Goal: Task Accomplishment & Management: Manage account settings

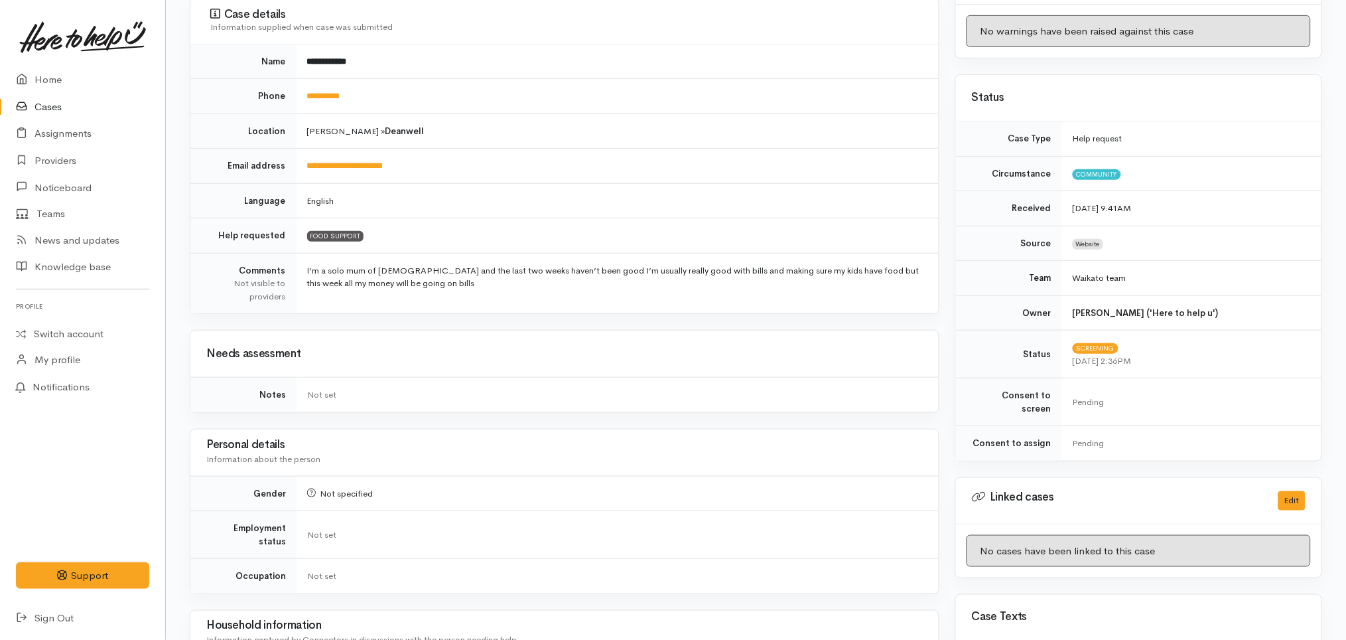
scroll to position [81, 0]
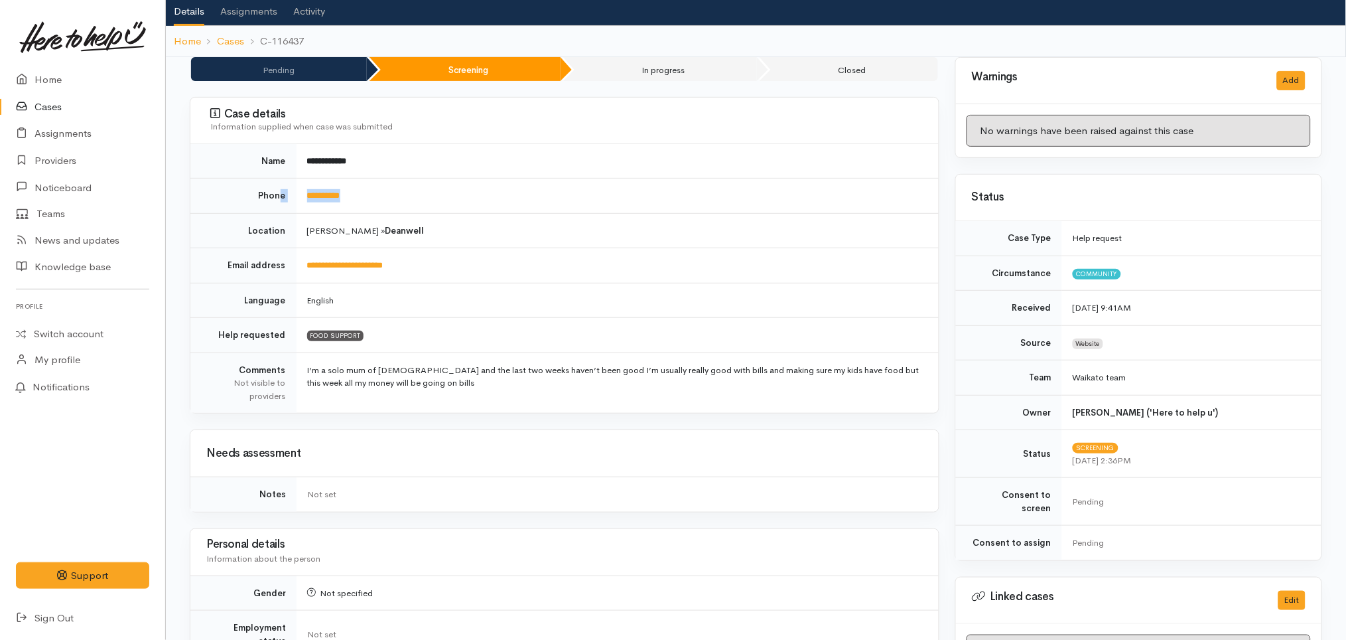
drag, startPoint x: 387, startPoint y: 182, endPoint x: 282, endPoint y: 200, distance: 106.4
click at [282, 200] on tr "**********" at bounding box center [564, 196] width 749 height 35
click at [388, 202] on td "**********" at bounding box center [618, 196] width 642 height 35
drag, startPoint x: 379, startPoint y: 198, endPoint x: 299, endPoint y: 189, distance: 80.8
click at [299, 189] on td "**********" at bounding box center [618, 196] width 642 height 35
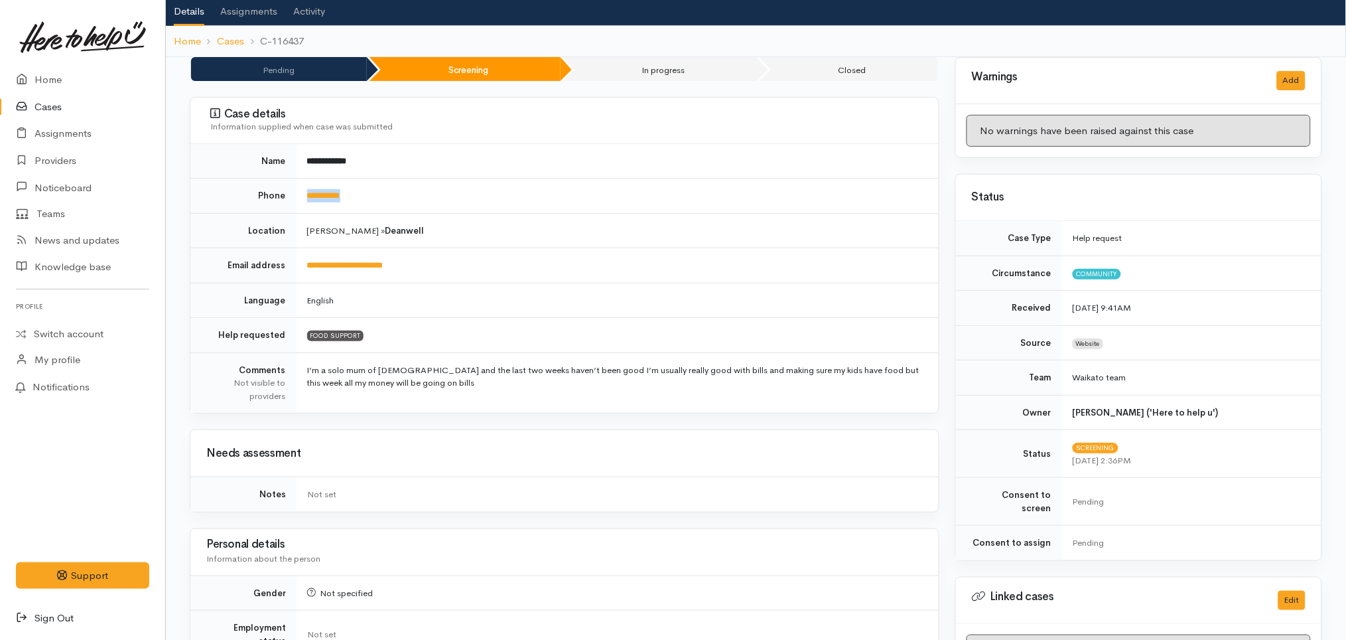
copy link "**********"
click at [558, 257] on td "**********" at bounding box center [618, 265] width 642 height 35
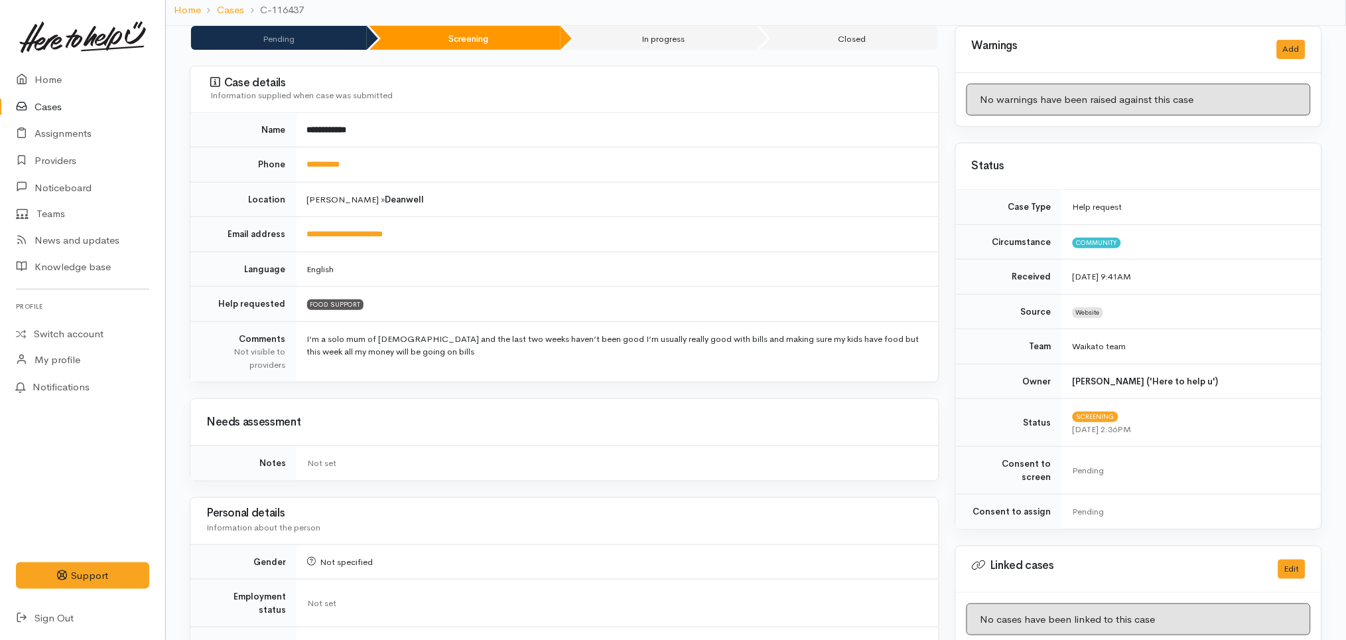
scroll to position [0, 0]
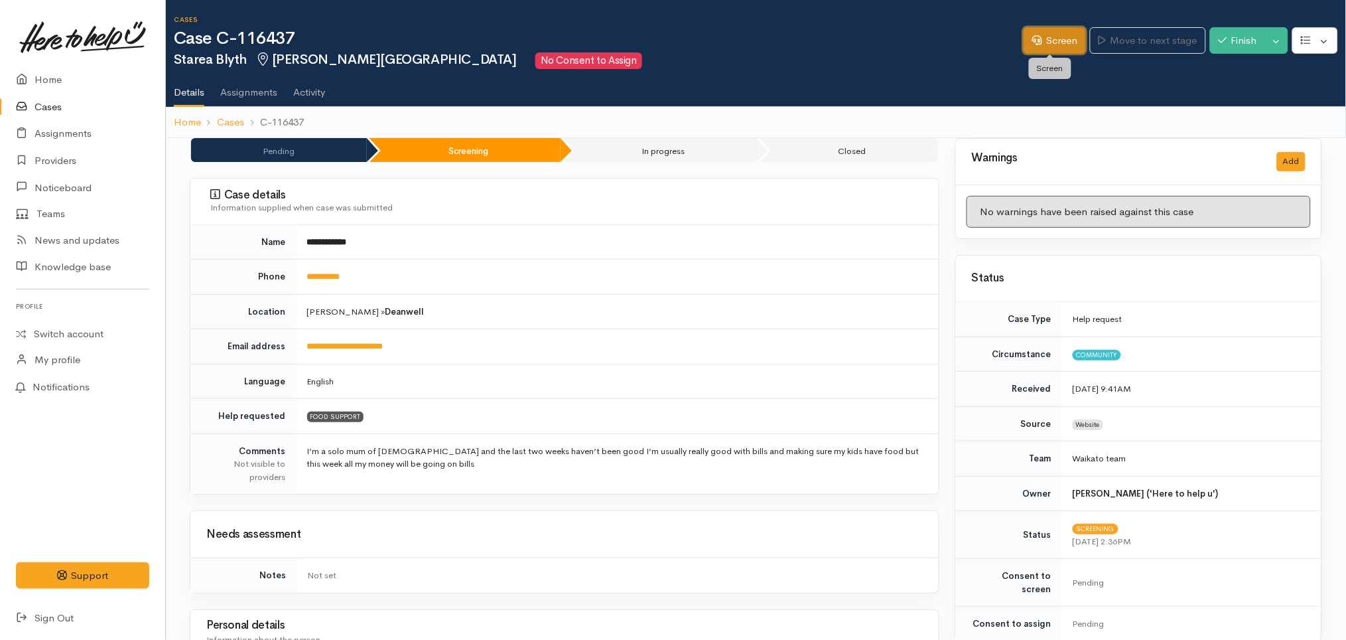
click at [1044, 42] on link "Screen" at bounding box center [1055, 40] width 62 height 27
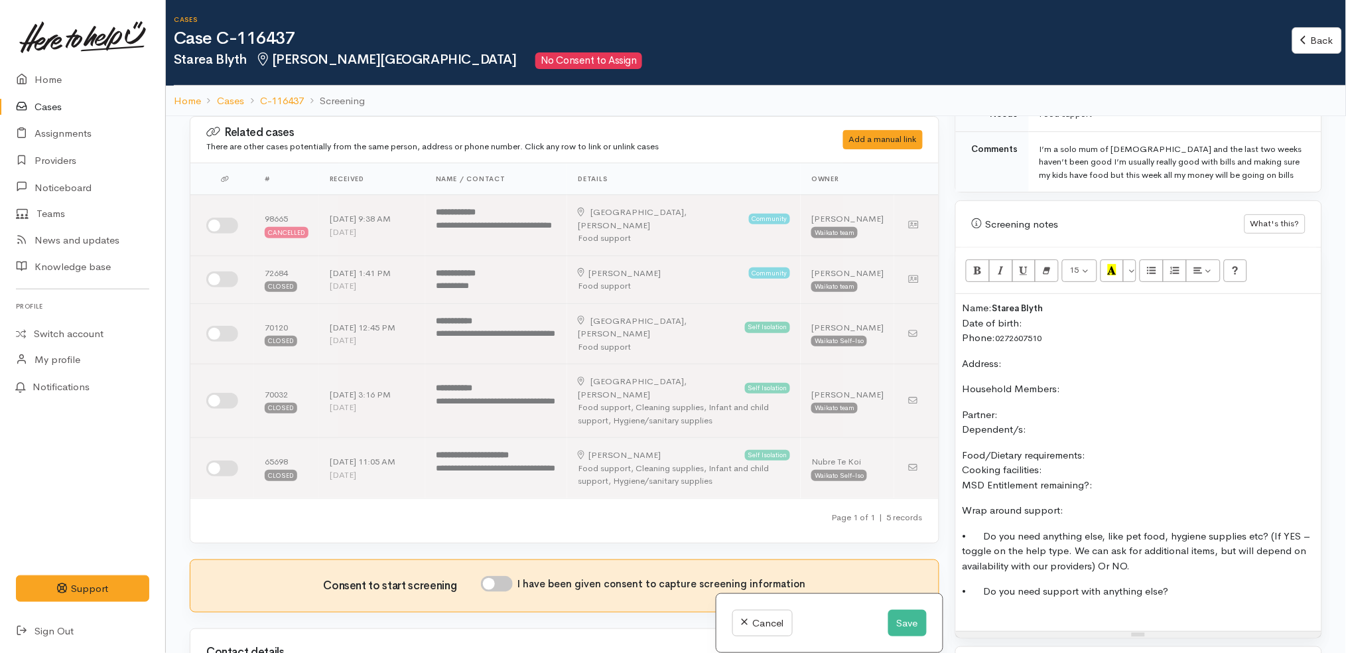
scroll to position [727, 0]
click at [1083, 380] on p "Household Members:" at bounding box center [1139, 387] width 352 height 15
click at [1067, 360] on div "Name: Starea Blyth Date of birth: Phone:  0272607510 Address:  Household Member…" at bounding box center [1139, 460] width 366 height 337
click at [1064, 354] on p "Address:" at bounding box center [1139, 361] width 352 height 15
click at [1084, 380] on p "Household Members:" at bounding box center [1139, 387] width 352 height 15
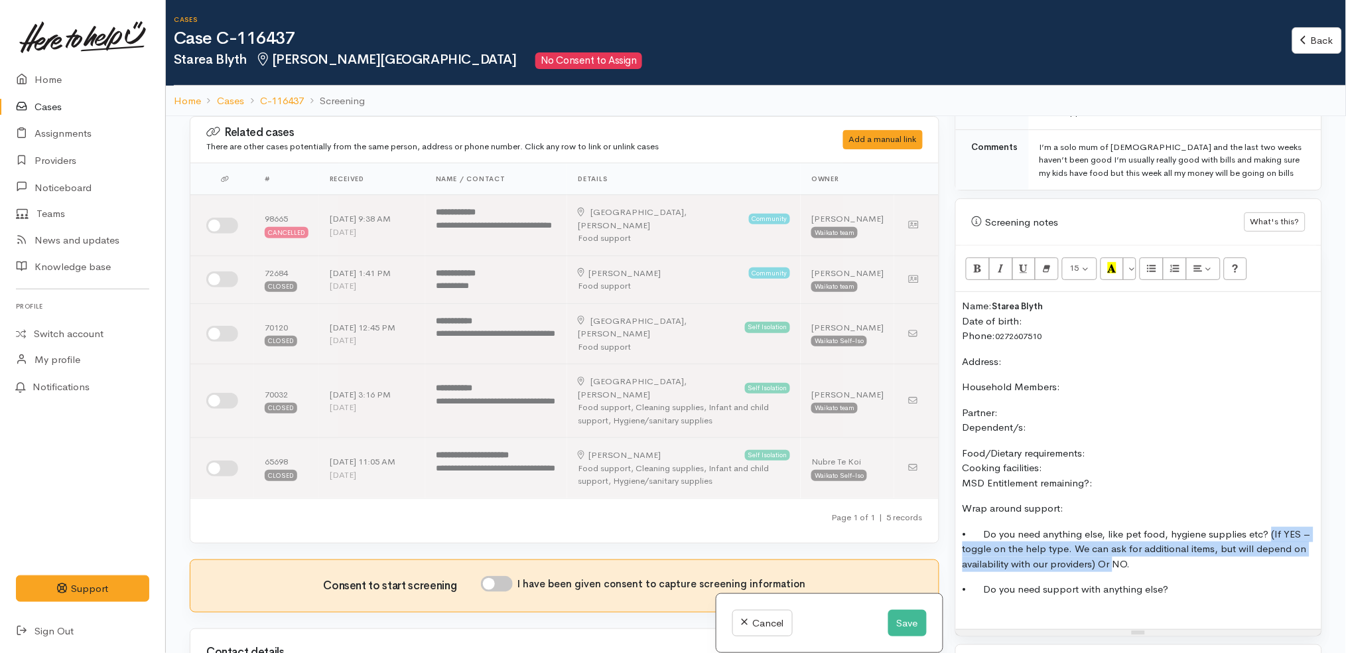
drag, startPoint x: 1115, startPoint y: 549, endPoint x: 1267, endPoint y: 520, distance: 155.3
click at [1267, 527] on p "• Do you need anything else, like pet food, hygiene supplies etc? (If YES – tog…" at bounding box center [1139, 549] width 352 height 45
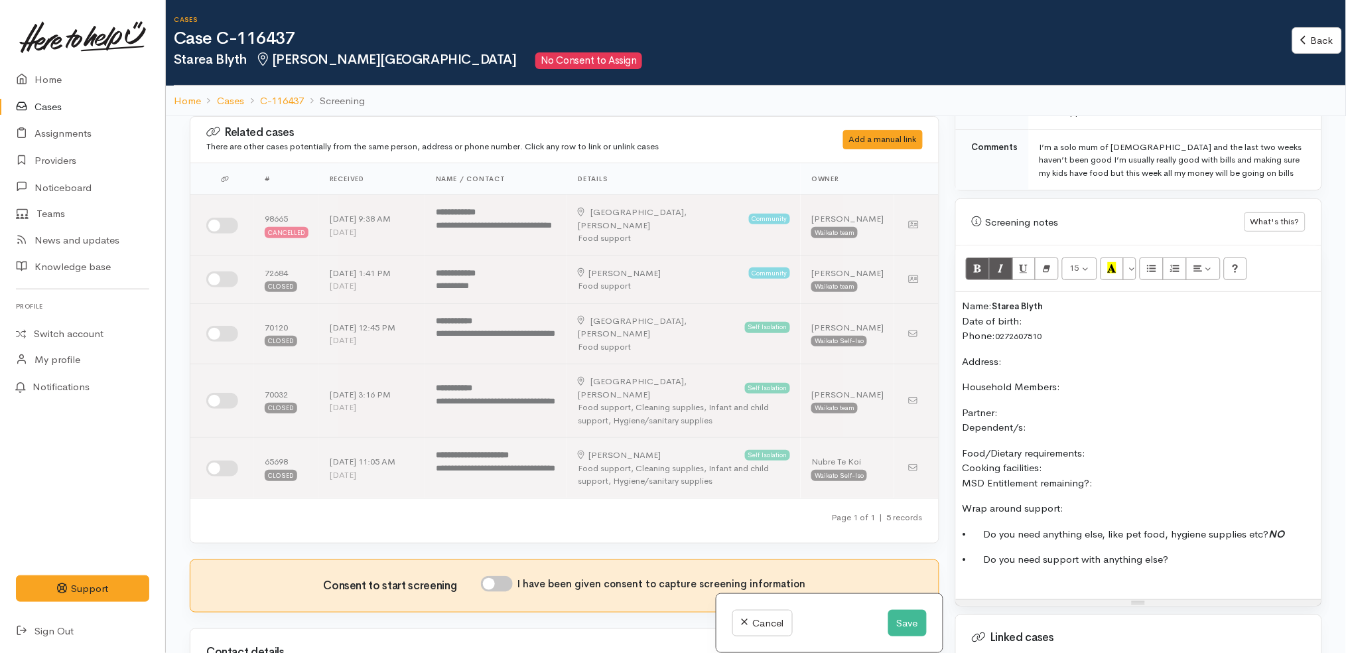
copy b "NO"
click at [897, 630] on button "Save" at bounding box center [908, 623] width 38 height 27
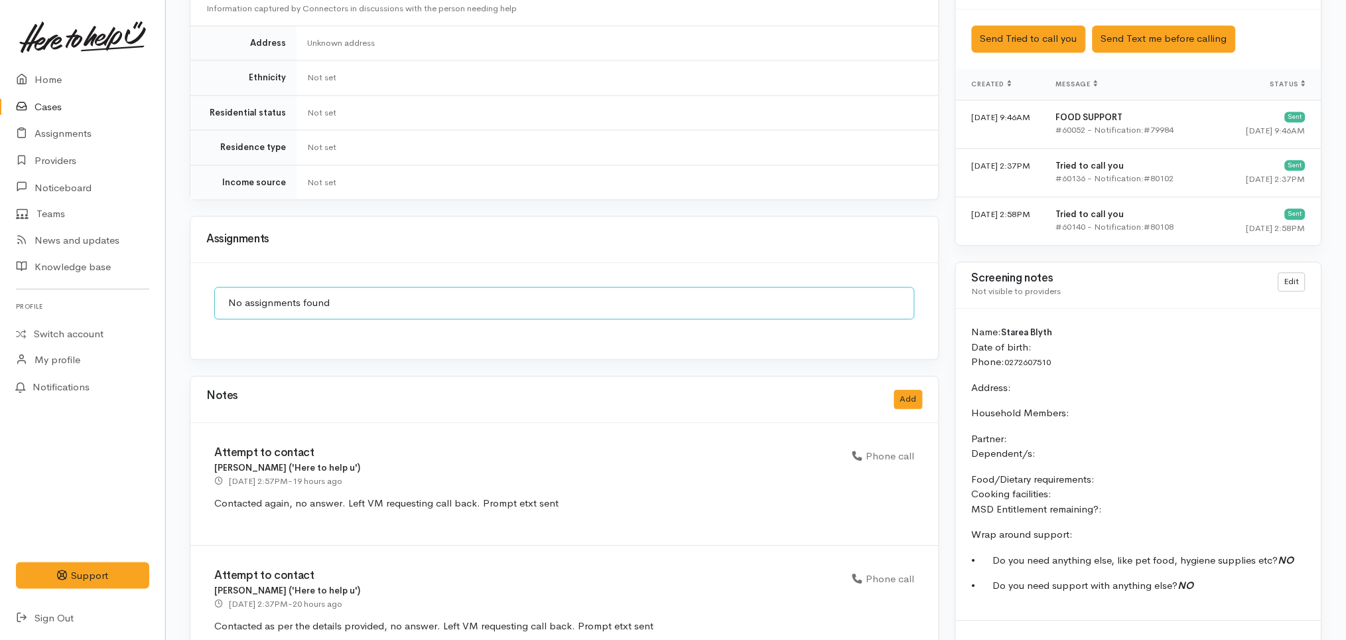
scroll to position [844, 0]
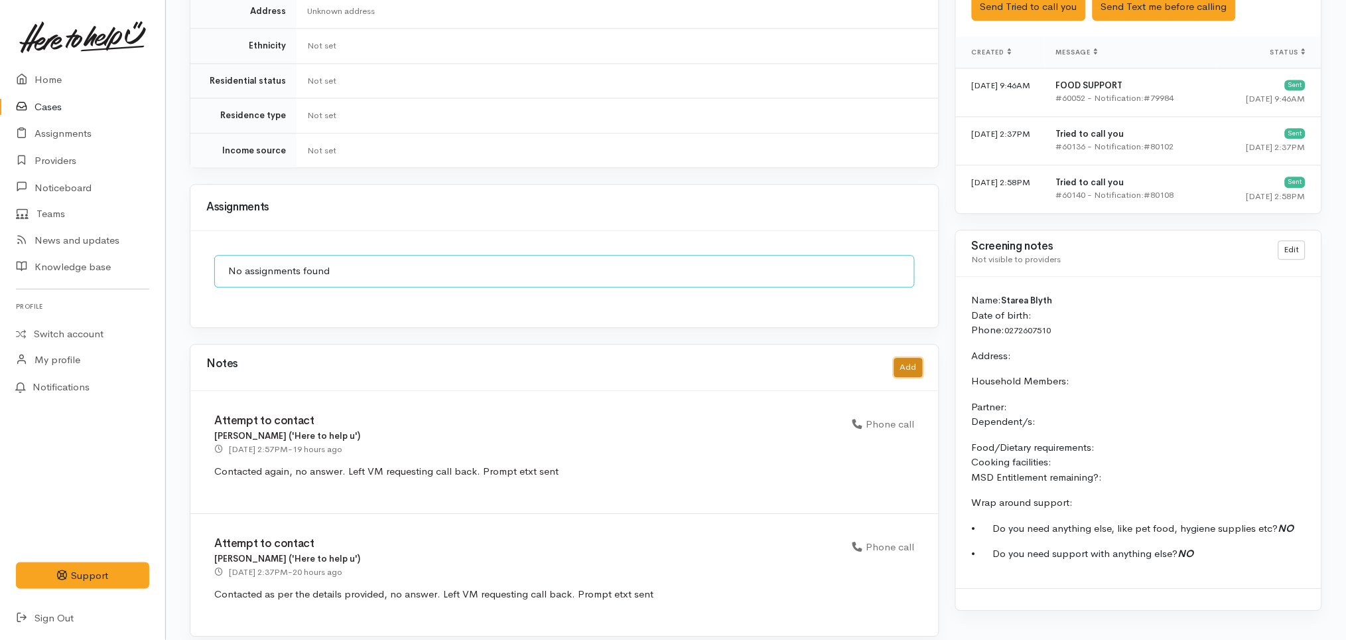
click at [906, 358] on button "Add" at bounding box center [908, 367] width 29 height 19
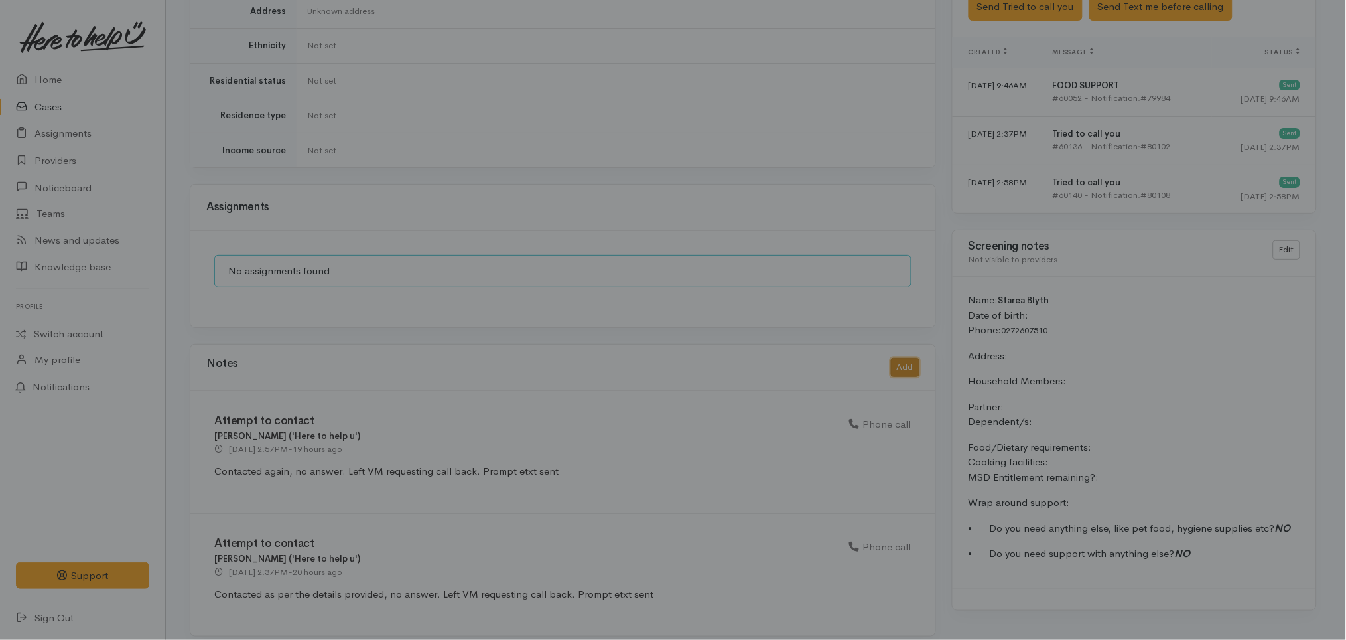
scroll to position [831, 0]
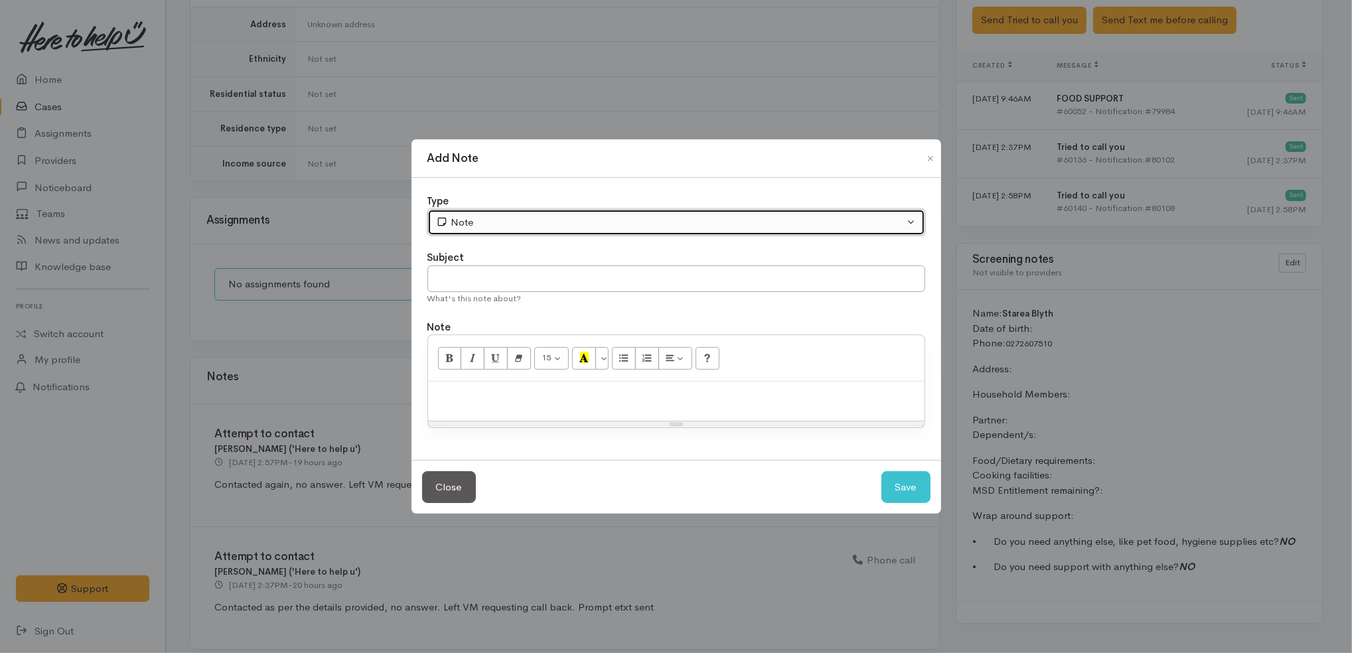
click at [655, 210] on button "Note" at bounding box center [676, 222] width 498 height 27
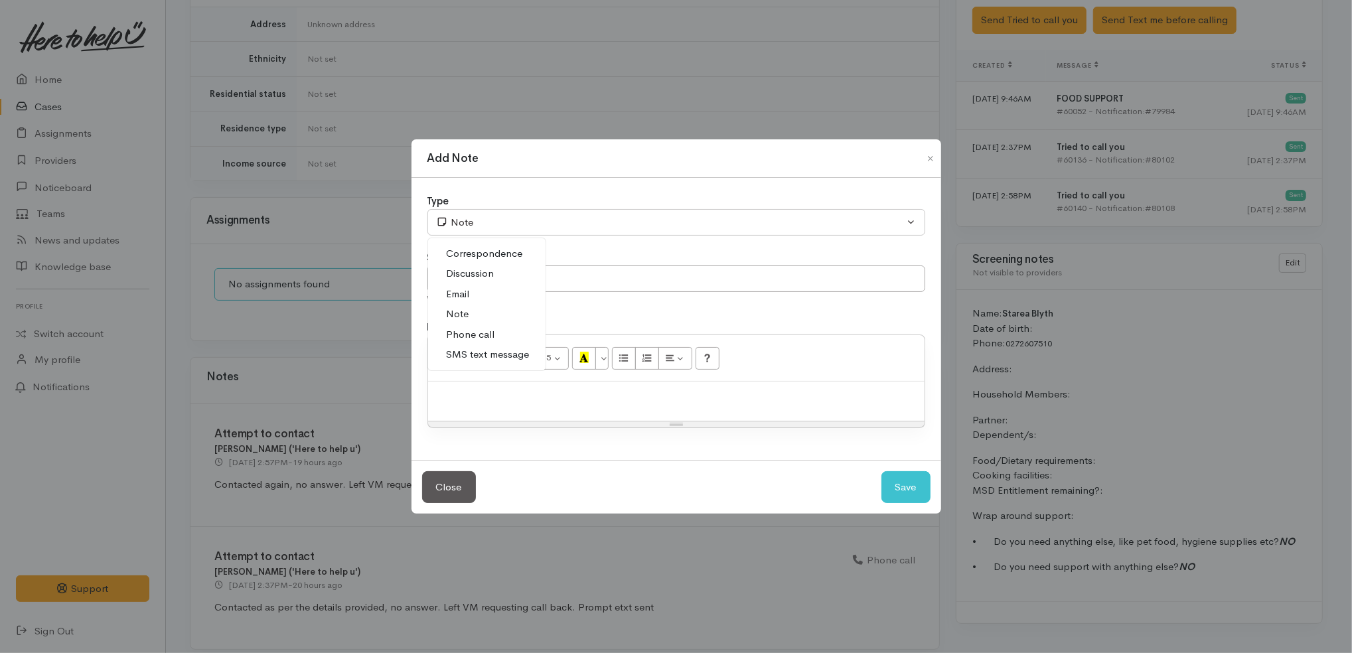
click at [487, 337] on span "Phone call" at bounding box center [471, 334] width 48 height 15
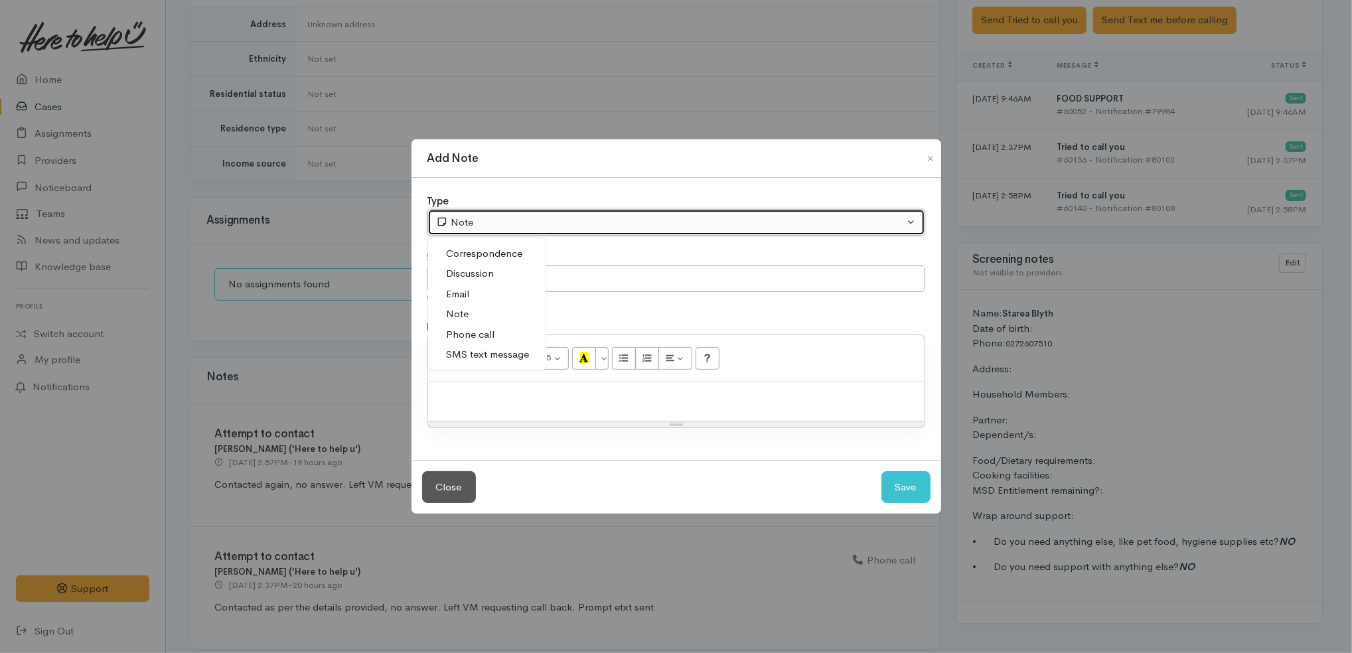
select select "3"
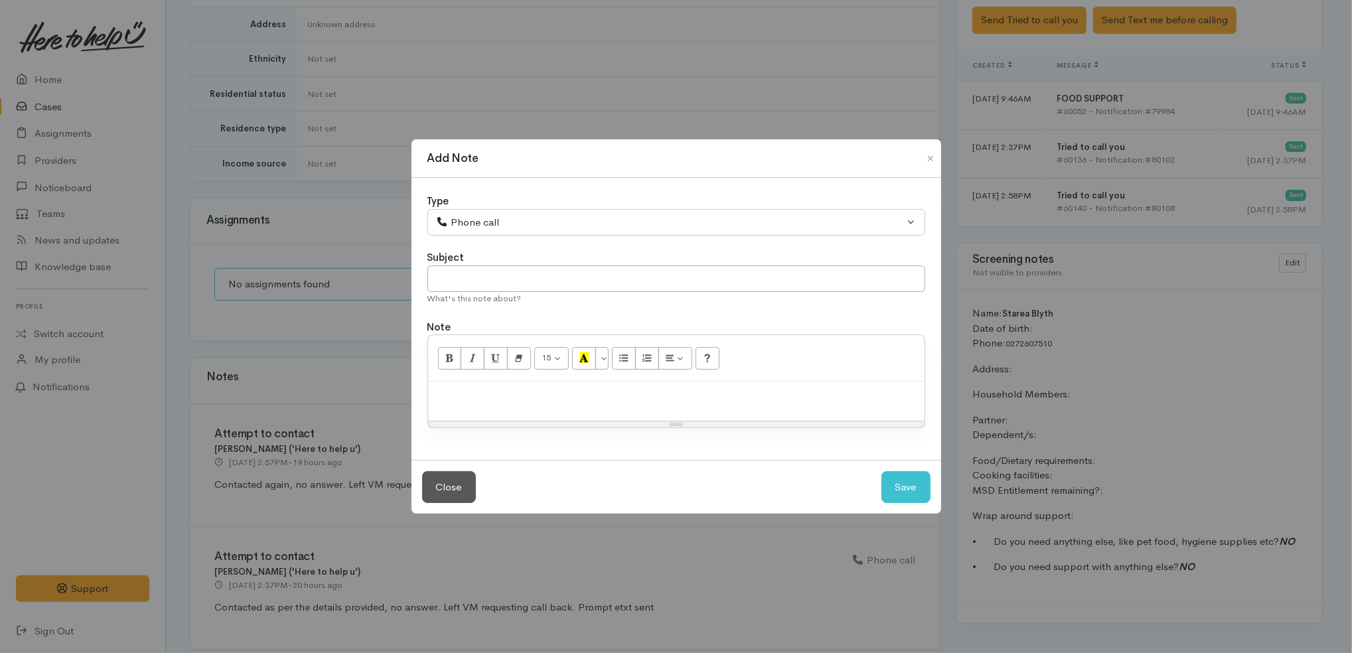
click at [512, 396] on p at bounding box center [676, 395] width 483 height 15
click at [502, 388] on p at bounding box center [676, 395] width 483 height 15
click at [920, 477] on button "Save" at bounding box center [905, 487] width 49 height 33
select select "1"
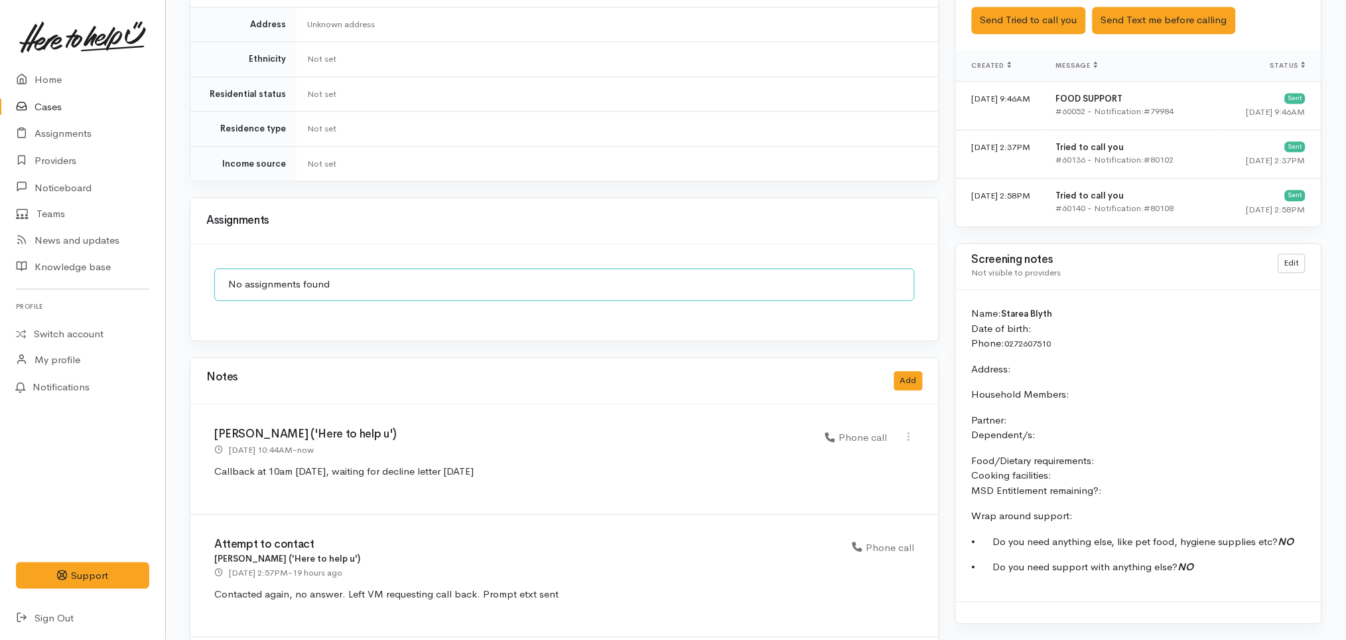
scroll to position [954, 0]
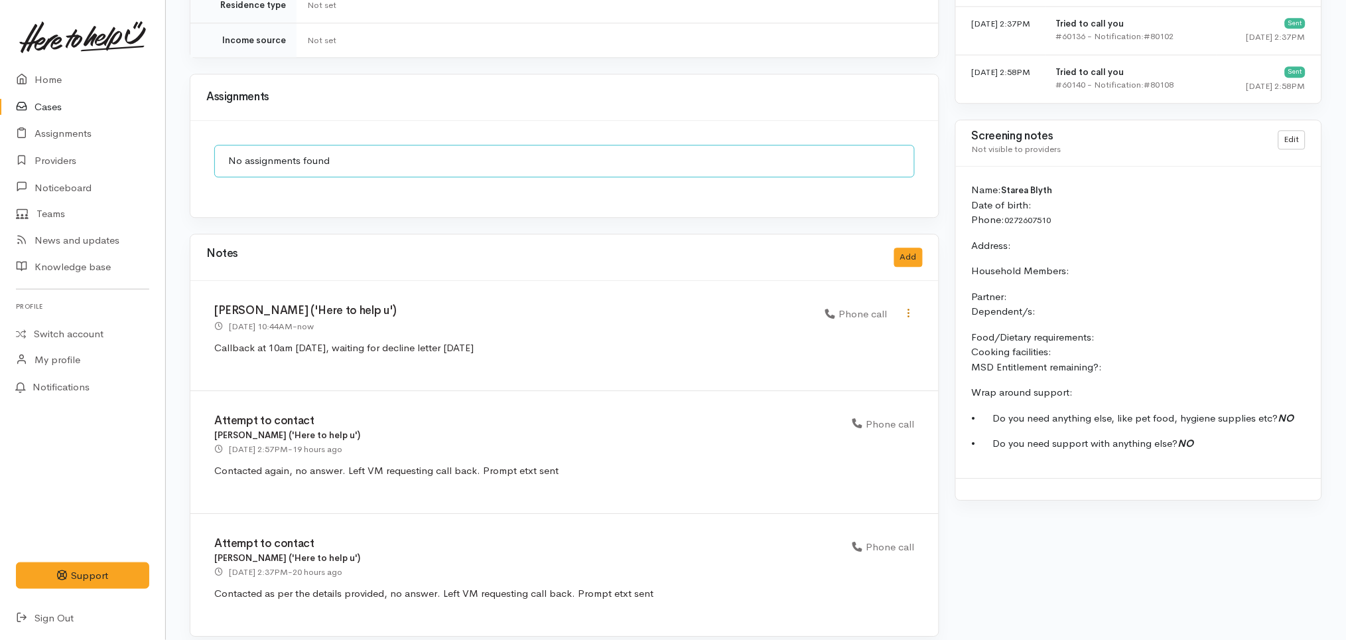
click at [908, 307] on icon at bounding box center [909, 312] width 11 height 11
click at [879, 328] on link "Edit" at bounding box center [862, 338] width 105 height 21
select select "3"
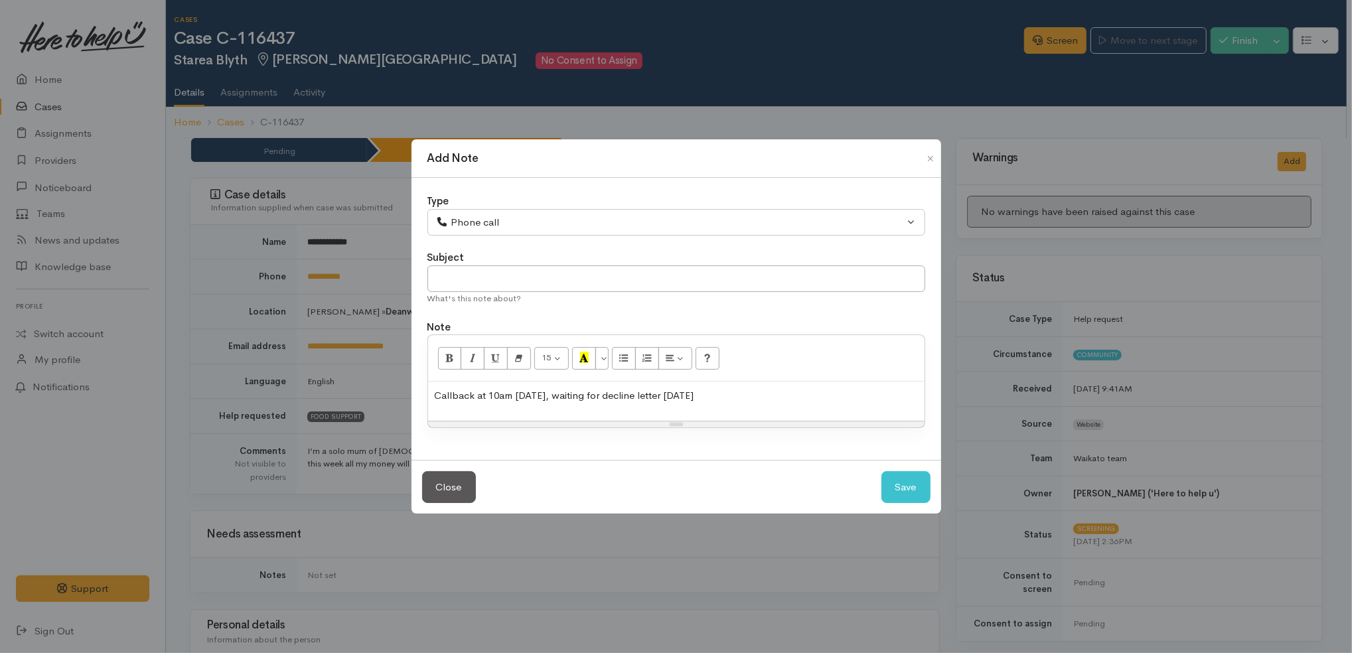
click at [813, 392] on p "Callback at 10am on Thursday 14/08/2025, waiting for decline letter today" at bounding box center [676, 395] width 483 height 15
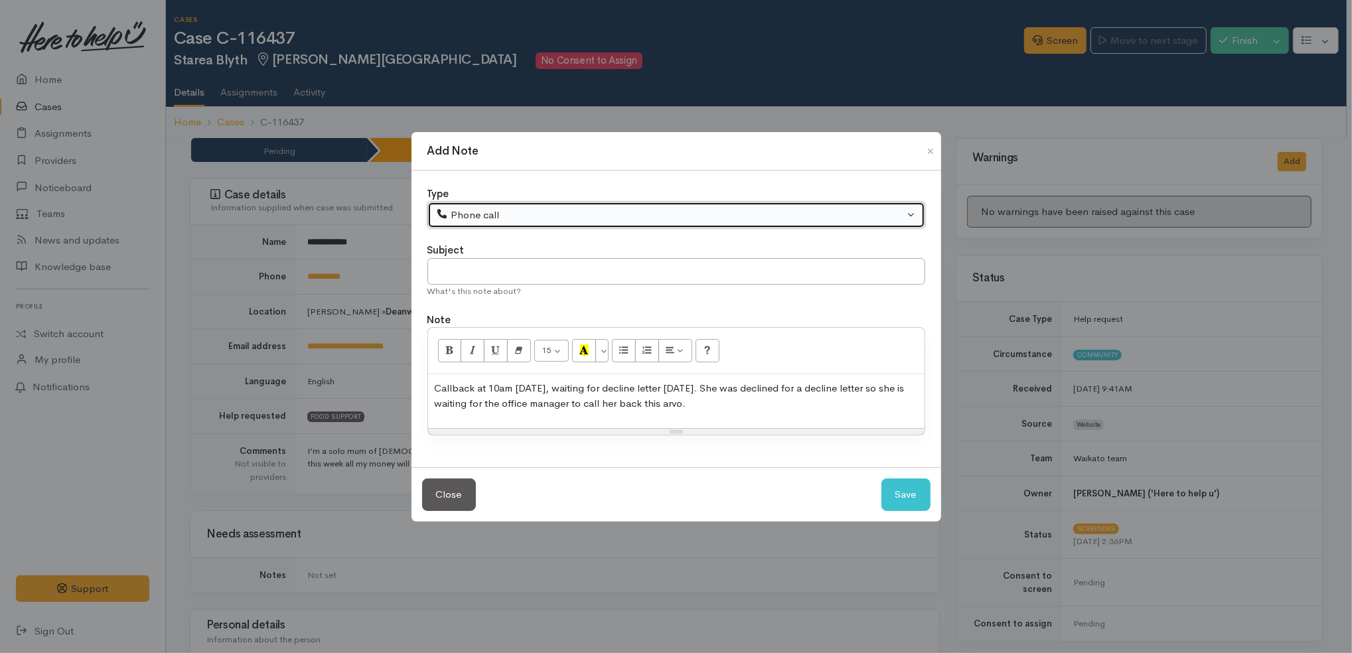
click at [633, 220] on div "Phone call" at bounding box center [670, 215] width 468 height 15
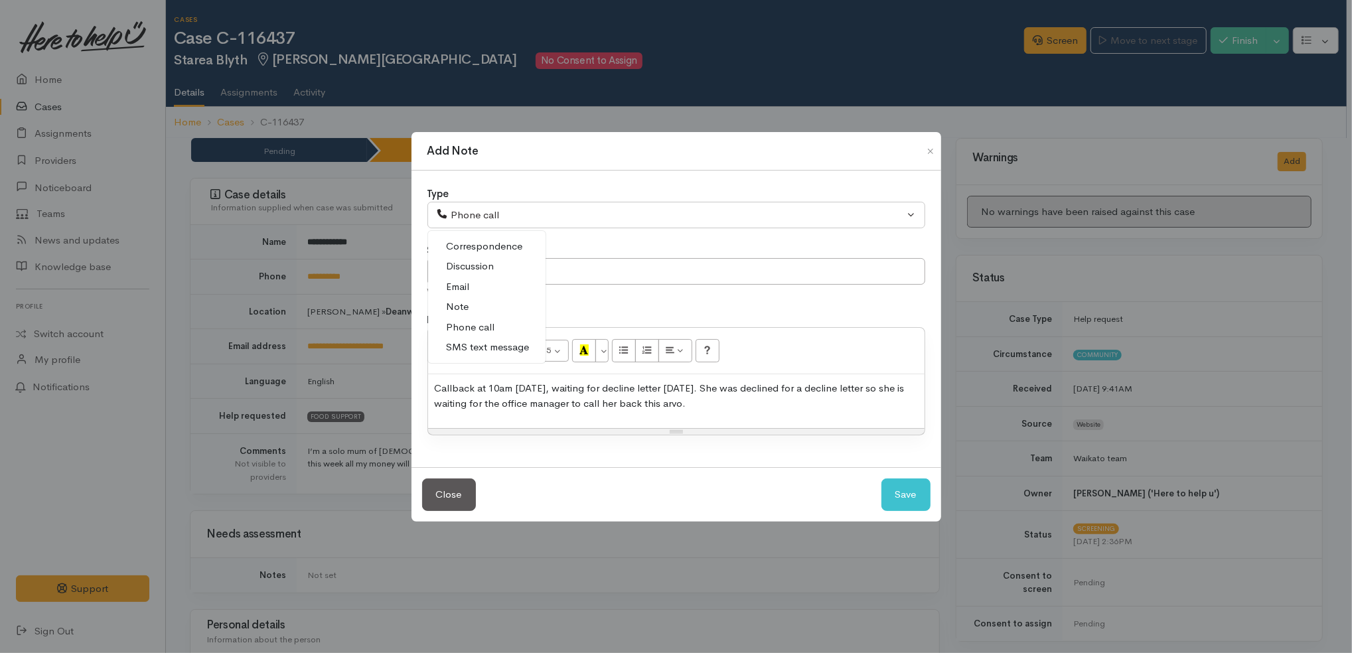
click at [500, 266] on link "Discussion" at bounding box center [486, 266] width 117 height 21
click at [917, 484] on button "Save" at bounding box center [905, 494] width 49 height 33
select select "1"
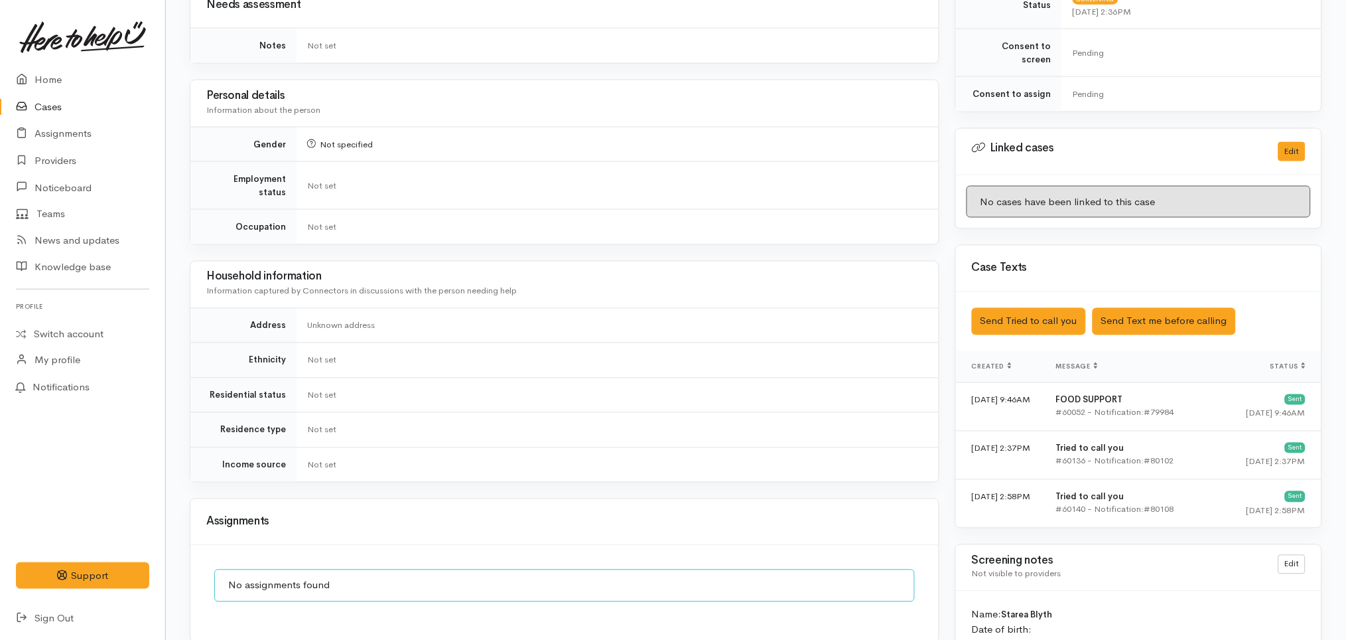
scroll to position [969, 0]
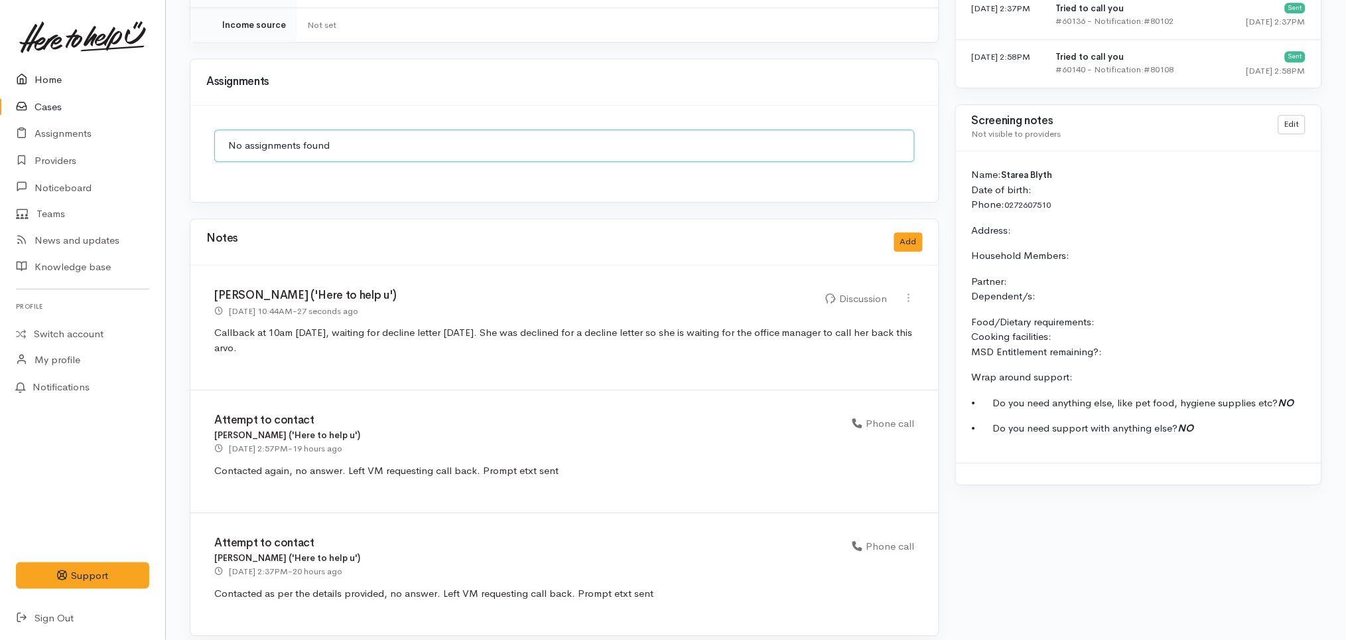
click at [84, 74] on link "Home" at bounding box center [82, 79] width 165 height 27
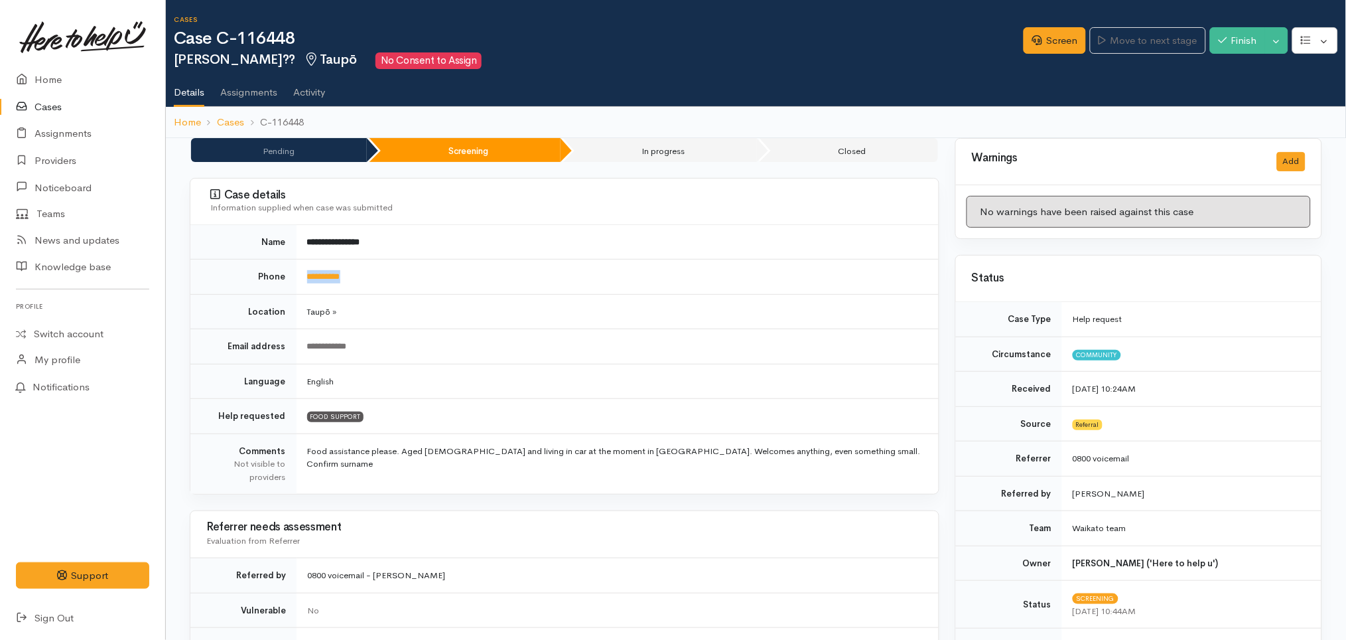
drag, startPoint x: 398, startPoint y: 265, endPoint x: 290, endPoint y: 264, distance: 108.2
click at [290, 264] on tr "**********" at bounding box center [564, 276] width 749 height 35
copy tr "**********"
click at [1043, 39] on link "Screen" at bounding box center [1055, 40] width 62 height 27
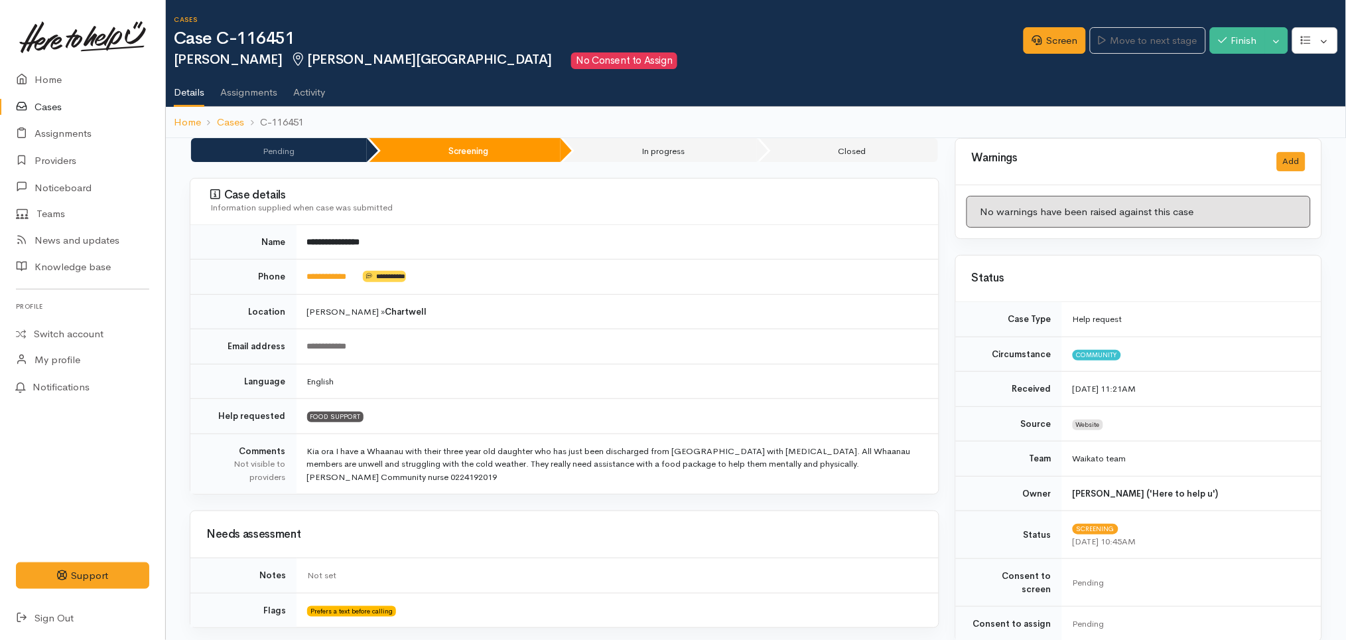
click at [547, 279] on td "**********" at bounding box center [618, 276] width 642 height 35
drag, startPoint x: 368, startPoint y: 283, endPoint x: 295, endPoint y: 269, distance: 74.8
click at [295, 269] on tr "**********" at bounding box center [564, 276] width 749 height 35
copy tr "**********"
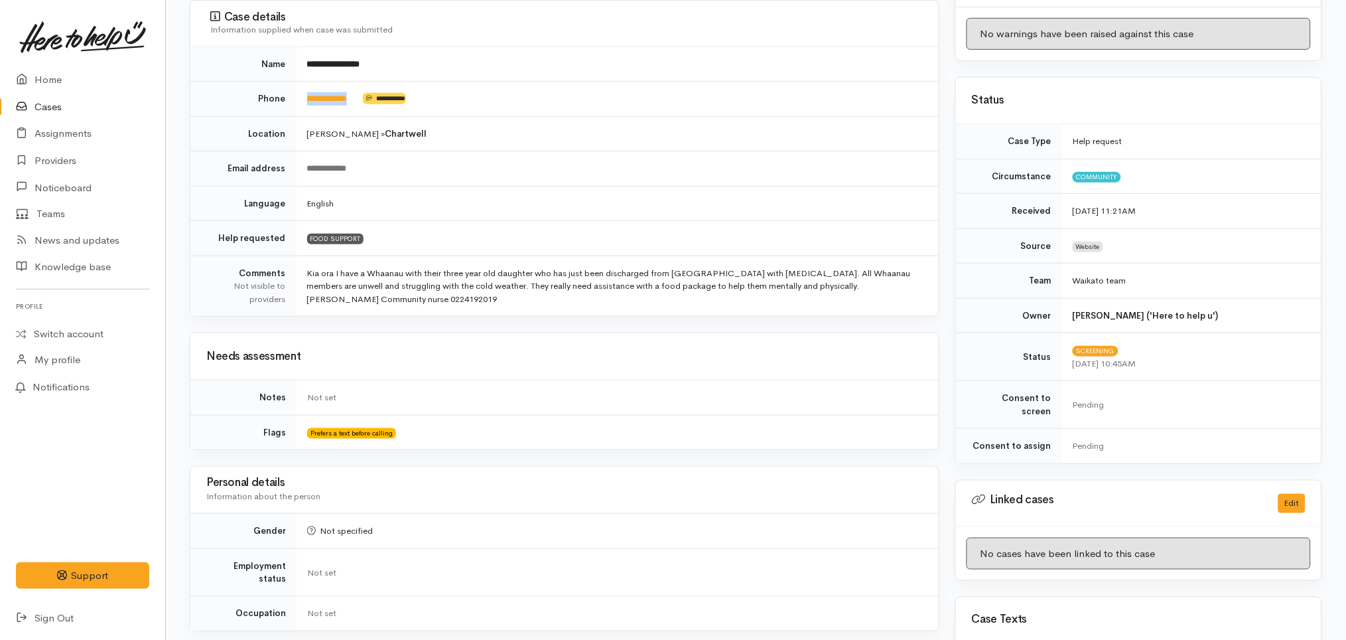
scroll to position [181, 0]
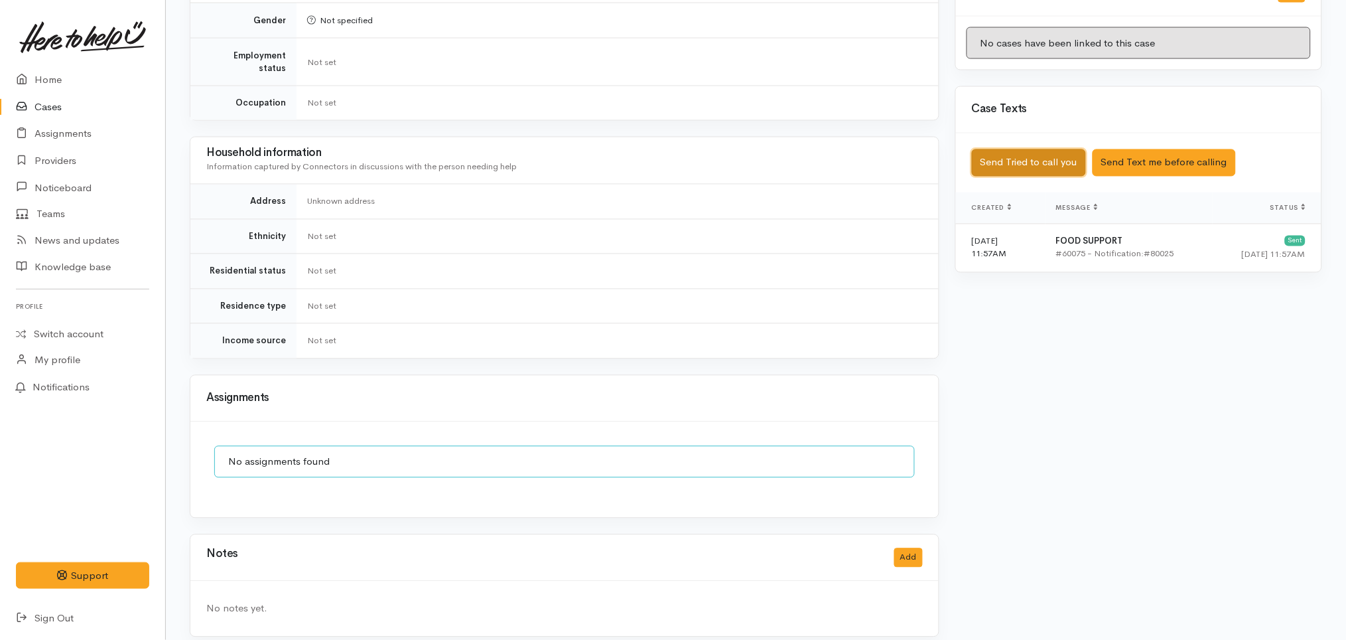
click at [1038, 149] on button "Send Tried to call you" at bounding box center [1029, 162] width 114 height 27
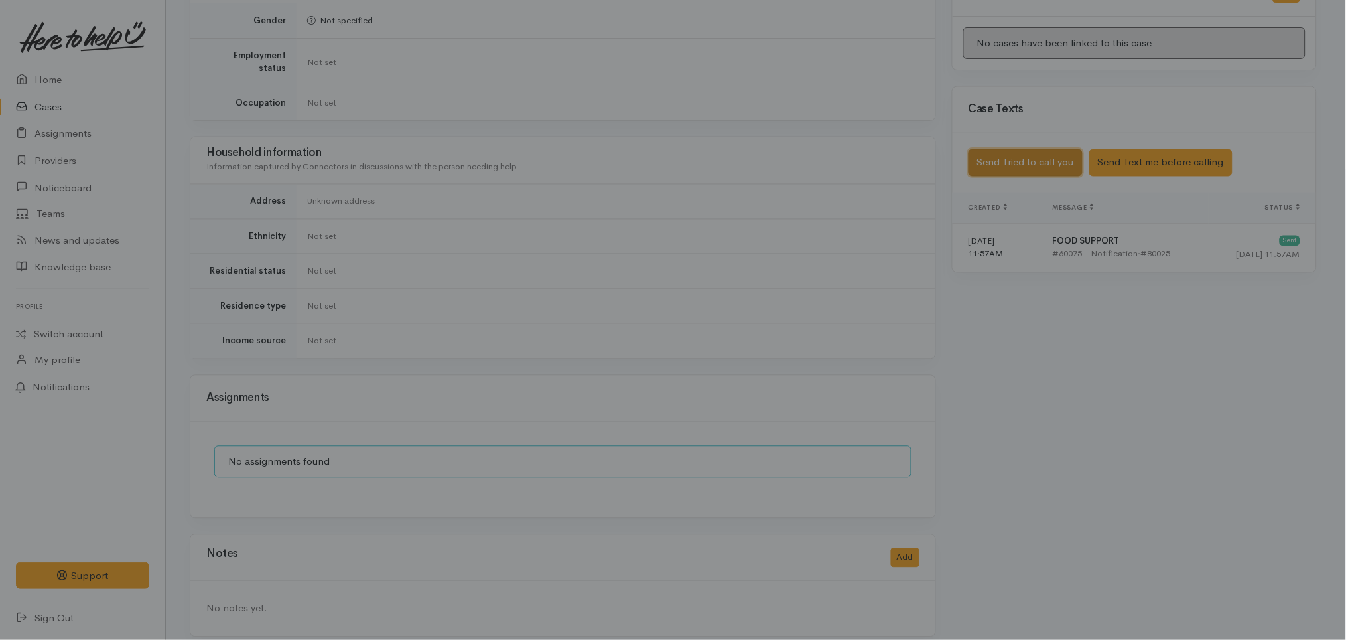
scroll to position [675, 0]
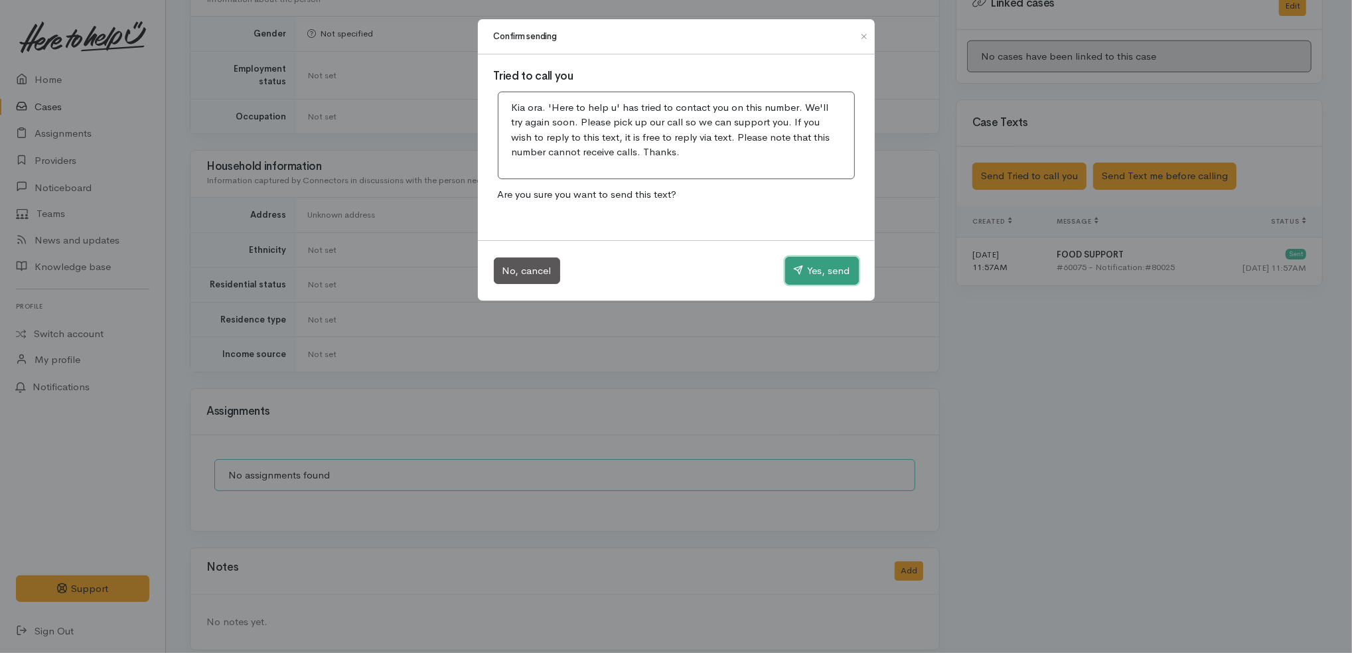
click at [833, 267] on button "Yes, send" at bounding box center [822, 271] width 74 height 28
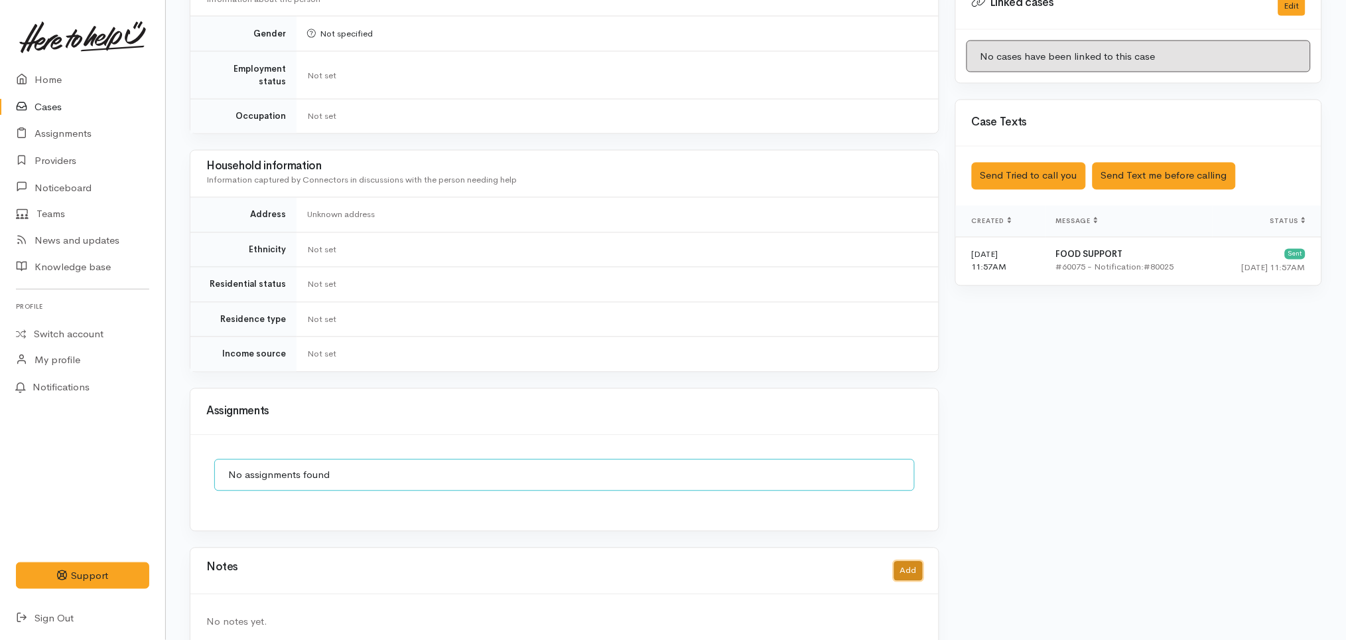
click at [903, 561] on button "Add" at bounding box center [908, 570] width 29 height 19
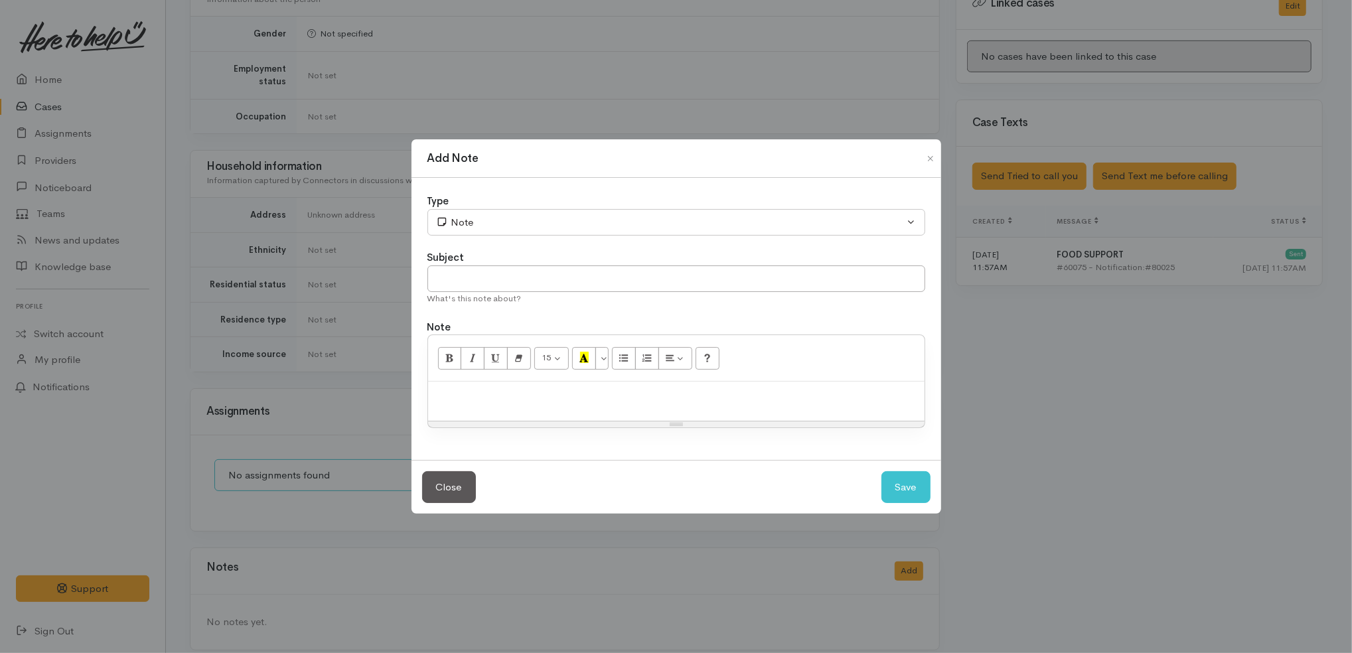
click at [739, 383] on div at bounding box center [676, 401] width 496 height 39
paste div
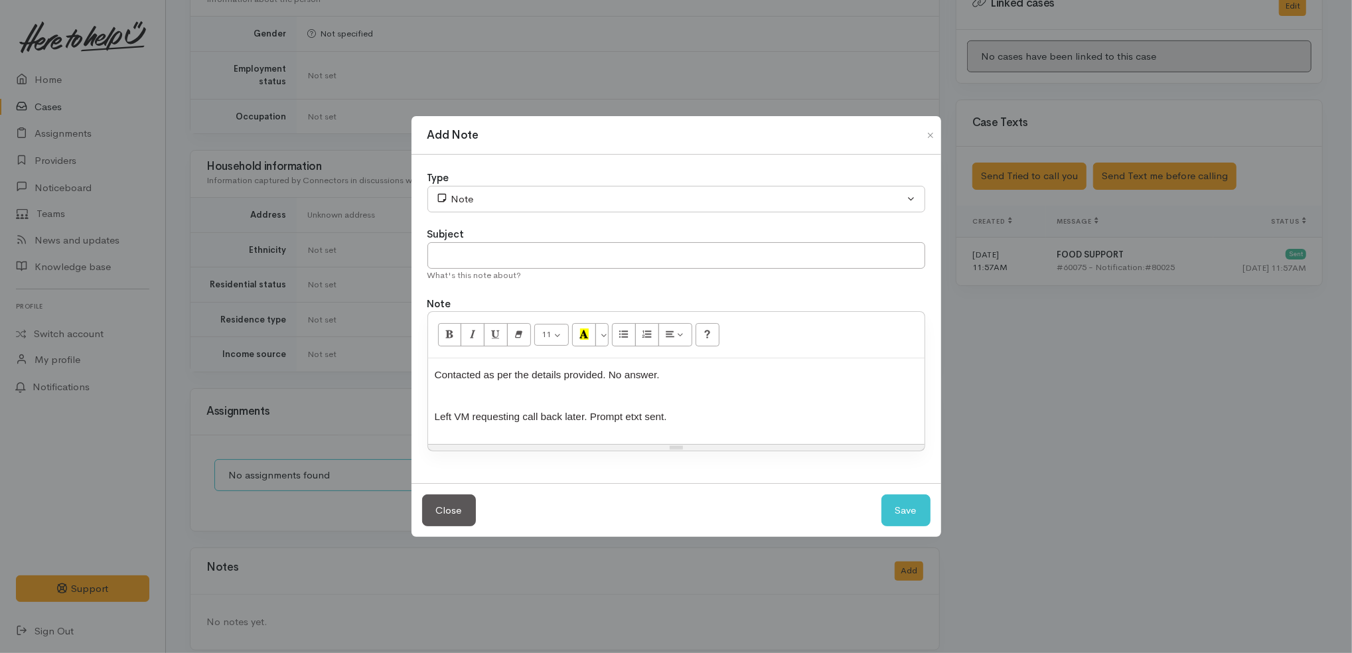
click at [619, 398] on div "Contacted as per the details provided. No answer. Left VM requesting call back …" at bounding box center [676, 401] width 496 height 86
click at [689, 381] on p "Contacted as per the details provided. No answer." at bounding box center [676, 380] width 483 height 31
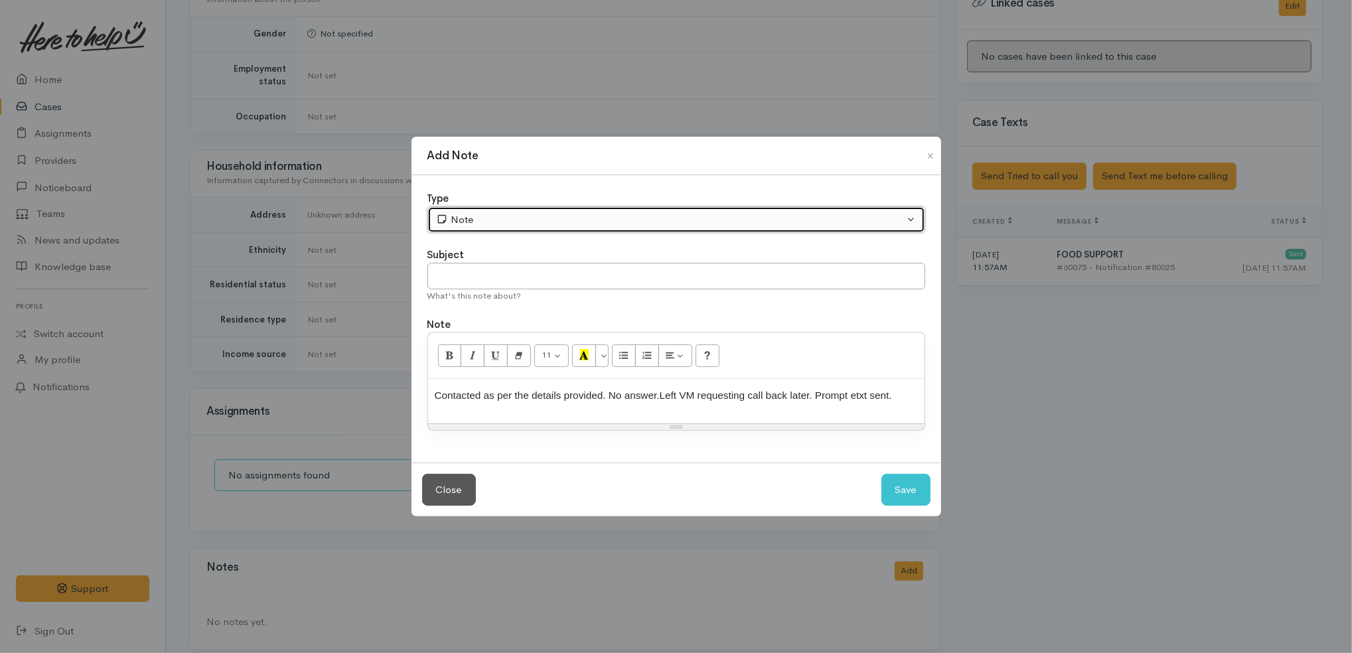
click at [553, 232] on button "Note" at bounding box center [676, 219] width 498 height 27
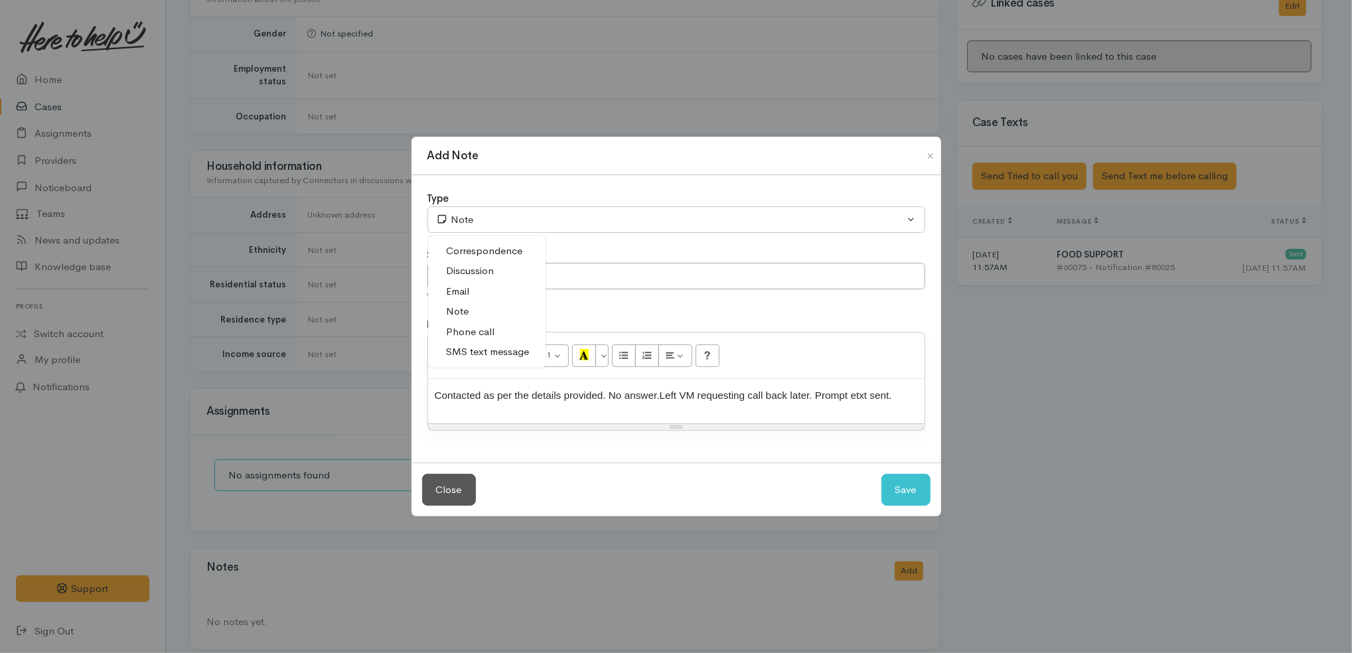
click at [504, 324] on link "Phone call" at bounding box center [486, 332] width 117 height 21
click at [907, 485] on button "Save" at bounding box center [905, 490] width 49 height 33
select select "1"
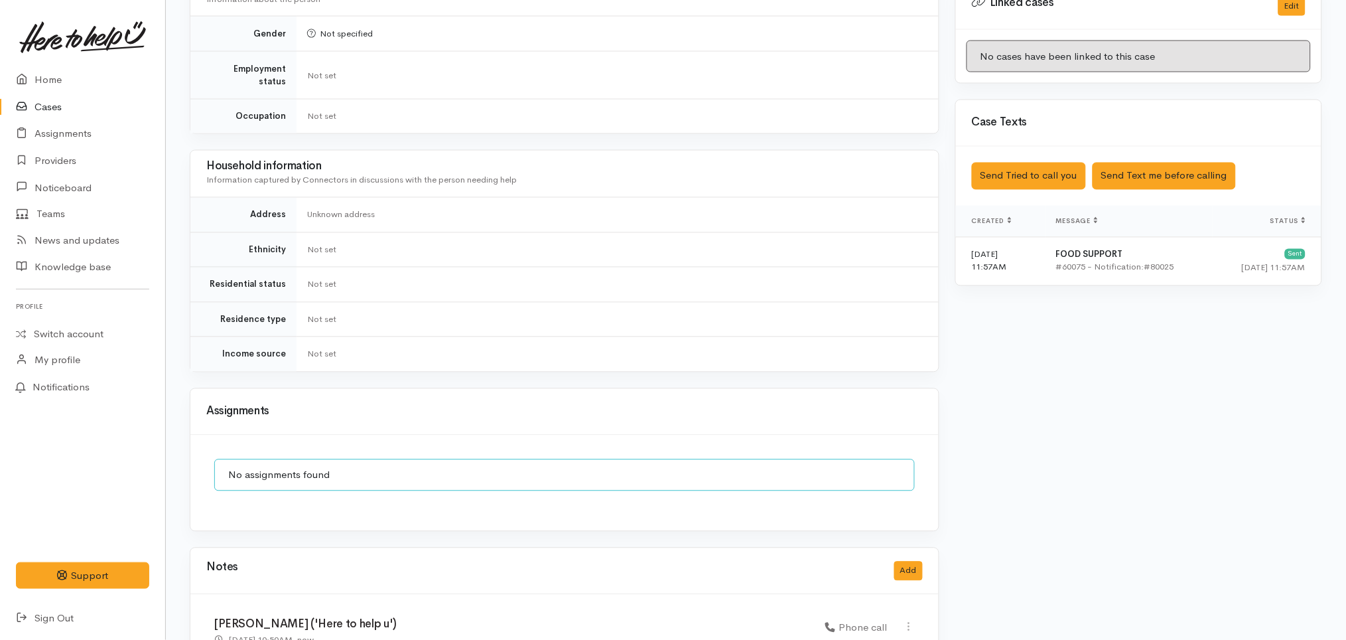
scroll to position [749, 0]
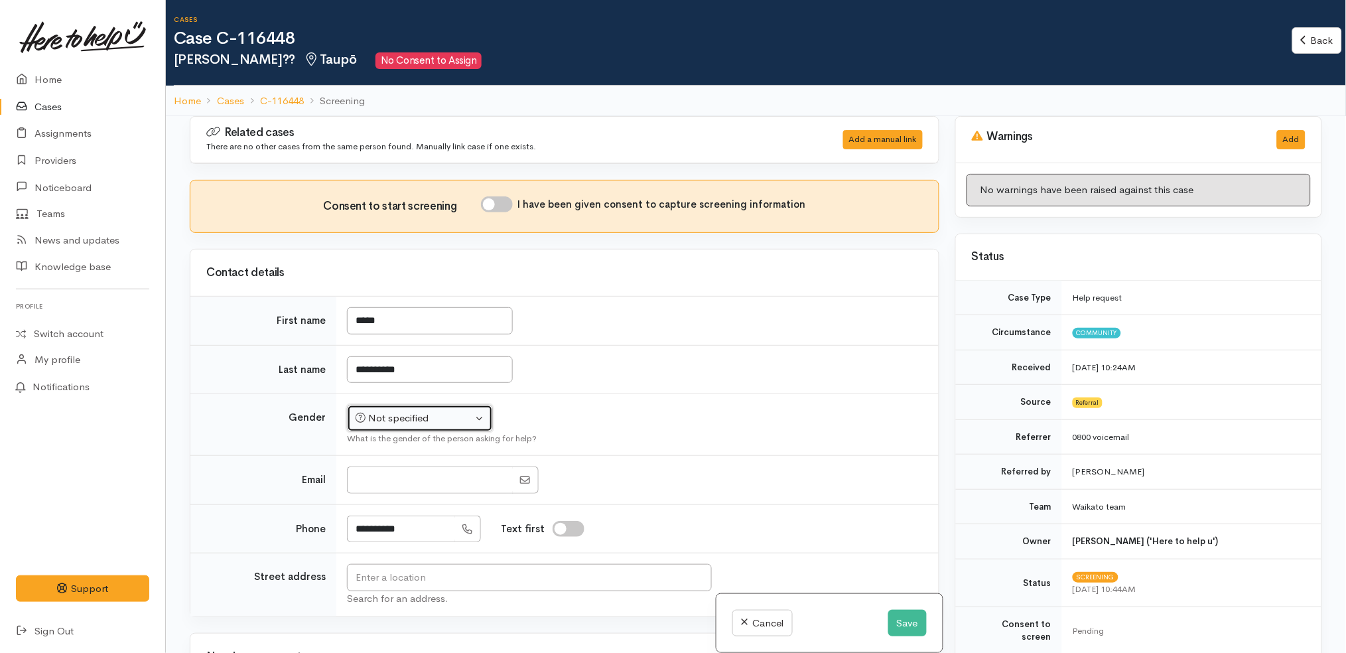
click at [413, 421] on div "Not specified" at bounding box center [414, 418] width 117 height 15
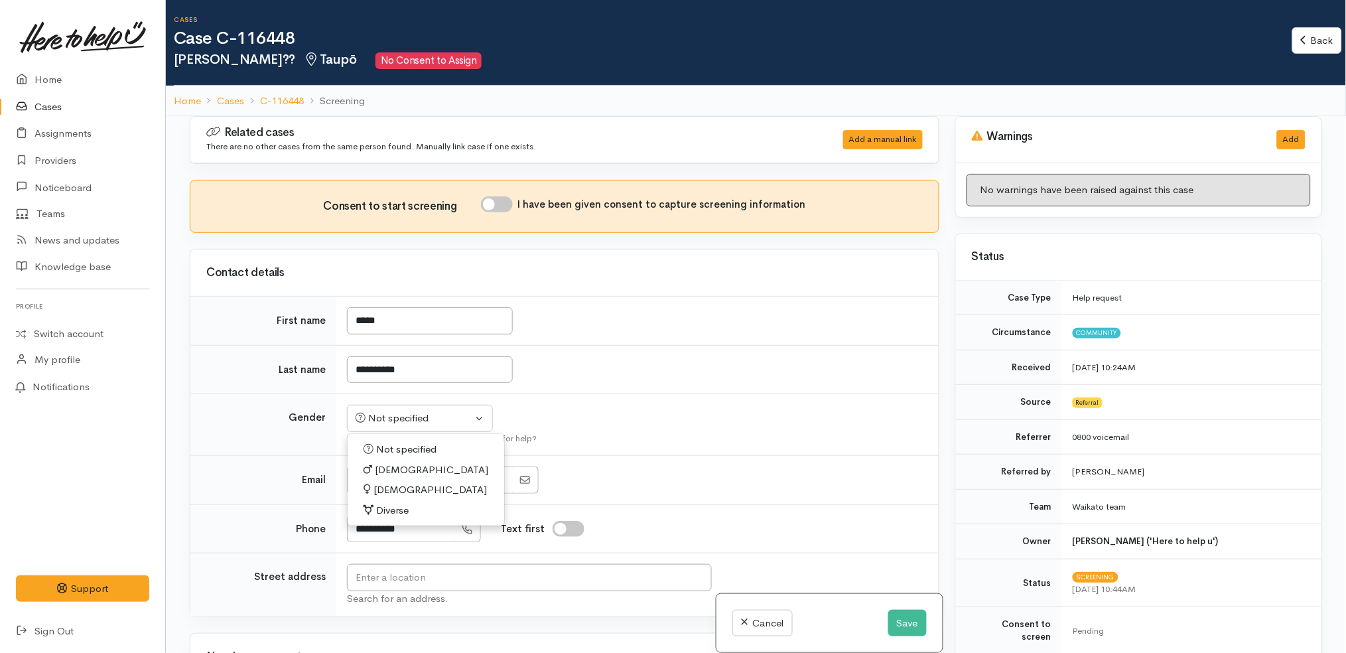
click at [395, 476] on span "[DEMOGRAPHIC_DATA]" at bounding box center [431, 470] width 113 height 15
select select "[DEMOGRAPHIC_DATA]"
click at [439, 373] on input "**********" at bounding box center [430, 369] width 166 height 27
type input "********"
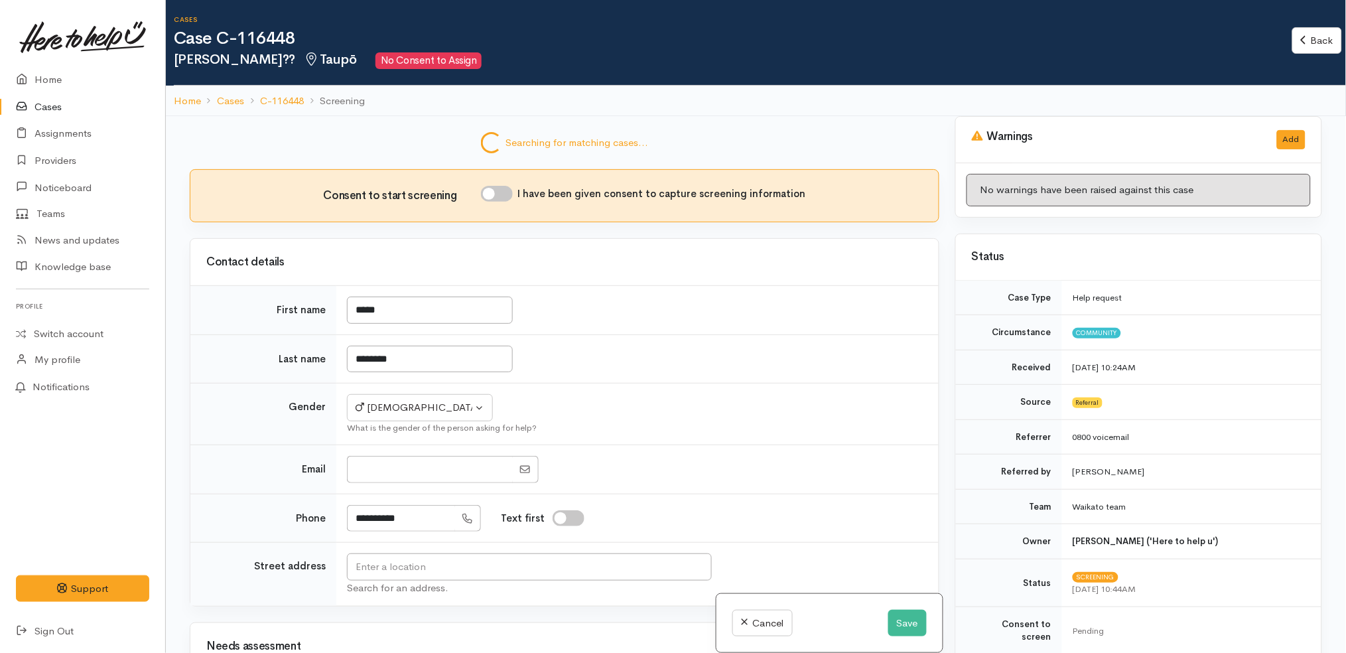
click at [659, 378] on td "********" at bounding box center [637, 358] width 603 height 49
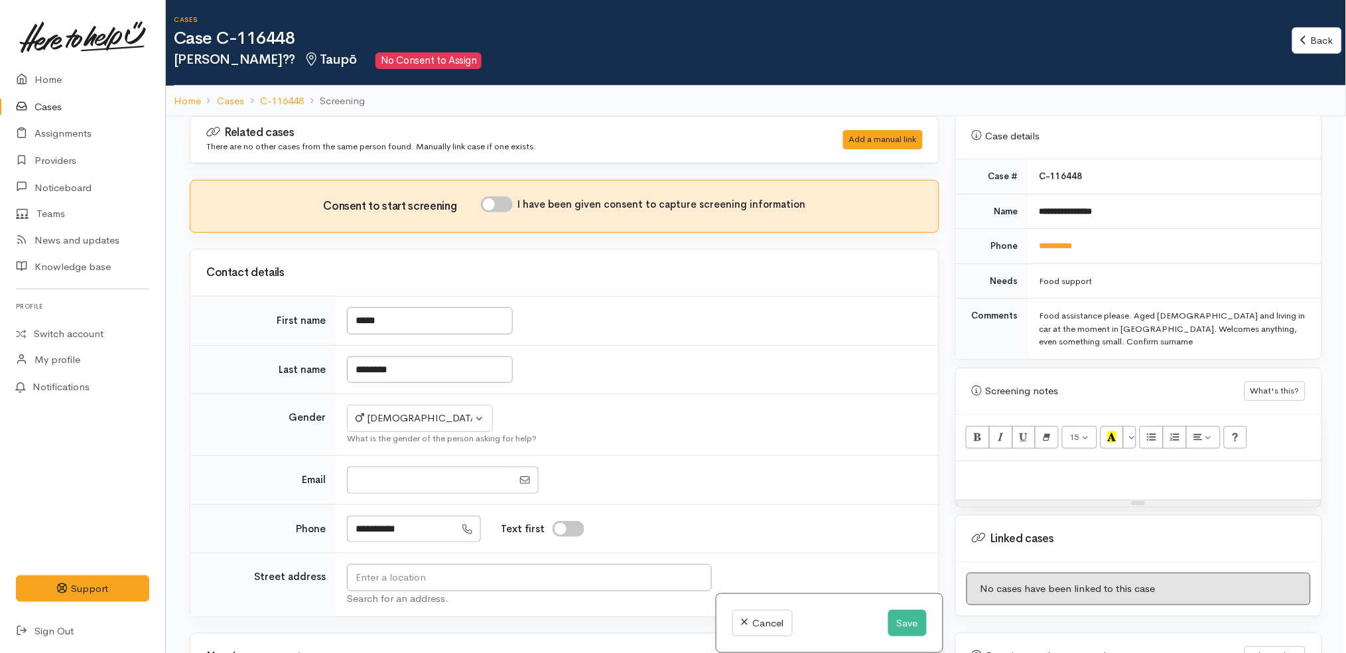
scroll to position [597, 0]
click at [1106, 464] on p at bounding box center [1139, 471] width 352 height 15
paste div
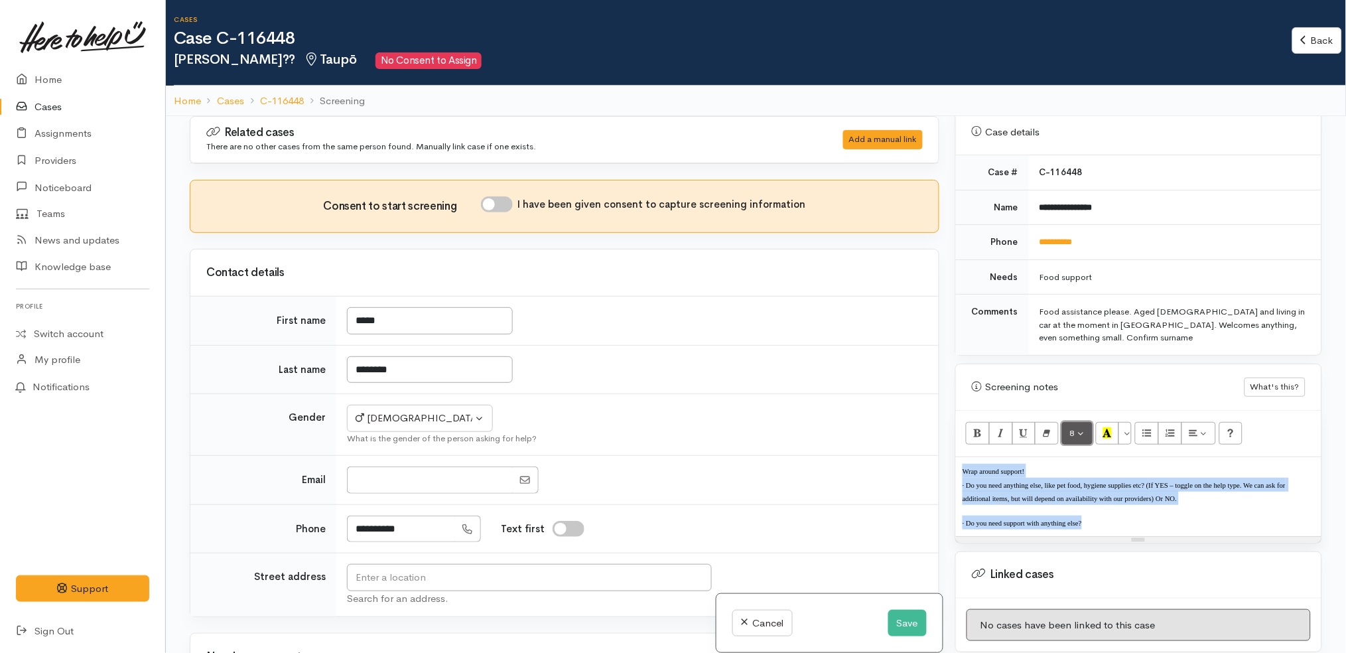
click at [1084, 422] on button "8" at bounding box center [1077, 433] width 31 height 23
click at [1112, 557] on link "14" at bounding box center [1115, 567] width 105 height 21
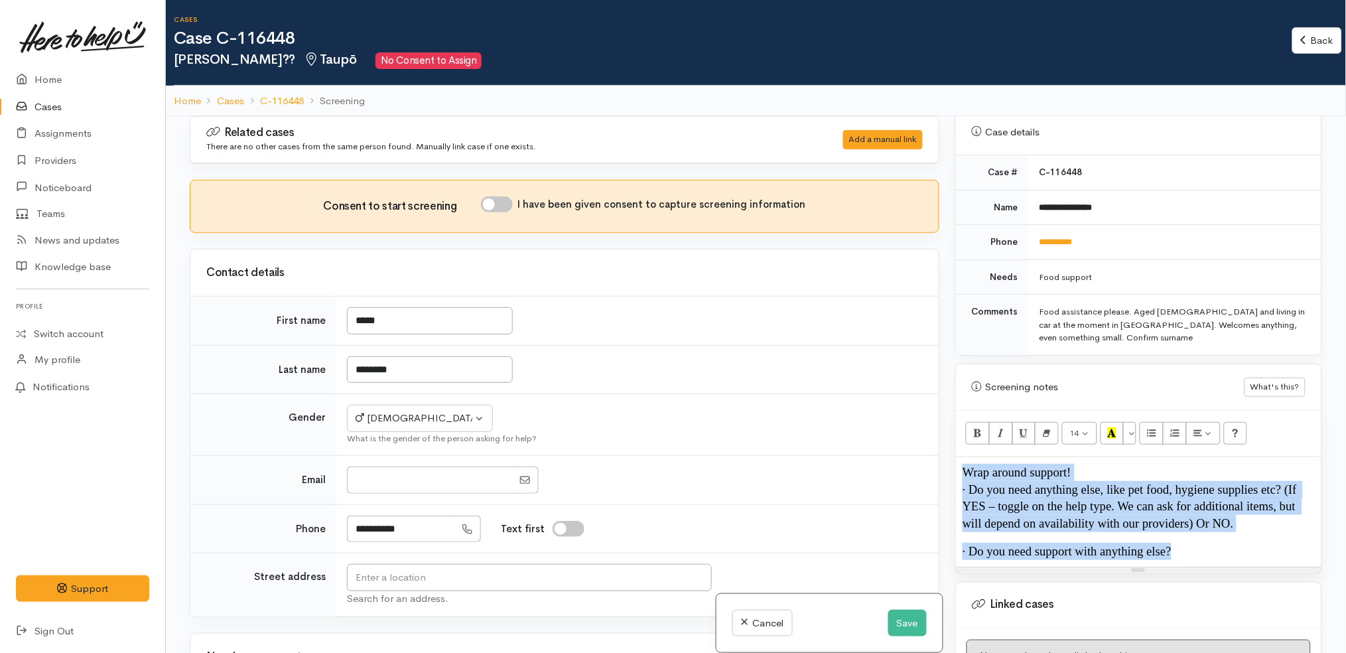
click at [1236, 501] on p "· Do you need anything else, like pet food, hygiene supplies etc? (If YES – tog…" at bounding box center [1139, 506] width 352 height 51
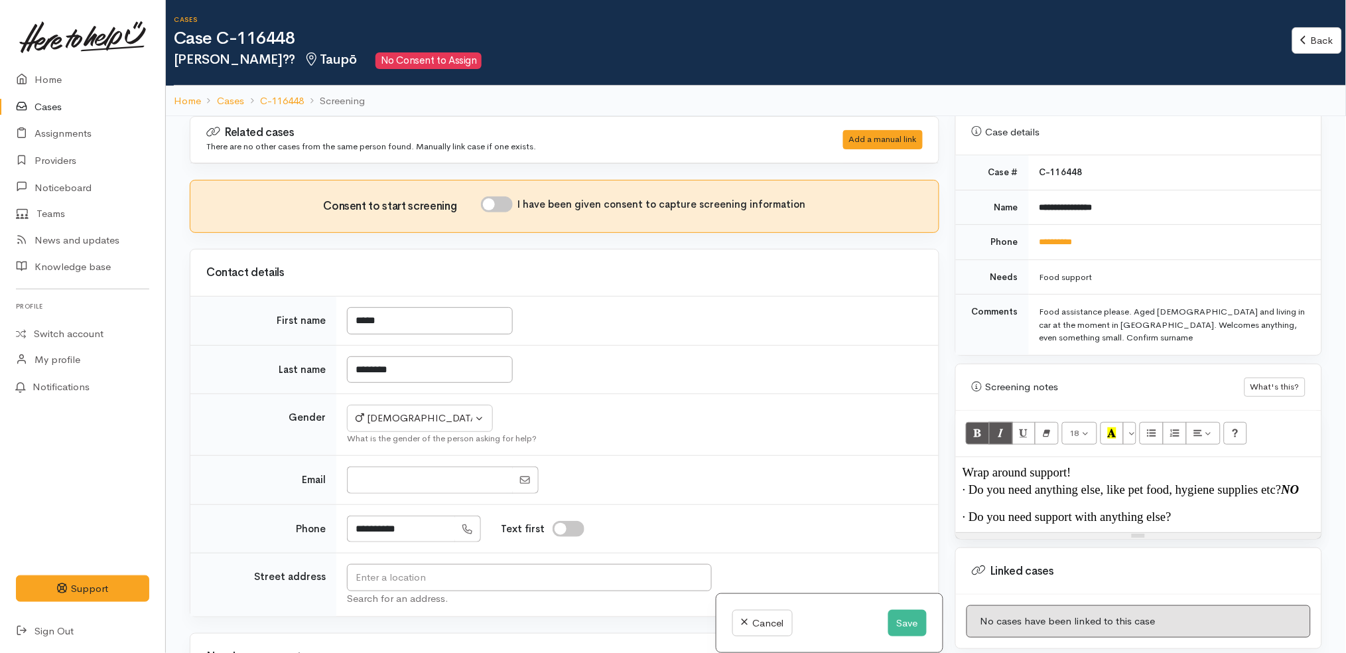
copy b "NO"
click at [893, 628] on button "Save" at bounding box center [908, 623] width 38 height 27
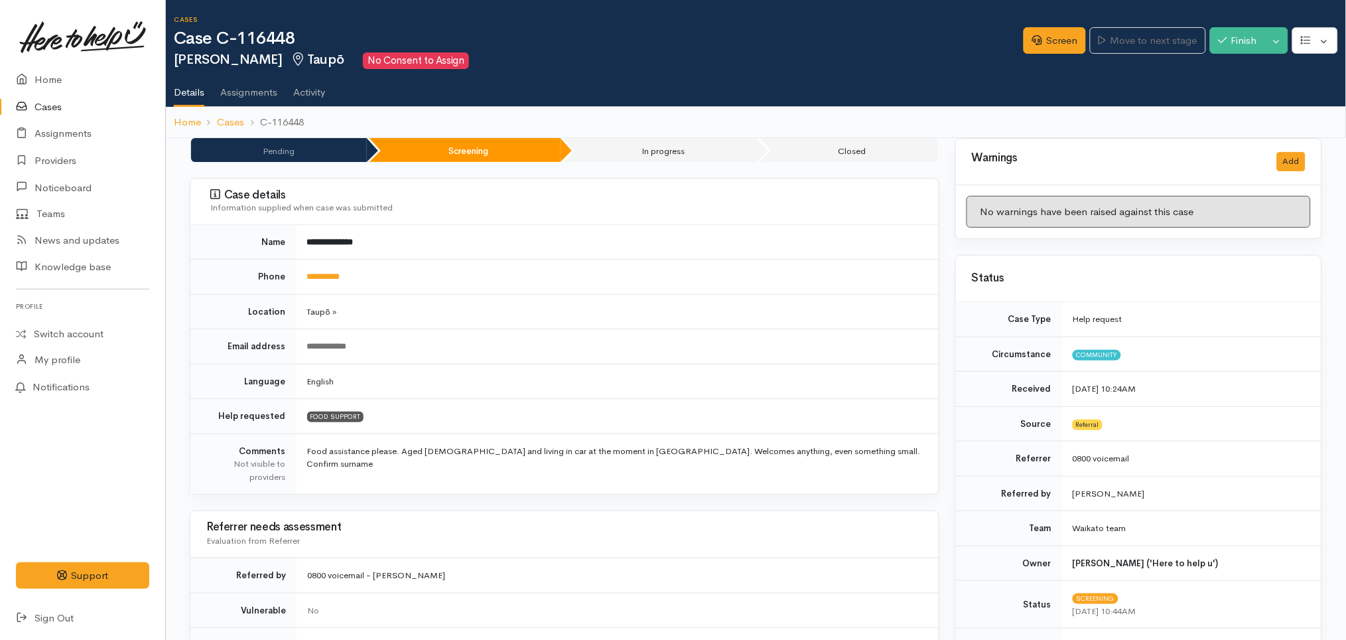
click at [757, 303] on td "Taupō »" at bounding box center [618, 311] width 642 height 35
click at [1283, 34] on button "Toggle Dropdown" at bounding box center [1276, 40] width 23 height 27
click at [1236, 91] on link "Cancel" at bounding box center [1236, 92] width 105 height 21
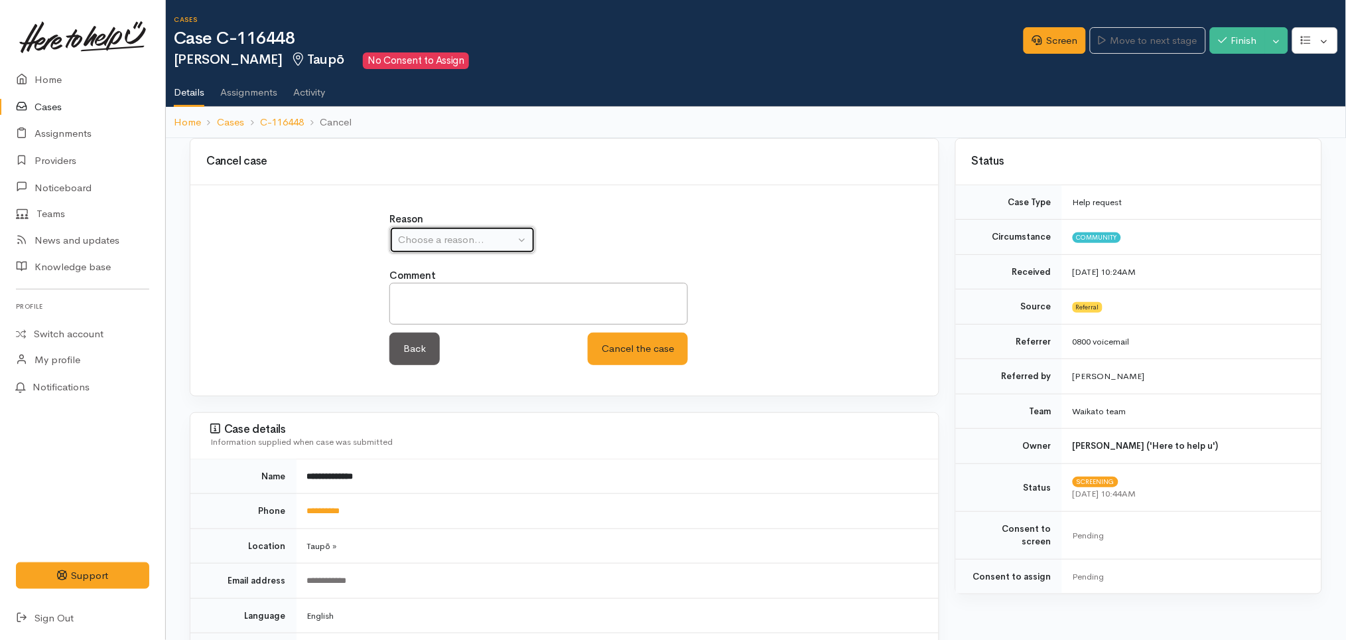
click at [487, 241] on div "Choose a reason..." at bounding box center [456, 239] width 117 height 15
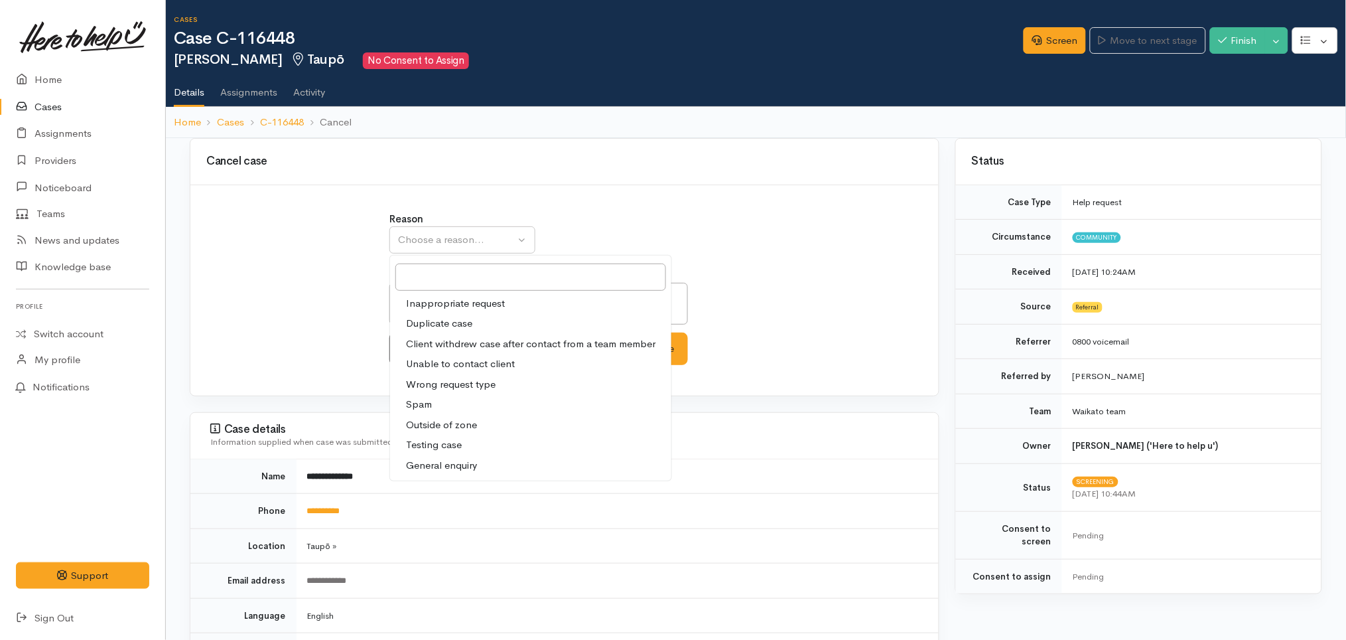
click at [448, 342] on span "Client withdrew case after contact from a team member" at bounding box center [531, 343] width 250 height 15
select select "3"
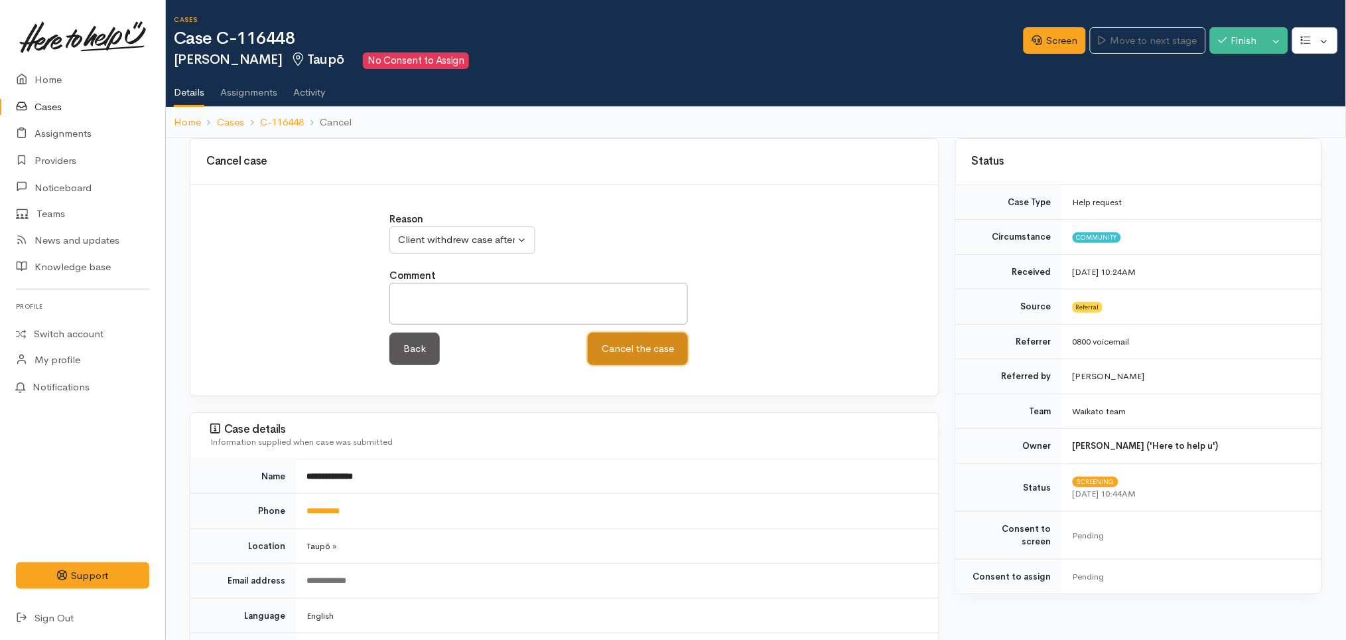
click at [616, 350] on button "Cancel the case" at bounding box center [638, 348] width 100 height 33
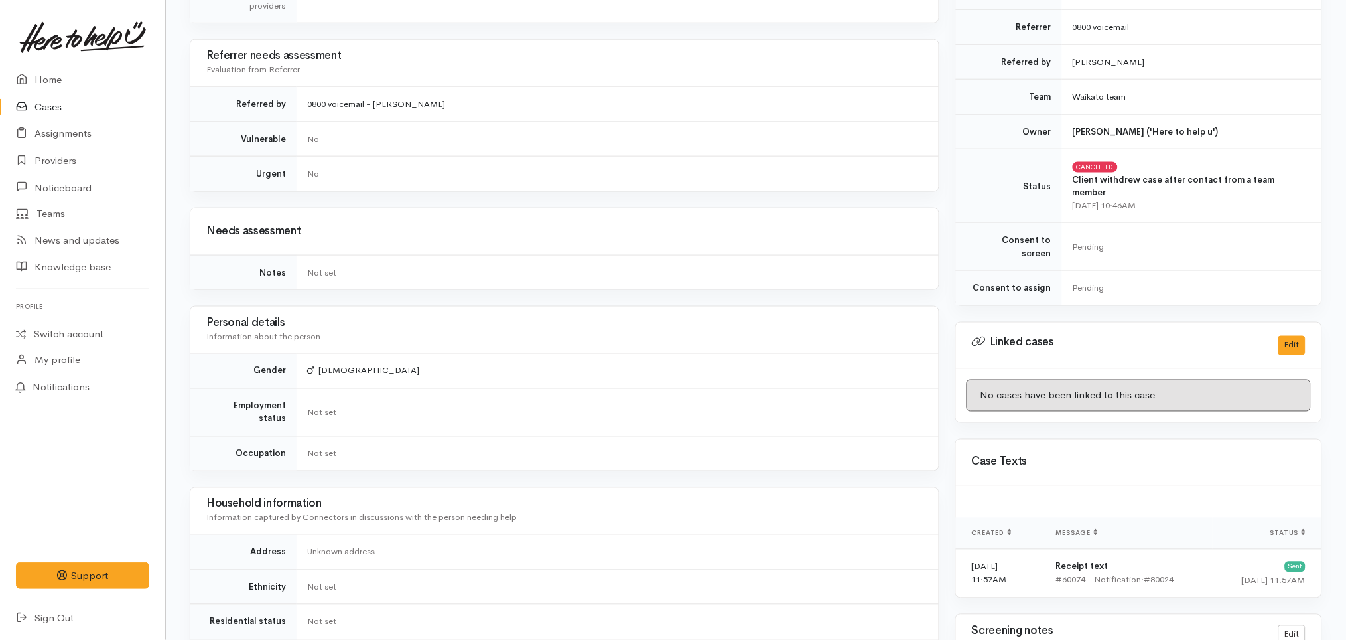
scroll to position [782, 0]
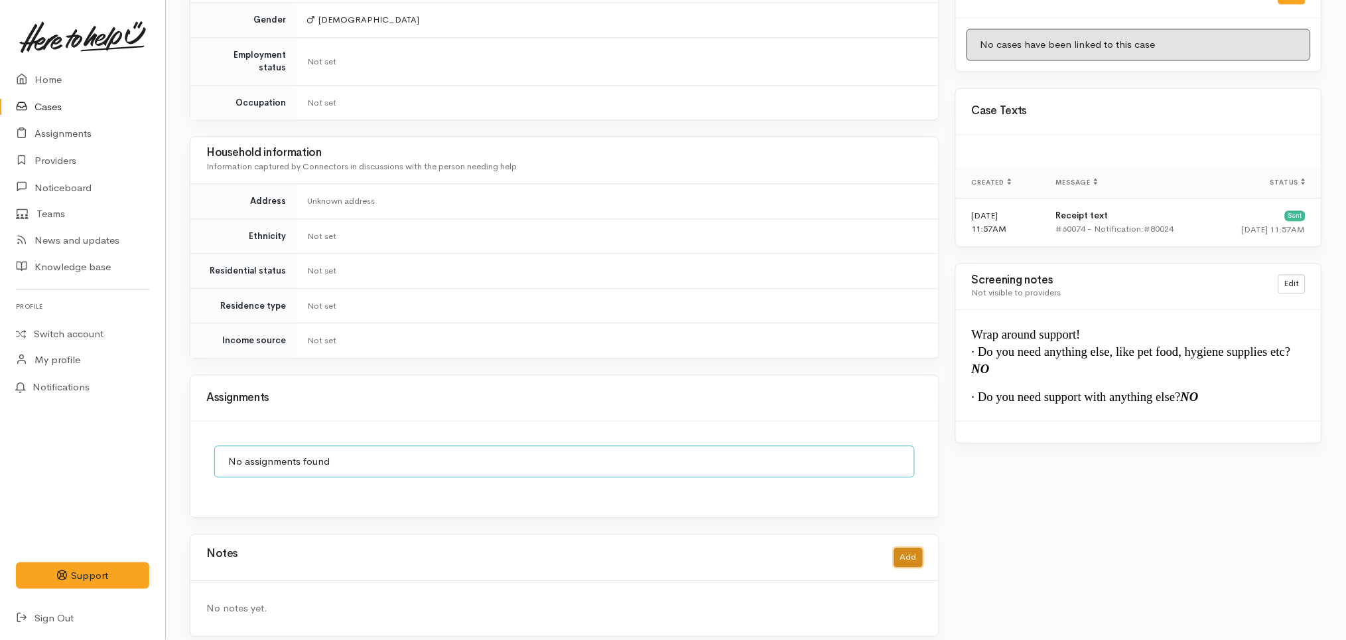
click at [917, 547] on button "Add" at bounding box center [908, 556] width 29 height 19
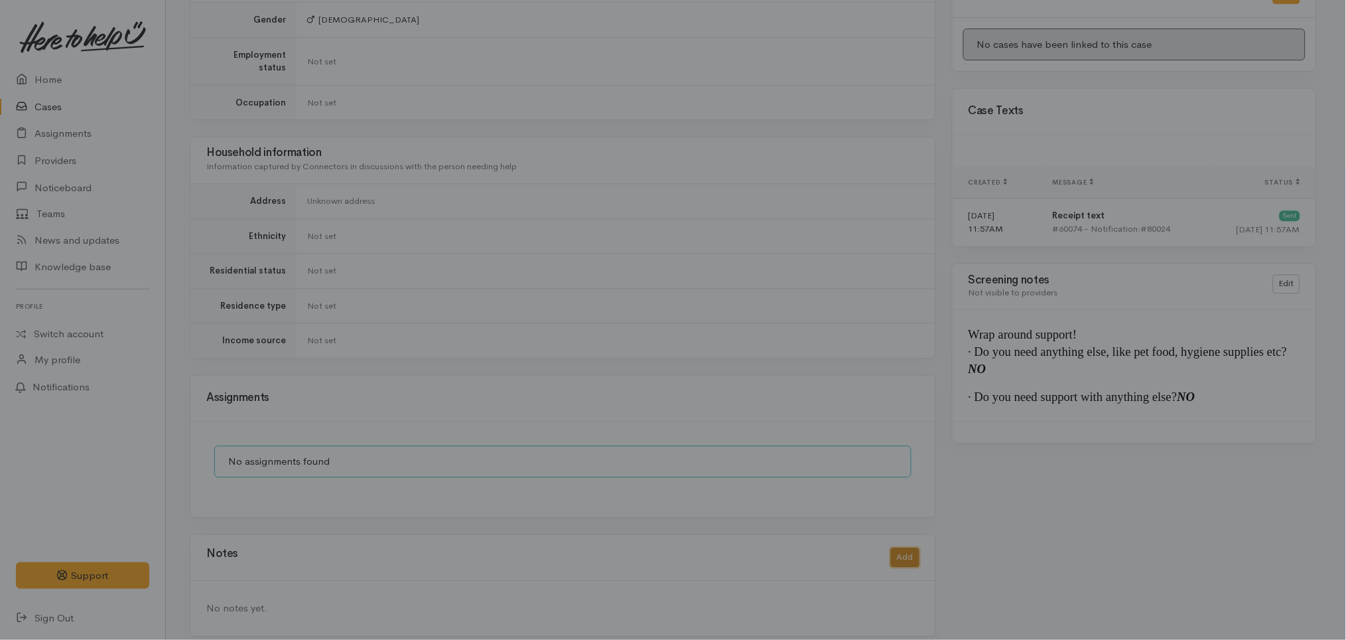
scroll to position [769, 0]
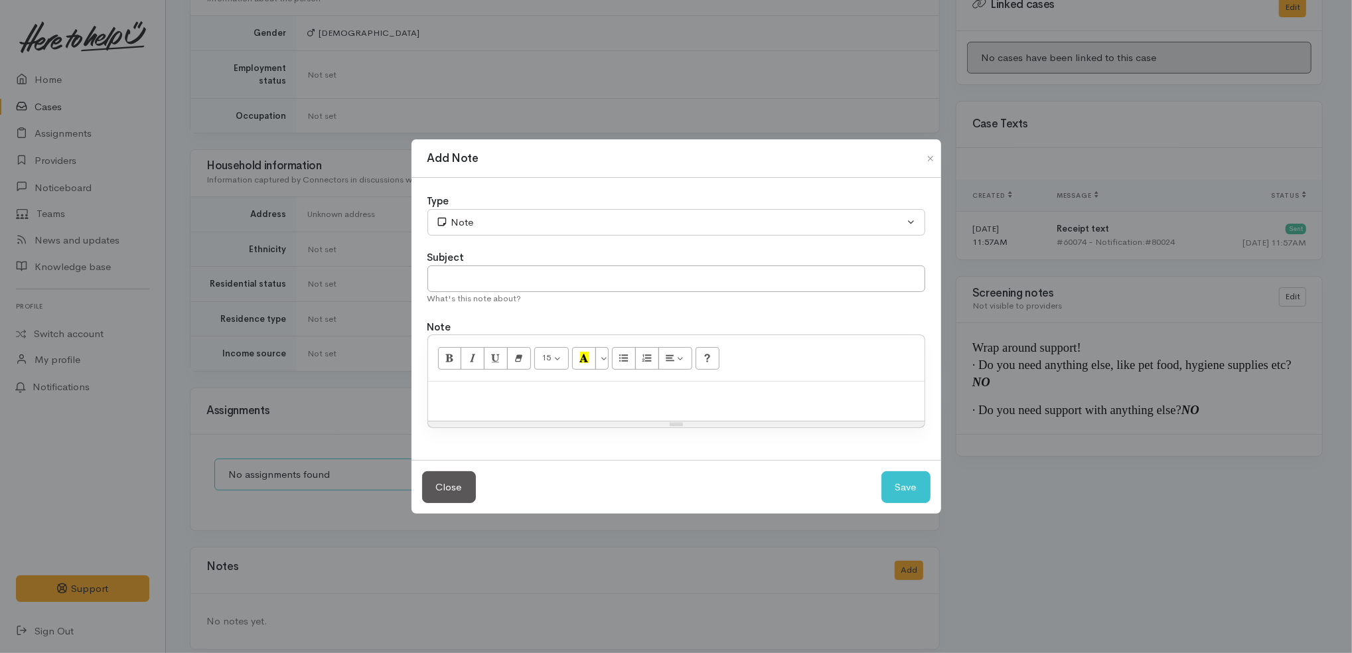
click at [556, 398] on p at bounding box center [676, 395] width 483 height 15
click at [790, 397] on p "Client said he found kai elsewhere. I asked if he is needing other support (wra…" at bounding box center [676, 395] width 483 height 15
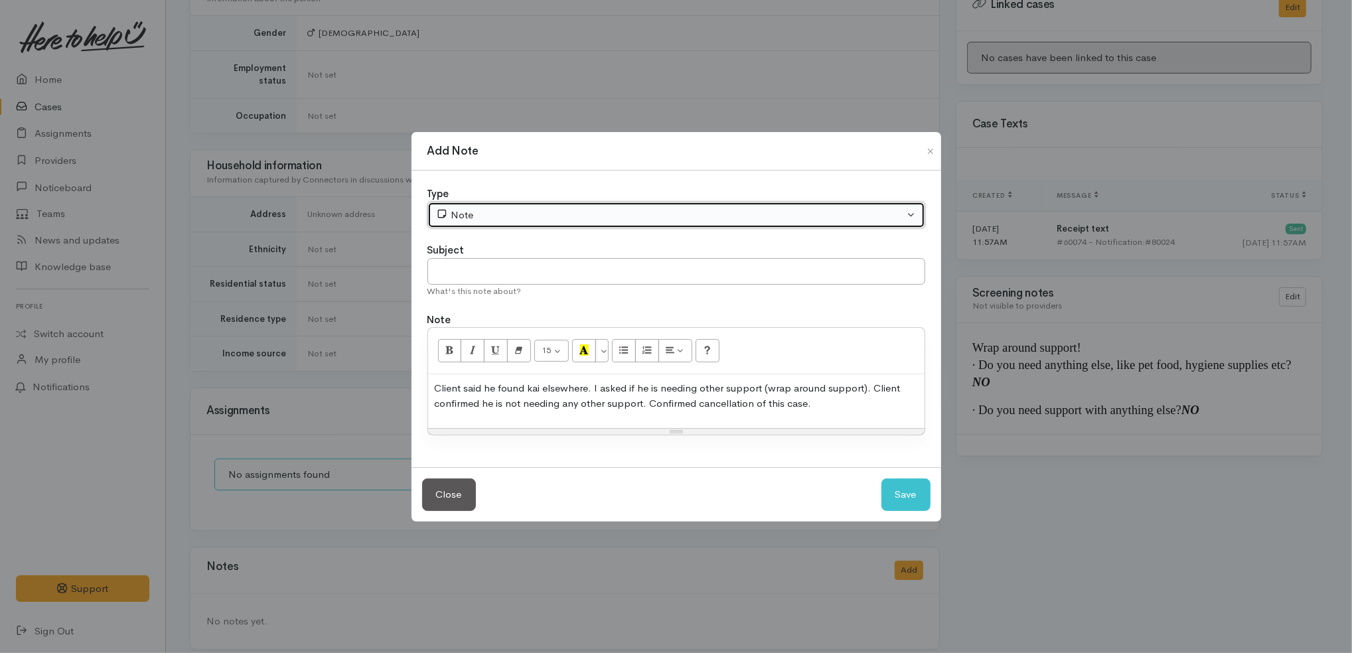
click at [581, 224] on button "Note" at bounding box center [676, 215] width 498 height 27
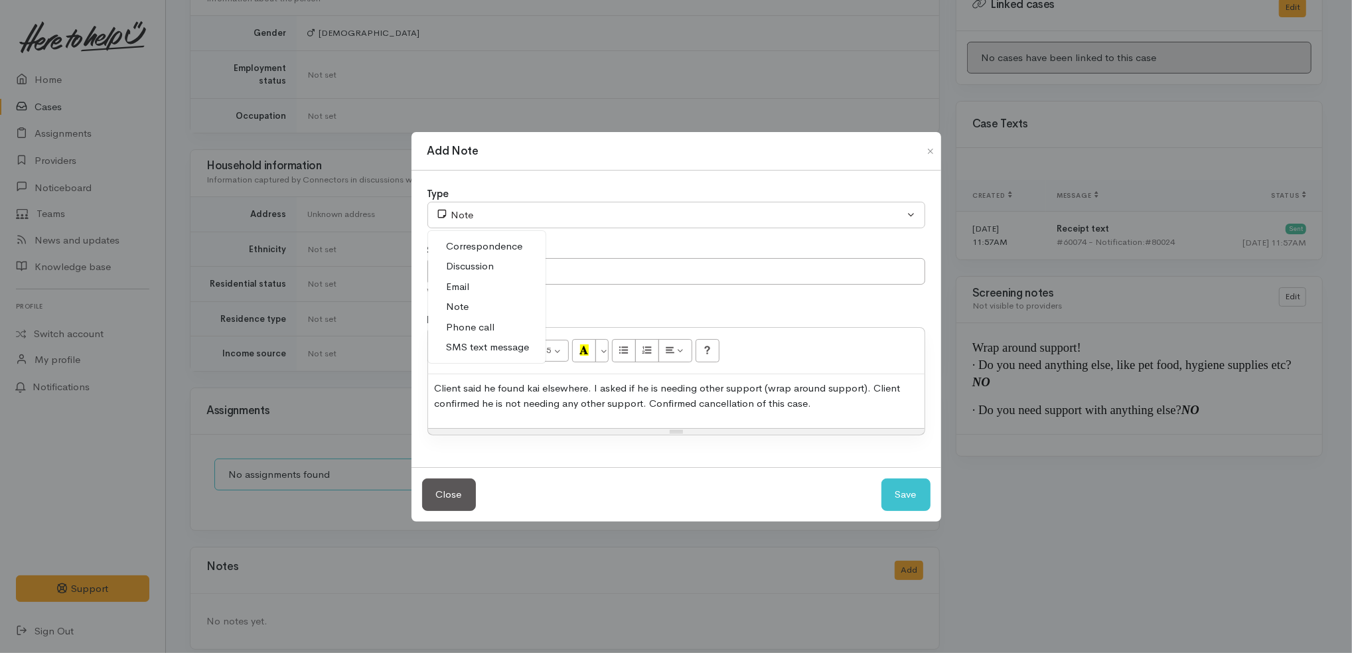
click at [500, 322] on link "Phone call" at bounding box center [486, 327] width 117 height 21
click at [919, 499] on button "Save" at bounding box center [905, 494] width 49 height 33
select select "1"
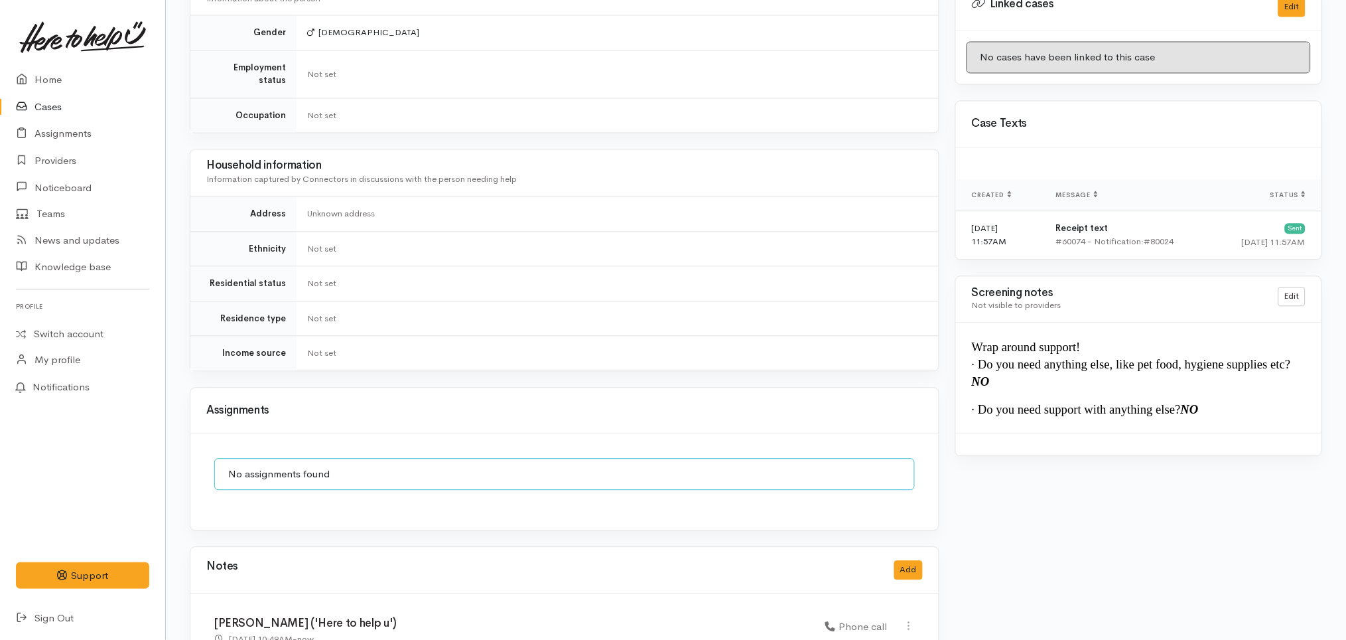
scroll to position [852, 0]
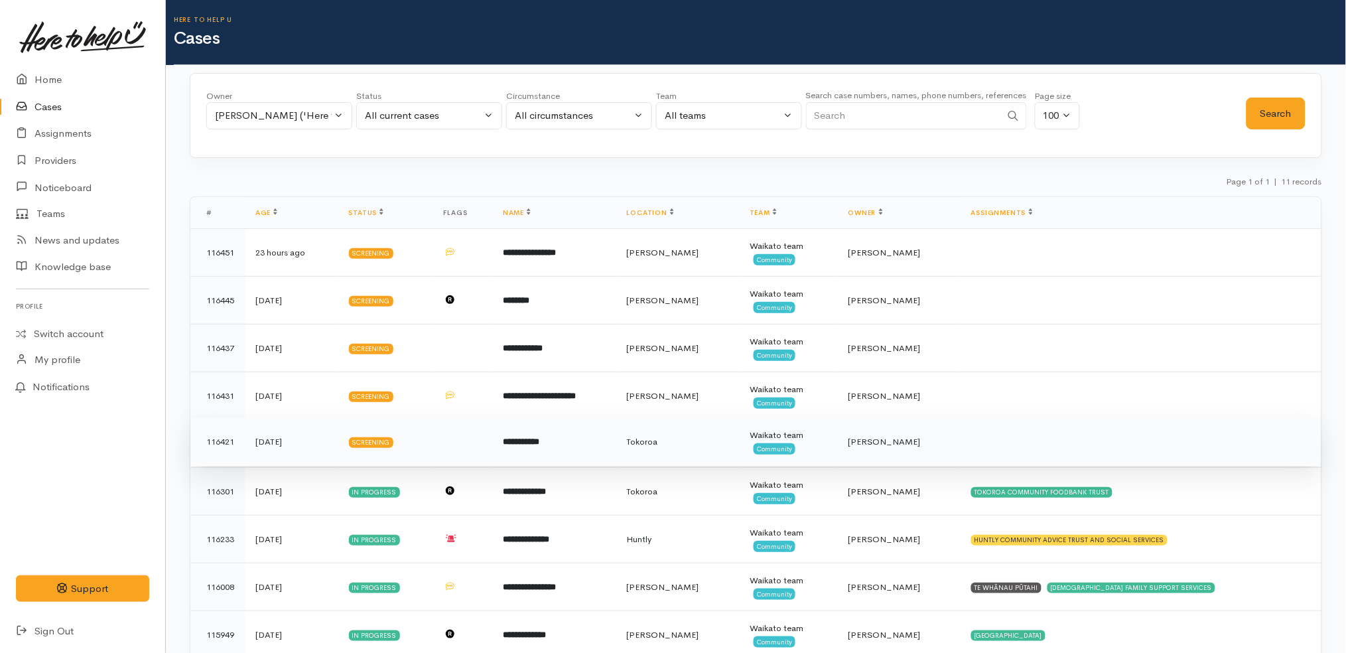
scroll to position [141, 0]
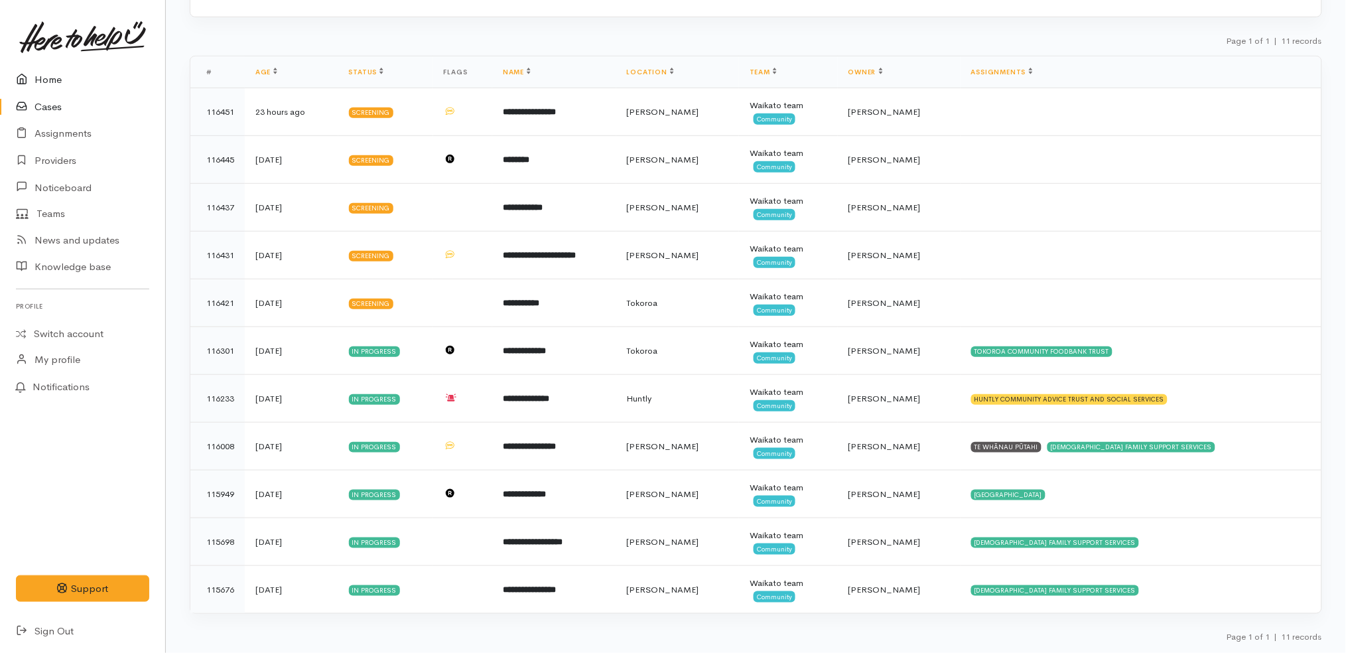
click at [85, 76] on link "Home" at bounding box center [82, 79] width 165 height 27
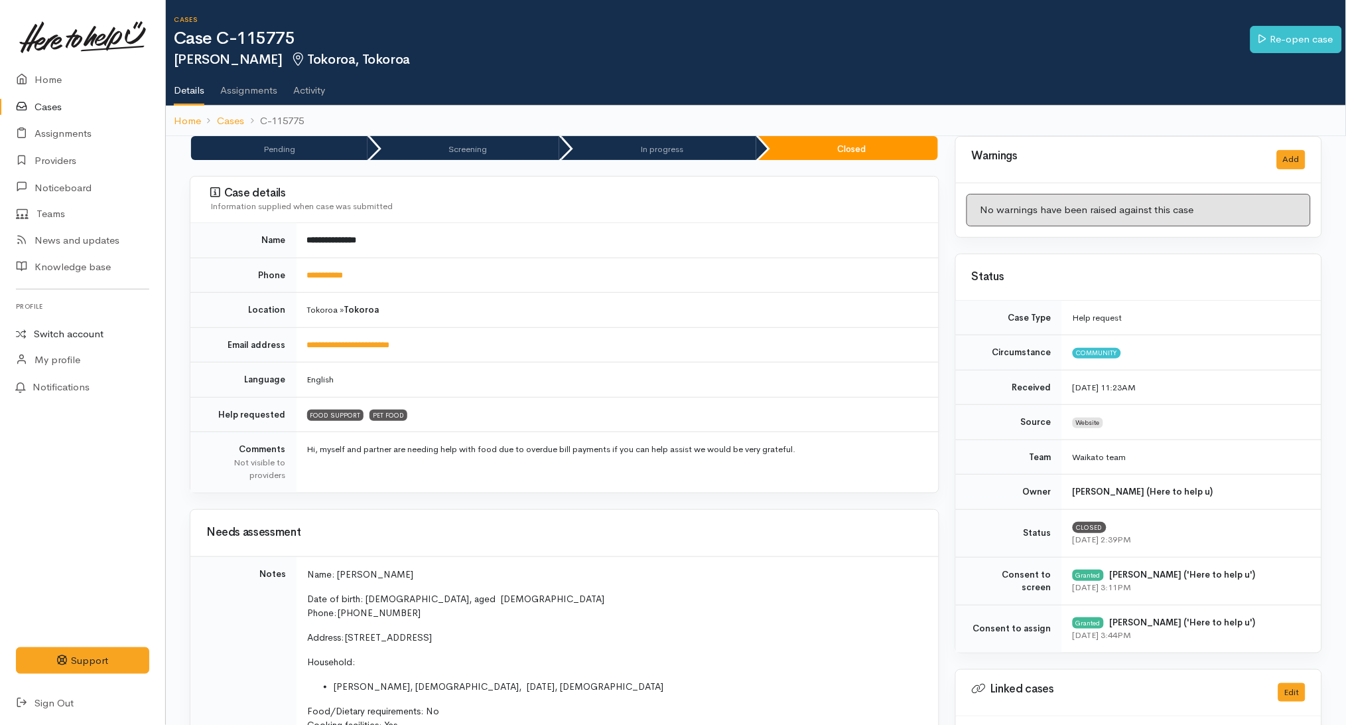
click at [101, 339] on link "Switch account" at bounding box center [82, 334] width 165 height 26
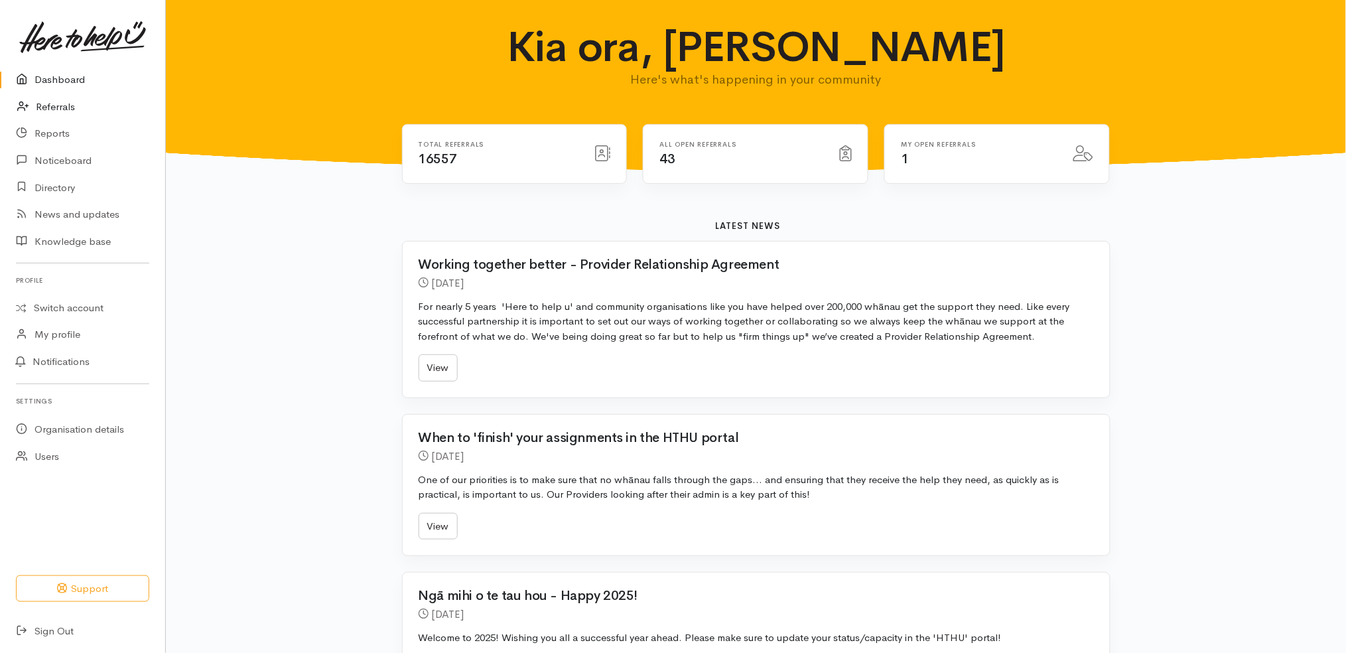
click at [75, 102] on link "Referrals" at bounding box center [82, 107] width 165 height 27
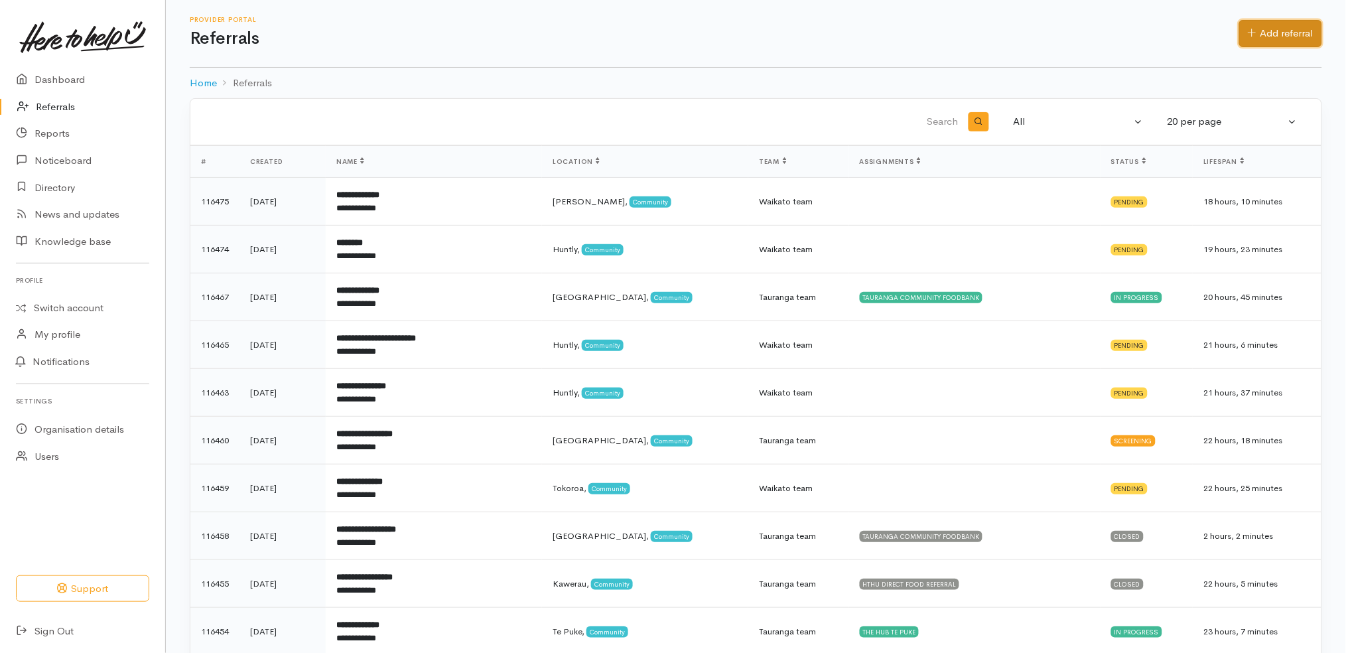
click at [1278, 33] on link "Add referral" at bounding box center [1281, 33] width 83 height 27
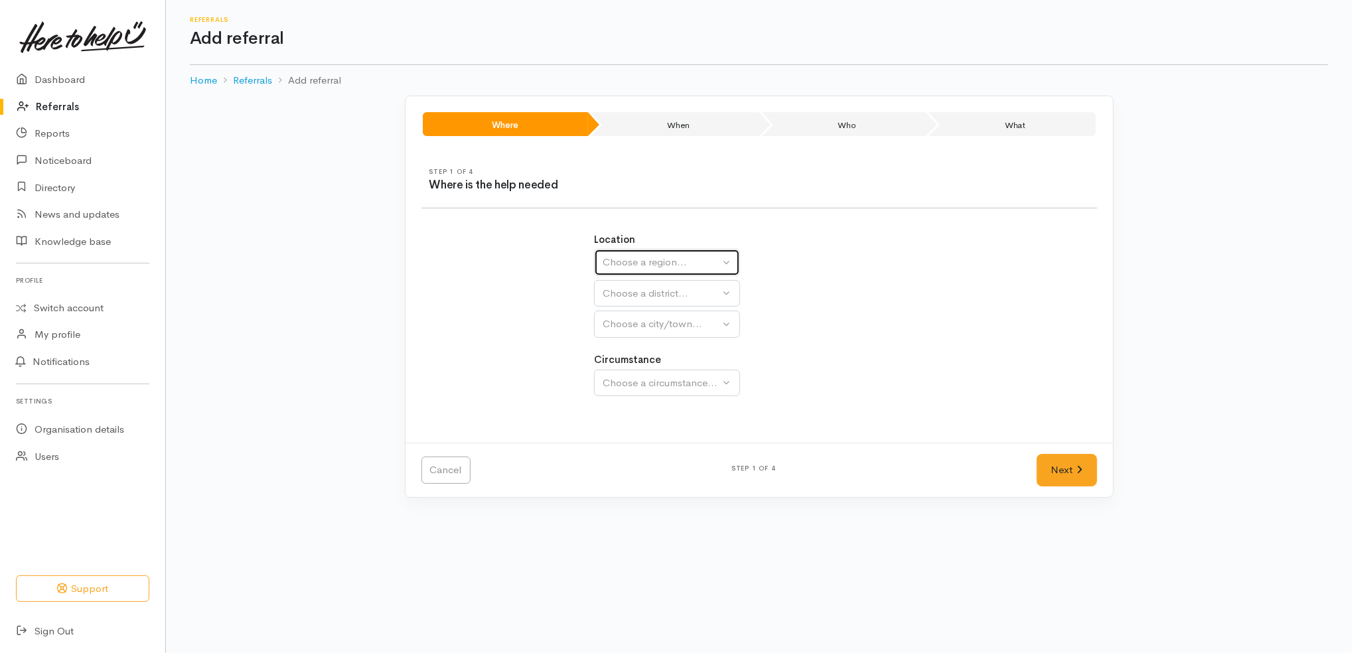
click at [729, 263] on button "Choose a region..." at bounding box center [667, 262] width 146 height 27
click at [676, 352] on link "[GEOGRAPHIC_DATA]" at bounding box center [667, 346] width 145 height 21
select select "3"
select select
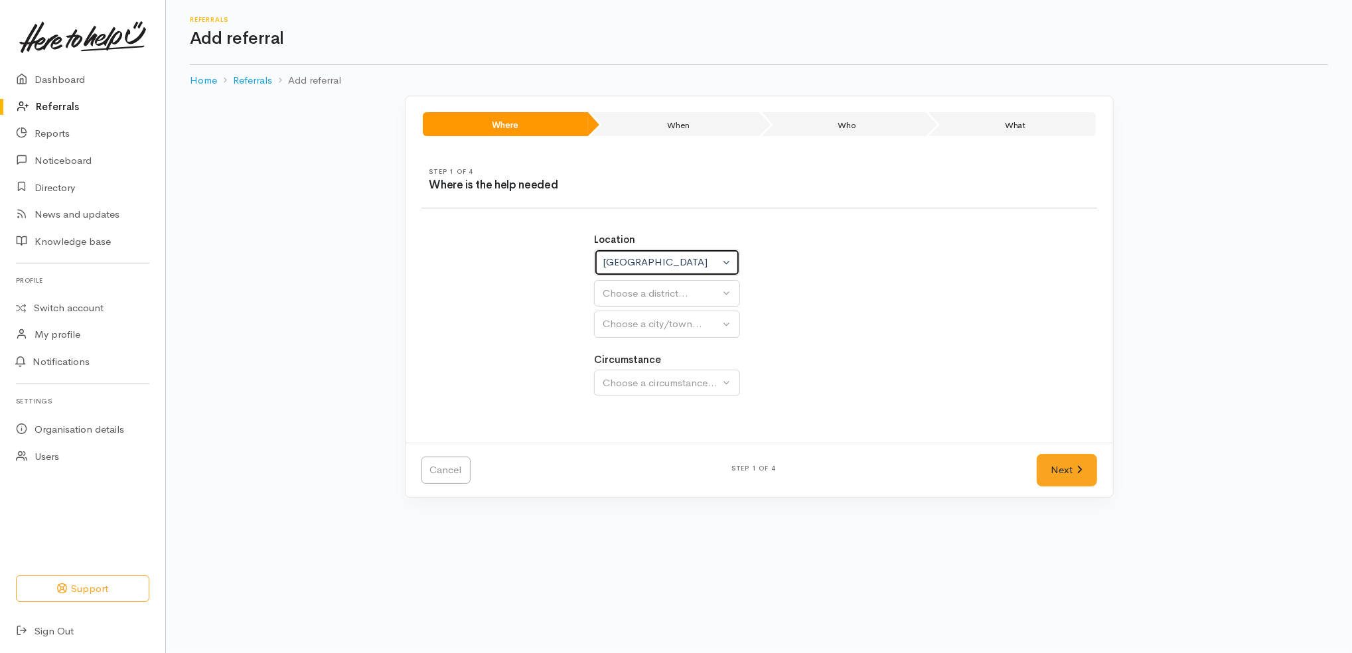
select select
click at [681, 295] on div "Choose a district..." at bounding box center [696, 293] width 186 height 15
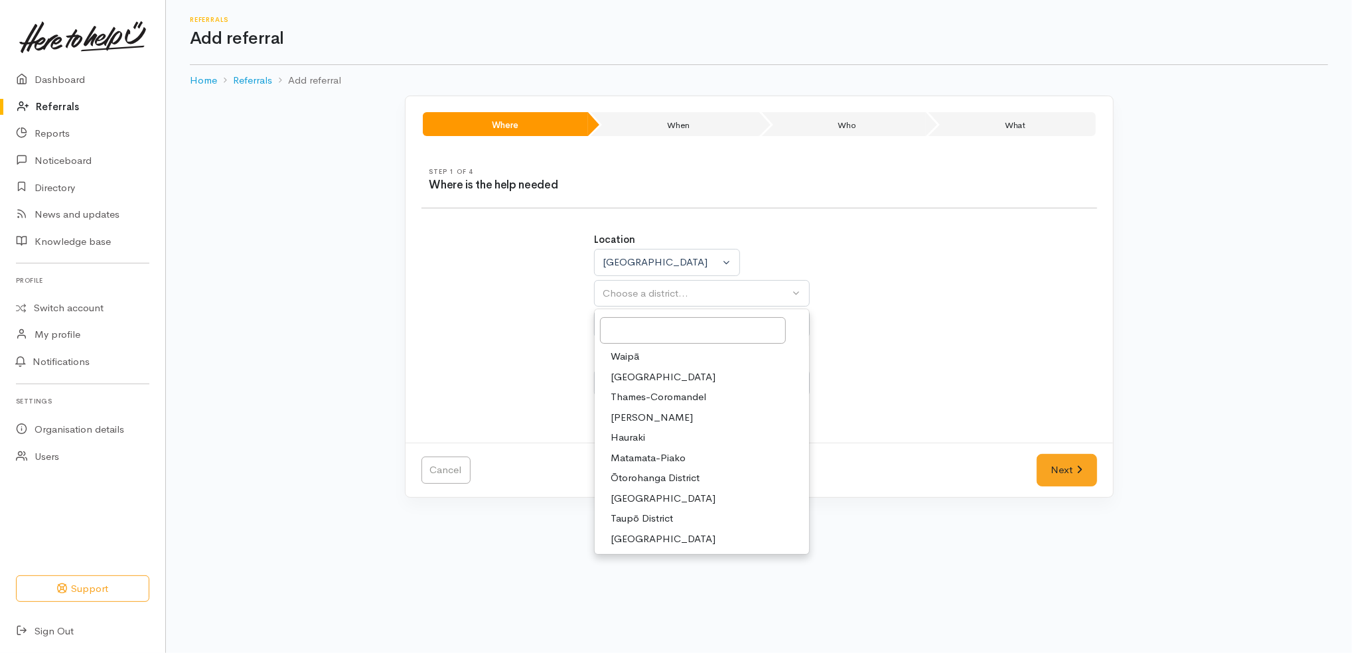
click at [657, 499] on span "South Waikato District" at bounding box center [662, 498] width 105 height 15
select select "11"
select select
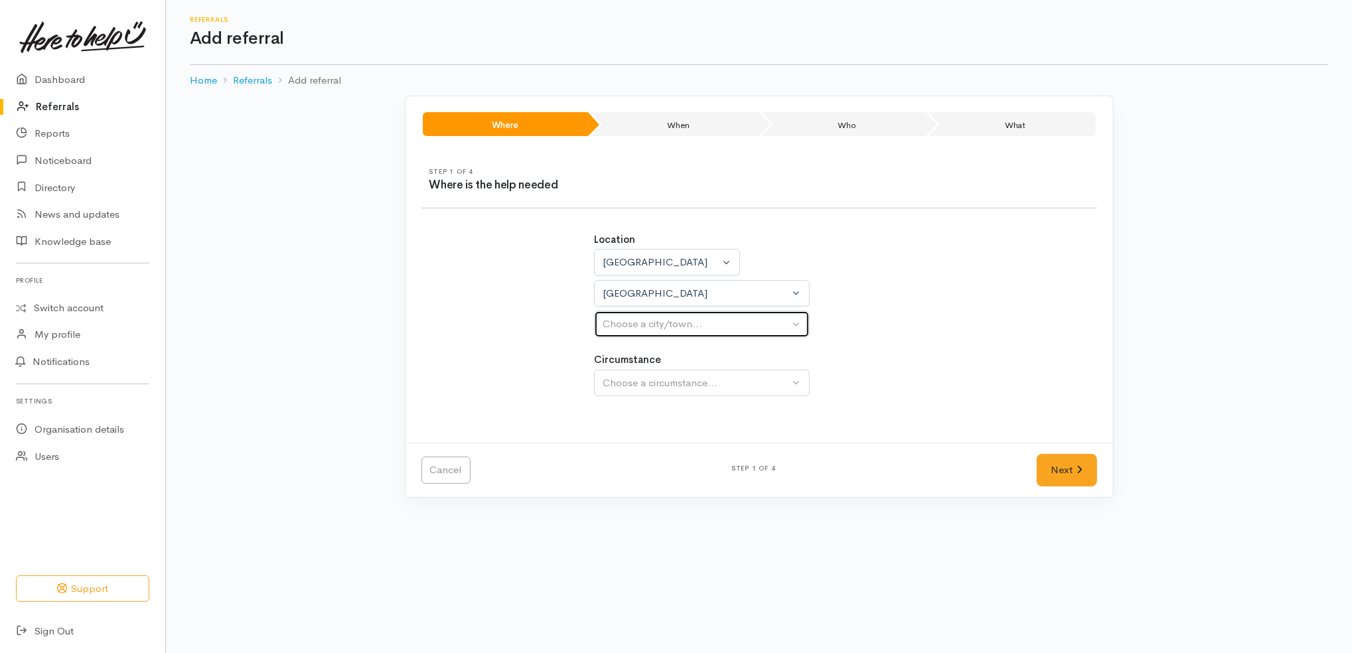
click at [705, 316] on button "Choose a city/town..." at bounding box center [702, 324] width 216 height 27
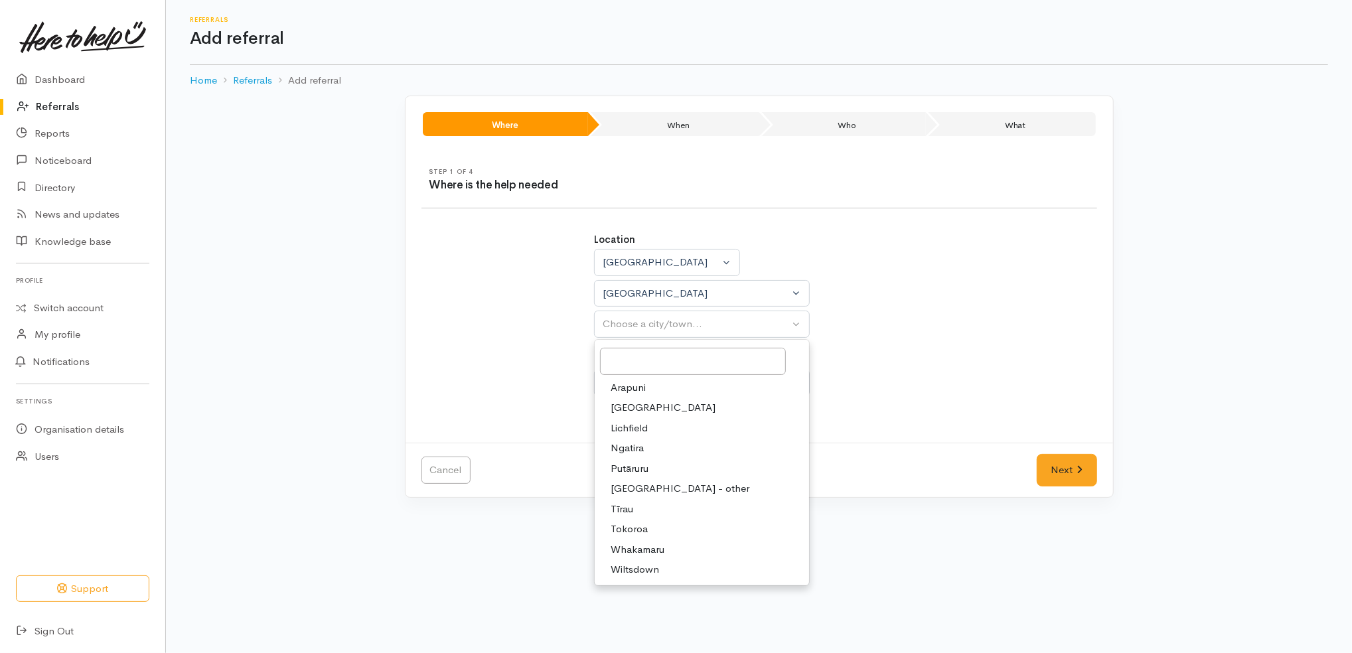
click at [650, 529] on link "Tokoroa" at bounding box center [702, 529] width 214 height 21
select select "3"
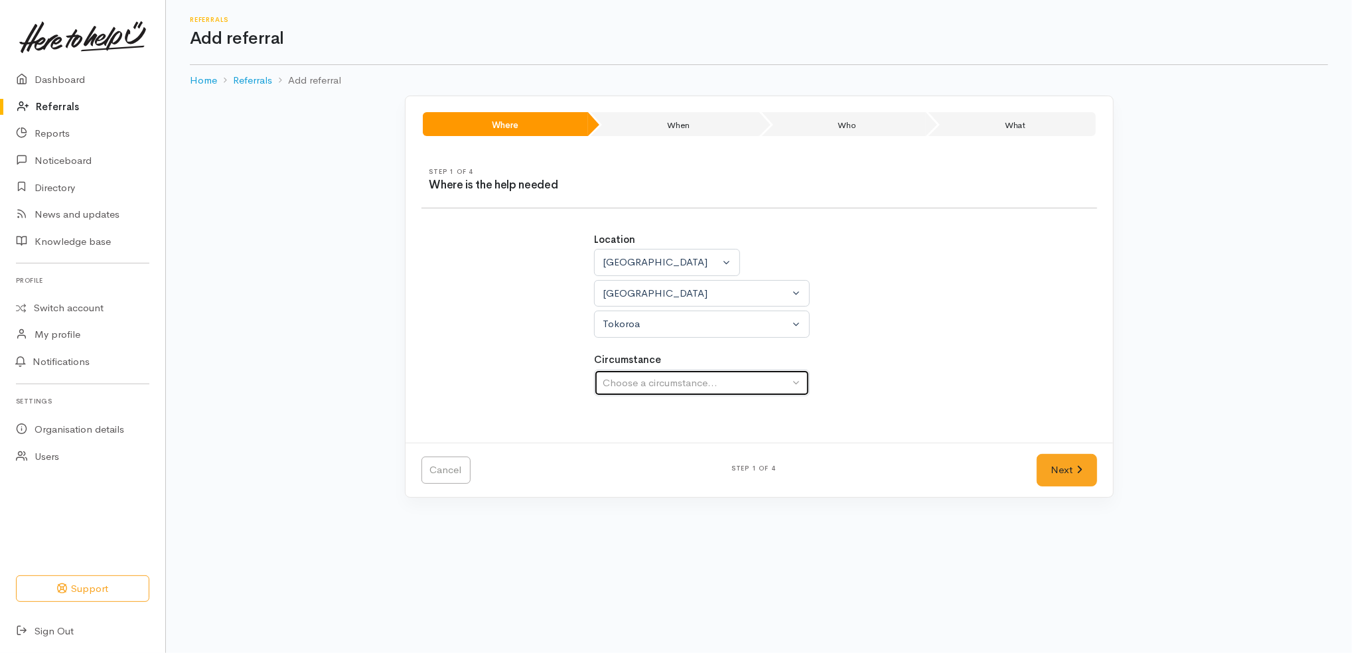
click at [719, 393] on button "Choose a circumstance..." at bounding box center [702, 383] width 216 height 27
click at [704, 446] on link "Community" at bounding box center [702, 446] width 214 height 21
select select "2"
click at [1056, 473] on link "Next" at bounding box center [1066, 470] width 60 height 33
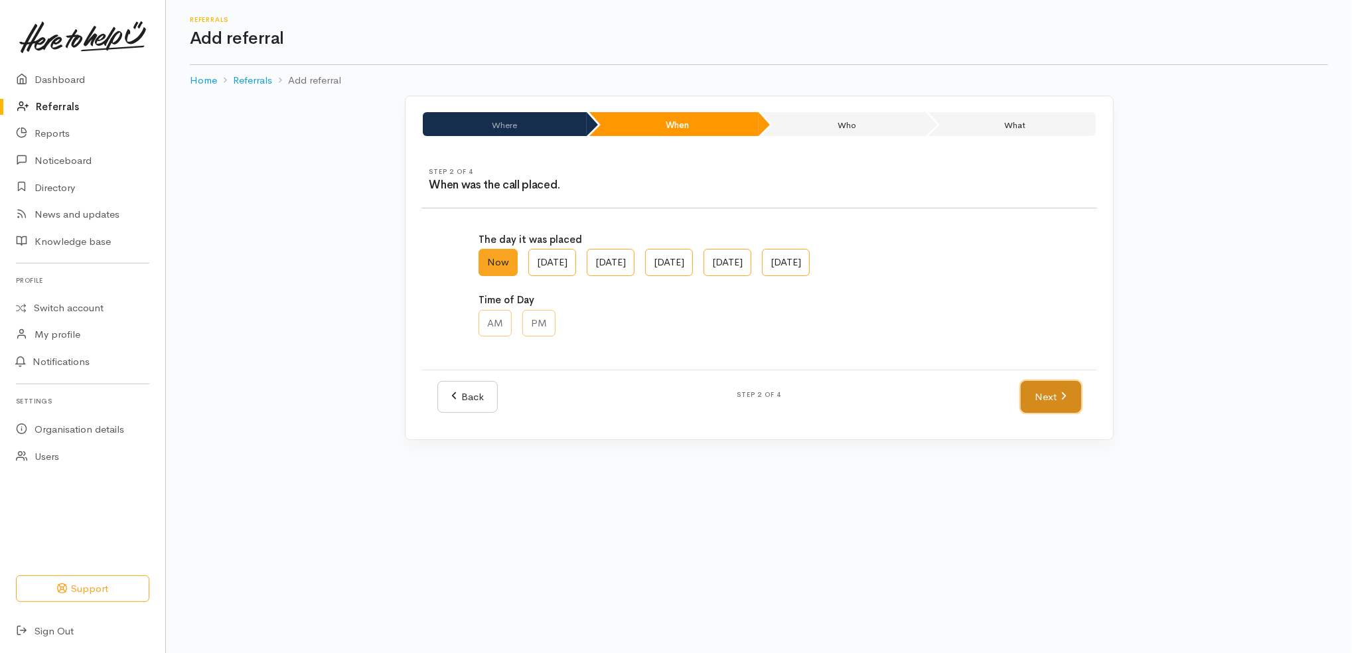
click at [1062, 394] on icon at bounding box center [1063, 396] width 6 height 10
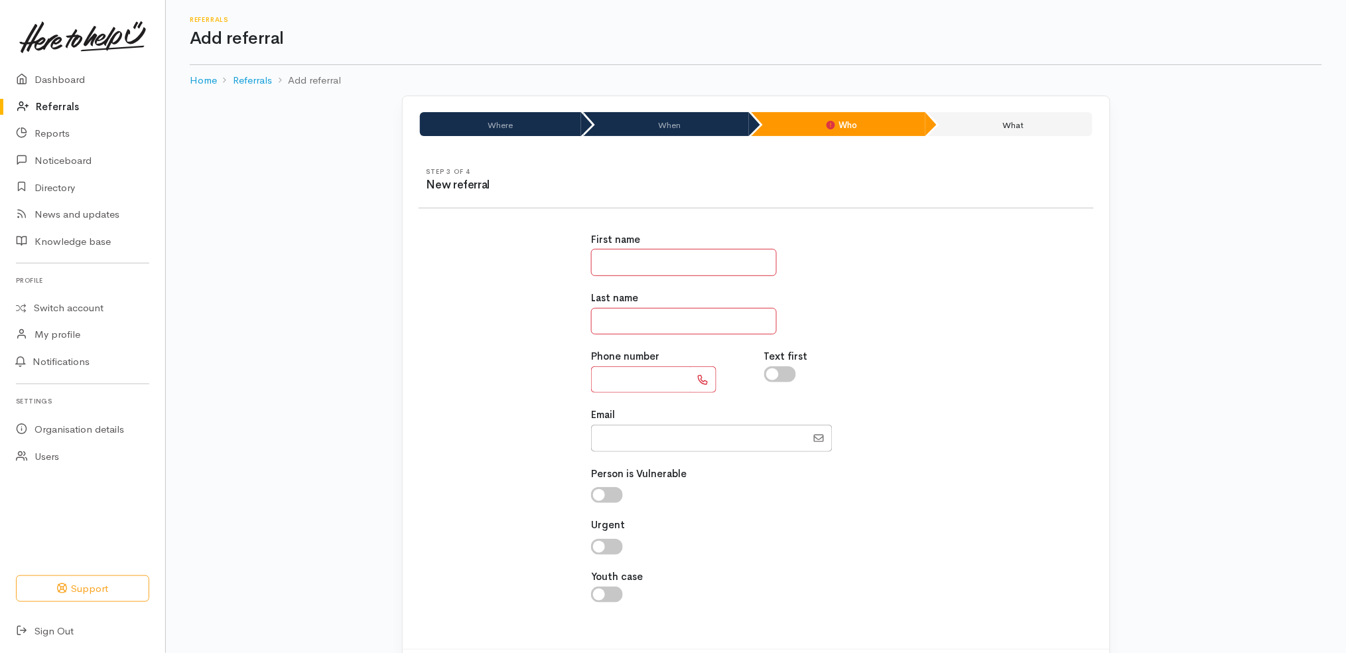
scroll to position [66, 0]
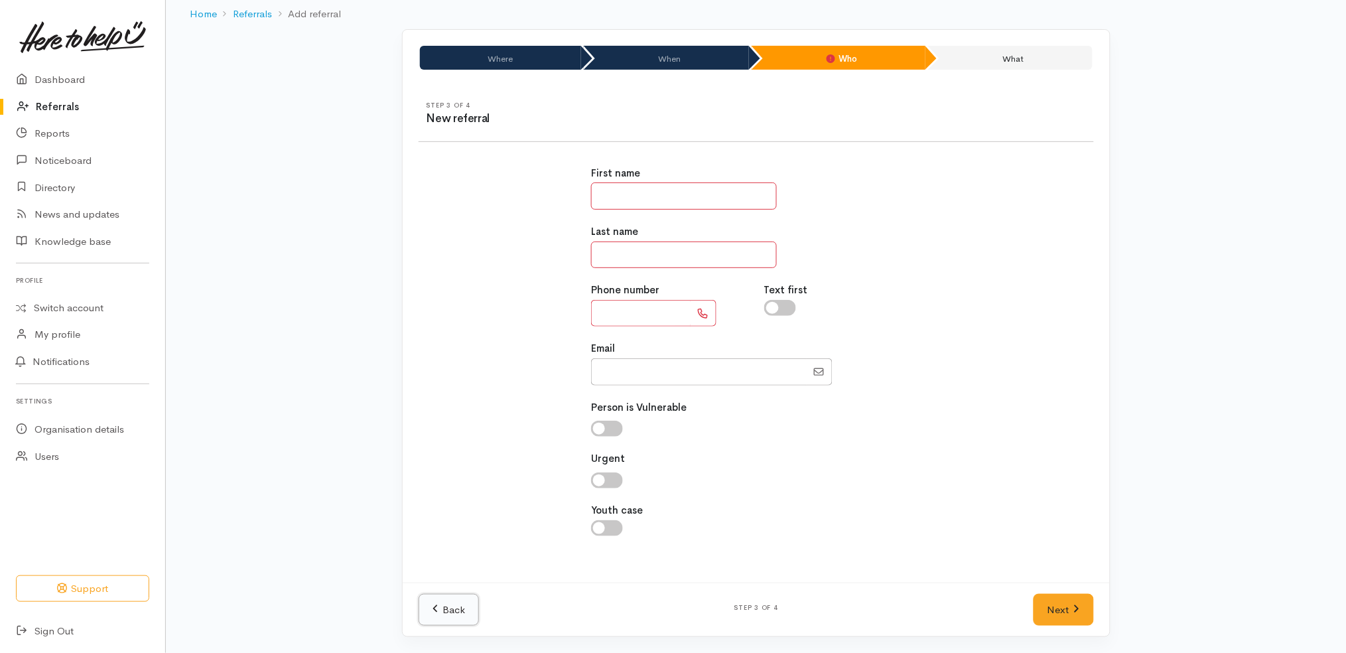
click at [455, 603] on link "Back" at bounding box center [449, 610] width 60 height 33
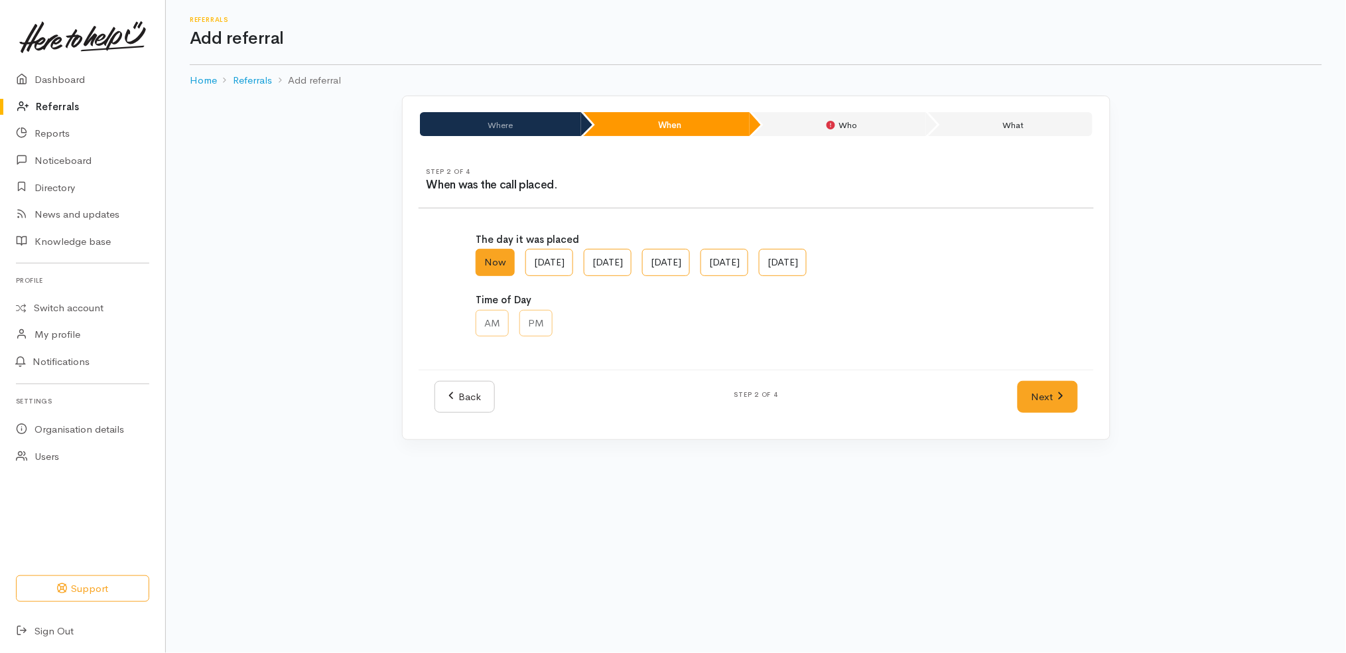
scroll to position [0, 0]
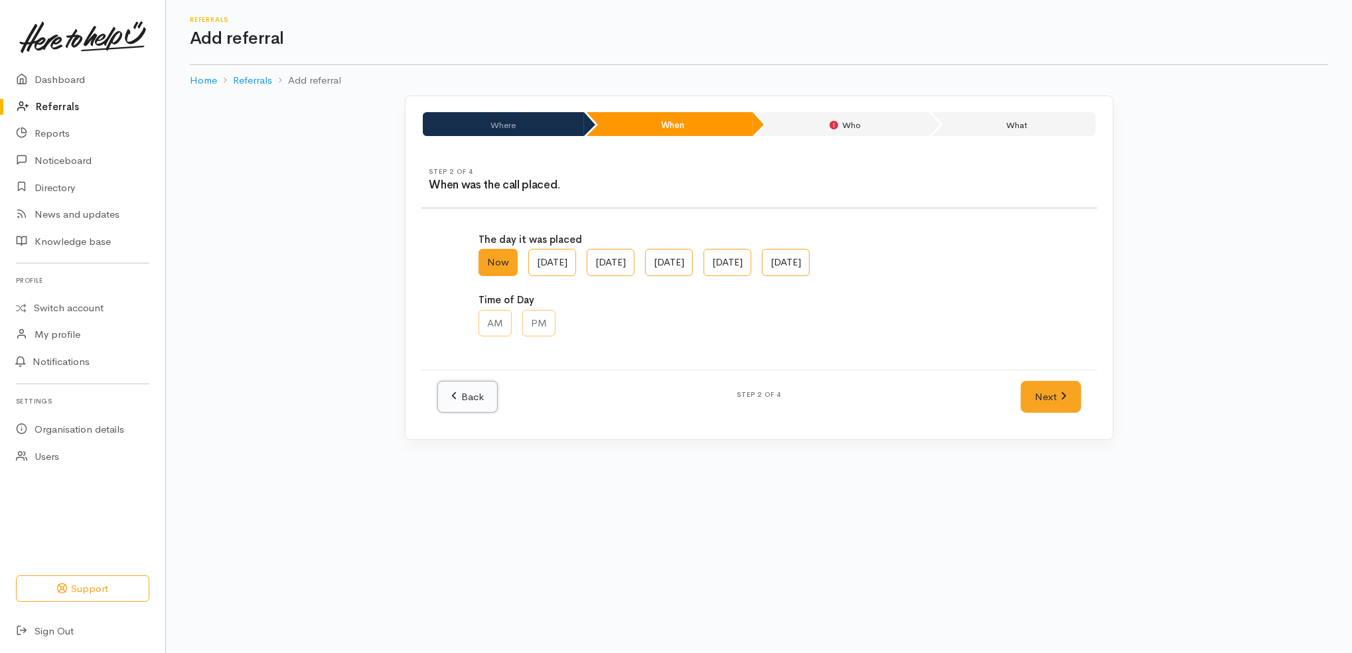
click at [490, 394] on link "Back" at bounding box center [467, 397] width 60 height 33
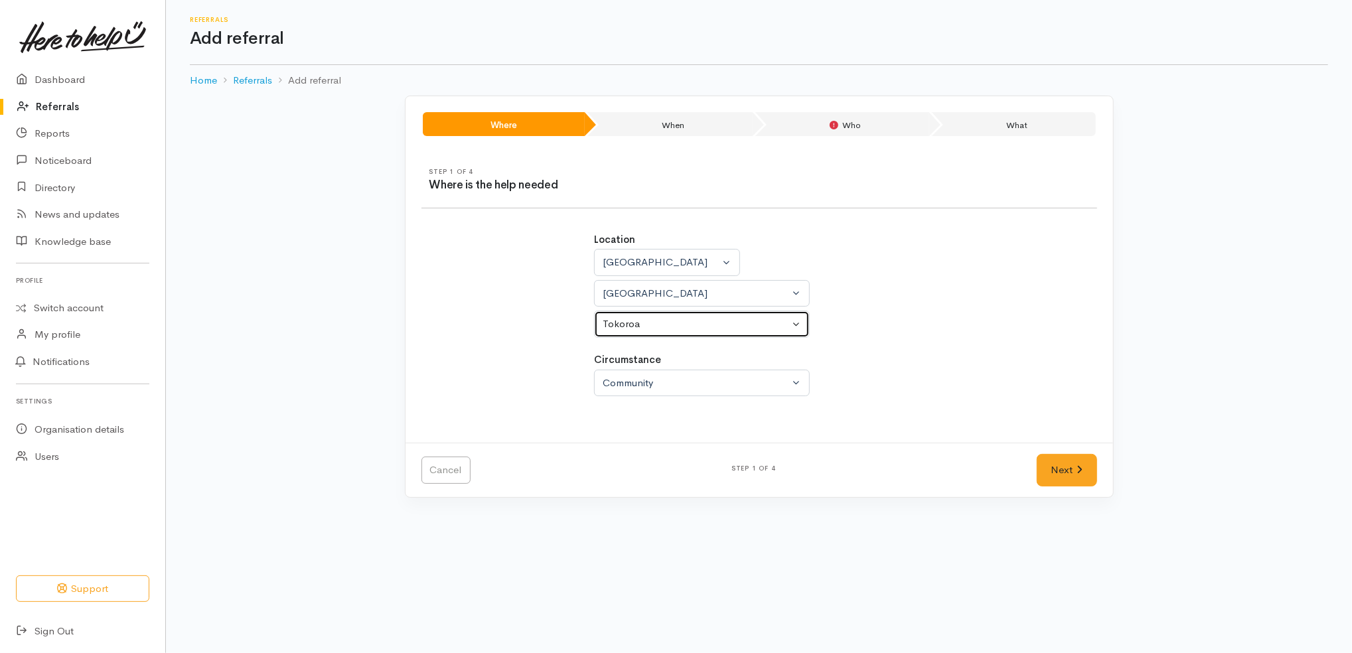
click at [678, 321] on div "Tokoroa" at bounding box center [696, 324] width 186 height 15
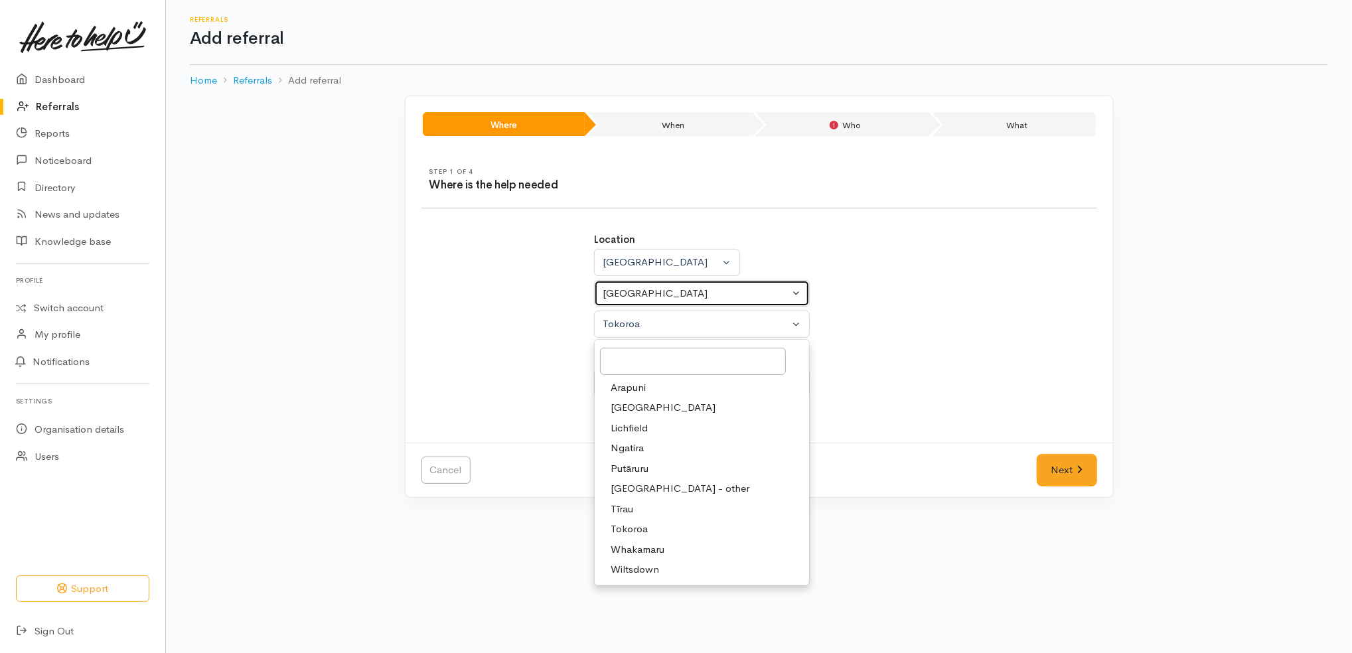
click at [668, 293] on div "South Waikato District" at bounding box center [696, 293] width 186 height 15
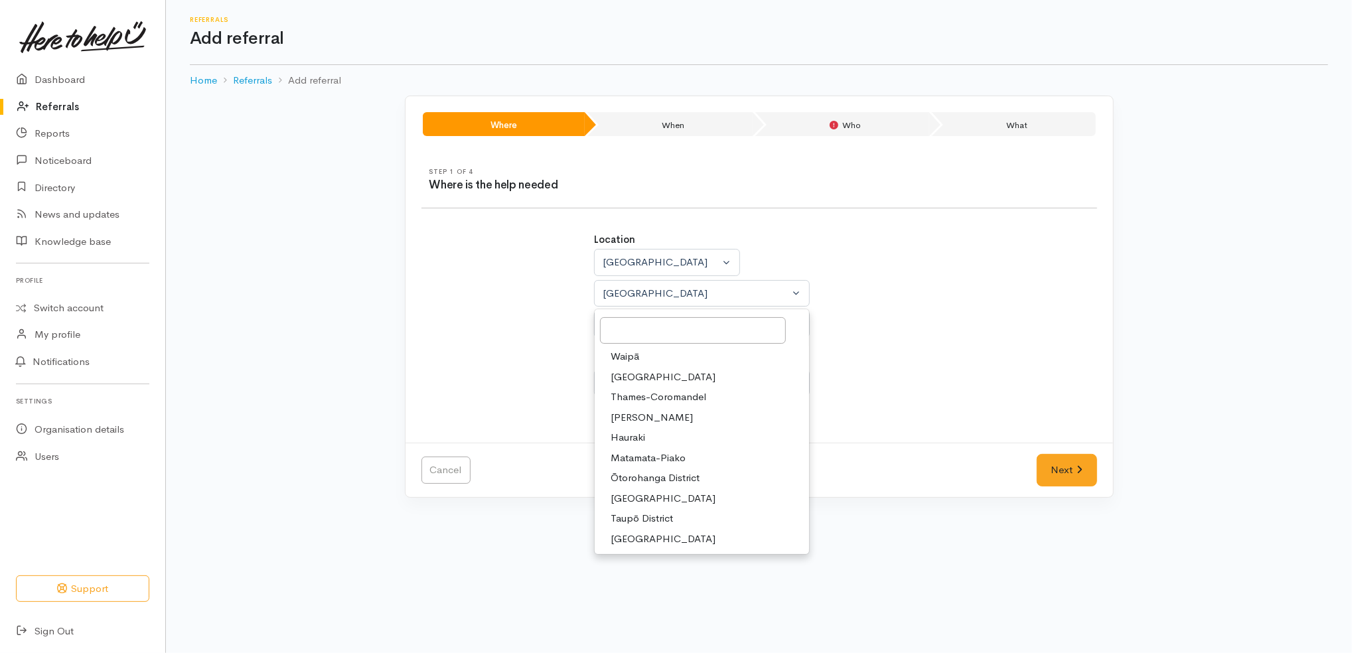
click at [662, 377] on span "Waikato District" at bounding box center [662, 377] width 105 height 15
select select "2"
select select
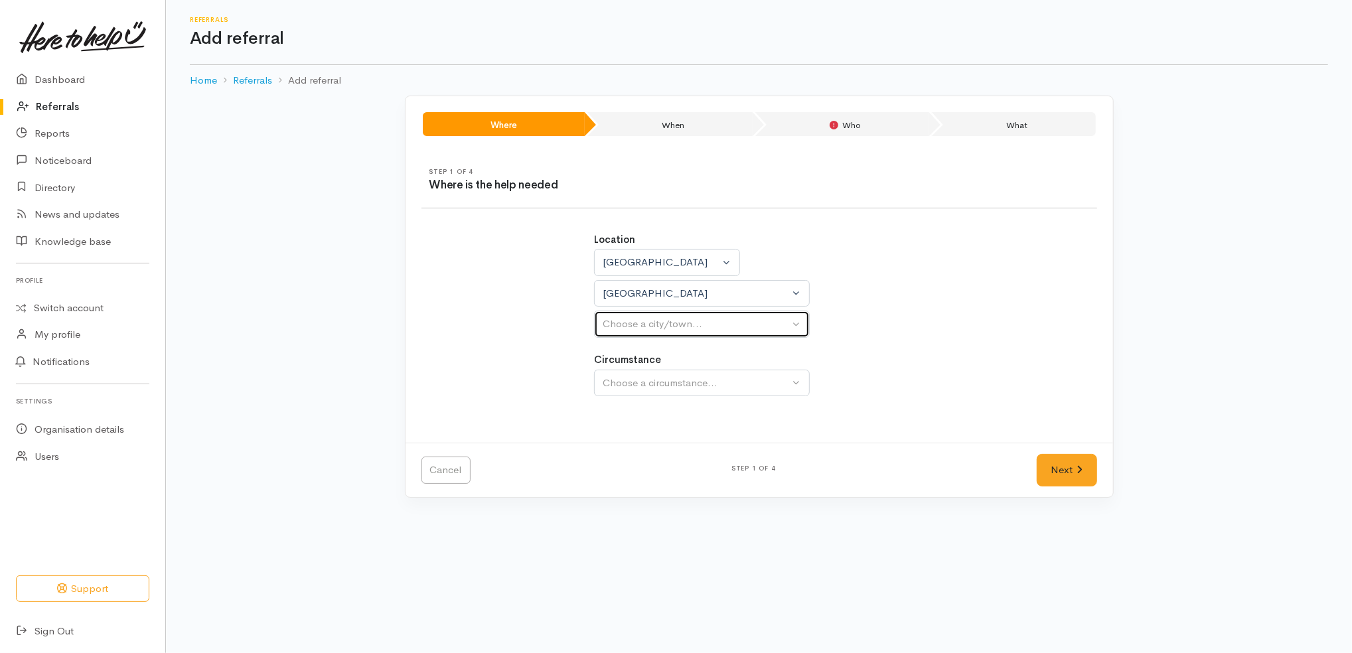
click at [681, 325] on div "Choose a city/town..." at bounding box center [696, 324] width 186 height 15
type input "hunt"
click at [651, 386] on link "Huntly" at bounding box center [702, 388] width 214 height 21
select select "110"
click at [651, 386] on div "Choose a circumstance..." at bounding box center [696, 383] width 186 height 15
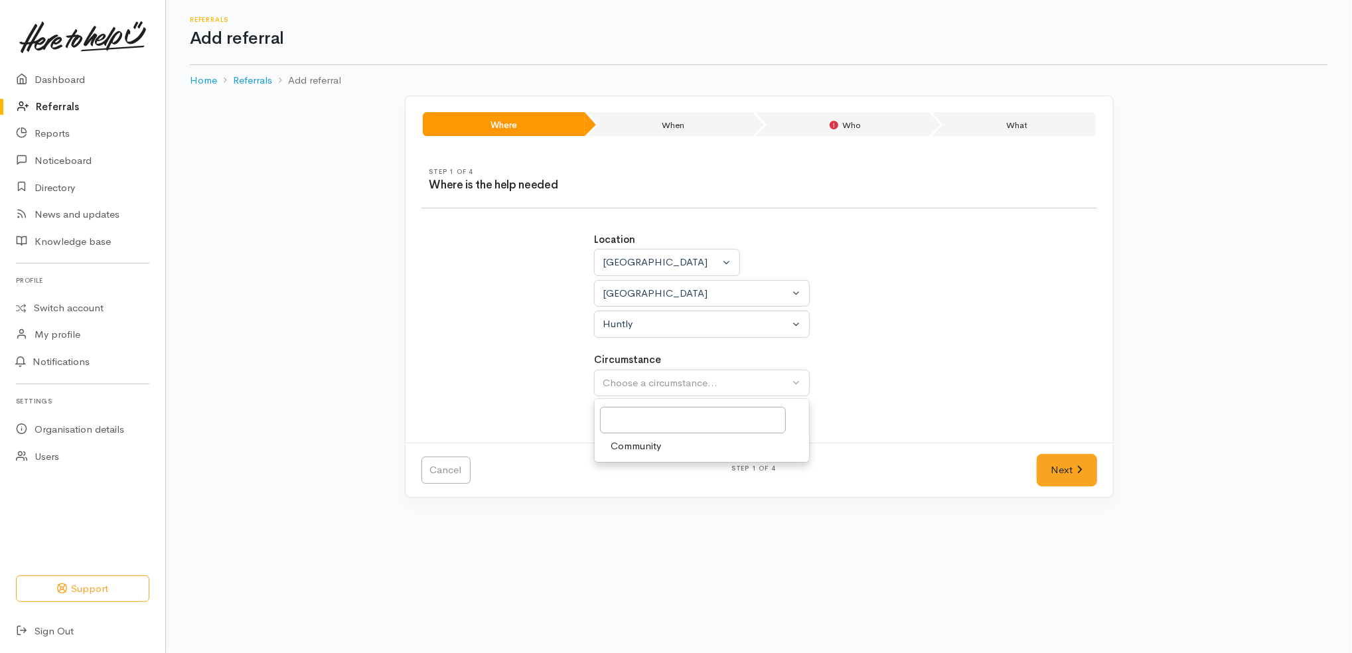
click at [666, 453] on link "Community" at bounding box center [702, 446] width 214 height 21
select select "2"
click at [1072, 463] on link "Next" at bounding box center [1066, 470] width 60 height 33
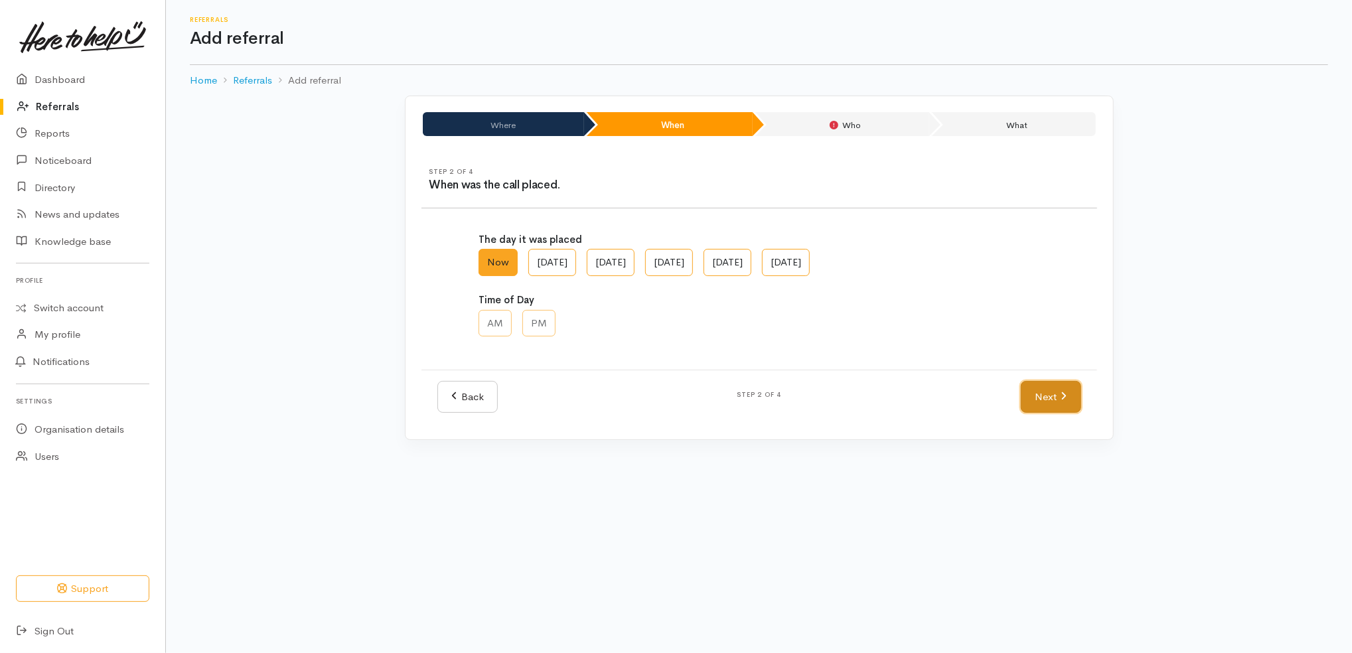
click at [1065, 401] on icon at bounding box center [1063, 396] width 6 height 10
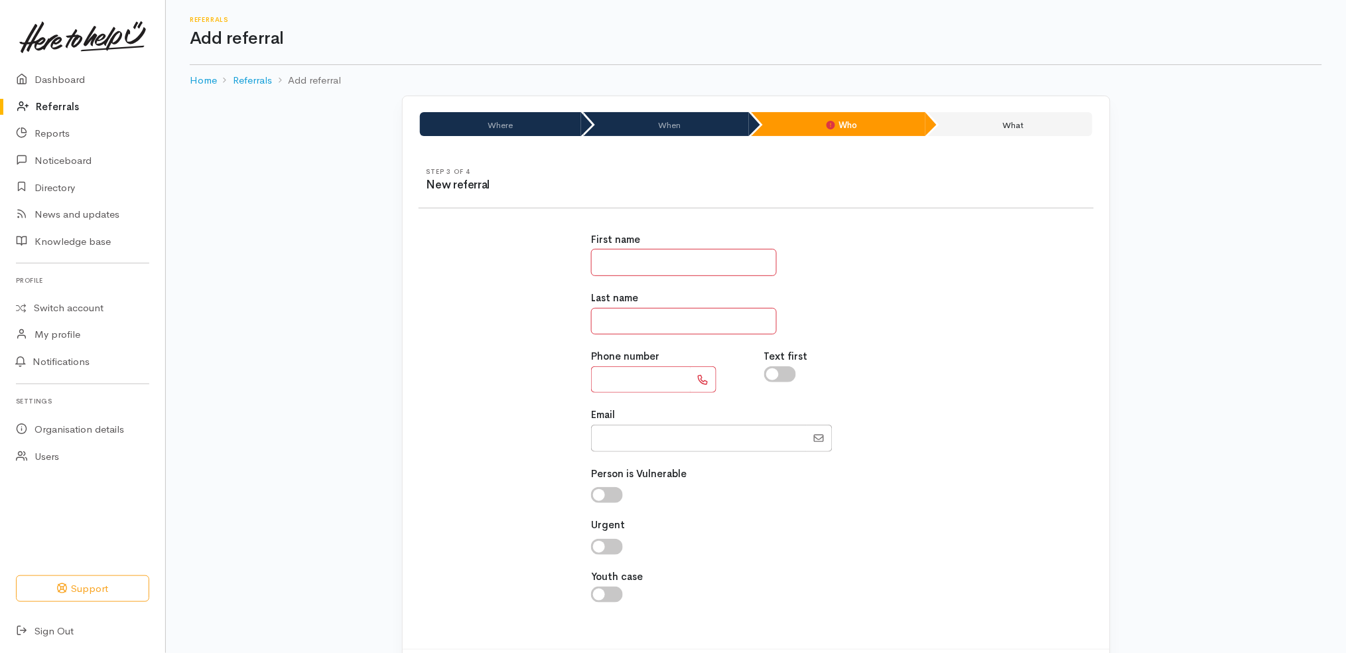
click at [693, 264] on input "text" at bounding box center [684, 262] width 186 height 27
type input "*****"
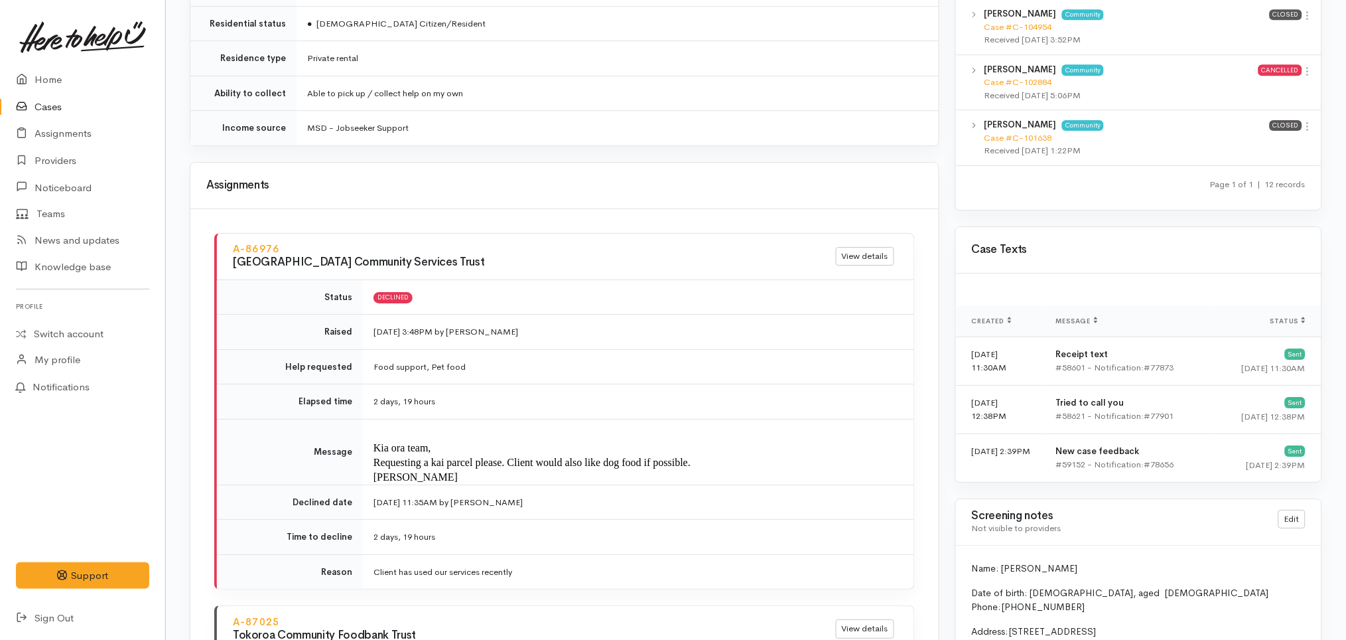
scroll to position [1259, 0]
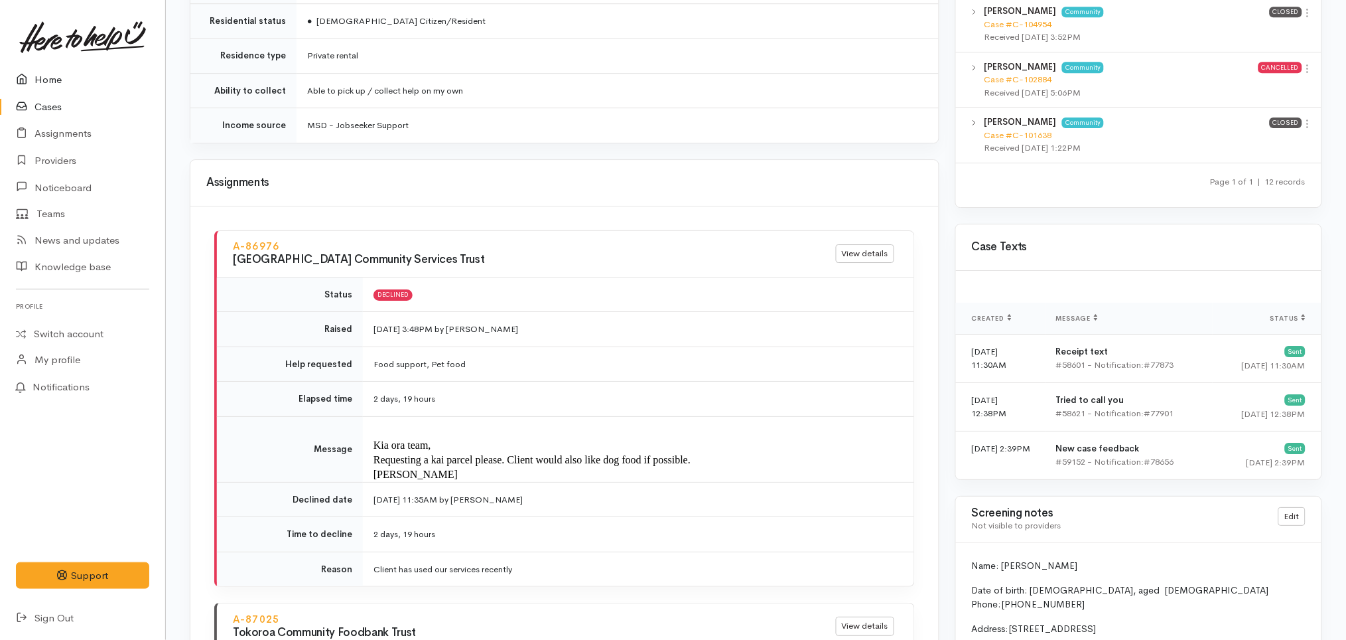
click at [48, 82] on link "Home" at bounding box center [82, 79] width 165 height 27
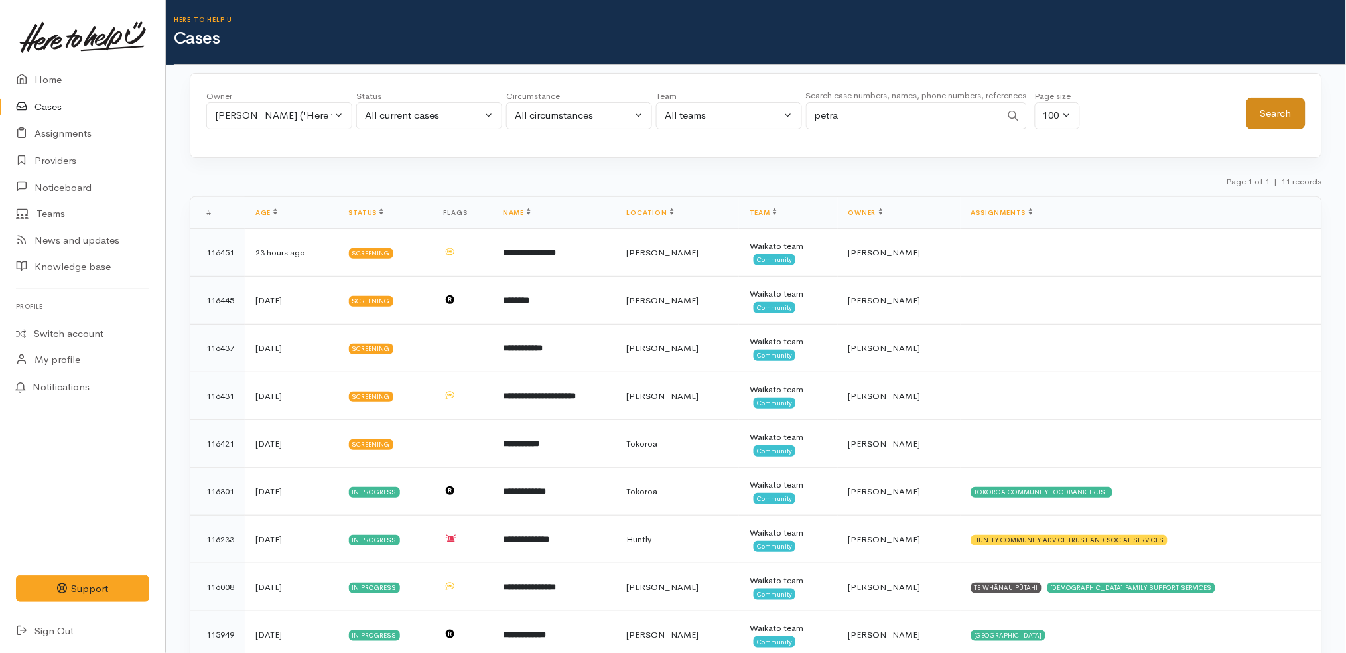
type input "petra"
click at [1281, 116] on button "Search" at bounding box center [1276, 114] width 59 height 33
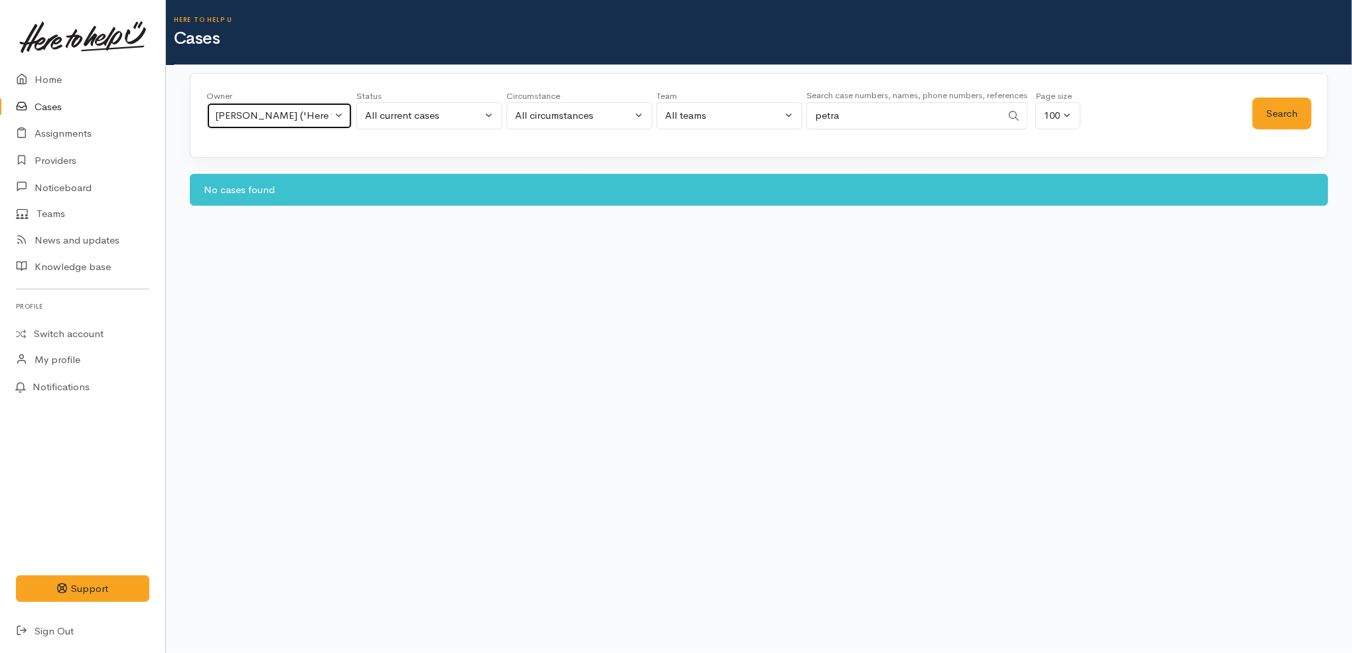
click at [330, 112] on div "[PERSON_NAME] ('Here to help u')" at bounding box center [273, 115] width 117 height 15
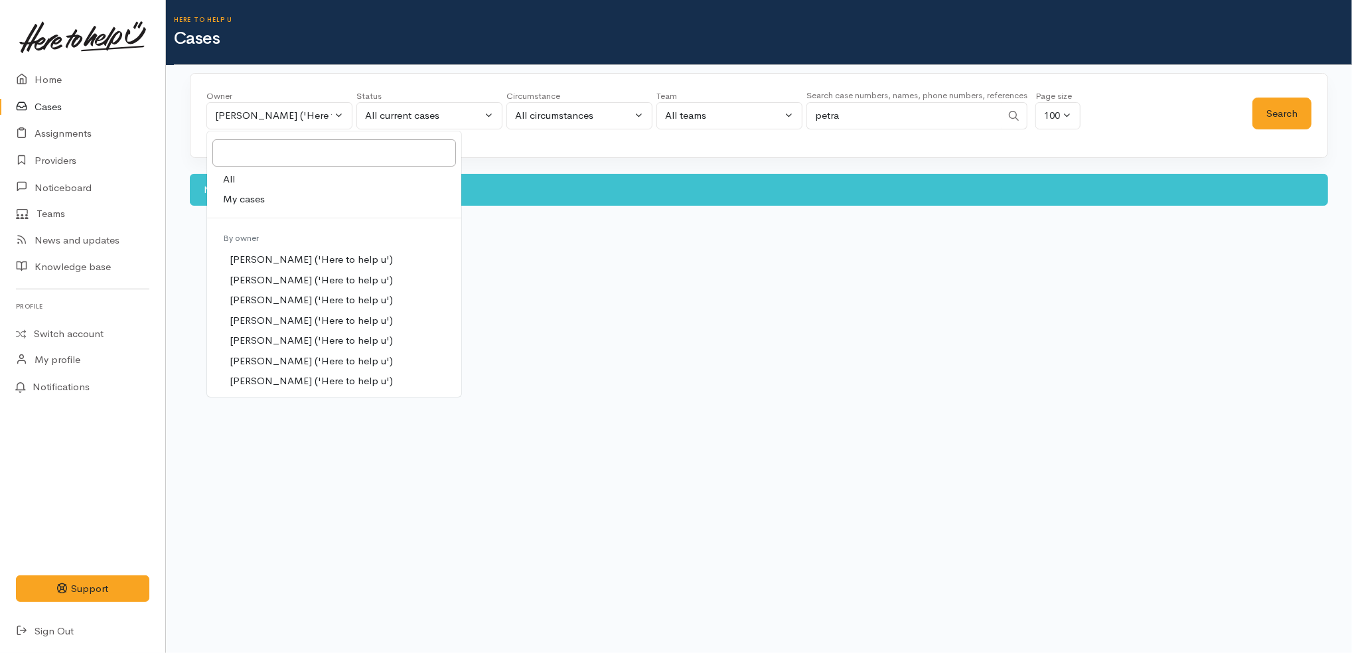
click at [267, 172] on link "All" at bounding box center [334, 179] width 254 height 21
select select "-1"
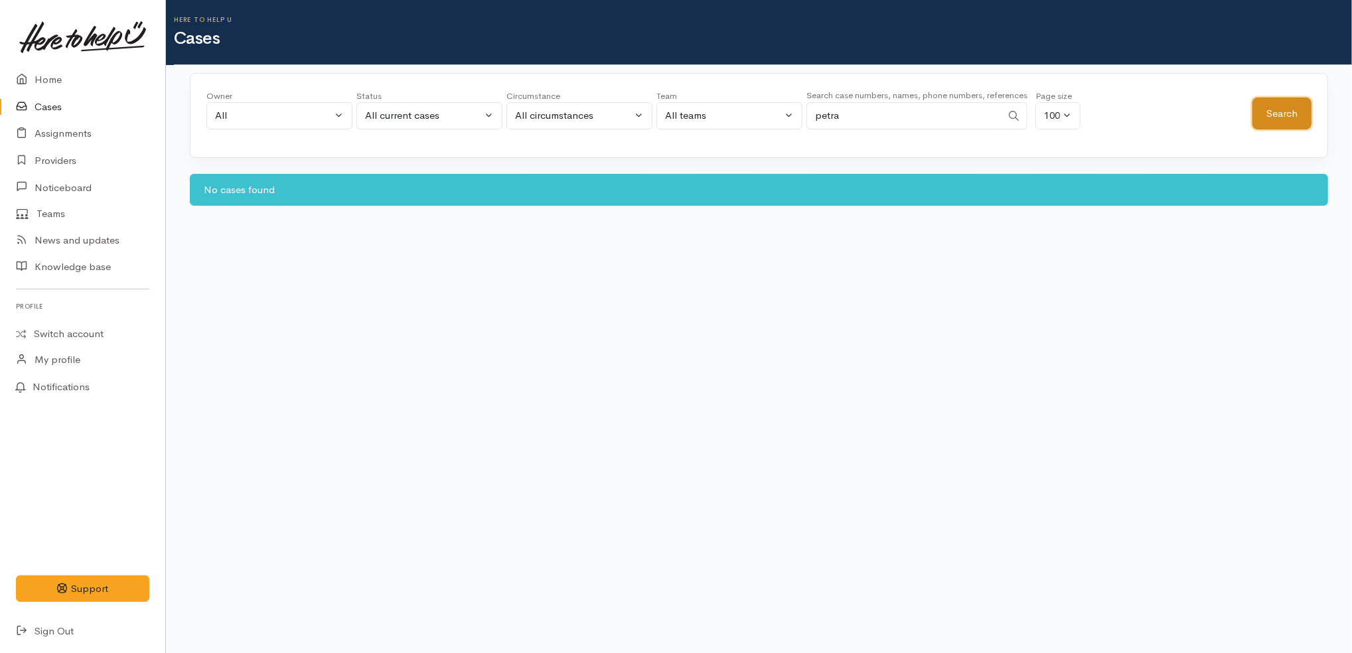
click at [1263, 111] on button "Search" at bounding box center [1281, 114] width 59 height 33
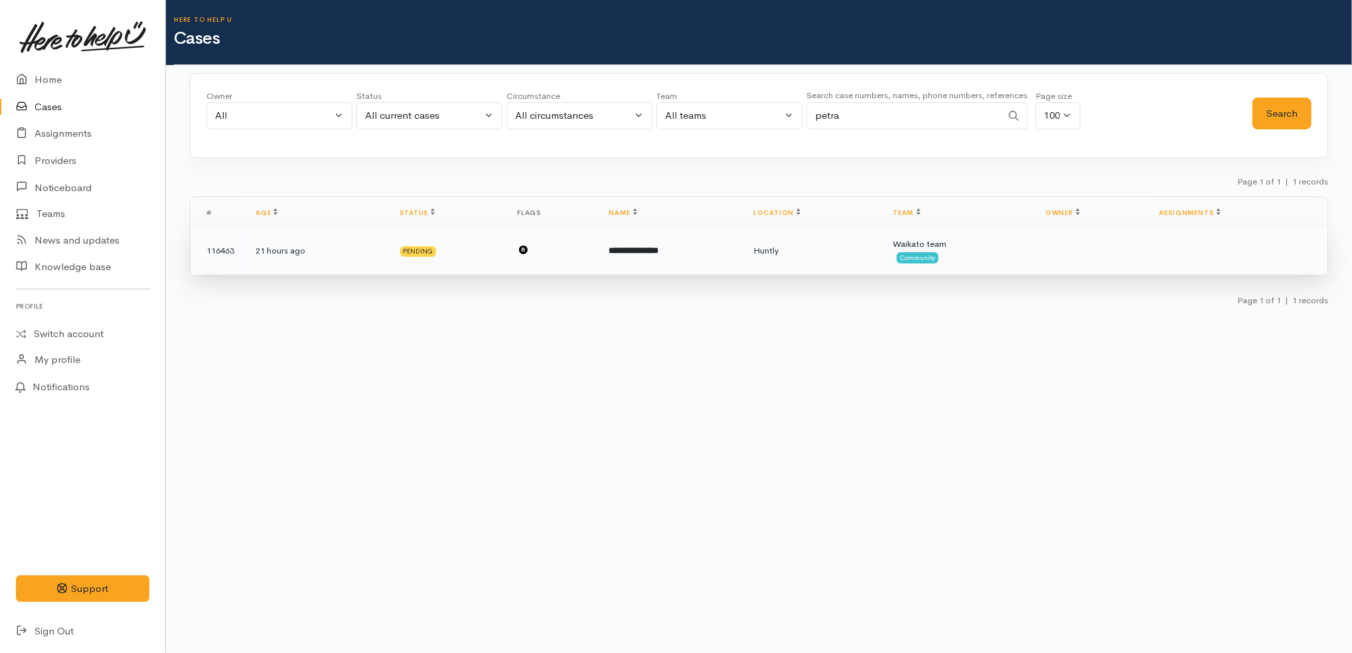
click at [662, 263] on td "**********" at bounding box center [670, 251] width 145 height 48
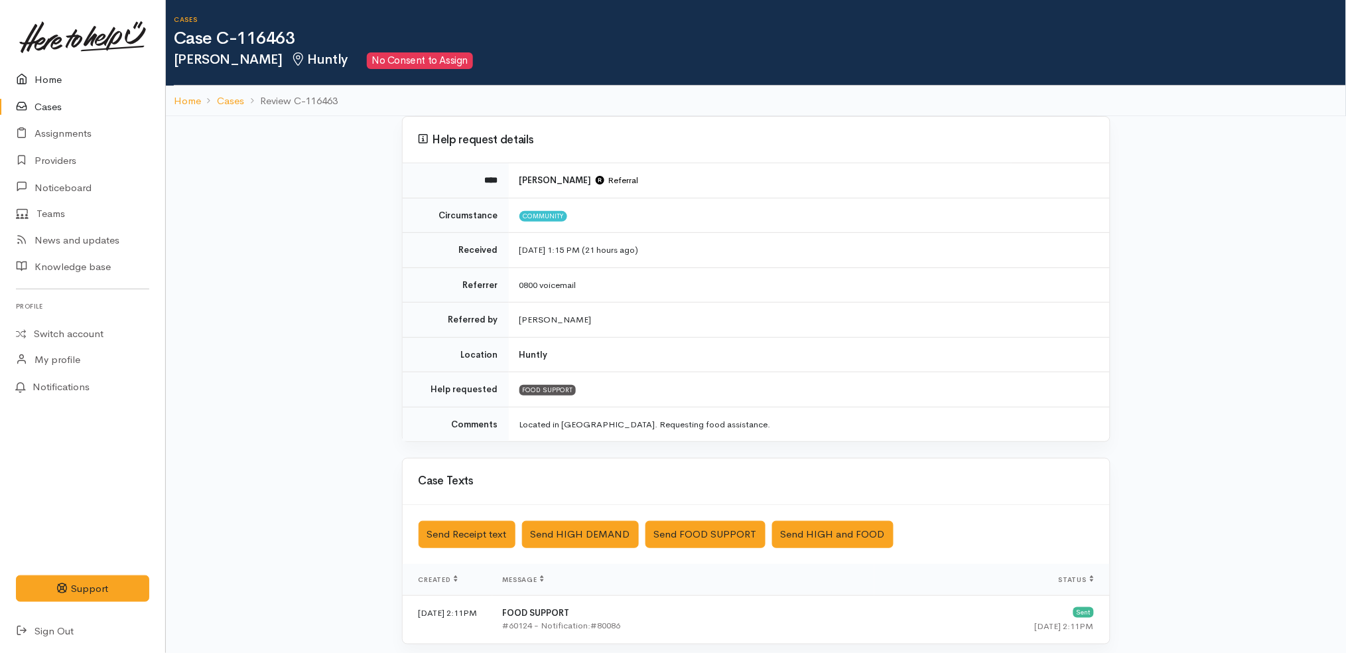
click at [74, 74] on link "Home" at bounding box center [82, 79] width 165 height 27
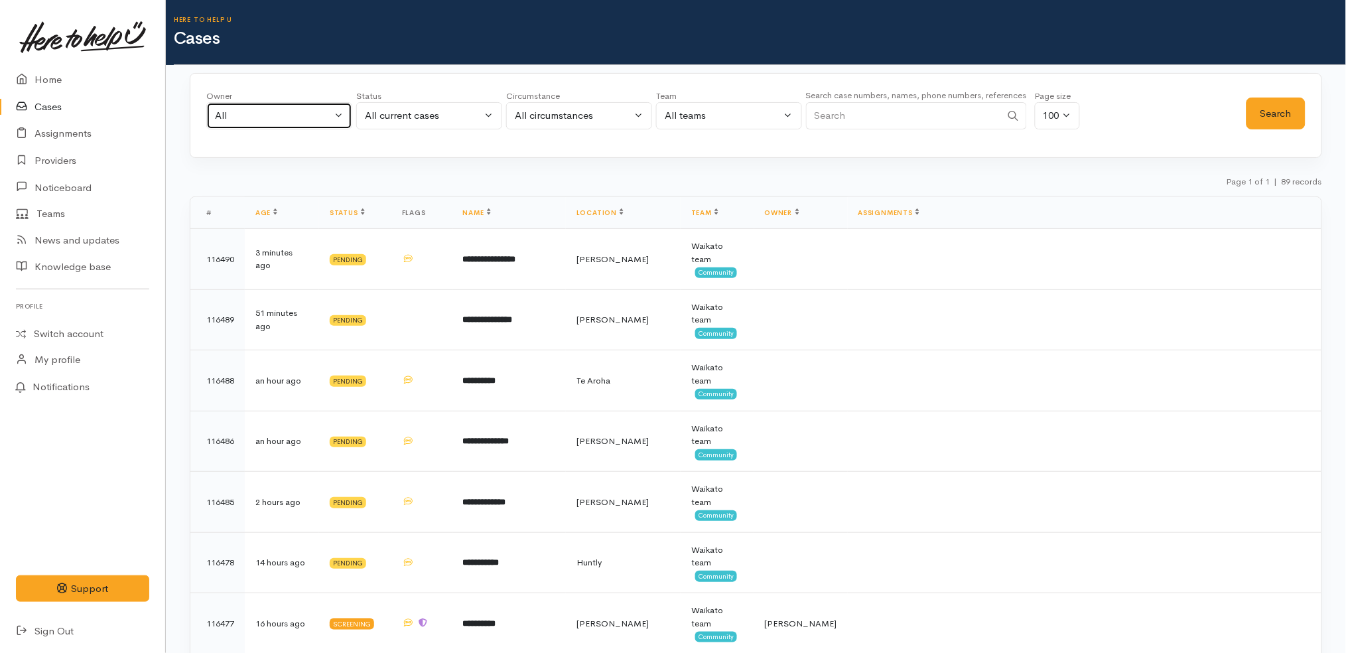
click at [315, 122] on div "All" at bounding box center [273, 115] width 117 height 15
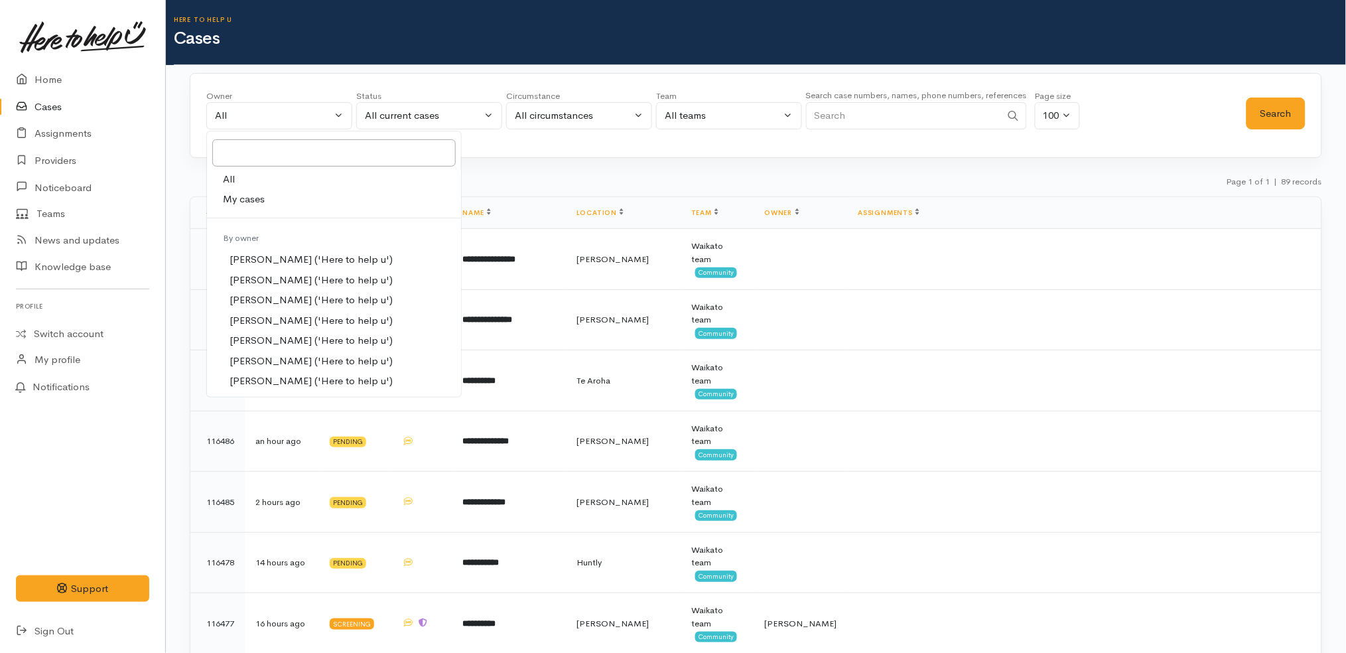
click at [279, 200] on link "My cases" at bounding box center [334, 199] width 254 height 21
select select "1252"
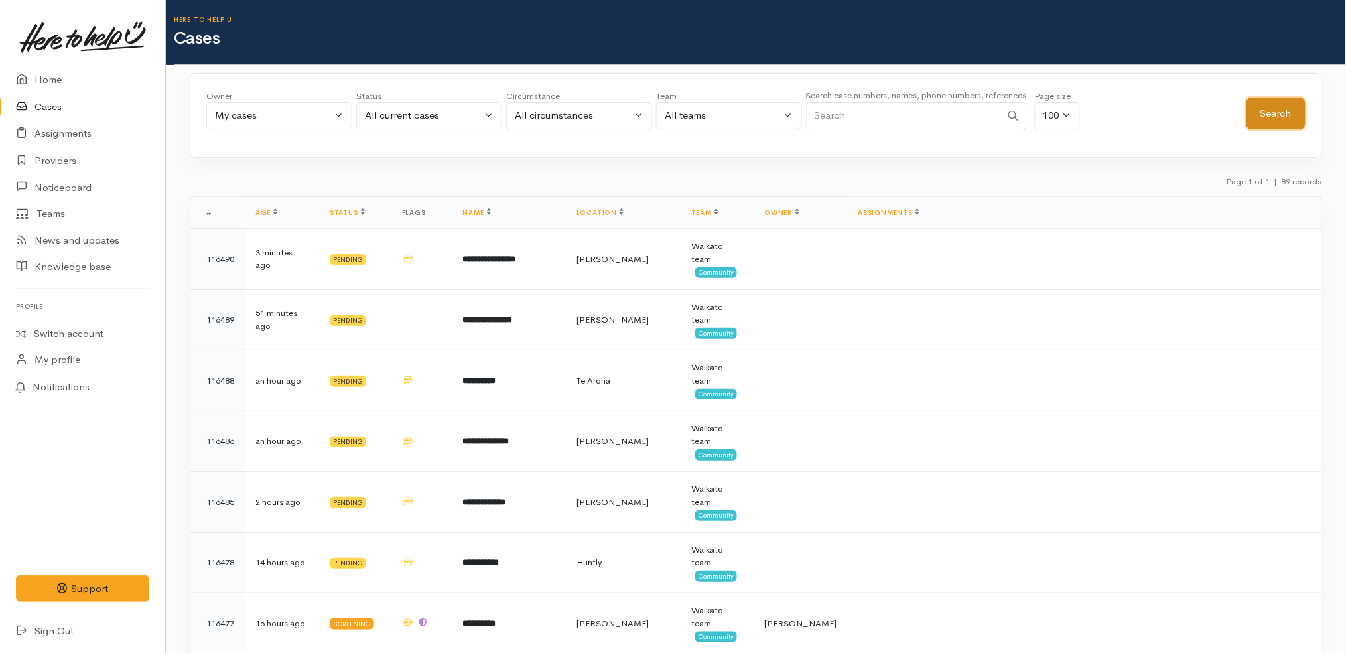
click at [1280, 109] on button "Search" at bounding box center [1276, 114] width 59 height 33
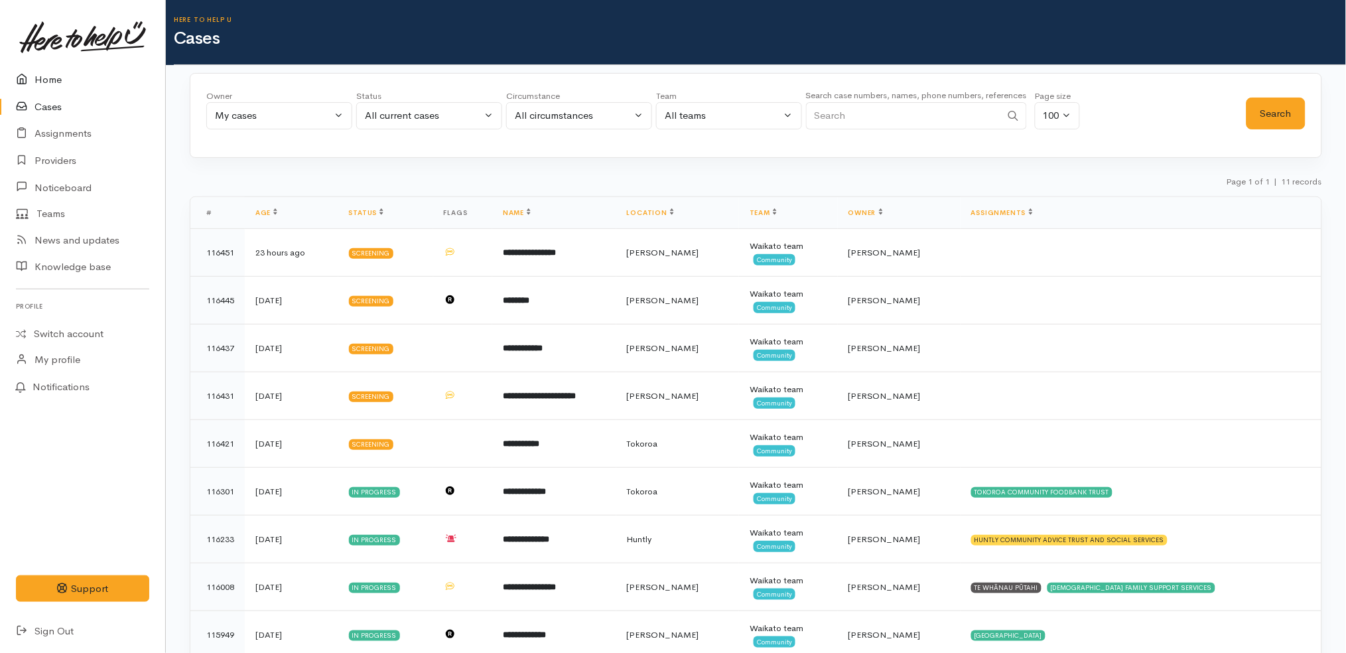
click at [96, 66] on link "Home" at bounding box center [82, 79] width 165 height 27
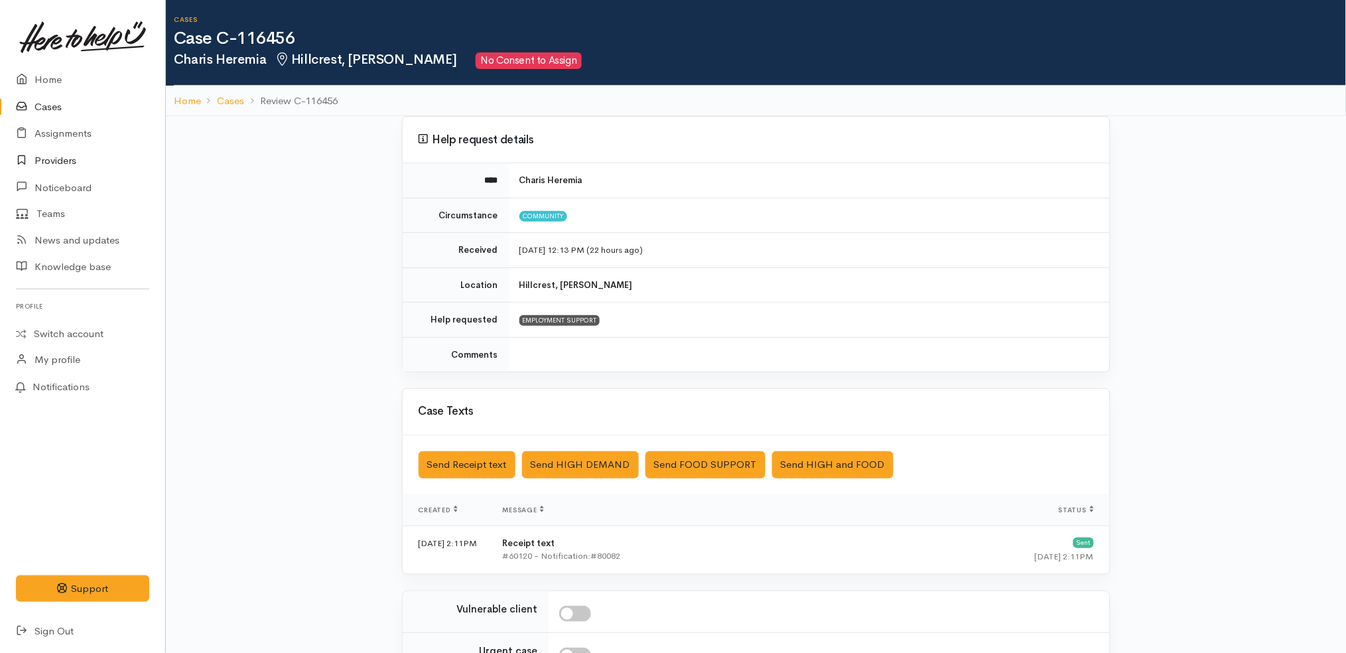
click at [80, 165] on link "Providers" at bounding box center [82, 160] width 165 height 27
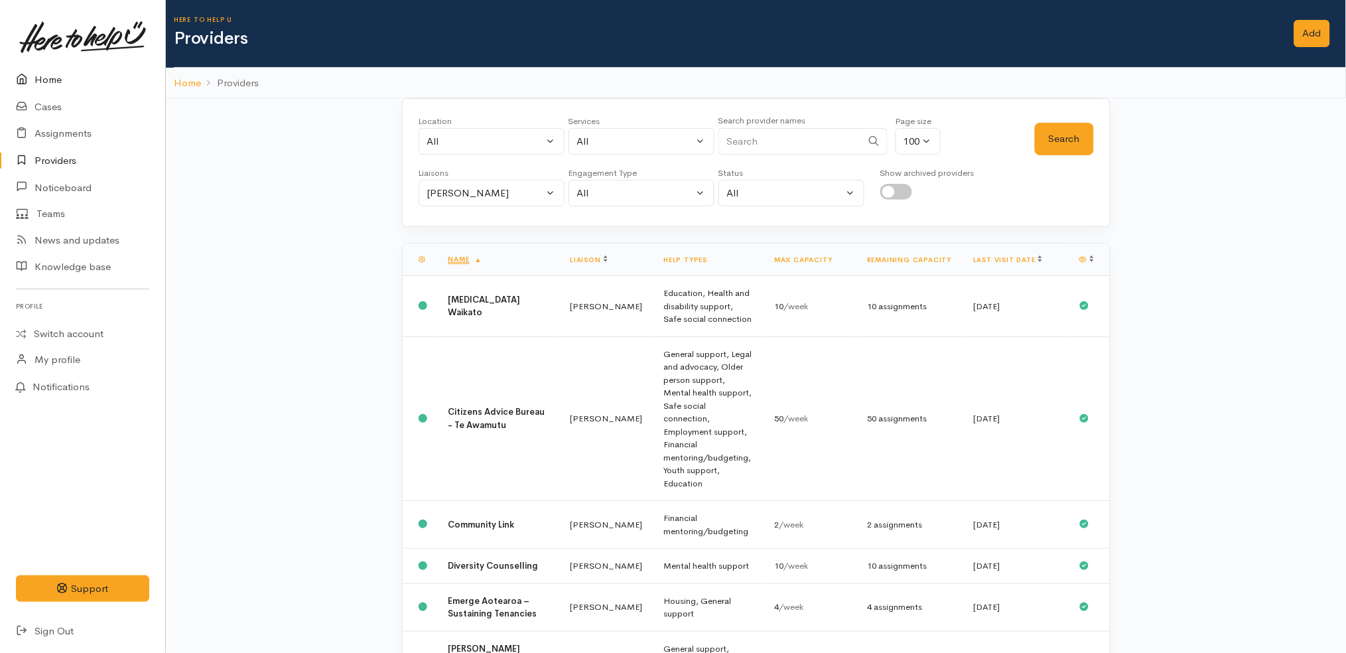
click at [69, 66] on link "Home" at bounding box center [82, 79] width 165 height 27
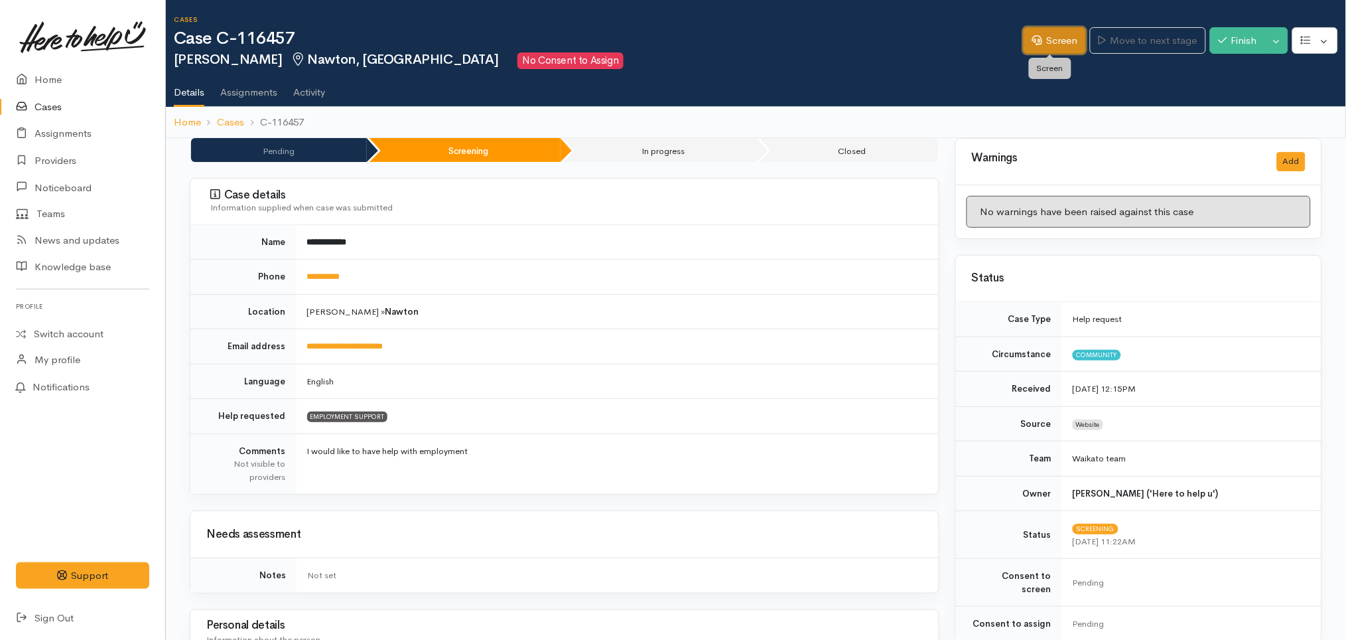
click at [1033, 41] on icon at bounding box center [1038, 40] width 10 height 10
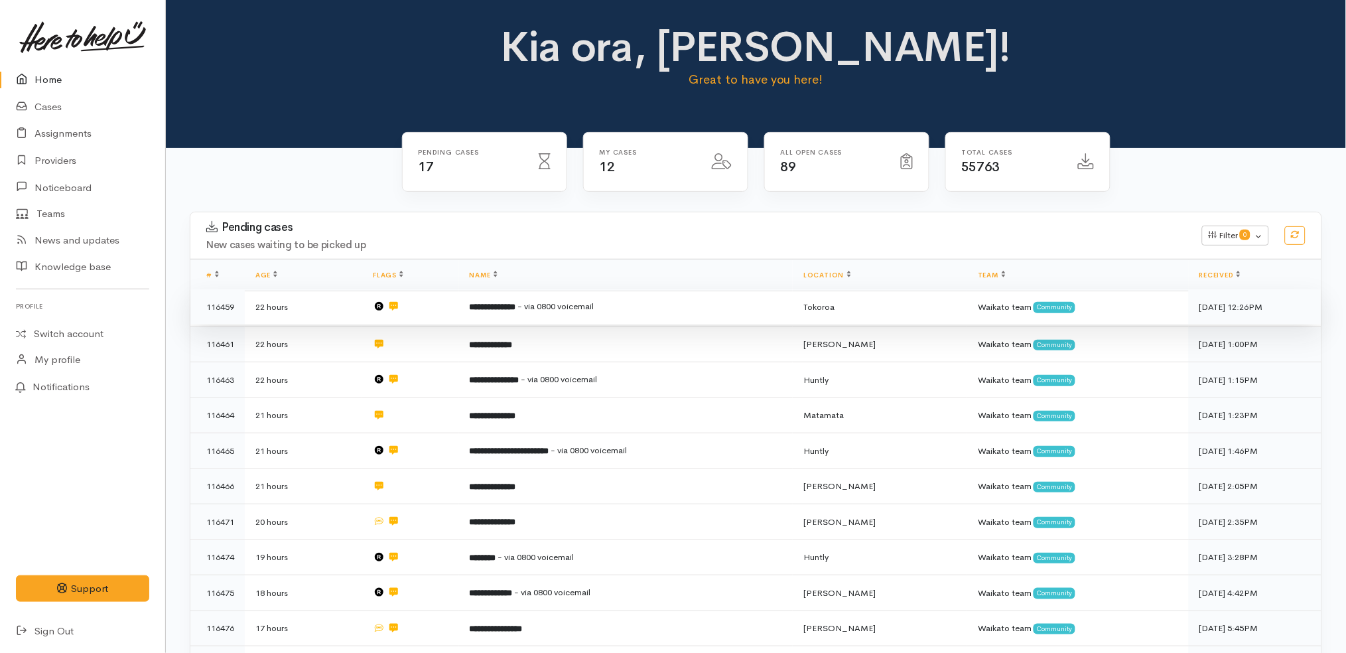
click at [452, 306] on td at bounding box center [410, 307] width 96 height 36
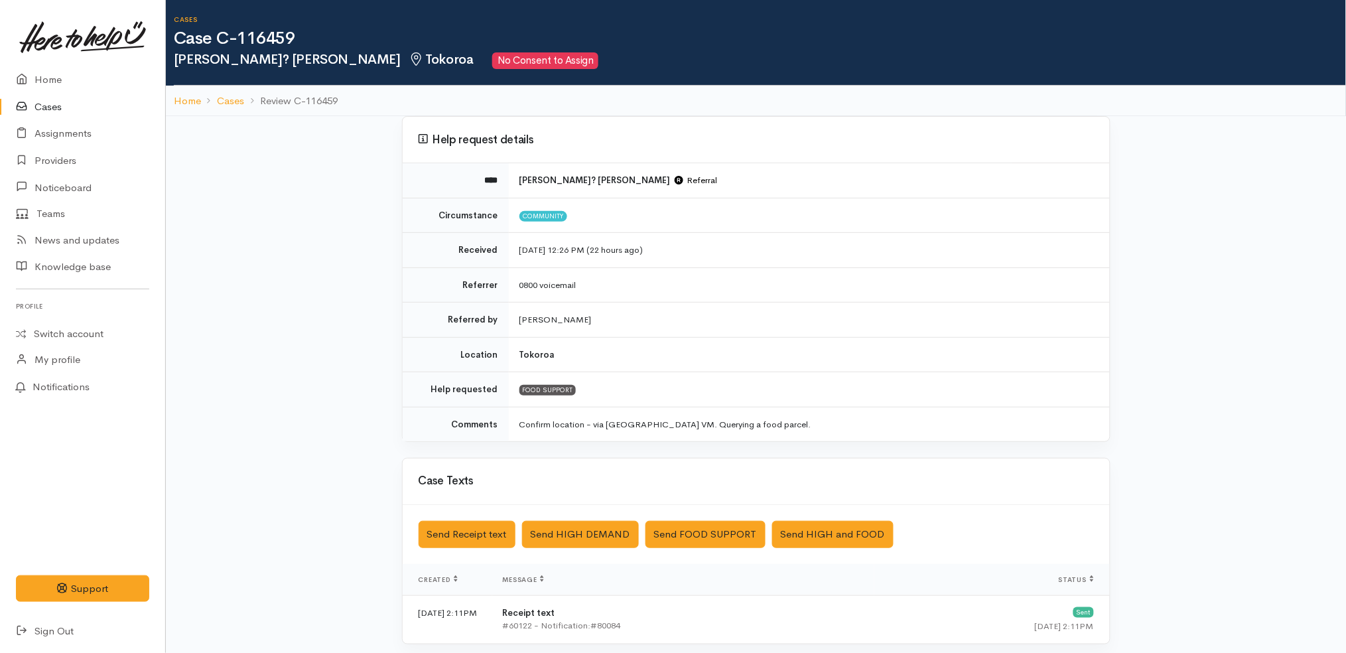
scroll to position [250, 0]
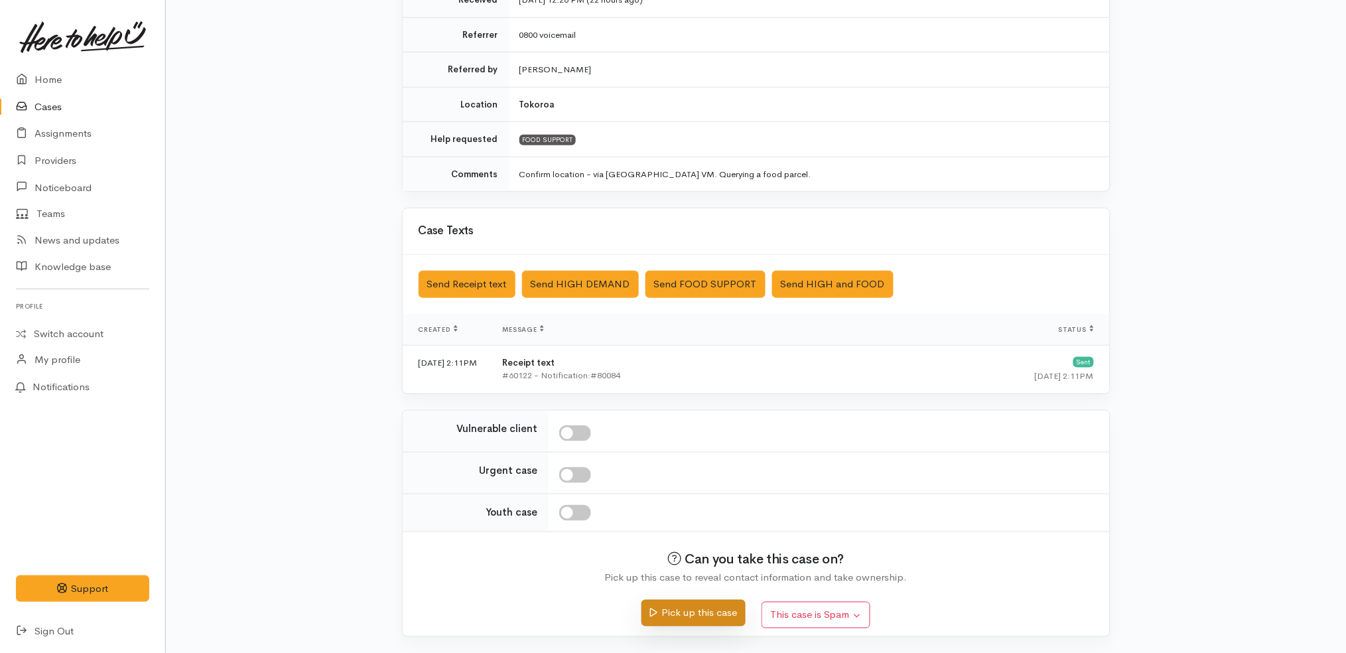
click at [714, 615] on button "Pick up this case" at bounding box center [694, 613] width 104 height 27
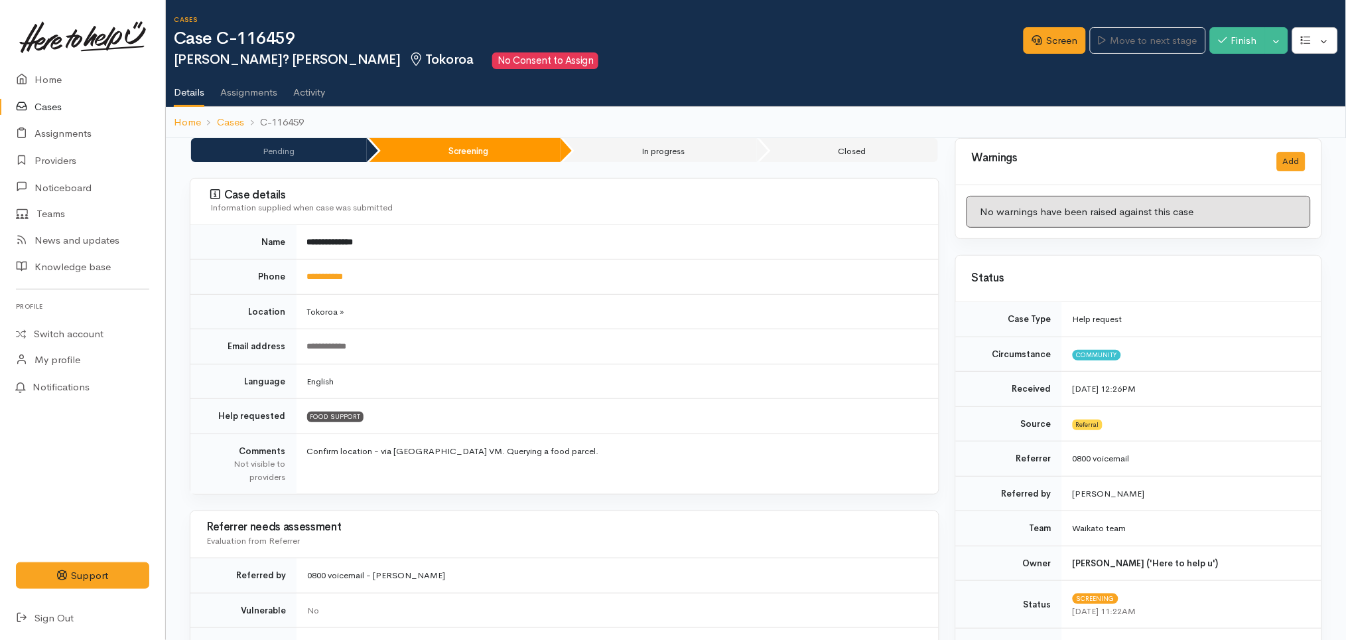
click at [1052, 23] on div "Screen Move to next stage Finish Toggle Dropdown Pause" at bounding box center [1185, 42] width 322 height 45
click at [1048, 32] on link "Screen" at bounding box center [1055, 40] width 62 height 27
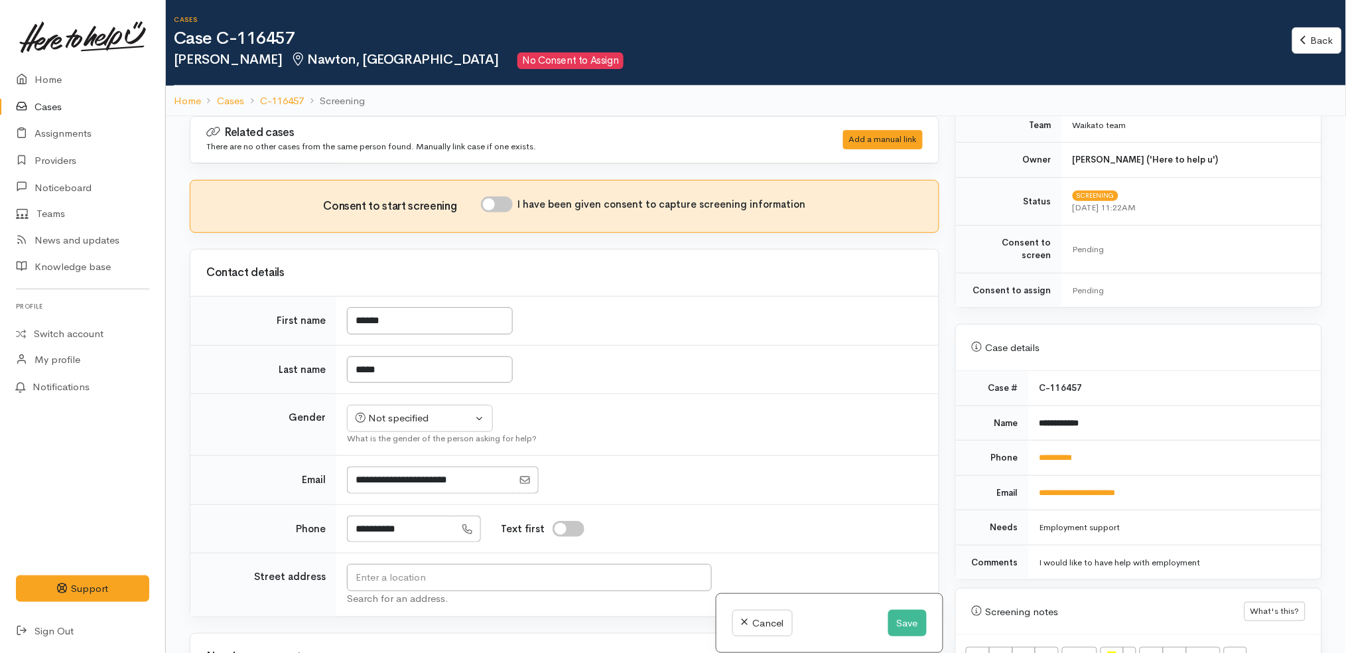
scroll to position [363, 0]
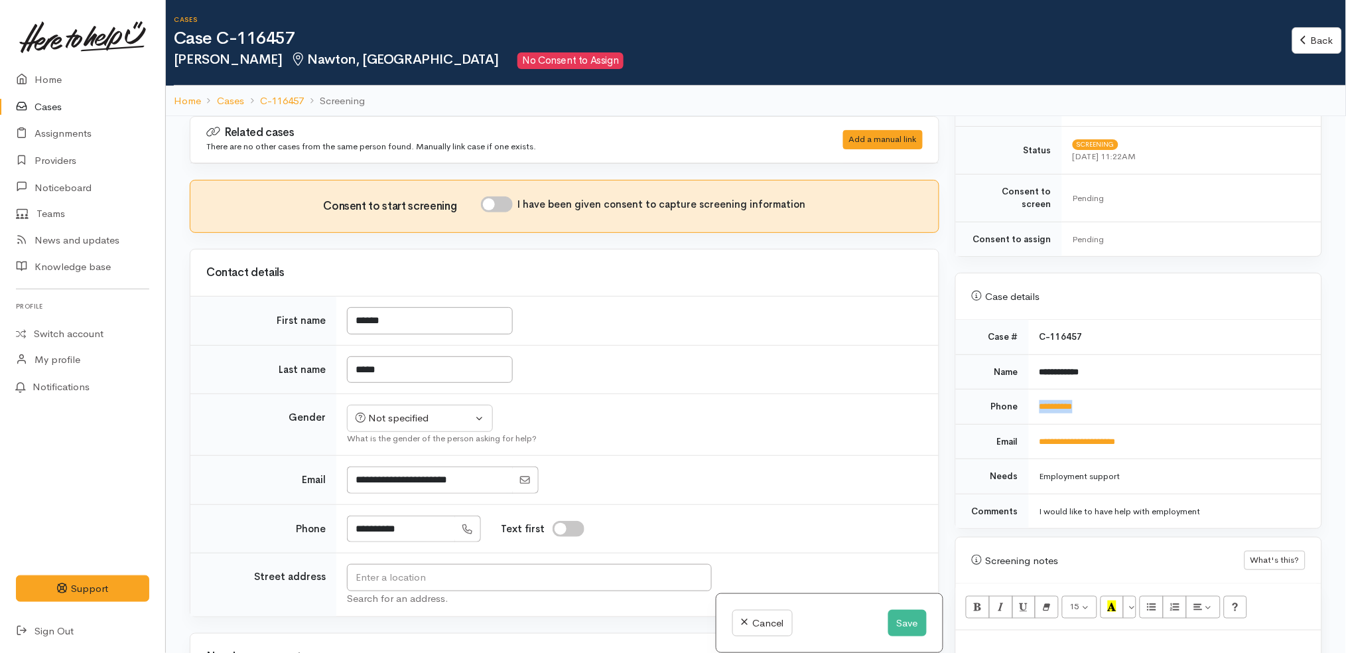
drag, startPoint x: 1108, startPoint y: 401, endPoint x: 1035, endPoint y: 388, distance: 73.4
click at [1035, 390] on td "**********" at bounding box center [1175, 407] width 293 height 35
copy link "**********"
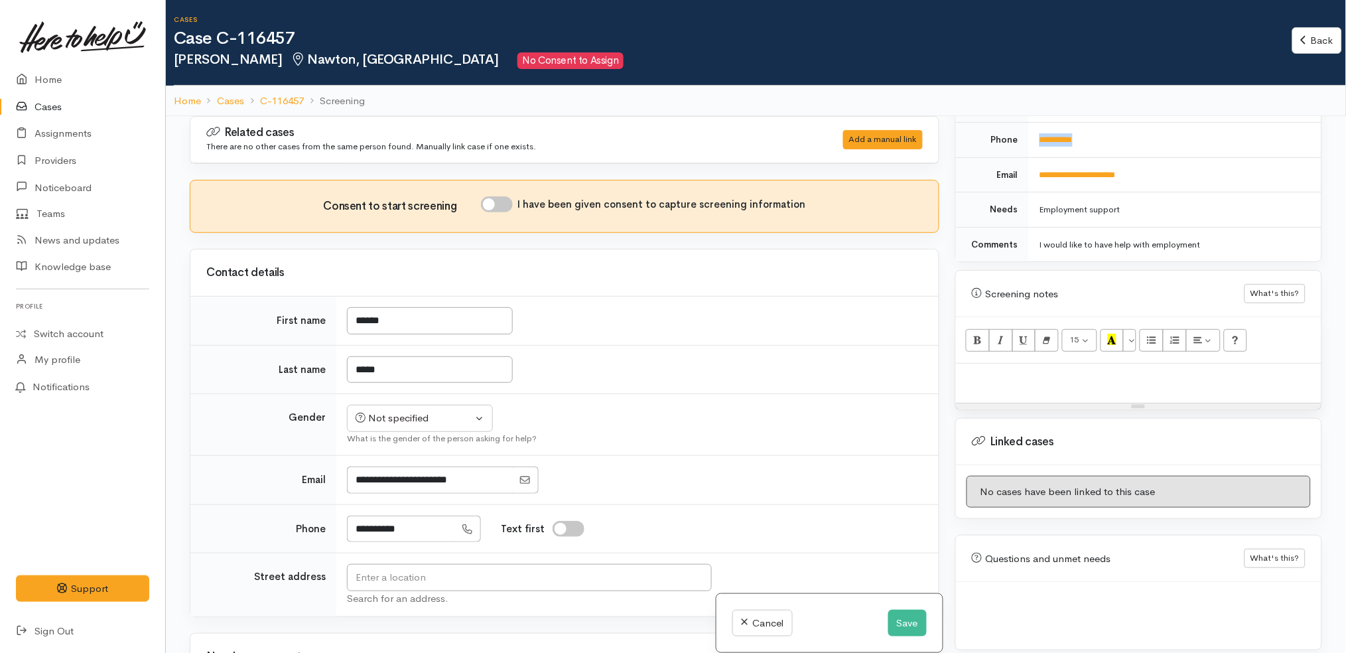
click at [1086, 403] on div "Resize" at bounding box center [1139, 406] width 366 height 6
click at [1086, 375] on div at bounding box center [1139, 385] width 366 height 42
paste div
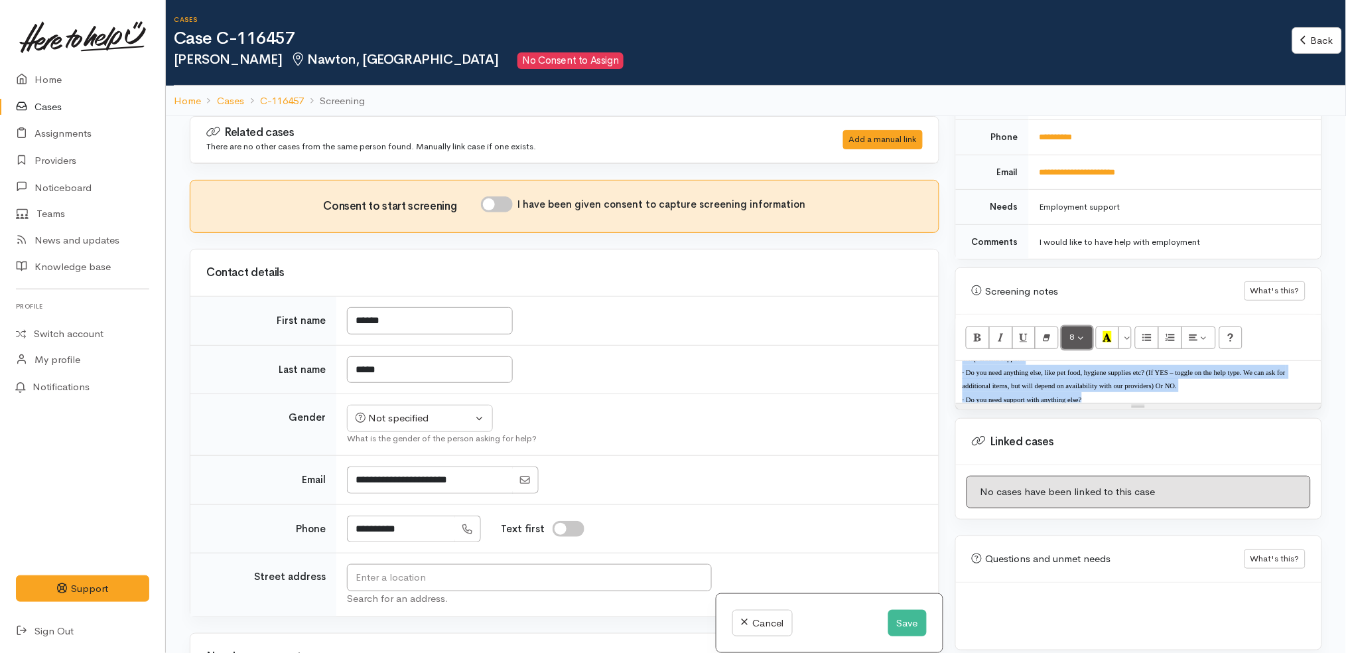
click at [1078, 326] on button "8" at bounding box center [1077, 337] width 31 height 23
click at [1111, 461] on link "14" at bounding box center [1115, 471] width 105 height 21
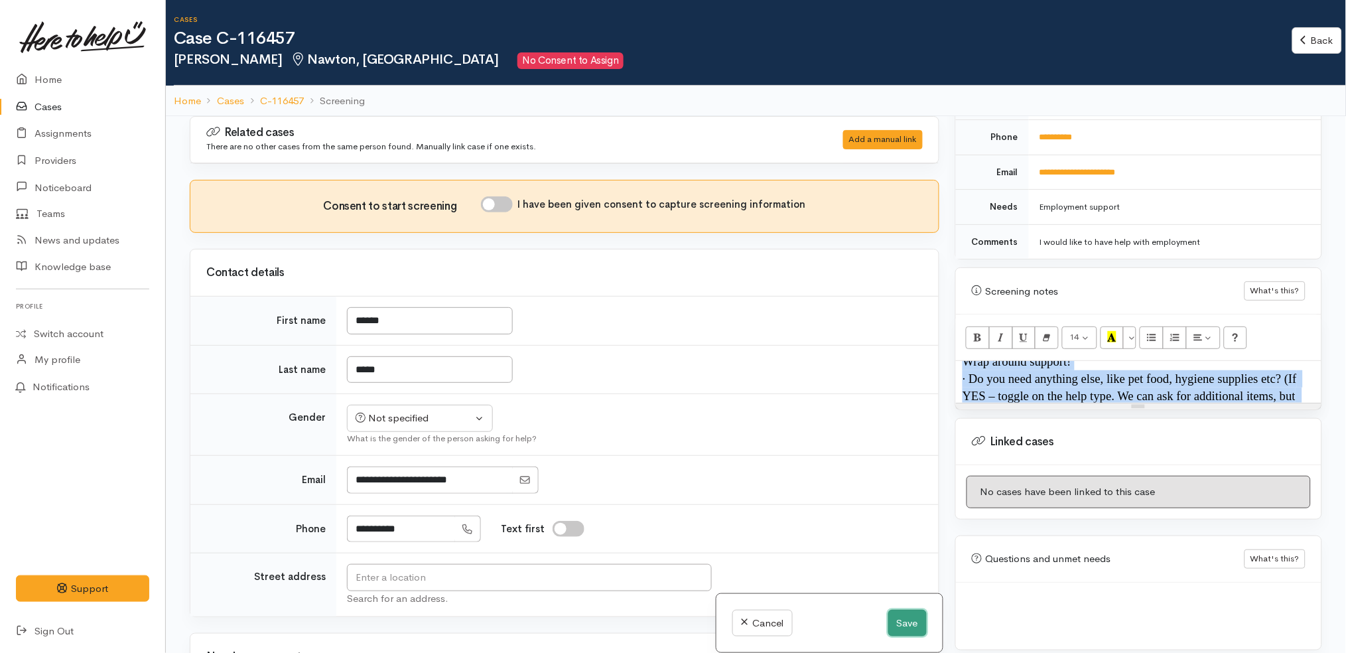
click at [898, 622] on button "Save" at bounding box center [908, 623] width 38 height 27
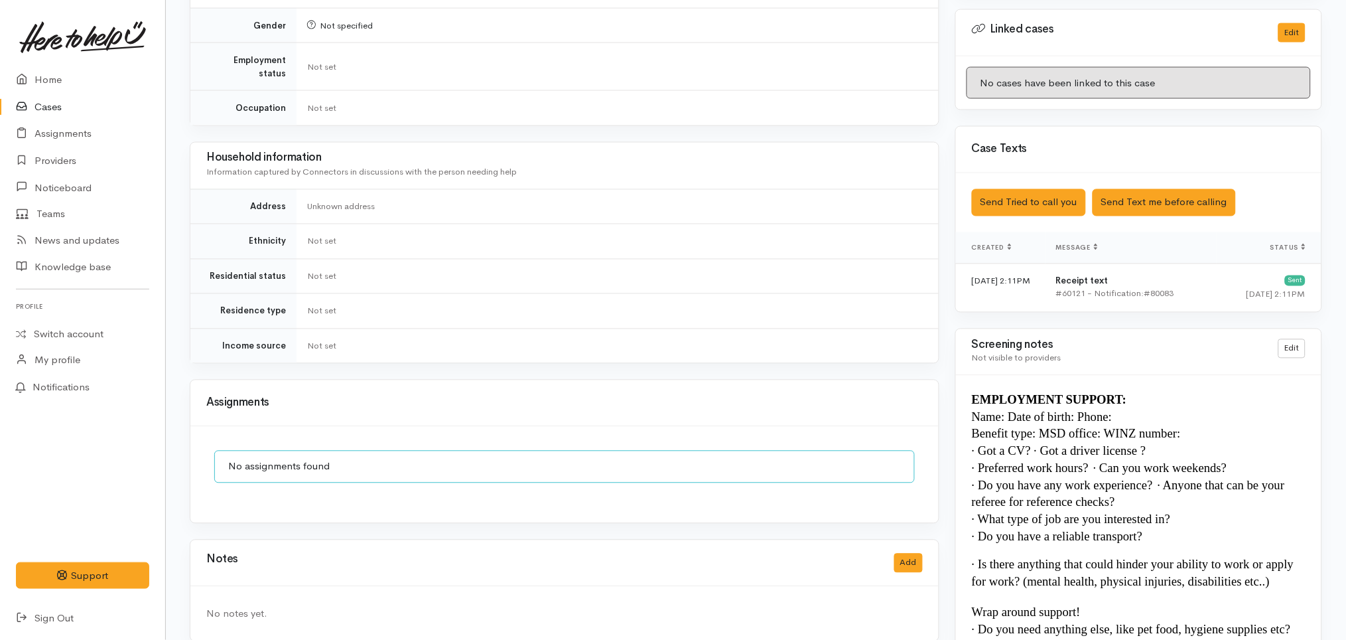
scroll to position [739, 0]
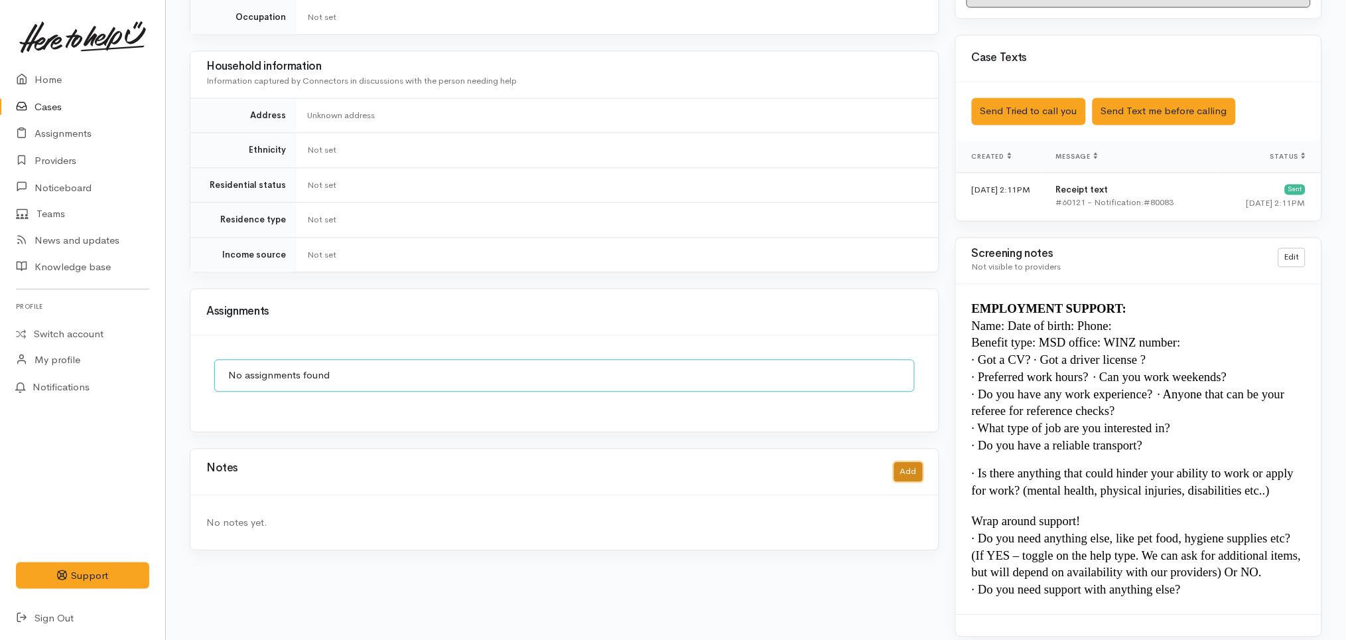
click at [907, 463] on button "Add" at bounding box center [908, 472] width 29 height 19
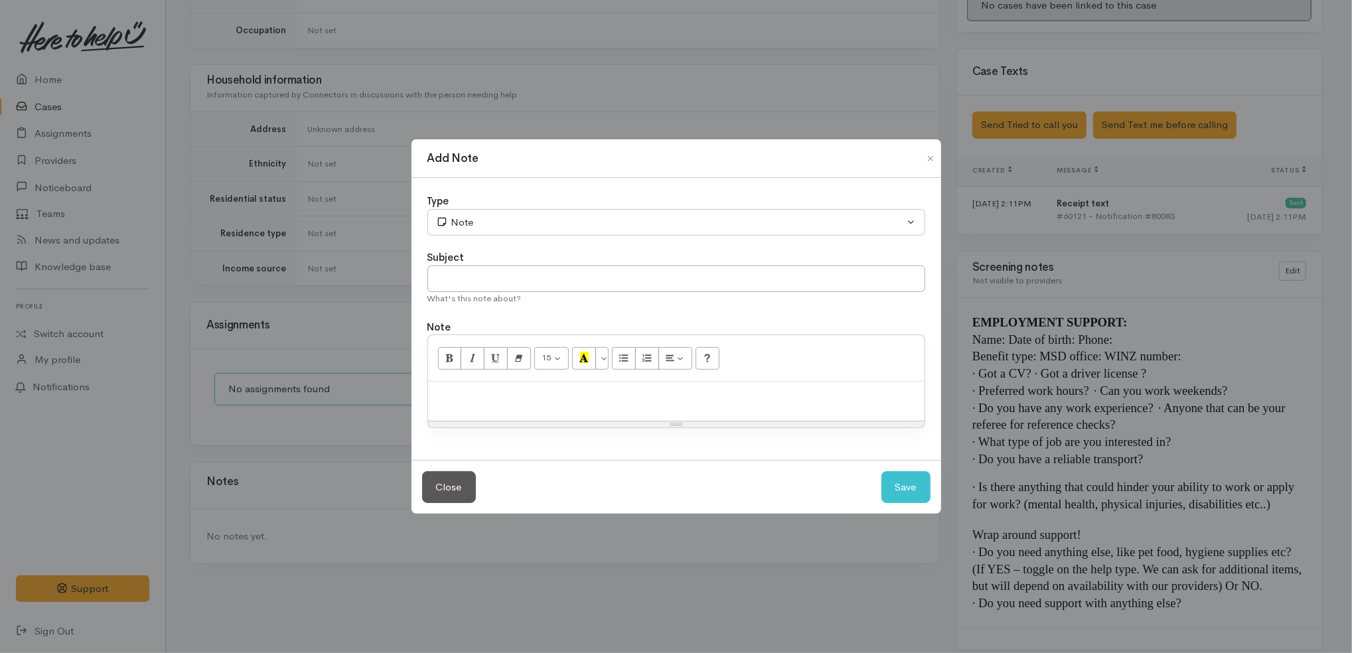
click at [616, 407] on div at bounding box center [676, 401] width 496 height 39
paste div
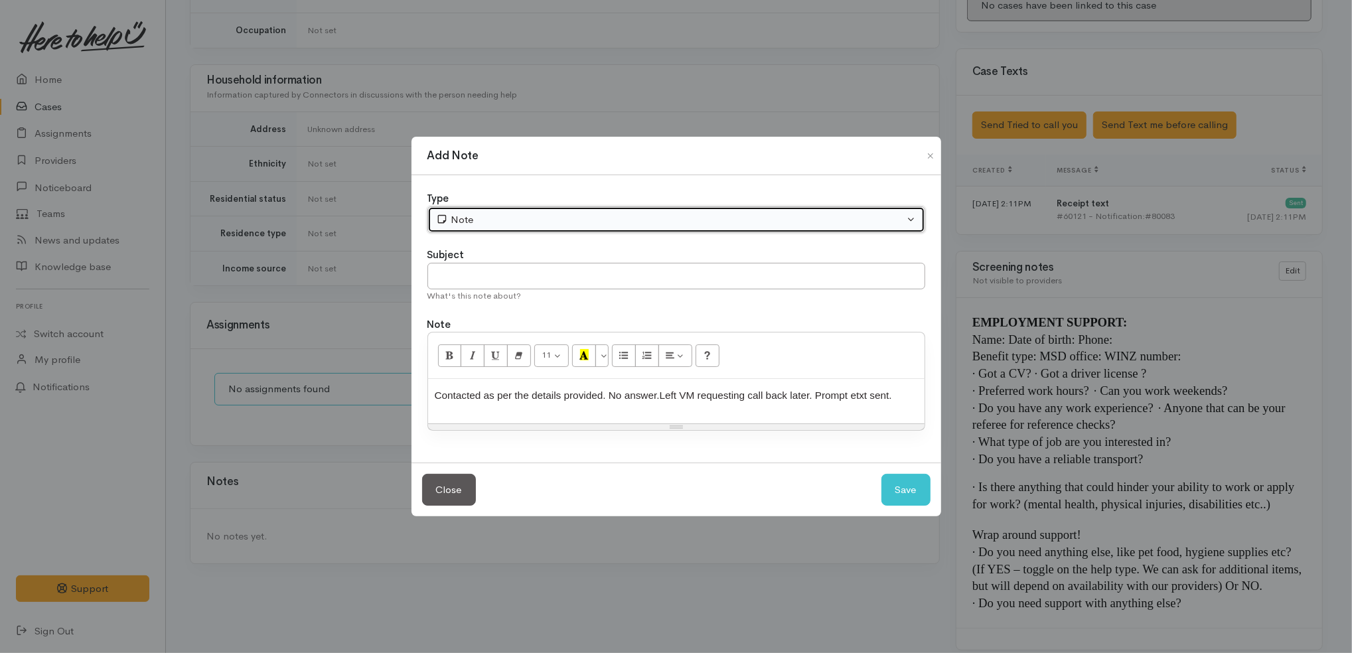
click at [549, 219] on div "Note" at bounding box center [670, 219] width 468 height 15
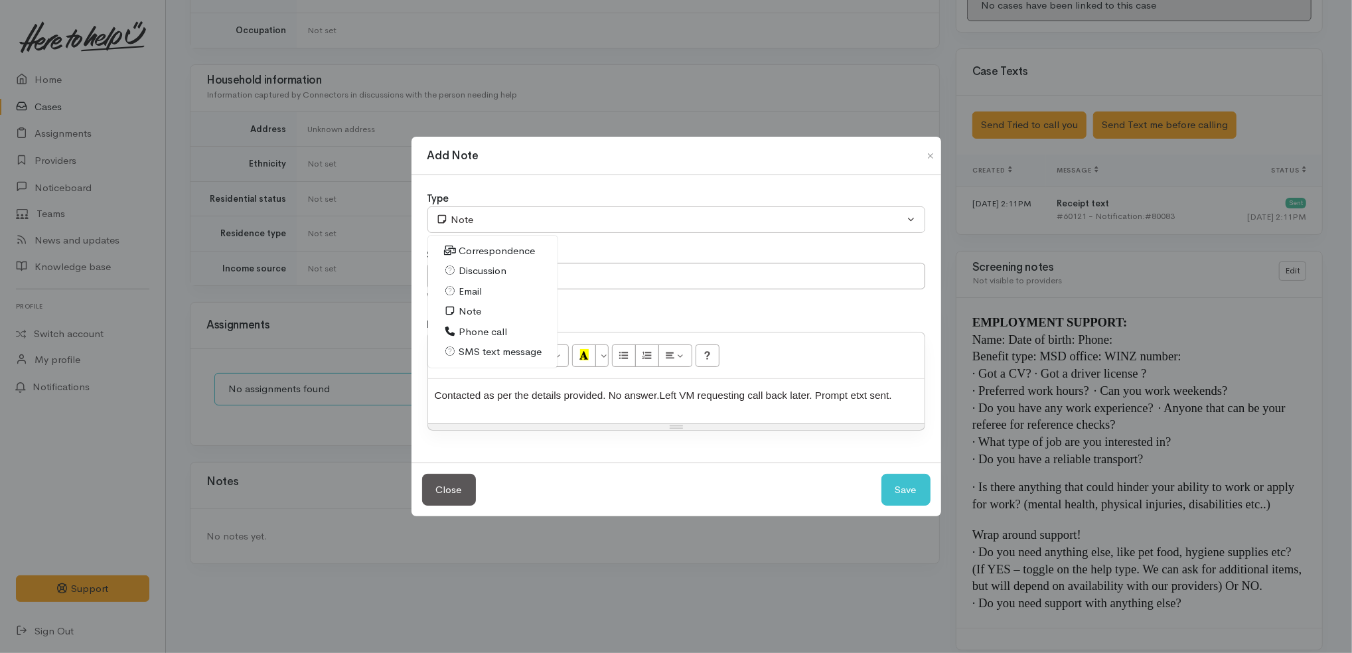
click at [473, 330] on span "Phone call" at bounding box center [483, 331] width 48 height 15
click at [915, 489] on button "Save" at bounding box center [905, 490] width 49 height 33
select select "1"
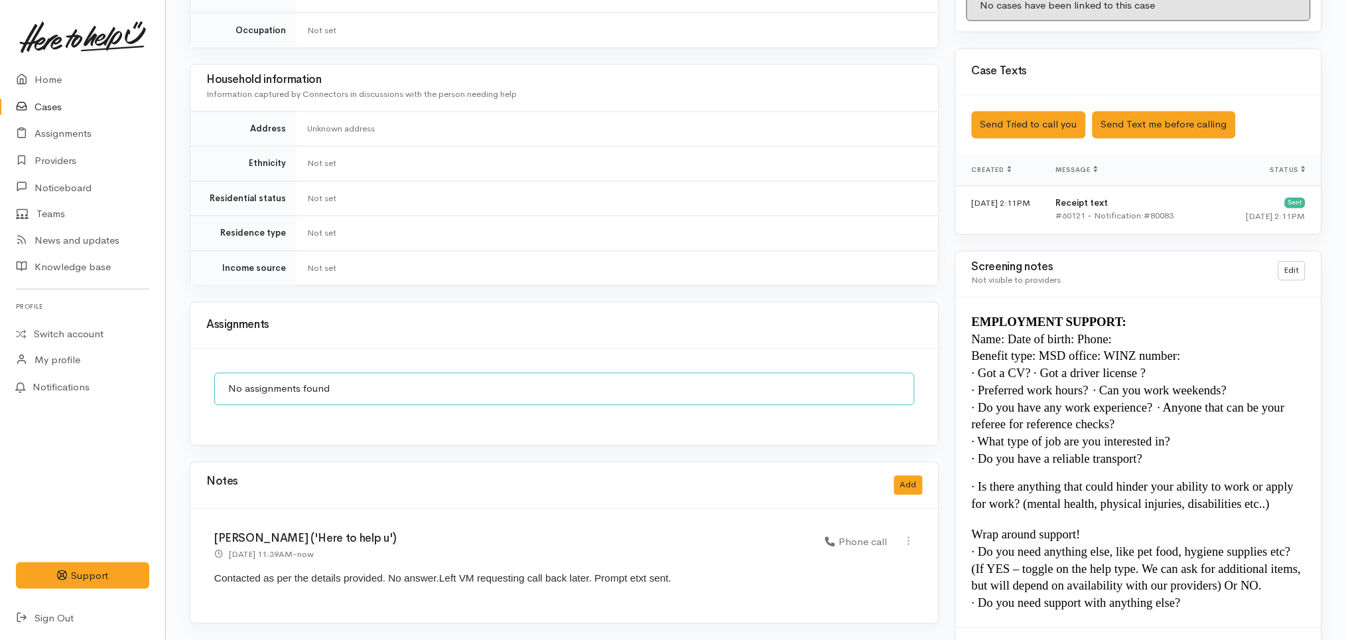
scroll to position [739, 0]
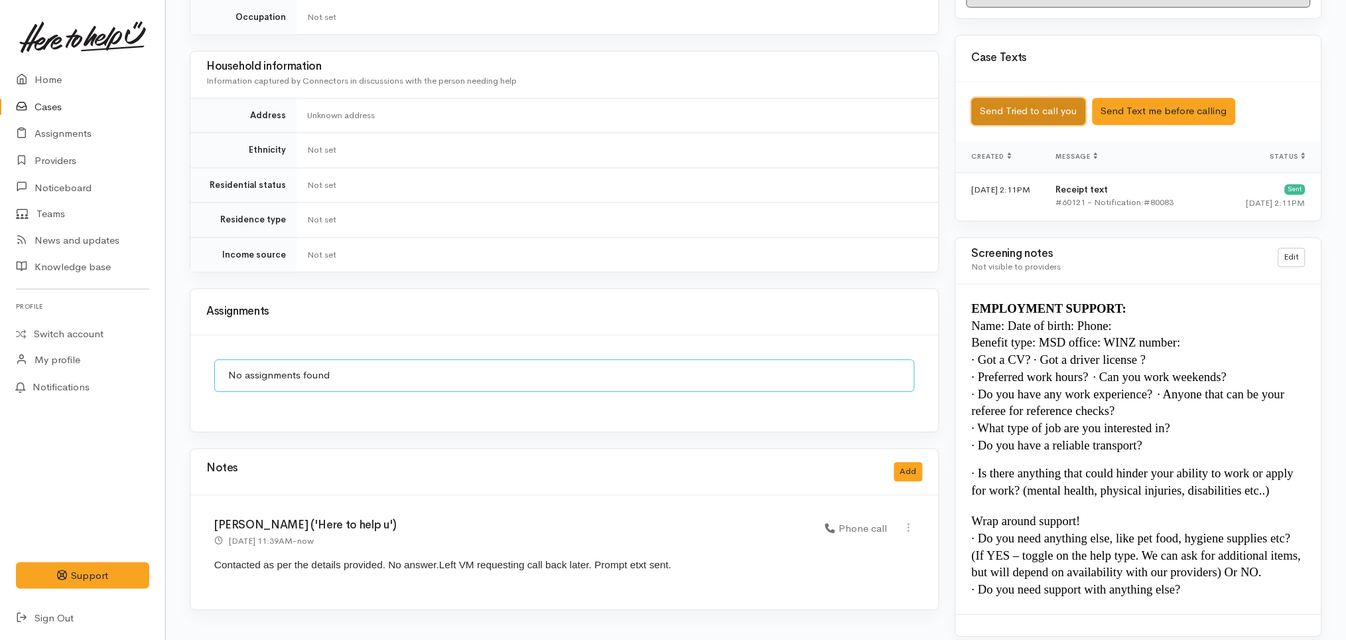
click at [1025, 100] on button "Send Tried to call you" at bounding box center [1029, 111] width 114 height 27
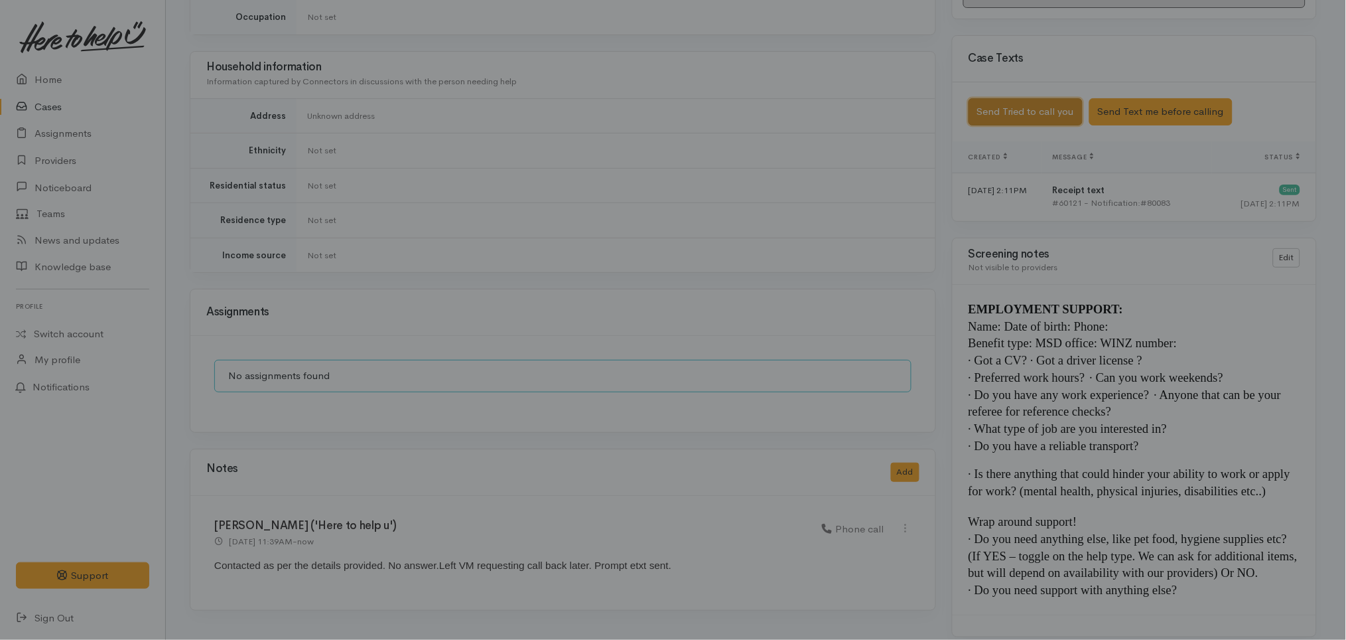
scroll to position [726, 0]
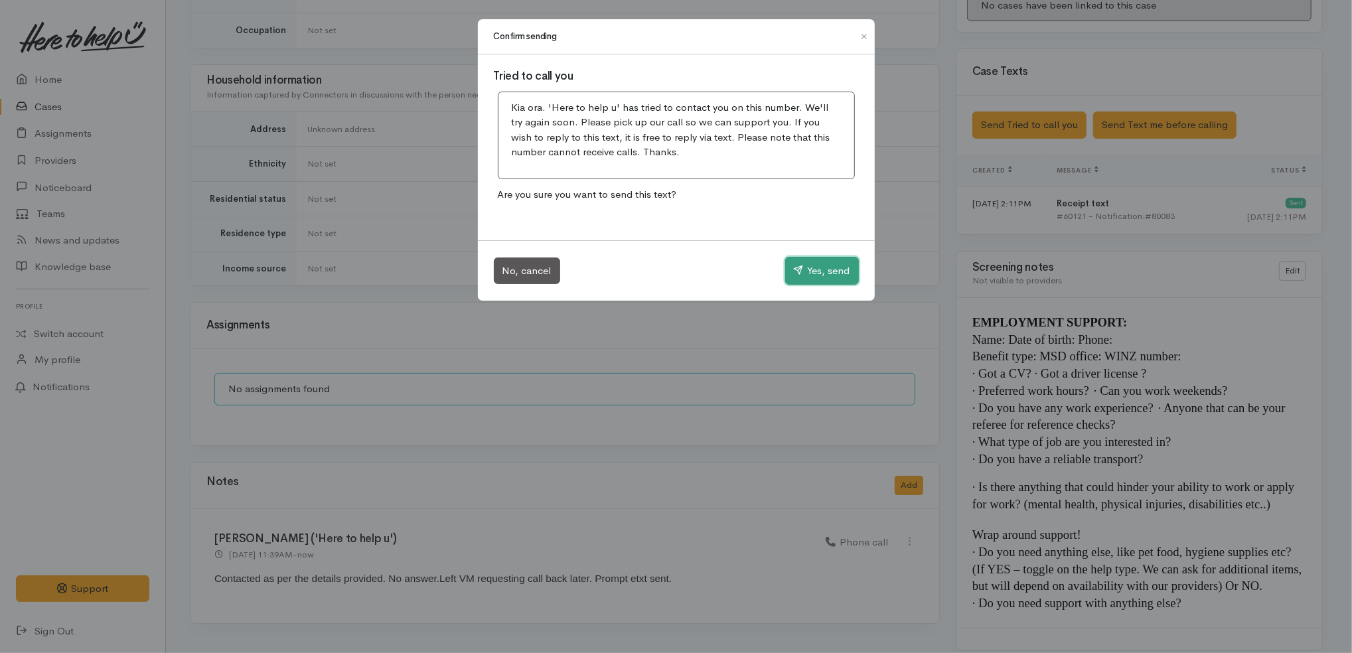
click at [792, 264] on button "Yes, send" at bounding box center [822, 271] width 74 height 28
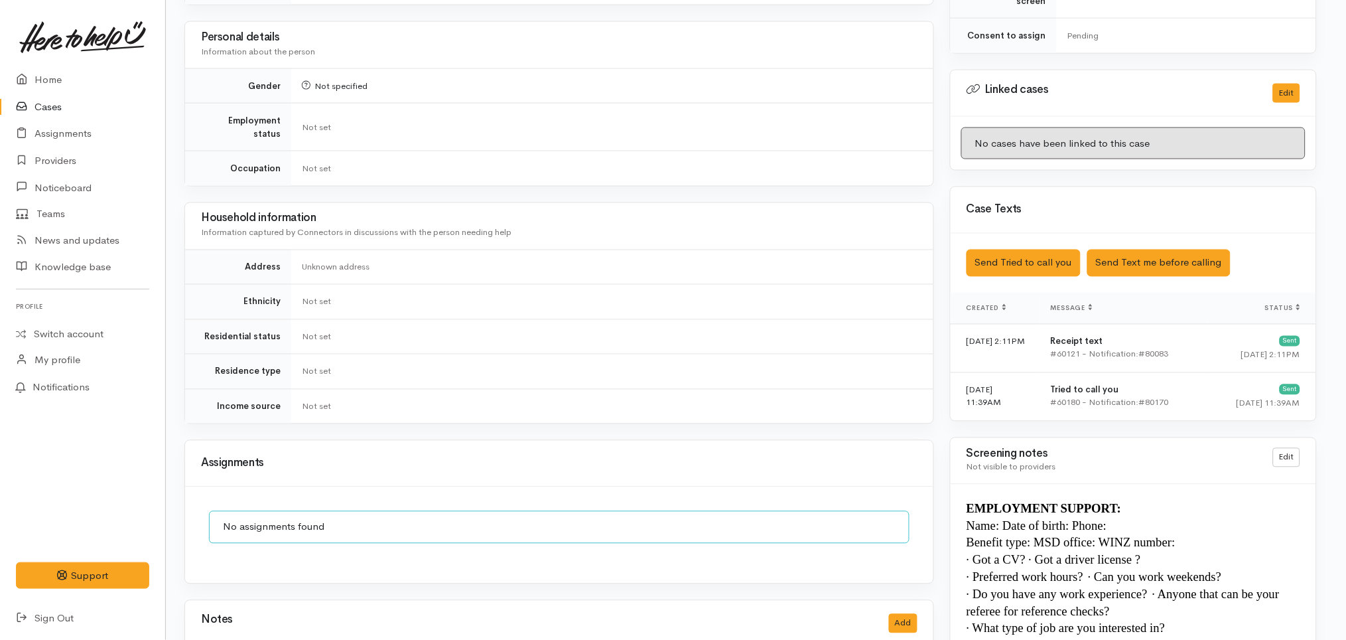
scroll to position [788, 5]
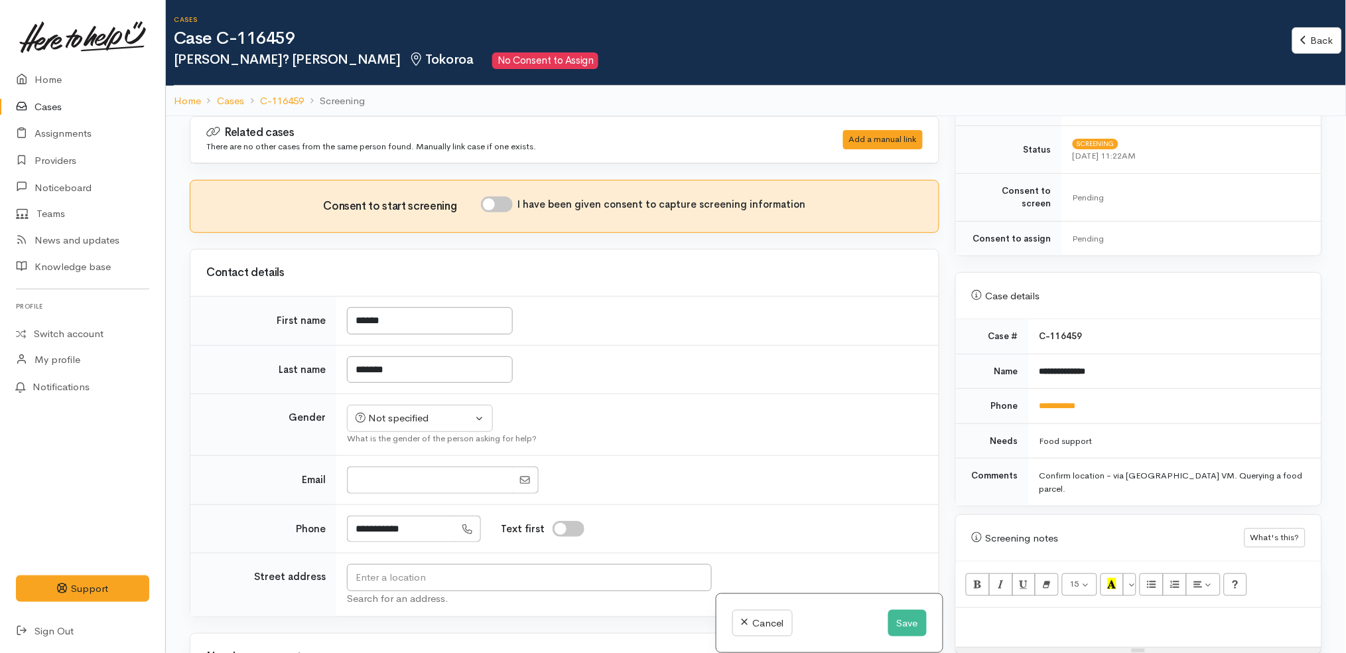
scroll to position [435, 0]
drag, startPoint x: 1143, startPoint y: 403, endPoint x: 1032, endPoint y: 378, distance: 113.5
click at [1032, 387] on td "**********" at bounding box center [1175, 404] width 293 height 35
copy link "**********"
click at [1184, 303] on div "Case details" at bounding box center [1139, 294] width 366 height 46
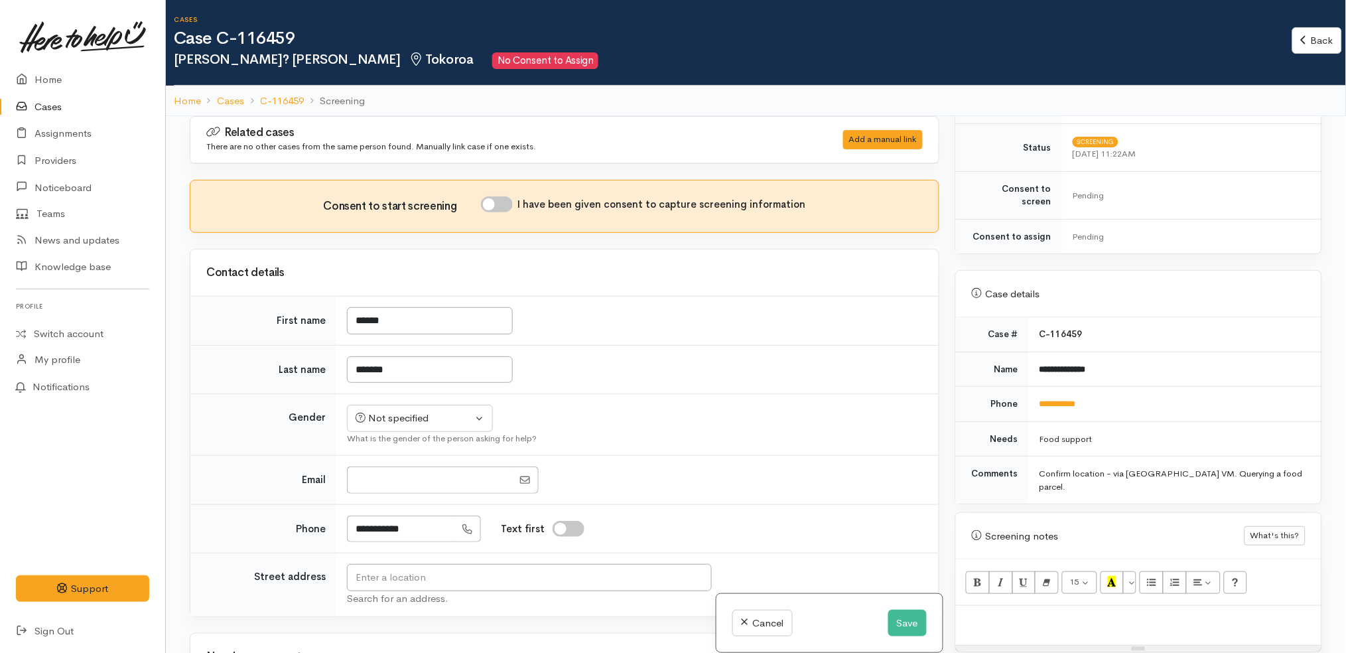
click at [1062, 580] on div "15 8 9 10 11 12 14 18 24 36 Background Color Transparent Select #ffff00 Text Co…" at bounding box center [1139, 582] width 366 height 46
click at [1062, 606] on div at bounding box center [1139, 625] width 366 height 39
paste div
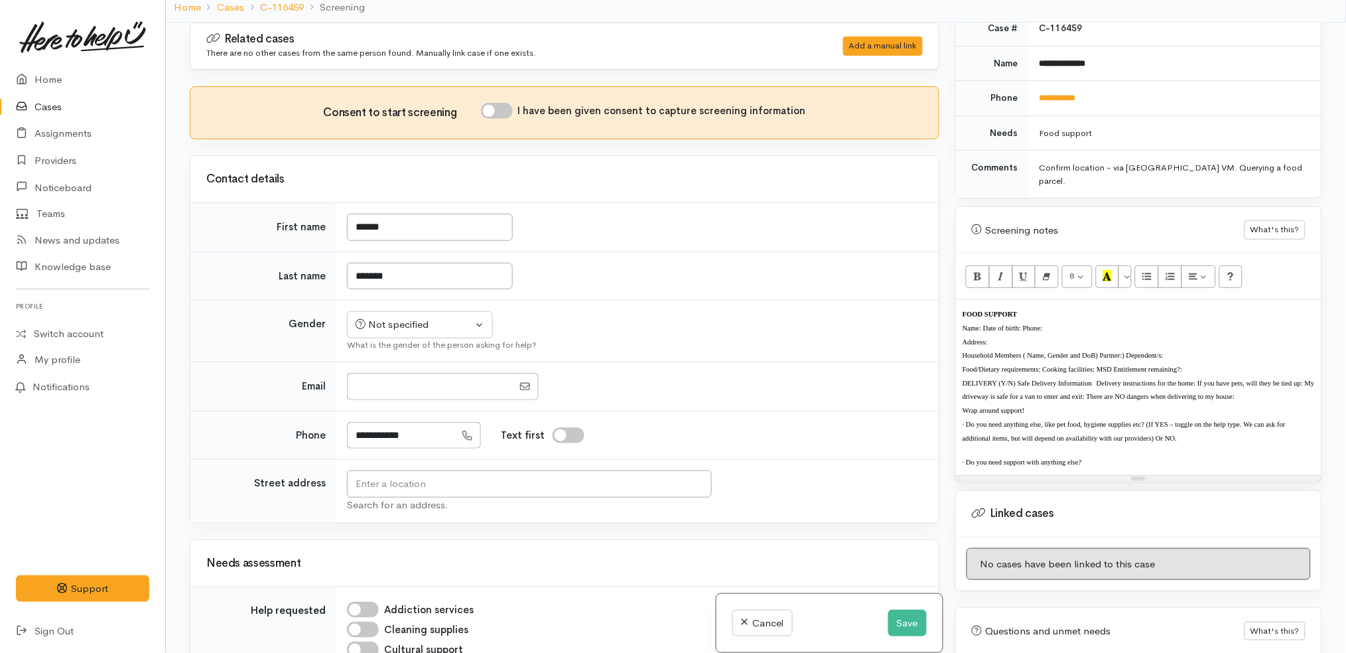
scroll to position [668, 0]
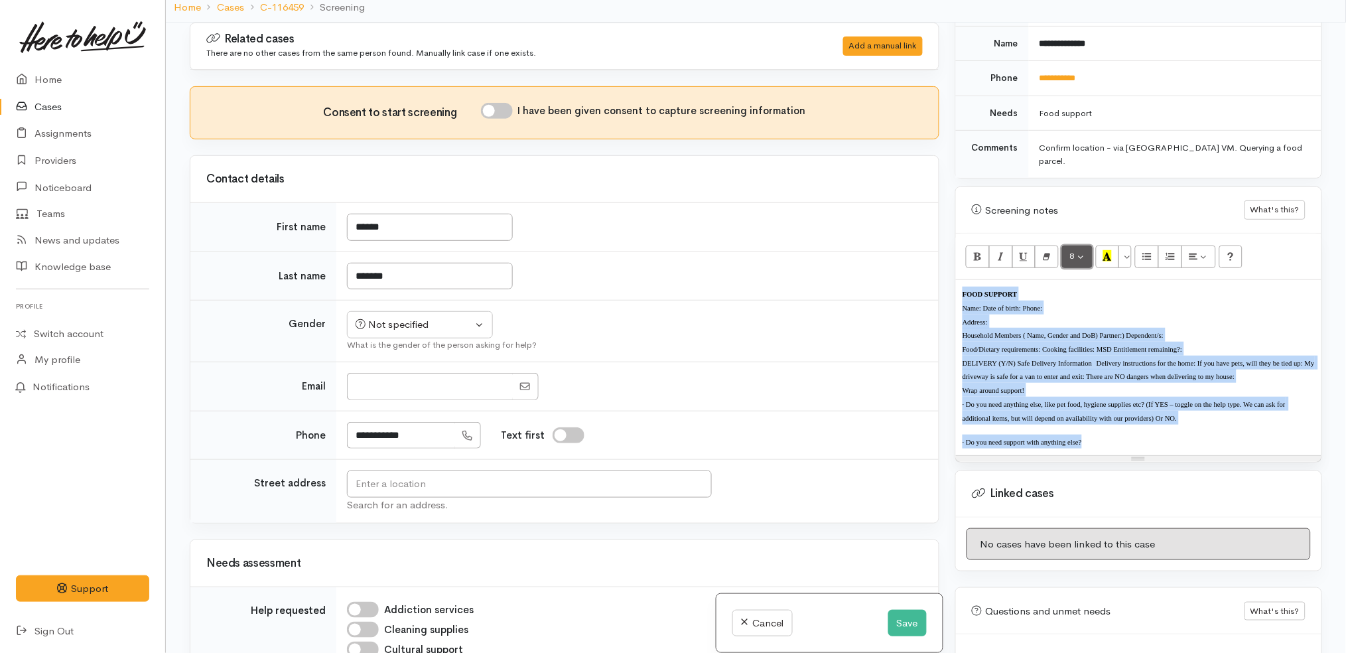
click at [1077, 246] on button "8" at bounding box center [1077, 257] width 31 height 23
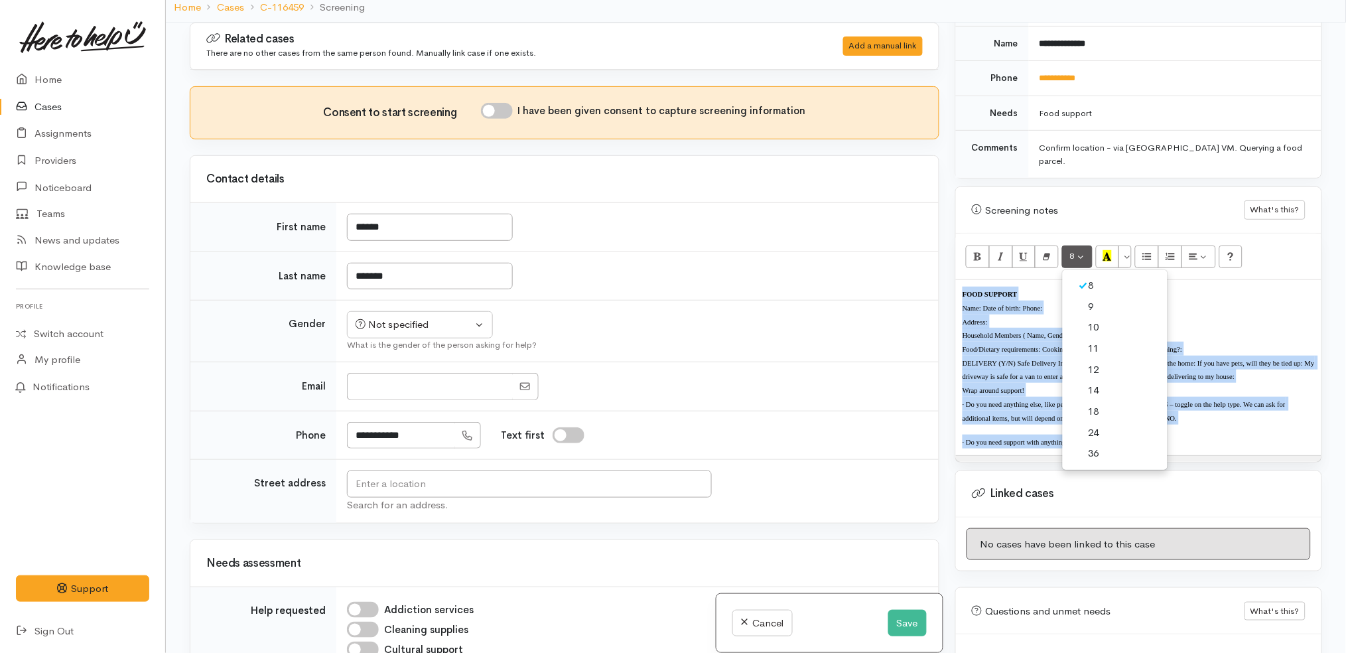
click at [1106, 380] on link "14" at bounding box center [1115, 390] width 105 height 21
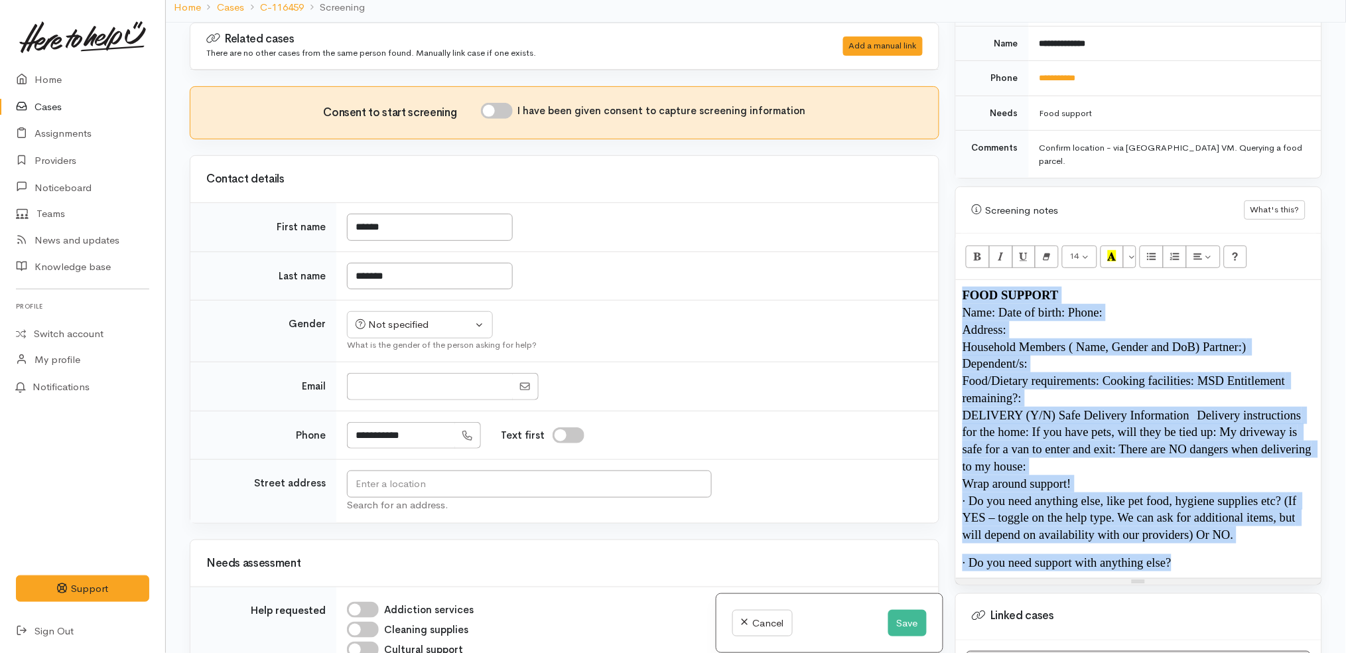
click at [1180, 338] on p "Household Members ( Name, Gender and DoB) Partner:) Dependent/s:" at bounding box center [1139, 355] width 352 height 35
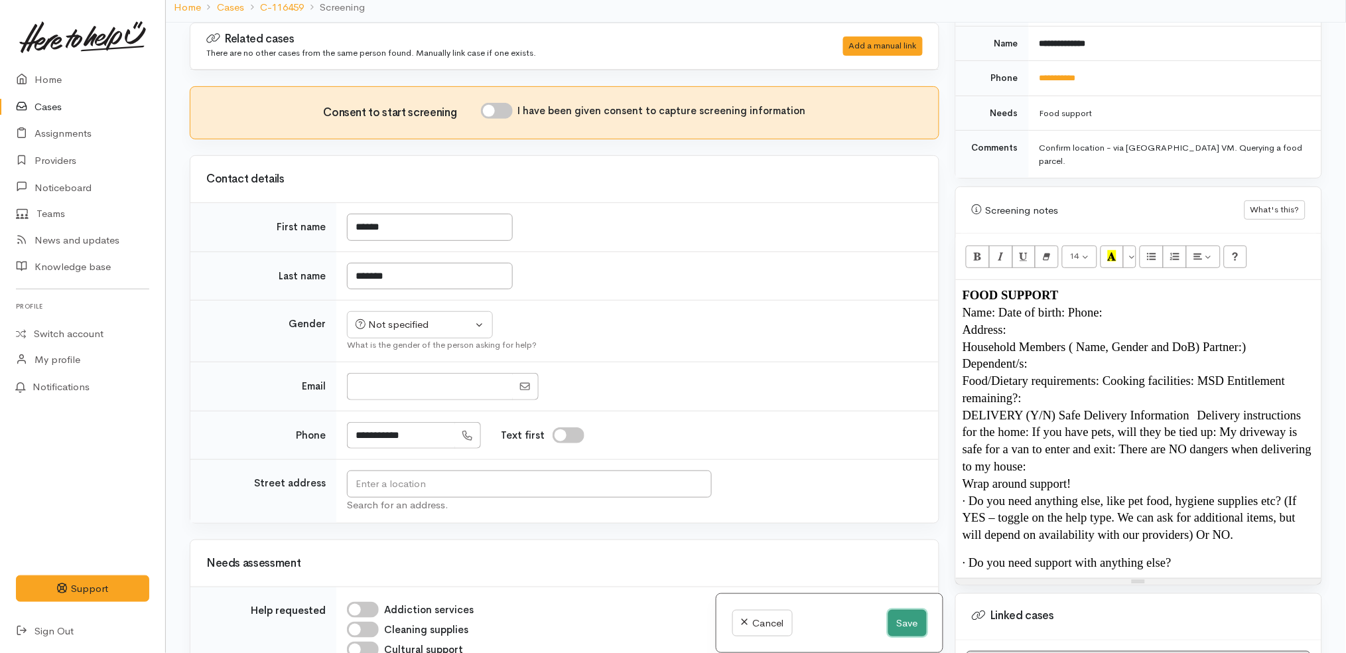
click at [906, 624] on button "Save" at bounding box center [908, 623] width 38 height 27
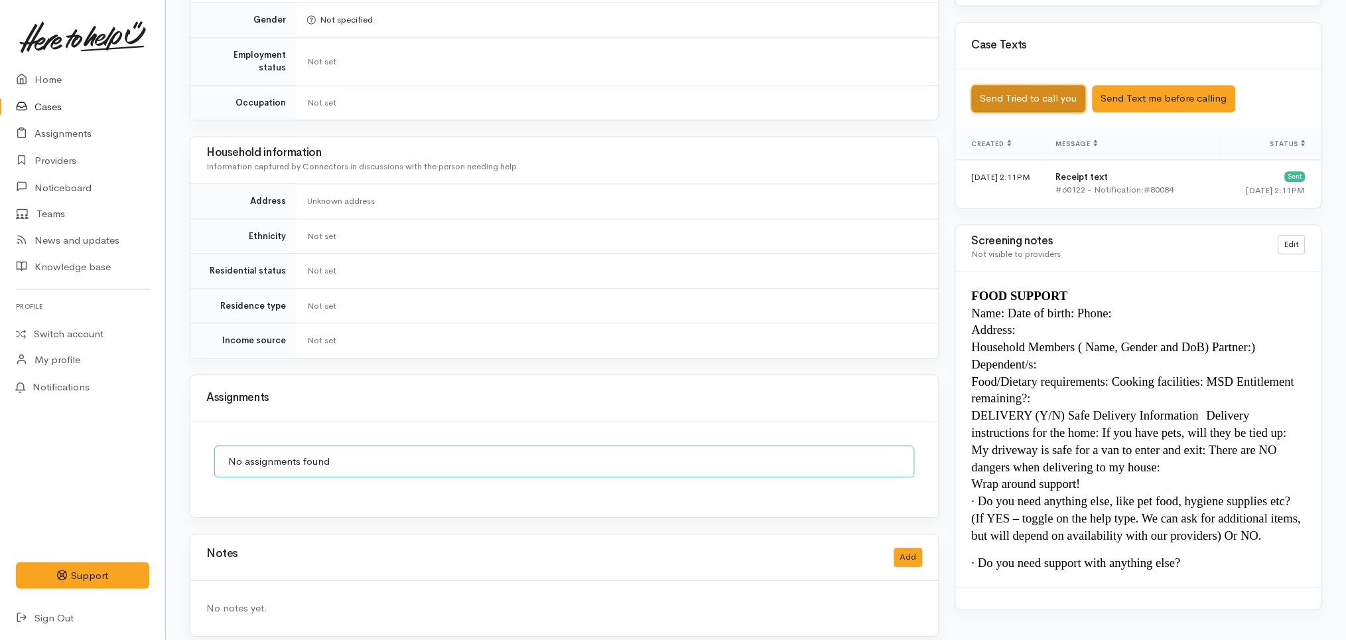
click at [1025, 93] on button "Send Tried to call you" at bounding box center [1029, 98] width 114 height 27
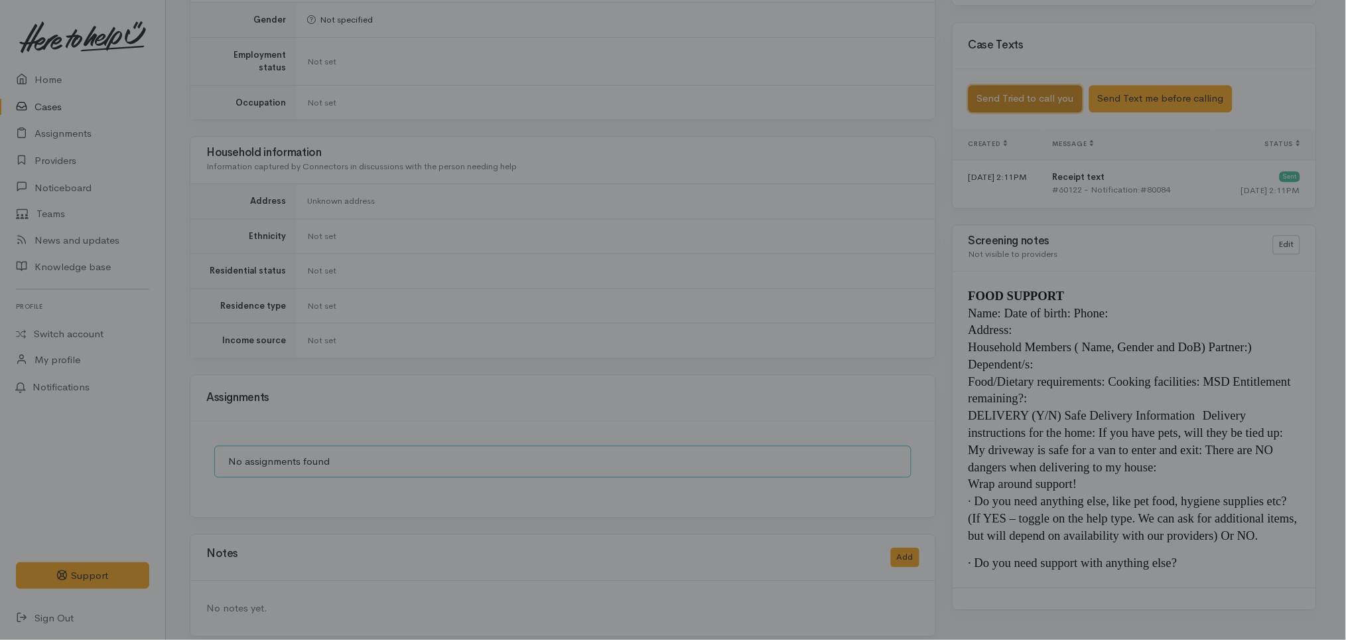
scroll to position [809, 0]
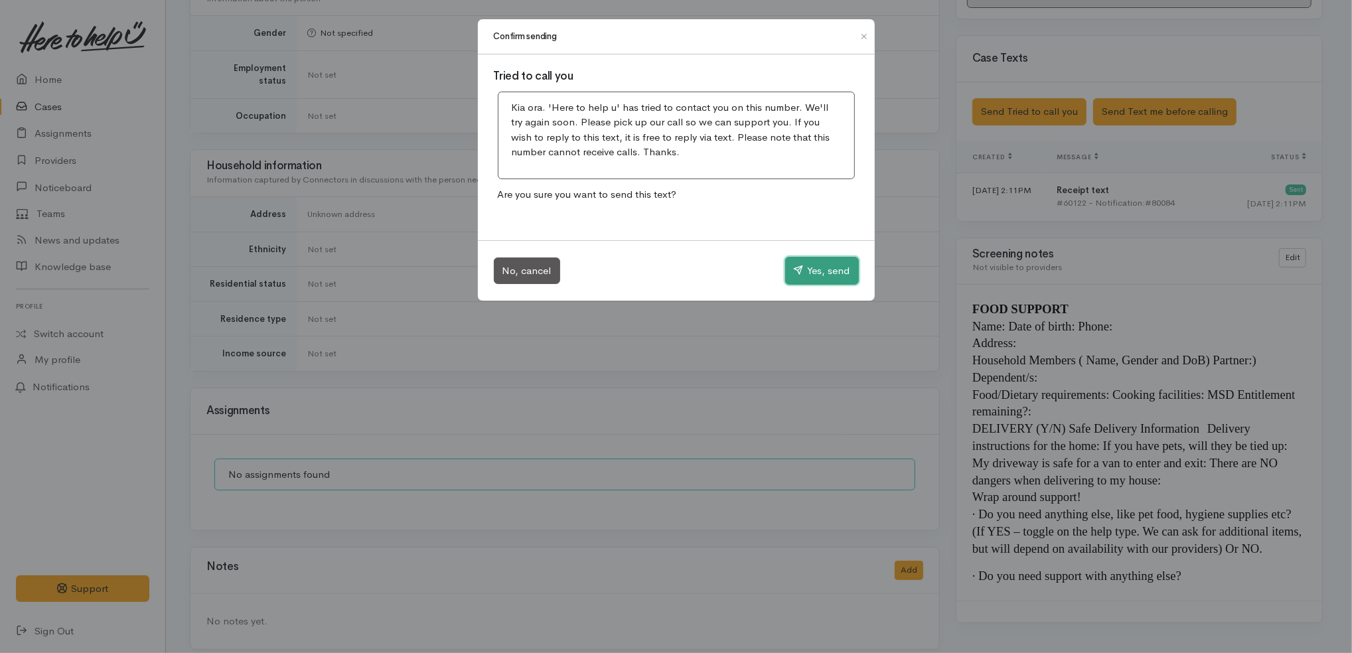
click at [812, 283] on button "Yes, send" at bounding box center [822, 271] width 74 height 28
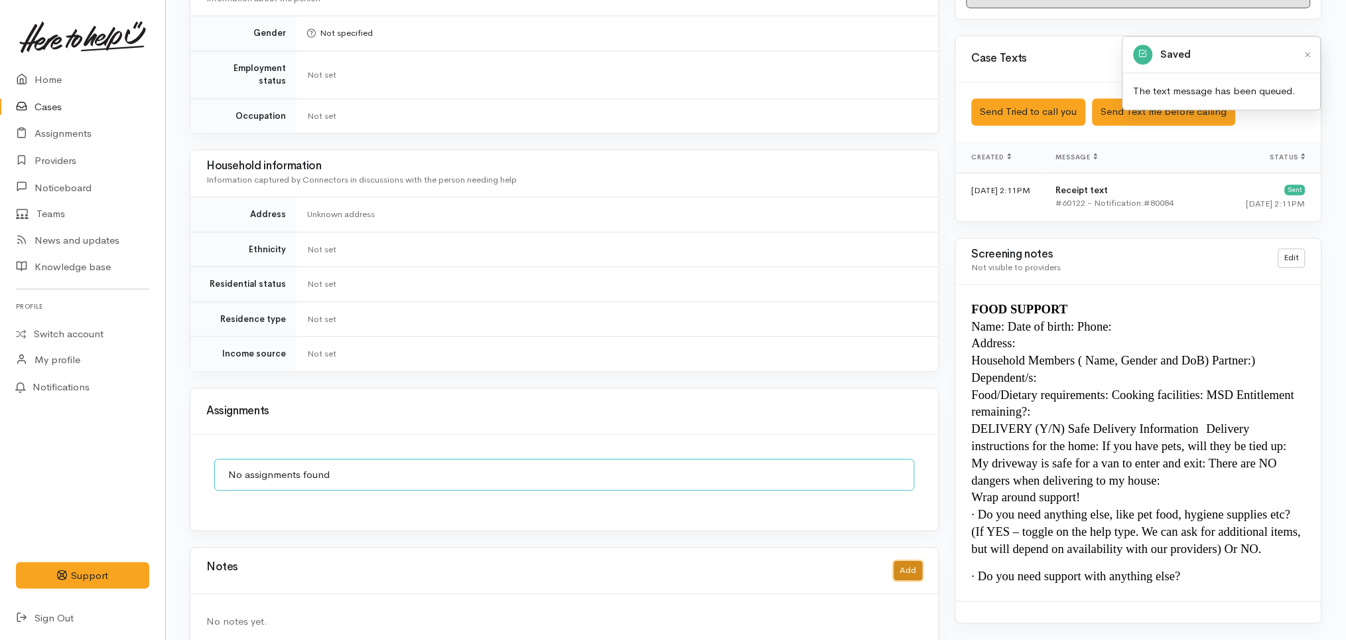
click at [913, 561] on button "Add" at bounding box center [908, 570] width 29 height 19
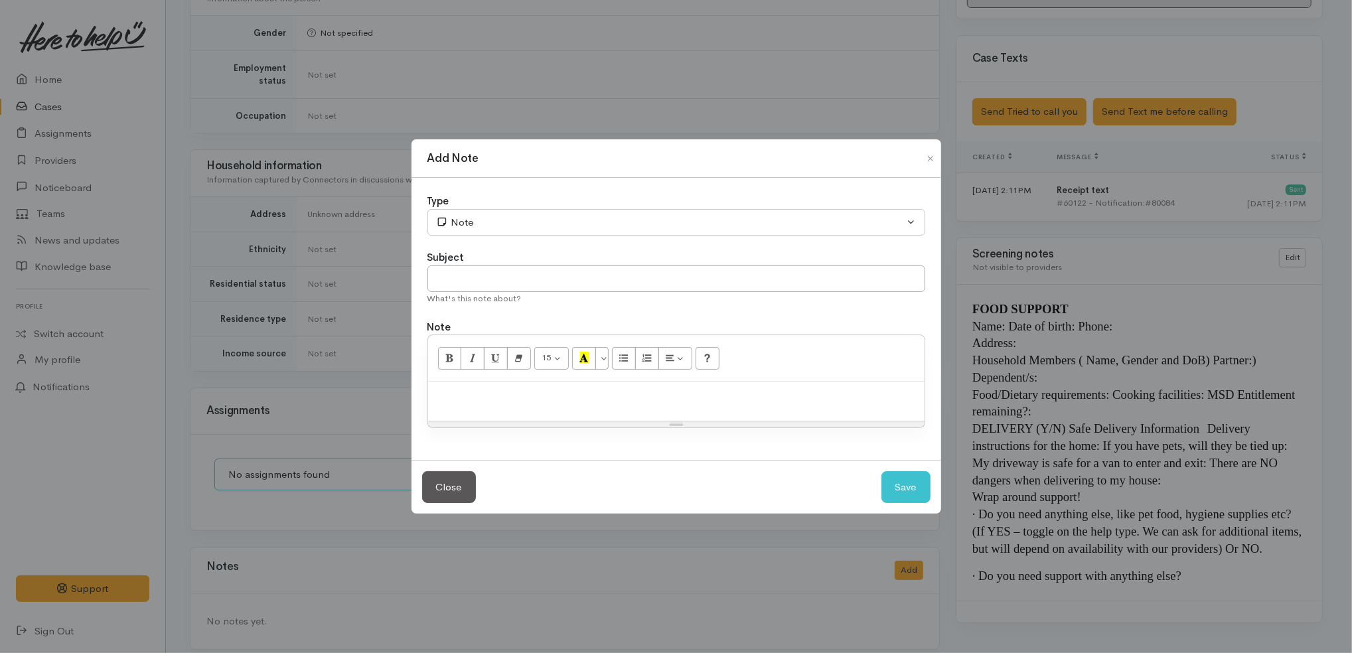
click at [670, 412] on div at bounding box center [676, 401] width 496 height 39
paste div
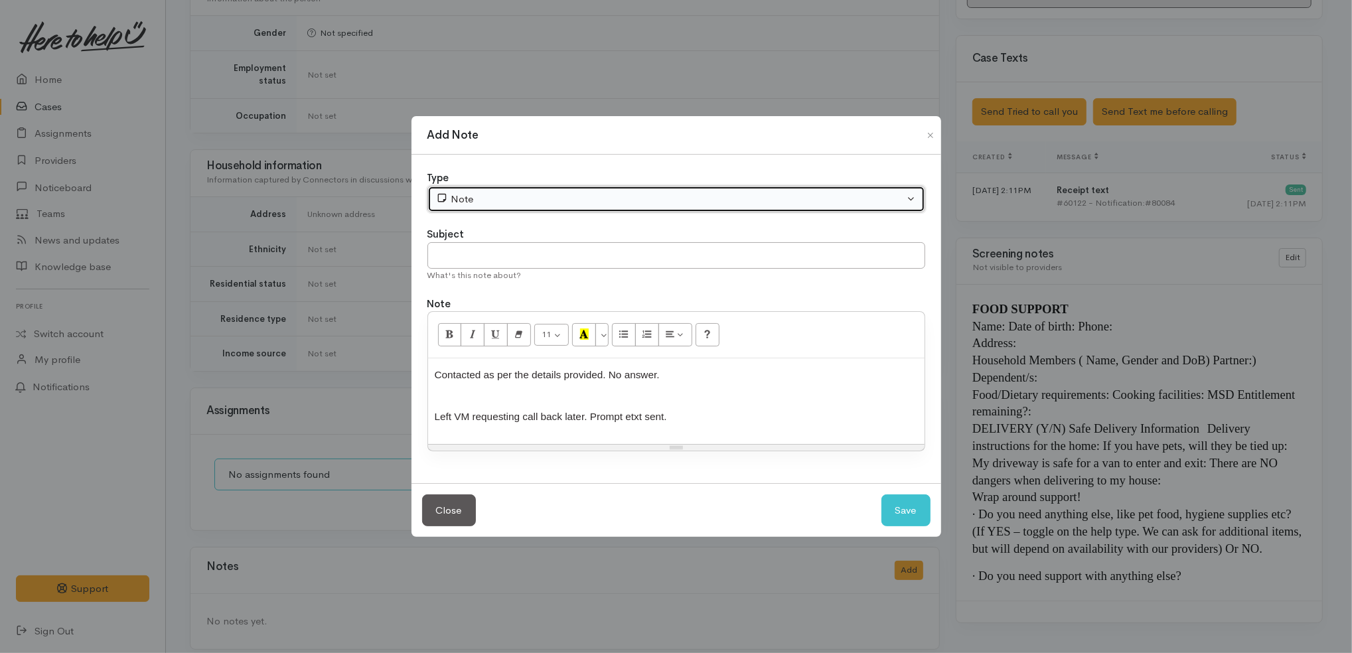
click at [543, 197] on div "Note" at bounding box center [670, 199] width 468 height 15
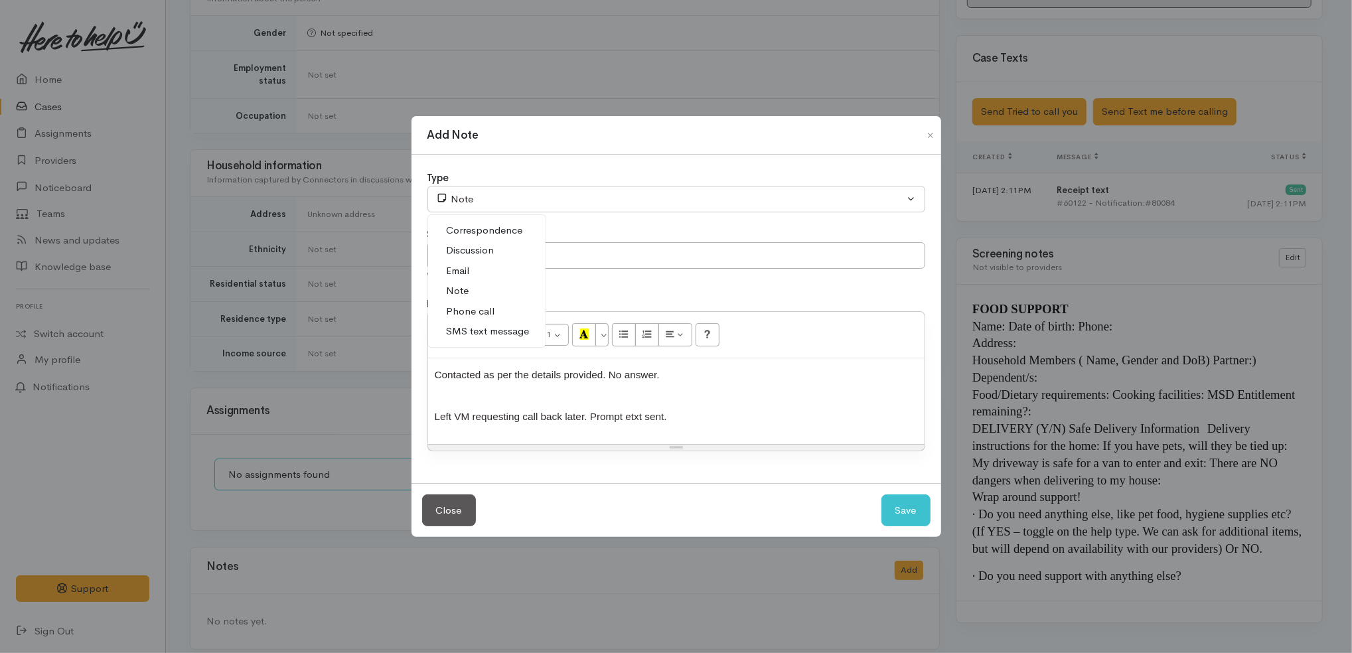
click at [480, 308] on span "Phone call" at bounding box center [471, 311] width 48 height 15
click at [741, 368] on p "Contacted as per the details provided. No answer." at bounding box center [676, 380] width 483 height 31
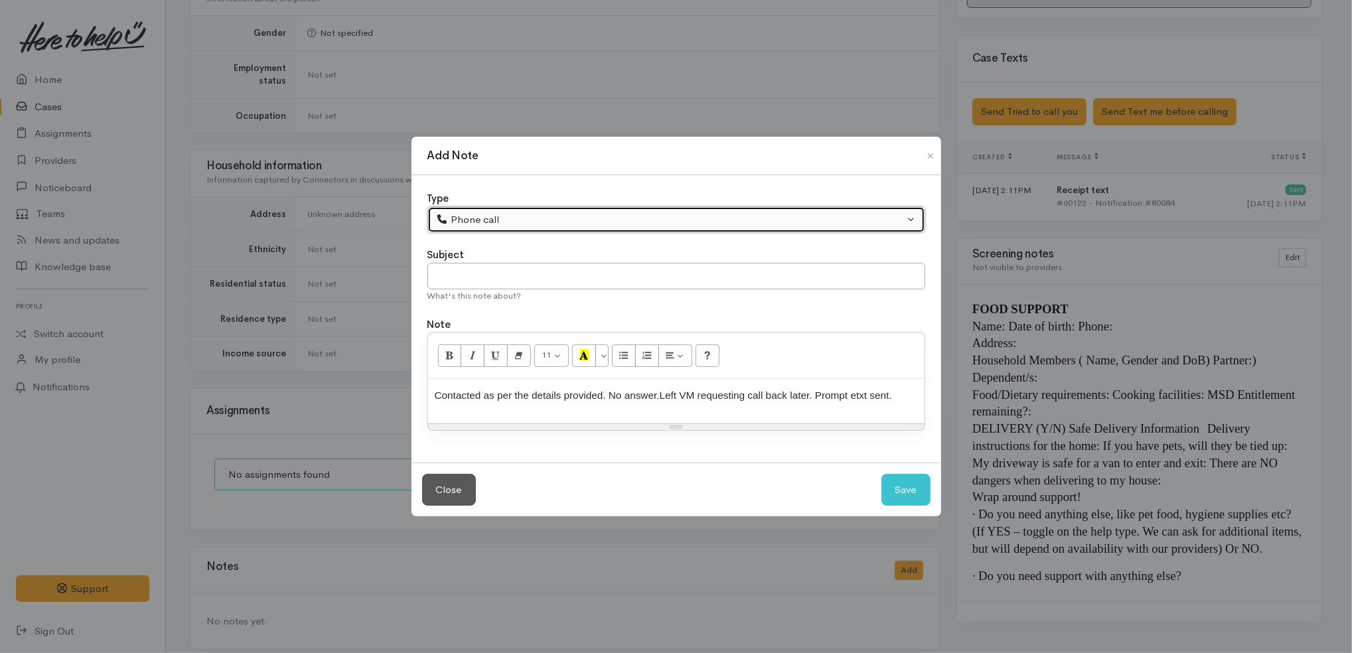
click at [644, 226] on div "Phone call" at bounding box center [670, 219] width 468 height 15
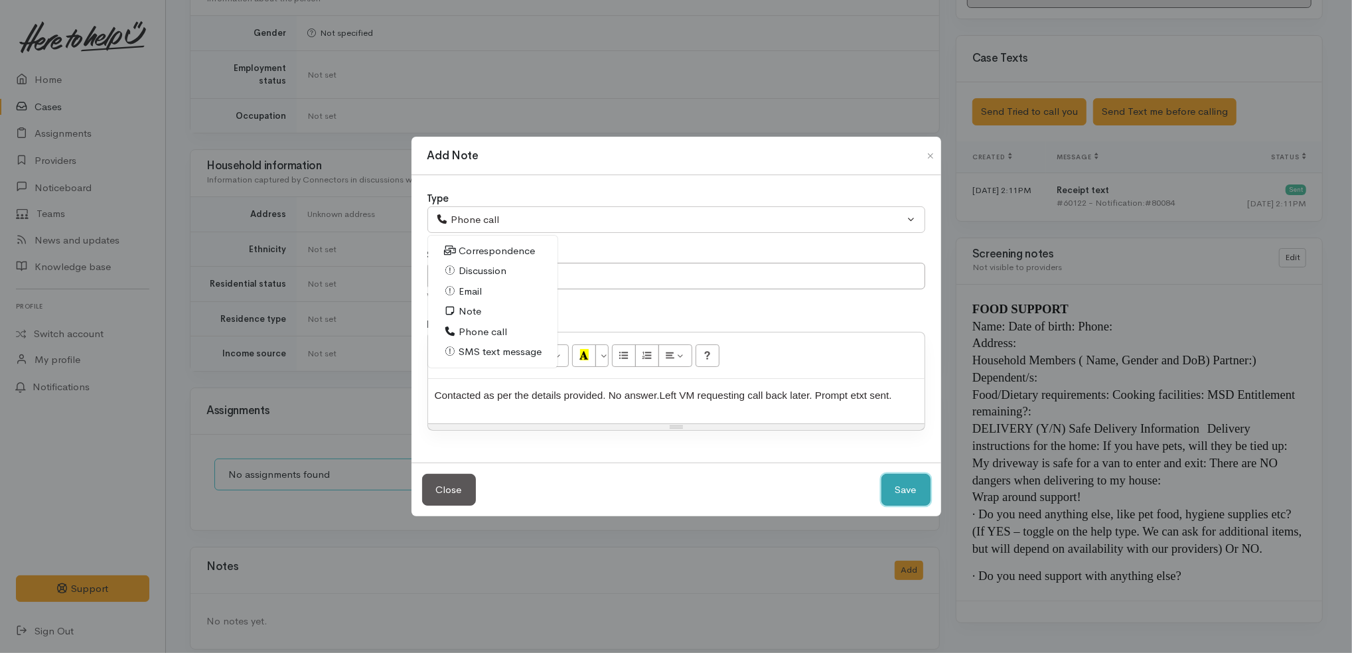
click at [901, 485] on button "Save" at bounding box center [905, 490] width 49 height 33
select select "1"
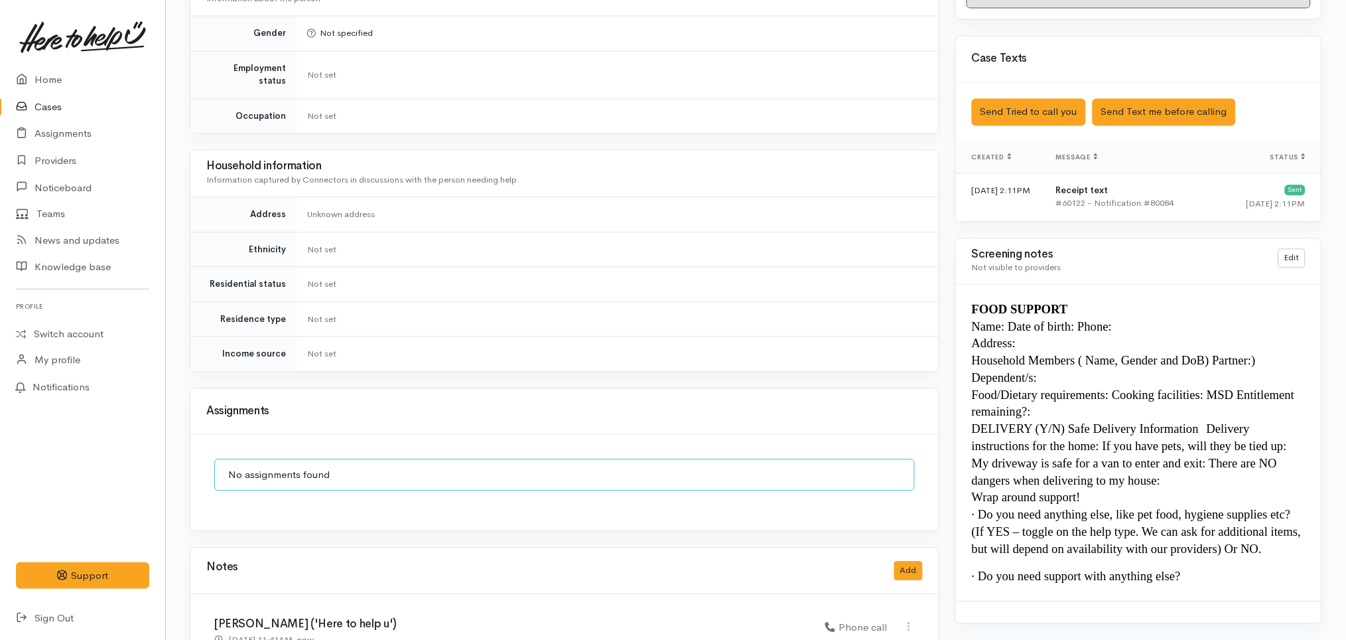
scroll to position [883, 0]
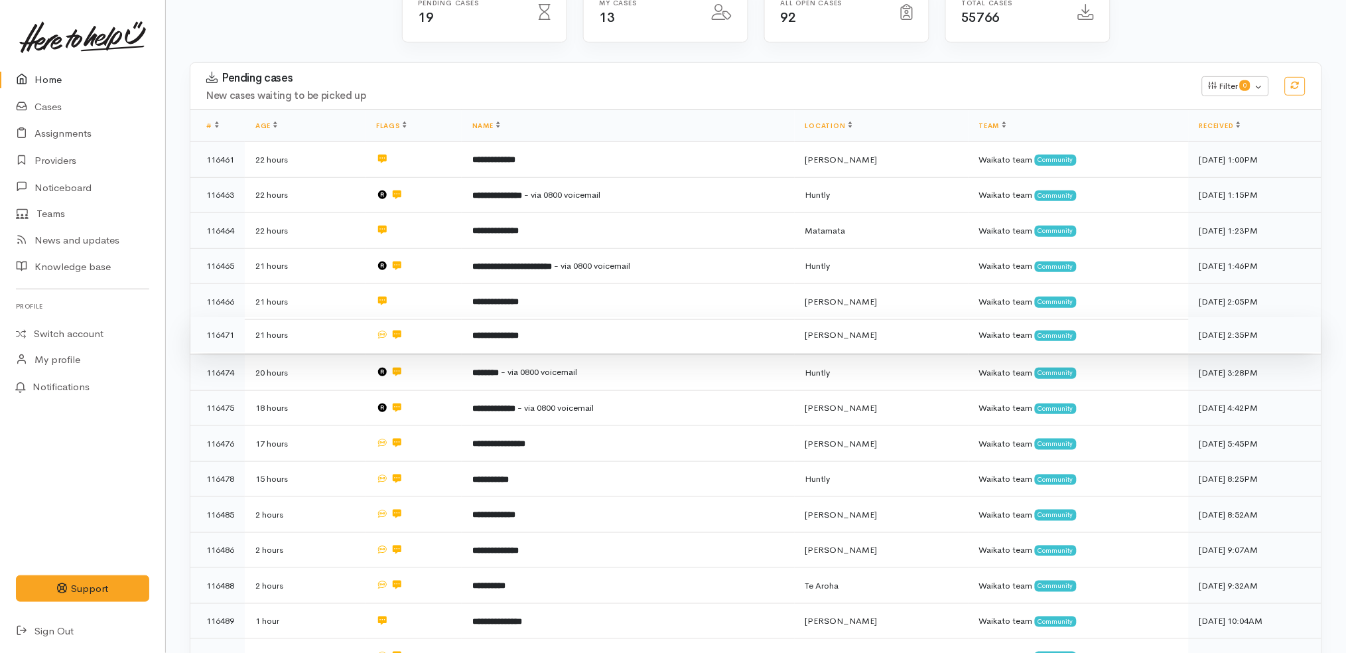
scroll to position [147, 0]
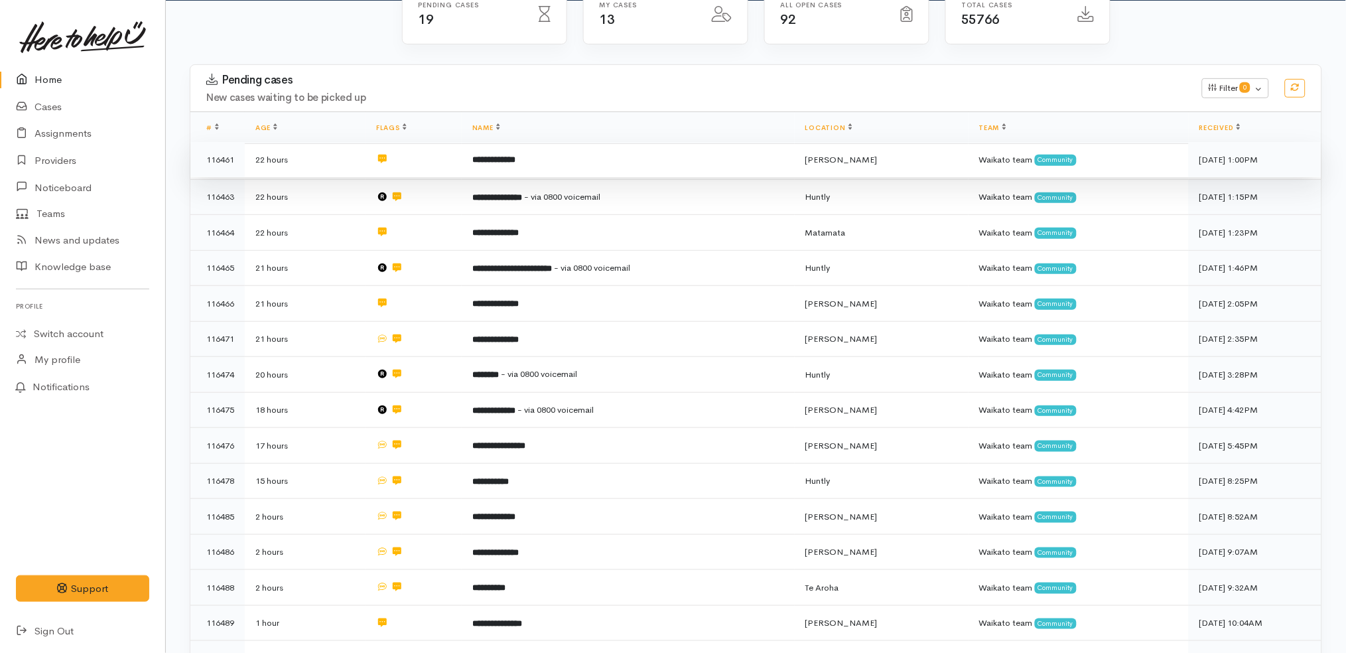
click at [608, 159] on td "**********" at bounding box center [628, 160] width 333 height 36
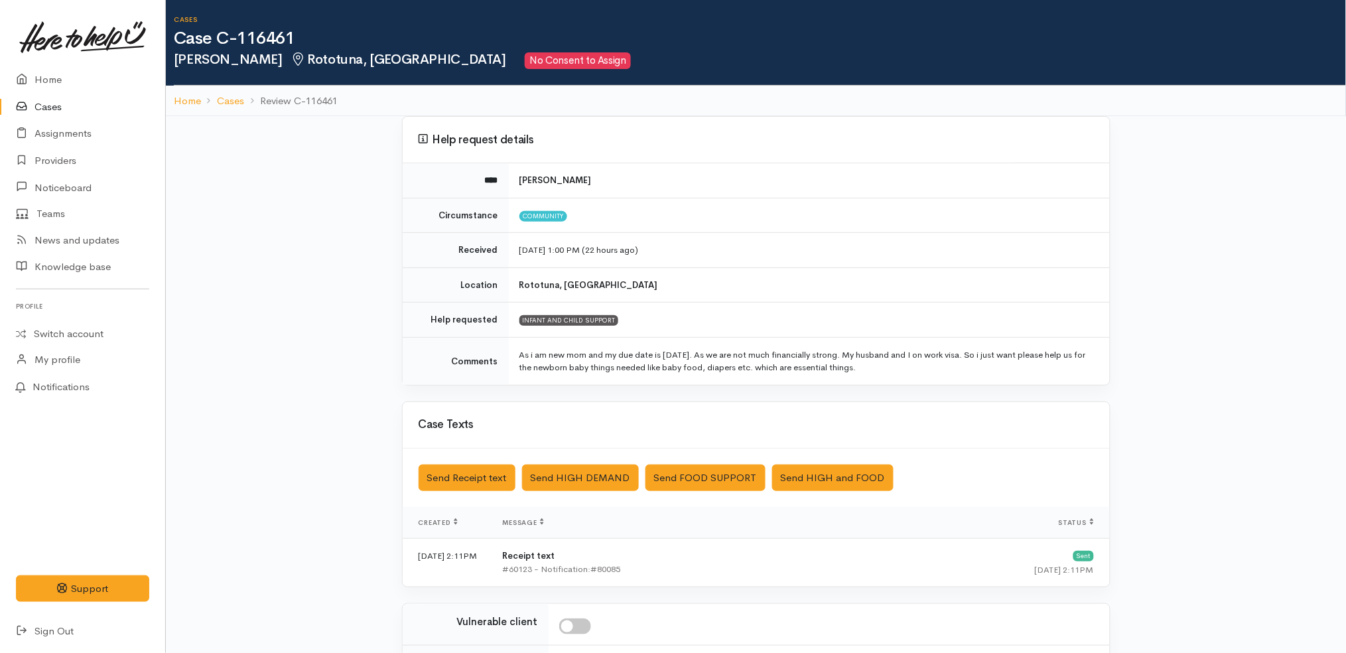
scroll to position [194, 0]
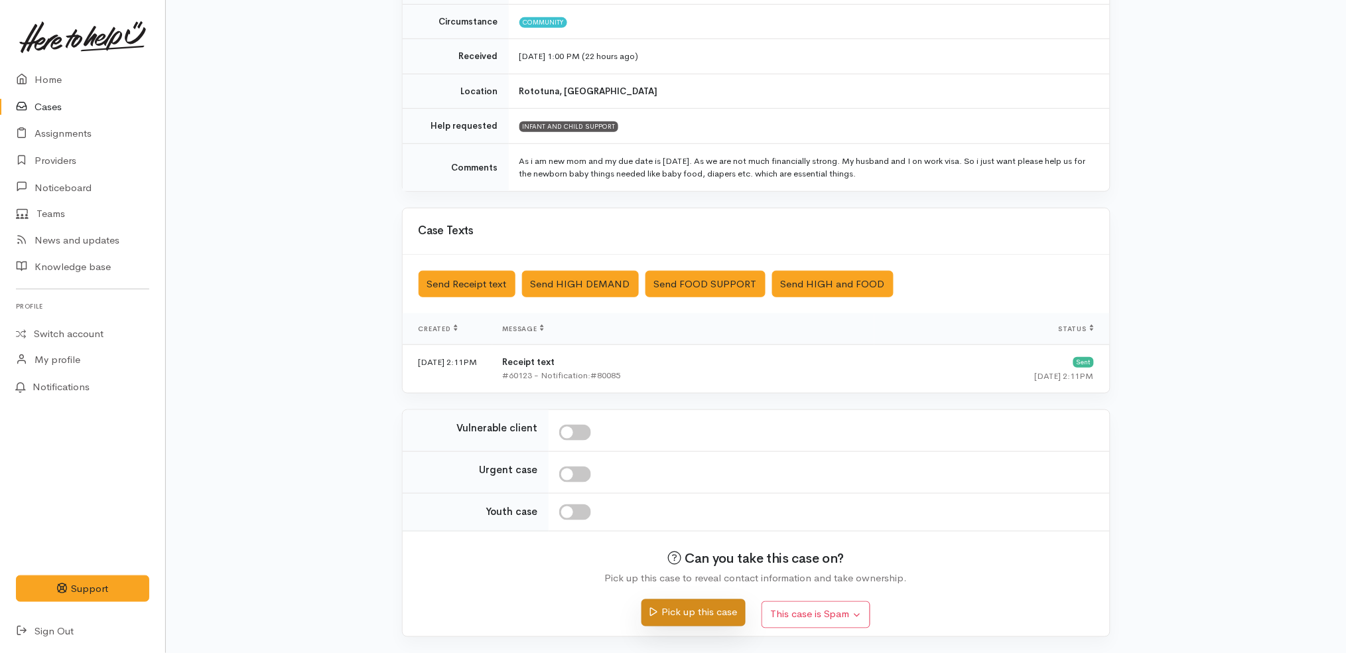
click at [721, 612] on button "Pick up this case" at bounding box center [694, 612] width 104 height 27
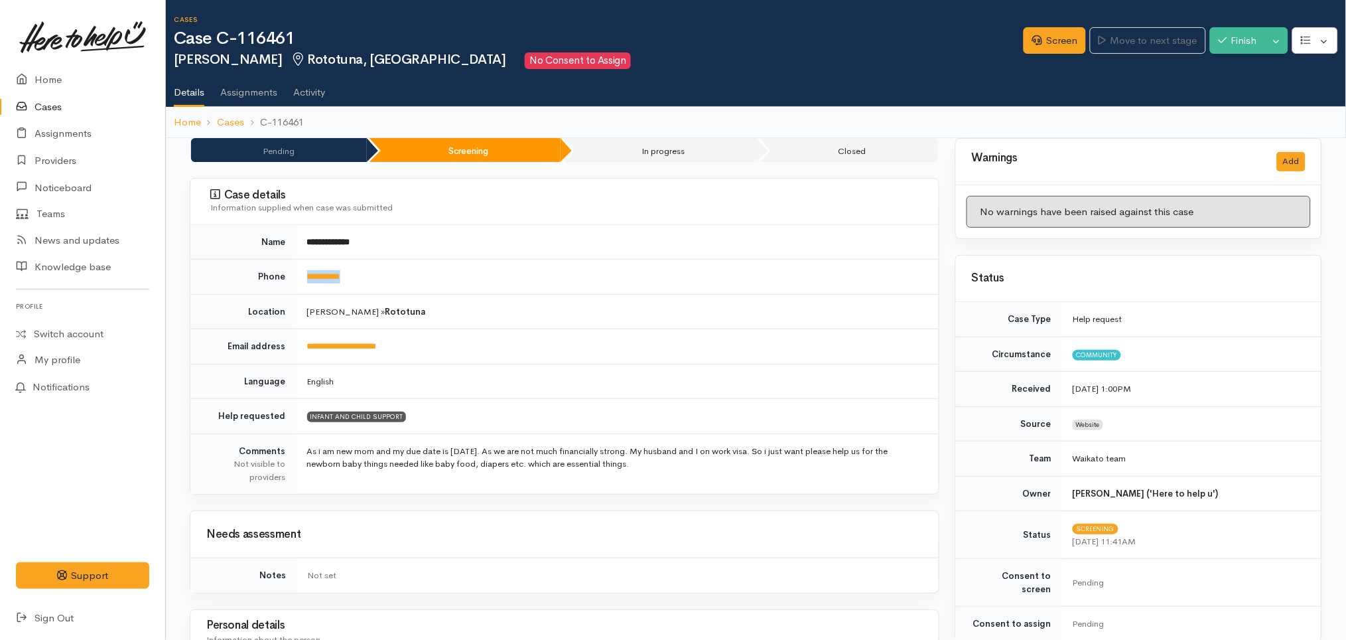
drag, startPoint x: 373, startPoint y: 275, endPoint x: 290, endPoint y: 265, distance: 83.5
click at [290, 265] on tr "**********" at bounding box center [564, 276] width 749 height 35
copy tr "**********"
click at [595, 372] on td "English" at bounding box center [618, 381] width 642 height 35
click at [759, 89] on ul "Details Assignments Activity" at bounding box center [760, 88] width 1173 height 38
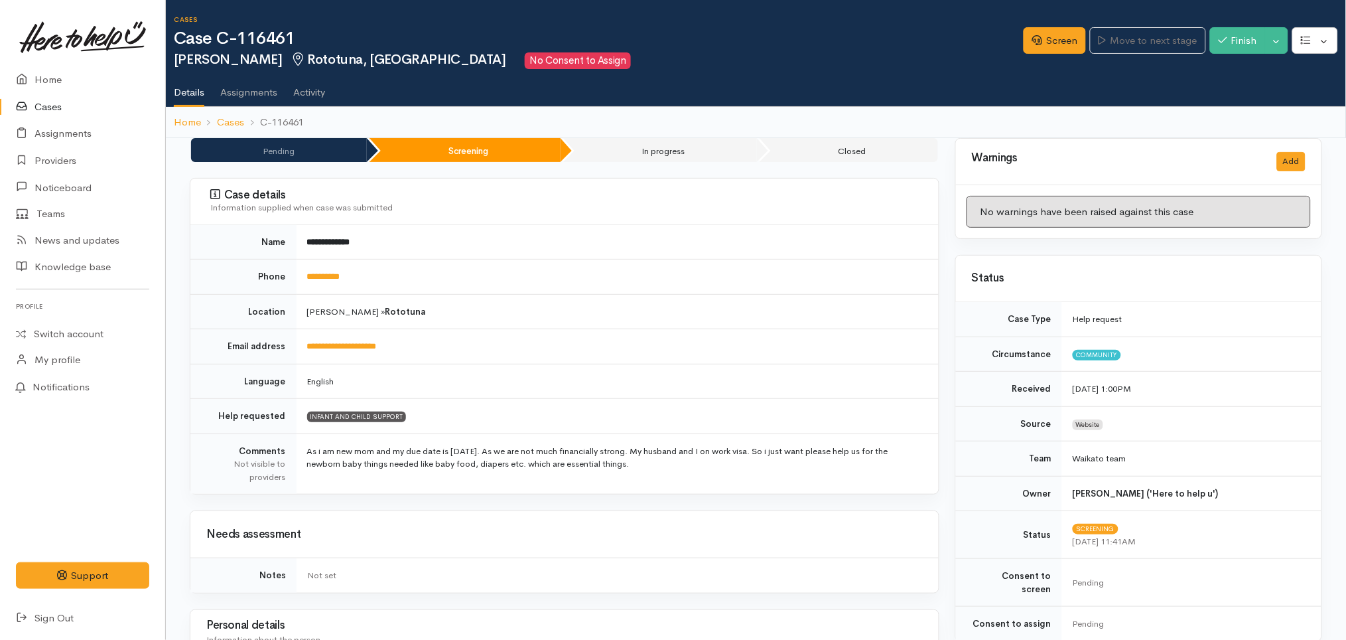
scroll to position [654, 0]
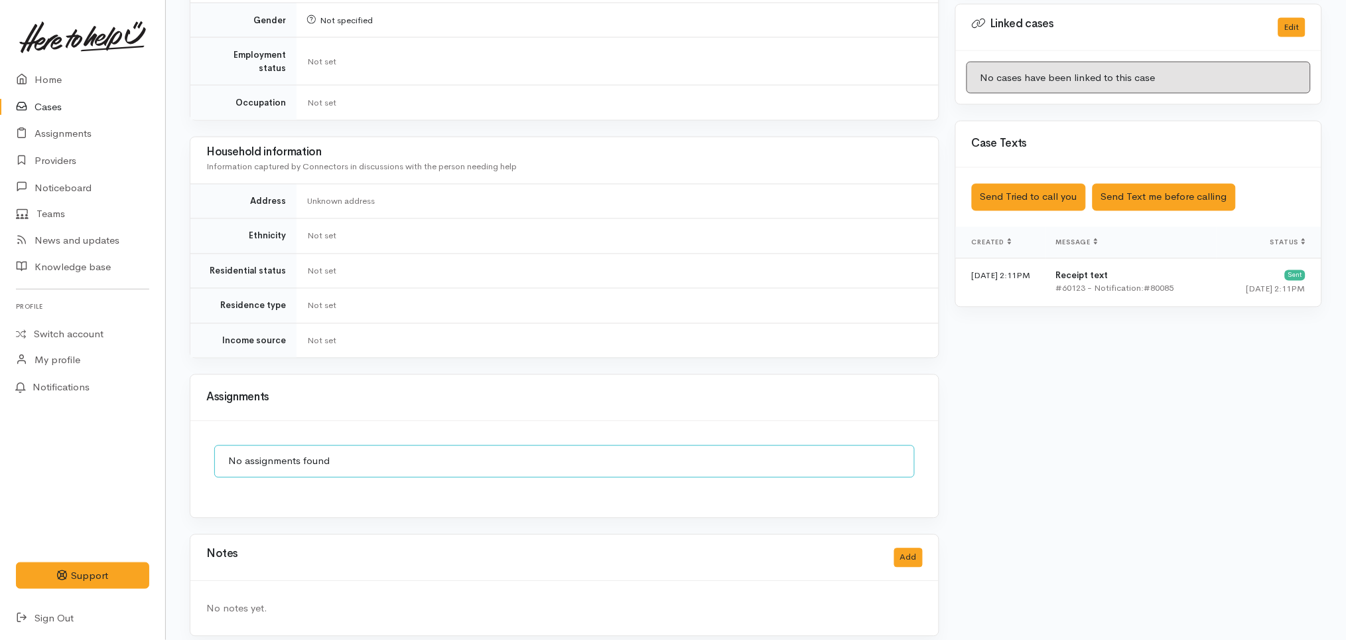
click at [912, 555] on div "Notes Add" at bounding box center [564, 557] width 717 height 27
click at [908, 548] on button "Add" at bounding box center [908, 557] width 29 height 19
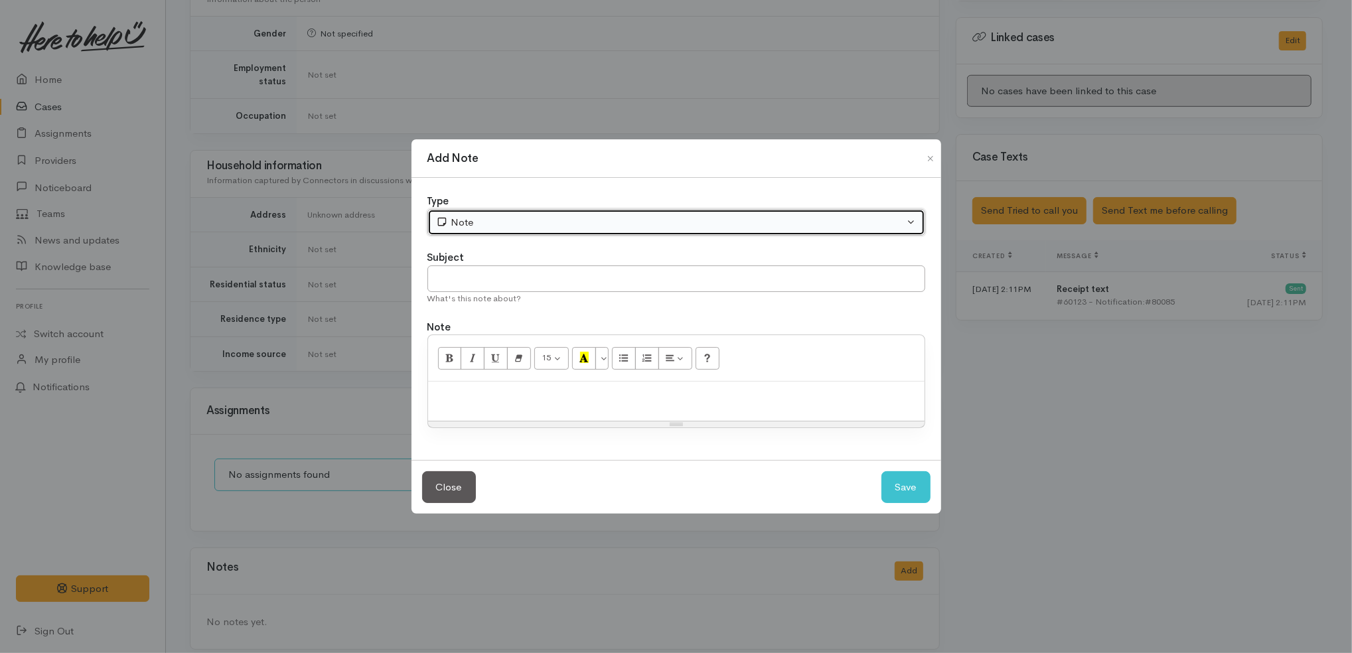
click at [646, 229] on div "Note" at bounding box center [670, 222] width 468 height 15
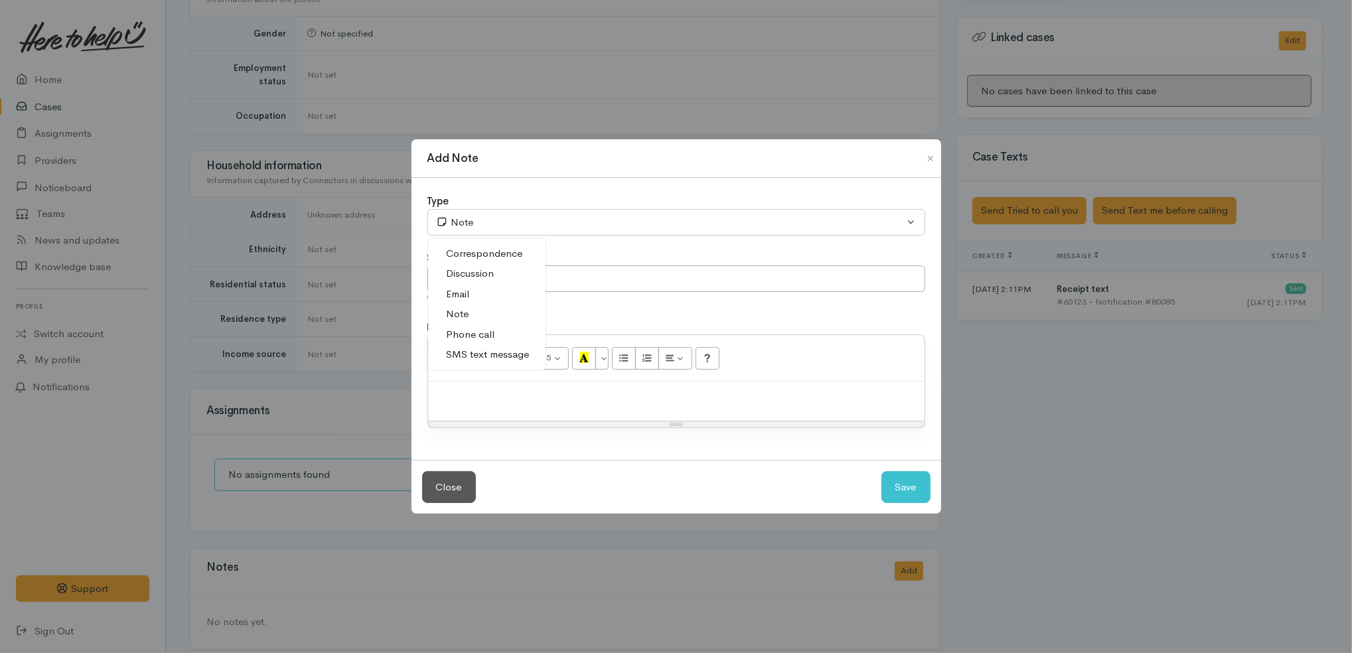
click at [489, 277] on span "Discussion" at bounding box center [471, 273] width 48 height 15
select select "4"
click at [553, 402] on p at bounding box center [676, 395] width 483 height 15
click at [910, 494] on button "Save" at bounding box center [905, 487] width 49 height 33
select select "1"
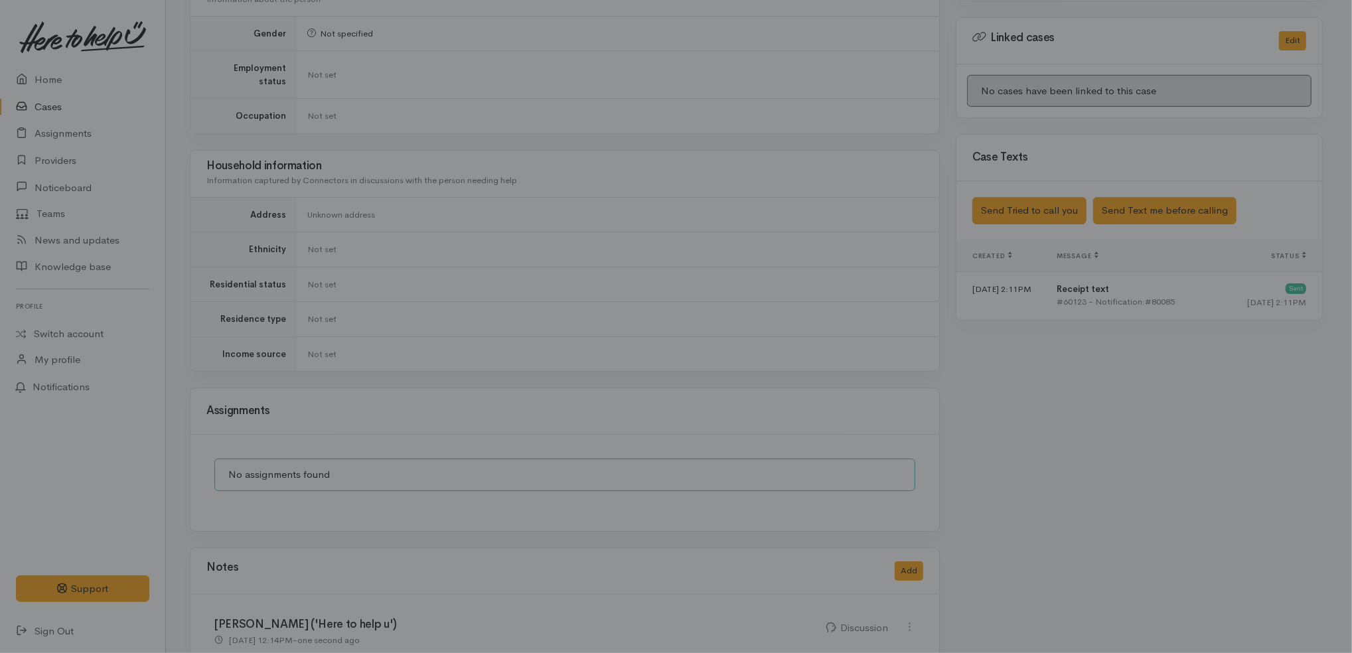
drag, startPoint x: 642, startPoint y: 395, endPoint x: 358, endPoint y: 372, distance: 285.0
click at [358, 372] on body "Support Feedback I've got something to say" at bounding box center [676, 40] width 1352 height 1361
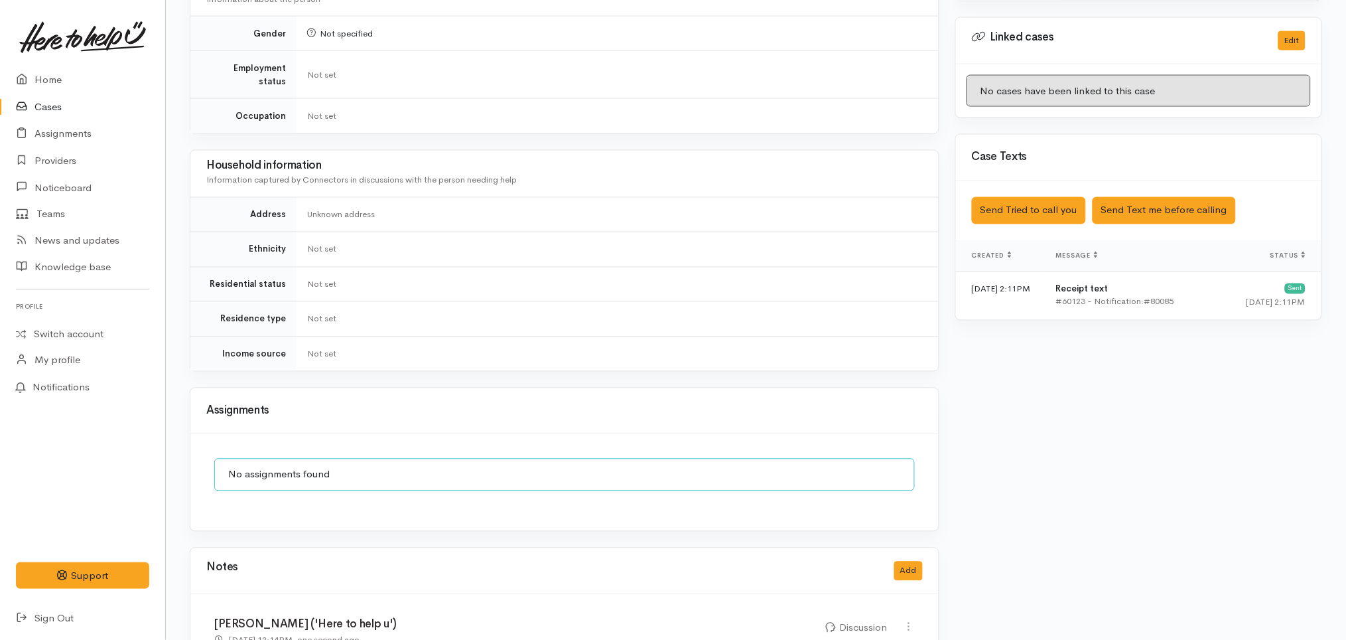
scroll to position [708, 0]
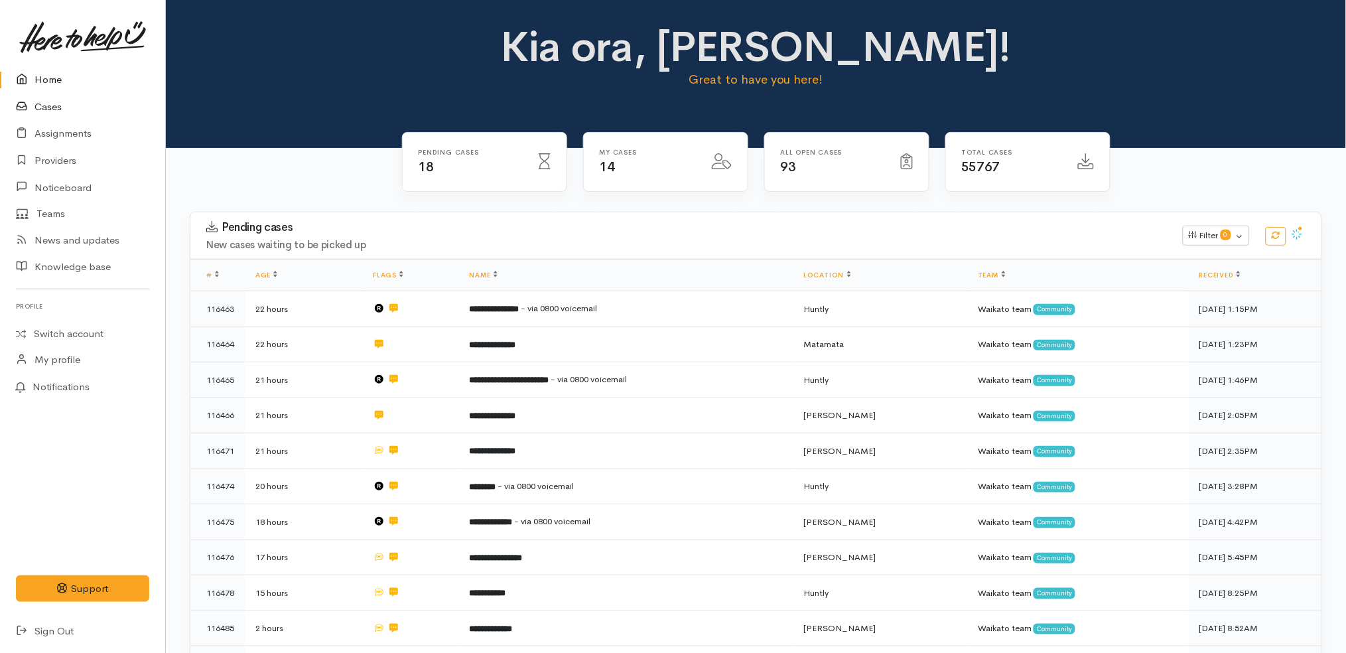
click at [73, 107] on link "Cases" at bounding box center [82, 107] width 165 height 27
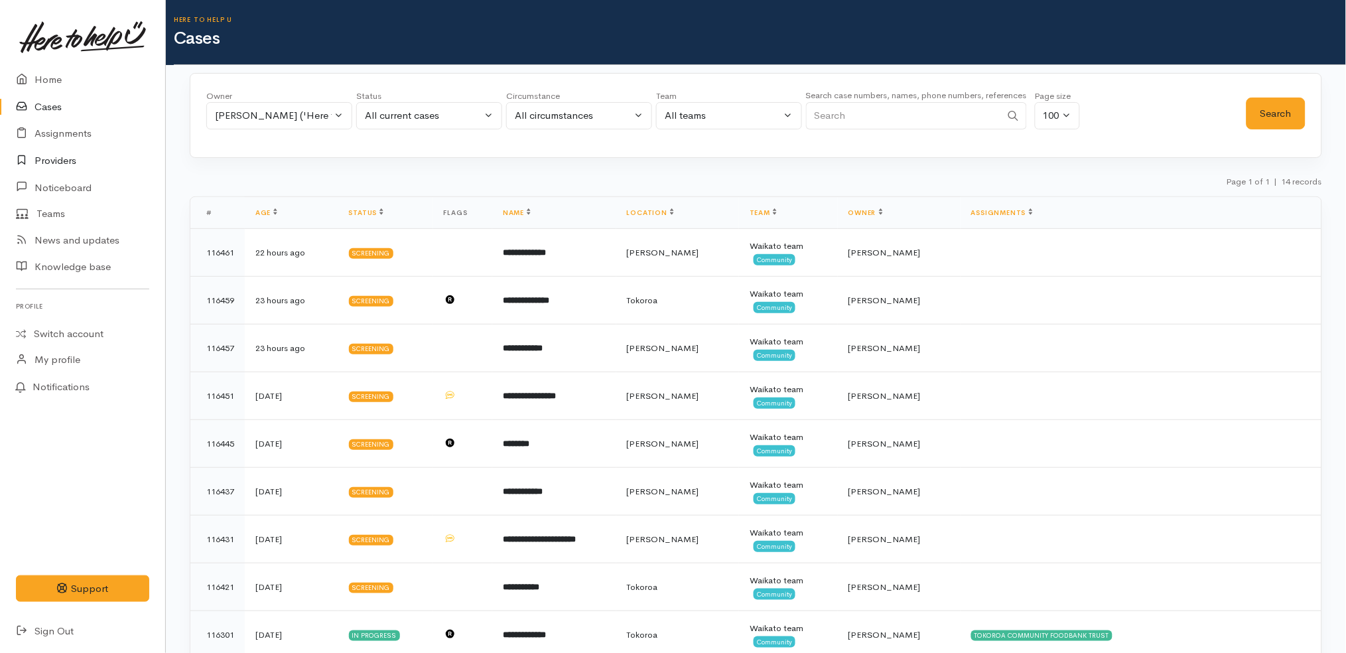
click at [85, 161] on link "Providers" at bounding box center [82, 160] width 165 height 27
click at [70, 161] on link "Providers" at bounding box center [82, 160] width 165 height 27
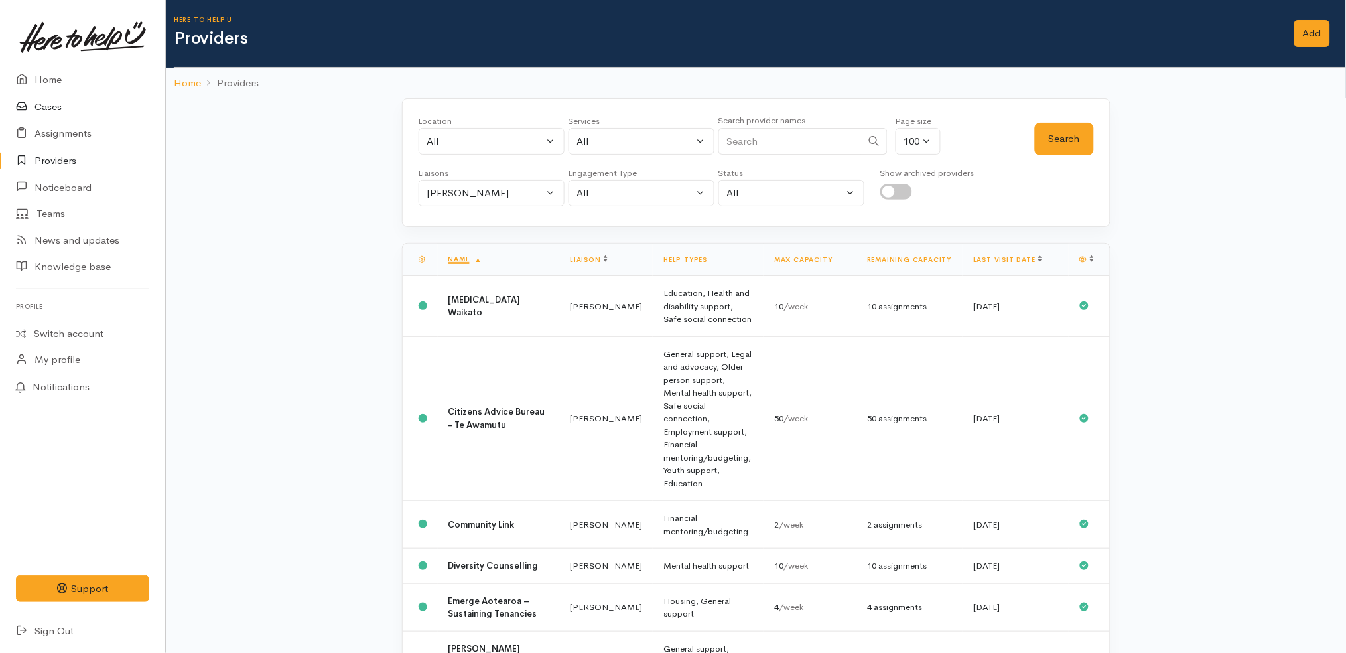
click at [59, 109] on link "Cases" at bounding box center [82, 107] width 165 height 27
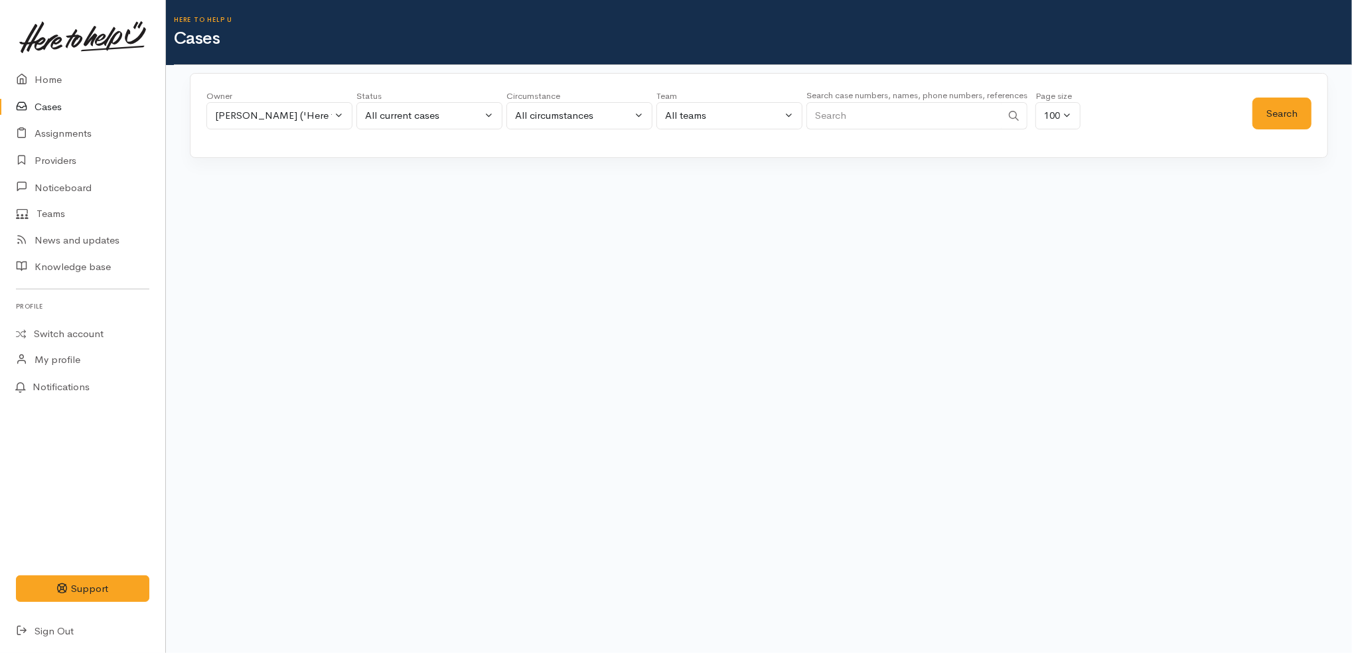
click at [869, 125] on input "Search" at bounding box center [903, 115] width 195 height 27
paste input "642041708225"
type input "642041708225"
click at [1283, 114] on button "Search" at bounding box center [1281, 114] width 59 height 33
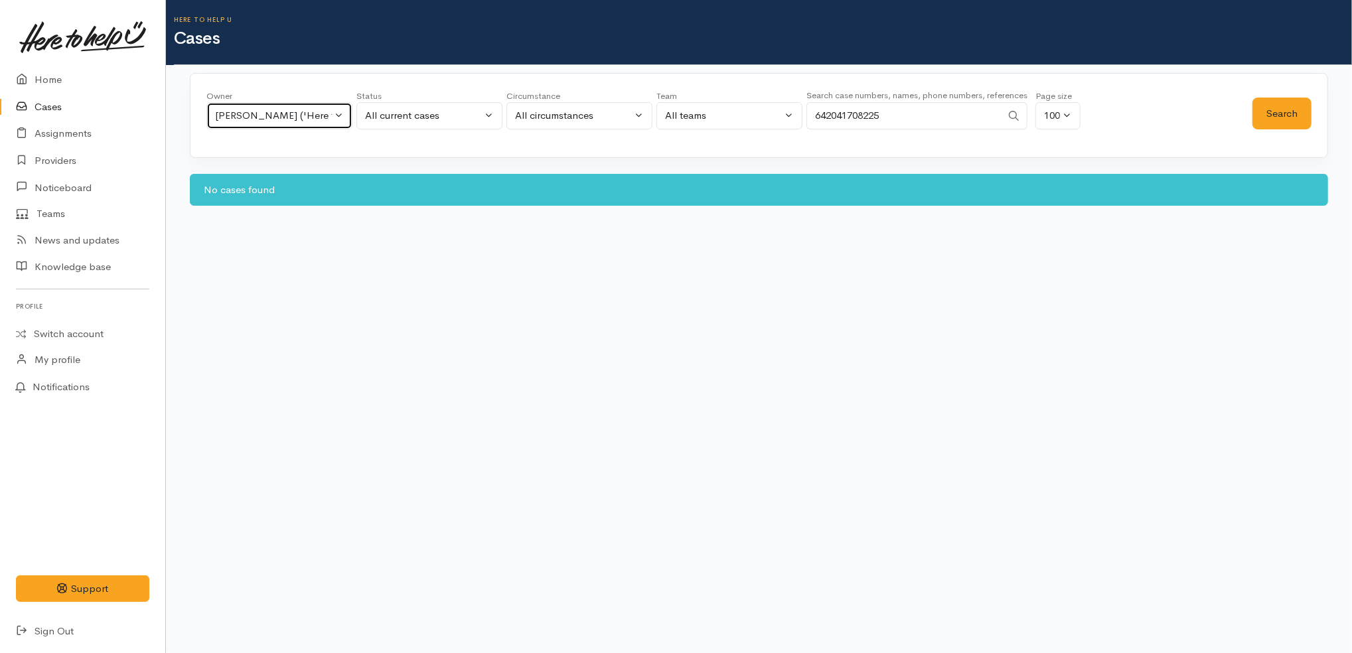
click at [324, 120] on div "[PERSON_NAME] ('Here to help u')" at bounding box center [273, 115] width 117 height 15
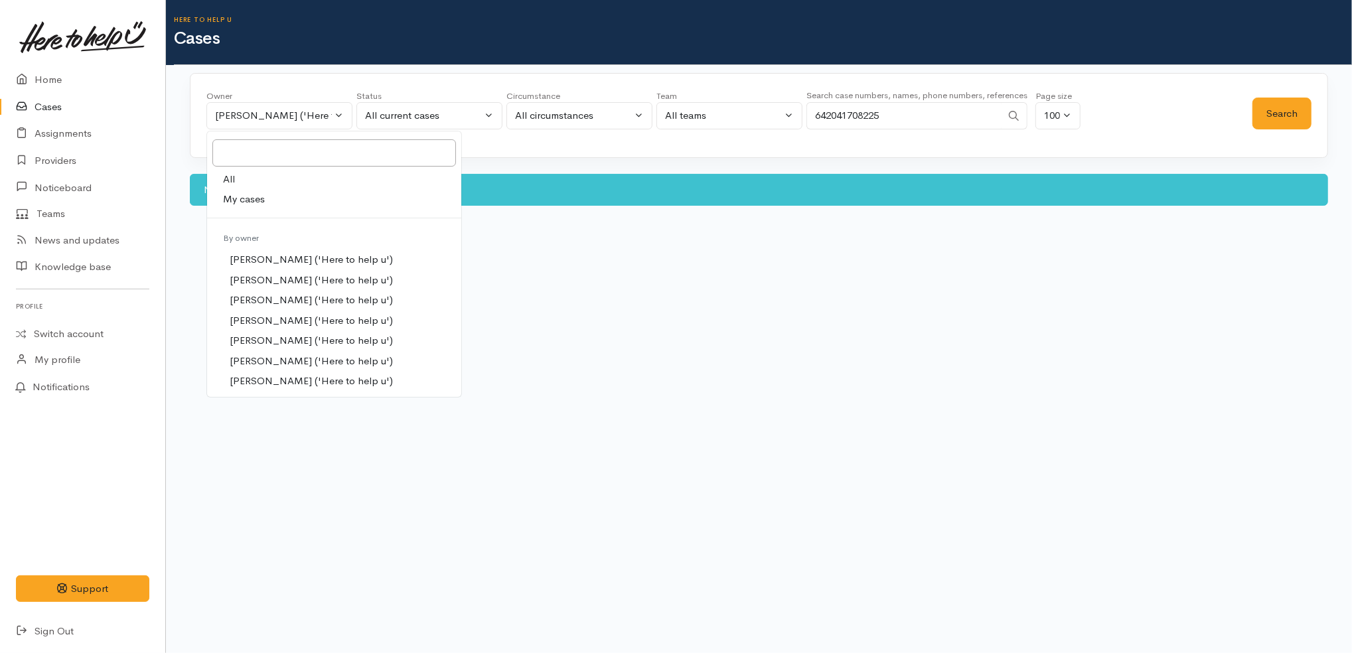
click at [289, 179] on link "All" at bounding box center [334, 179] width 254 height 21
select select "-1"
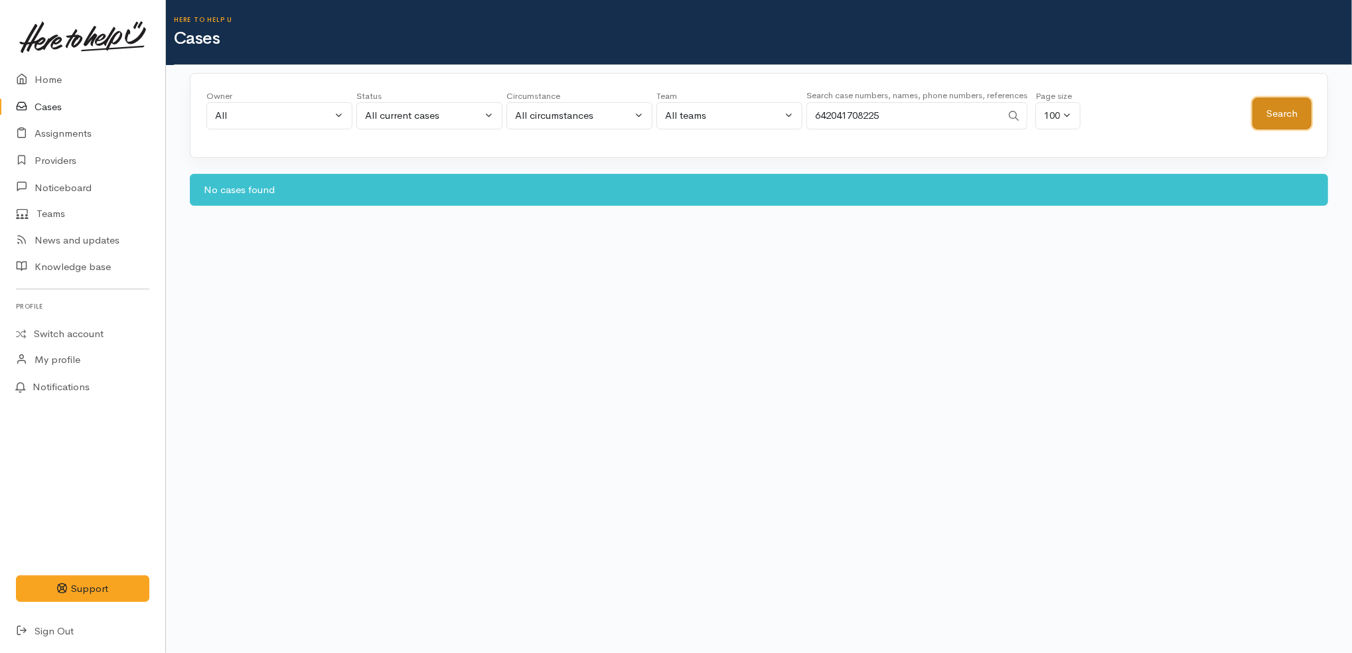
click at [1270, 117] on button "Search" at bounding box center [1281, 114] width 59 height 33
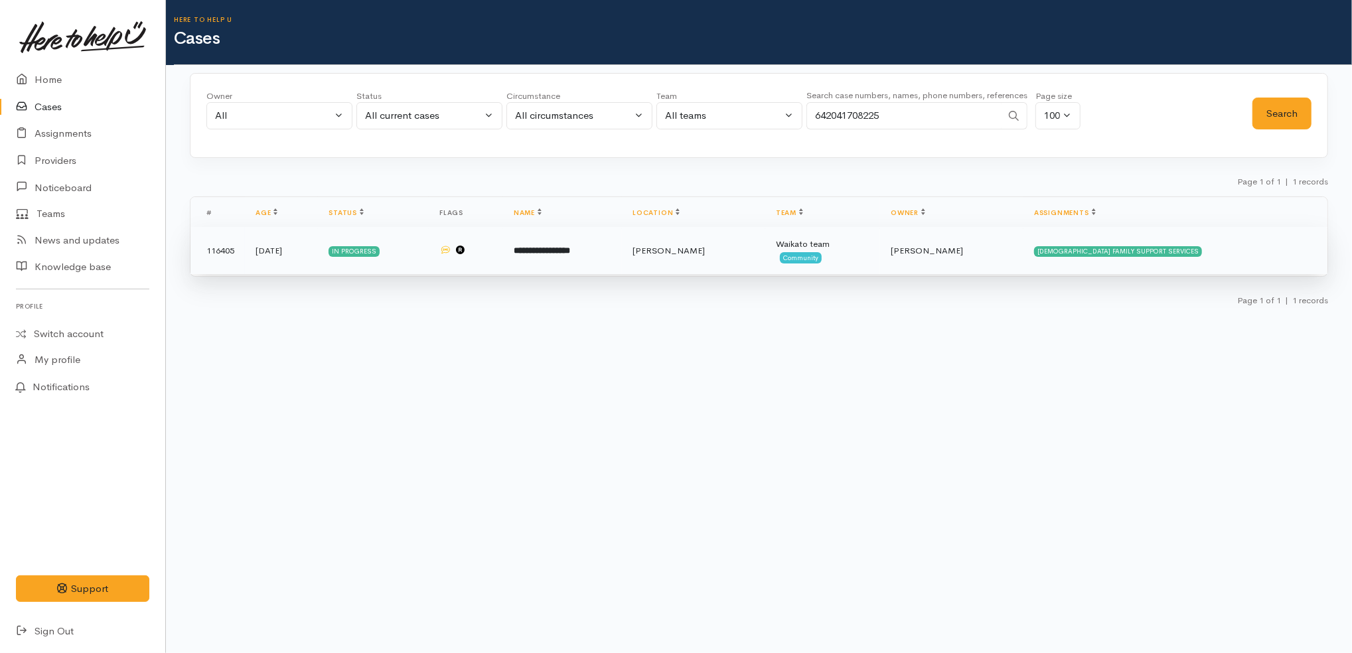
click at [622, 251] on td "**********" at bounding box center [562, 251] width 119 height 48
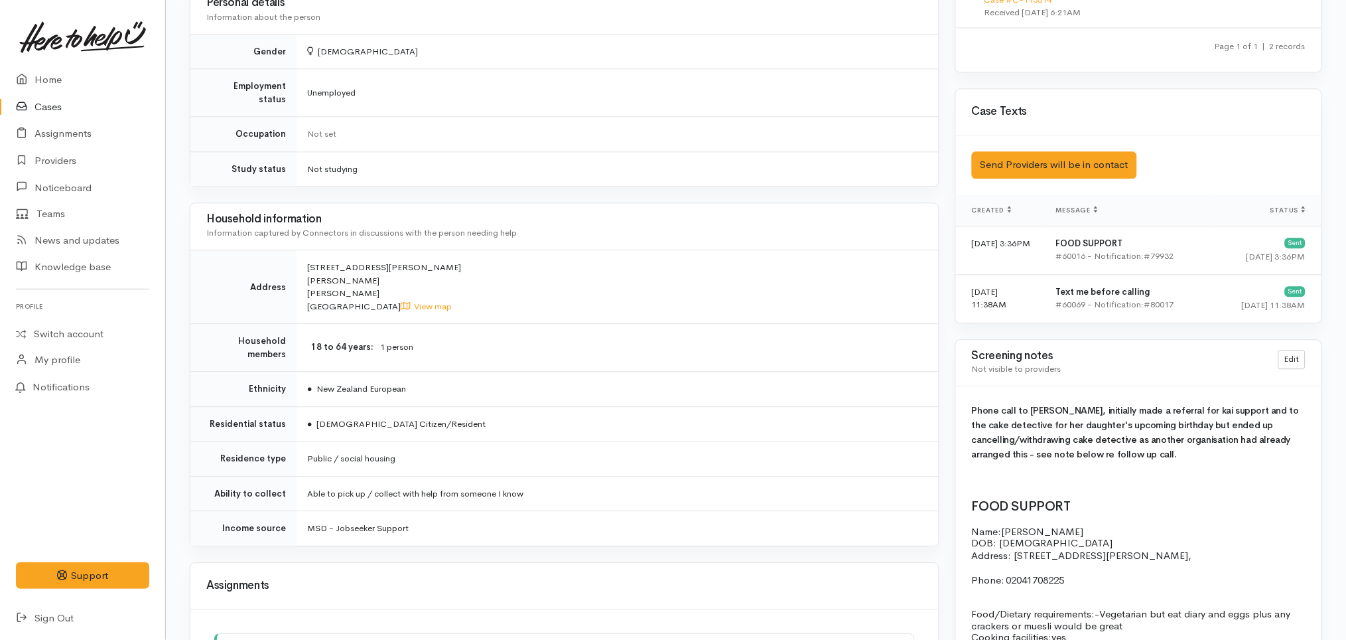
scroll to position [869, 0]
click at [1054, 156] on button "Send Providers will be in contact" at bounding box center [1054, 164] width 165 height 27
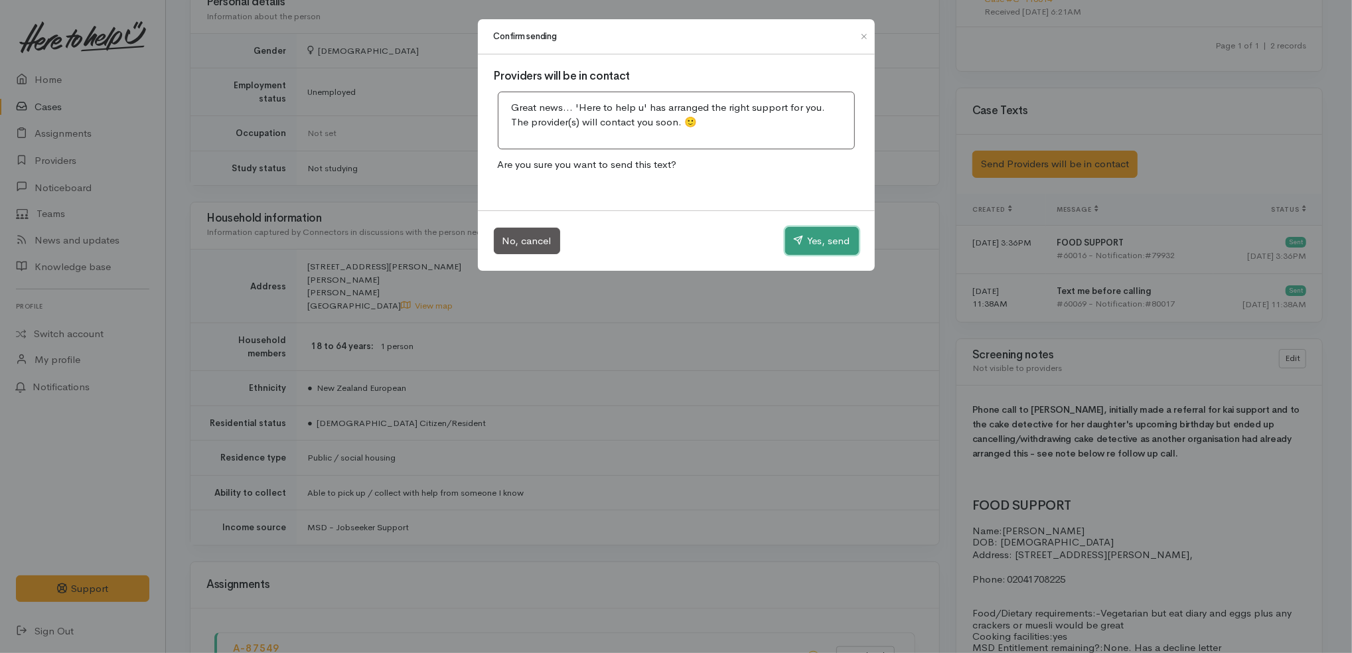
click at [809, 242] on button "Yes, send" at bounding box center [822, 241] width 74 height 28
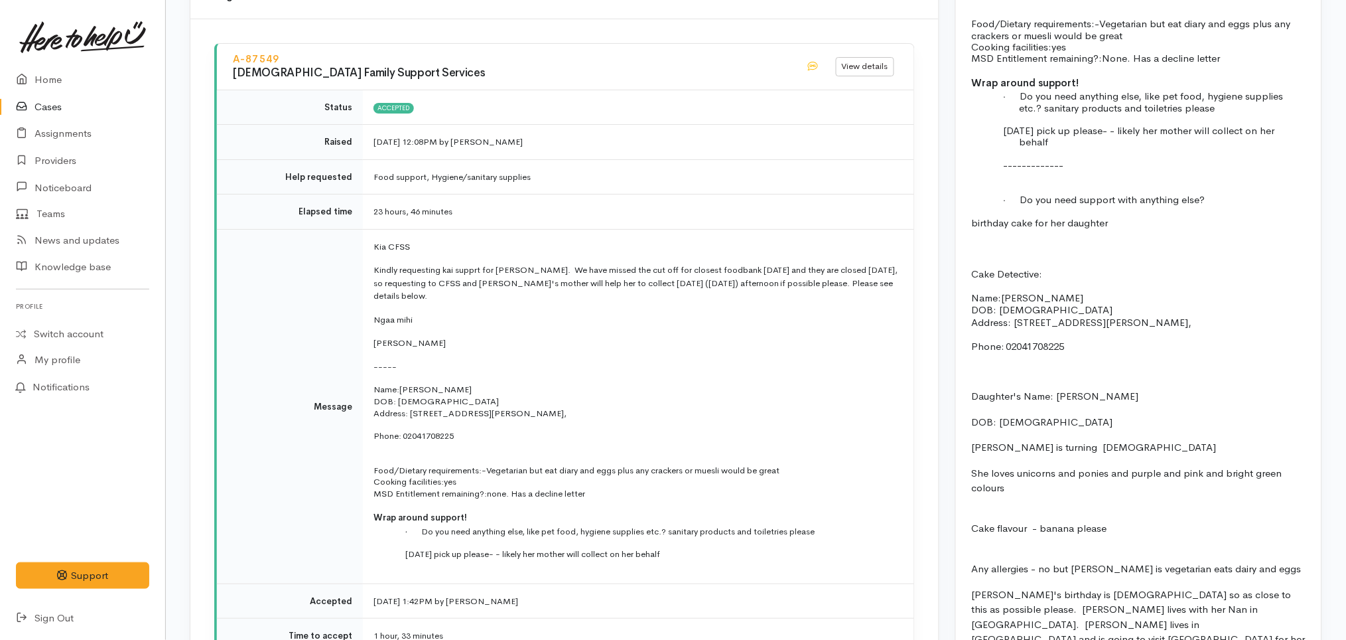
scroll to position [1440, 0]
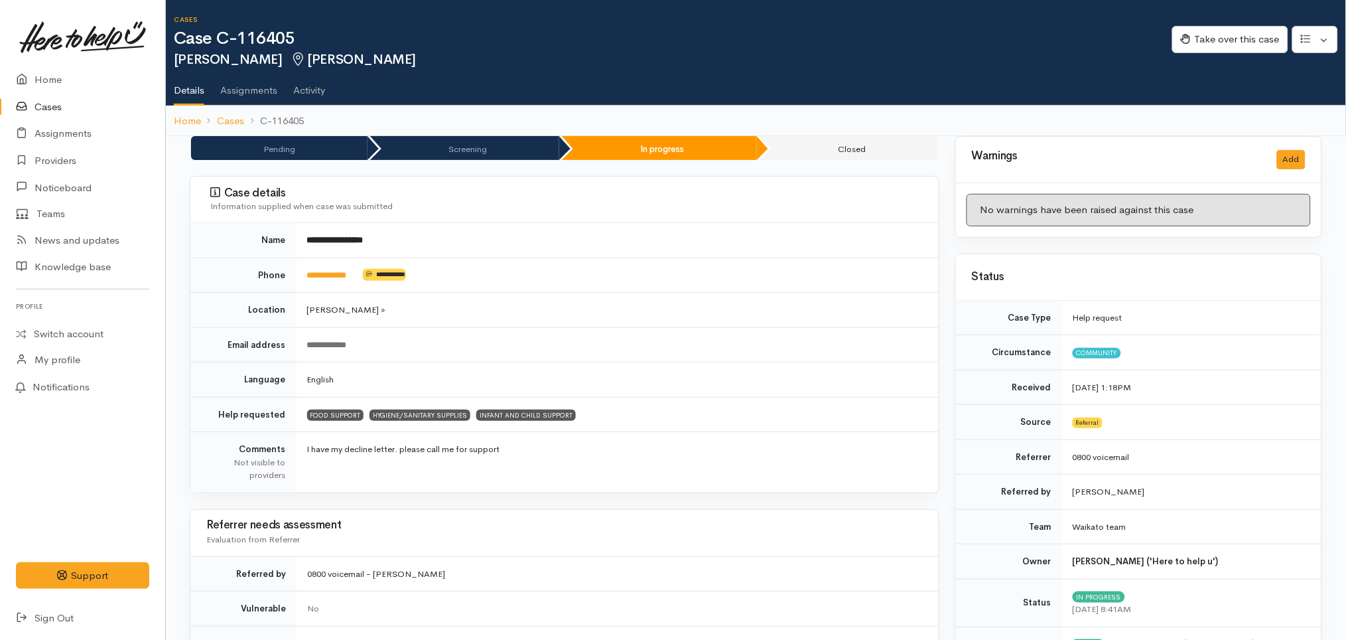
click at [64, 104] on link "Cases" at bounding box center [82, 107] width 165 height 27
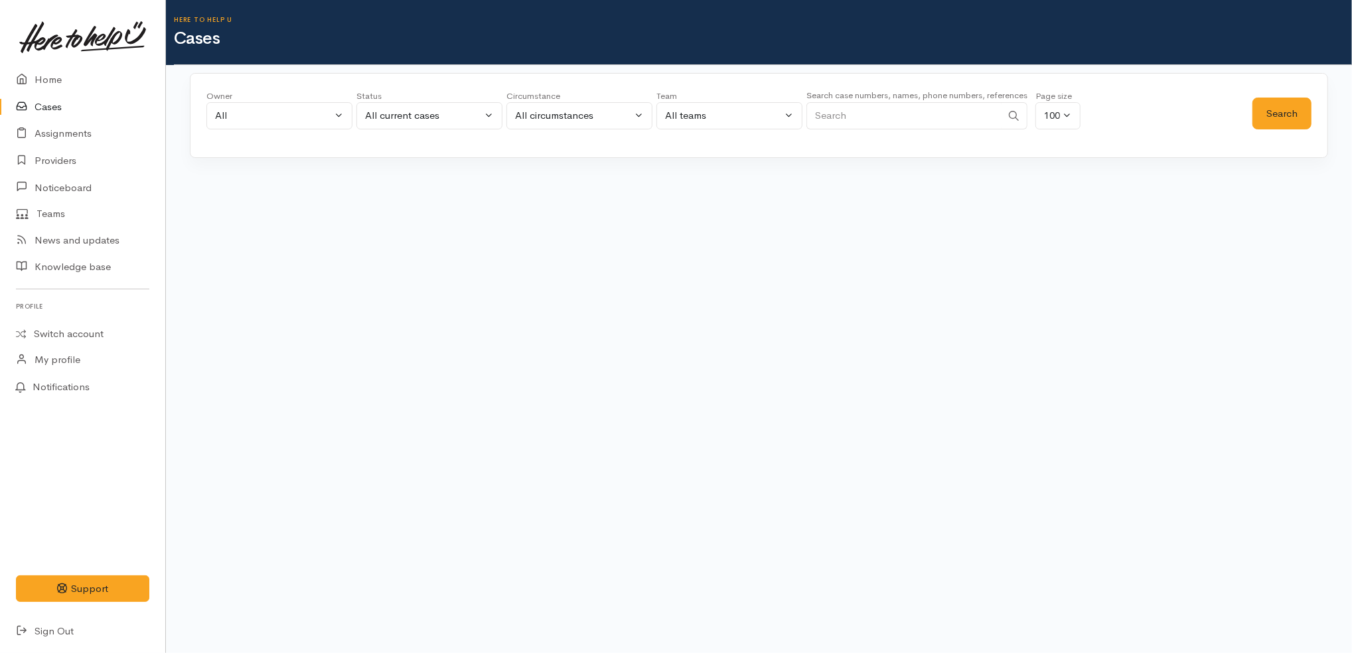
click at [889, 121] on input "Search" at bounding box center [903, 115] width 195 height 27
paste input "64272347873"
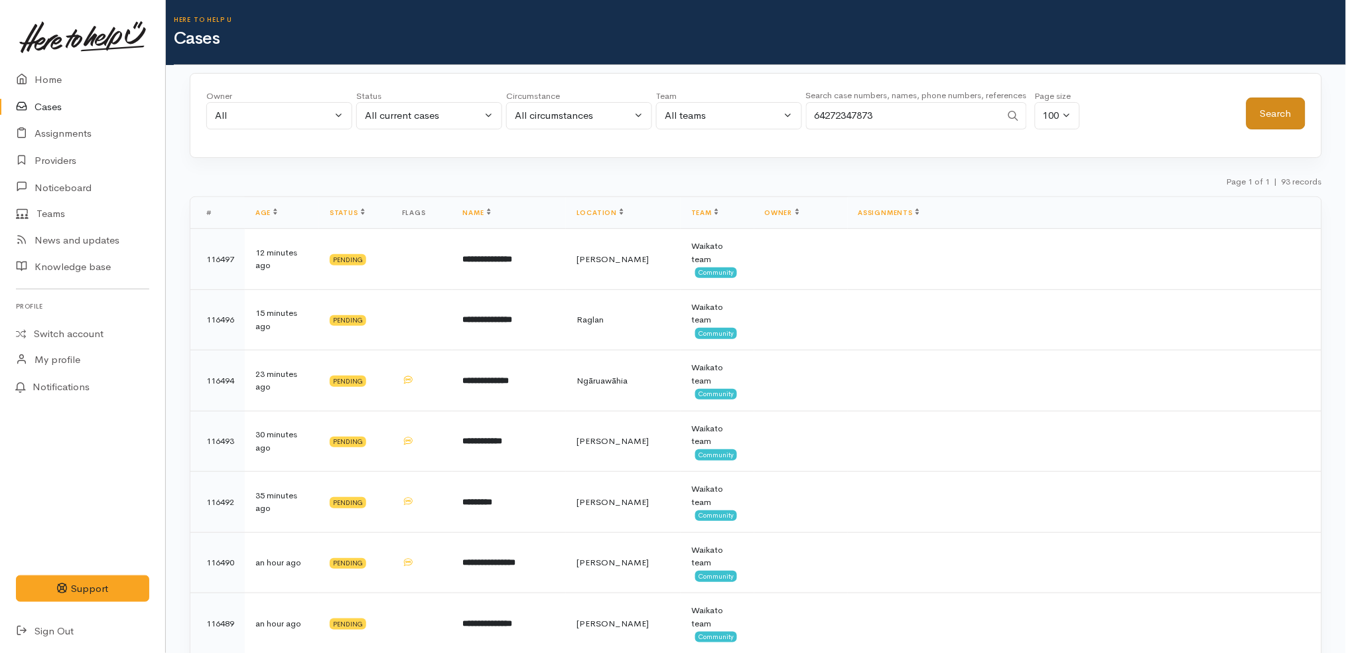
type input "64272347873"
click at [1277, 107] on button "Search" at bounding box center [1276, 114] width 59 height 33
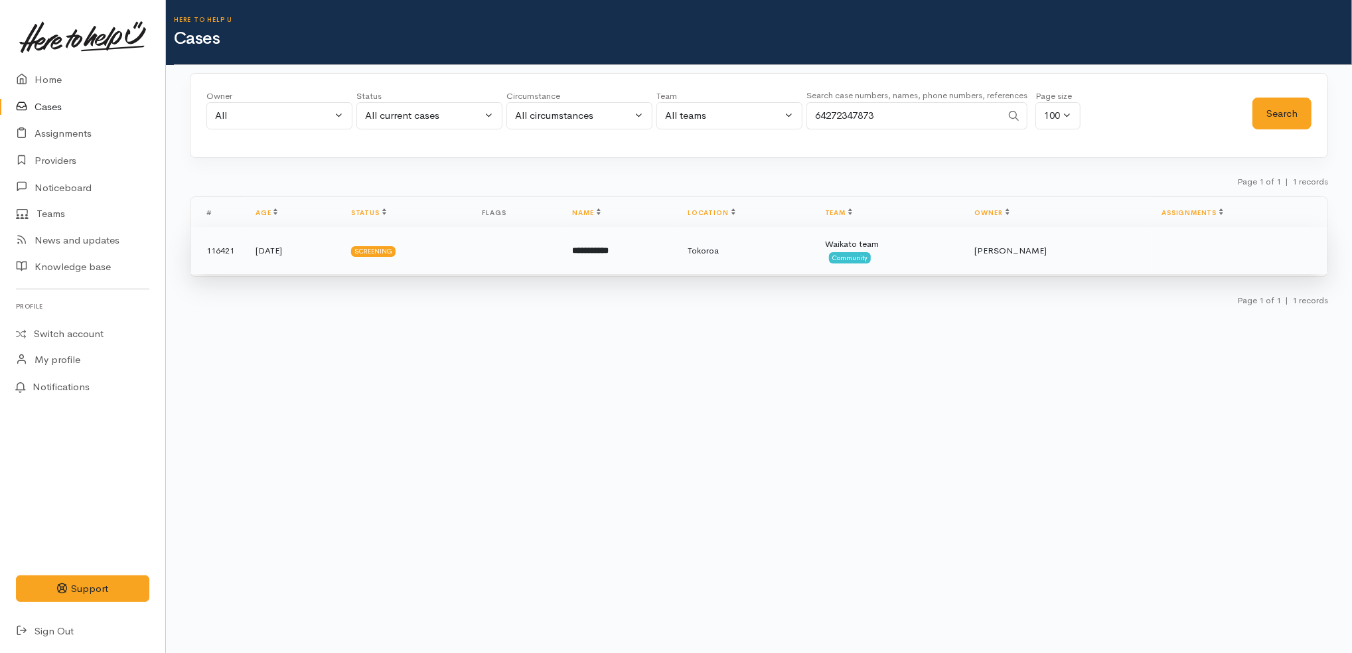
click at [814, 246] on td "Tokoroa" at bounding box center [745, 251] width 137 height 48
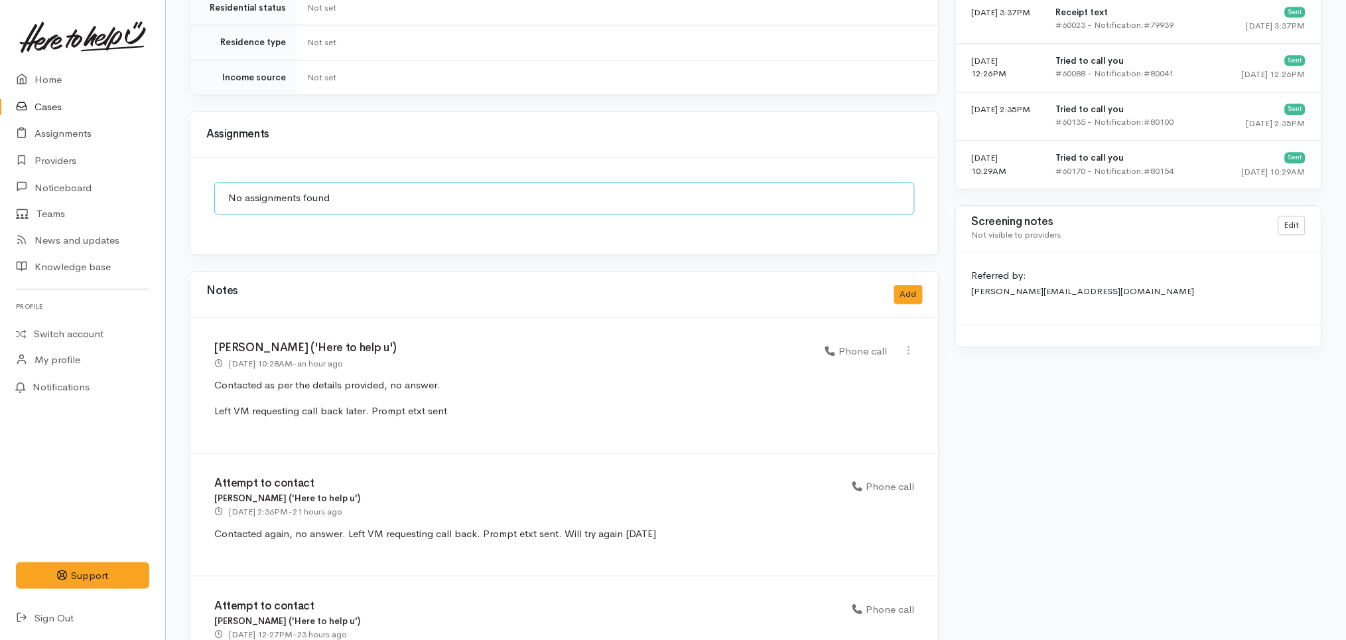
scroll to position [919, 0]
click at [94, 102] on link "Cases" at bounding box center [82, 107] width 165 height 27
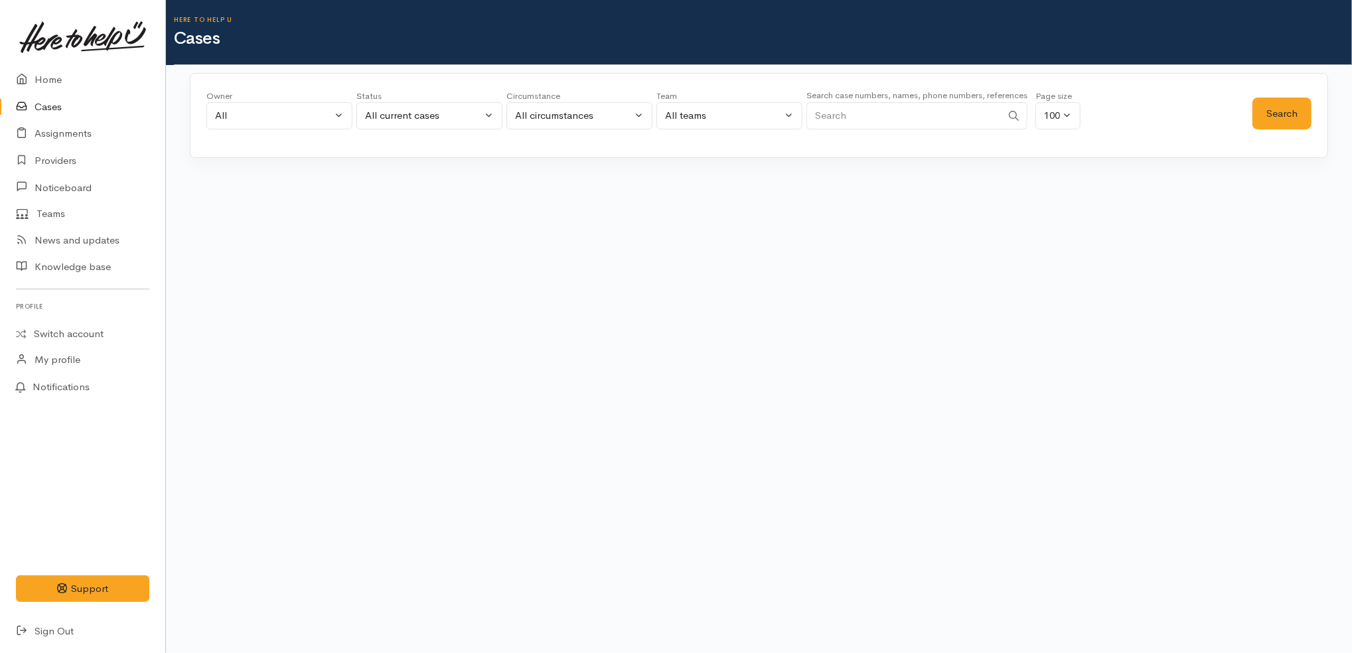
click at [879, 110] on input "Search" at bounding box center [903, 115] width 195 height 27
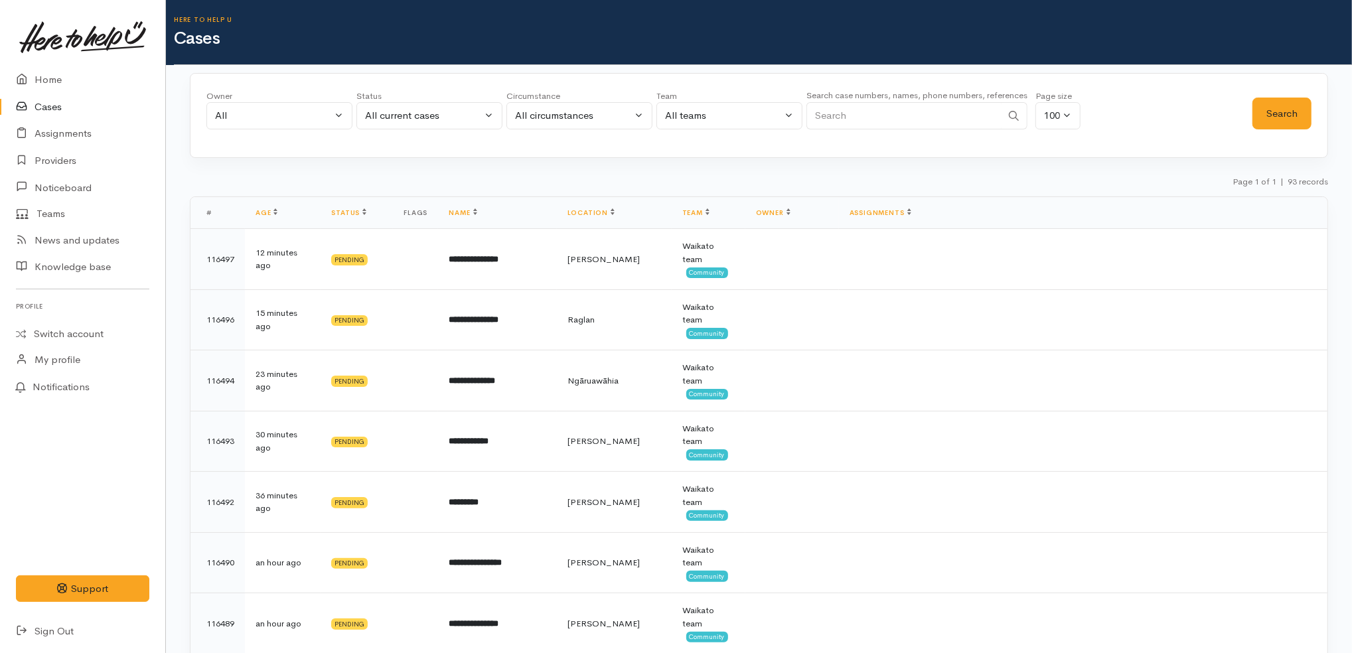
paste input "64273630602"
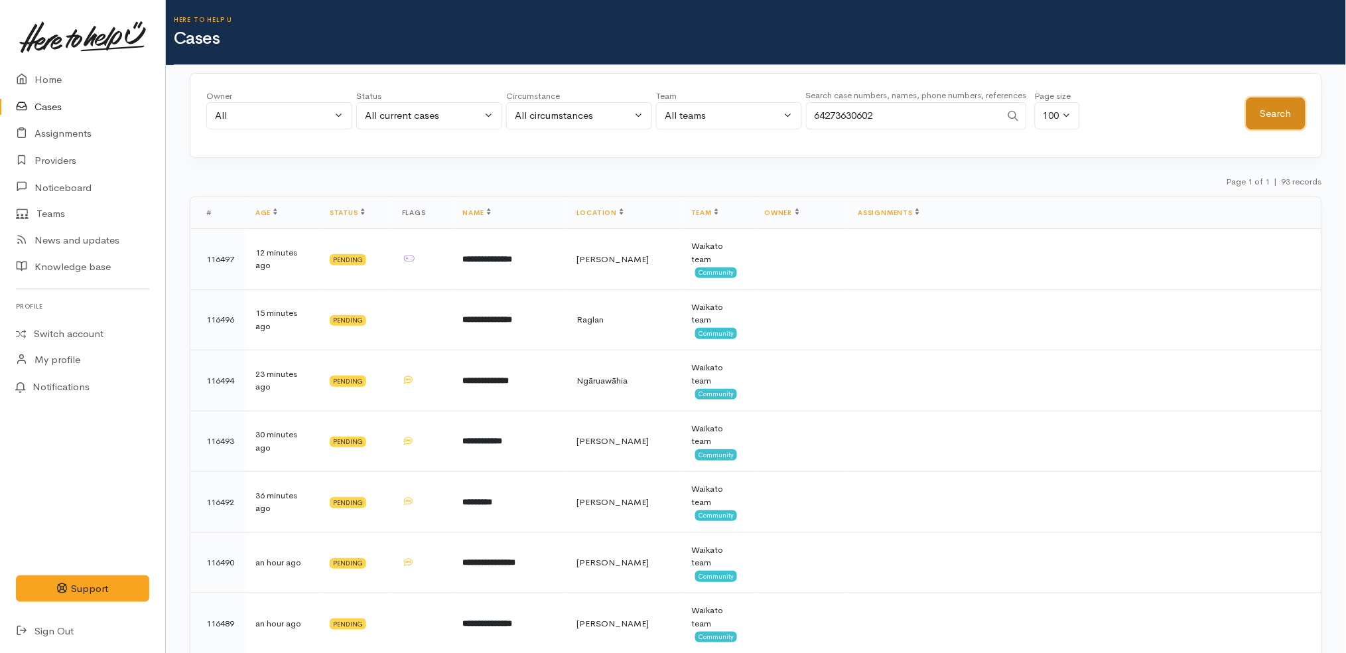
click at [1287, 117] on button "Search" at bounding box center [1276, 114] width 59 height 33
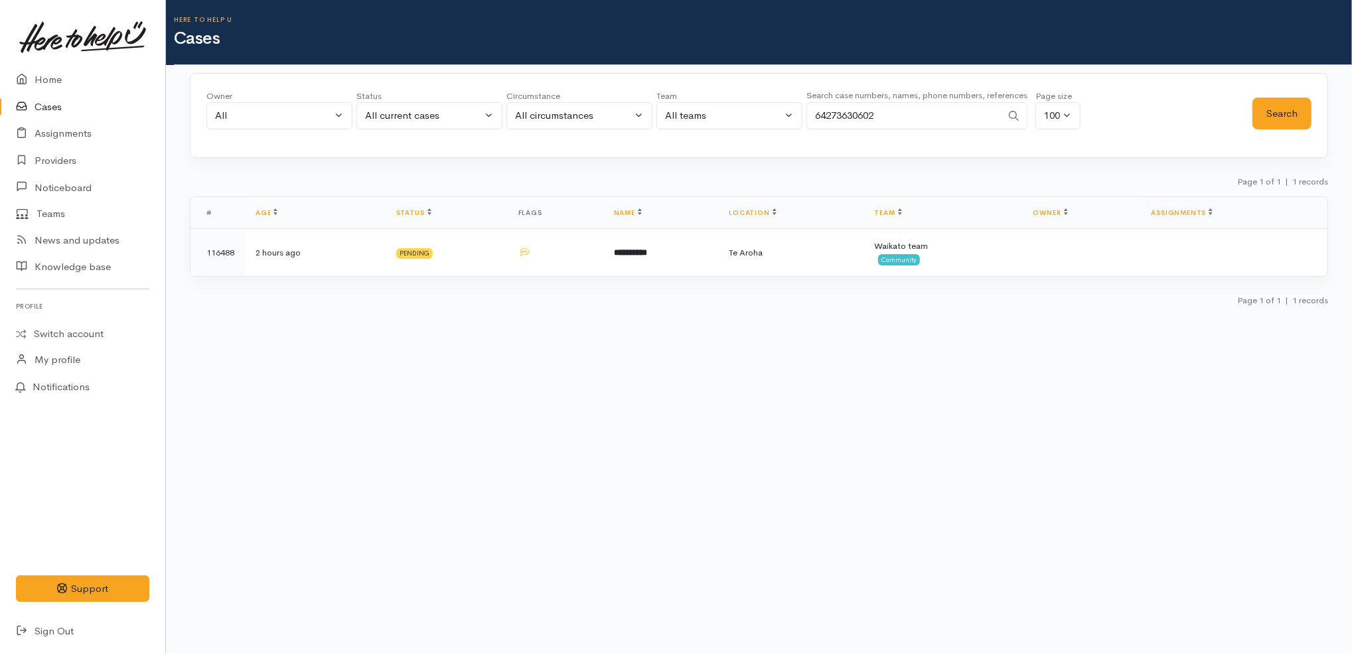
click at [821, 113] on input "64273630602" at bounding box center [903, 115] width 195 height 27
paste input "9633435"
click at [1275, 117] on button "Search" at bounding box center [1281, 114] width 59 height 33
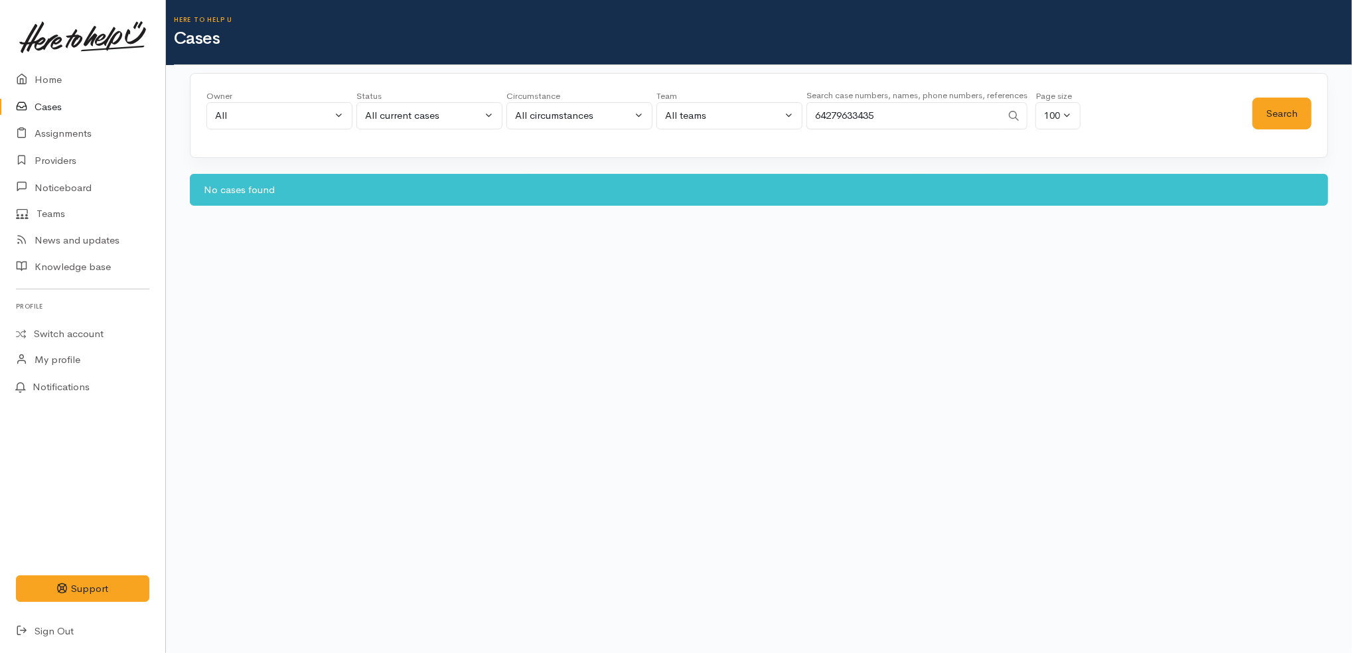
click at [854, 116] on input "64279633435" at bounding box center [903, 115] width 195 height 27
paste input "4122780"
type input "64274122780"
click at [1272, 109] on button "Search" at bounding box center [1281, 114] width 59 height 33
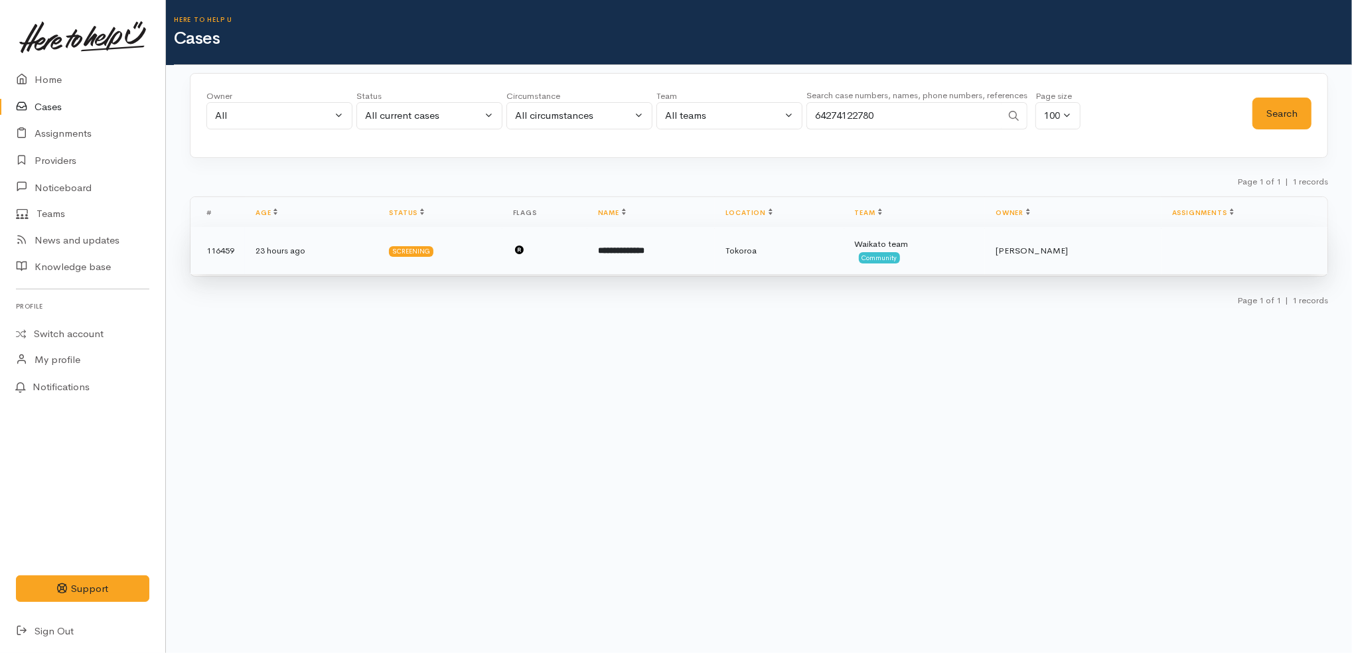
click at [715, 242] on td "**********" at bounding box center [650, 251] width 127 height 48
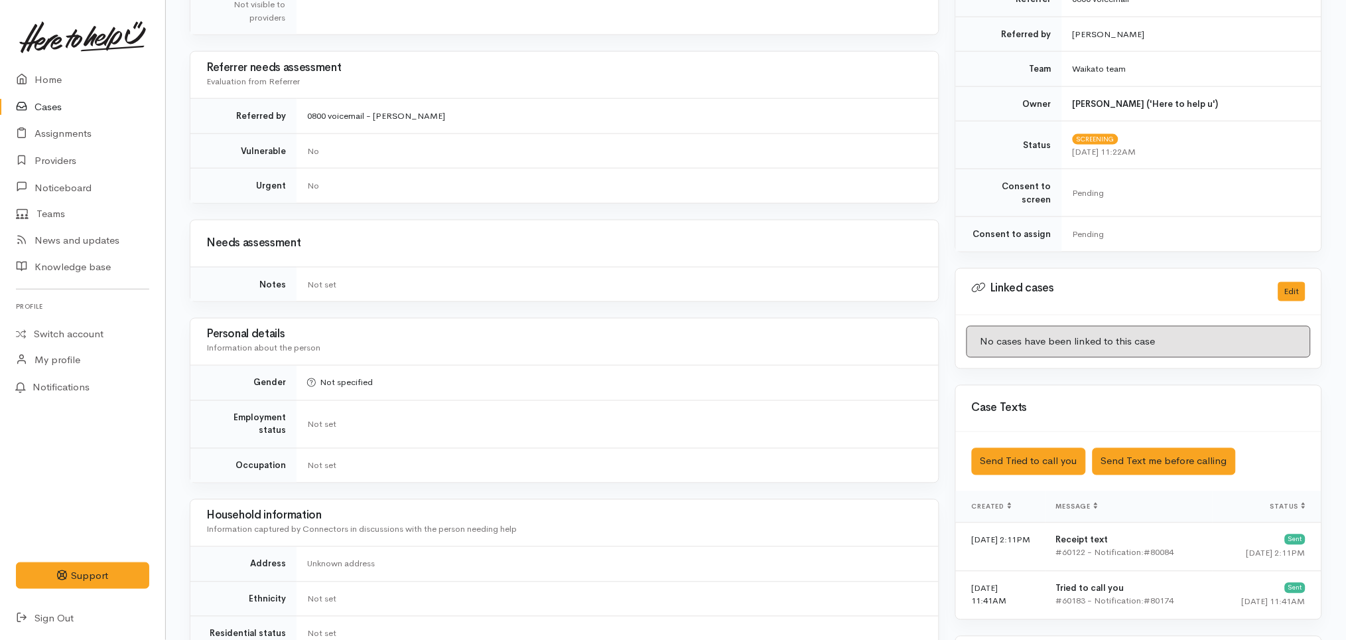
scroll to position [883, 0]
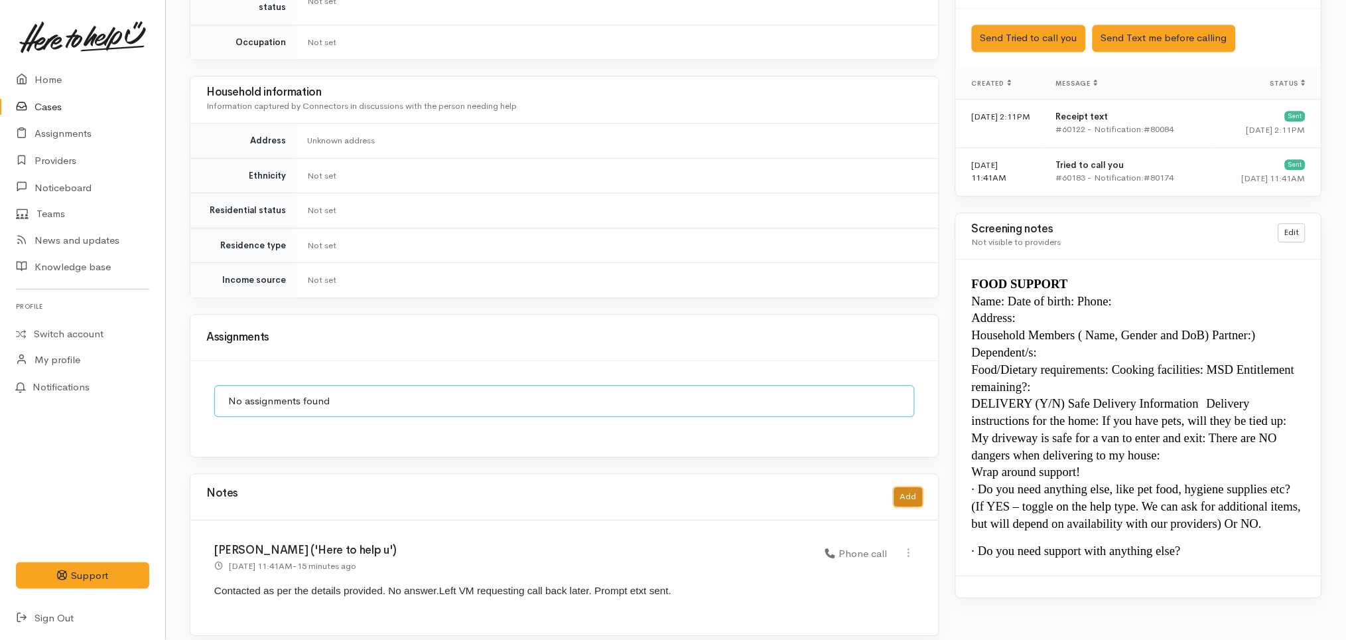
click at [908, 487] on button "Add" at bounding box center [908, 496] width 29 height 19
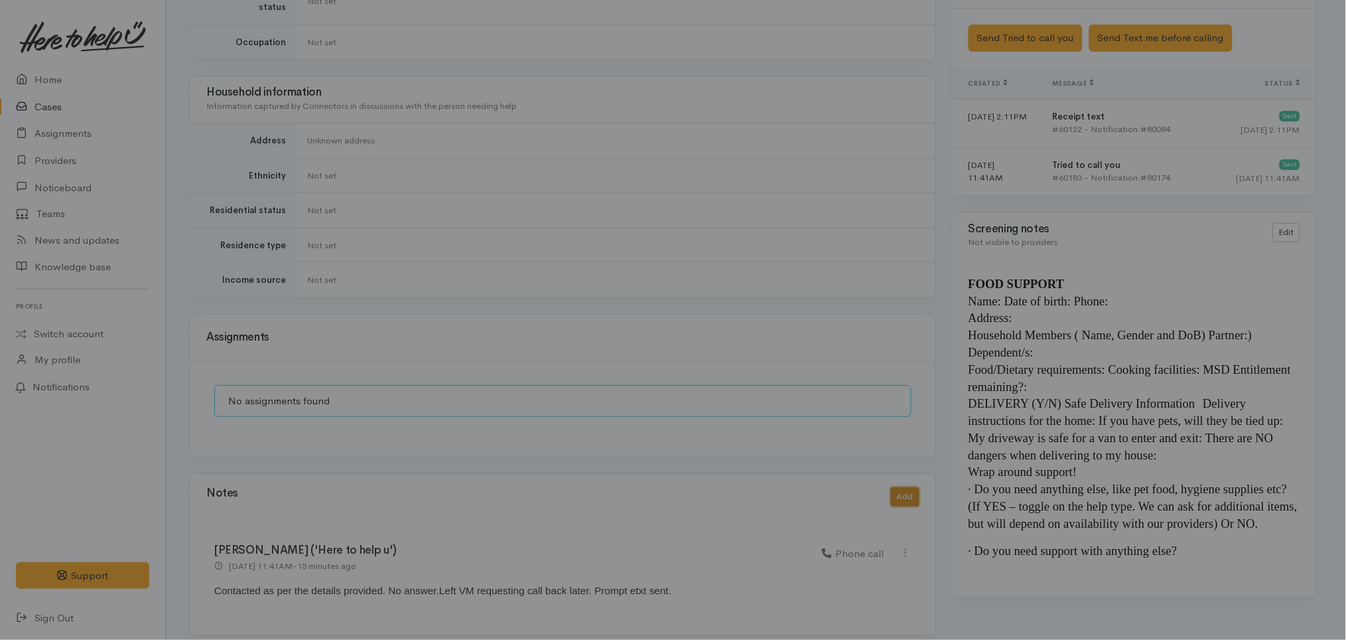
scroll to position [869, 0]
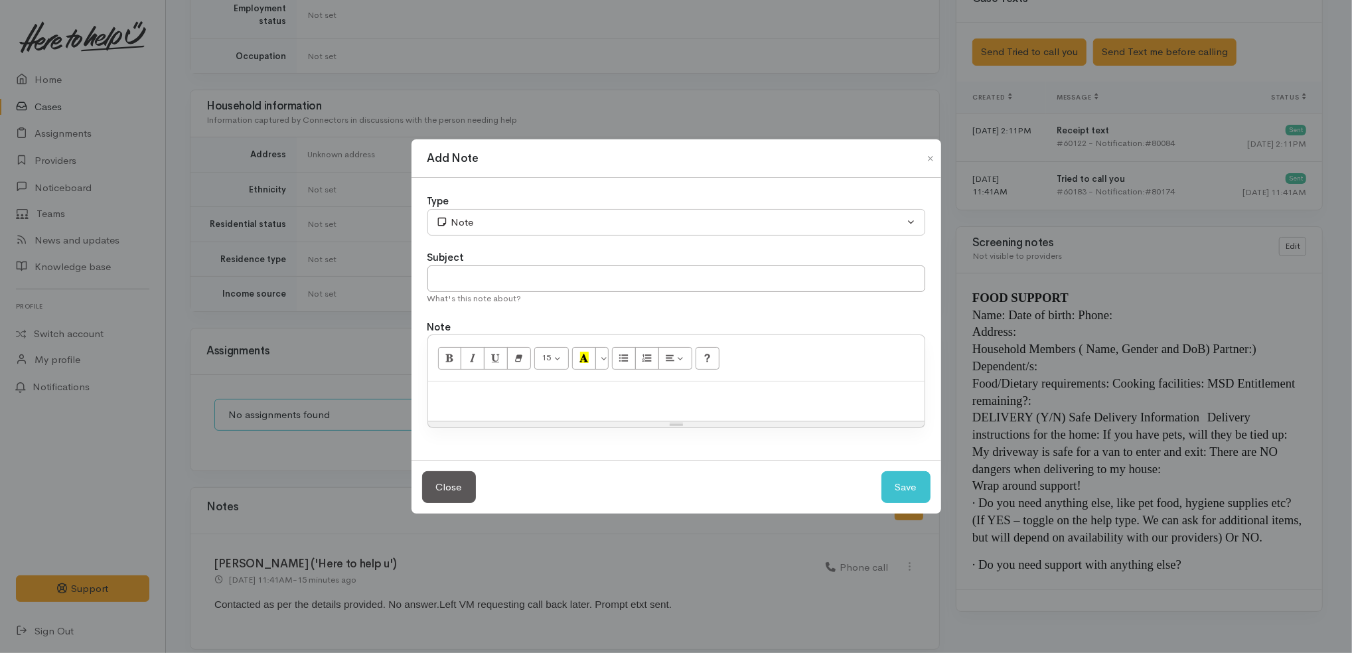
click at [604, 409] on div at bounding box center [676, 401] width 496 height 39
paste div
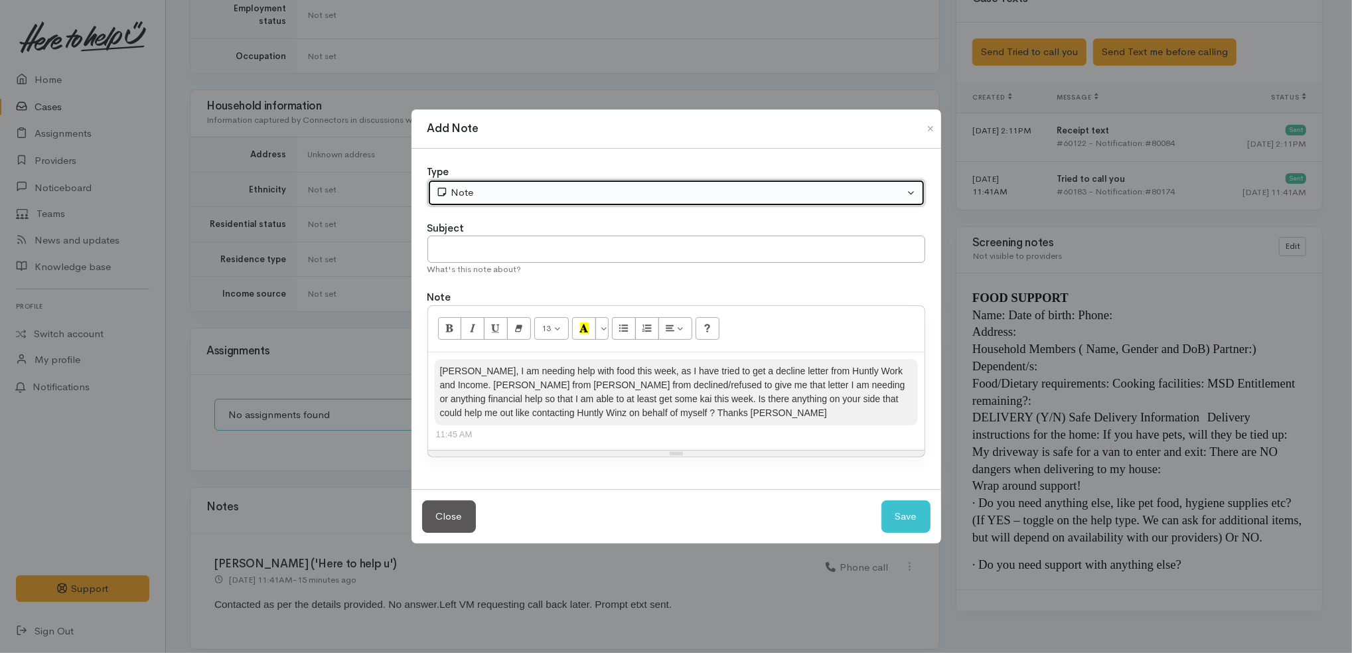
click at [505, 193] on div "Note" at bounding box center [670, 192] width 468 height 15
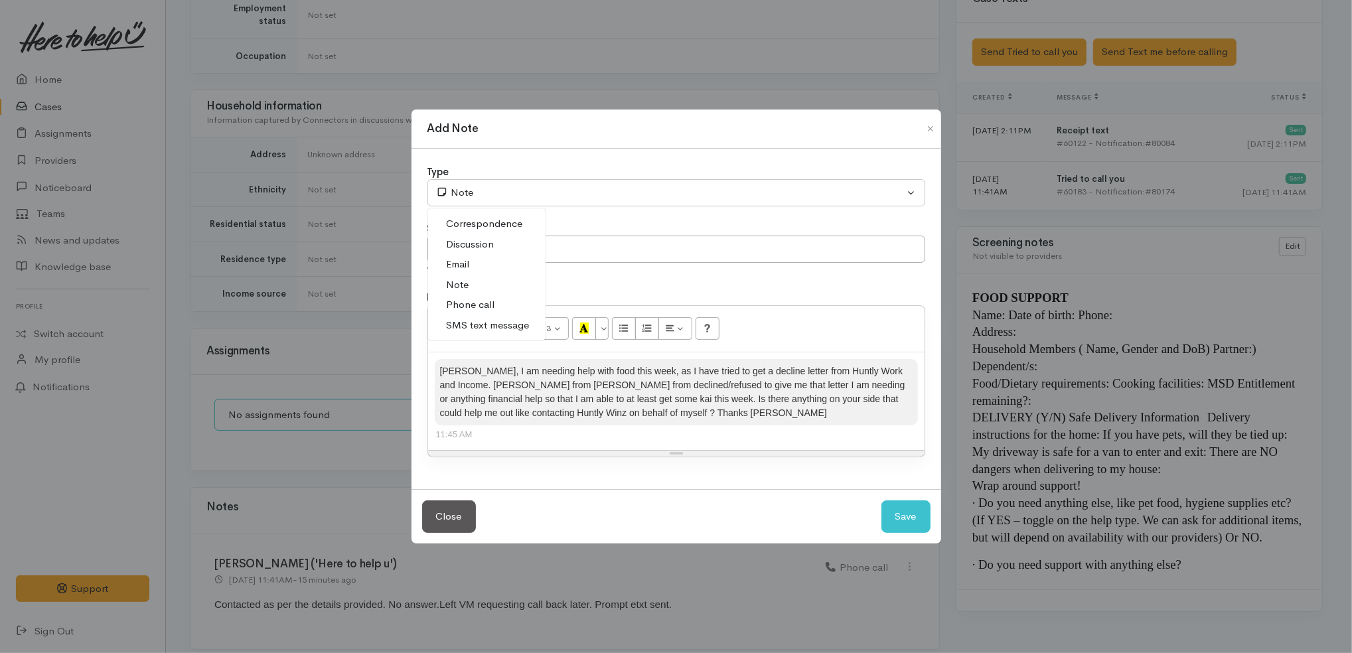
click at [494, 326] on span "SMS text message" at bounding box center [488, 325] width 83 height 15
click at [894, 516] on button "Save" at bounding box center [905, 516] width 49 height 33
select select "1"
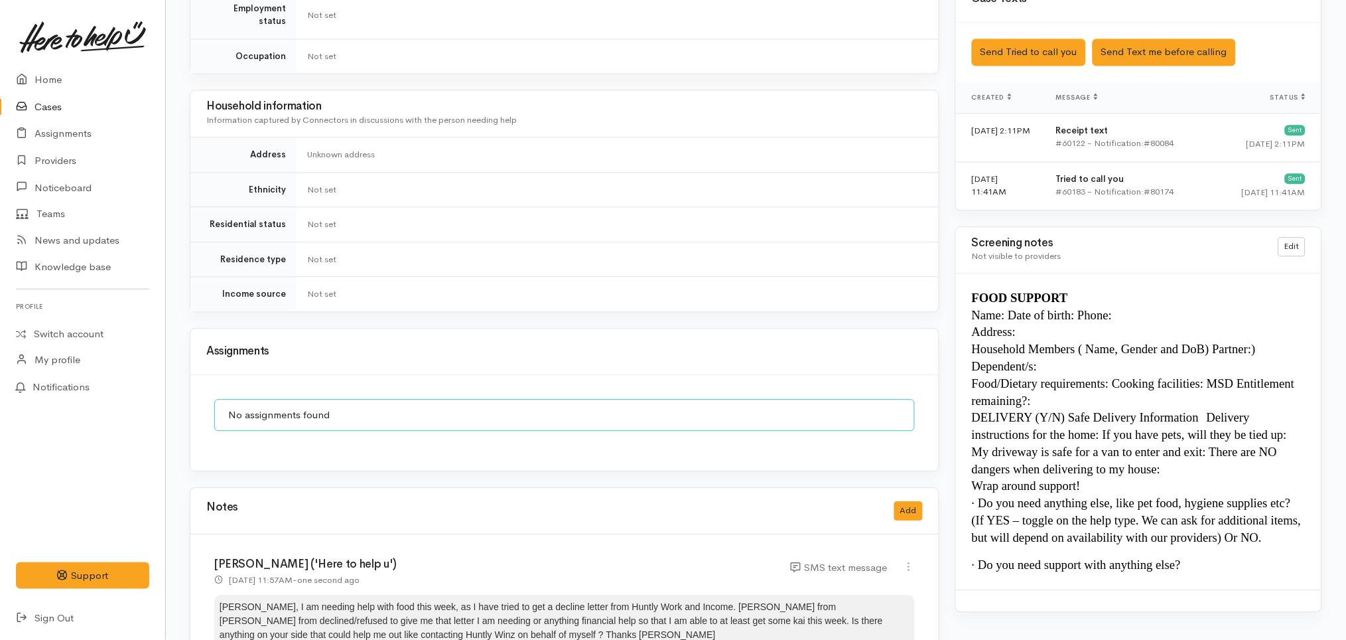
scroll to position [1037, 0]
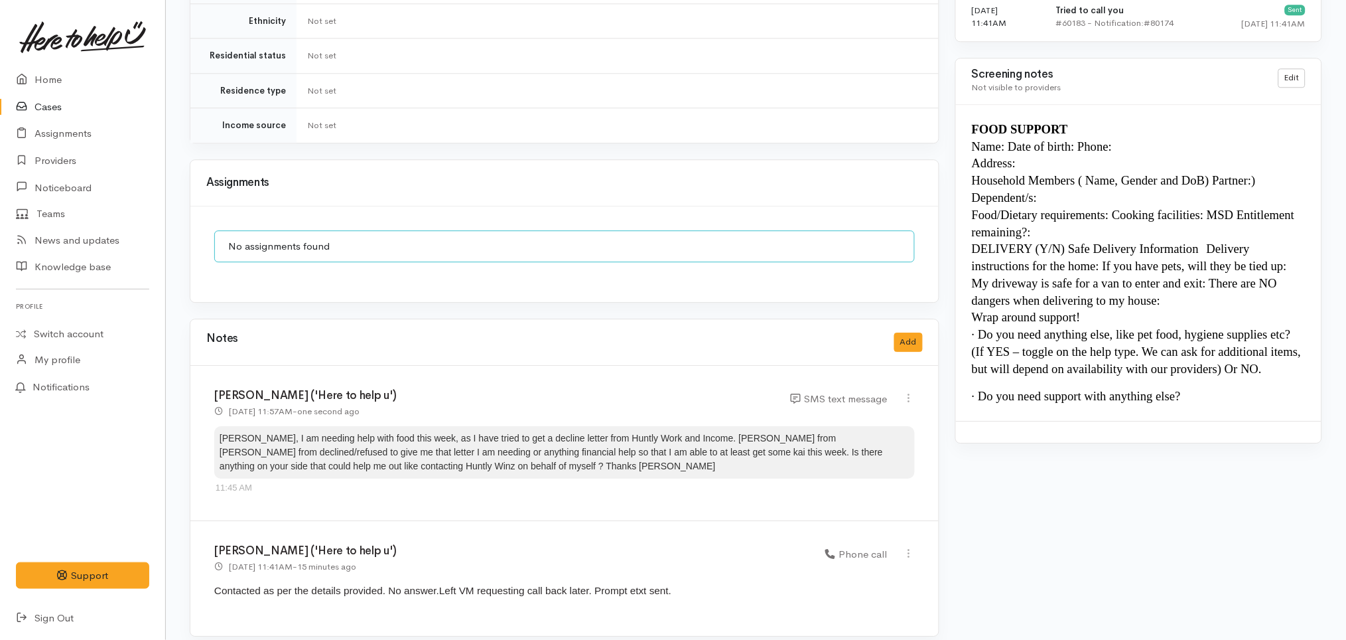
click at [52, 104] on link "Cases" at bounding box center [82, 107] width 165 height 27
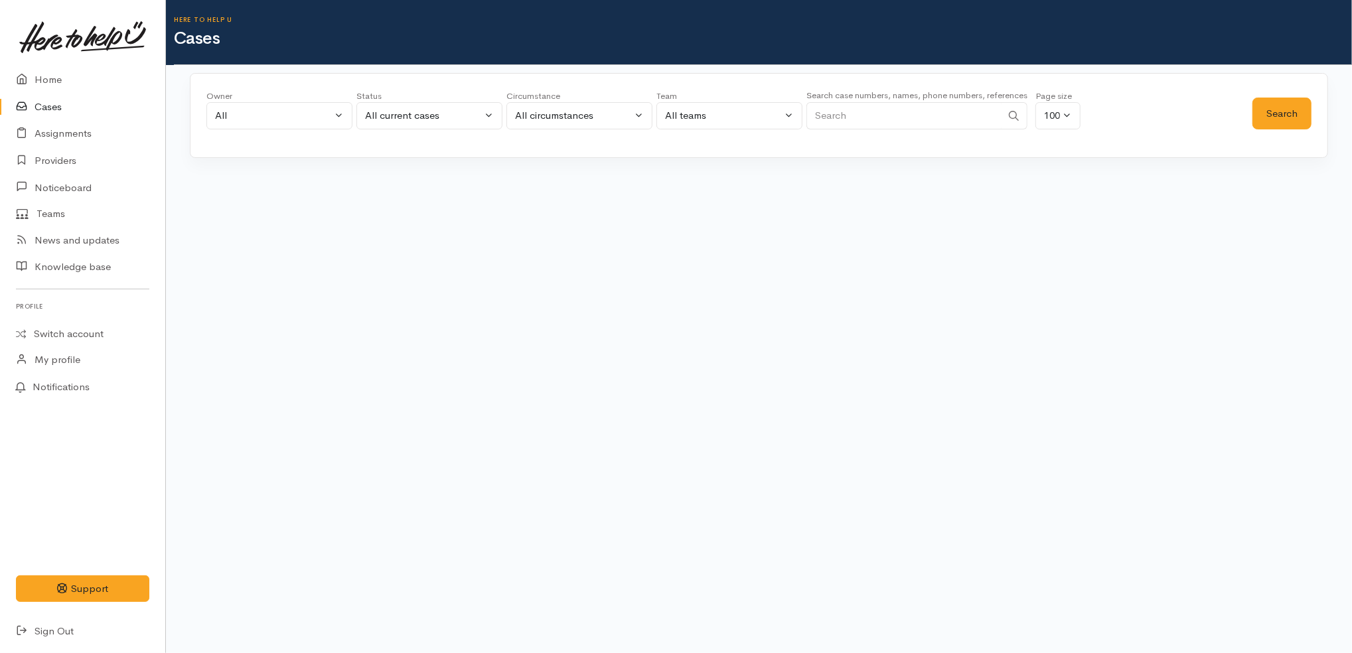
click at [865, 122] on input "Search" at bounding box center [903, 115] width 195 height 27
paste input "64279633435"
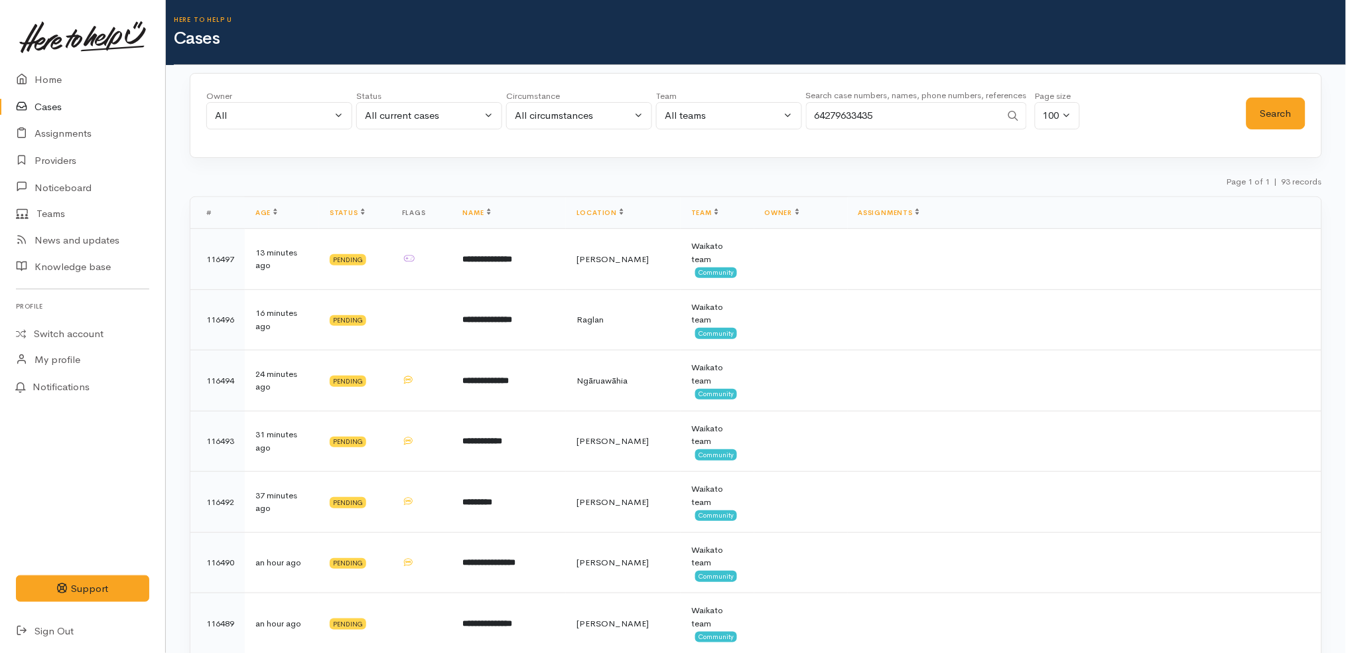
type input "64279633435"
click at [368, 124] on button "All current cases" at bounding box center [429, 115] width 146 height 27
click at [401, 366] on link "All" at bounding box center [429, 361] width 145 height 21
select select "All"
click at [1261, 115] on button "Search" at bounding box center [1276, 114] width 59 height 33
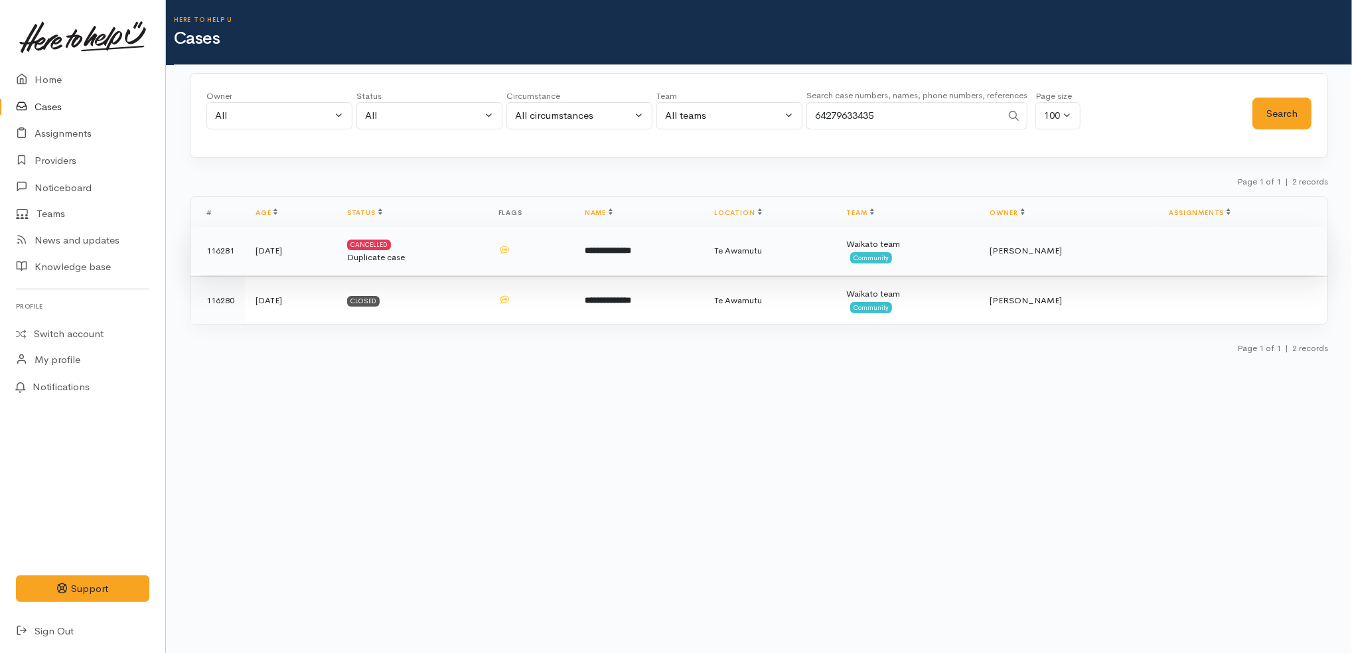
click at [687, 241] on td "**********" at bounding box center [638, 251] width 129 height 48
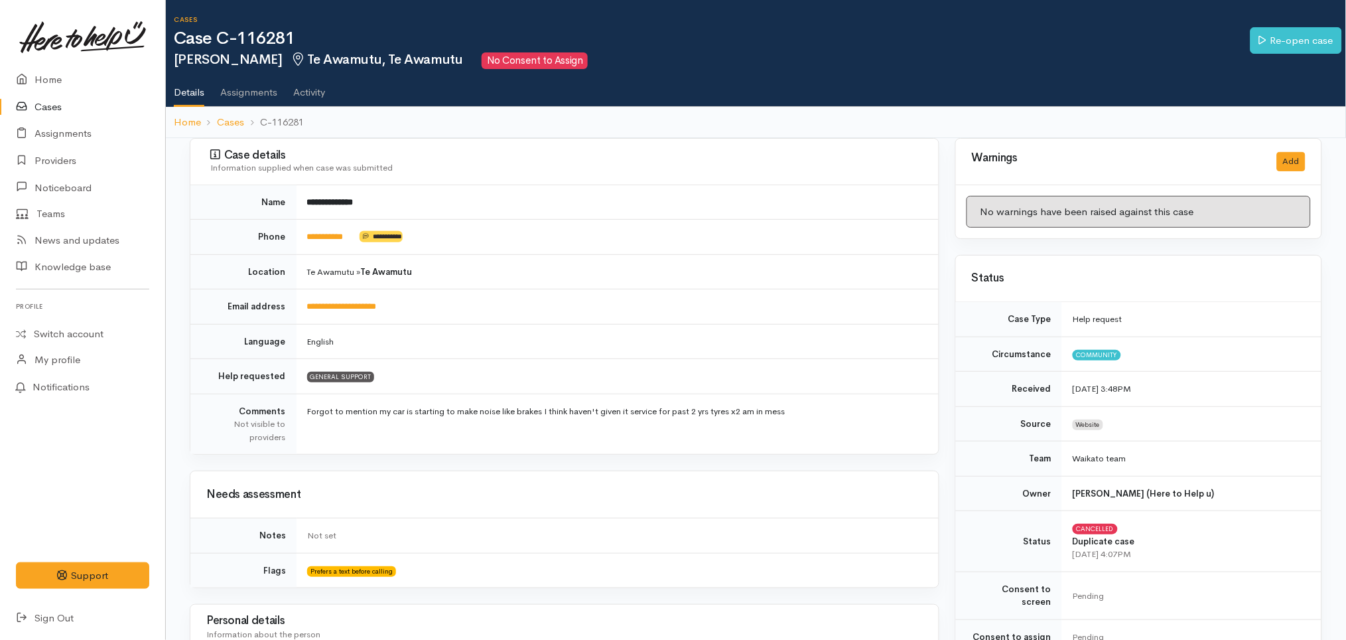
scroll to position [717, 0]
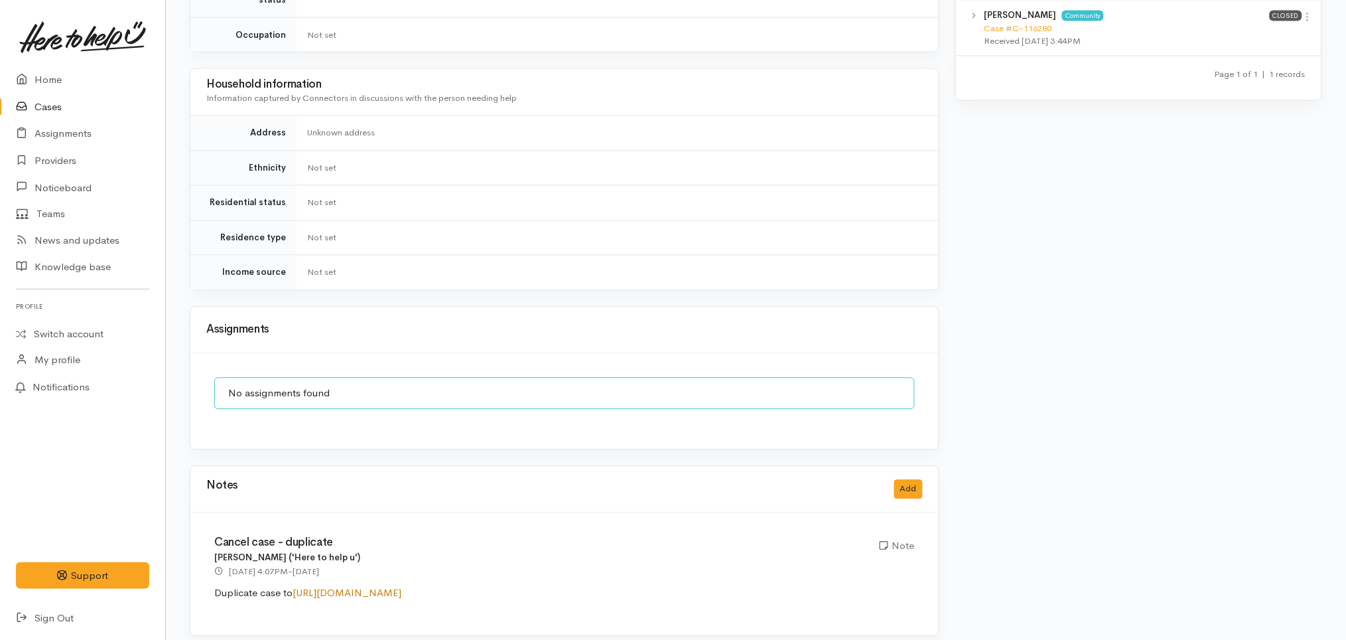
click at [401, 587] on link "https://heretohelpu.nz/Admin/Cases/116280/Review" at bounding box center [347, 593] width 109 height 13
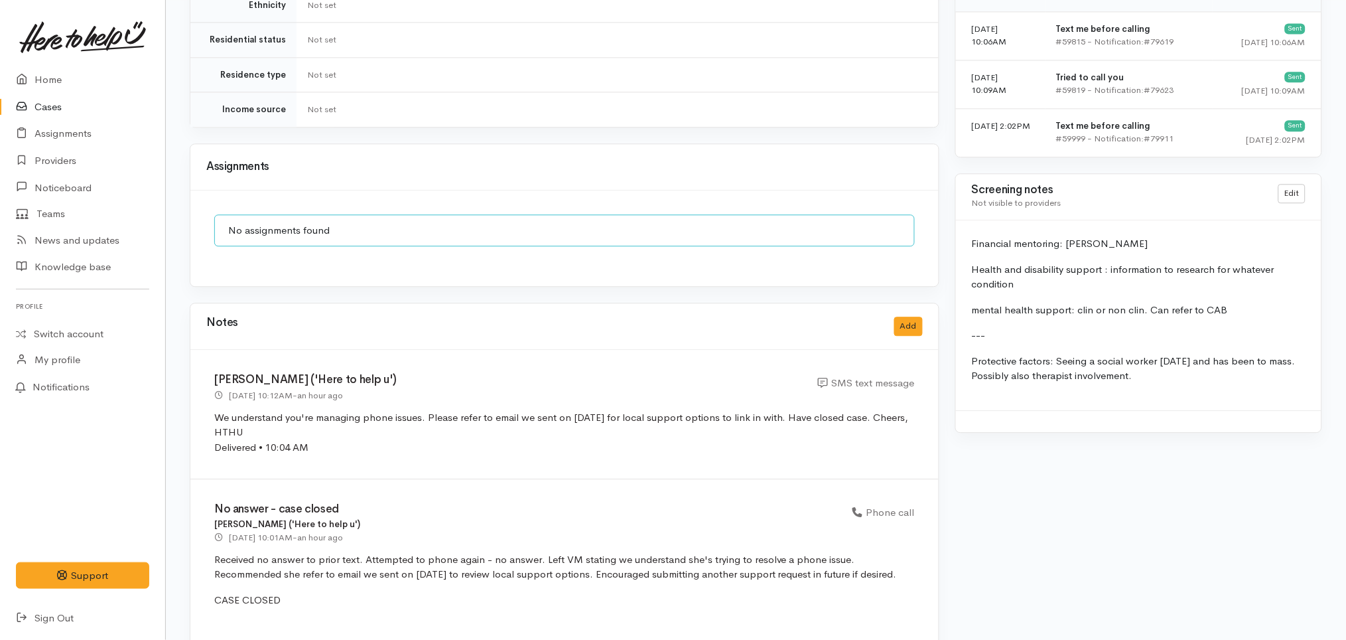
scroll to position [938, 0]
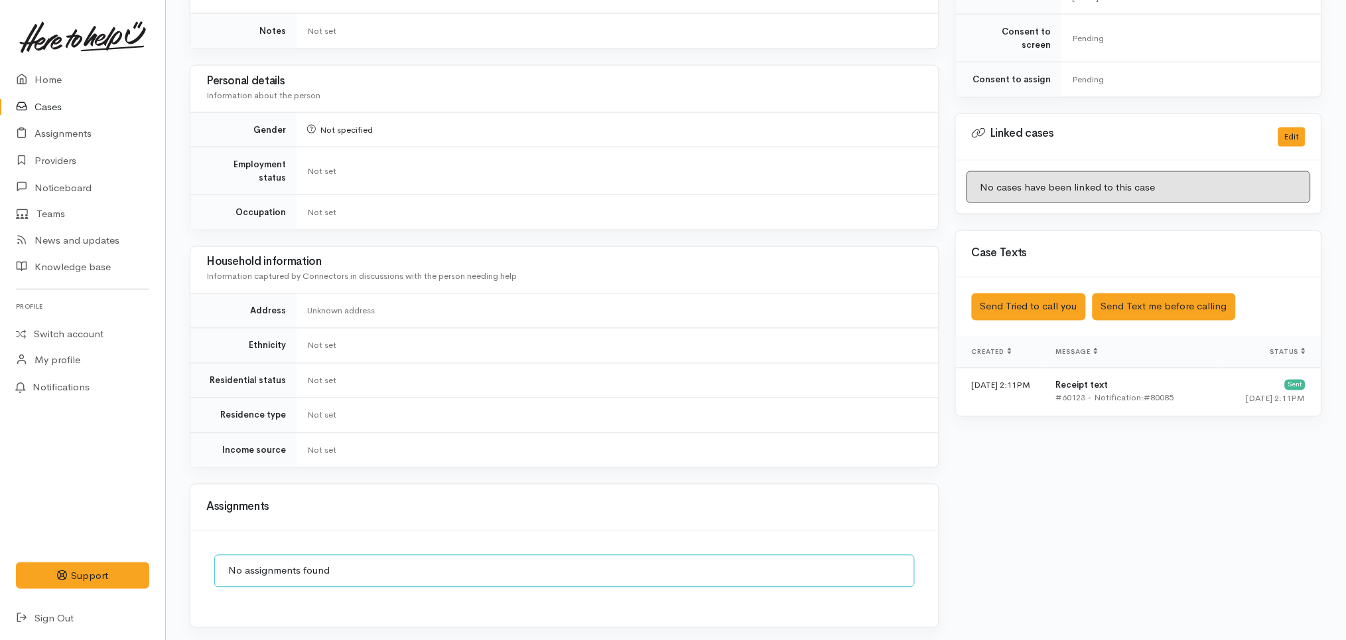
scroll to position [708, 0]
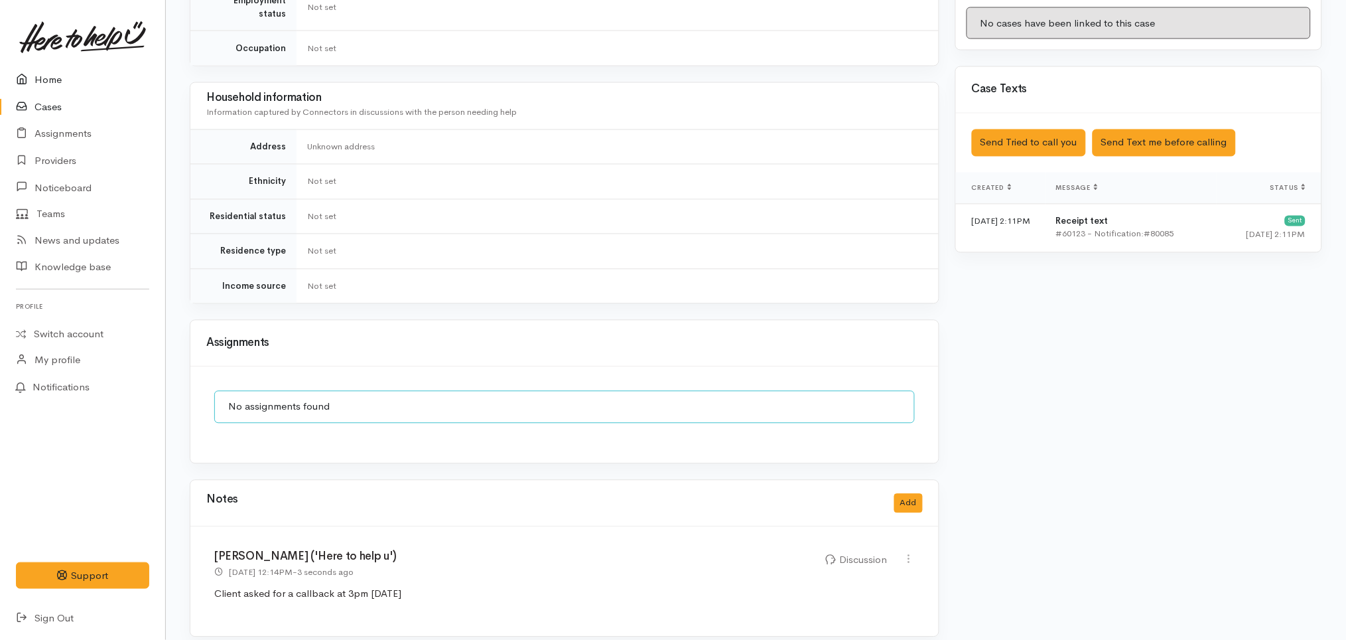
click at [54, 84] on link "Home" at bounding box center [82, 79] width 165 height 27
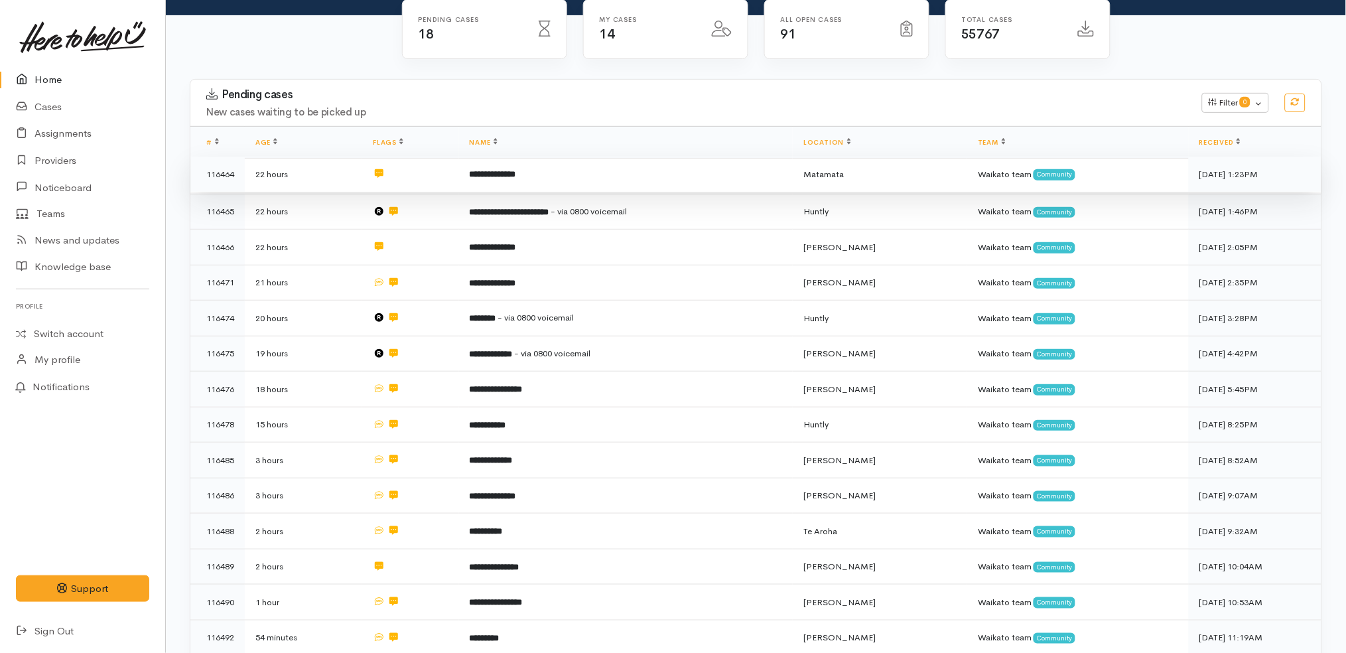
scroll to position [123, 0]
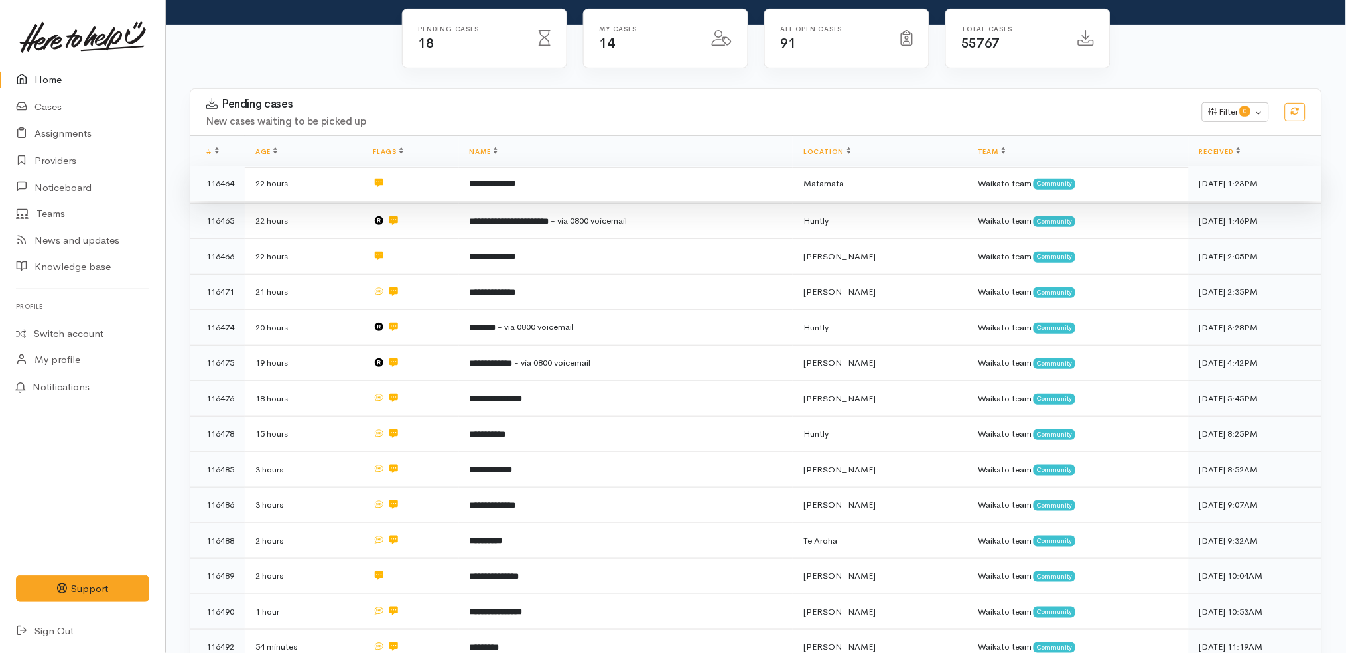
click at [565, 174] on td "**********" at bounding box center [626, 184] width 334 height 36
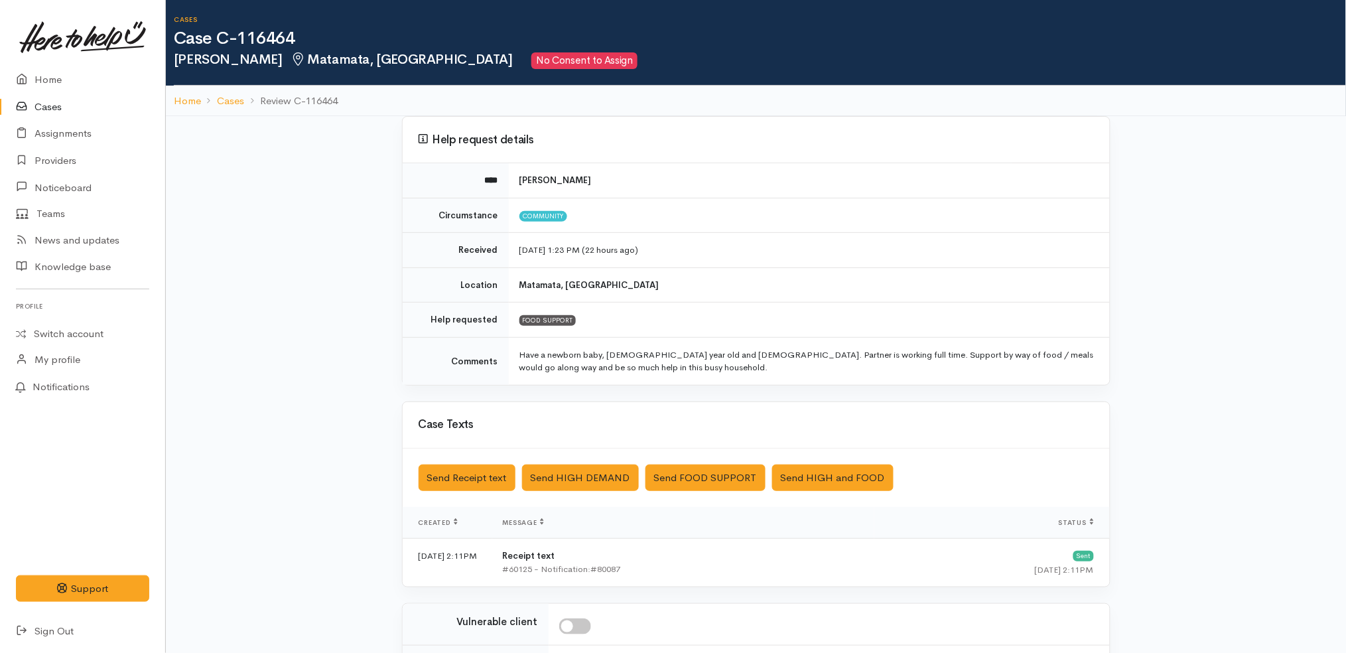
scroll to position [194, 0]
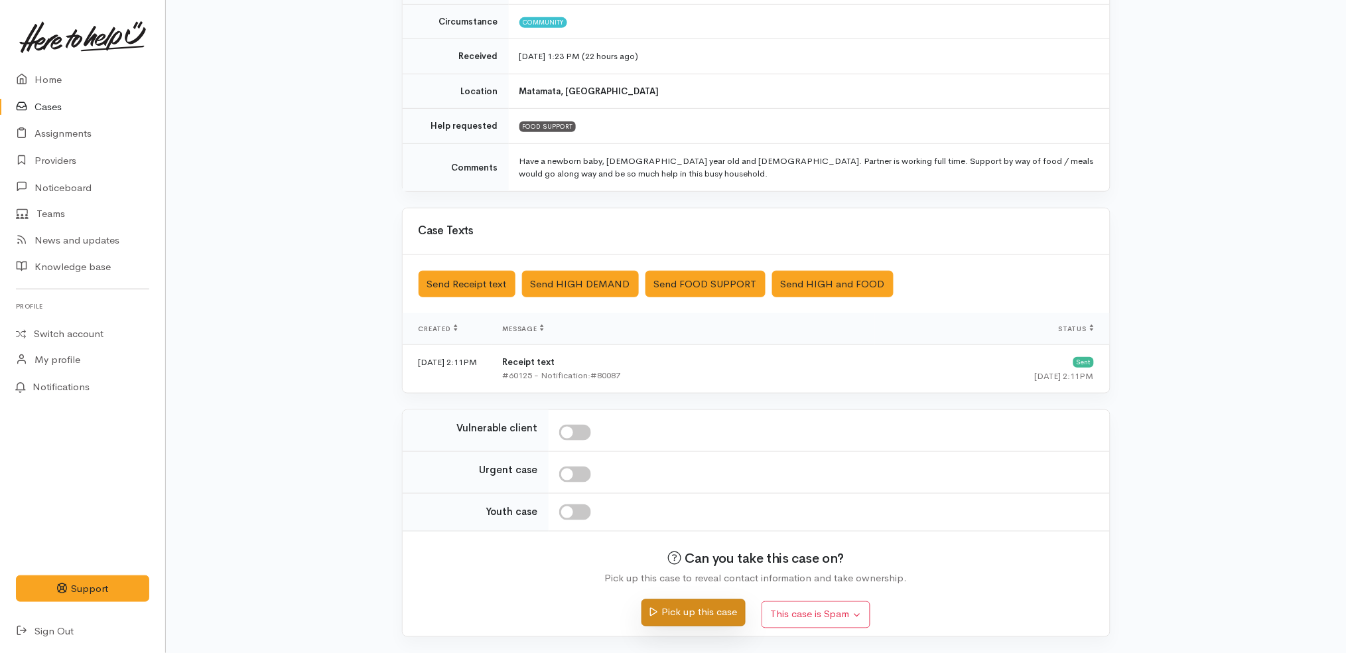
click at [712, 610] on button "Pick up this case" at bounding box center [694, 612] width 104 height 27
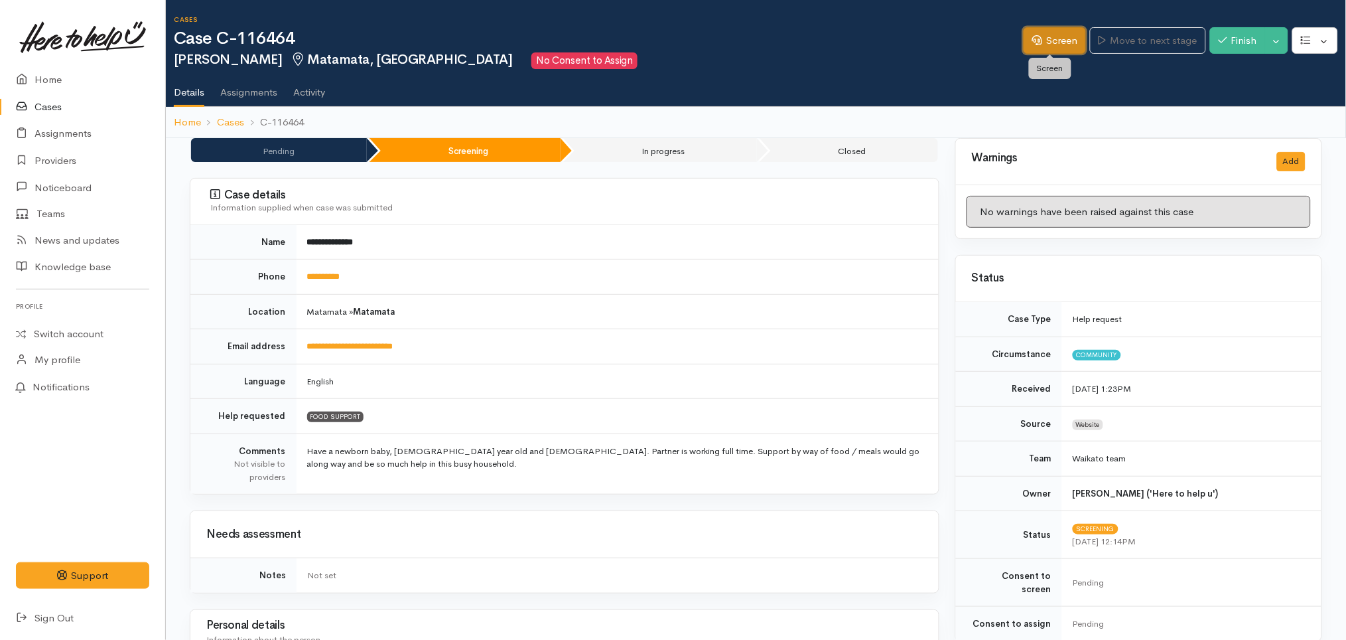
click at [1066, 28] on link "Screen" at bounding box center [1055, 40] width 62 height 27
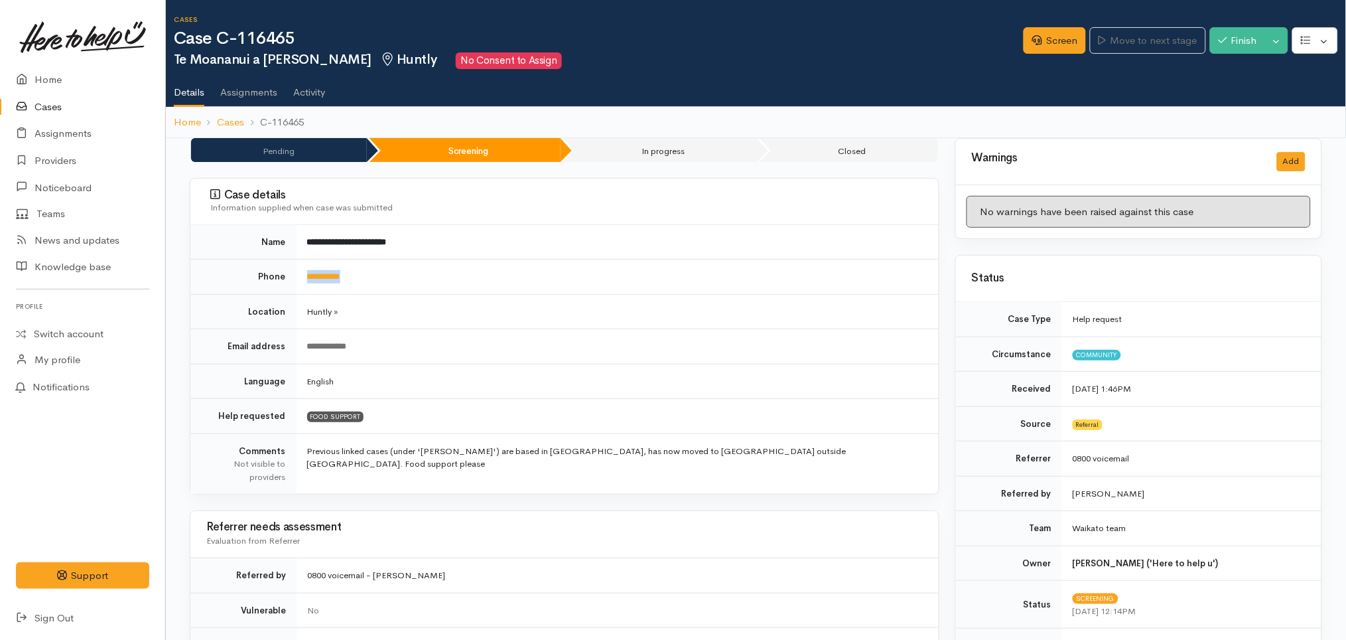
drag, startPoint x: 402, startPoint y: 279, endPoint x: 287, endPoint y: 266, distance: 115.5
click at [287, 266] on tr "**********" at bounding box center [564, 276] width 749 height 35
copy tr "**********"
click at [1055, 35] on link "Screen" at bounding box center [1055, 40] width 62 height 27
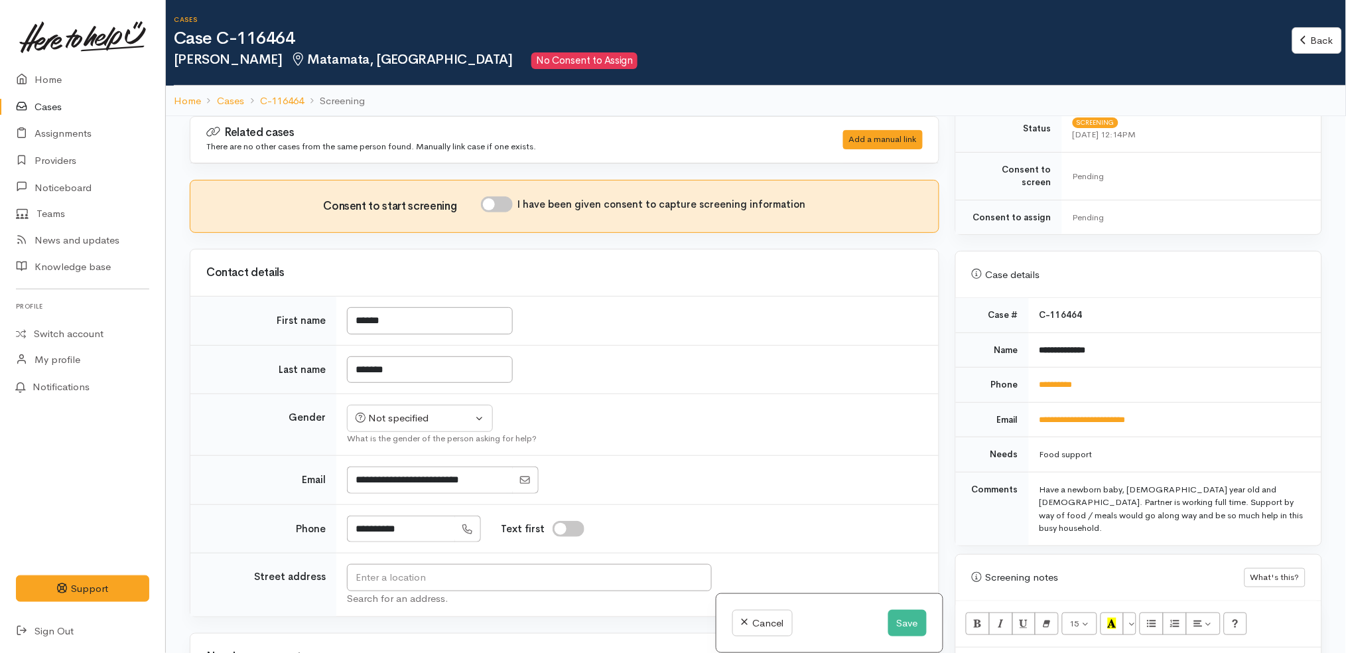
scroll to position [388, 0]
drag, startPoint x: 1133, startPoint y: 364, endPoint x: 1042, endPoint y: 362, distance: 90.9
click at [1042, 364] on td "**********" at bounding box center [1175, 381] width 293 height 35
copy link "**********"
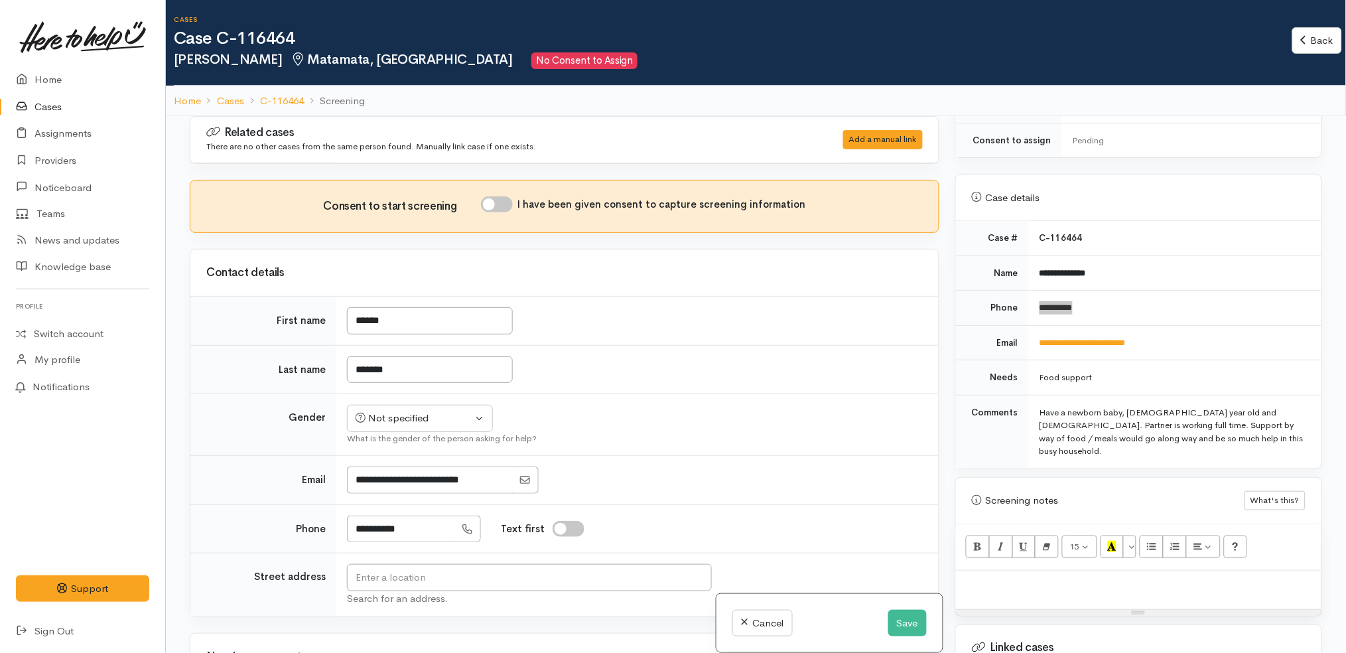
scroll to position [476, 0]
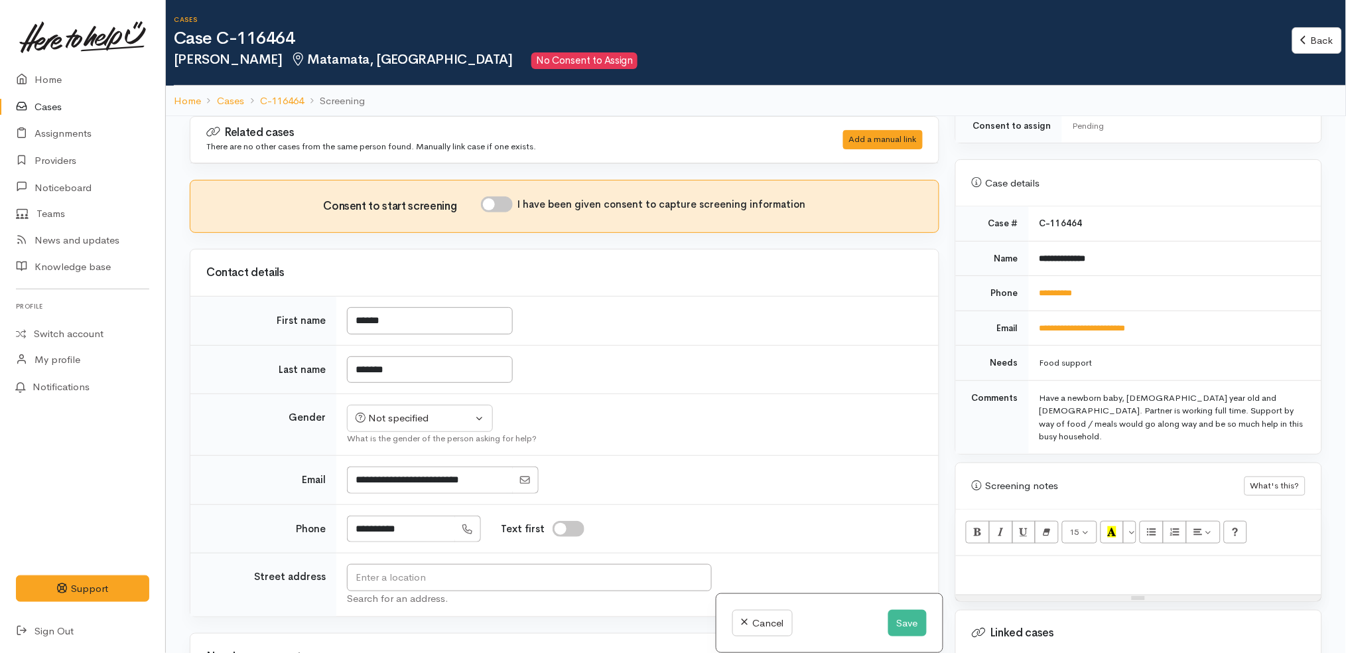
click at [1239, 356] on div "Food support" at bounding box center [1173, 362] width 266 height 13
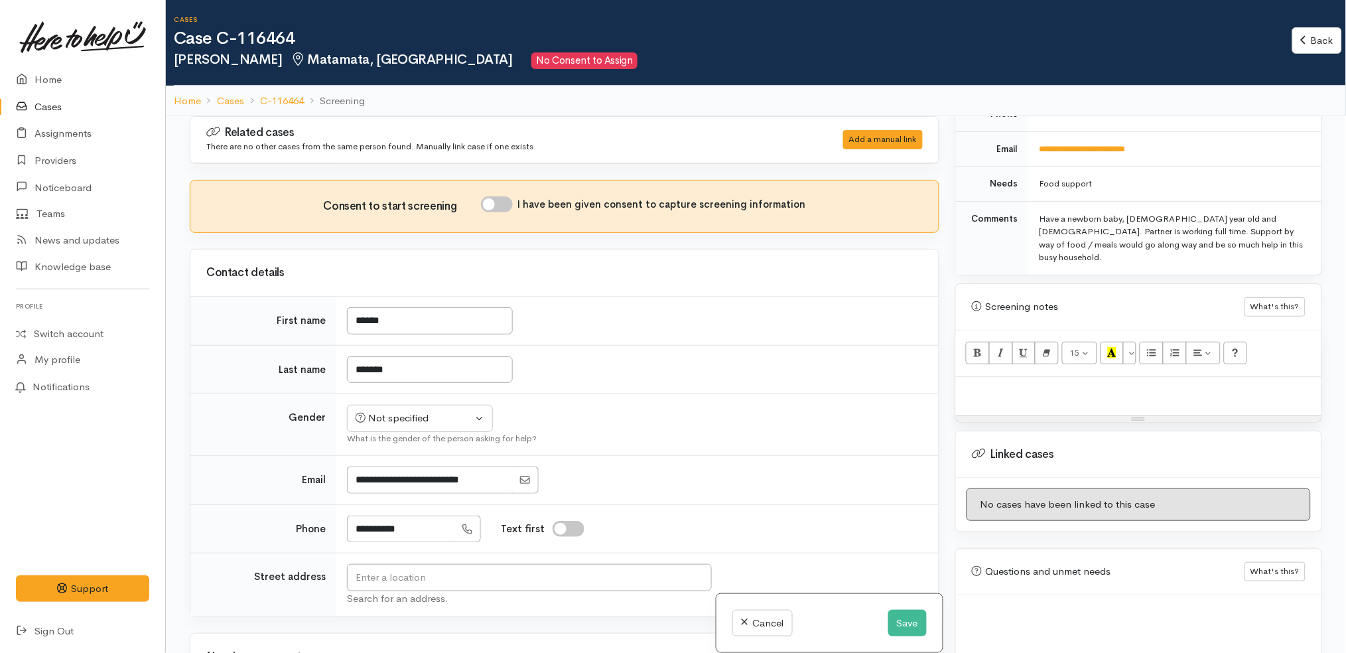
click at [1092, 384] on p at bounding box center [1139, 391] width 352 height 15
paste div
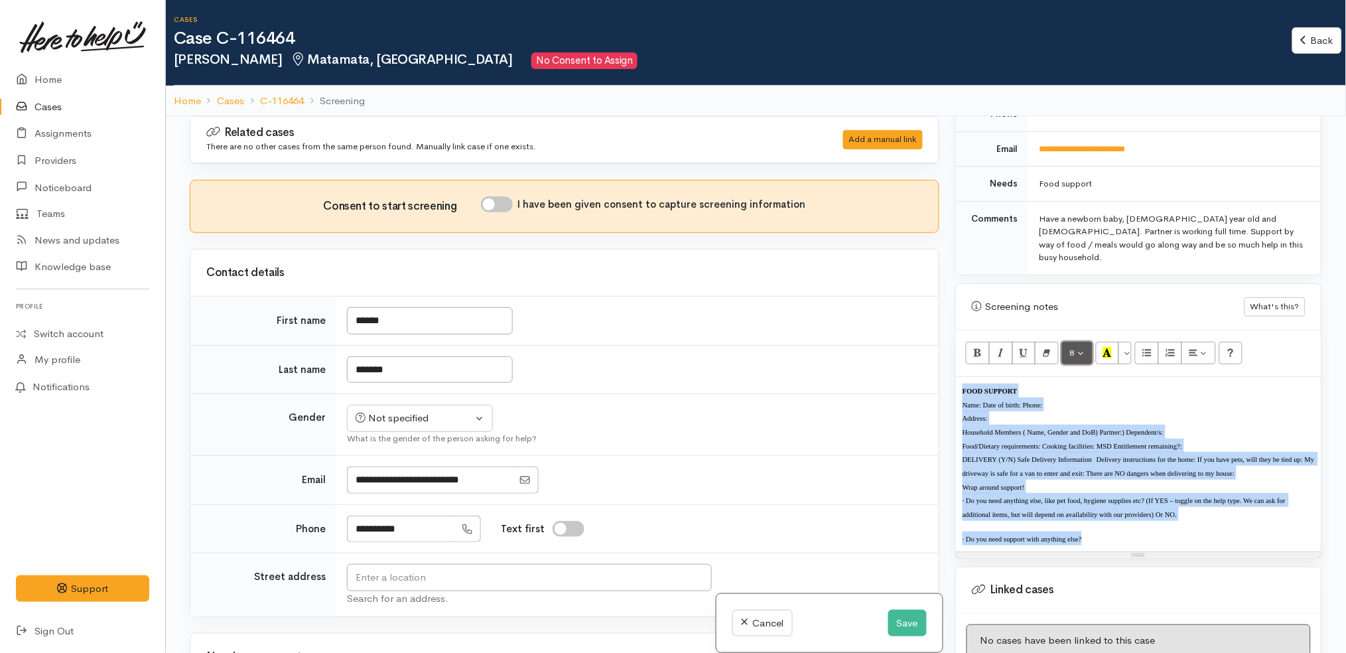
click at [1083, 342] on button "8" at bounding box center [1077, 353] width 31 height 23
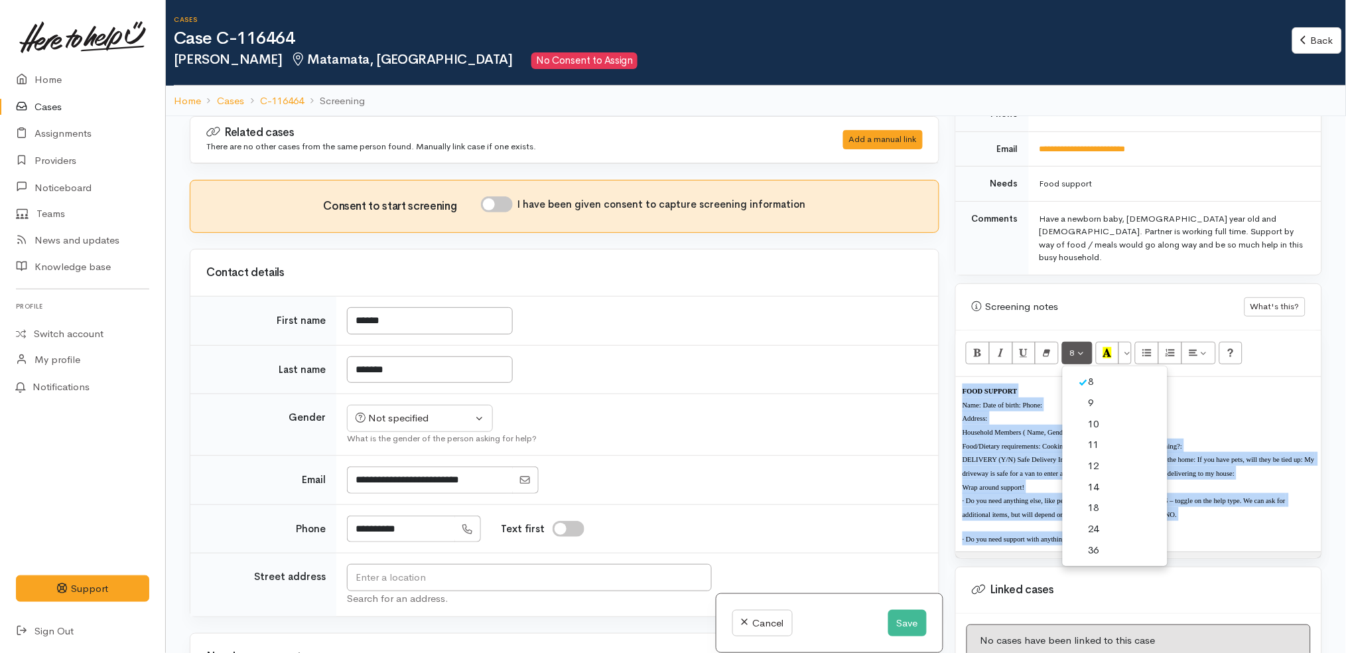
click at [1109, 456] on link "12" at bounding box center [1115, 466] width 105 height 21
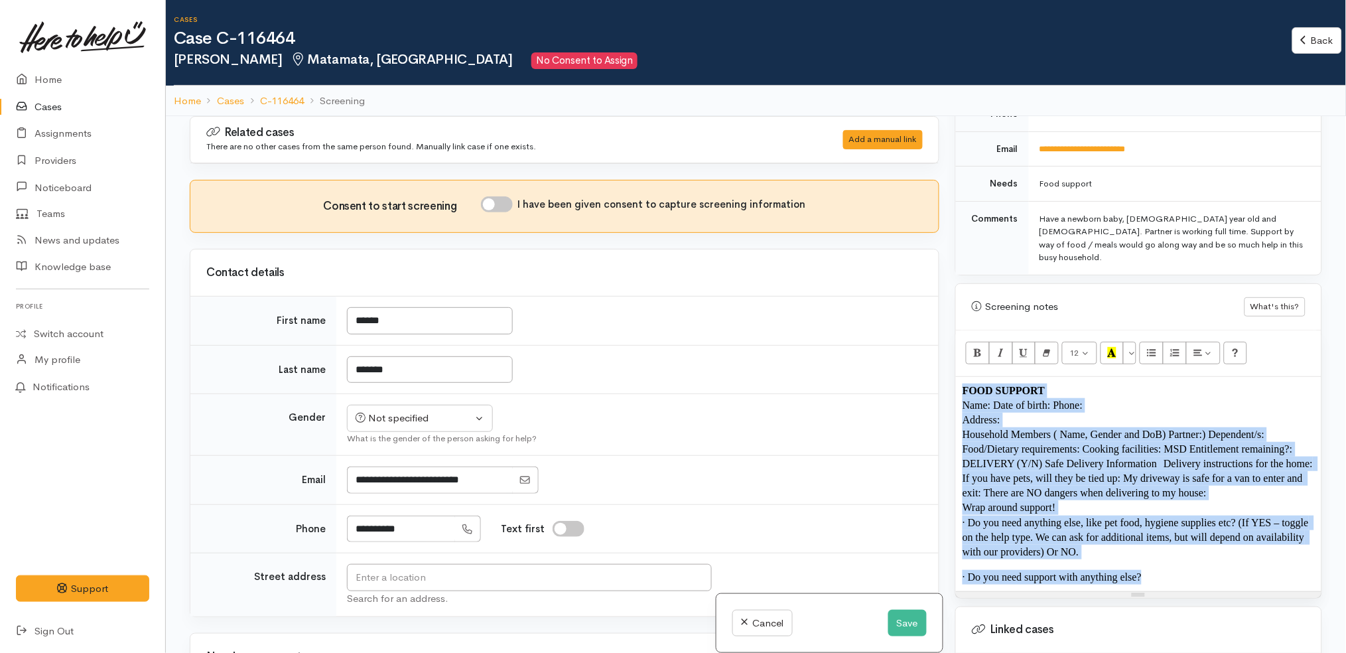
click at [965, 458] on span "DELIVERY (Y/N) Safe Delivery Information   Delivery instructions for the home: …" at bounding box center [1139, 478] width 353 height 40
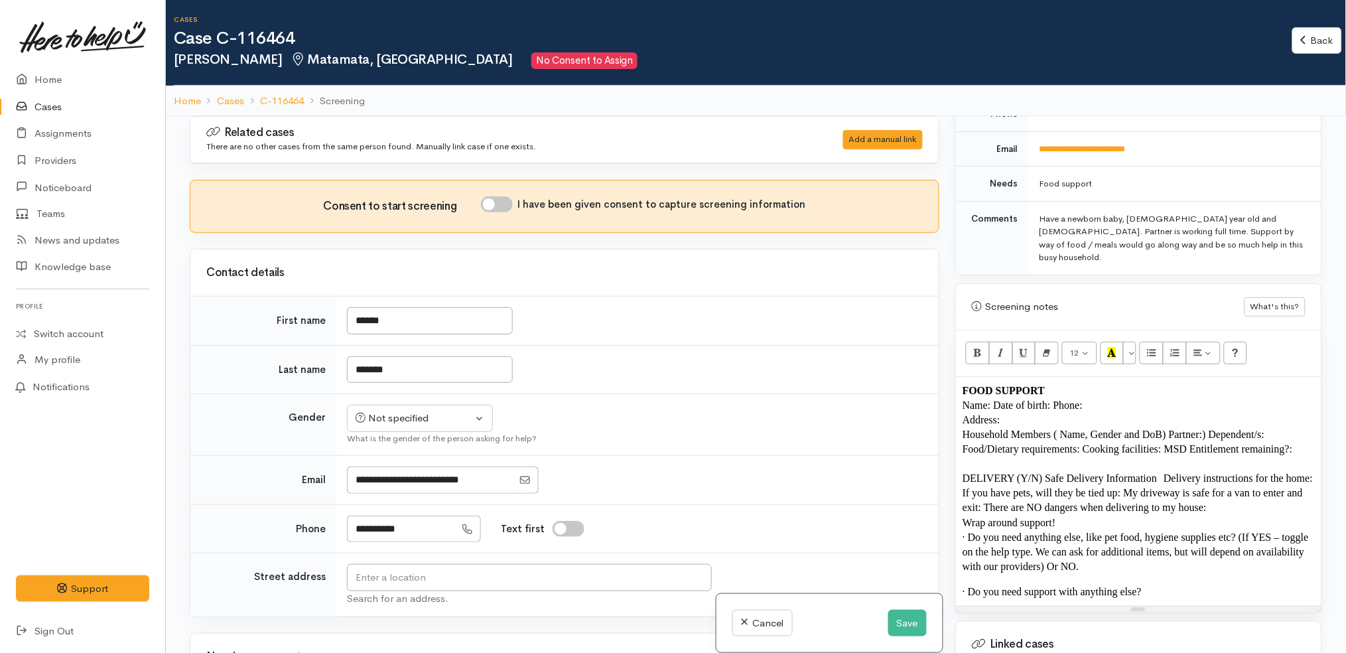
click at [963, 517] on span "Wrap around support!" at bounding box center [1010, 522] width 94 height 11
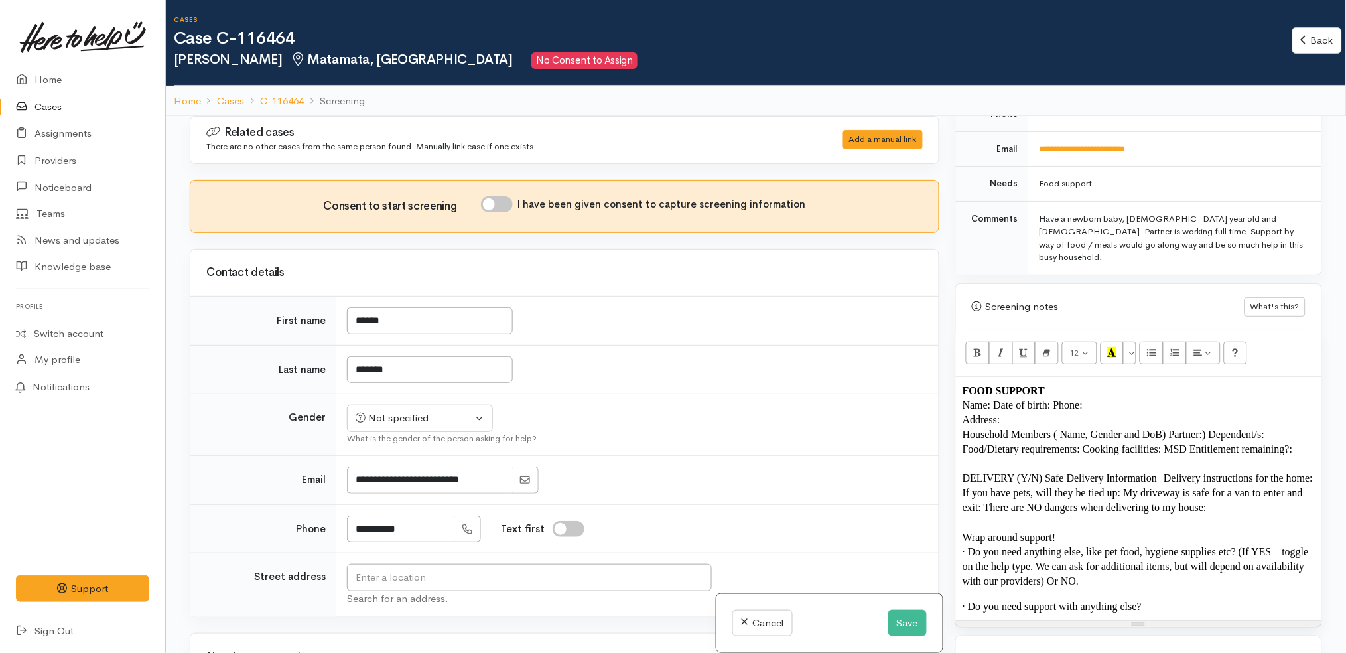
click at [1169, 443] on span "Food/Dietary requirements: Cooking facilities: MSD Entitlement remaining?:" at bounding box center [1128, 448] width 330 height 11
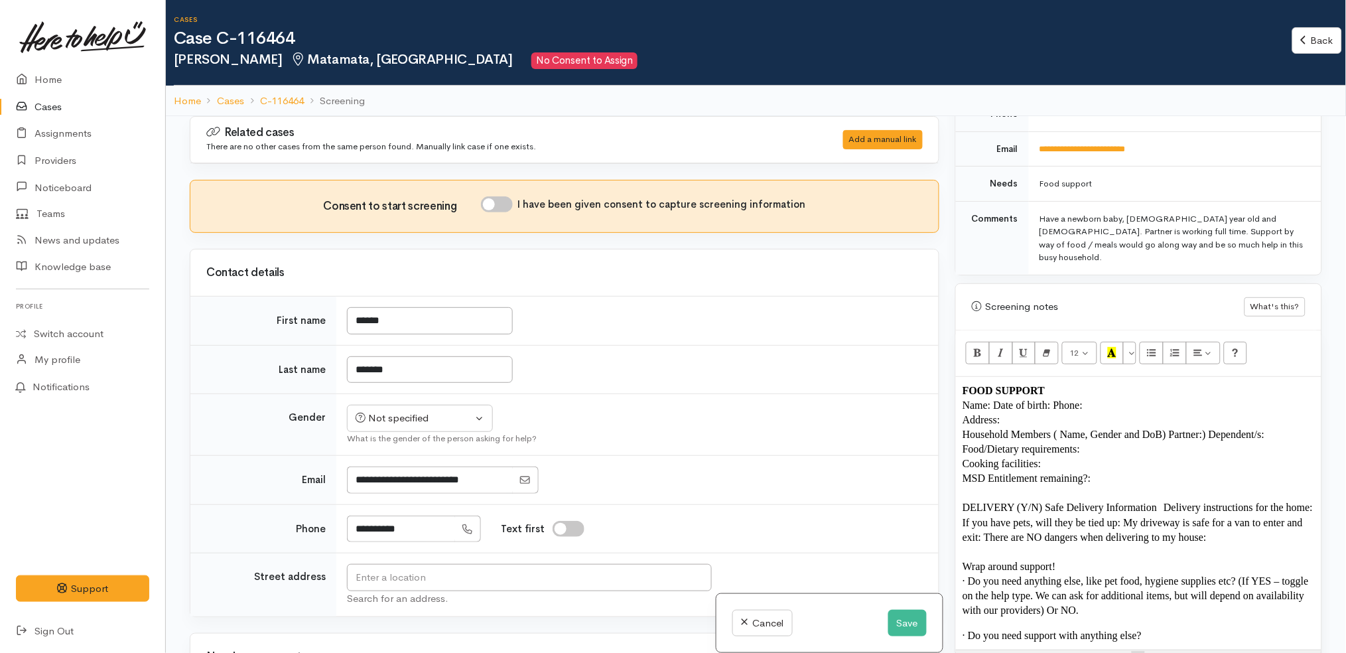
click at [1212, 429] on span "Household Members ( Name, Gender and DoB) Partner:) Dependent/s:" at bounding box center [1114, 434] width 302 height 11
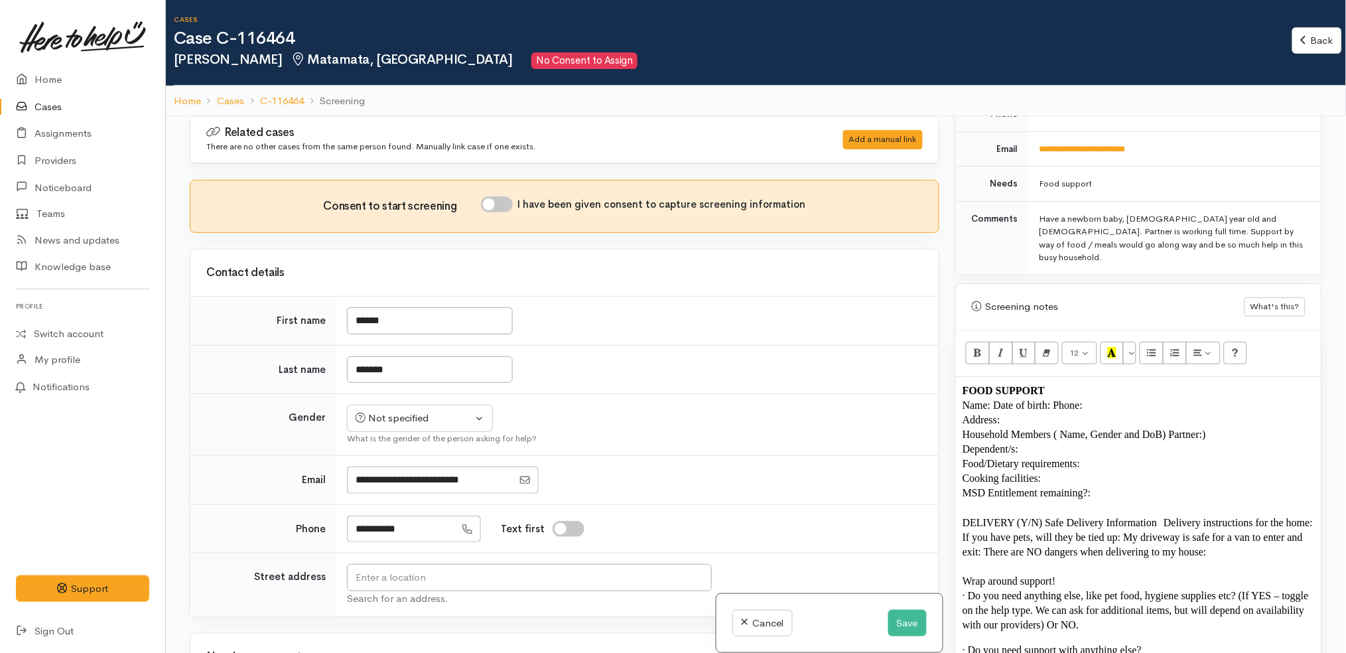
click at [1170, 429] on span "Household Members ( Name, Gender and DoB) Partner:)" at bounding box center [1085, 434] width 244 height 11
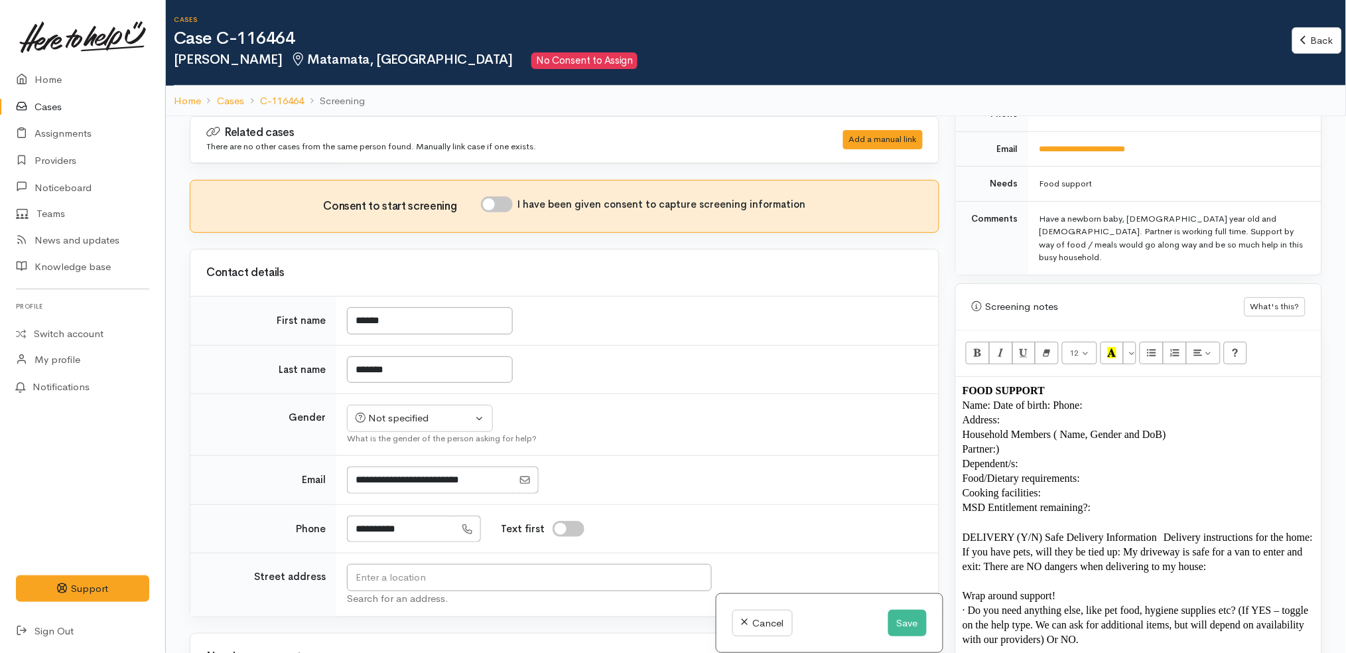
click at [1051, 429] on span "Household Members ( Name, Gender and DoB)" at bounding box center [1065, 434] width 204 height 11
click at [904, 621] on button "Save" at bounding box center [908, 623] width 38 height 27
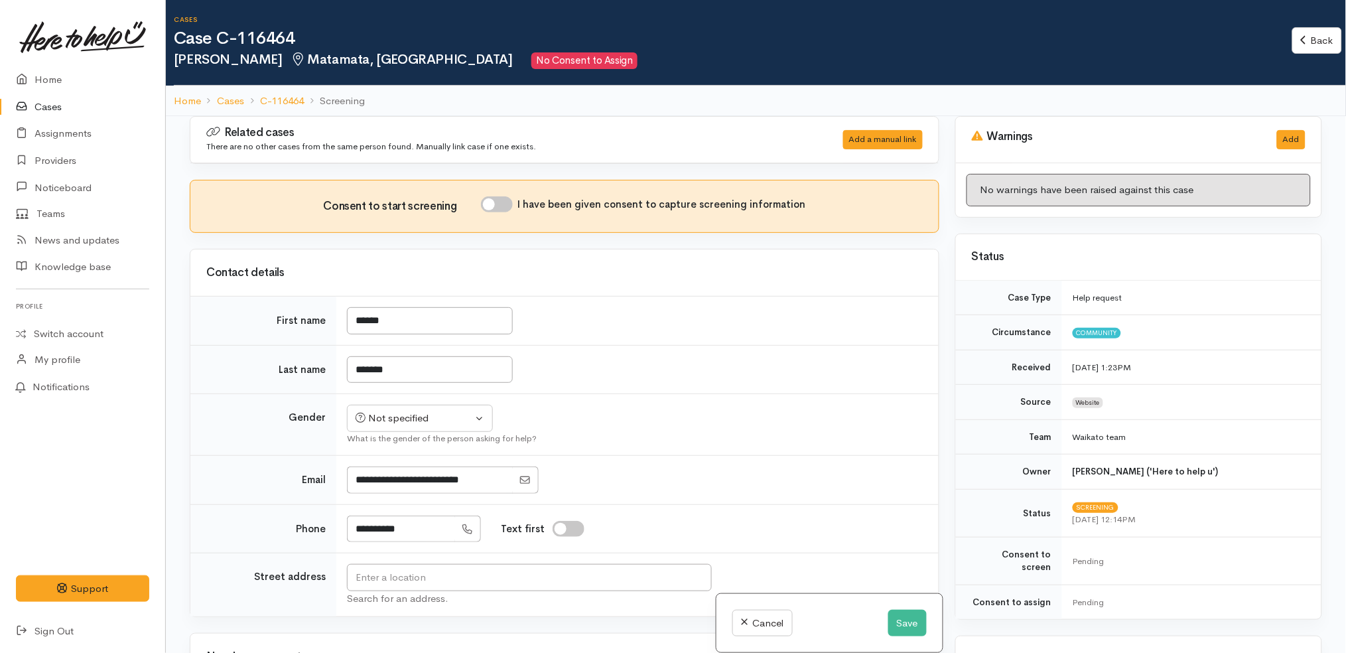
click at [500, 202] on input "I have been given consent to capture screening information" at bounding box center [497, 204] width 32 height 16
checkbox input "true"
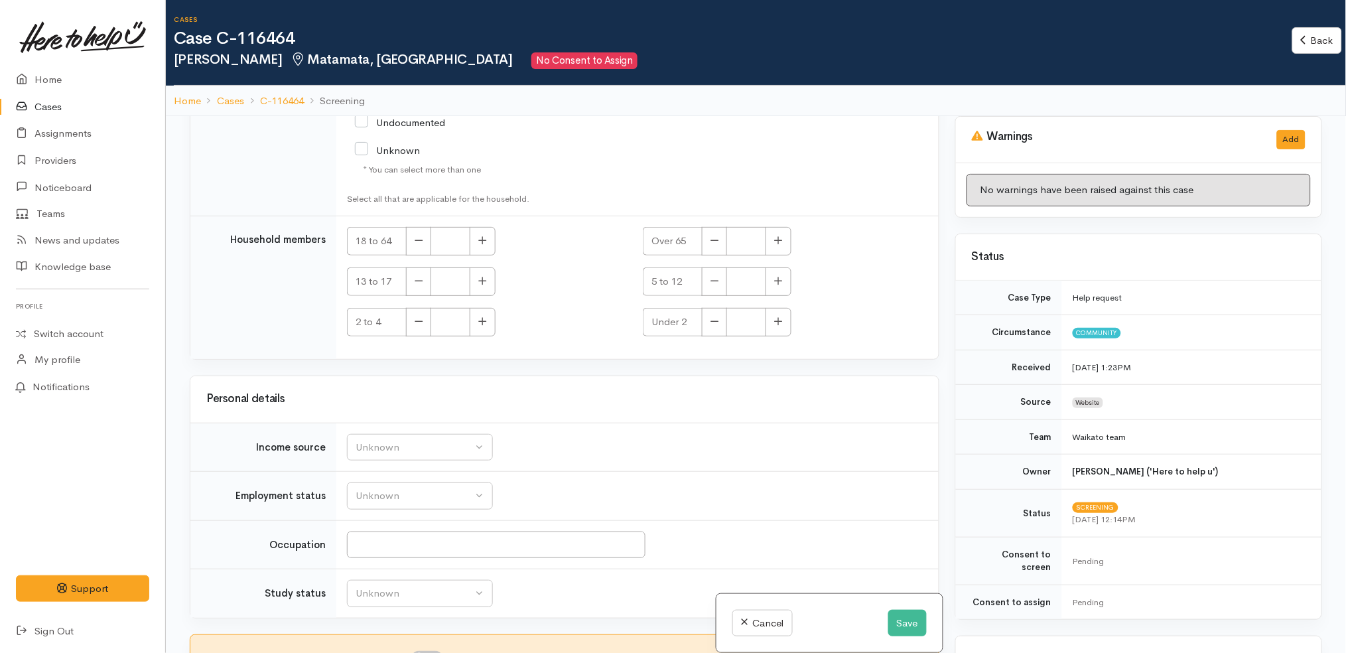
scroll to position [115, 0]
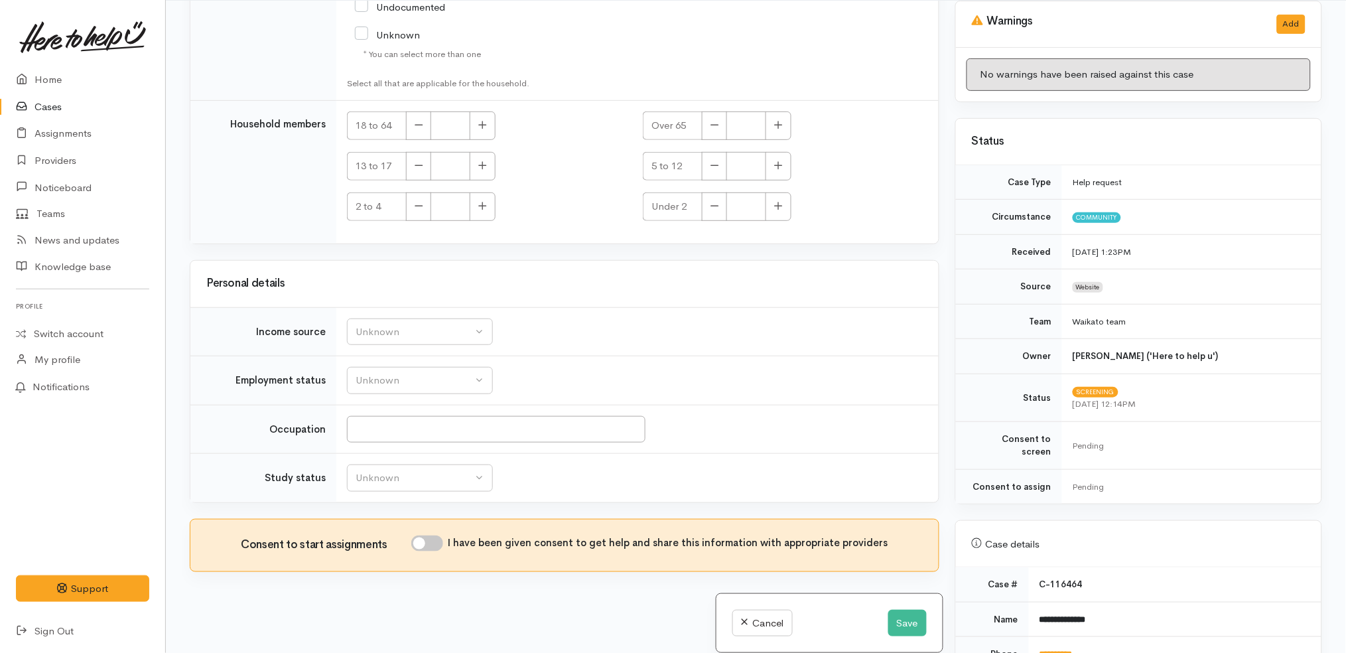
click at [437, 540] on input "I have been given consent to get help and share this information with appropria…" at bounding box center [427, 544] width 32 height 16
checkbox input "true"
click at [908, 612] on button "Save" at bounding box center [908, 623] width 38 height 27
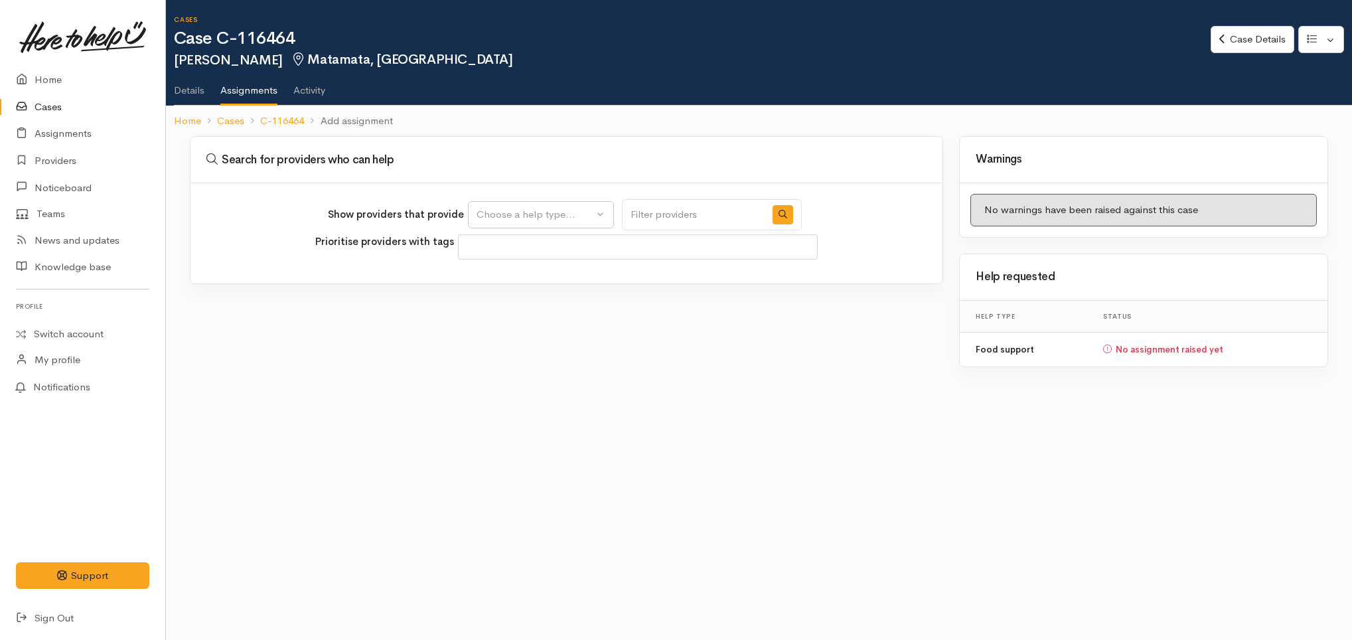
select select
click at [539, 212] on div "Choose a help type..." at bounding box center [534, 214] width 117 height 15
click at [526, 277] on span "Food support" at bounding box center [515, 278] width 62 height 15
select select "3"
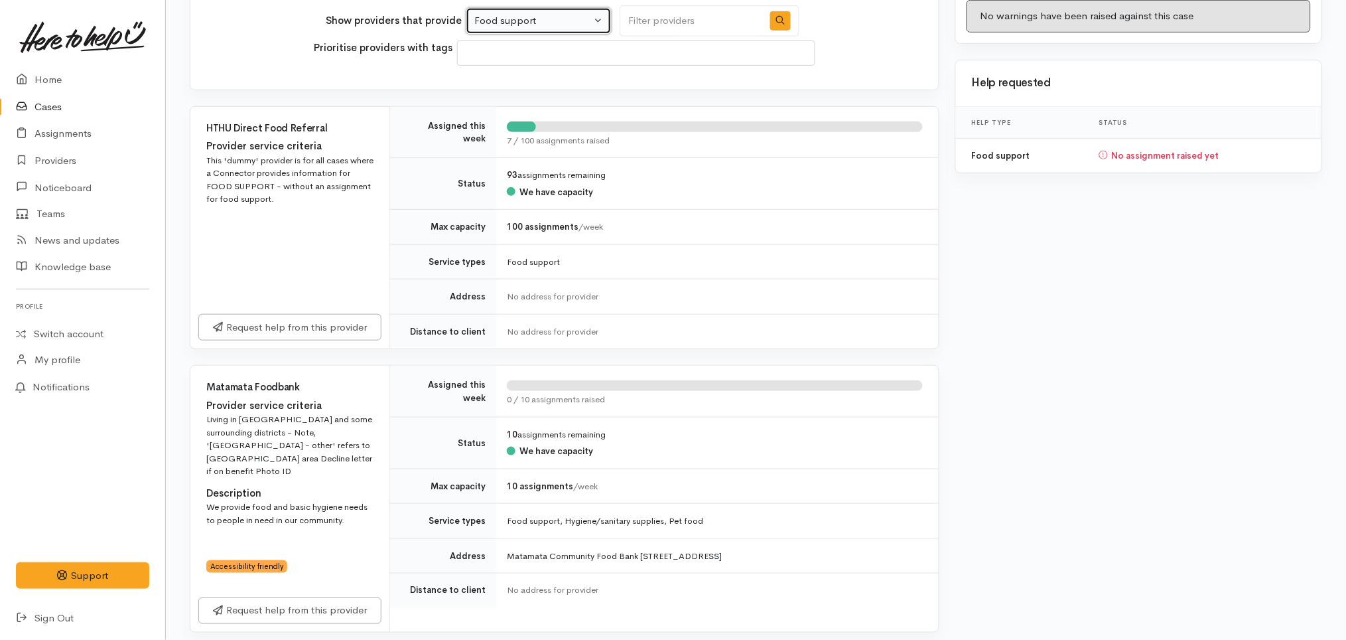
scroll to position [212, 0]
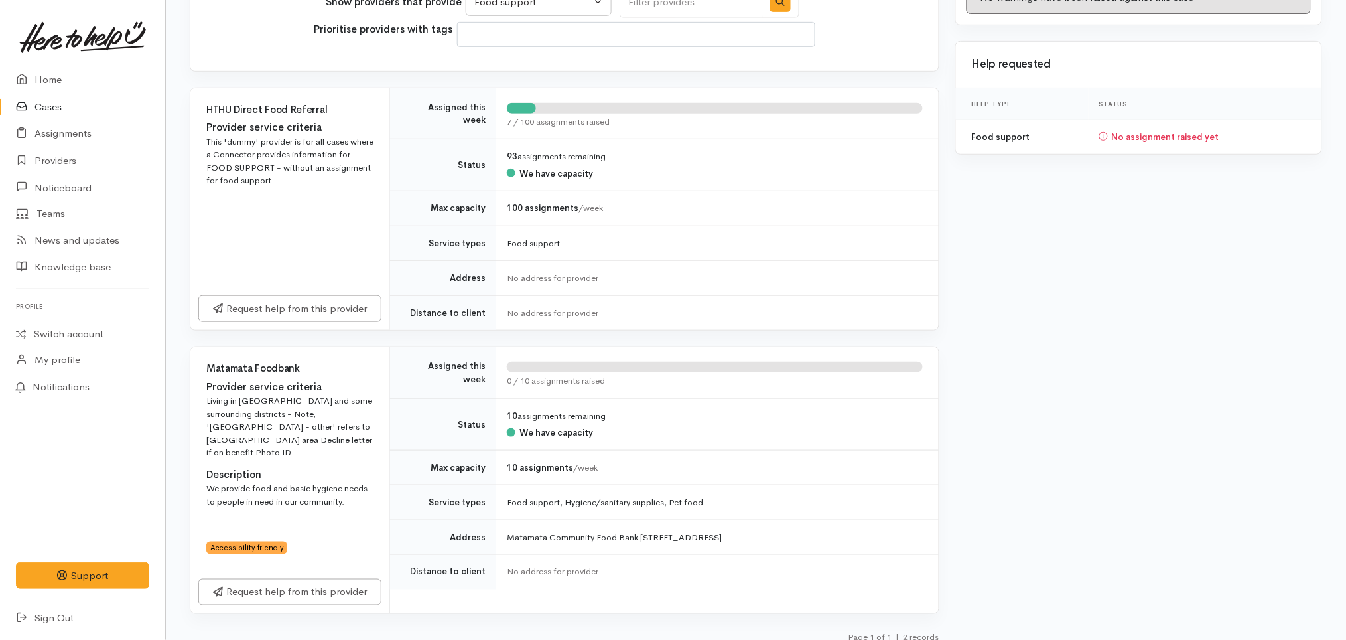
click at [1051, 391] on div "Warnings No warnings have been raised against this case Help requested Help typ…" at bounding box center [1139, 288] width 383 height 729
drag, startPoint x: 1051, startPoint y: 391, endPoint x: 1025, endPoint y: 425, distance: 43.0
click at [1025, 425] on div "Warnings No warnings have been raised against this case Help requested Help typ…" at bounding box center [1139, 288] width 383 height 729
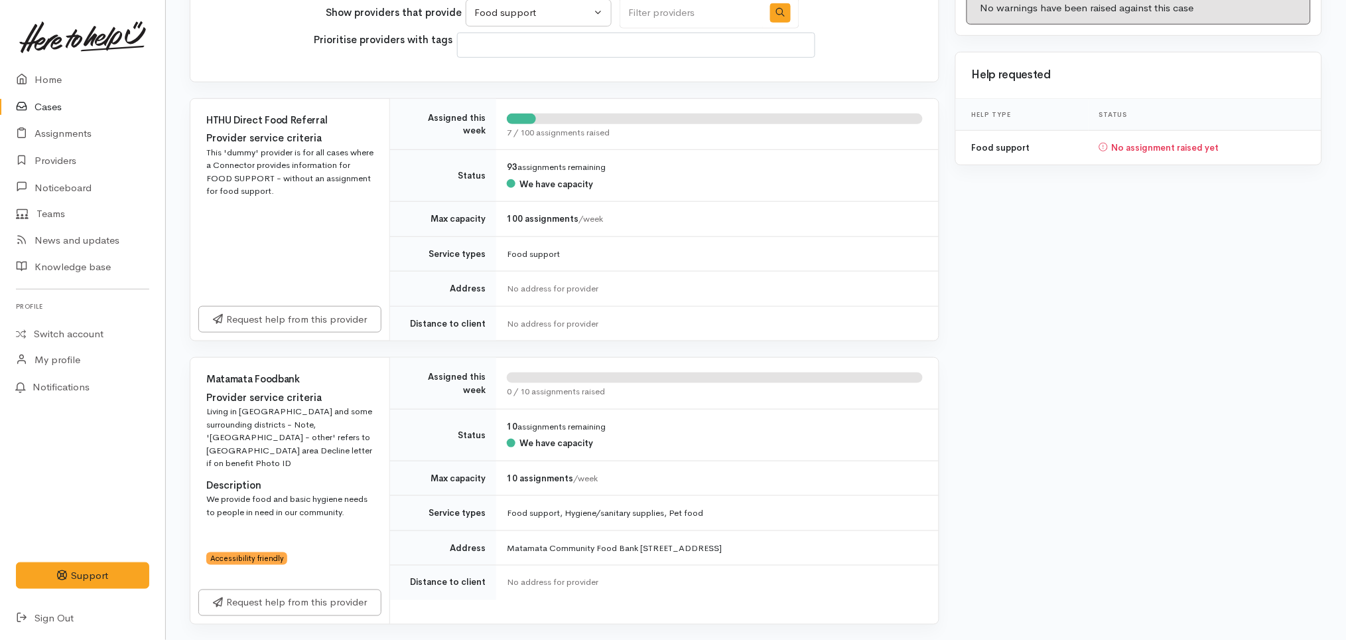
scroll to position [0, 0]
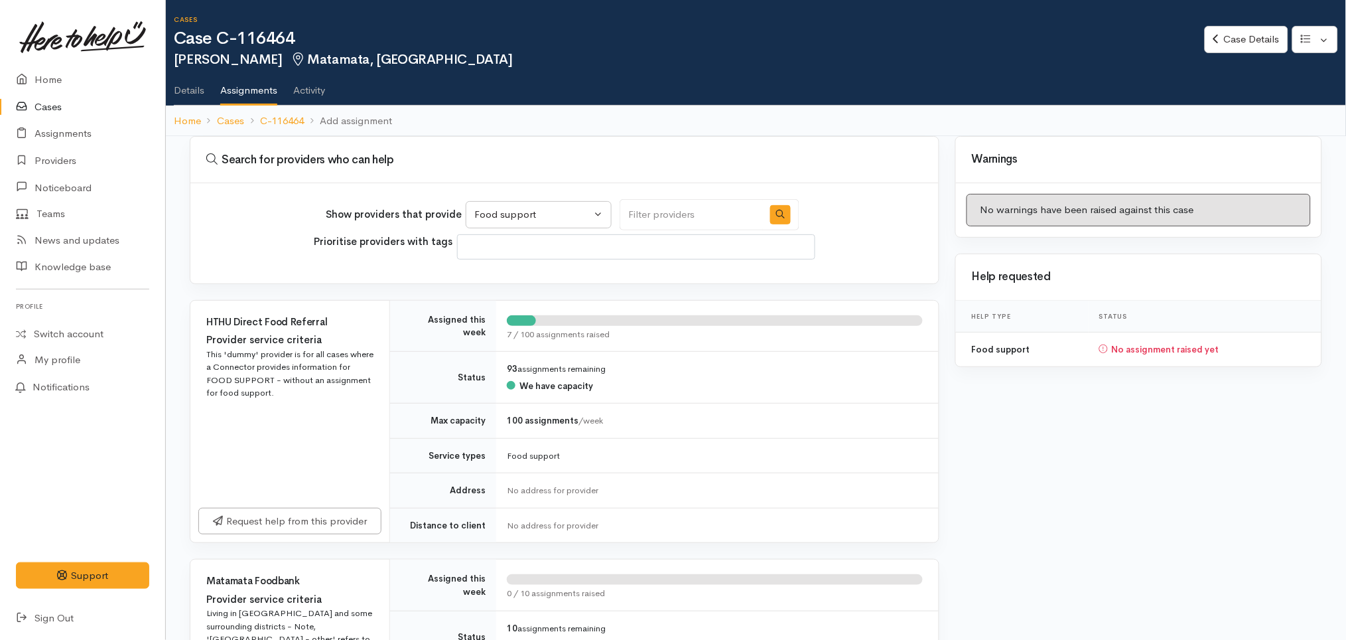
click at [190, 94] on link "Details" at bounding box center [189, 85] width 31 height 37
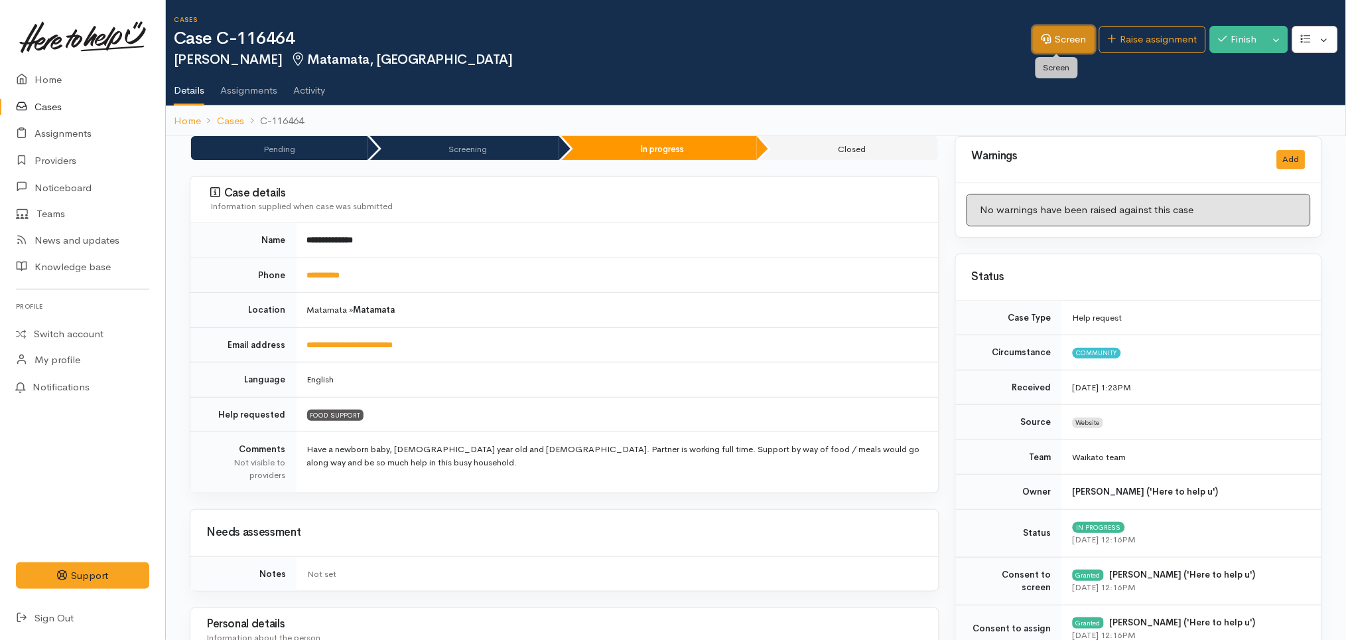
click at [1073, 27] on link "Screen" at bounding box center [1064, 39] width 62 height 27
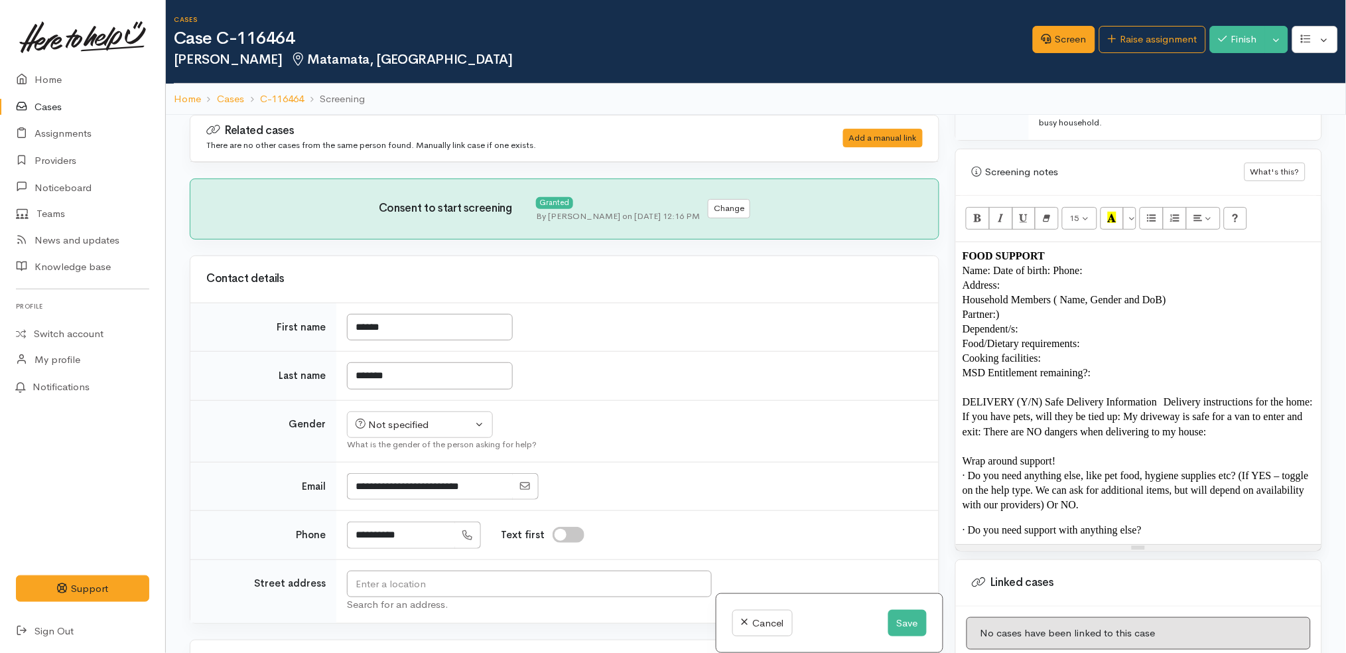
scroll to position [945, 0]
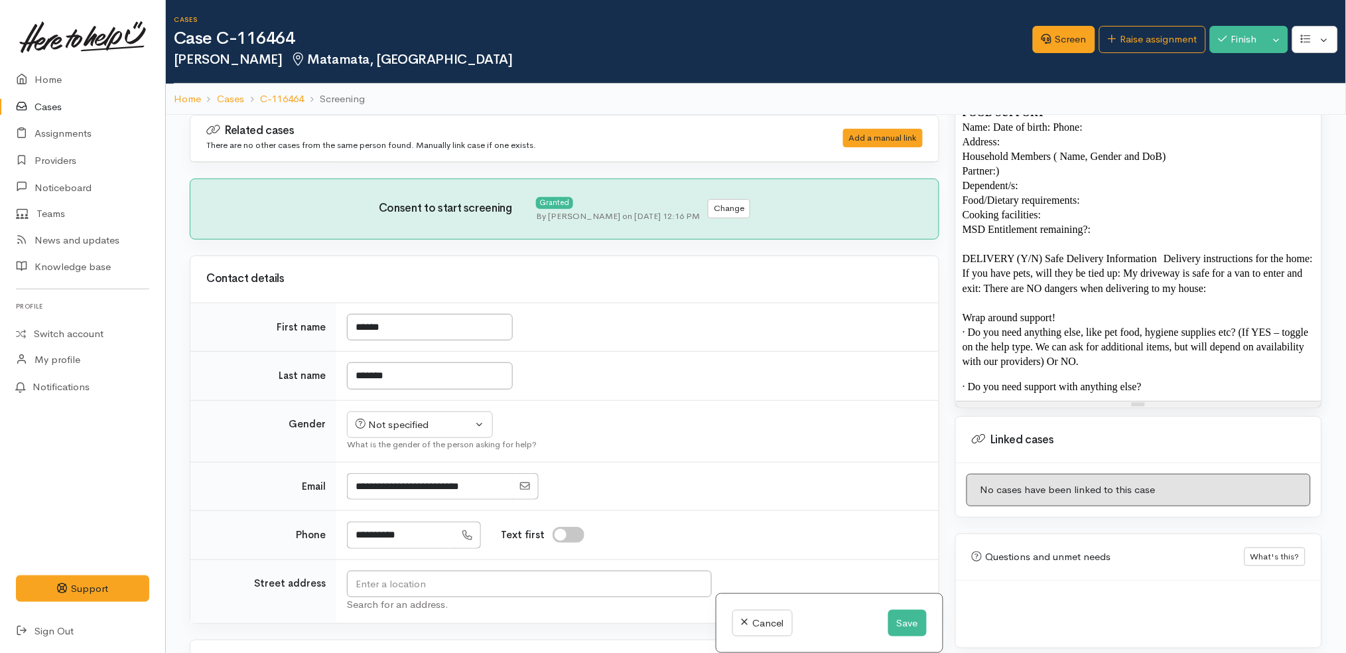
click at [1128, 381] on span "· Do you need support with anything else?" at bounding box center [1052, 386] width 179 height 11
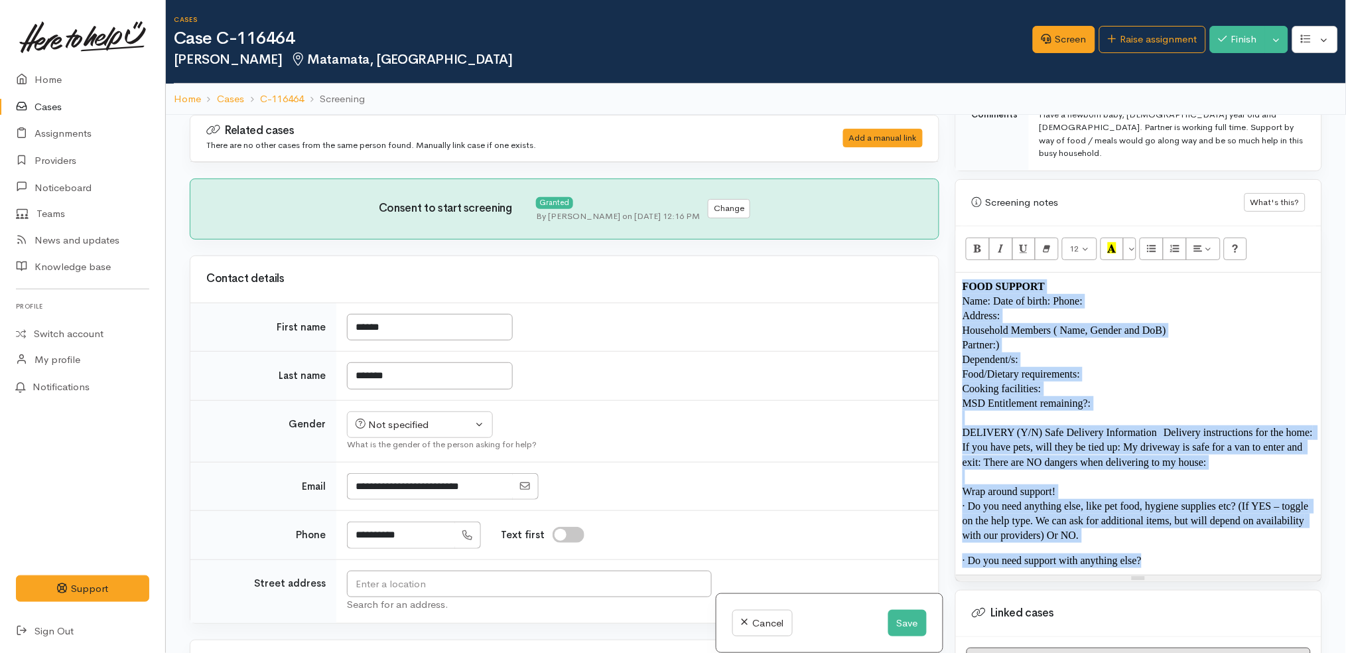
paste div
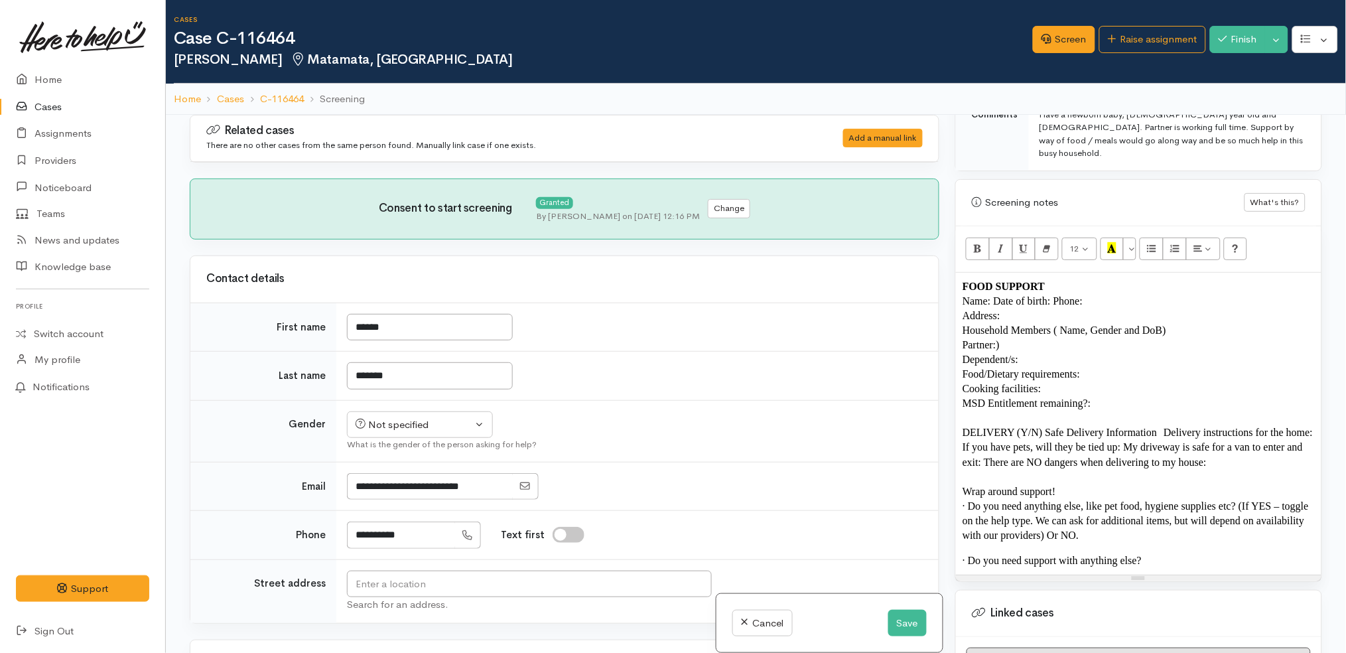
scroll to position [711, 0]
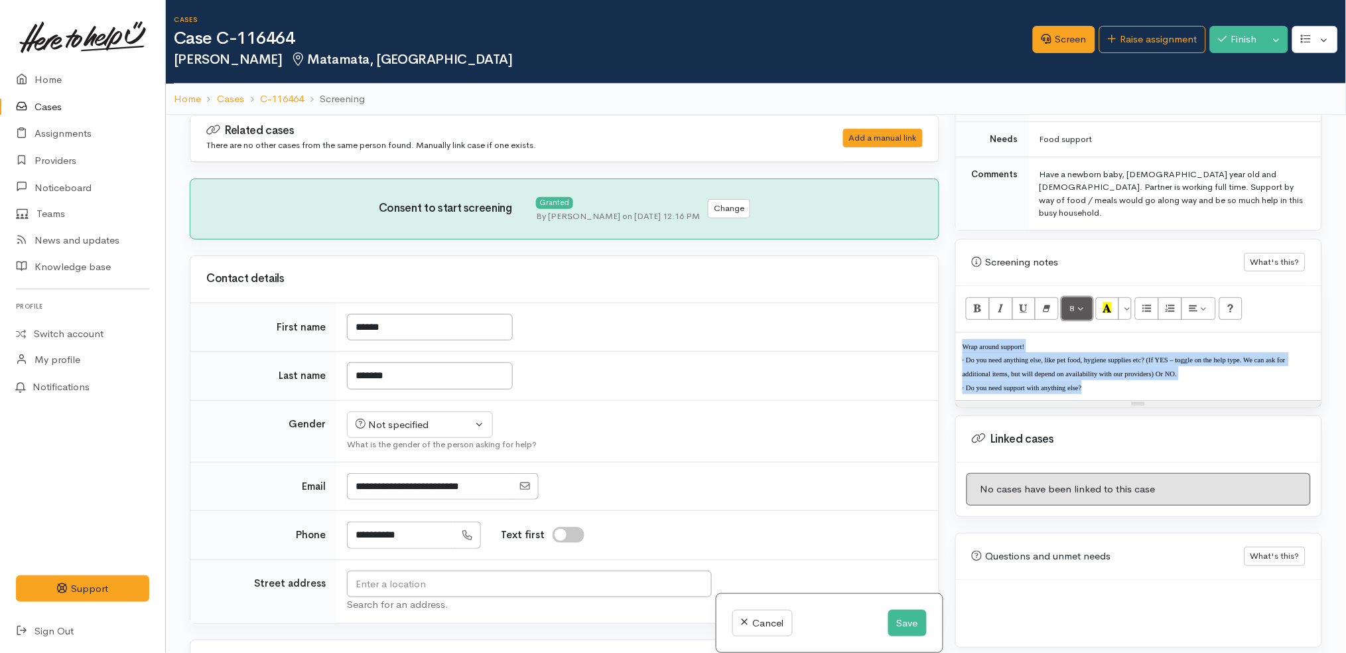
click at [1078, 303] on button "8" at bounding box center [1077, 308] width 31 height 23
click at [1113, 433] on link "14" at bounding box center [1115, 443] width 105 height 21
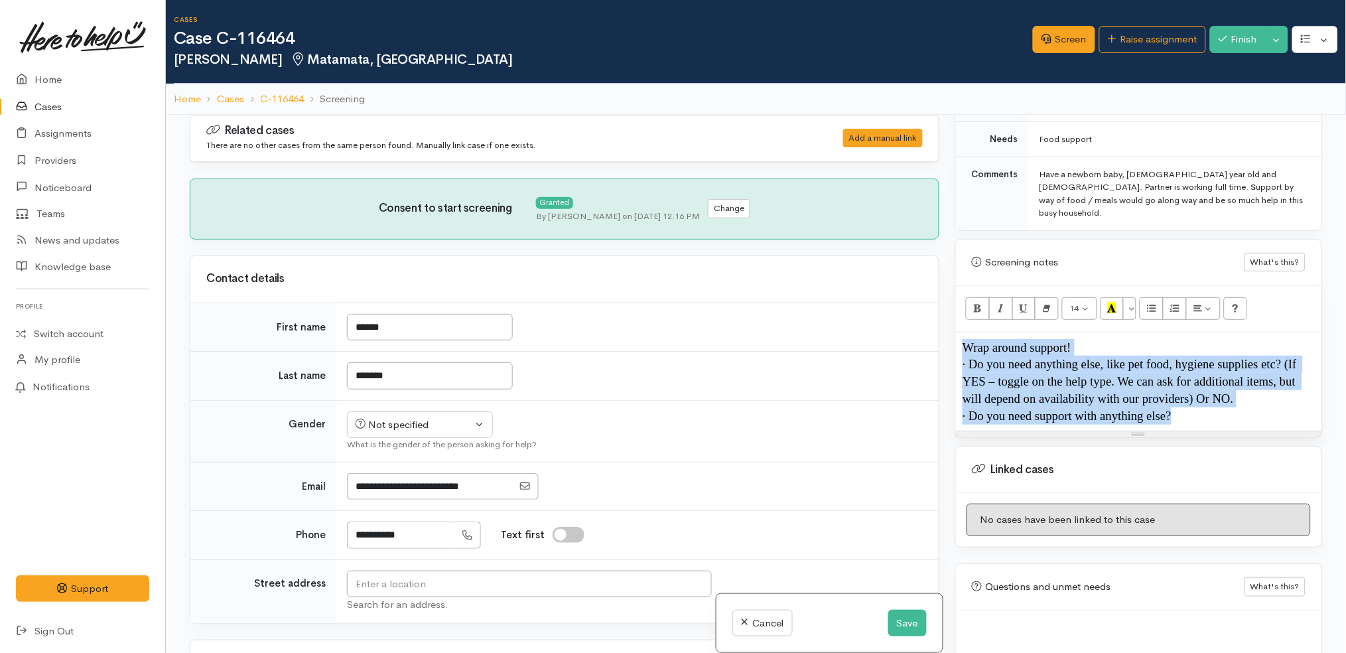
click at [1242, 407] on p "· Do you need support with anything else?" at bounding box center [1139, 415] width 352 height 17
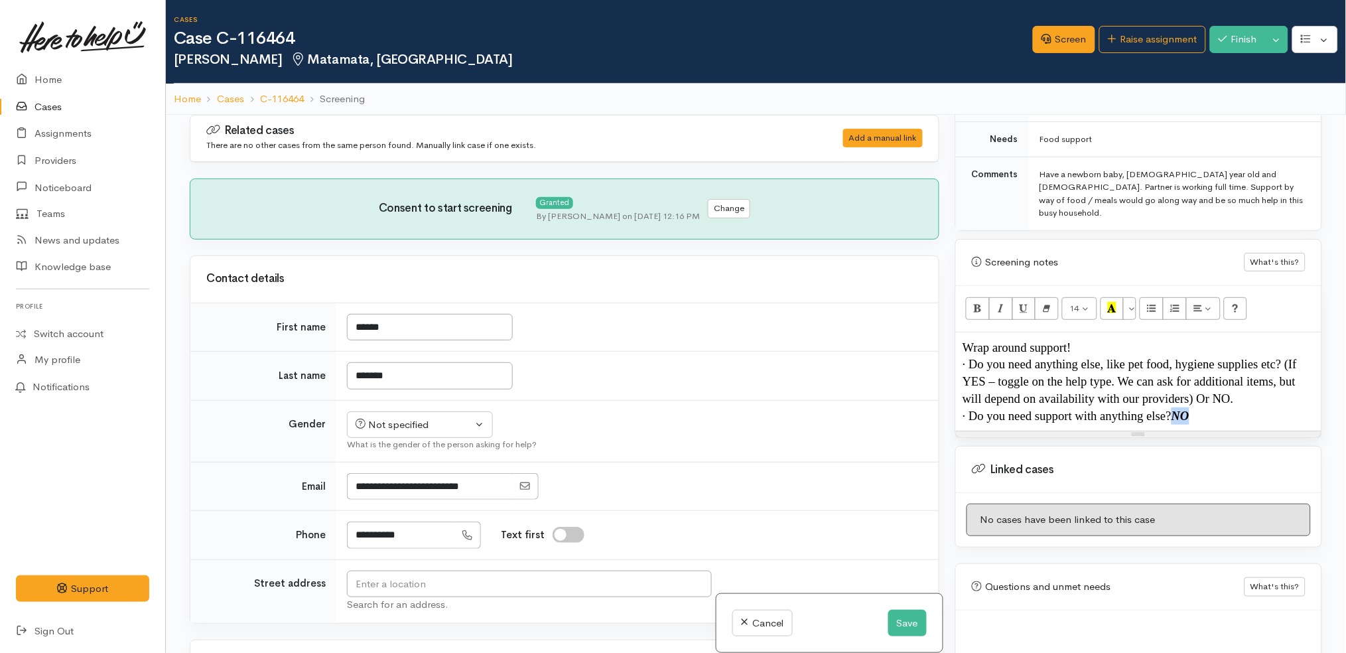
copy p "NO"
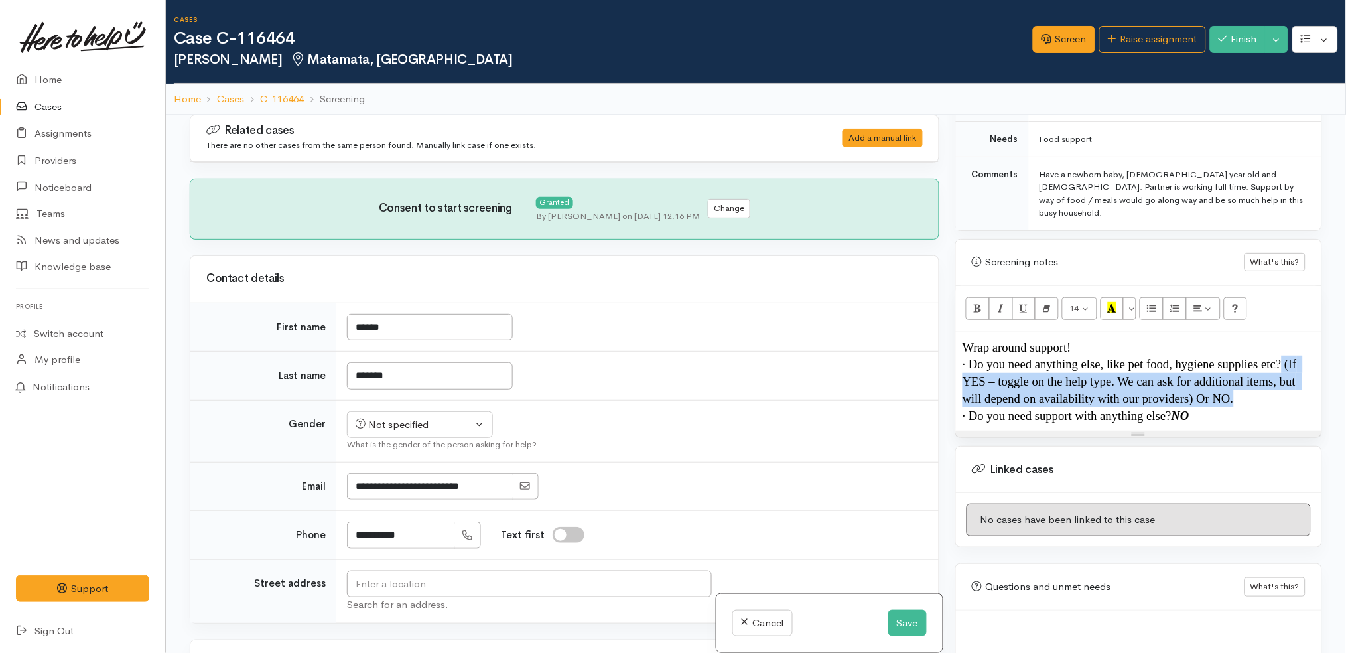
drag, startPoint x: 1240, startPoint y: 385, endPoint x: 1283, endPoint y: 356, distance: 51.5
click at [1283, 356] on p "· Do you need anything else, like pet food, hygiene supplies etc? (If YES – tog…" at bounding box center [1139, 381] width 352 height 51
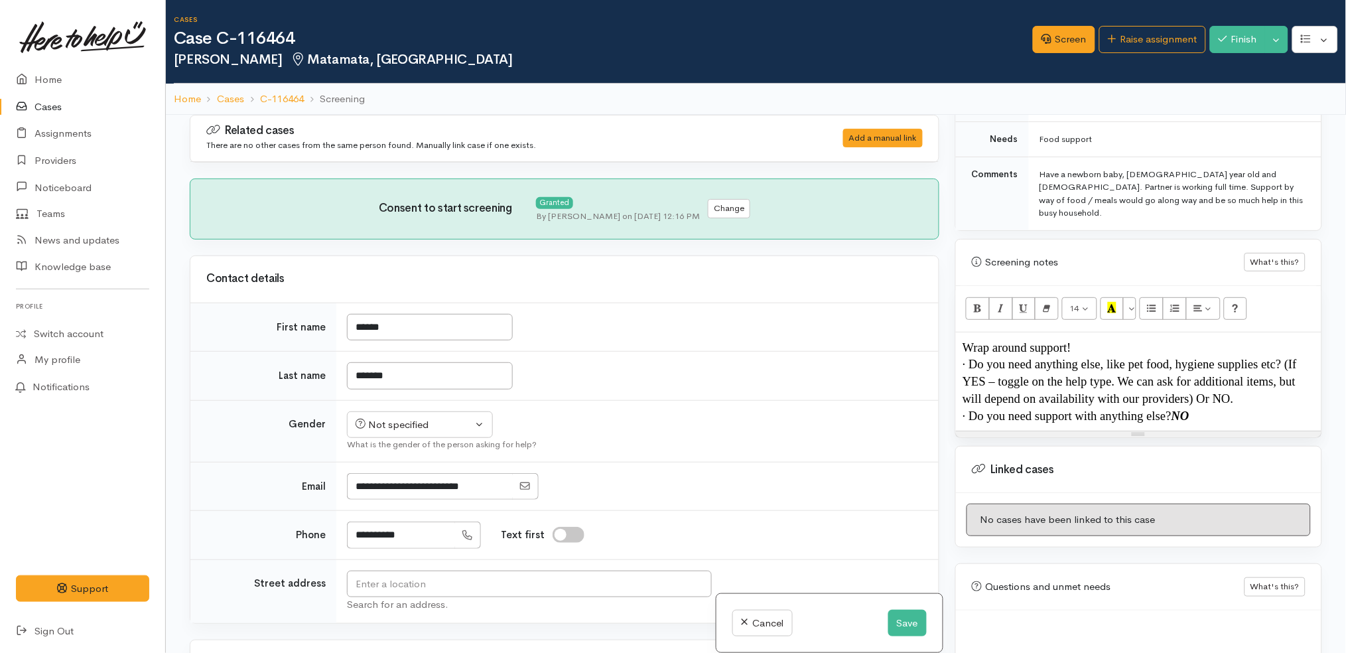
scroll to position [707, 0]
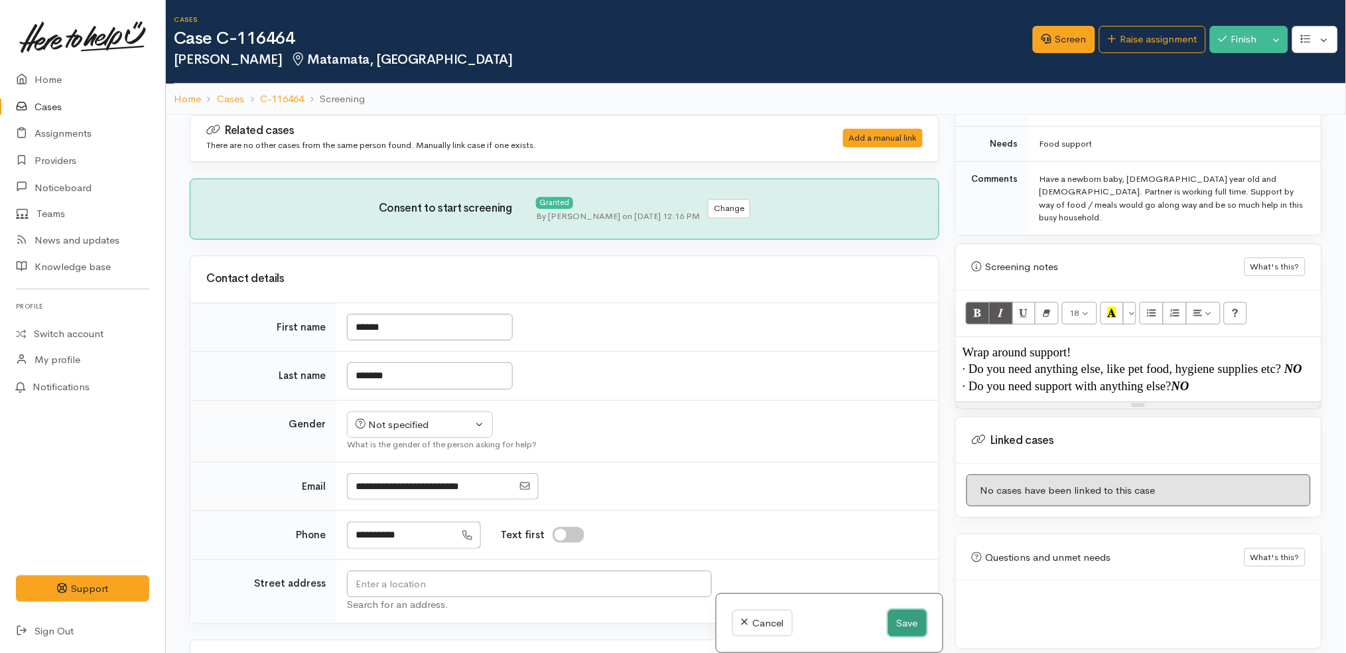
click at [902, 618] on button "Save" at bounding box center [908, 623] width 38 height 27
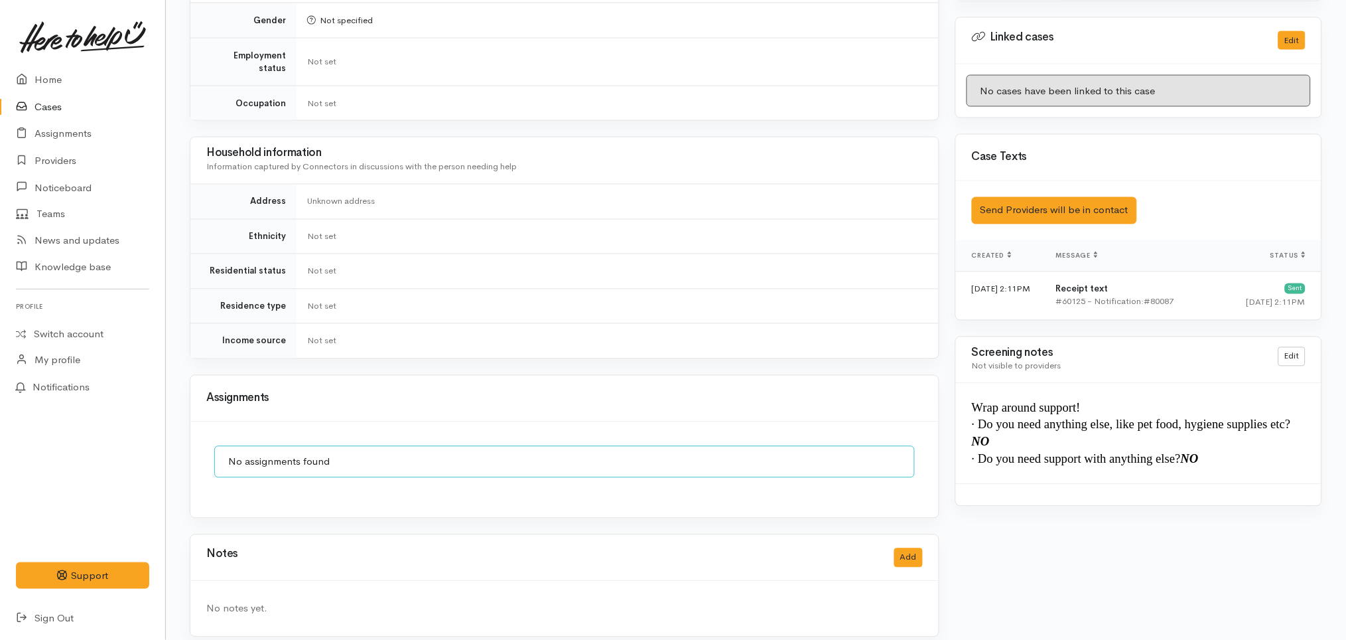
scroll to position [0, 7]
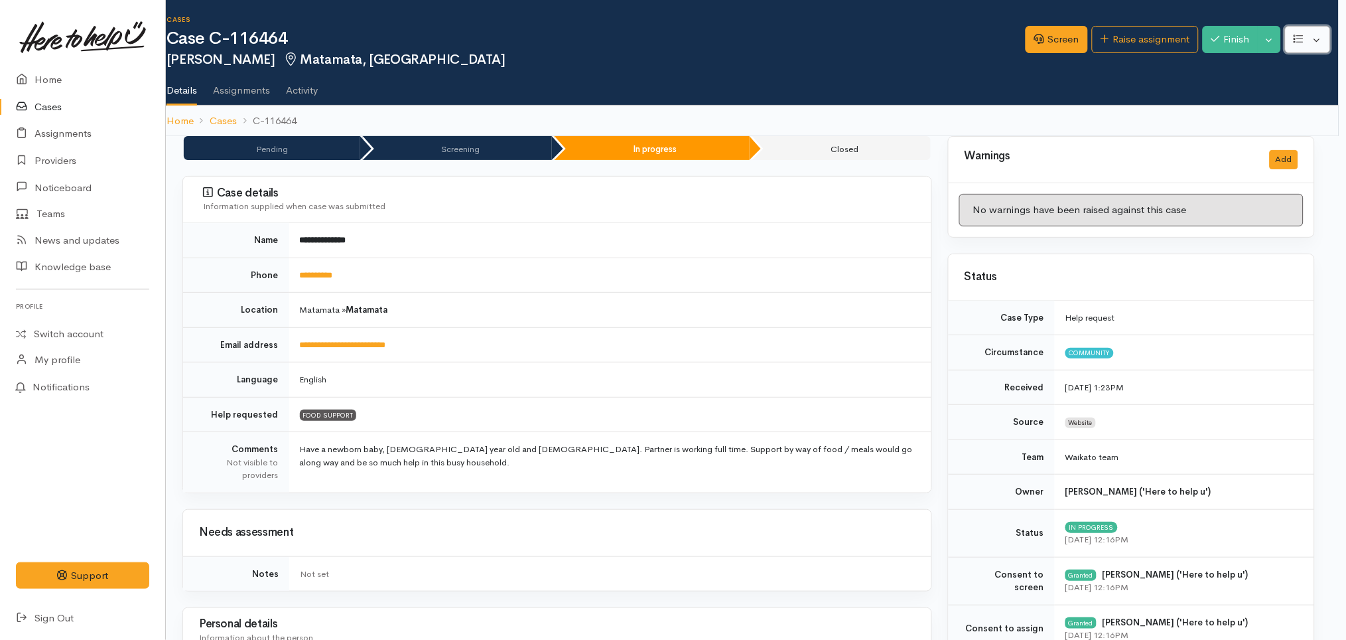
click at [1320, 46] on button "button" at bounding box center [1308, 39] width 46 height 27
click at [1153, 78] on ul "Details Assignments Activity" at bounding box center [753, 86] width 1173 height 38
click at [1264, 38] on button "Toggle Dropdown" at bounding box center [1269, 39] width 23 height 27
click at [1229, 90] on link "Cancel" at bounding box center [1229, 91] width 105 height 21
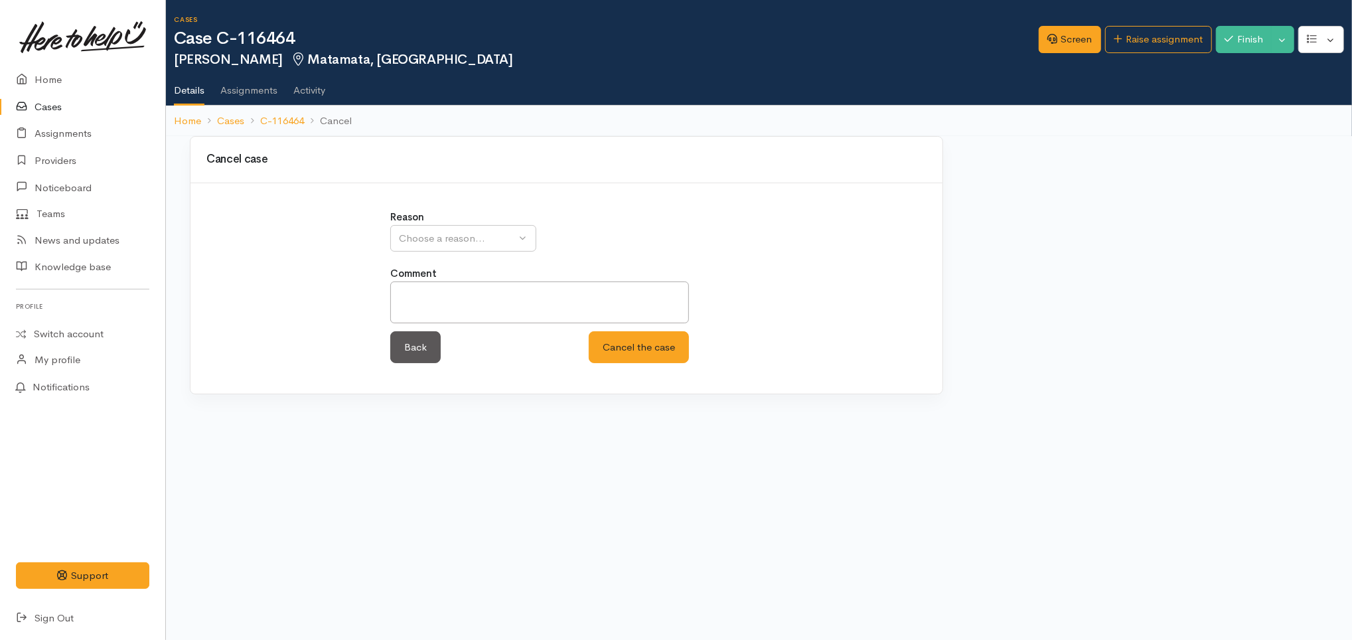
click at [495, 220] on div "Reason Inappropriate request Duplicate case Client withdrew case after contact …" at bounding box center [566, 231] width 352 height 42
click at [480, 242] on div "Choose a reason..." at bounding box center [457, 238] width 117 height 15
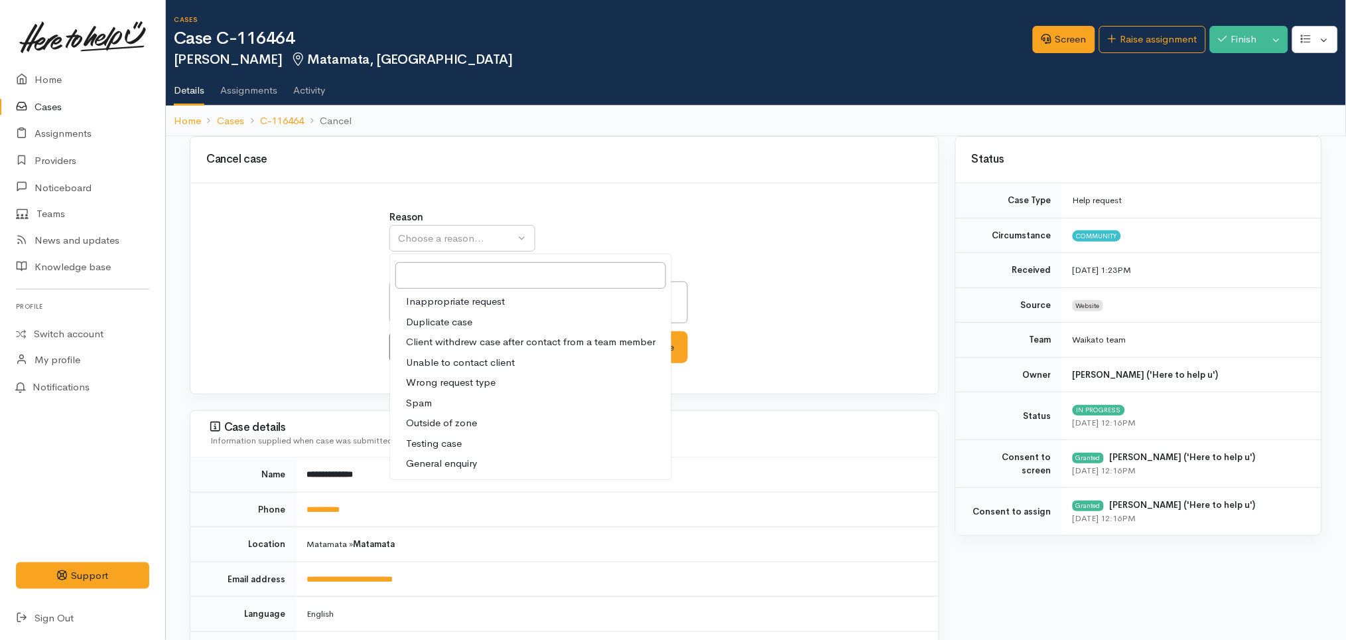
click at [457, 340] on span "Client withdrew case after contact from a team member" at bounding box center [531, 341] width 250 height 15
select select "3"
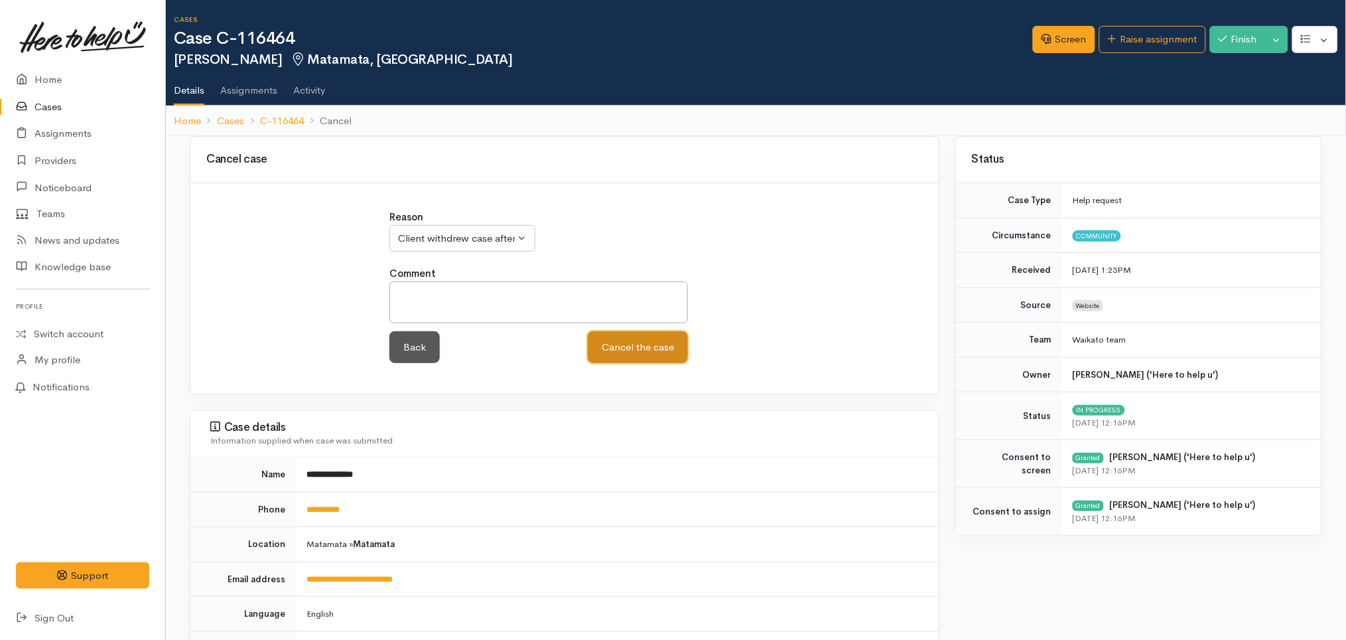
click at [639, 335] on button "Cancel the case" at bounding box center [638, 347] width 100 height 33
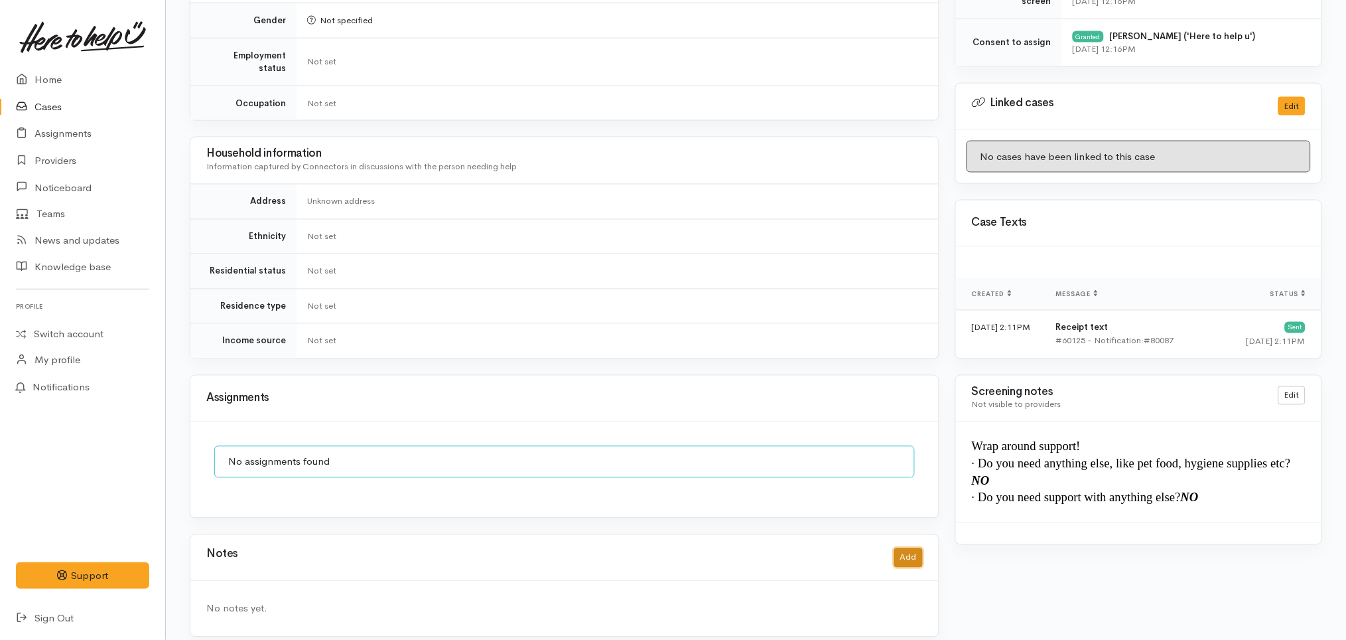
click at [906, 548] on button "Add" at bounding box center [908, 557] width 29 height 19
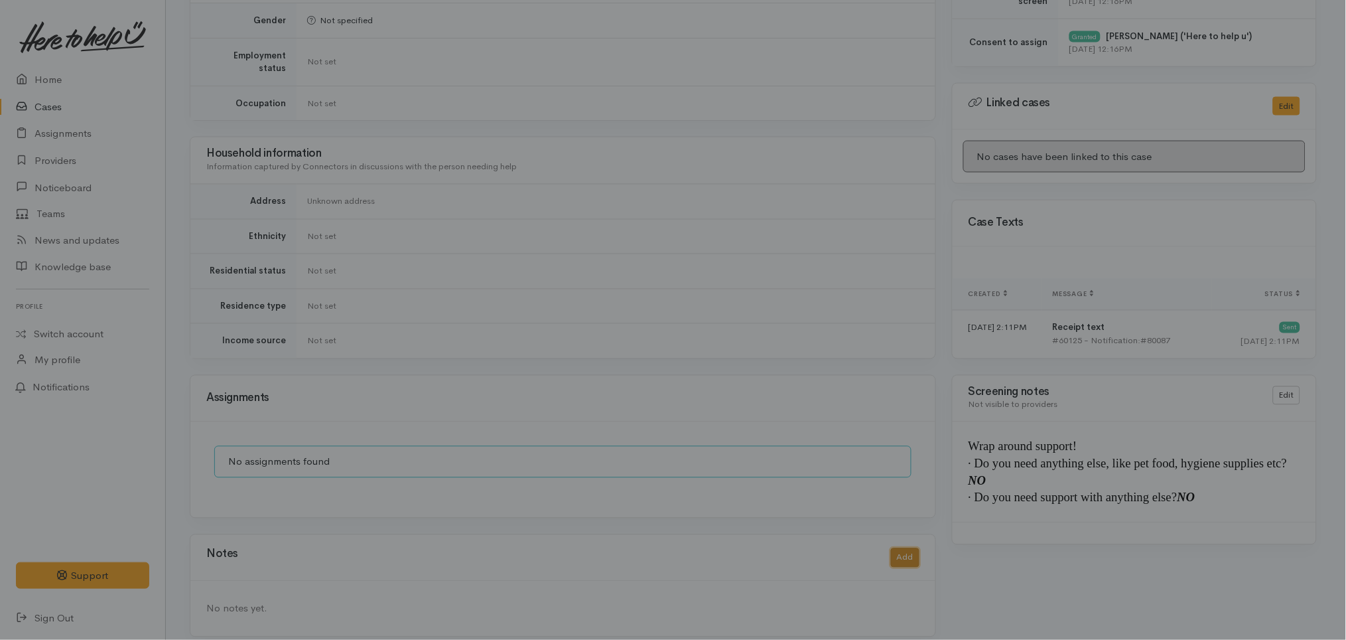
scroll to position [599, 0]
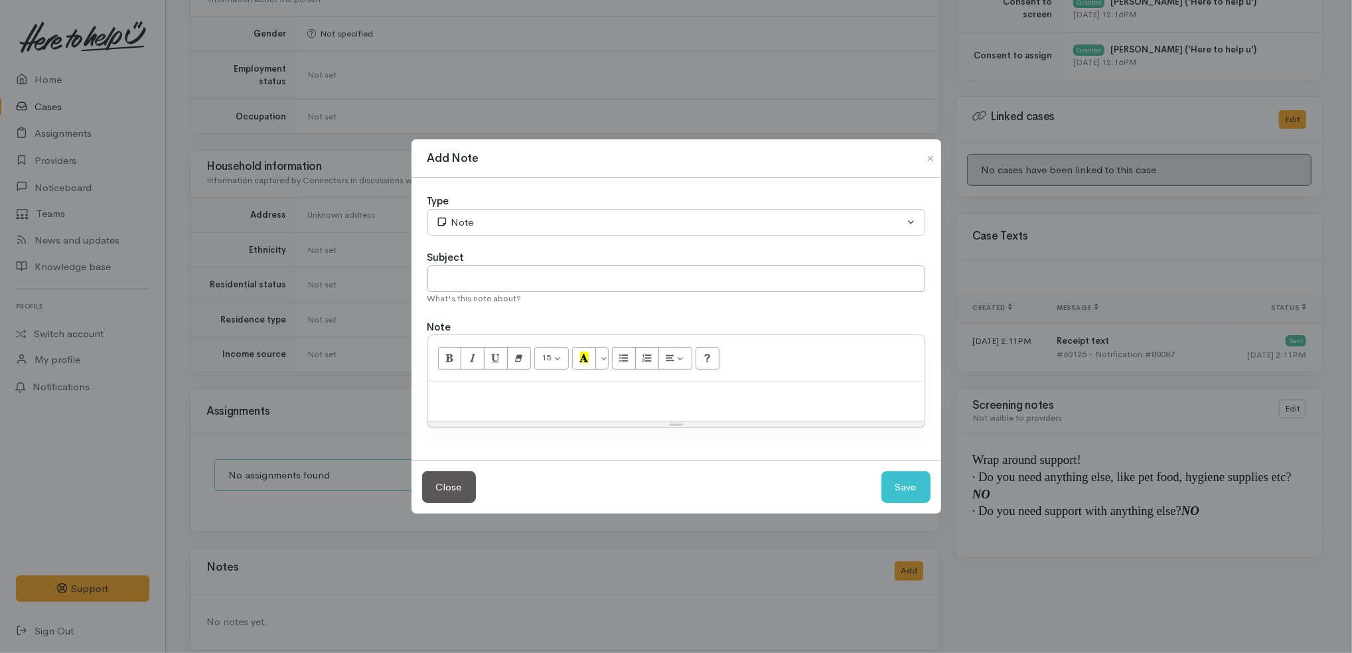
click at [749, 406] on div at bounding box center [676, 401] width 496 height 39
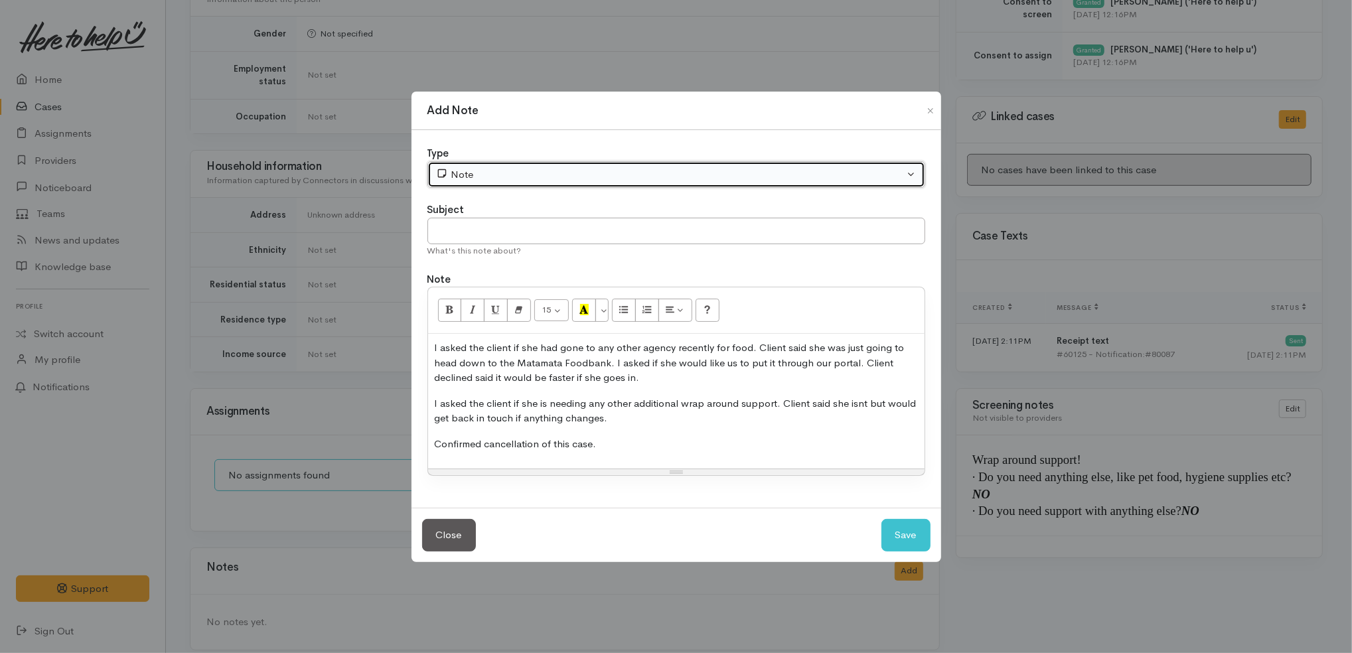
click at [553, 183] on button "Note" at bounding box center [676, 174] width 498 height 27
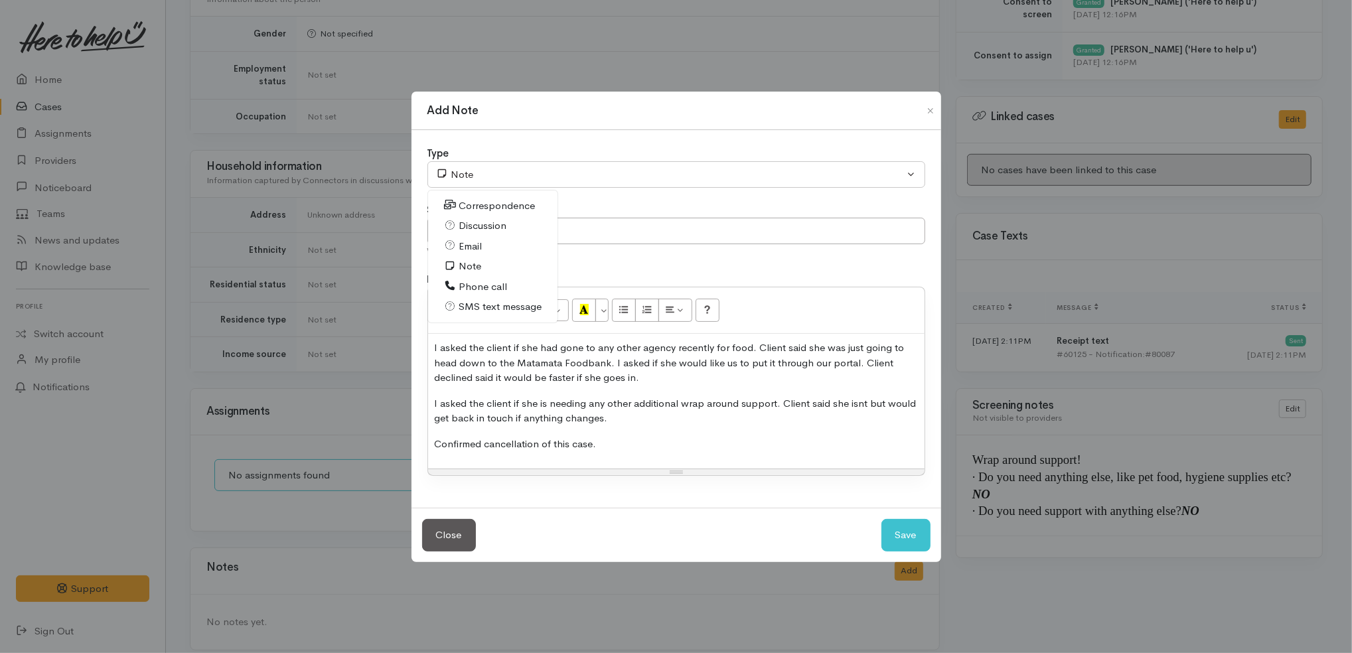
click at [470, 229] on span "Discussion" at bounding box center [483, 225] width 48 height 15
click at [918, 539] on button "Save" at bounding box center [905, 535] width 49 height 33
select select "1"
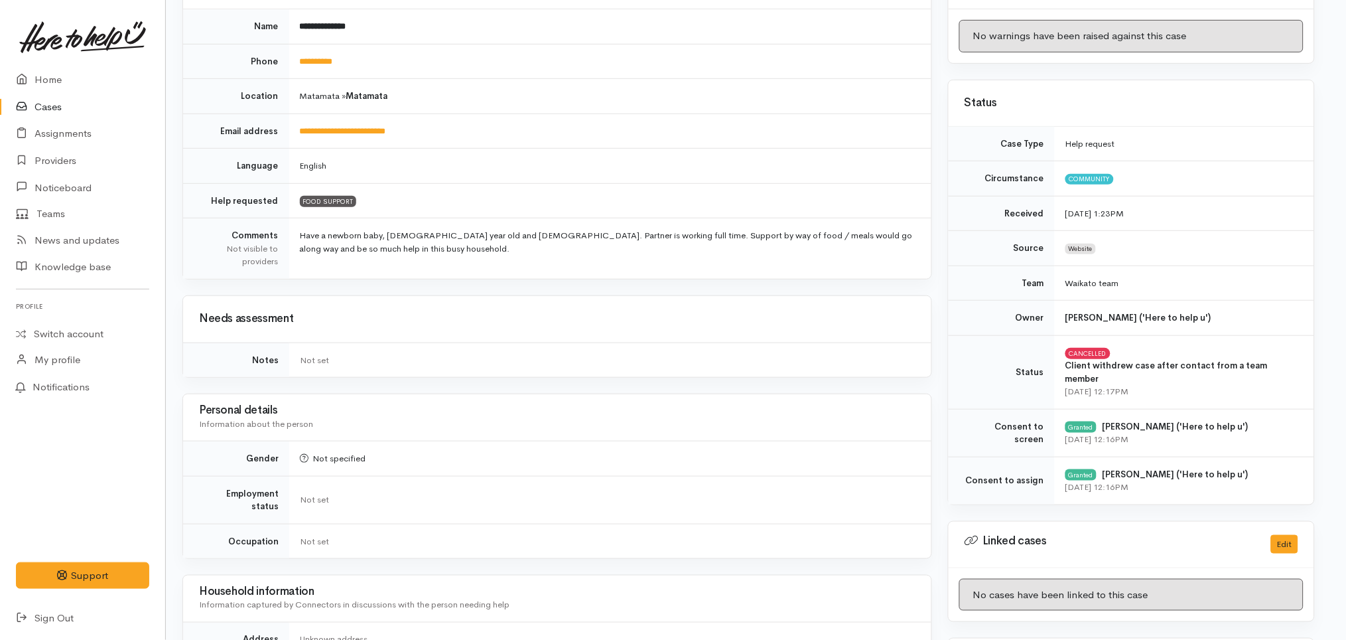
scroll to position [0, 7]
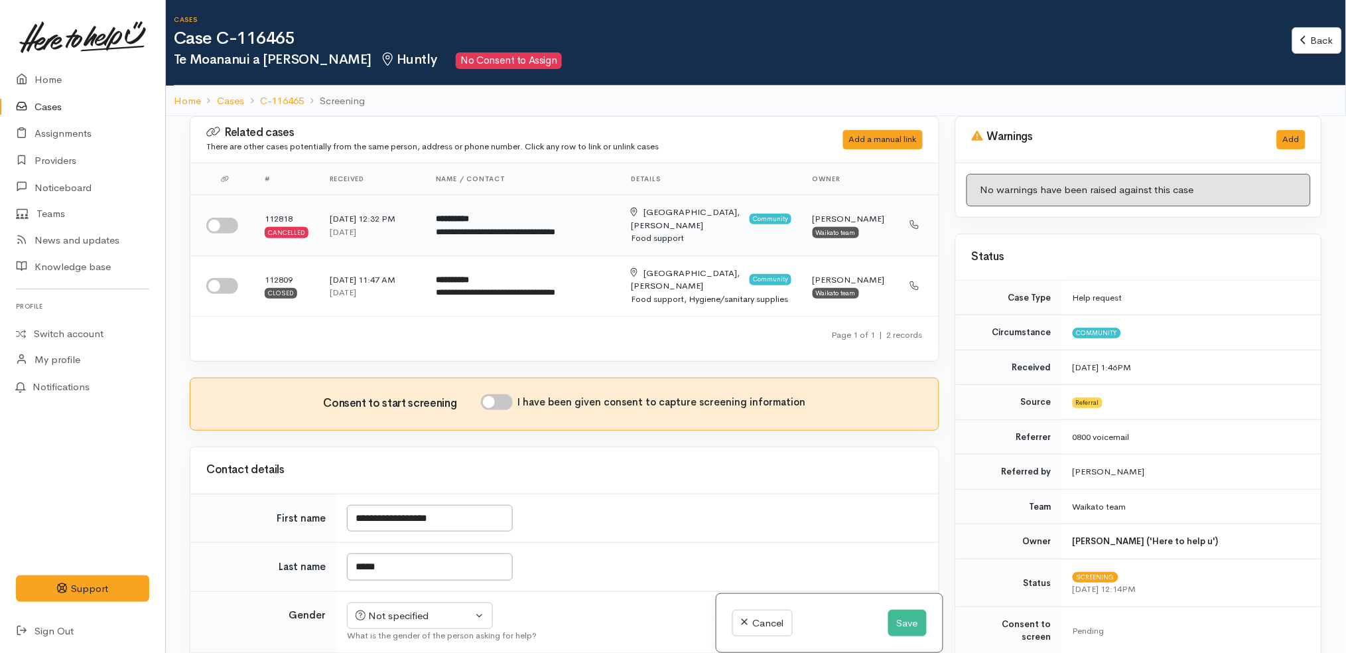
click at [222, 218] on input "checkbox" at bounding box center [222, 226] width 32 height 16
checkbox input "true"
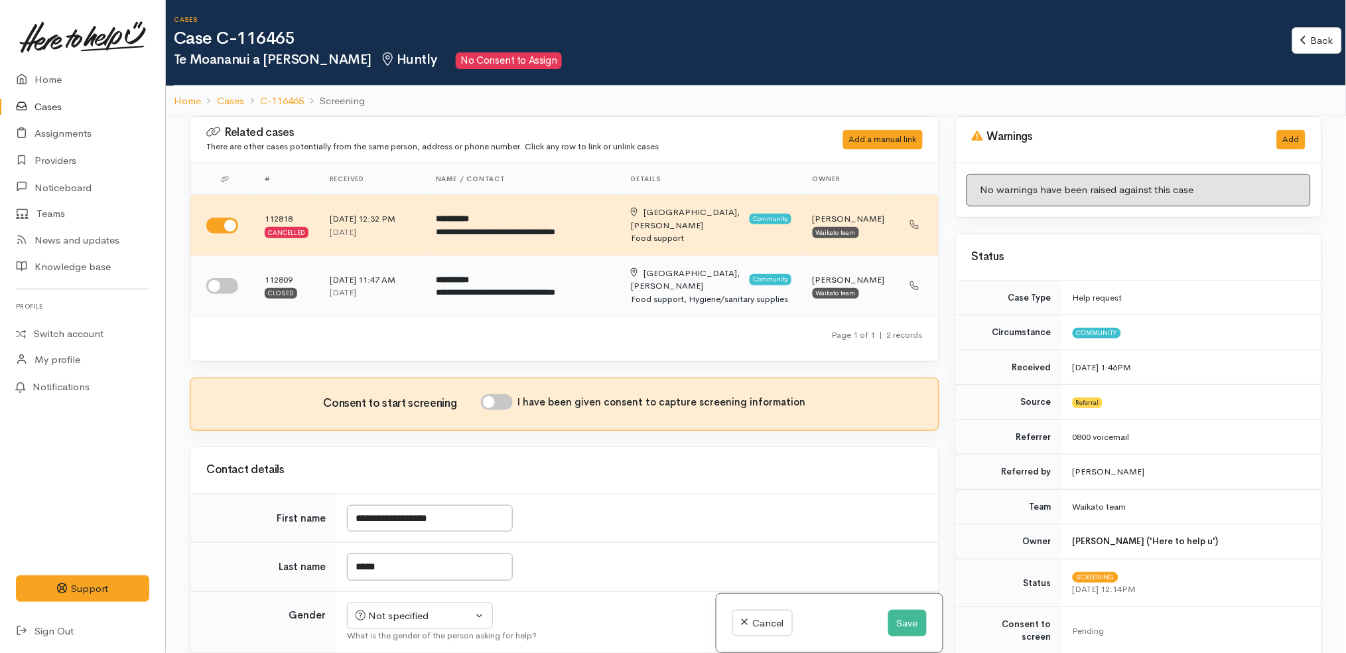
click at [226, 278] on input "checkbox" at bounding box center [222, 286] width 32 height 16
checkbox input "true"
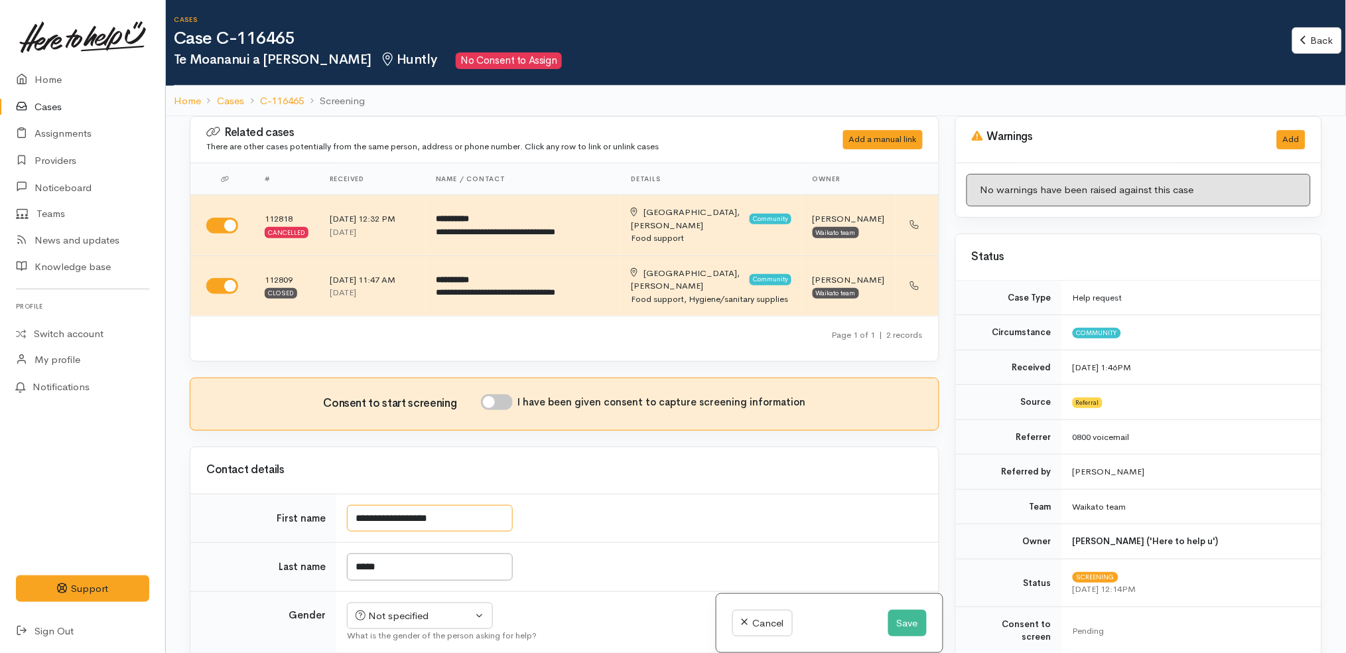
drag, startPoint x: 425, startPoint y: 490, endPoint x: 113, endPoint y: 428, distance: 318.7
click at [113, 428] on body "Support Feedback I've got something to say Back" at bounding box center [673, 384] width 1346 height 769
type input "****"
click at [695, 461] on div "Contact details First name **** Last name ***** Gender Not specified Male Femal…" at bounding box center [565, 631] width 750 height 368
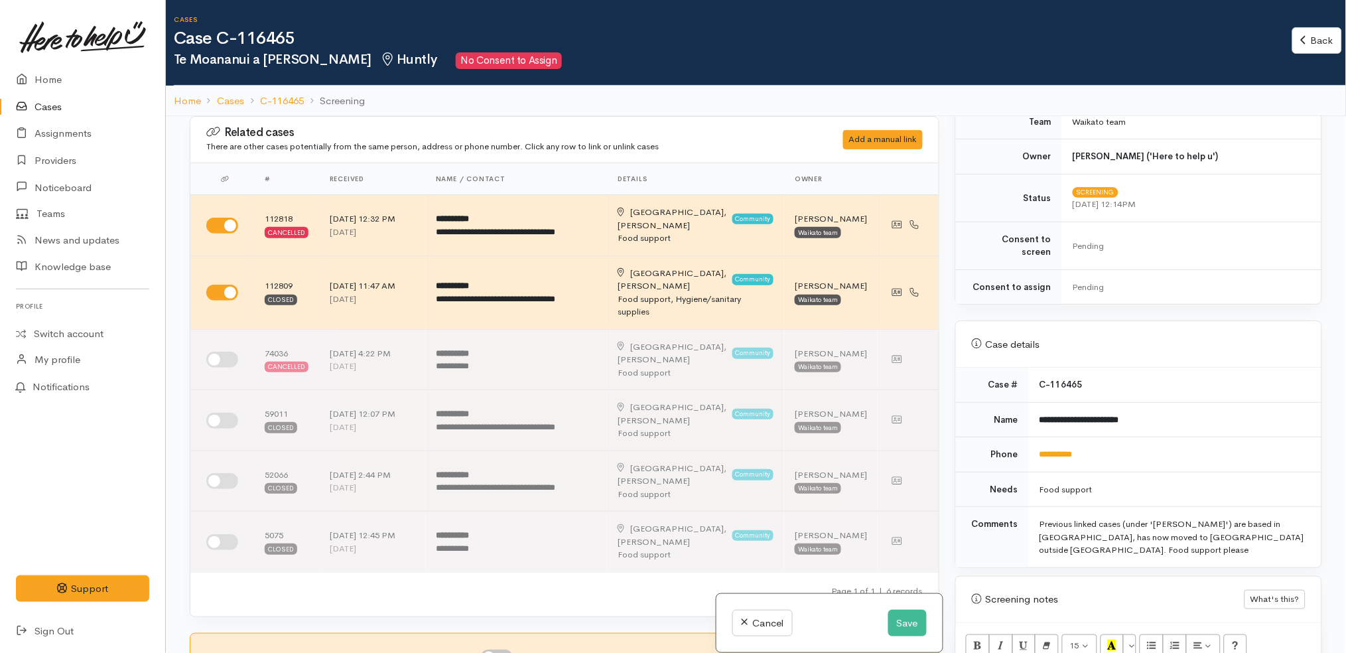
scroll to position [386, 0]
click at [905, 621] on button "Save" at bounding box center [908, 623] width 38 height 27
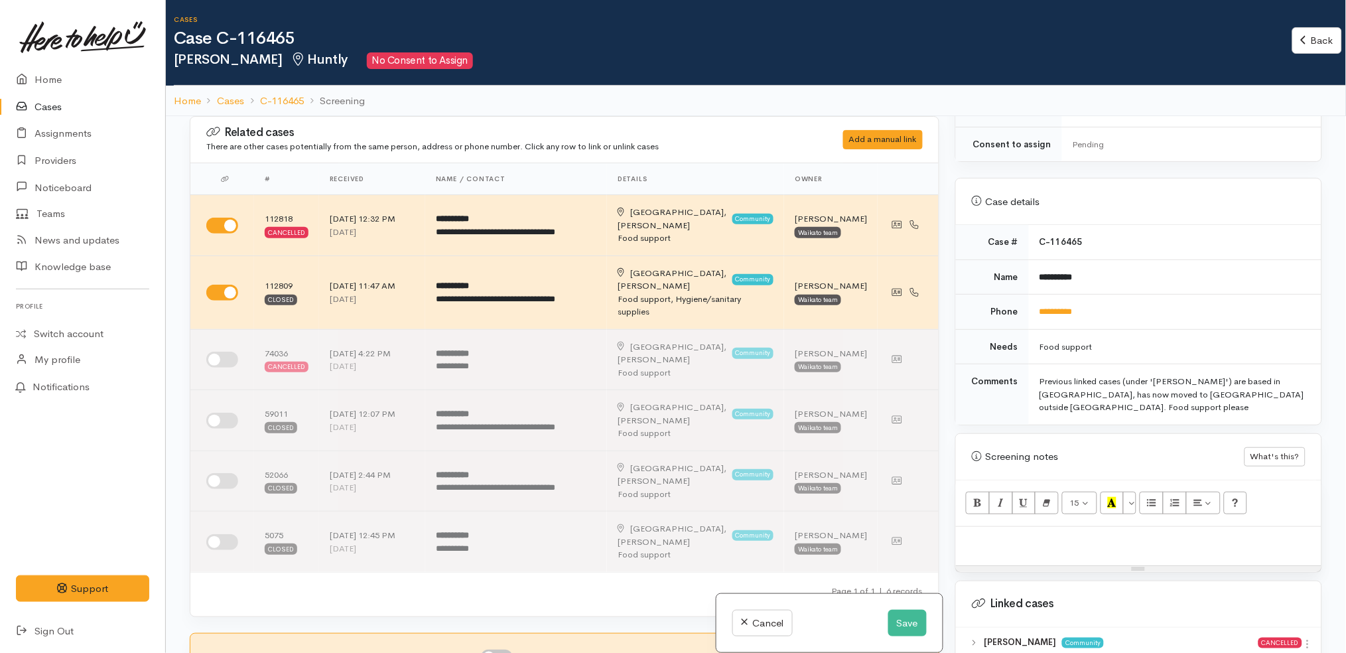
scroll to position [779, 0]
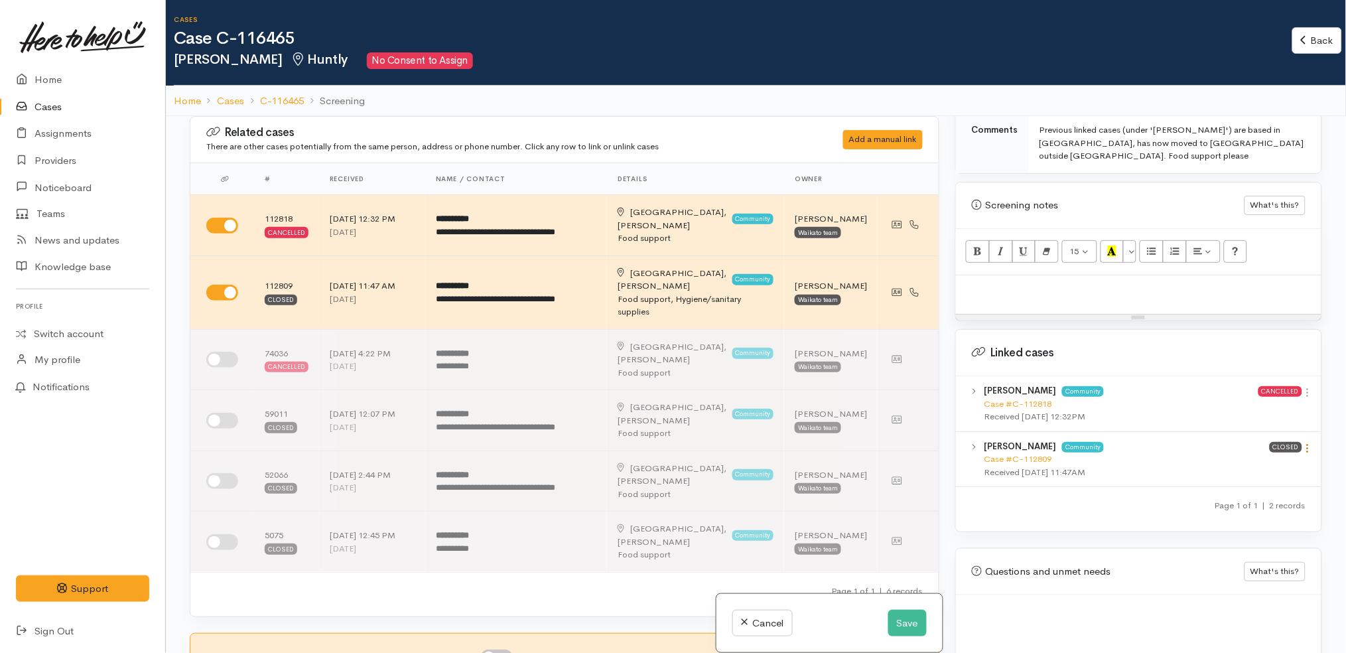
click at [1303, 443] on icon at bounding box center [1308, 448] width 11 height 11
click at [1265, 464] on link "View case" at bounding box center [1260, 474] width 105 height 21
click at [1069, 282] on p at bounding box center [1139, 289] width 352 height 15
paste div
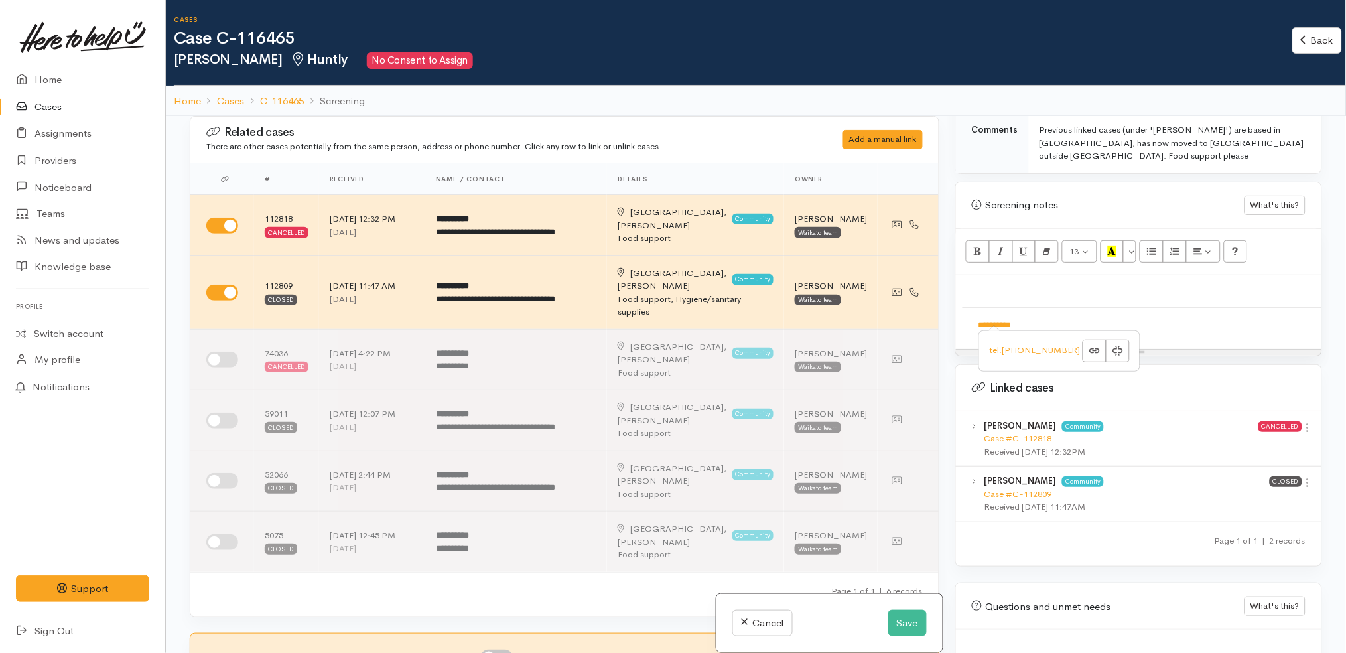
click at [1092, 280] on div "**********" at bounding box center [1139, 312] width 366 height 74
click at [1066, 275] on div "**********" at bounding box center [1139, 312] width 366 height 74
click at [1056, 282] on p at bounding box center [1139, 289] width 352 height 15
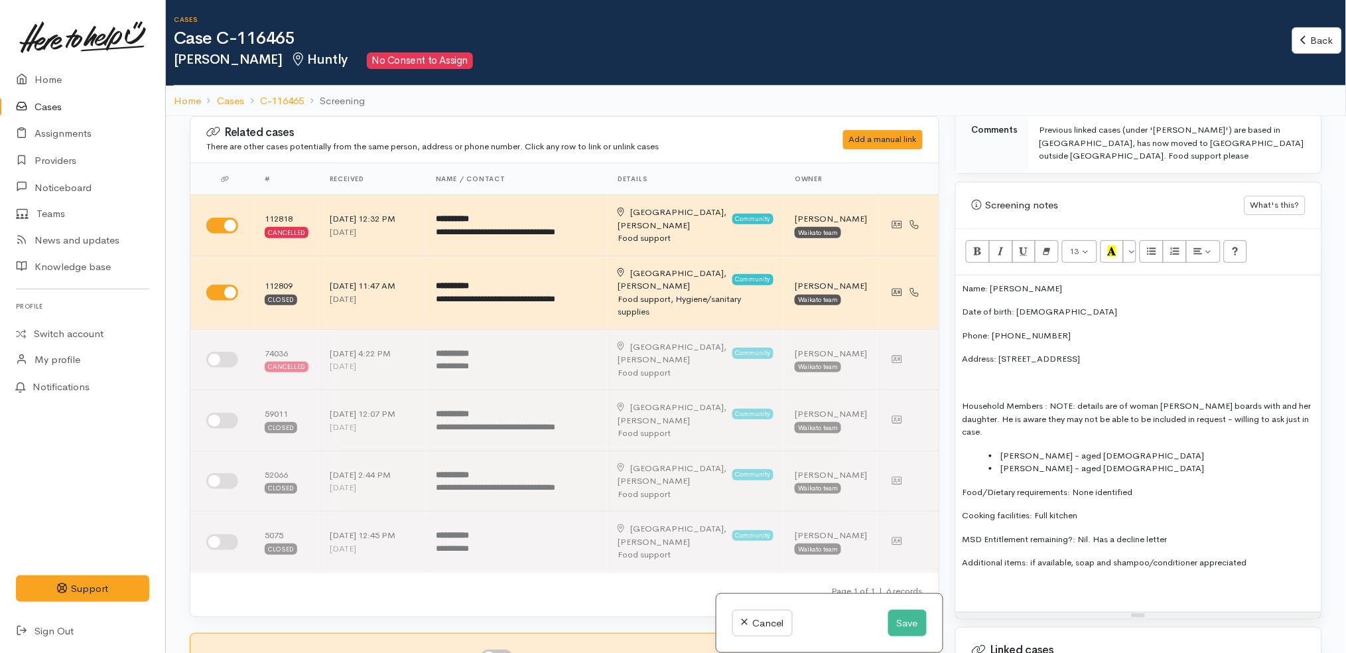
drag, startPoint x: 1210, startPoint y: 331, endPoint x: 999, endPoint y: 329, distance: 211.0
click at [999, 352] on p "Address: [STREET_ADDRESS]" at bounding box center [1139, 358] width 352 height 13
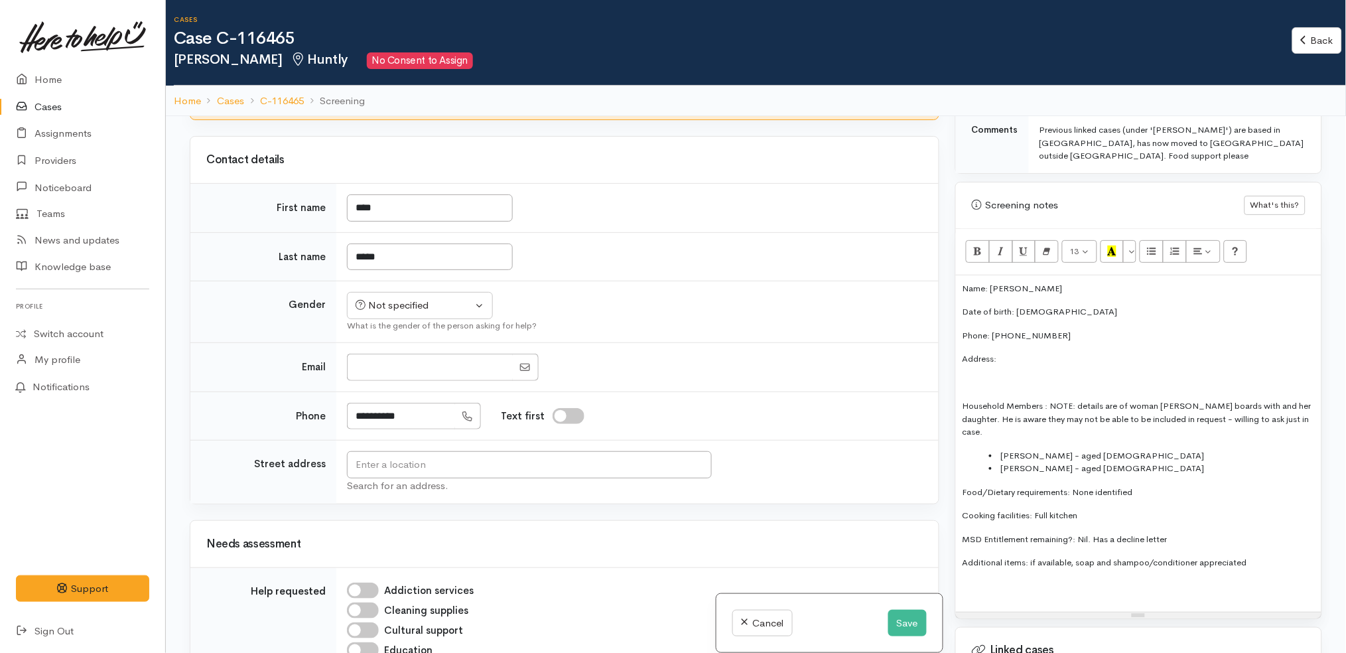
scroll to position [567, 0]
click at [480, 451] on input "text" at bounding box center [529, 464] width 365 height 27
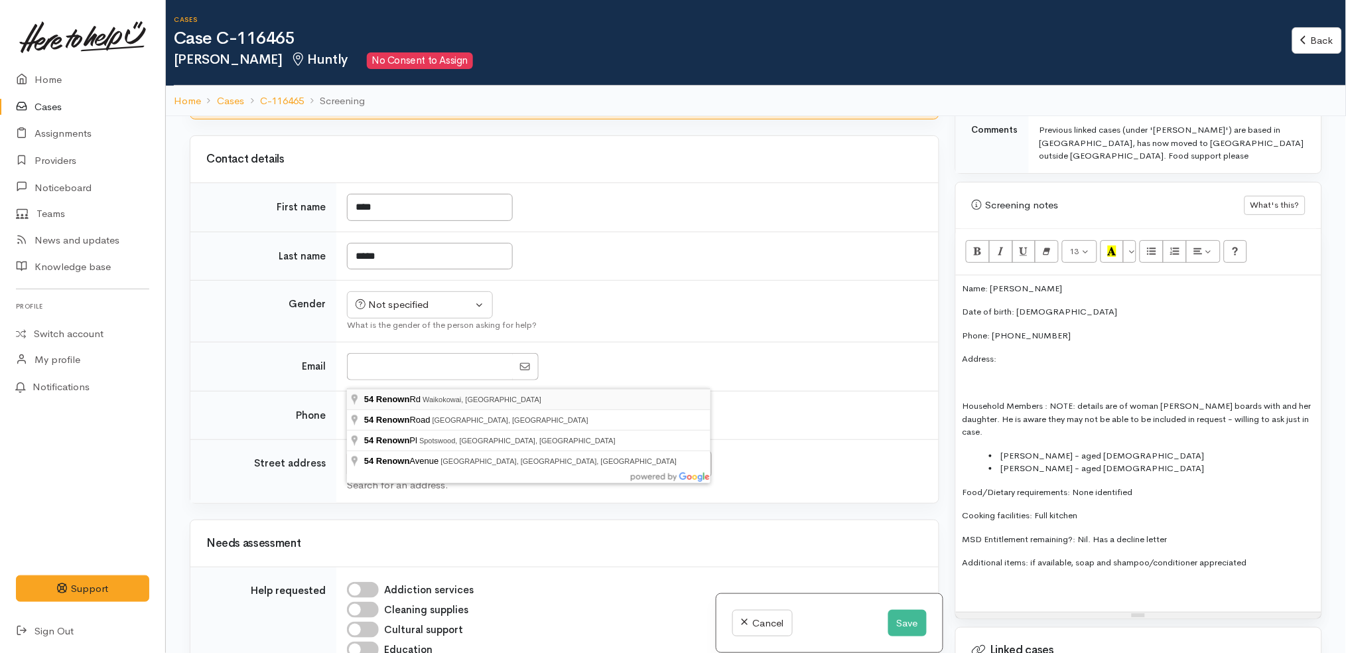
type input "[STREET_ADDRESS]"
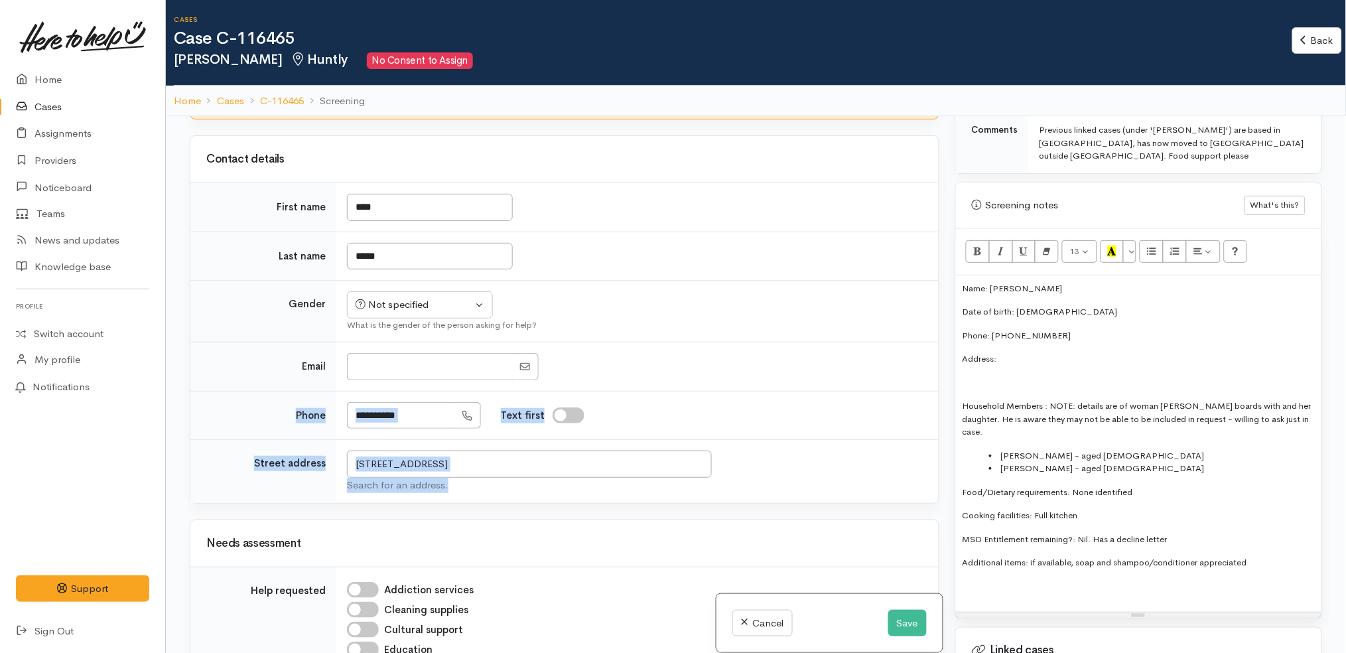
drag, startPoint x: 569, startPoint y: 390, endPoint x: 249, endPoint y: 342, distance: 324.0
click at [249, 342] on tbody "First name **** Last name ***** Gender Not specified [DEMOGRAPHIC_DATA] [DEMOGR…" at bounding box center [564, 343] width 749 height 321
click at [602, 451] on input "[STREET_ADDRESS]" at bounding box center [529, 464] width 365 height 27
drag, startPoint x: 602, startPoint y: 380, endPoint x: 276, endPoint y: 381, distance: 325.8
click at [276, 440] on tr "Street address [STREET_ADDRESS] Search for an address." at bounding box center [564, 472] width 749 height 64
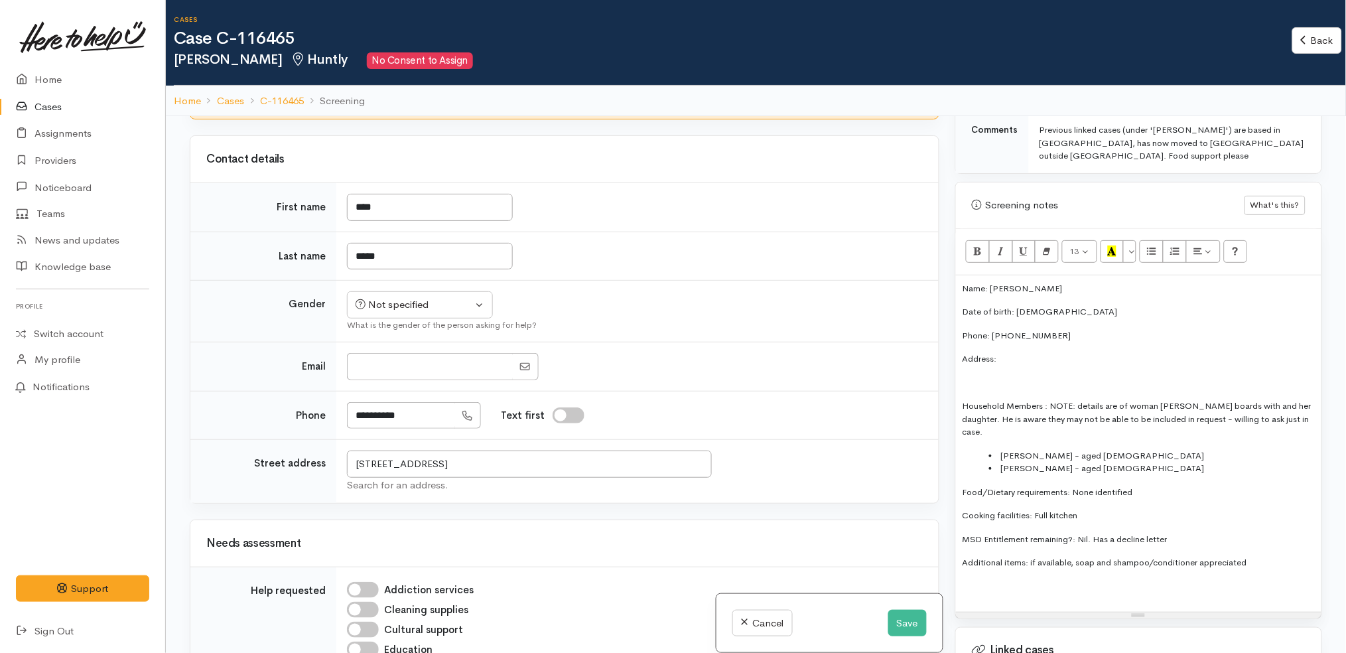
click at [1025, 352] on p "Address:" at bounding box center [1139, 358] width 352 height 13
click at [999, 376] on p at bounding box center [1139, 382] width 352 height 13
click at [1298, 399] on p "Household Members : NOTE: details are of woman [PERSON_NAME] boards with and he…" at bounding box center [1139, 418] width 352 height 39
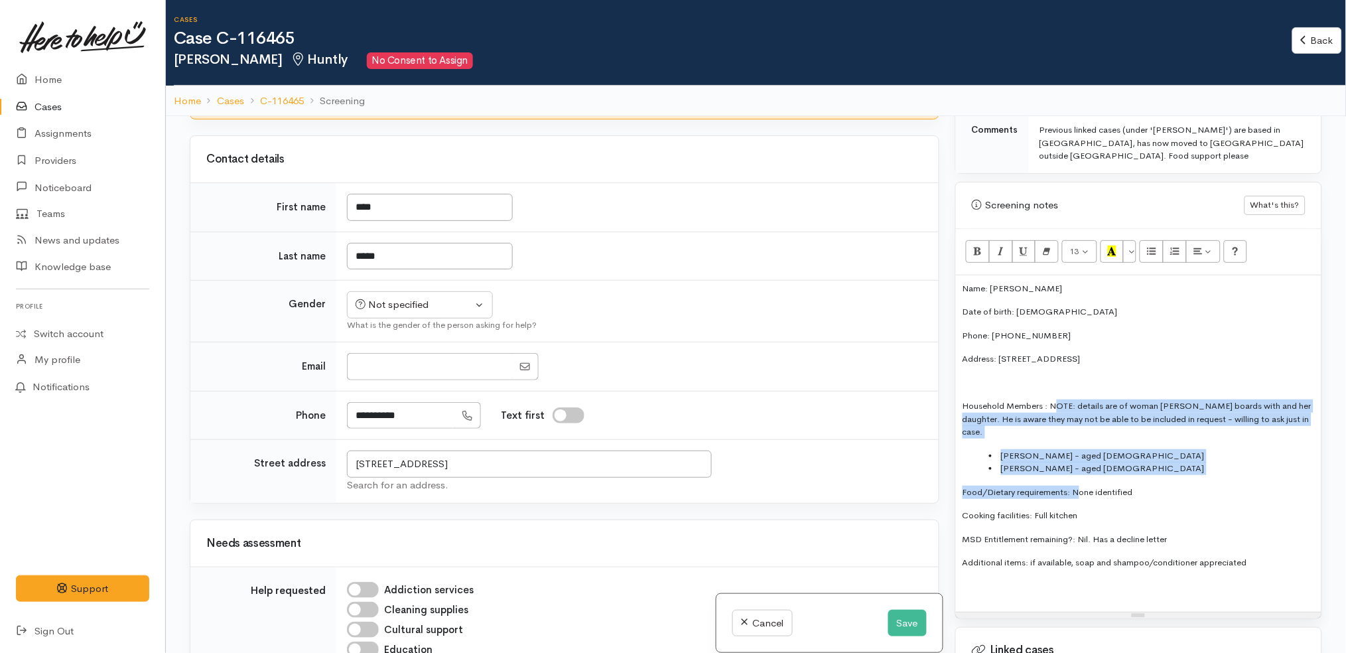
drag, startPoint x: 1078, startPoint y: 437, endPoint x: 1056, endPoint y: 374, distance: 67.4
click at [1056, 374] on div "Name: [PERSON_NAME] Date of birth: [DEMOGRAPHIC_DATA] Phone: 0211184121 Address…" at bounding box center [1139, 443] width 366 height 337
click at [1057, 449] on li "[PERSON_NAME] - aged [DEMOGRAPHIC_DATA]" at bounding box center [1152, 455] width 326 height 13
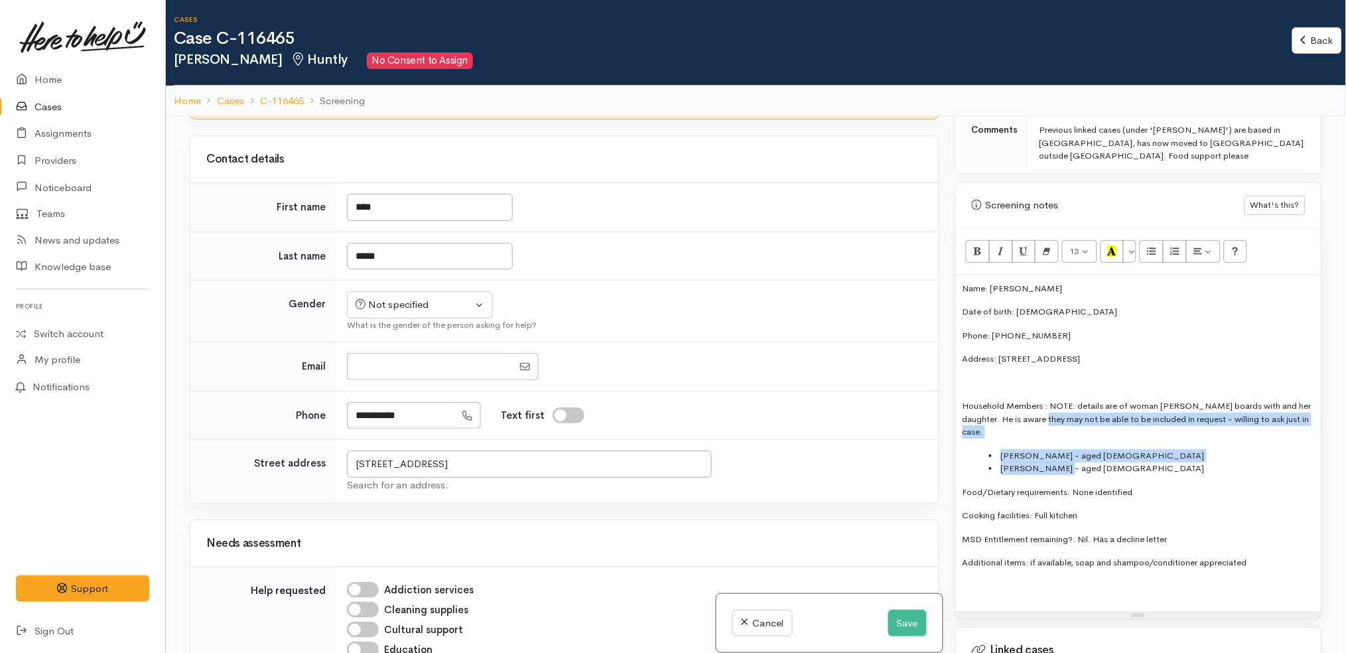
drag, startPoint x: 1070, startPoint y: 429, endPoint x: 1046, endPoint y: 388, distance: 47.0
click at [1046, 388] on div "Name: [PERSON_NAME] Date of birth: [DEMOGRAPHIC_DATA] Phone: 0211184121 Address…" at bounding box center [1139, 443] width 366 height 337
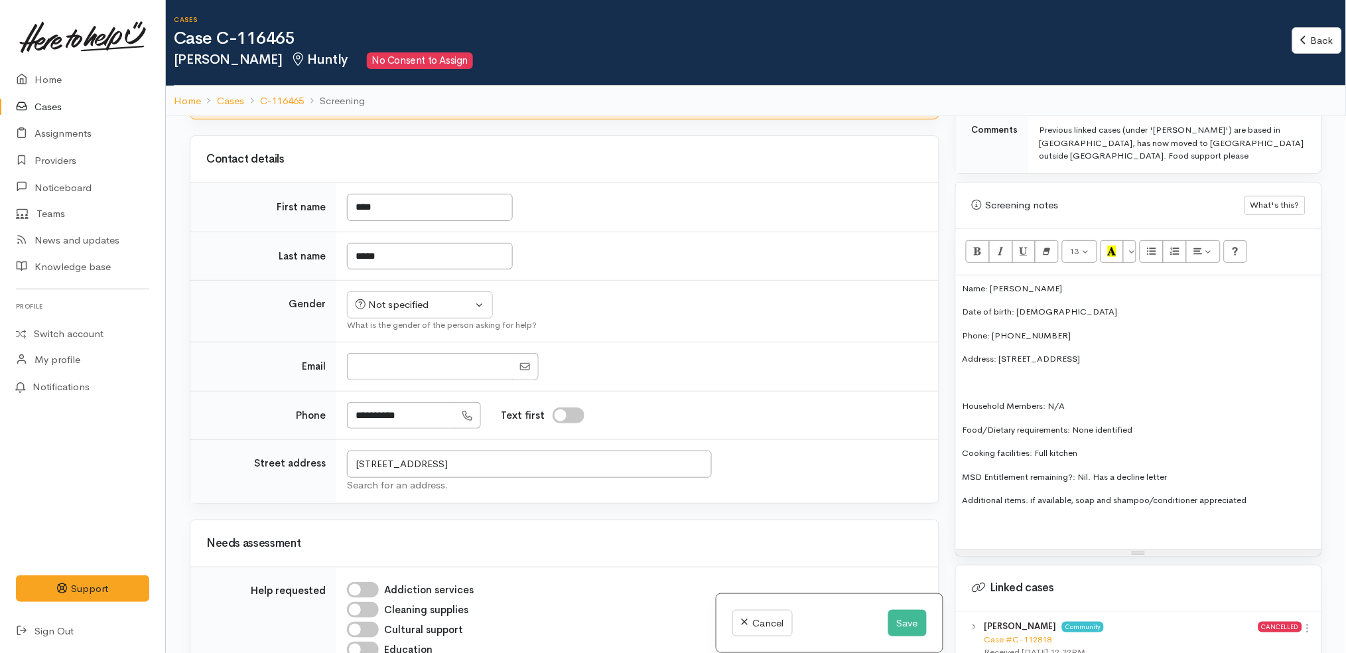
click at [1023, 376] on p at bounding box center [1139, 382] width 352 height 13
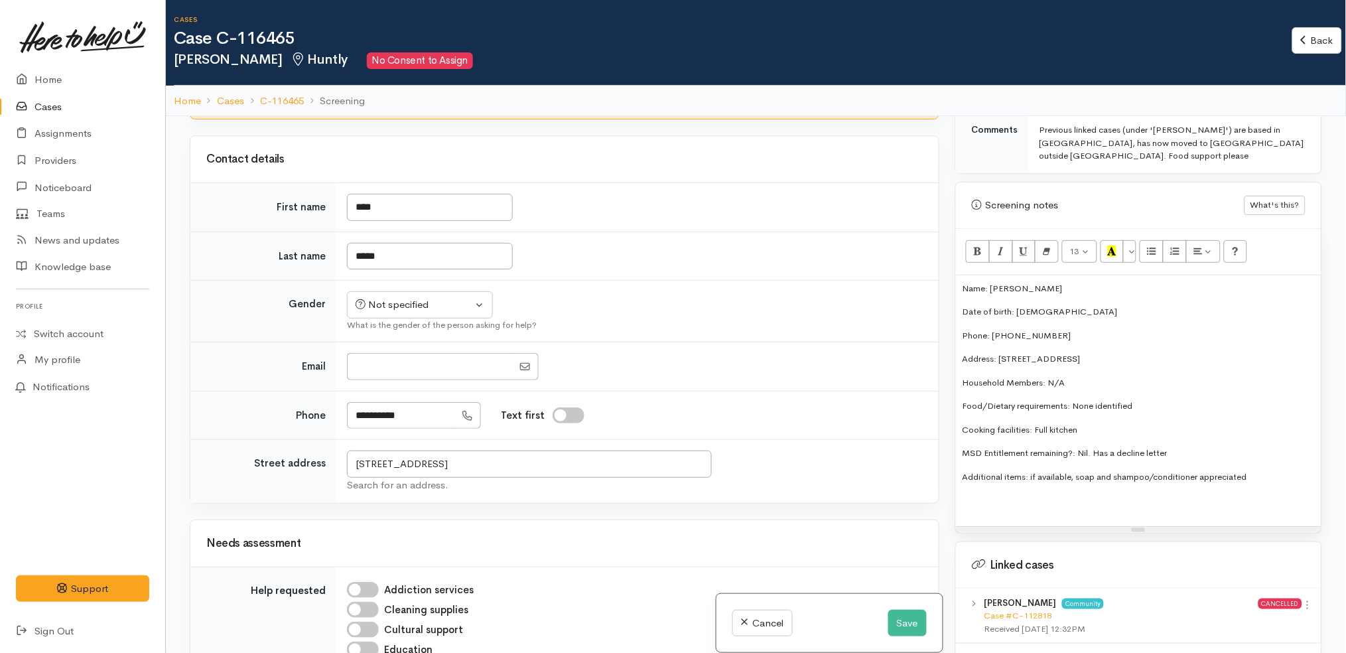
click at [1082, 494] on p at bounding box center [1139, 501] width 352 height 15
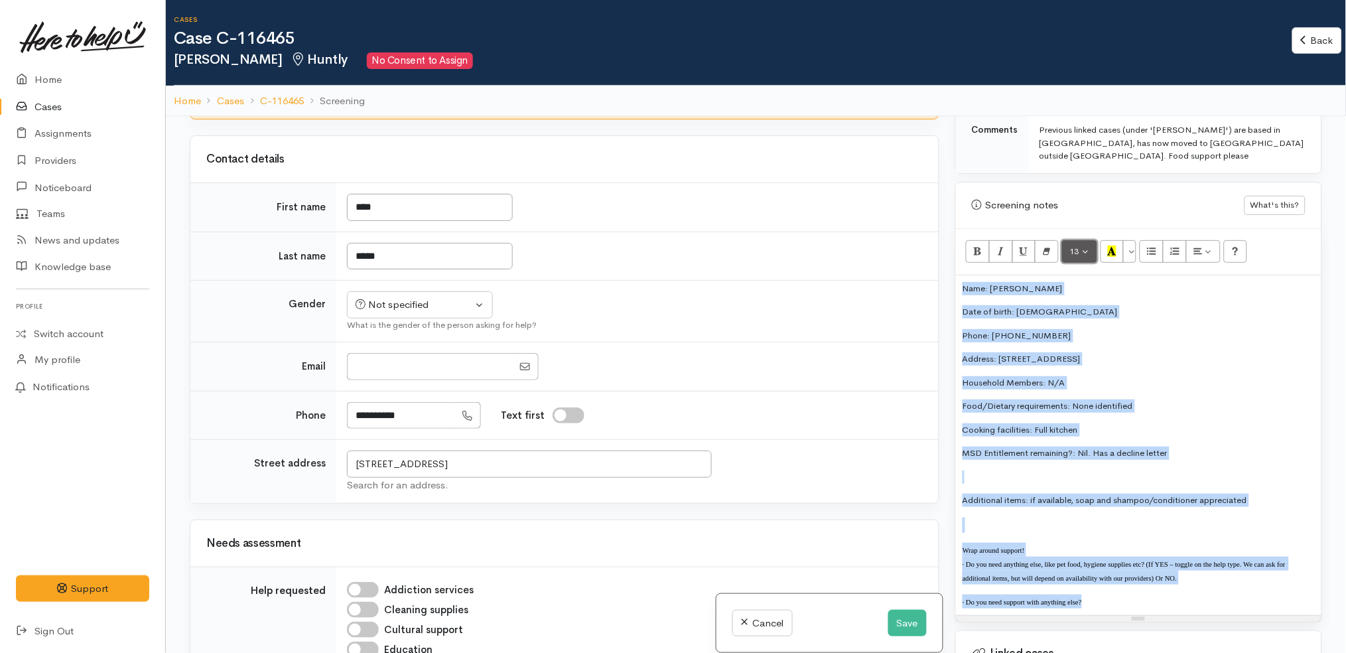
click at [1075, 240] on button "13" at bounding box center [1079, 251] width 35 height 23
click at [1102, 354] on link "12" at bounding box center [1115, 364] width 105 height 21
click at [1078, 246] on span "12" at bounding box center [1074, 251] width 9 height 11
click at [1116, 376] on link "14" at bounding box center [1115, 386] width 105 height 21
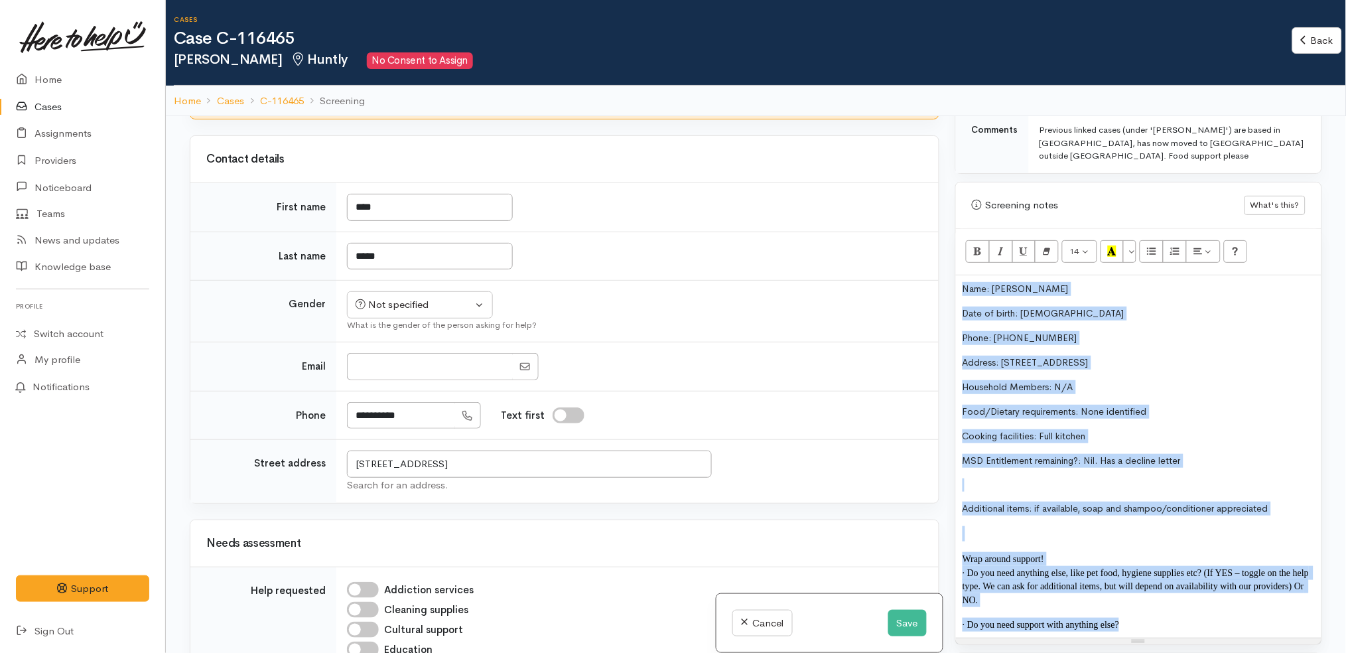
click at [1143, 607] on div "Name: [PERSON_NAME] Date of birth: [DEMOGRAPHIC_DATA] Phone: 0211184121 Address…" at bounding box center [1139, 456] width 366 height 362
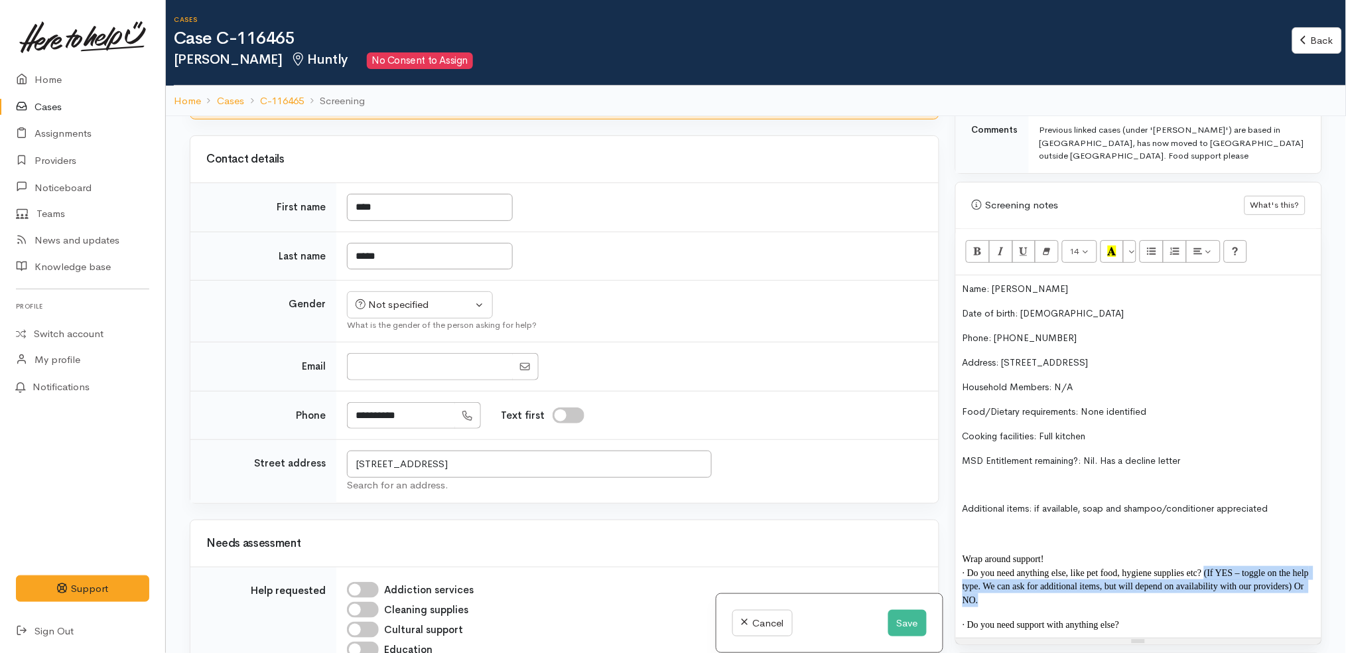
drag, startPoint x: 1117, startPoint y: 581, endPoint x: 1204, endPoint y: 545, distance: 94.0
click at [1204, 566] on p "· Do you need anything else, like pet food, hygiene supplies etc? (If YES – tog…" at bounding box center [1139, 586] width 352 height 41
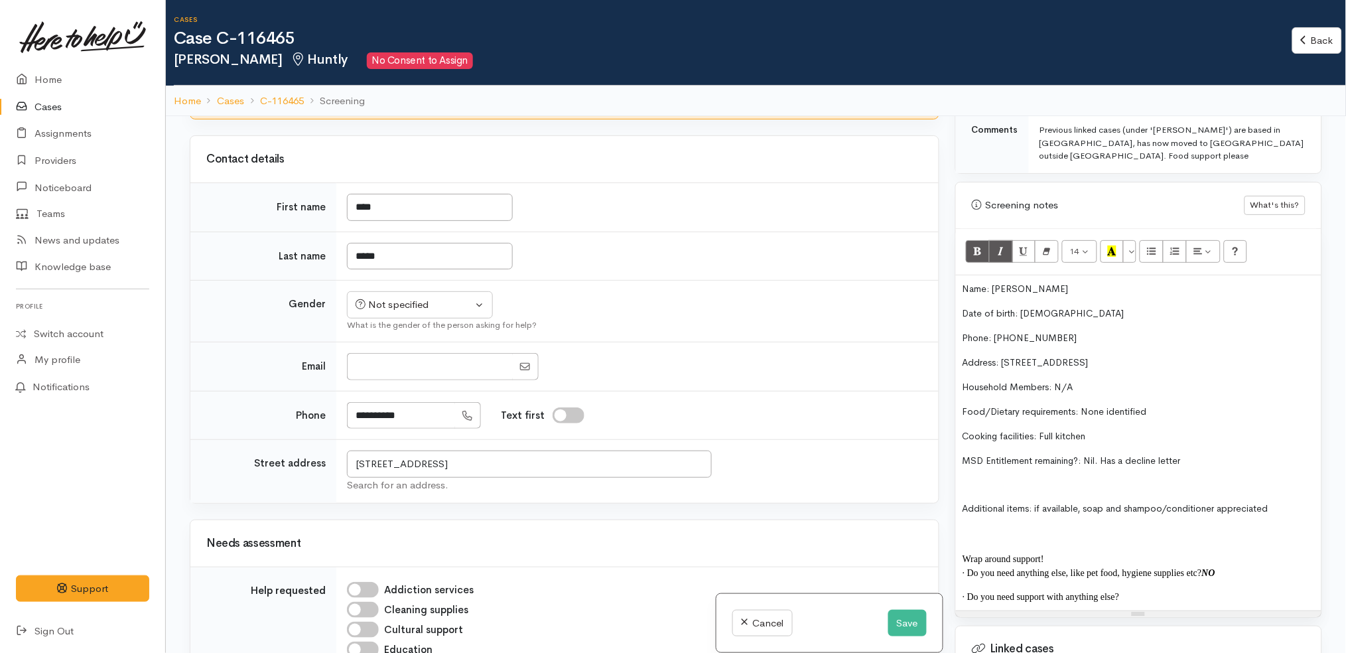
copy b "NO"
click at [1058, 526] on p at bounding box center [1139, 533] width 352 height 15
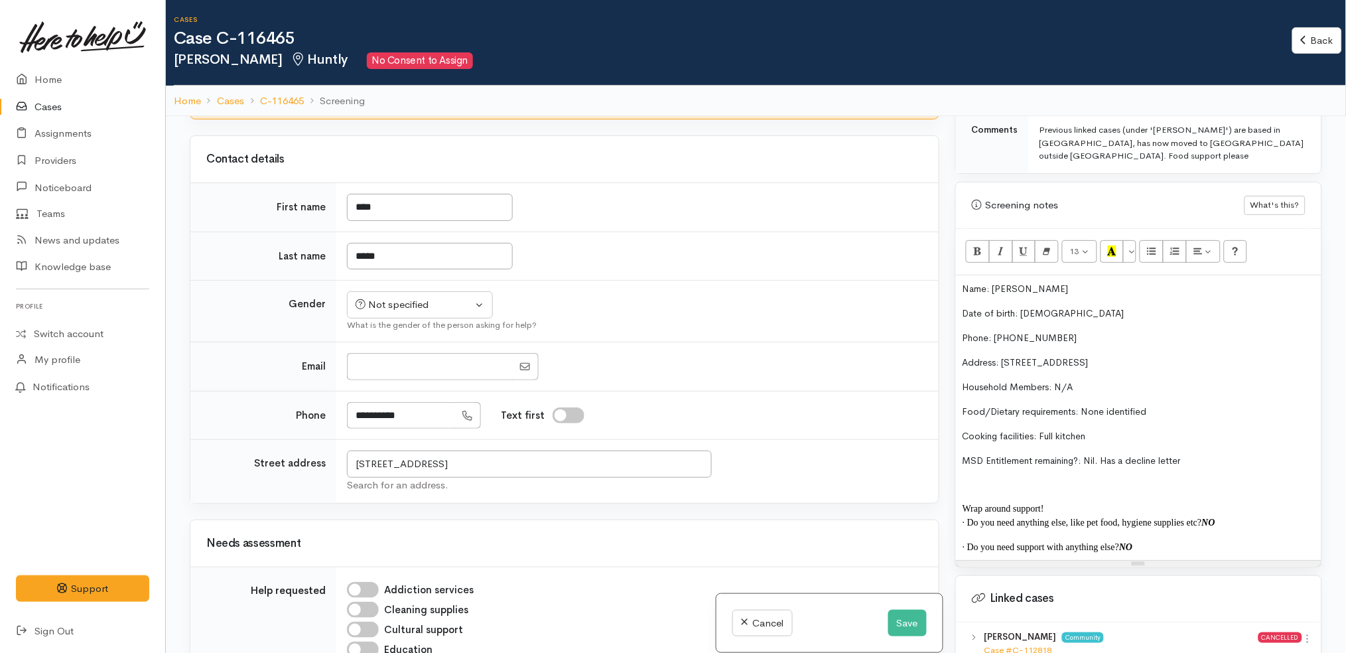
scroll to position [459, 0]
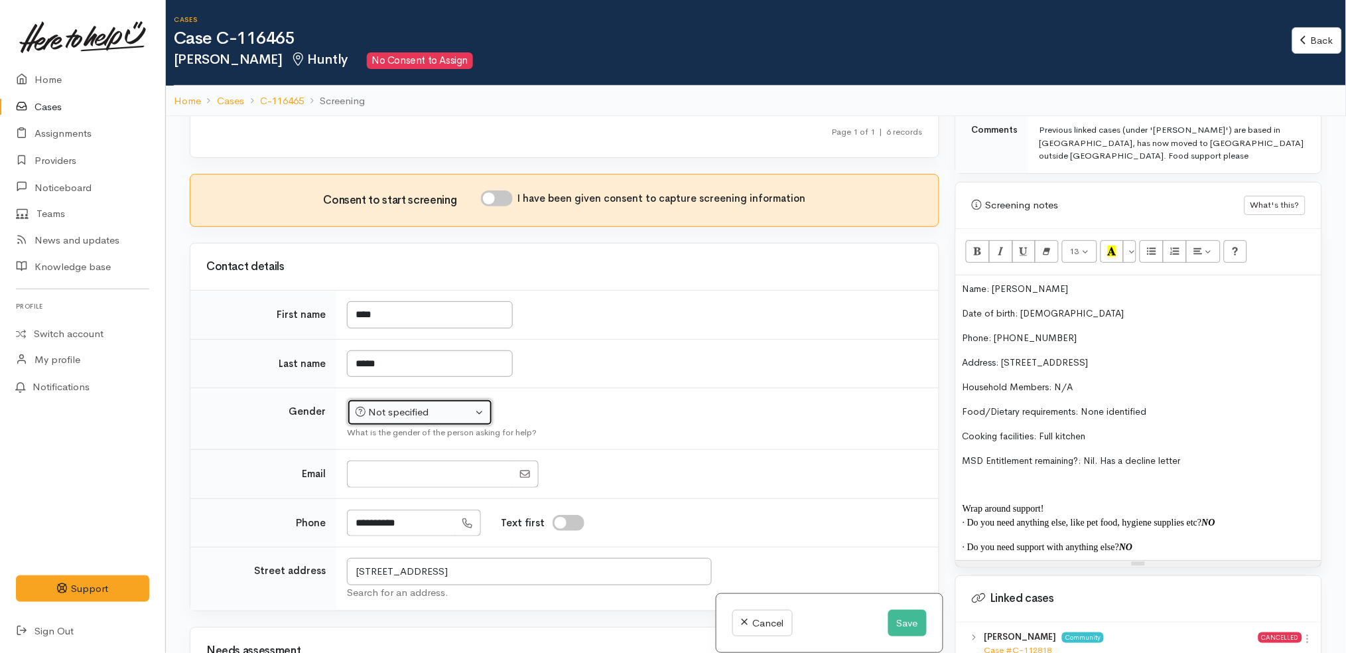
click at [423, 405] on div "Not specified" at bounding box center [414, 412] width 117 height 15
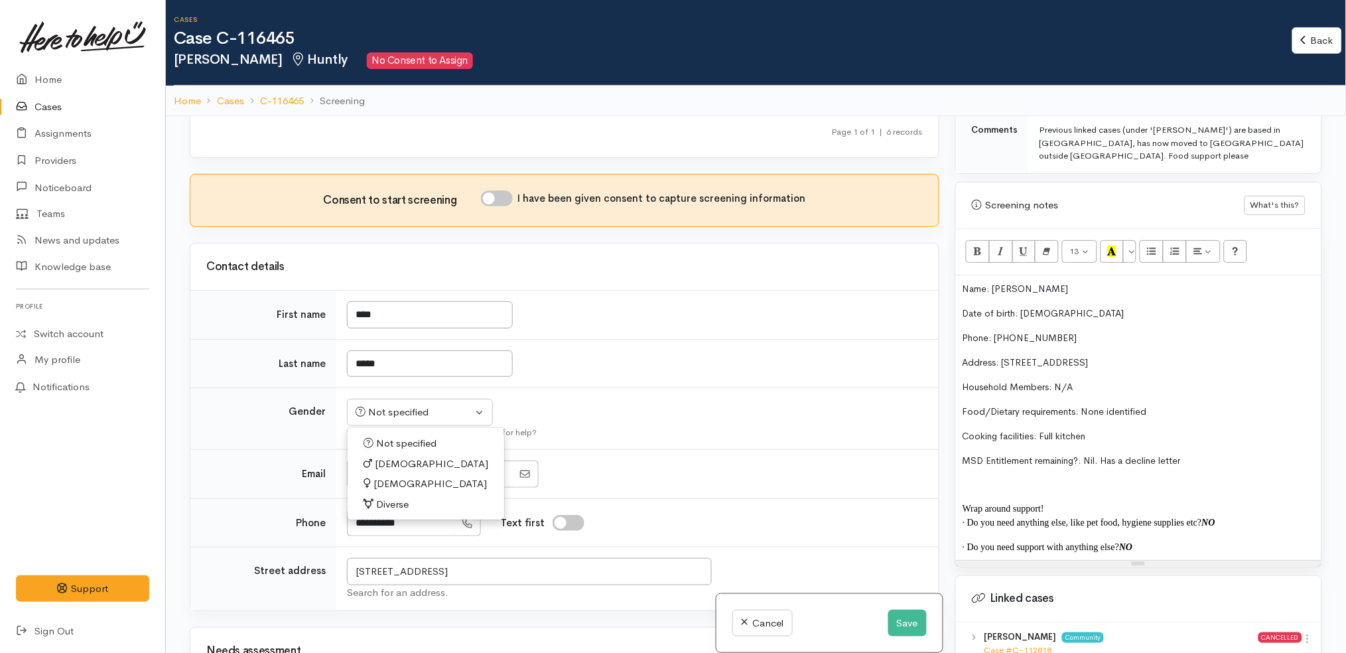
click at [390, 457] on span "[DEMOGRAPHIC_DATA]" at bounding box center [431, 464] width 113 height 15
select select "[DEMOGRAPHIC_DATA]"
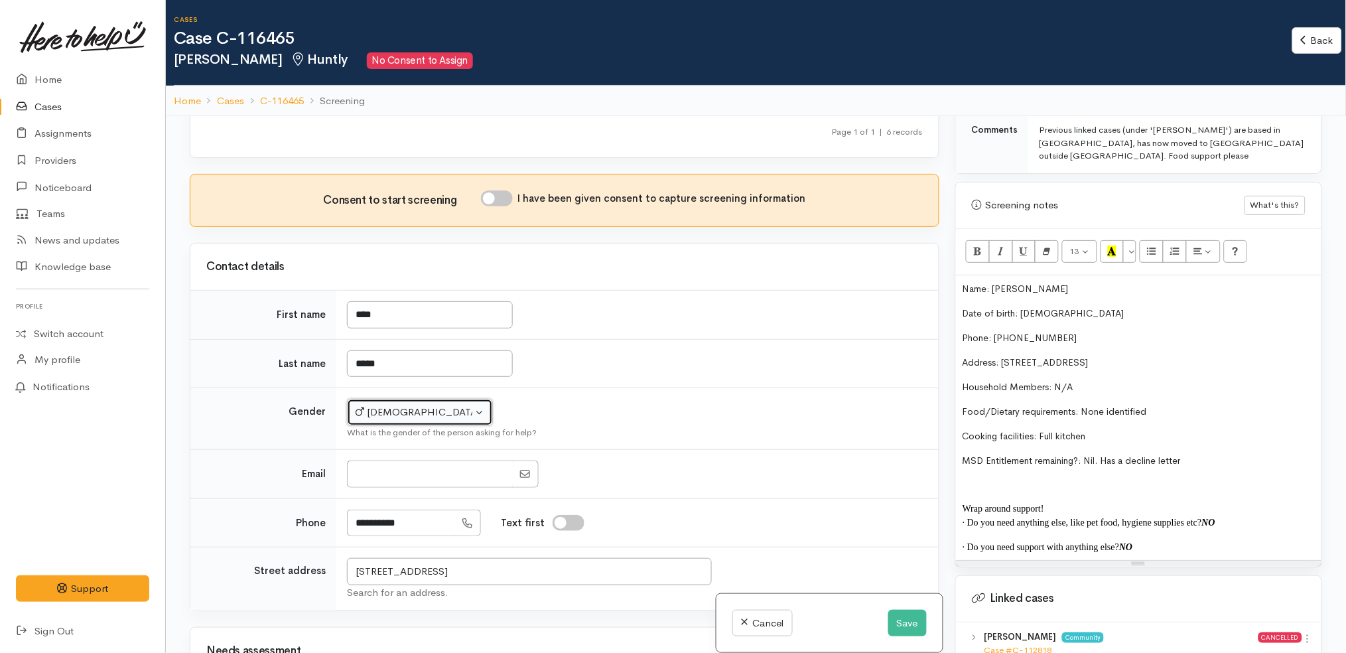
scroll to position [349, 0]
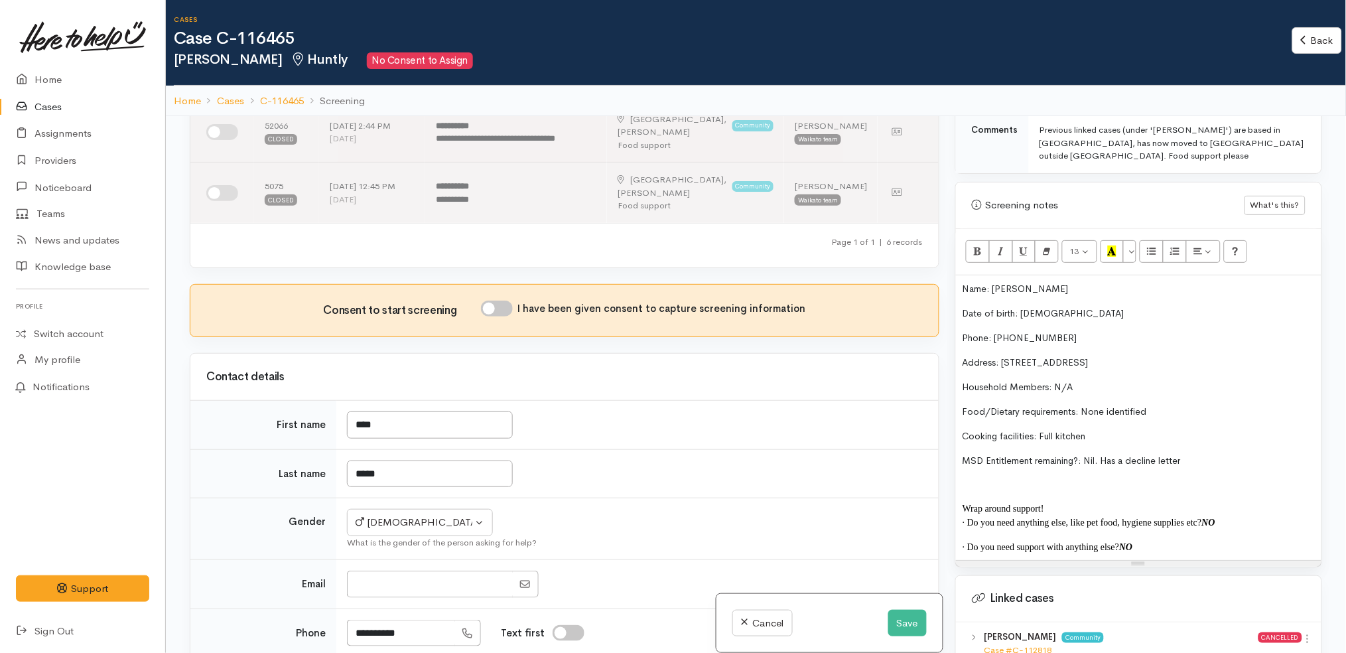
click at [500, 301] on input "I have been given consent to capture screening information" at bounding box center [497, 309] width 32 height 16
checkbox input "true"
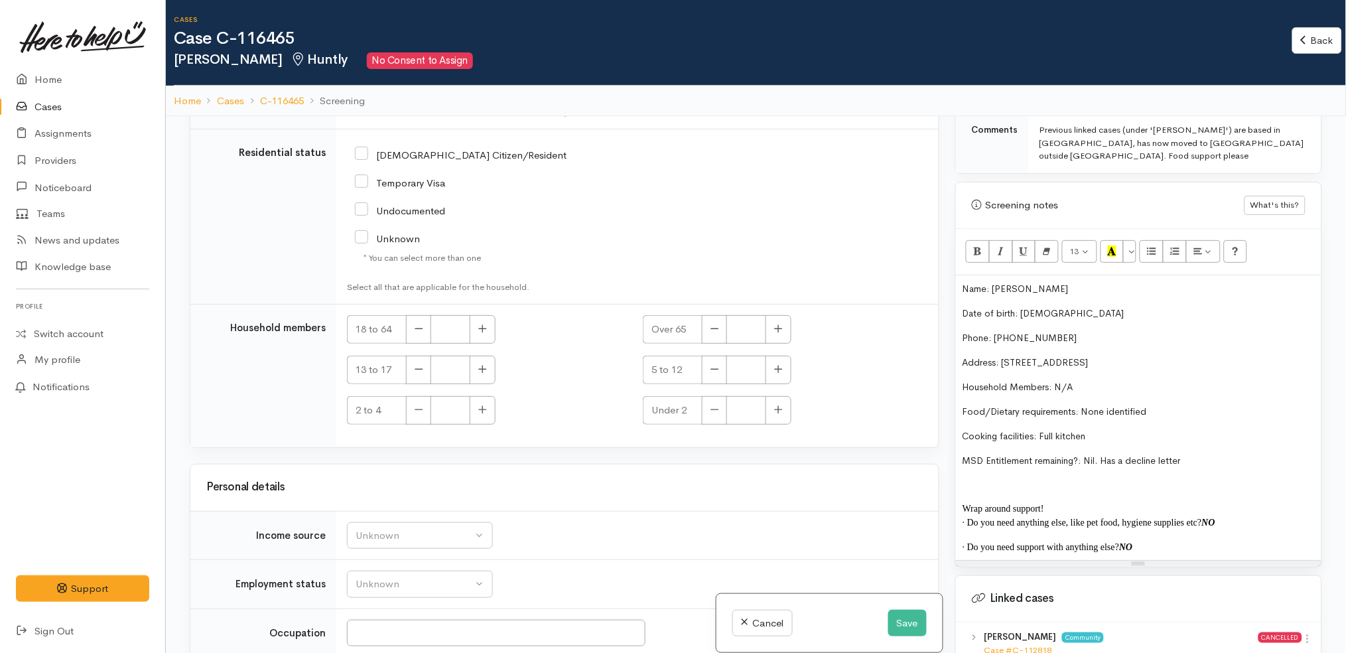
scroll to position [115, 0]
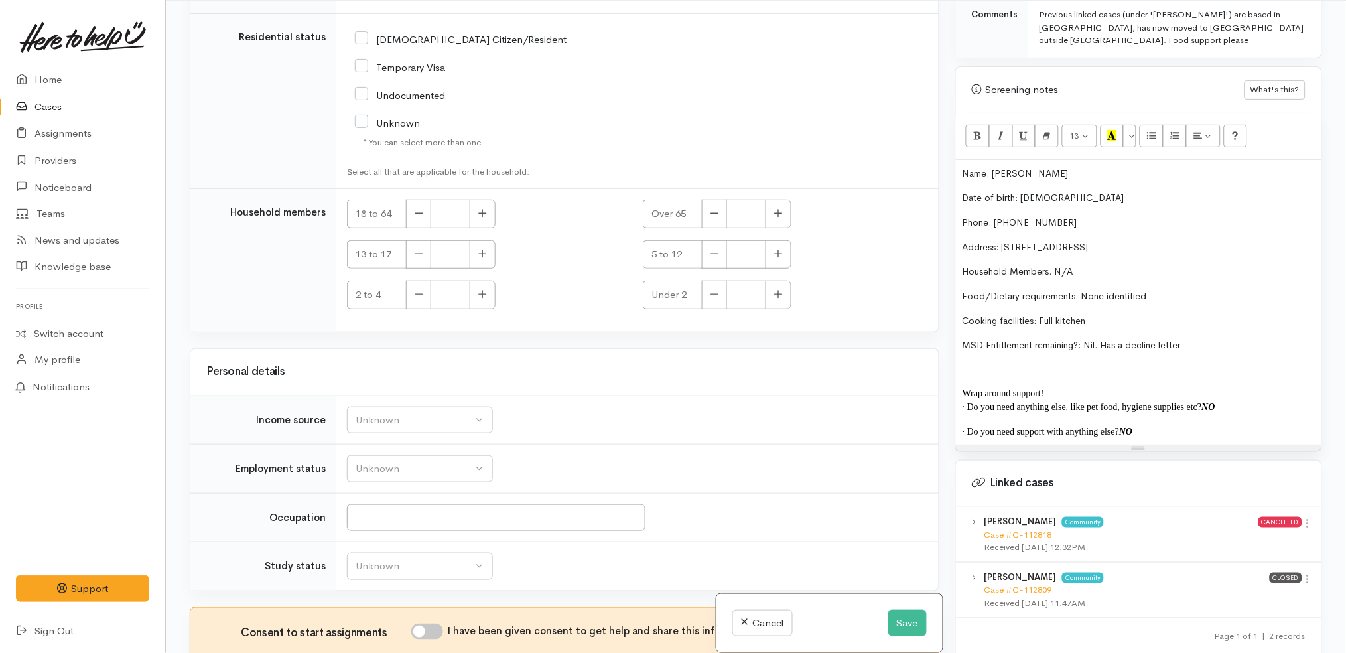
click at [433, 624] on input "I have been given consent to get help and share this information with appropria…" at bounding box center [427, 632] width 32 height 16
checkbox input "true"
click at [482, 208] on icon "button" at bounding box center [482, 213] width 9 height 10
type input "1"
click at [462, 413] on div "Unknown" at bounding box center [414, 420] width 117 height 15
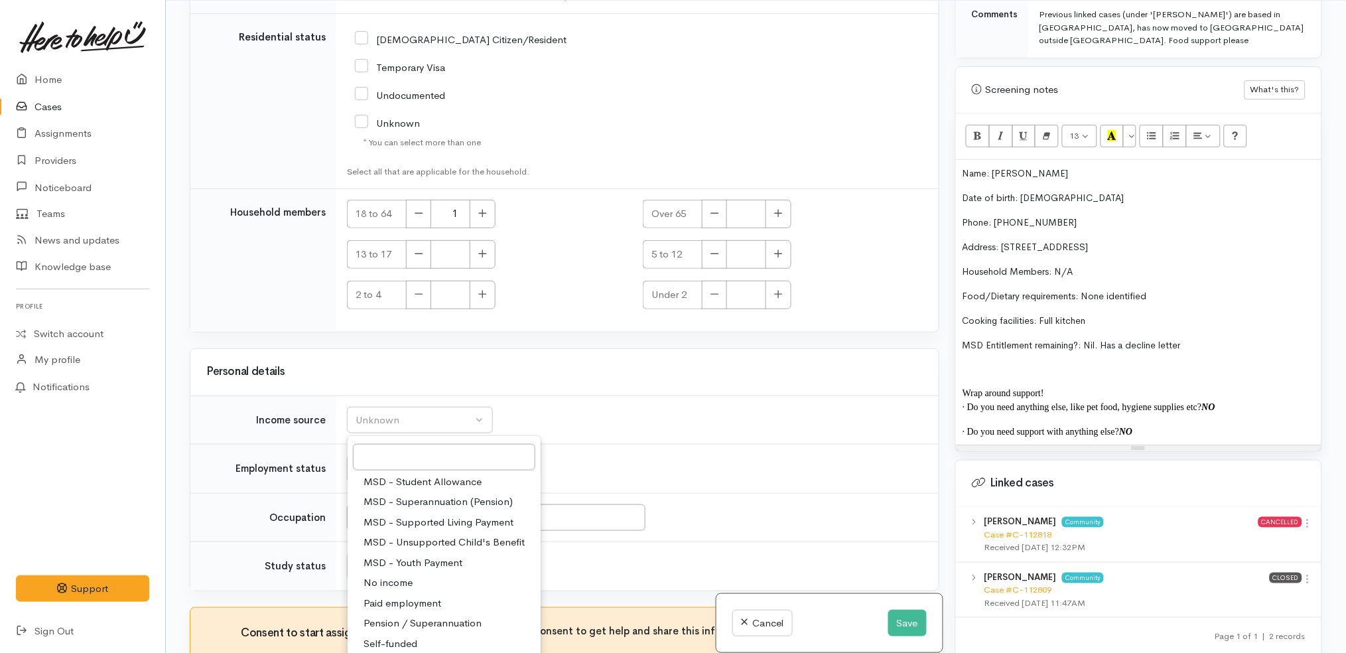
scroll to position [198, 0]
click at [465, 500] on span "MSD - Supported Living Payment" at bounding box center [439, 507] width 150 height 15
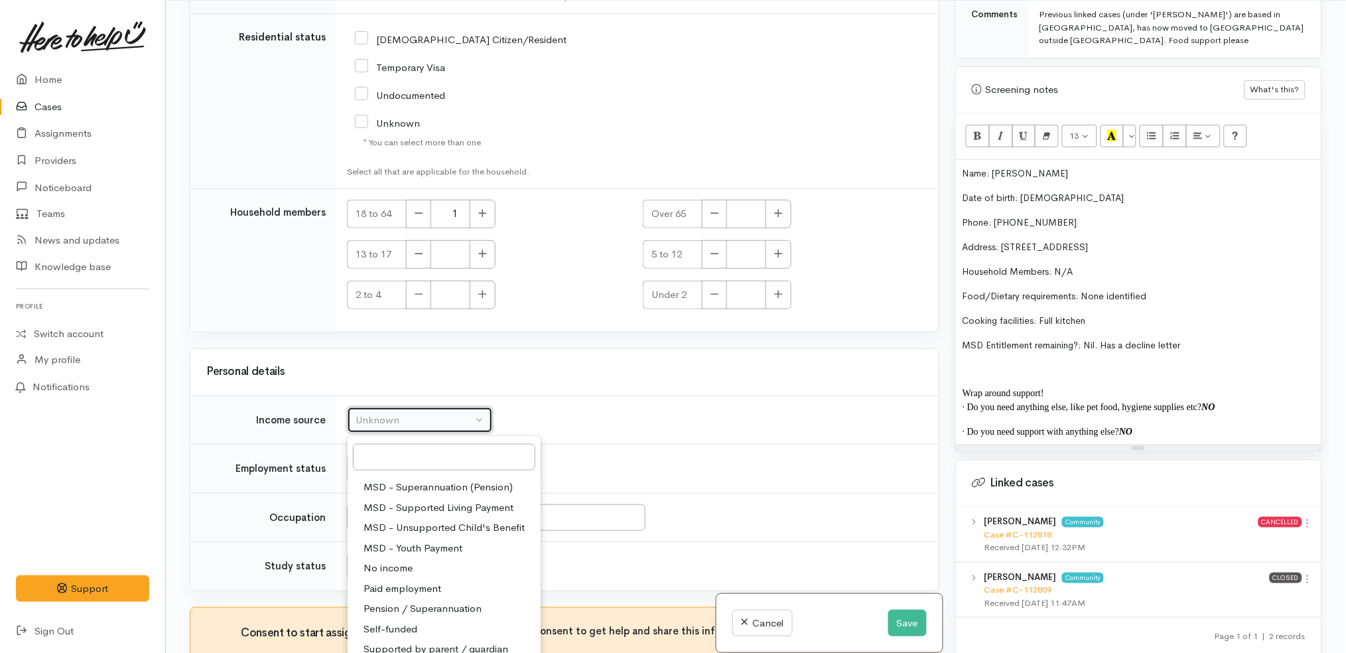
select select "3"
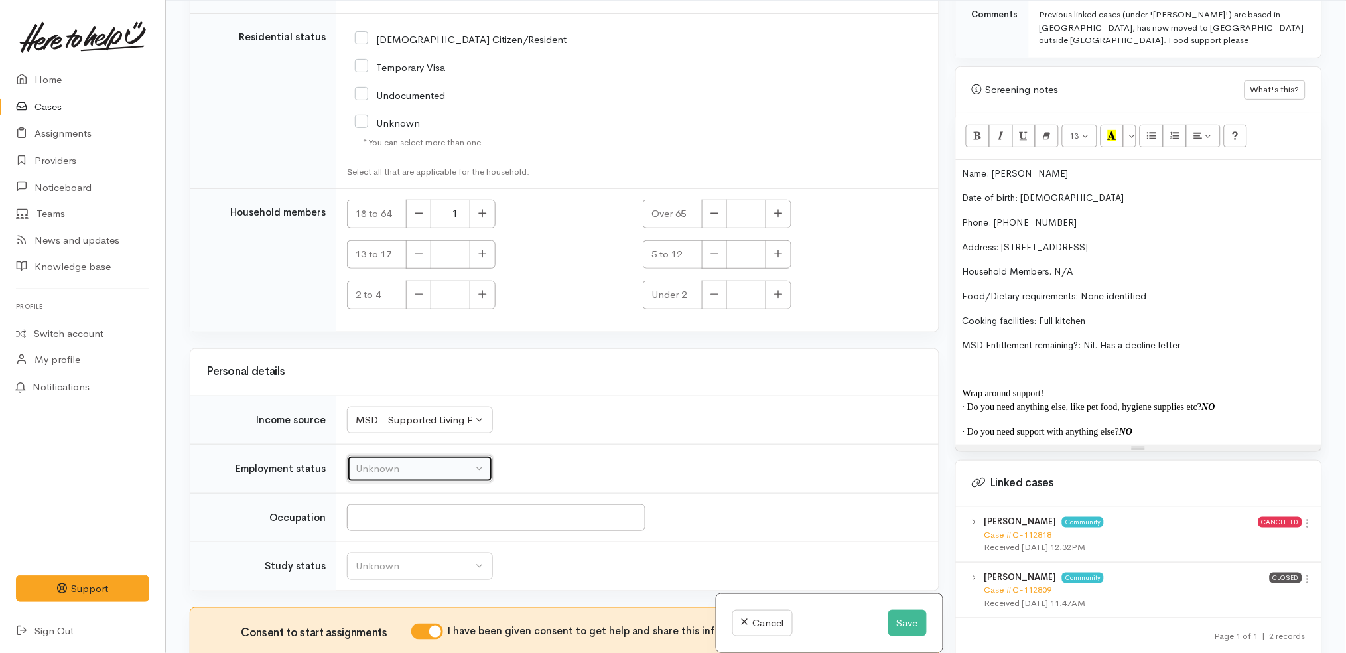
click at [447, 461] on div "Unknown" at bounding box center [414, 468] width 117 height 15
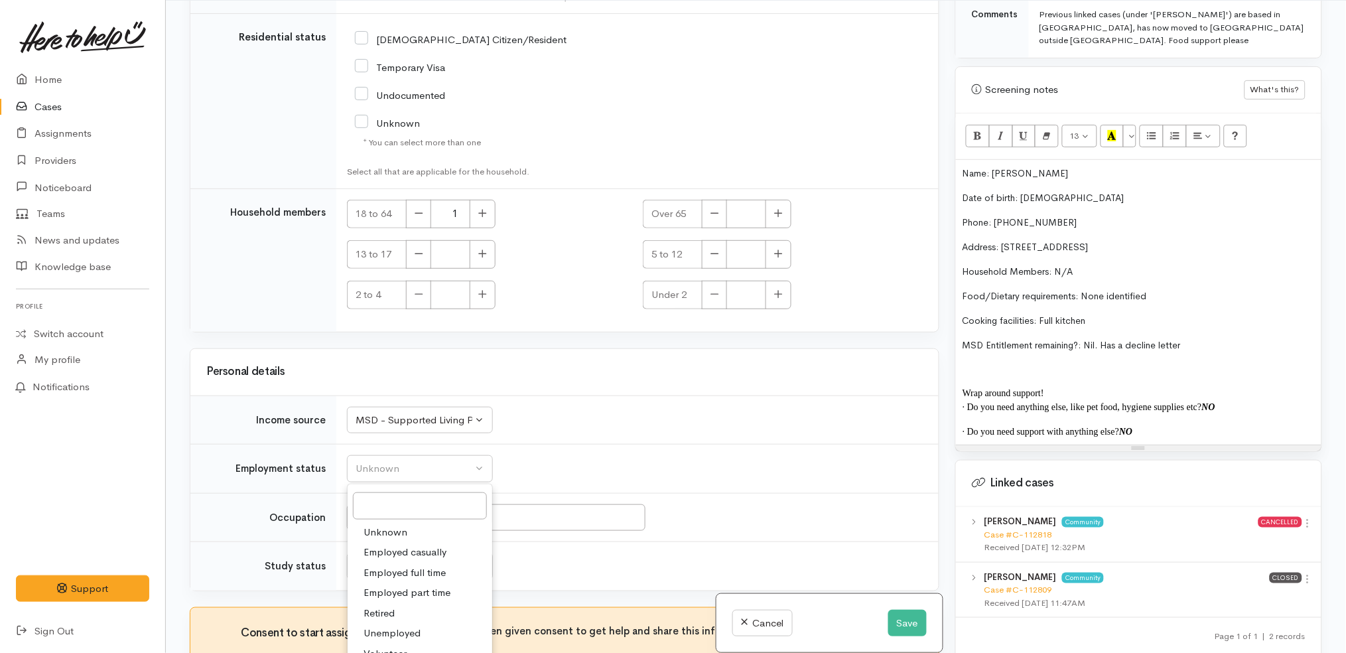
click at [404, 626] on span "Unemployed" at bounding box center [392, 633] width 57 height 15
select select "1"
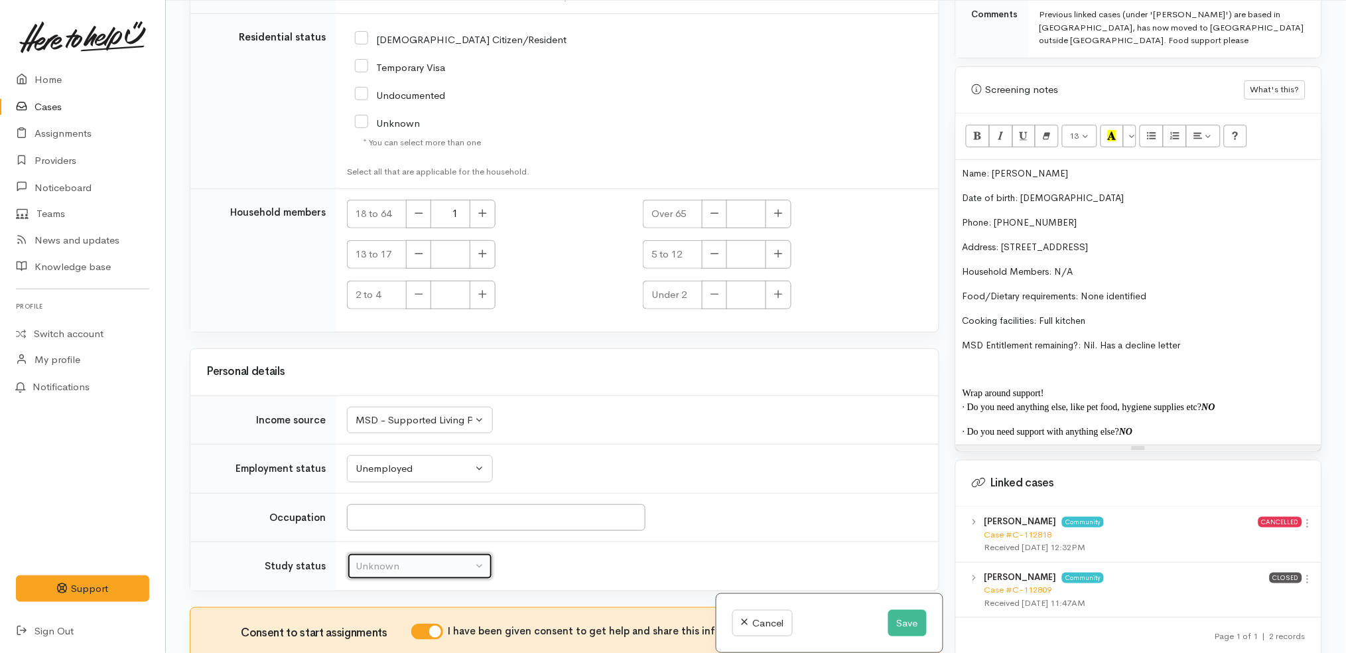
click at [446, 559] on div "Unknown" at bounding box center [414, 566] width 117 height 15
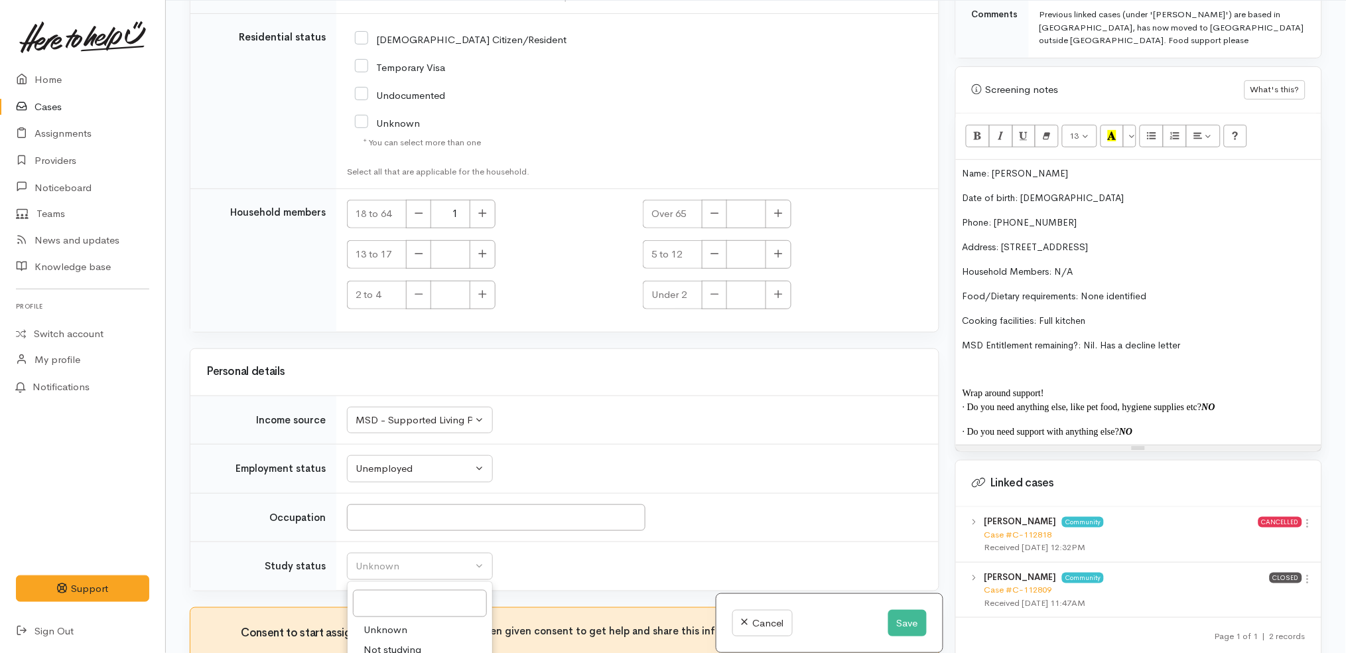
click at [399, 642] on span "Not studying" at bounding box center [393, 649] width 58 height 15
select select "1"
click at [409, 504] on input "Occupation" at bounding box center [496, 517] width 299 height 27
type input "N/A"
click at [561, 395] on td "Unknown ACC Maternity leave MSD - Away from Home Allowance MSD - Child Disabili…" at bounding box center [637, 419] width 603 height 49
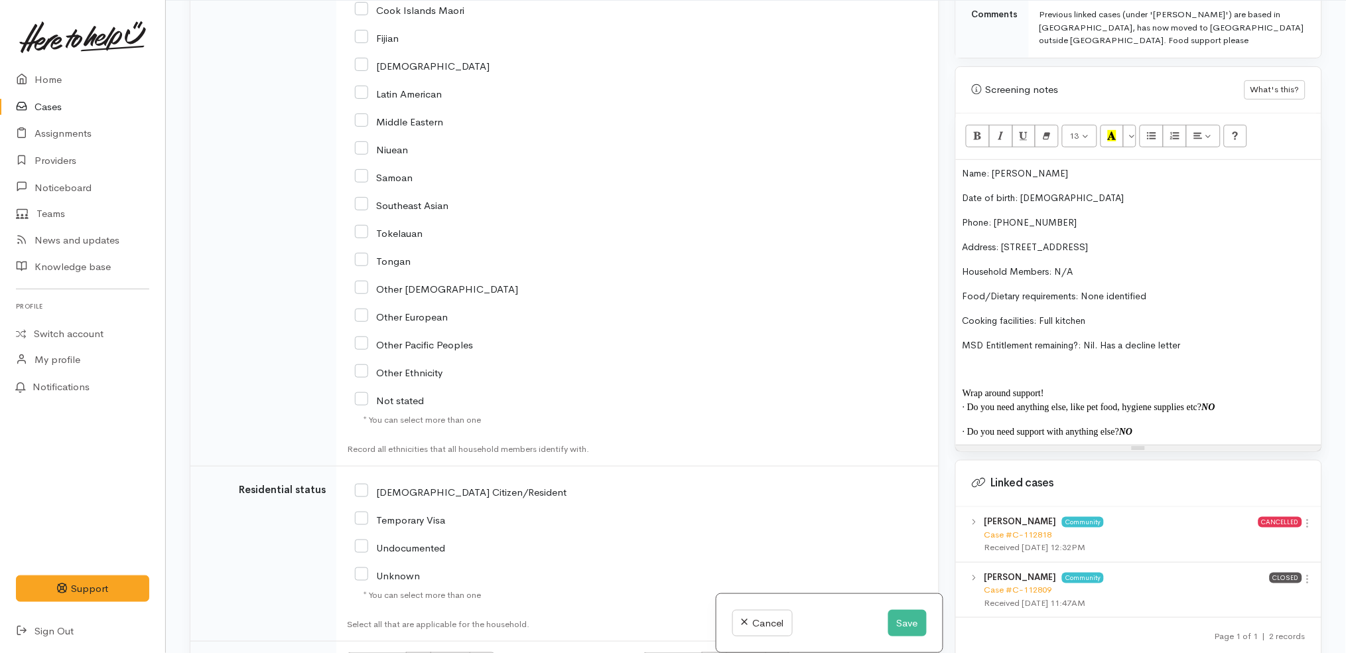
scroll to position [2029, 0]
click at [432, 486] on input "[DEMOGRAPHIC_DATA] Citizen/Resident" at bounding box center [461, 492] width 212 height 12
checkbox input "true"
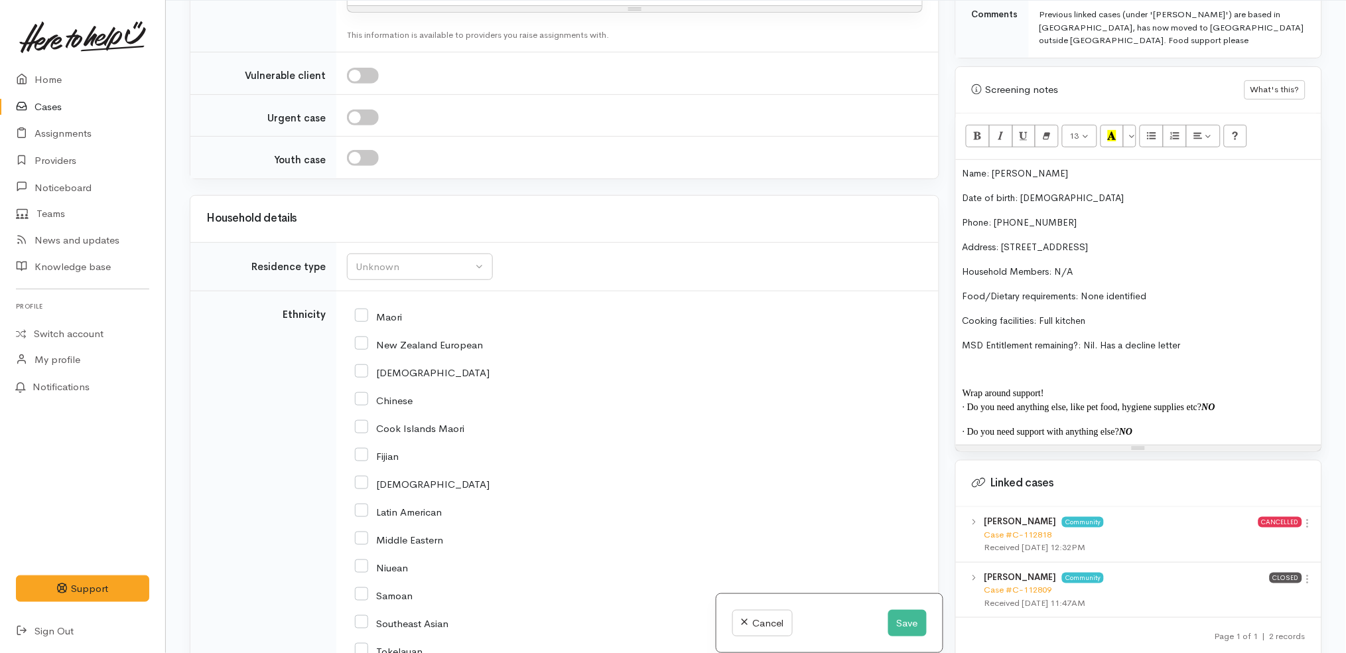
scroll to position [1611, 0]
click at [386, 311] on input "Maori" at bounding box center [378, 317] width 47 height 12
checkbox input "true"
click at [399, 254] on button "Unknown" at bounding box center [420, 267] width 146 height 27
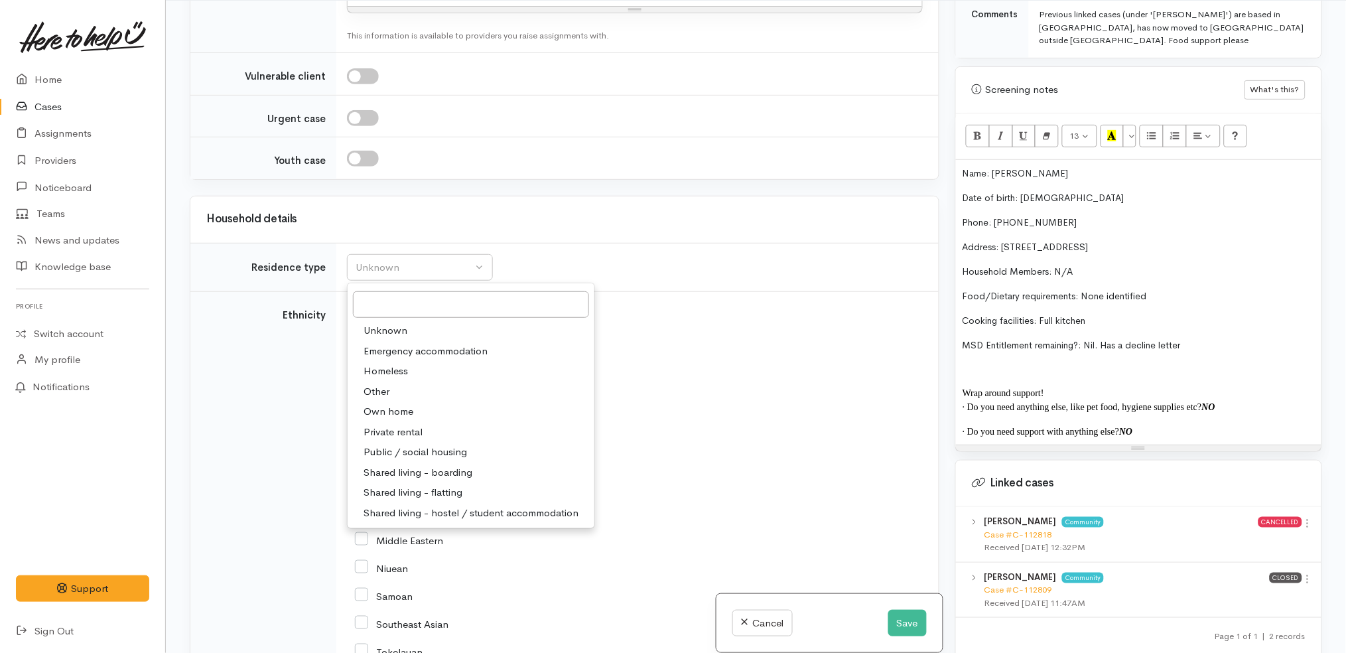
click at [436, 465] on span "Shared living - boarding" at bounding box center [418, 472] width 109 height 15
select select "4"
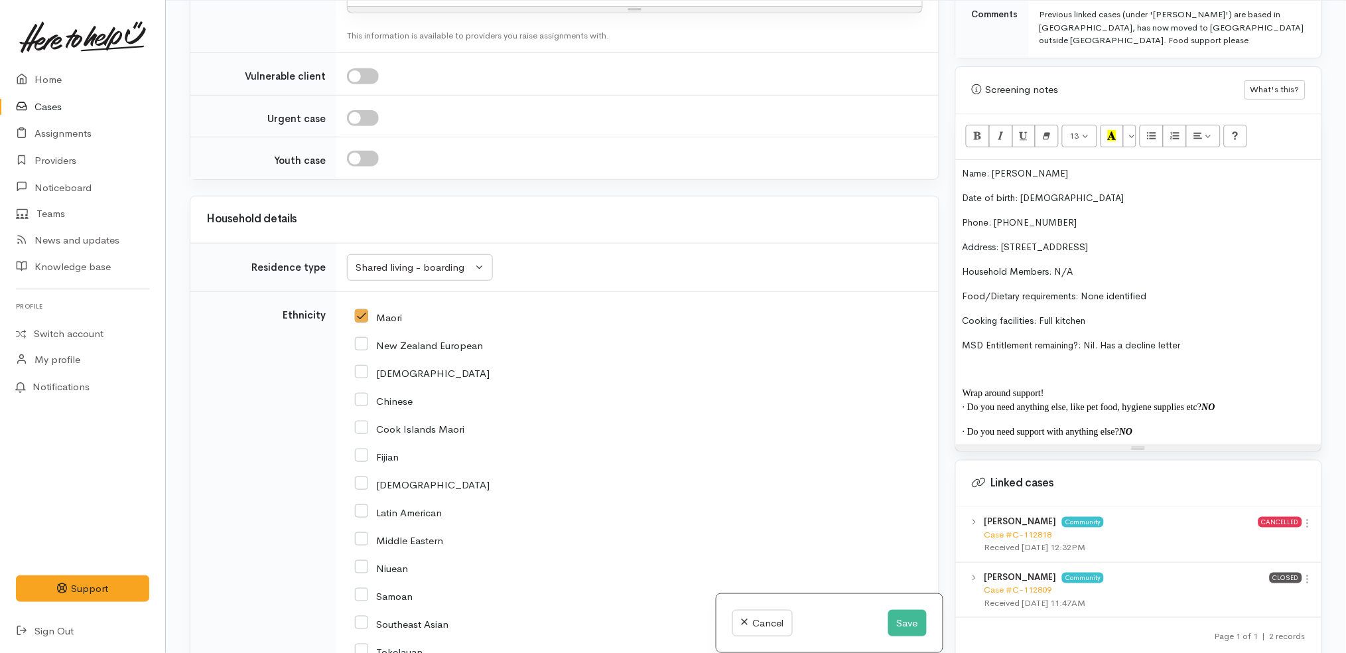
click at [569, 358] on div "African" at bounding box center [635, 372] width 560 height 28
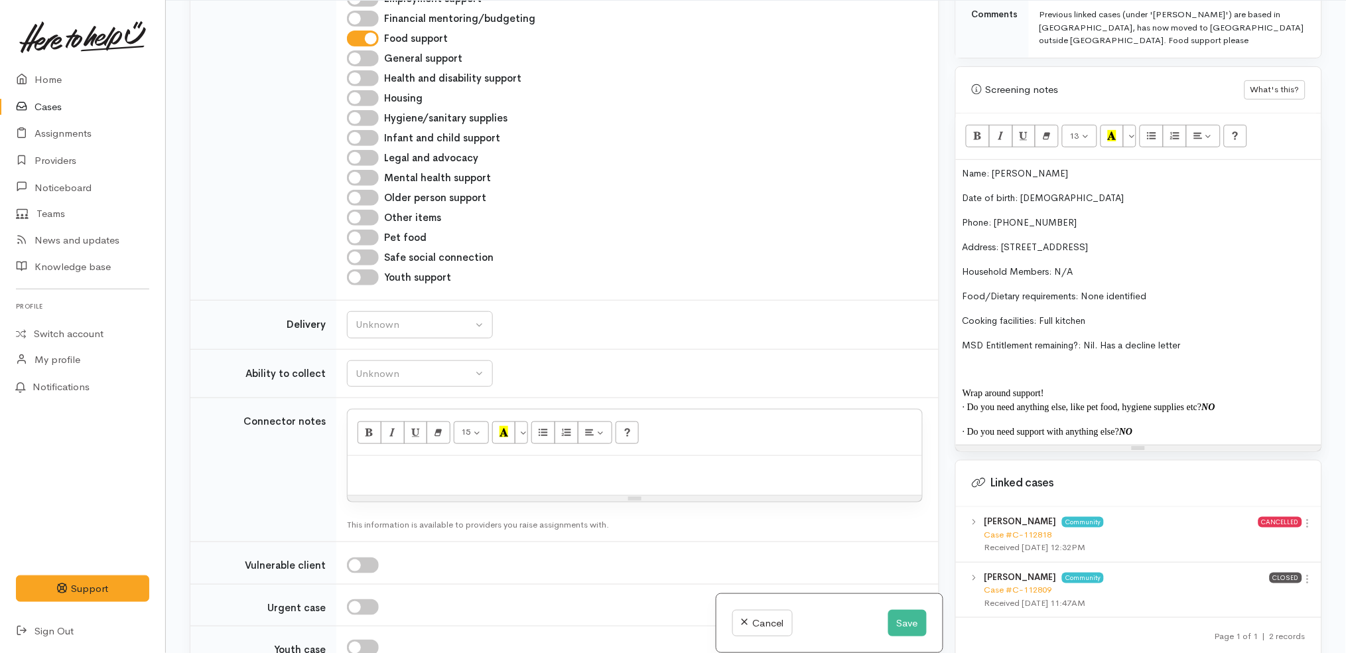
scroll to position [1120, 0]
click at [447, 319] on div "Unknown" at bounding box center [414, 326] width 117 height 15
click at [376, 372] on div "Unknown Delivery needed Delivery preferred No" at bounding box center [420, 404] width 146 height 125
click at [426, 319] on div "Unknown" at bounding box center [414, 326] width 117 height 15
click at [395, 441] on link "No" at bounding box center [420, 451] width 145 height 21
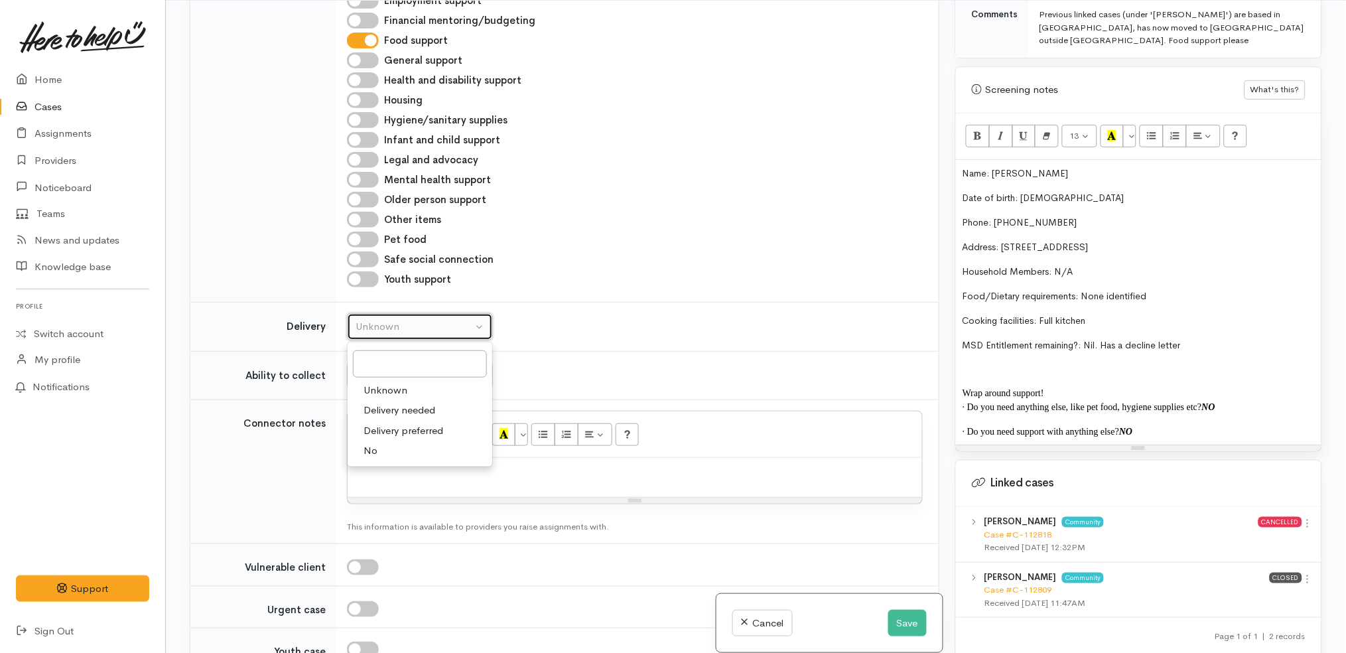
select select "1"
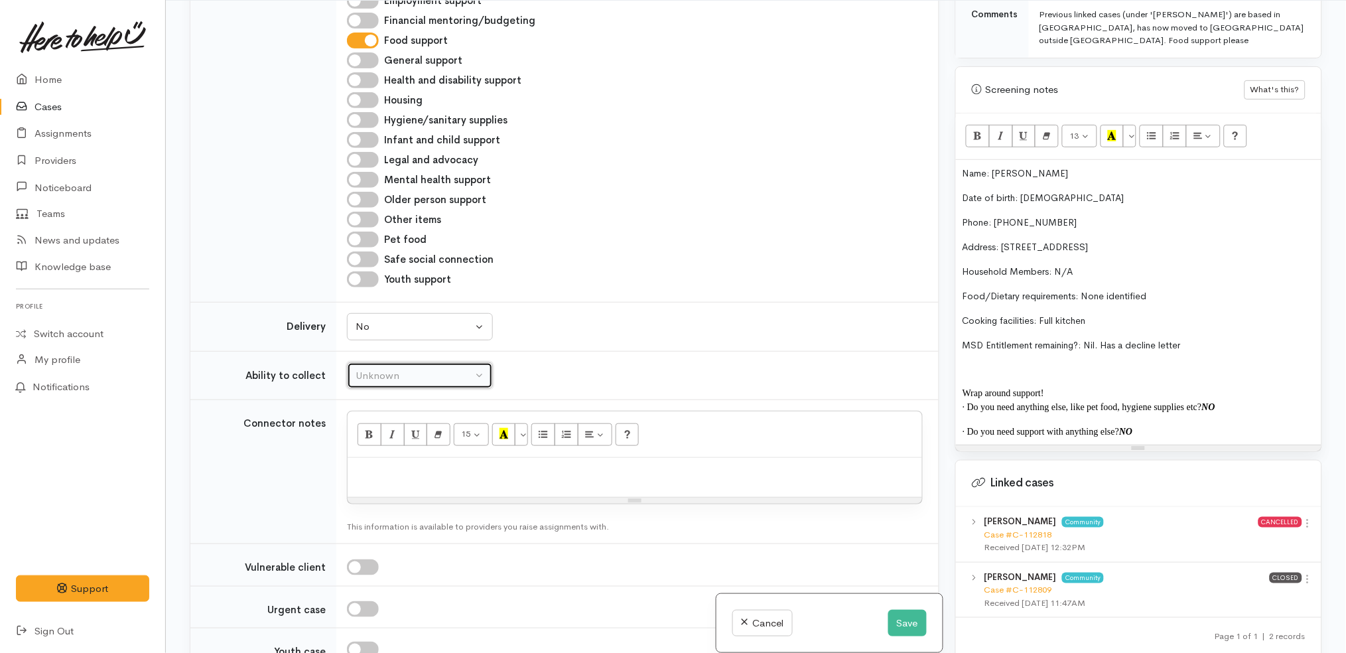
click at [463, 368] on div "Unknown" at bounding box center [414, 375] width 117 height 15
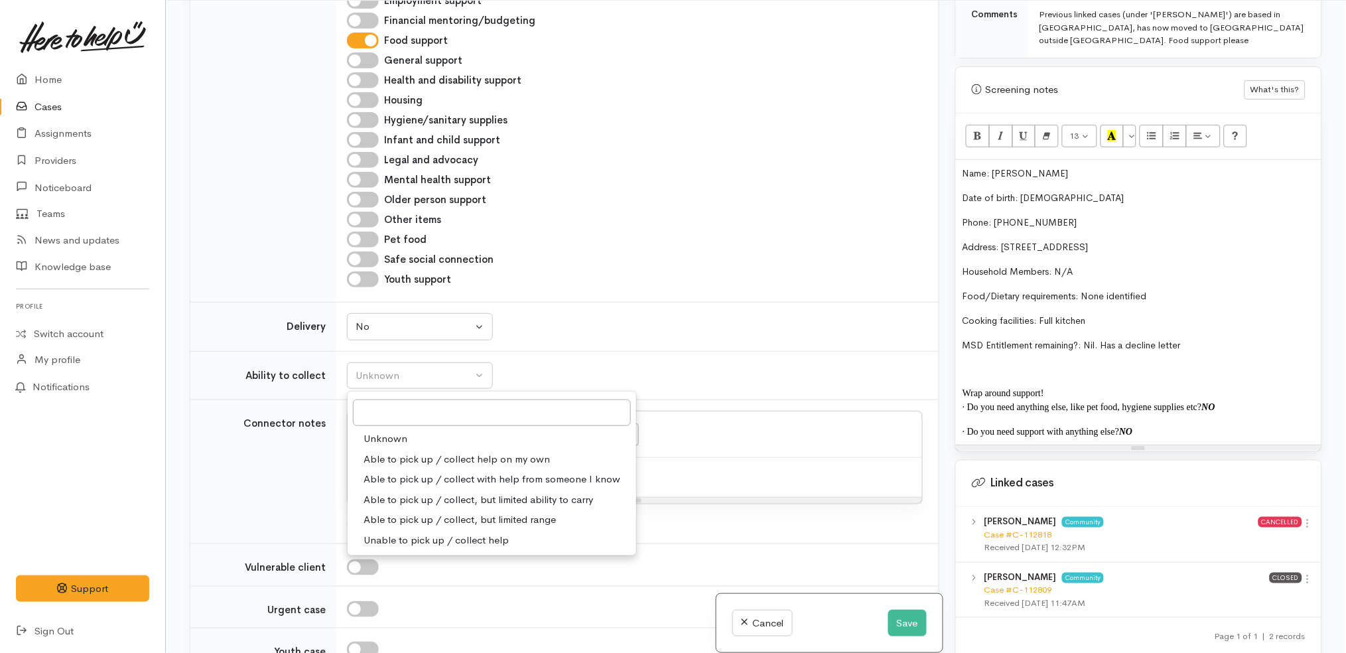
click at [439, 449] on link "Able to pick up / collect help on my own" at bounding box center [492, 459] width 289 height 21
select select "2"
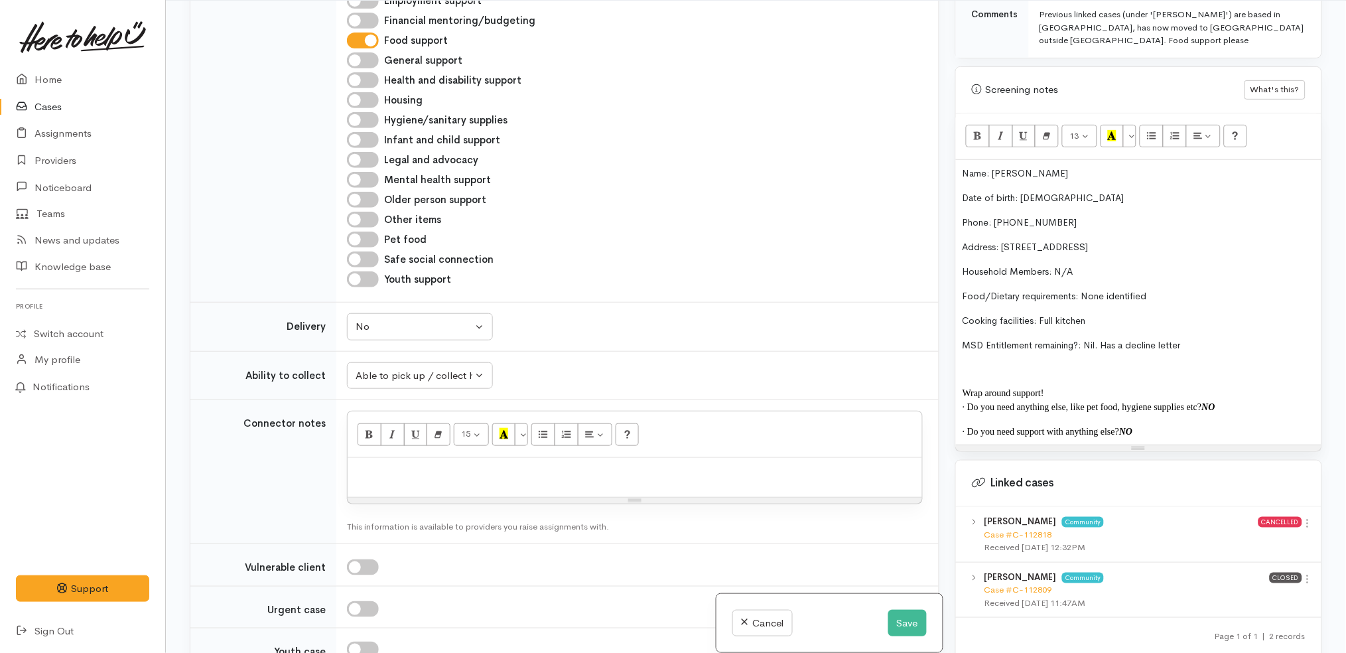
click at [468, 465] on p at bounding box center [634, 472] width 561 height 15
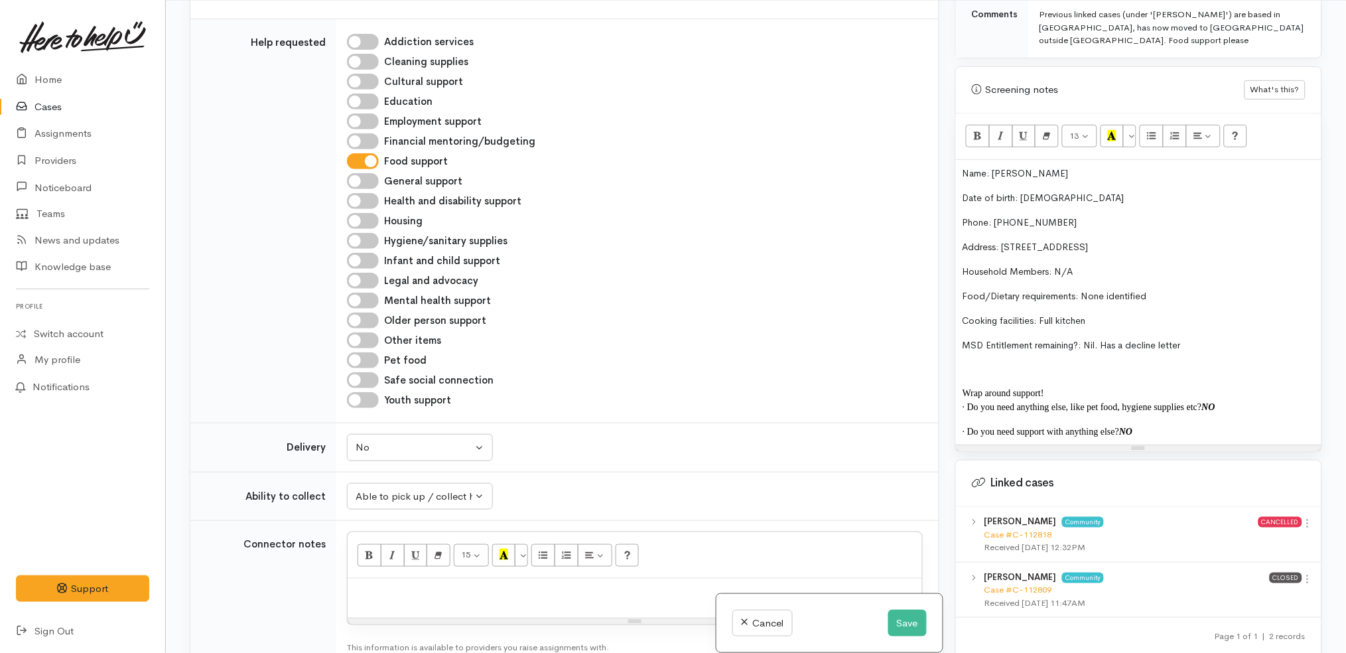
scroll to position [1000, 0]
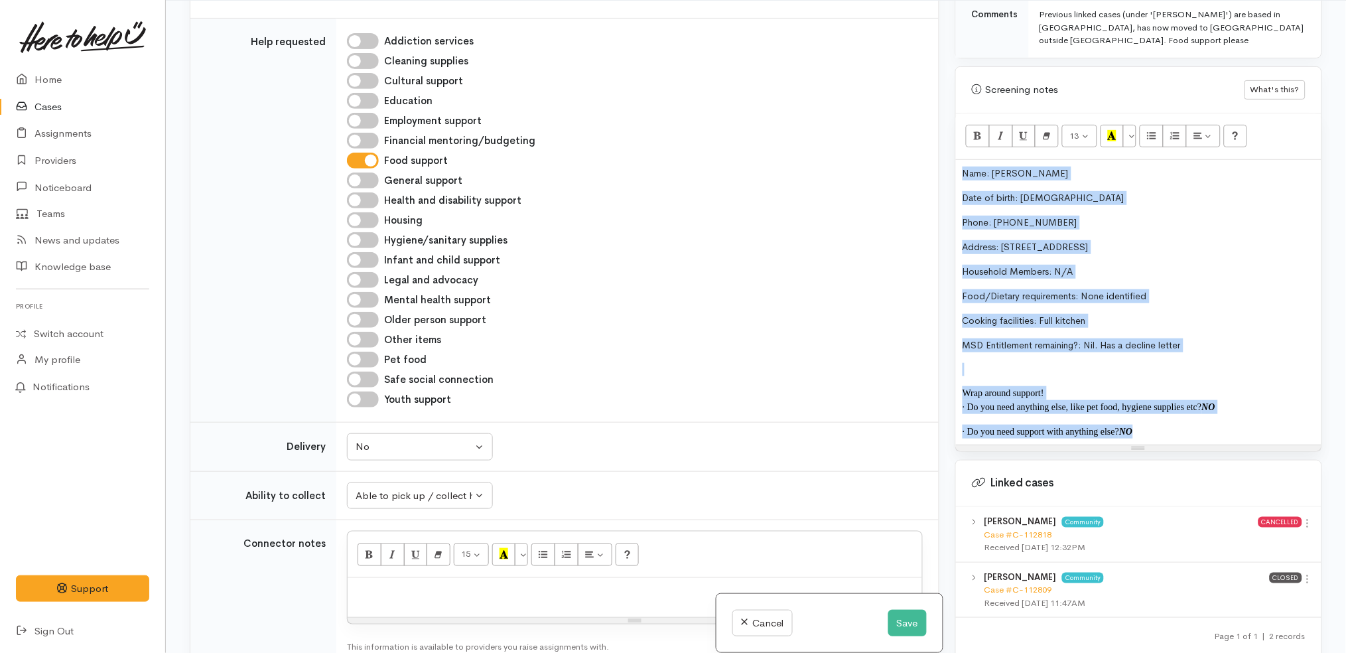
drag, startPoint x: 1143, startPoint y: 405, endPoint x: 899, endPoint y: 69, distance: 414.8
click at [899, 69] on div "Related cases There are other cases potentially from the same person, address o…" at bounding box center [756, 327] width 1149 height 653
click at [1027, 179] on div "Name: Kiwa Ellis Date of birth: 1.11.1987 Phone: 0211184121 Address: 54 Renown …" at bounding box center [1139, 302] width 366 height 285
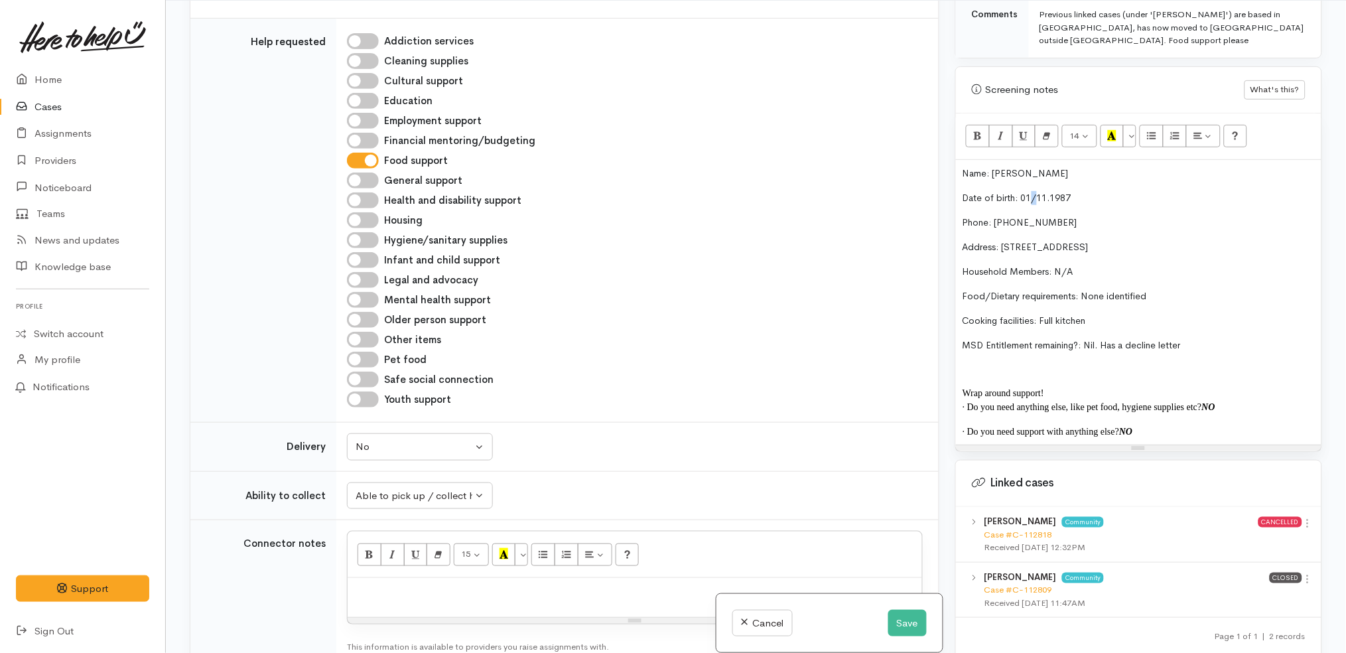
copy span "/"
click at [1165, 425] on p "· Do you need support with anything else? NO" at bounding box center [1139, 432] width 352 height 14
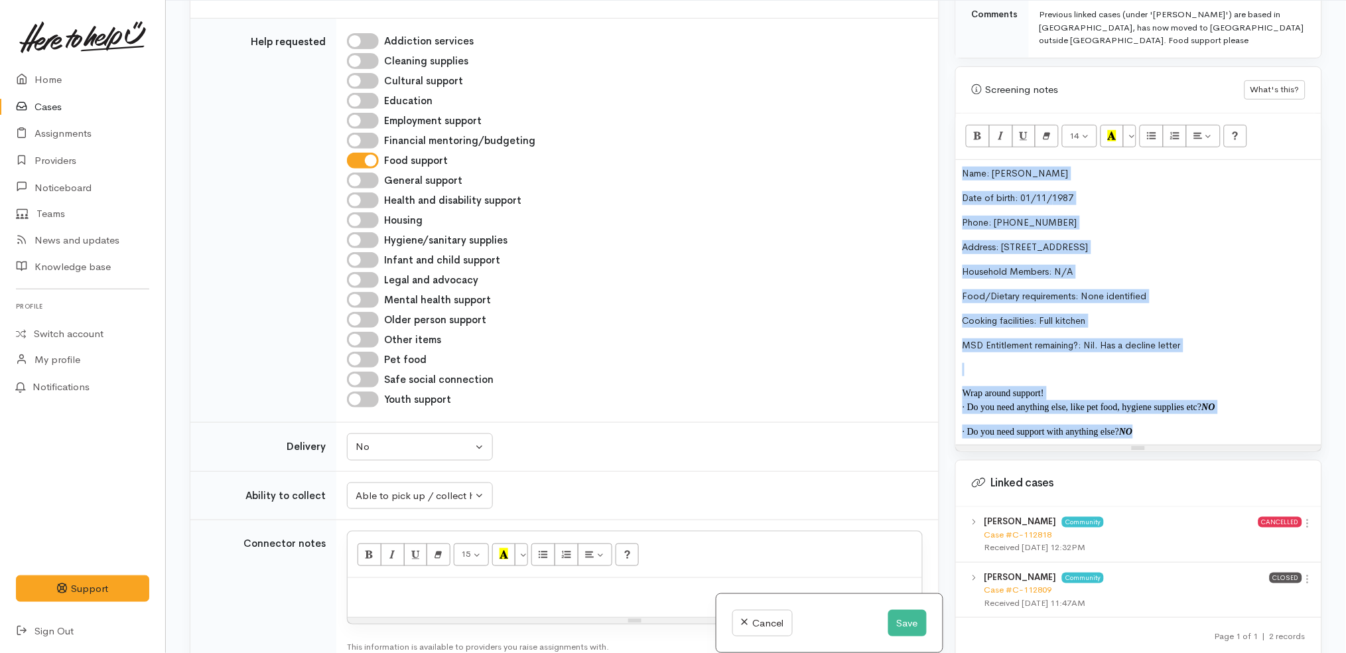
copy div "Name: Kiwa Ellis Date of birth: 01/11 / 1987 Phone: 0211184121 Address: 54 Reno…"
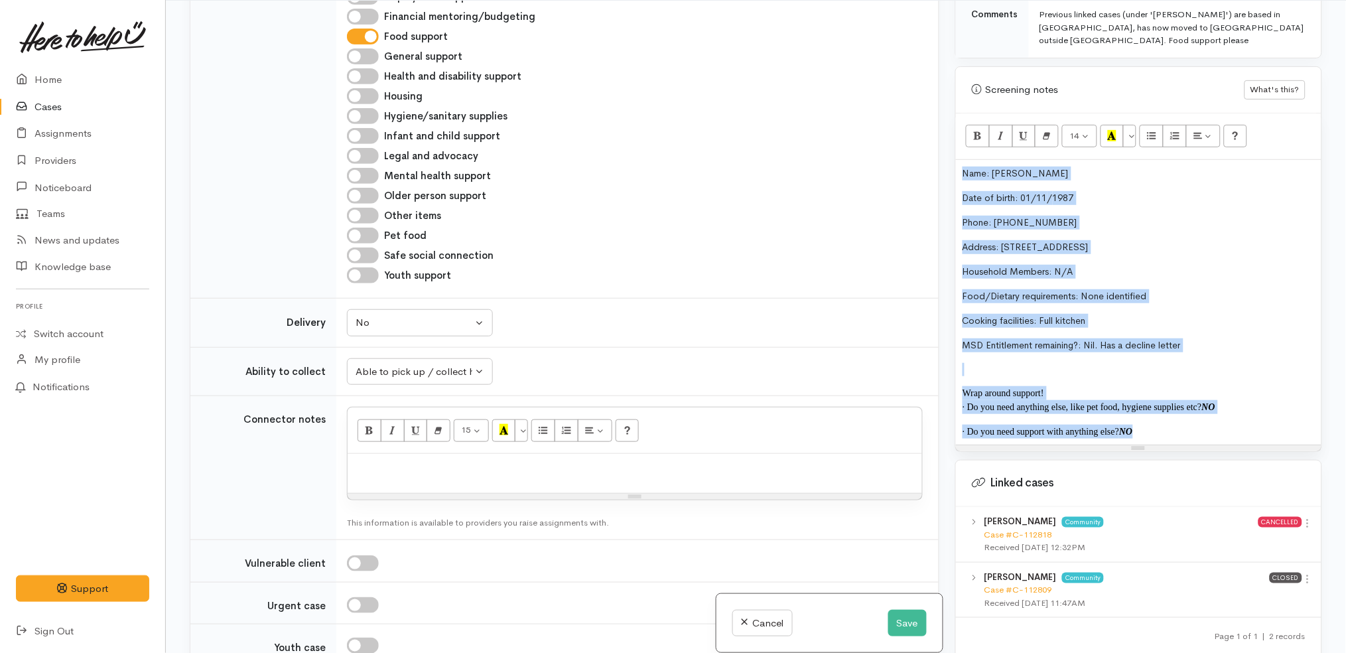
scroll to position [1127, 0]
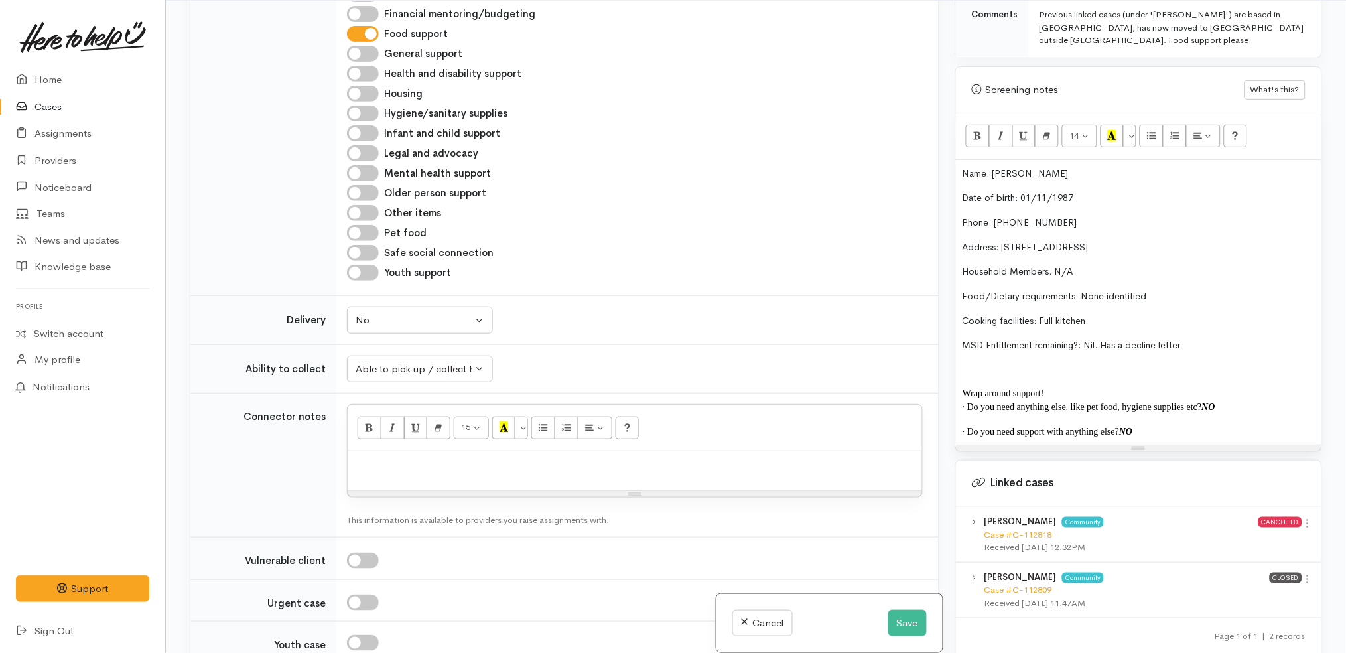
click at [589, 458] on p at bounding box center [634, 465] width 561 height 15
paste div
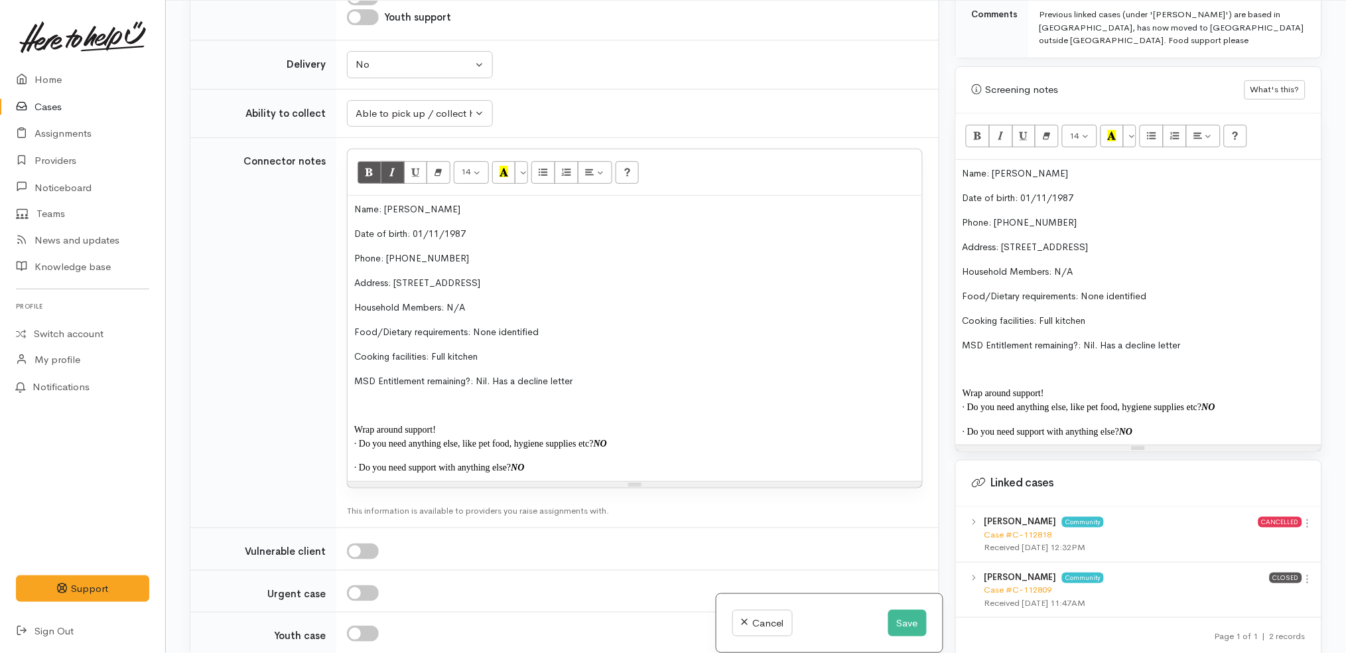
scroll to position [1383, 0]
drag, startPoint x: 597, startPoint y: 289, endPoint x: 486, endPoint y: 290, distance: 110.8
click at [486, 374] on p "MSD Entitlement remaining?: Nil. Has a decline letter" at bounding box center [634, 381] width 561 height 14
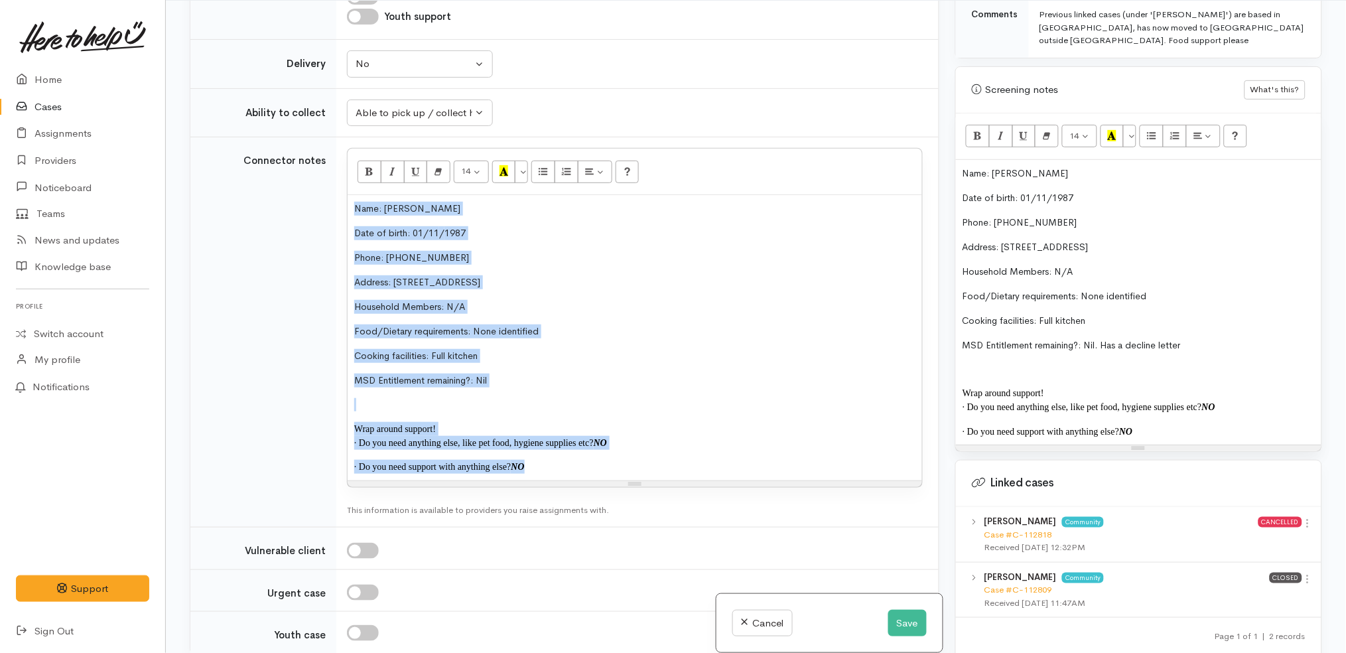
copy div "Name: Kiwa Ellis Date of birth: 01/11 / 1987 Phone: 0211184121 Address: 54 Reno…"
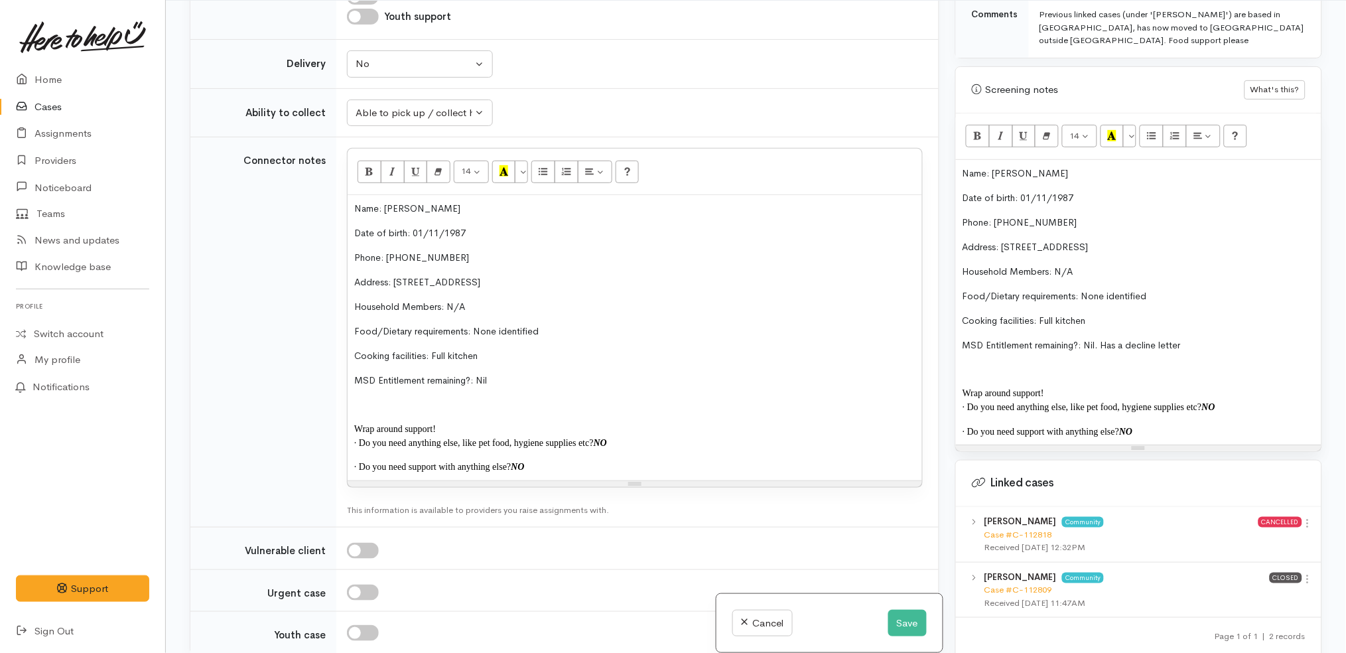
click at [1089, 241] on span "Address: 54 Renown Rd, Waikokowai, New Zealand" at bounding box center [1026, 247] width 126 height 12
click at [1158, 289] on p "Food/Dietary requirements: None identified" at bounding box center [1139, 296] width 352 height 14
click at [901, 616] on button "Save" at bounding box center [908, 623] width 38 height 27
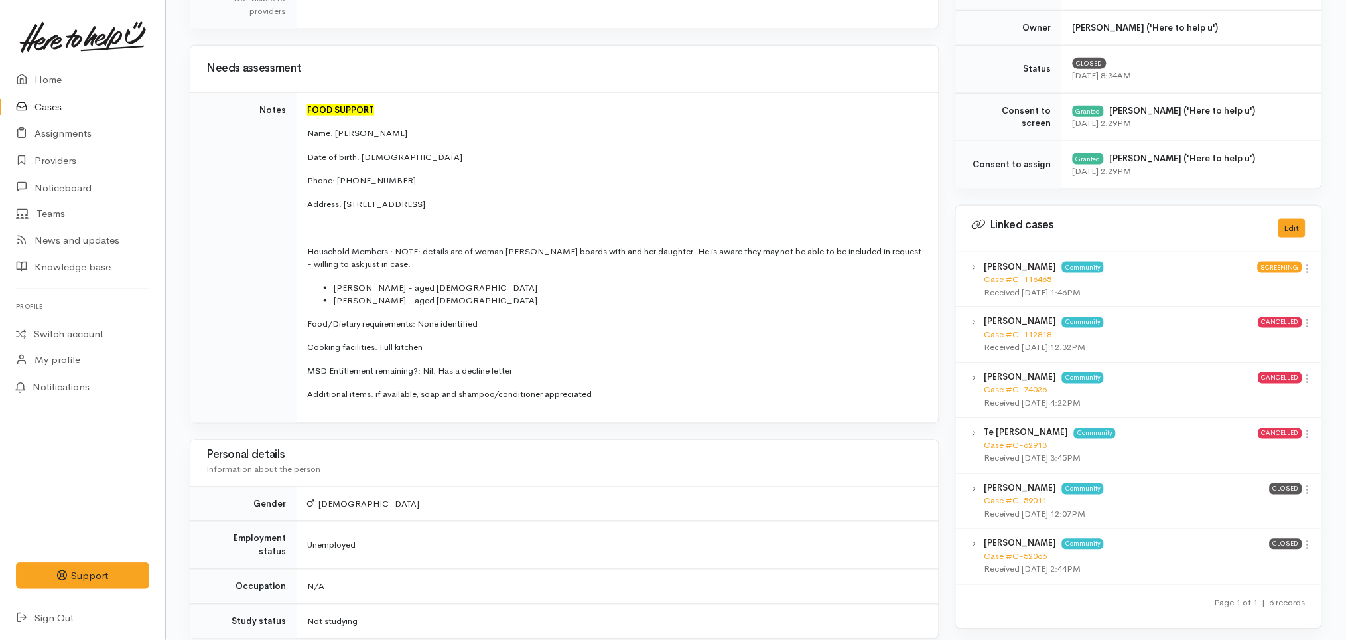
scroll to position [465, 0]
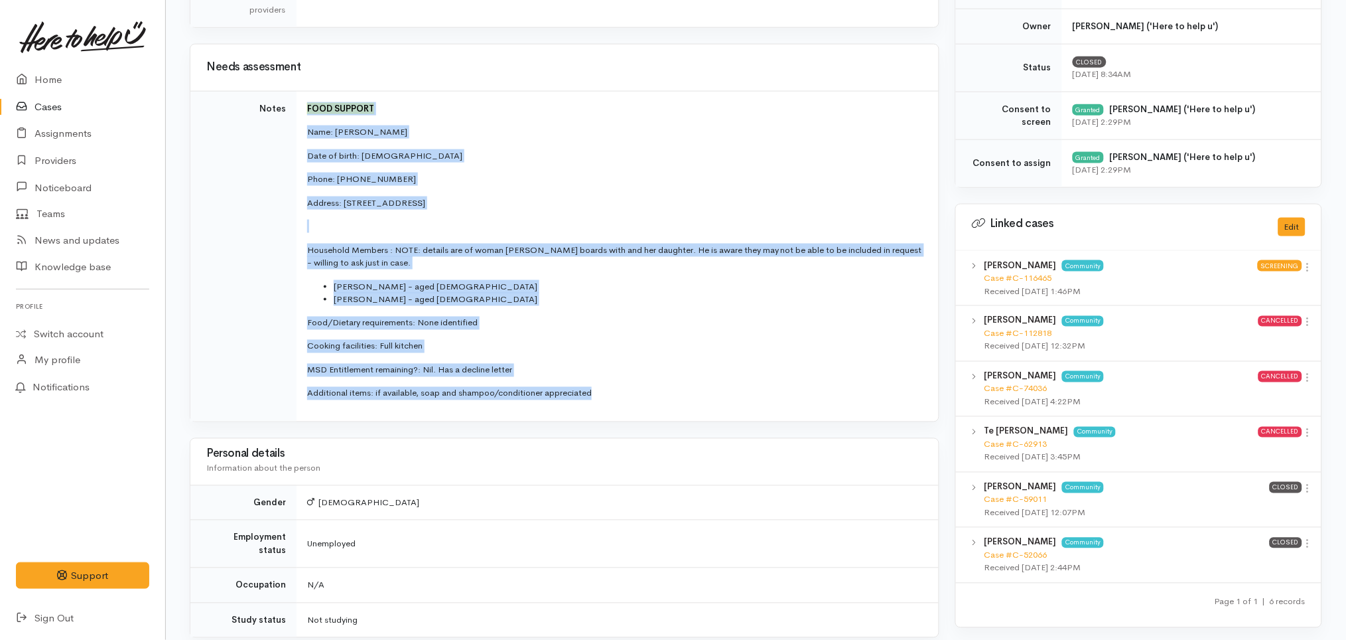
drag, startPoint x: 632, startPoint y: 392, endPoint x: 304, endPoint y: 113, distance: 430.7
click at [304, 113] on td "FOOD SUPPORT Name: [PERSON_NAME] Date of birth: [DEMOGRAPHIC_DATA] Phone: [PHON…" at bounding box center [618, 256] width 642 height 330
click at [564, 309] on td "FOOD SUPPORT Name: [PERSON_NAME] Date of birth: [DEMOGRAPHIC_DATA] Phone: [PHON…" at bounding box center [618, 256] width 642 height 330
drag, startPoint x: 620, startPoint y: 392, endPoint x: 302, endPoint y: 128, distance: 413.3
click at [302, 128] on td "FOOD SUPPORT Name: [PERSON_NAME] Date of birth: [DEMOGRAPHIC_DATA] Phone: [PHON…" at bounding box center [618, 256] width 642 height 330
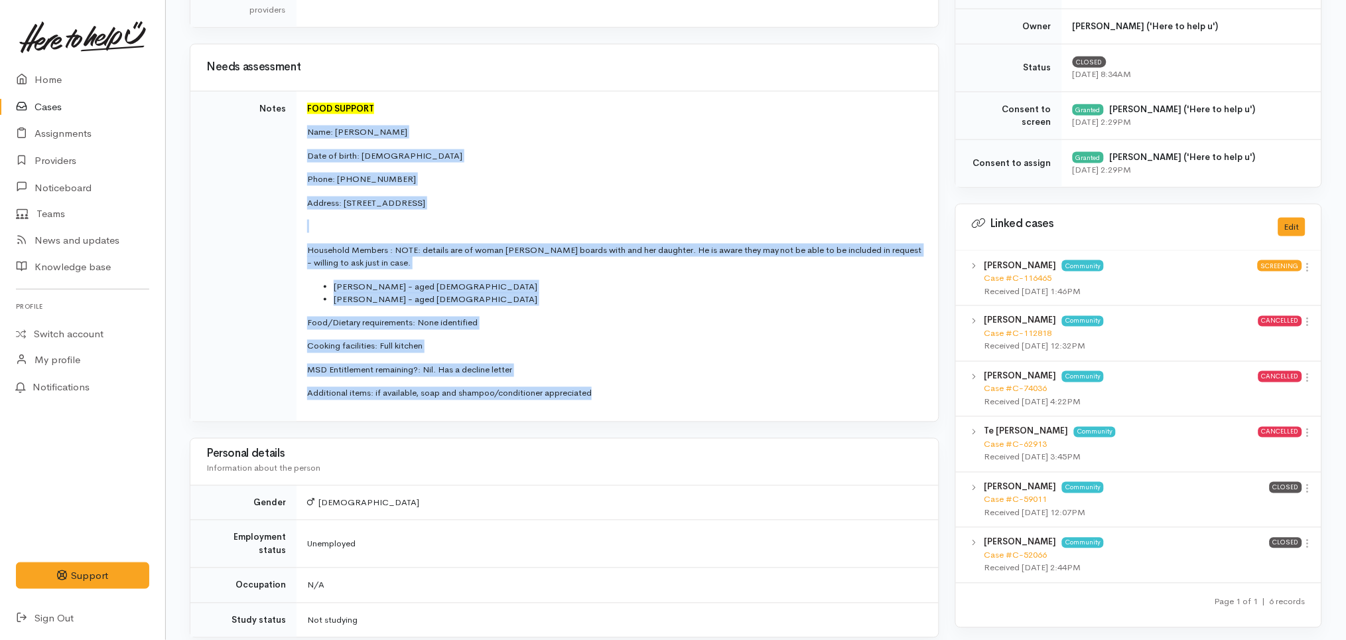
copy td "Name: [PERSON_NAME] Date of birth: [DEMOGRAPHIC_DATA] Phone: [PHONE_NUMBER] Add…"
click at [643, 383] on td "FOOD SUPPORT Name: [PERSON_NAME] Date of birth: [DEMOGRAPHIC_DATA] Phone: [PHON…" at bounding box center [618, 256] width 642 height 330
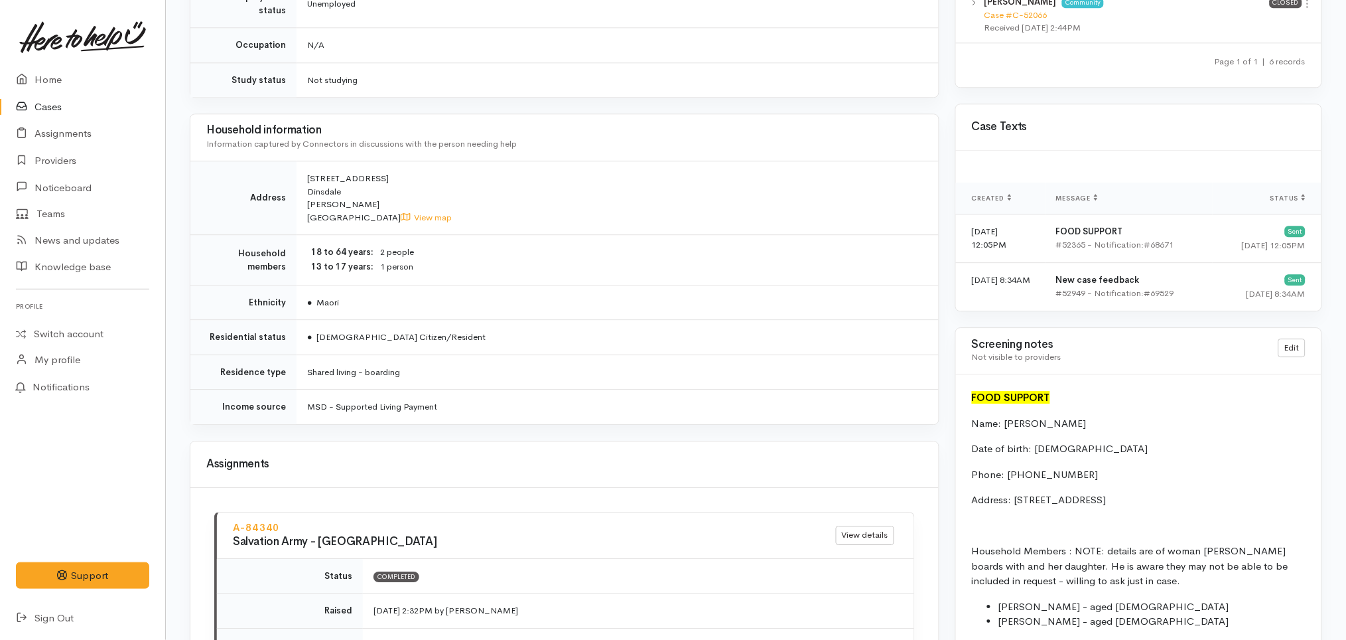
scroll to position [1004, 0]
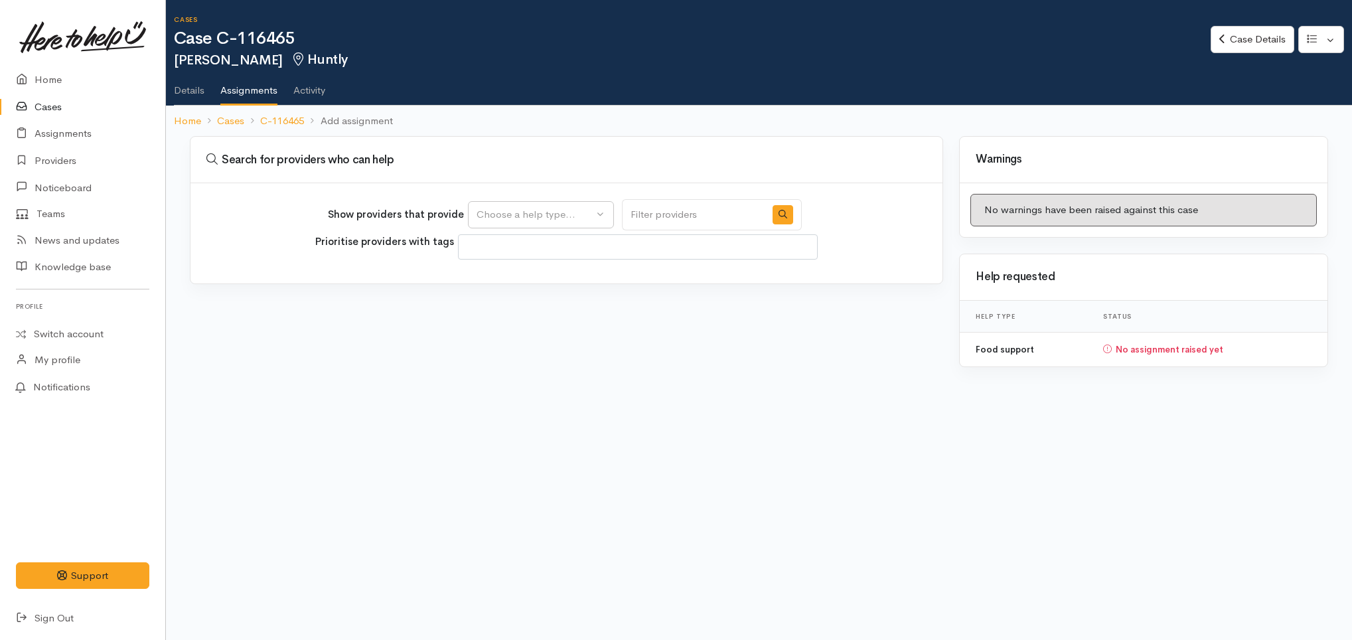
select select
click at [573, 208] on div "Choose a help type..." at bounding box center [534, 214] width 117 height 15
click at [531, 285] on span "Food support" at bounding box center [515, 278] width 62 height 15
select select "3"
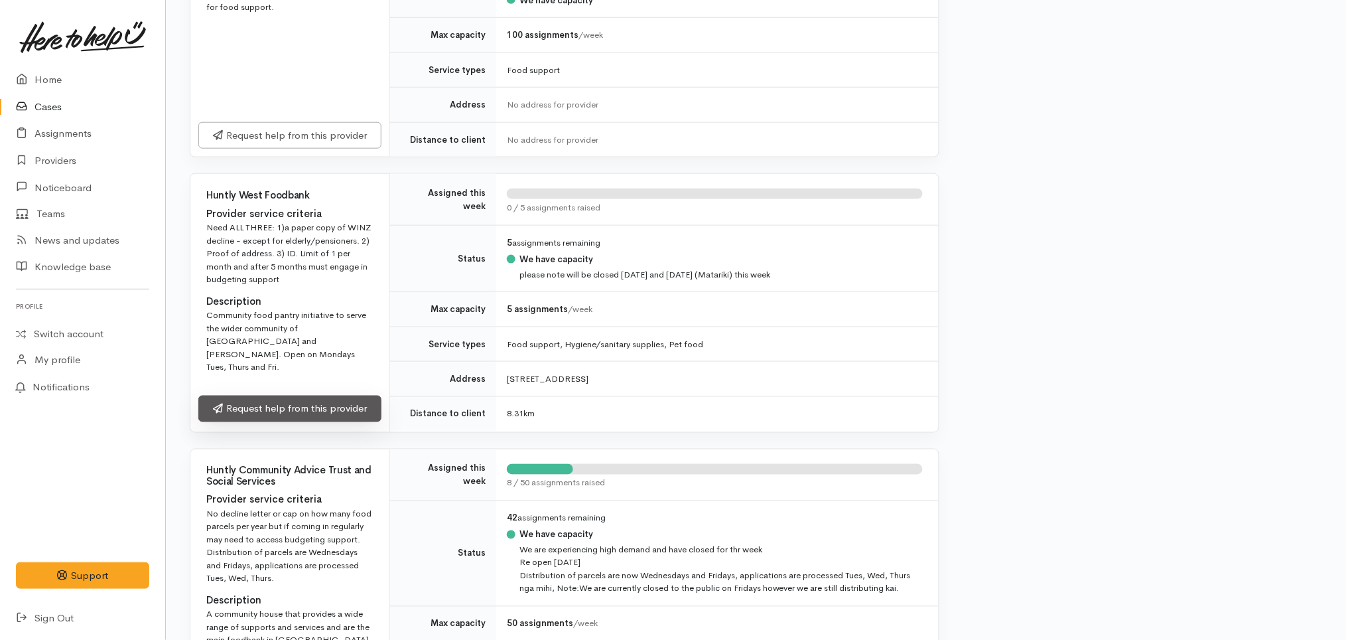
scroll to position [543, 0]
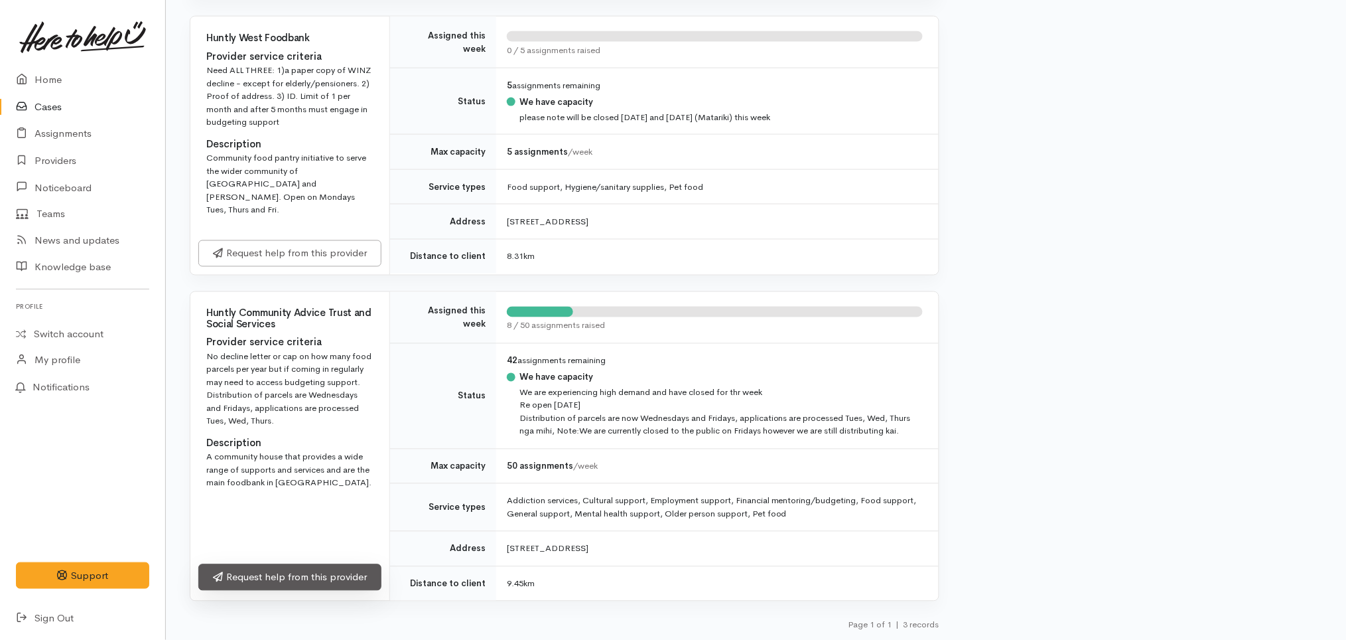
click at [346, 576] on link "Request help from this provider" at bounding box center [289, 577] width 183 height 27
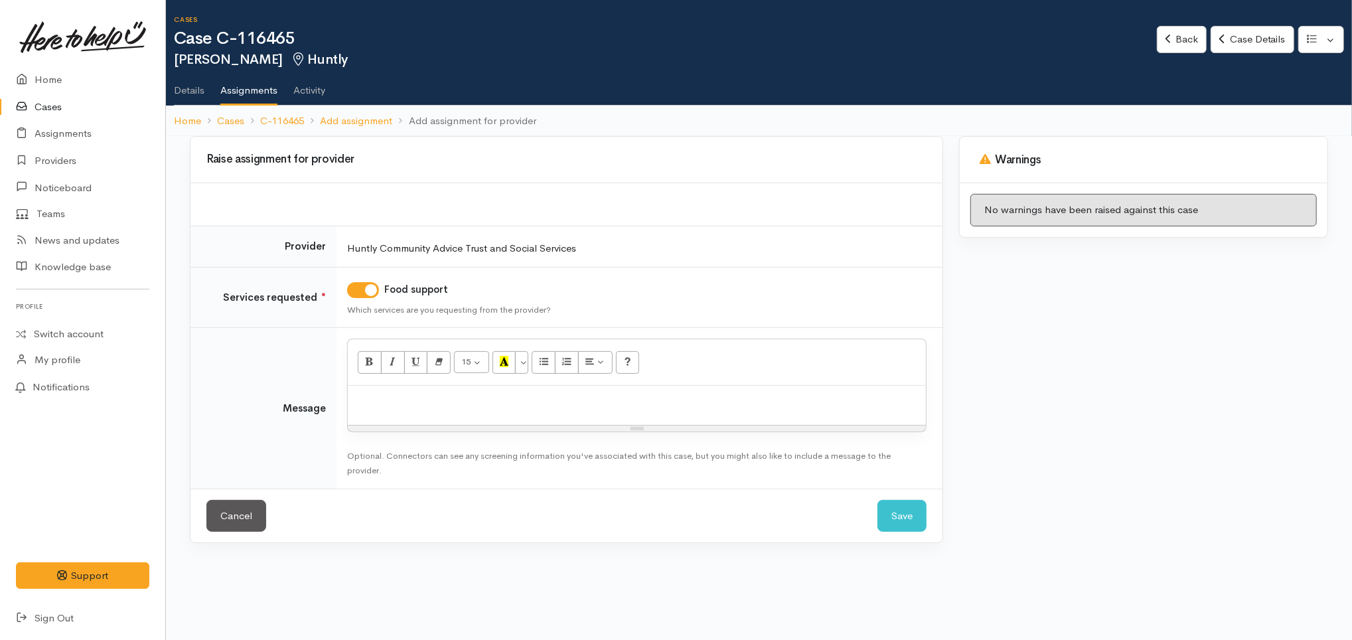
click at [522, 393] on p at bounding box center [636, 399] width 565 height 15
paste div
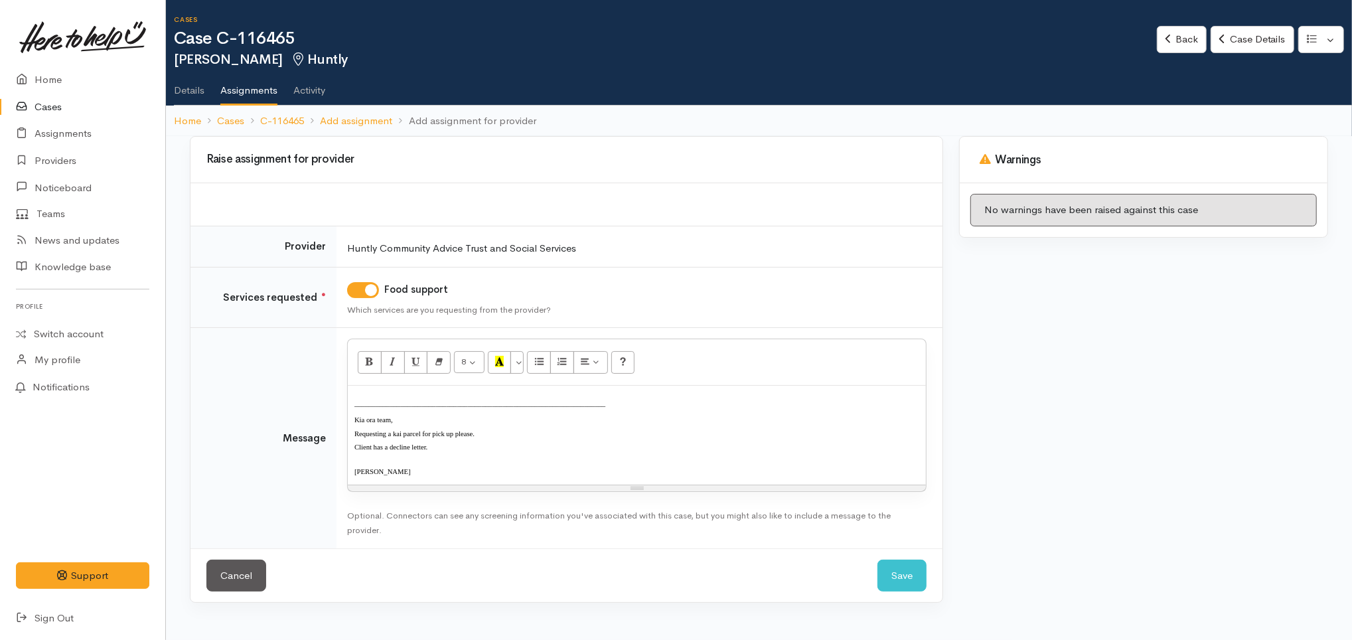
click at [354, 418] on span "Kia ora team," at bounding box center [373, 419] width 38 height 7
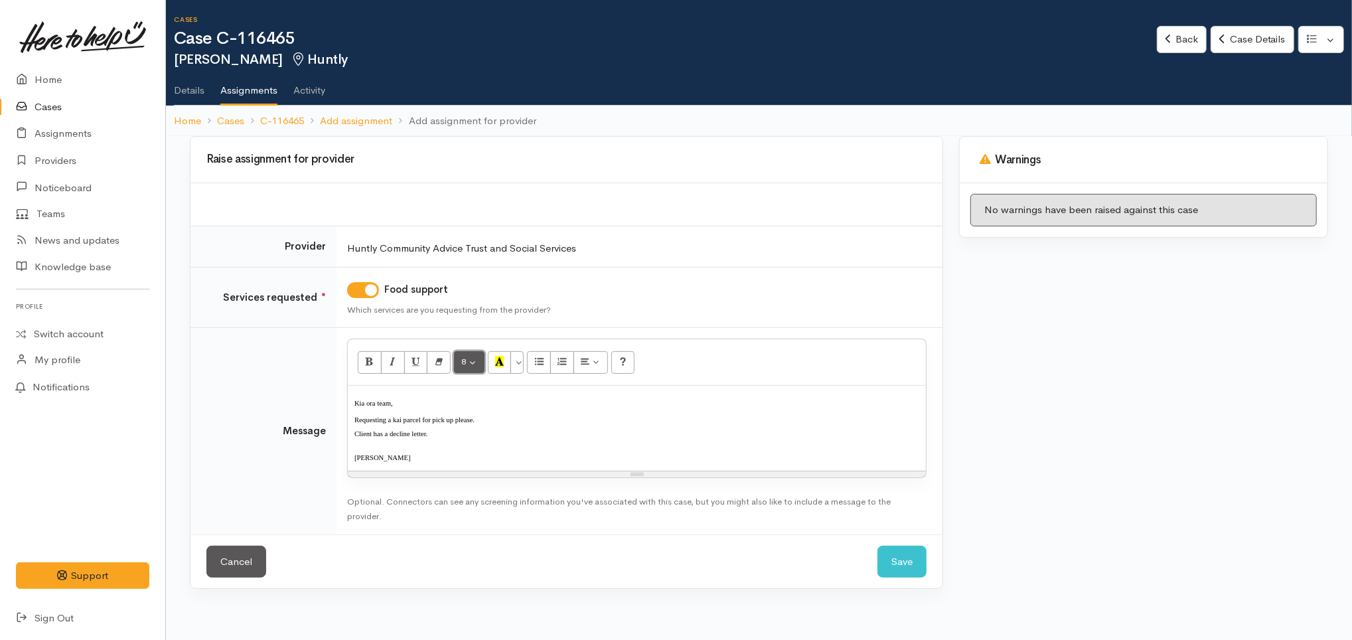
click at [469, 359] on button "8" at bounding box center [469, 362] width 31 height 23
click at [498, 474] on link "12" at bounding box center [507, 475] width 105 height 21
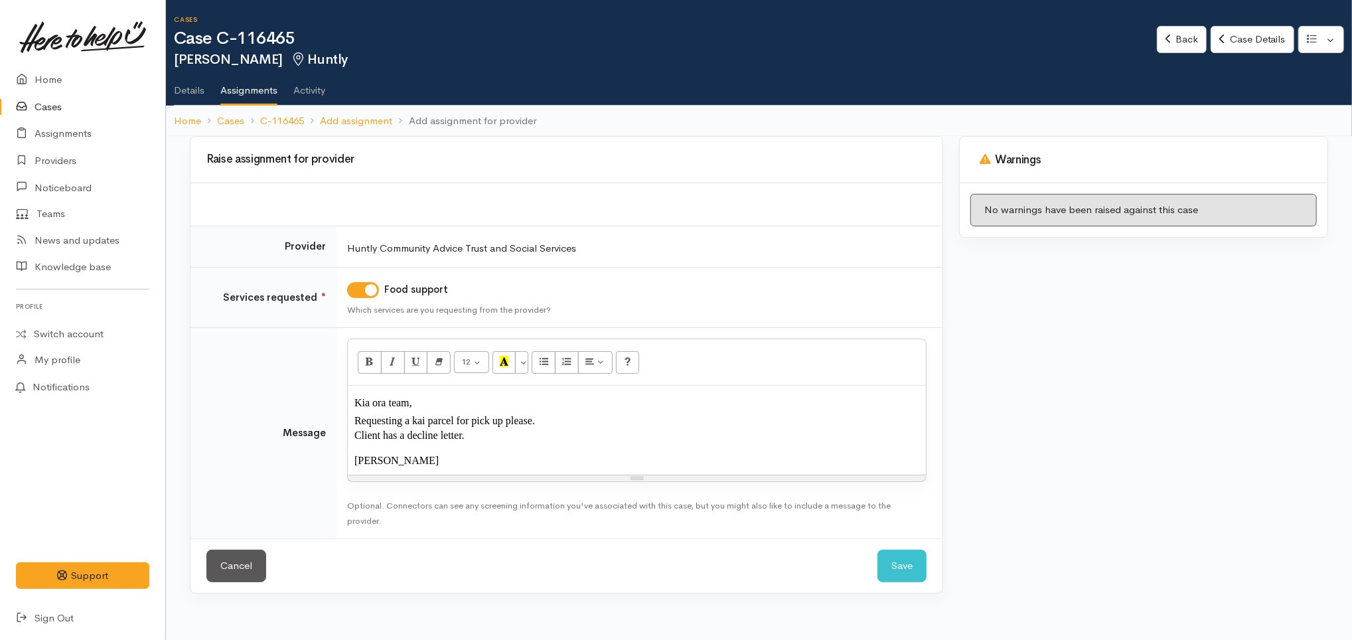
click at [501, 445] on div "Kia ora team, Requesting a kai parcel for pick up please. Client has a decline …" at bounding box center [637, 430] width 578 height 89
click at [487, 438] on p "Client has a decline letter." at bounding box center [636, 435] width 565 height 15
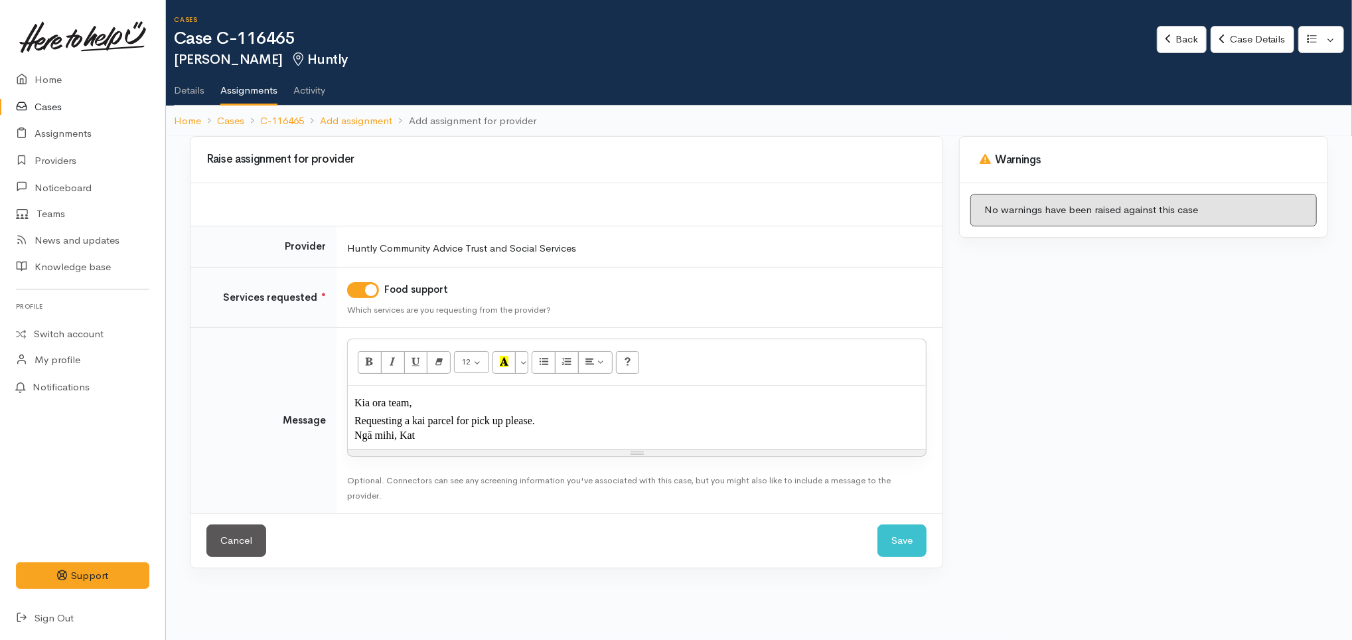
click at [543, 424] on p "Requesting a kai parcel for pick up please." at bounding box center [636, 420] width 565 height 15
click at [568, 417] on span "Requesting a kai parcel for pick up please. One person household." at bounding box center [494, 420] width 281 height 11
click at [905, 539] on button "Save" at bounding box center [901, 540] width 49 height 33
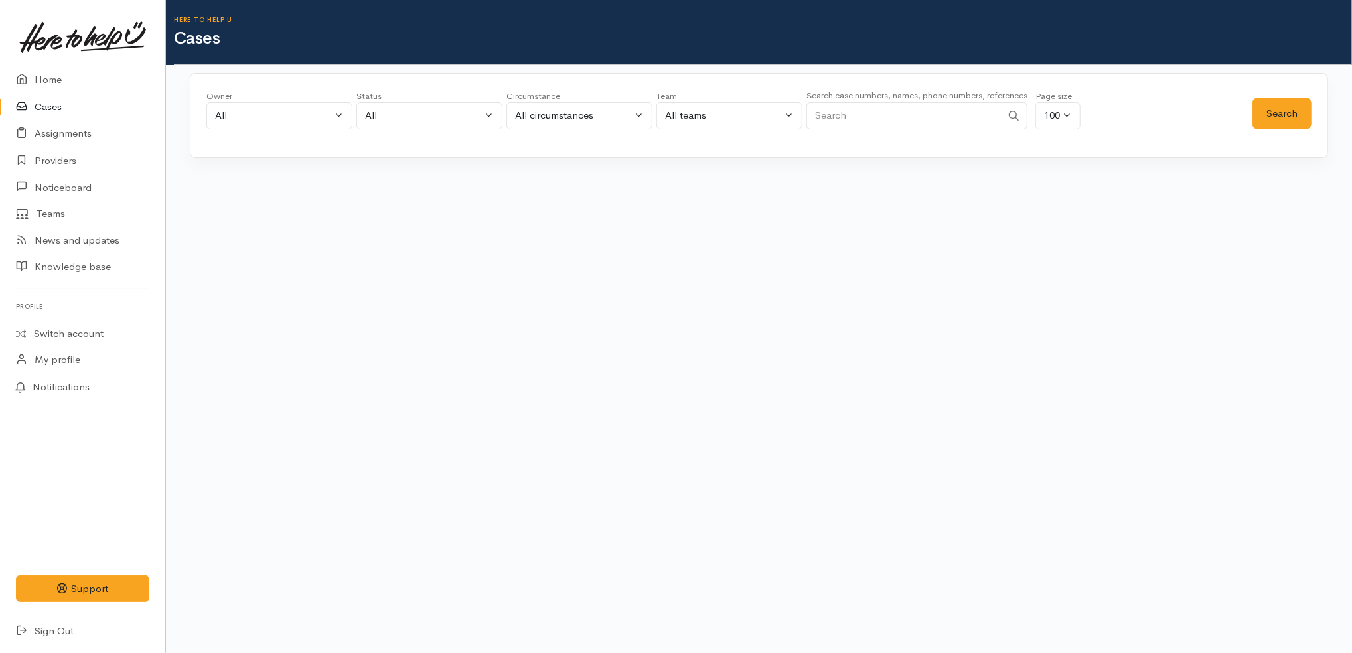
click at [741, 21] on h6 "Here to help u" at bounding box center [763, 19] width 1178 height 7
click at [75, 81] on link "Home" at bounding box center [82, 79] width 165 height 27
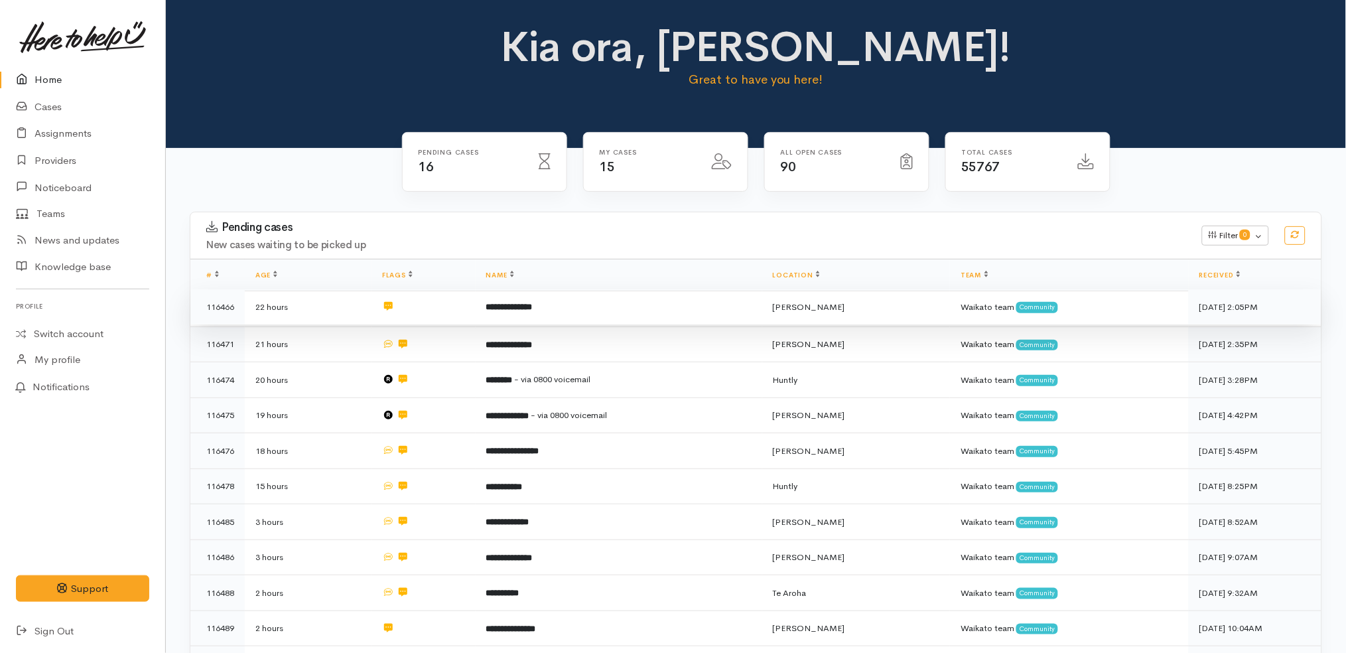
click at [585, 304] on td "**********" at bounding box center [619, 307] width 287 height 36
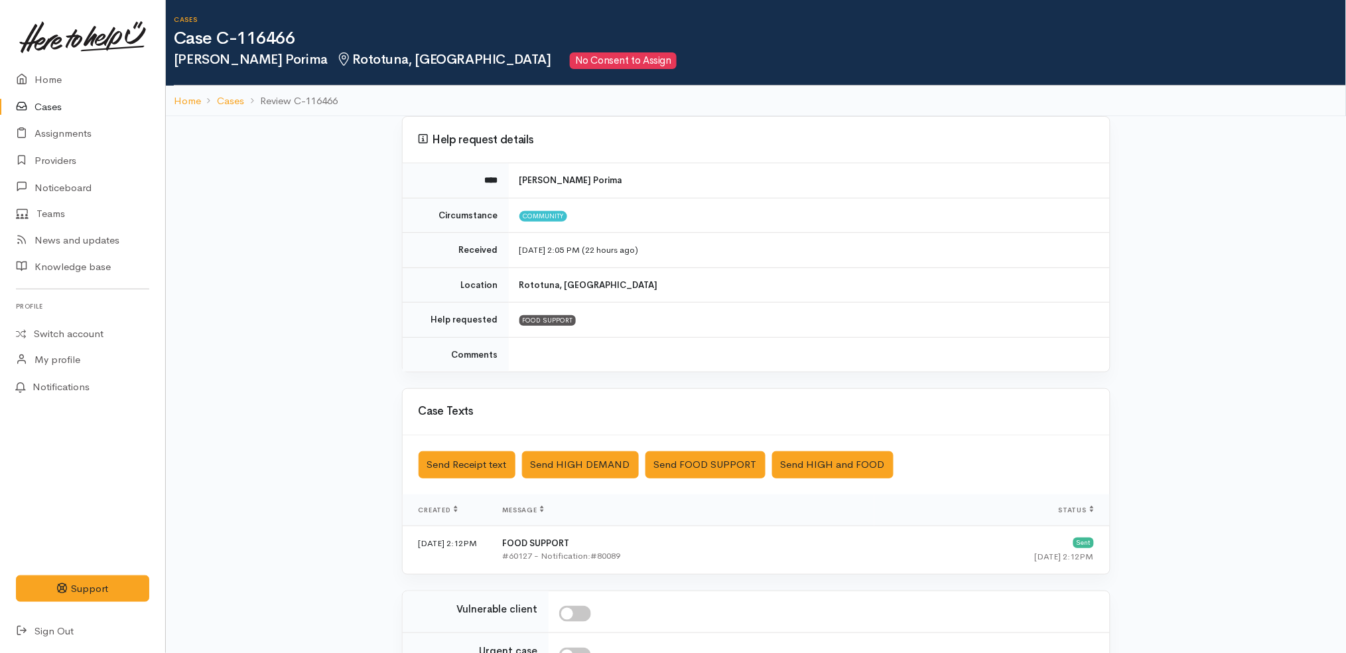
scroll to position [181, 0]
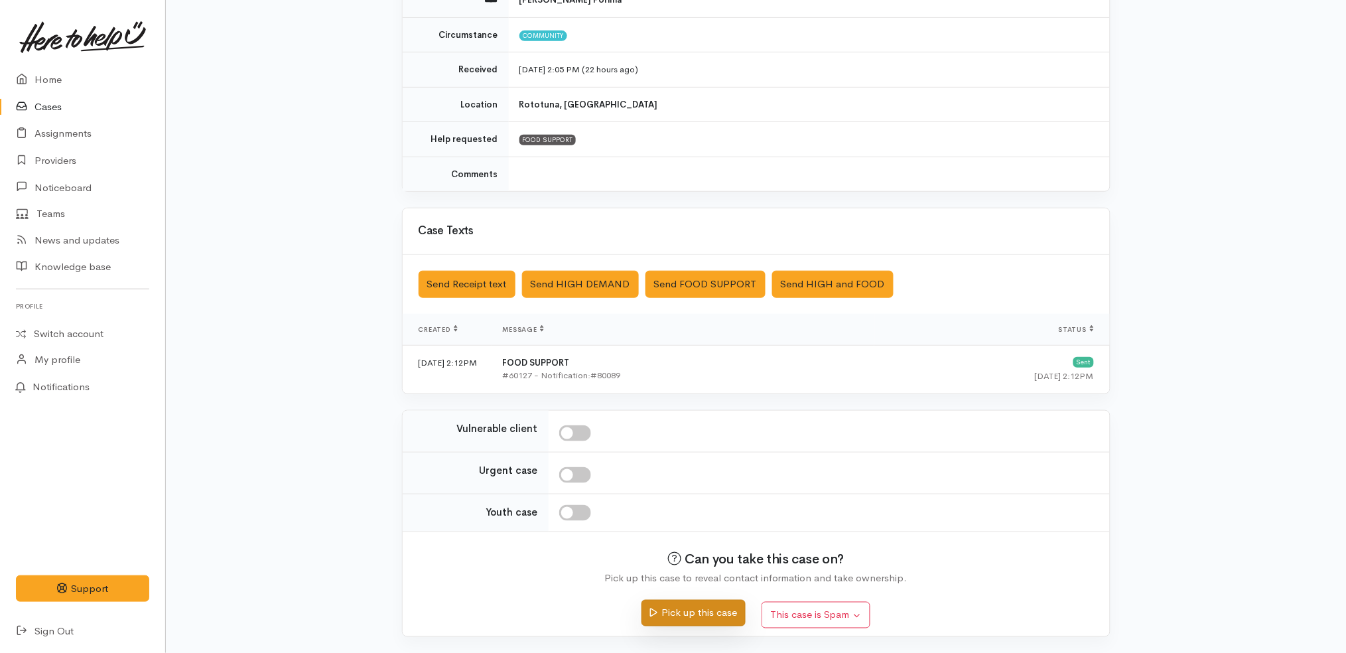
click at [705, 607] on button "Pick up this case" at bounding box center [694, 613] width 104 height 27
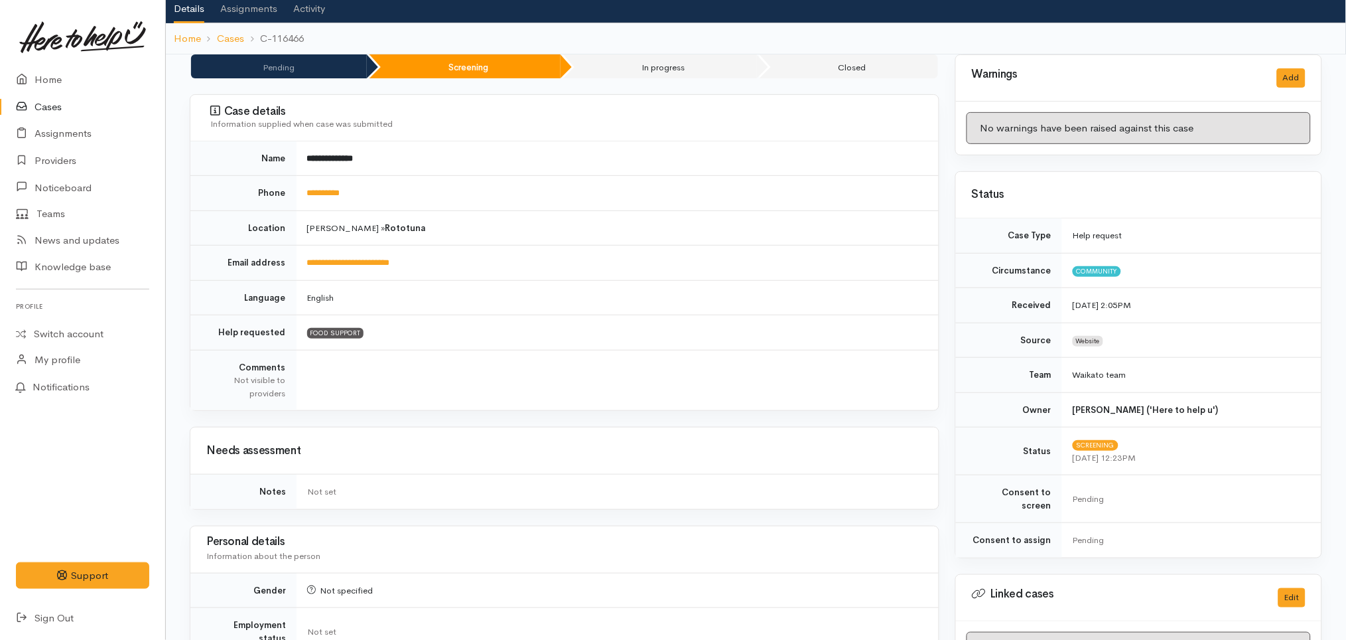
scroll to position [27, 0]
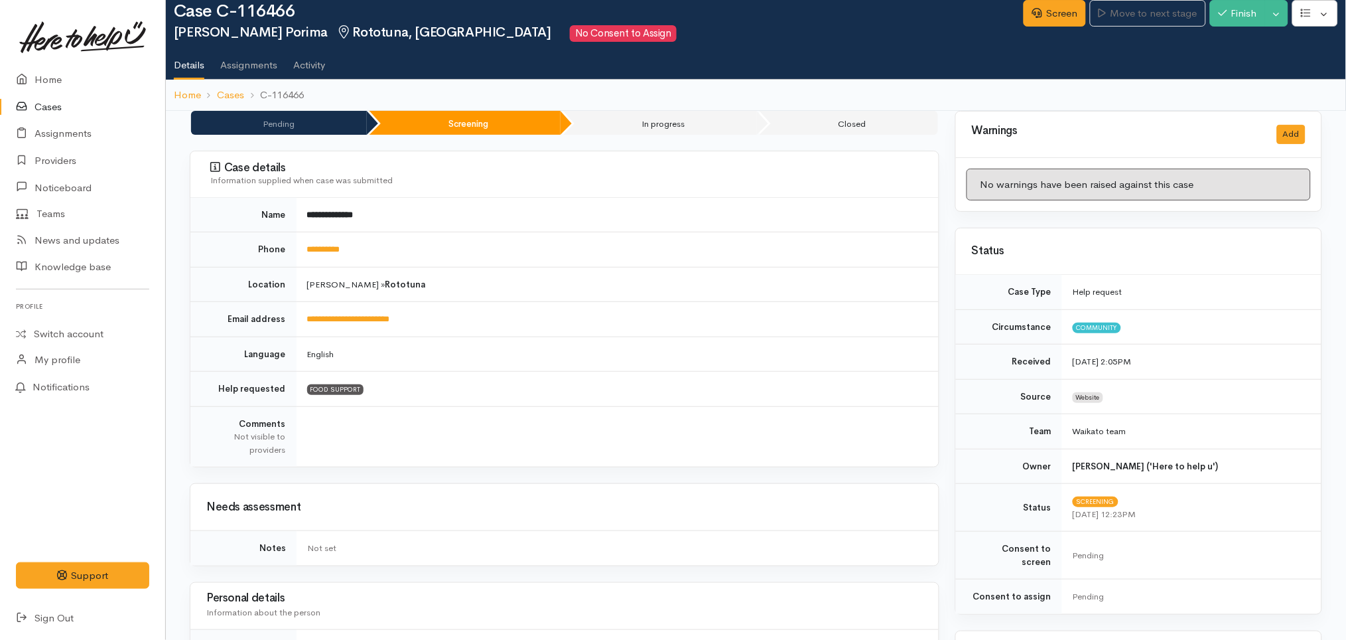
click at [1046, 27] on div "Screen Move to next stage Finish Toggle Dropdown Pause" at bounding box center [1185, 15] width 322 height 45
click at [1042, 11] on link "Screen" at bounding box center [1055, 13] width 62 height 27
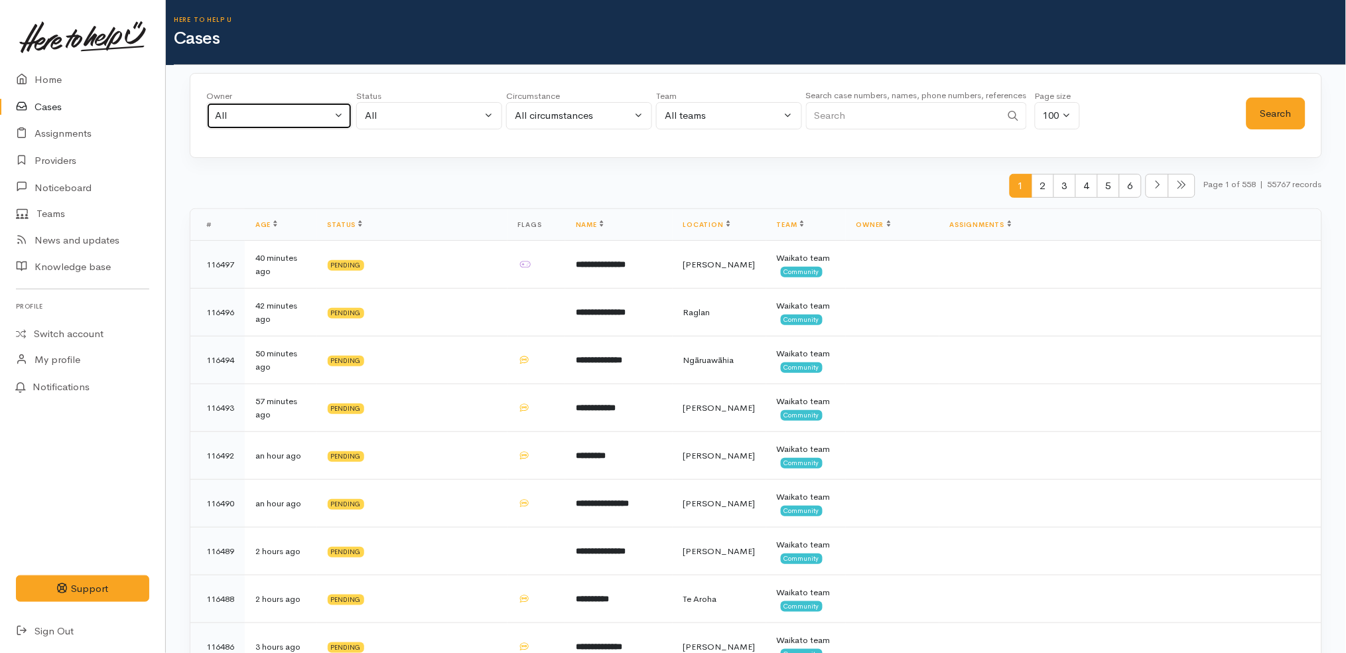
click at [287, 114] on div "All" at bounding box center [273, 115] width 117 height 15
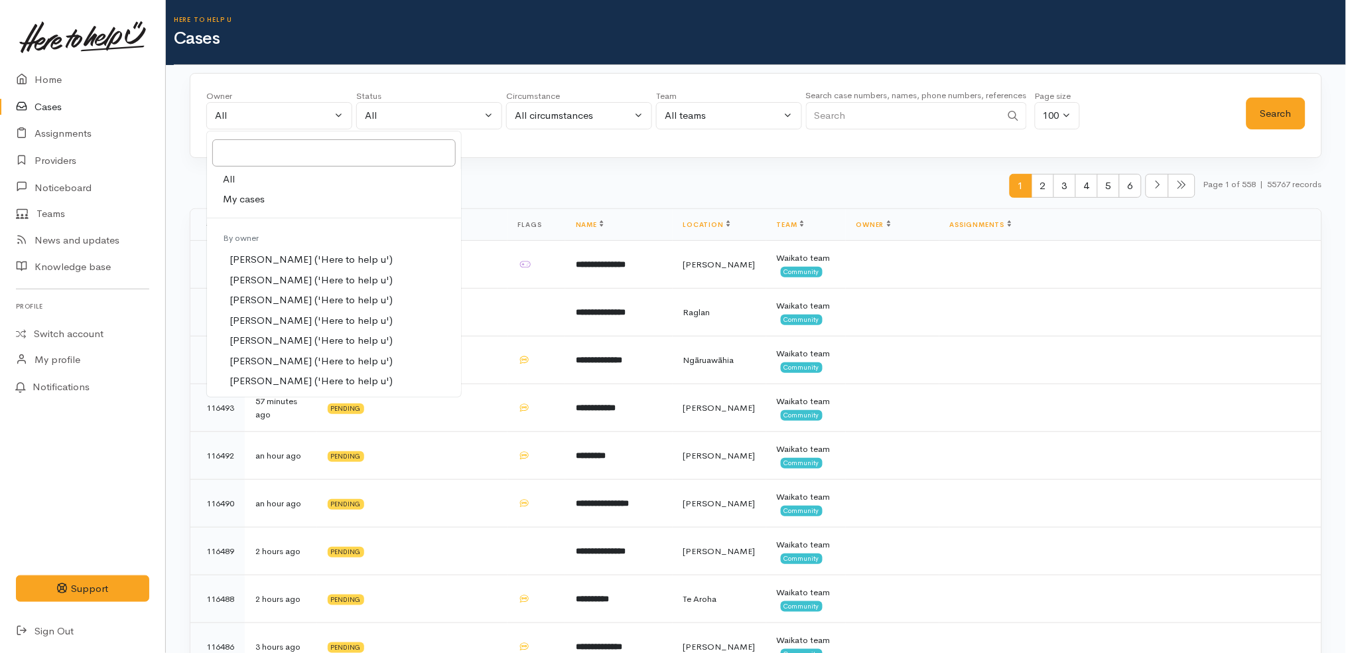
click at [261, 198] on span "My cases" at bounding box center [244, 199] width 42 height 15
select select "1252"
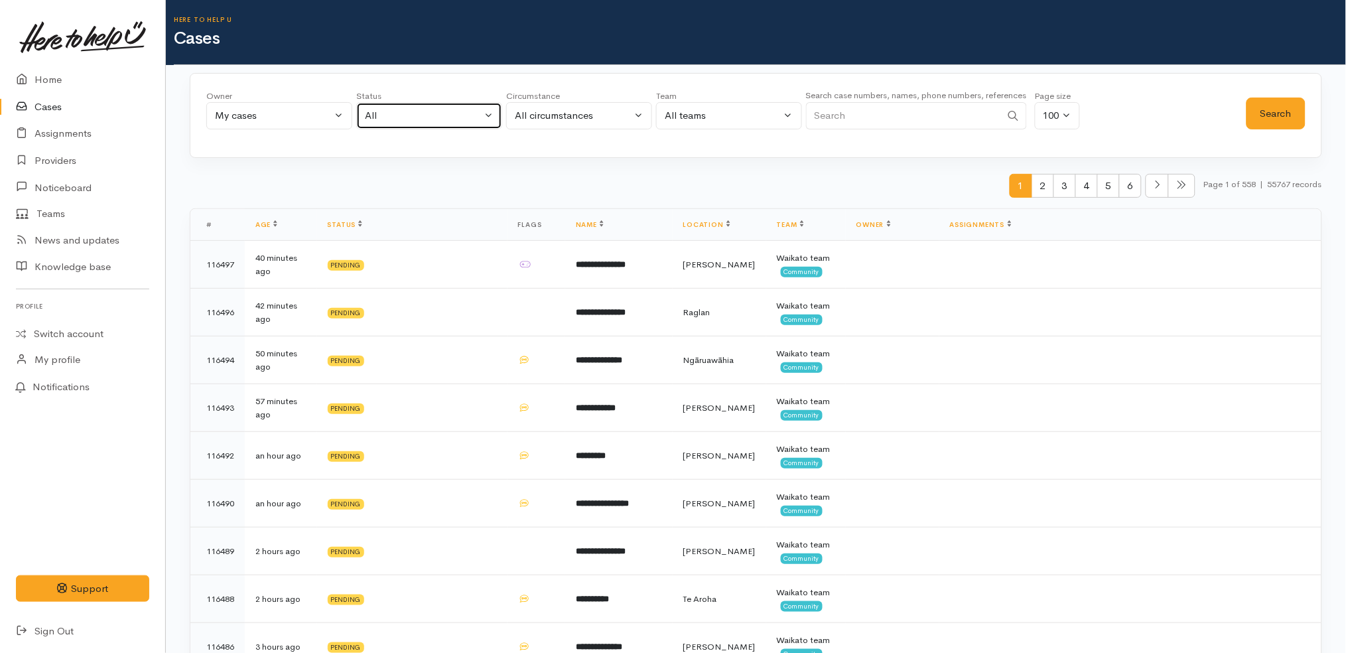
click at [443, 112] on div "All" at bounding box center [423, 115] width 117 height 15
click at [406, 200] on span "All current cases" at bounding box center [417, 202] width 74 height 15
select select "Unresolved"
click at [1285, 113] on button "Search" at bounding box center [1276, 114] width 59 height 33
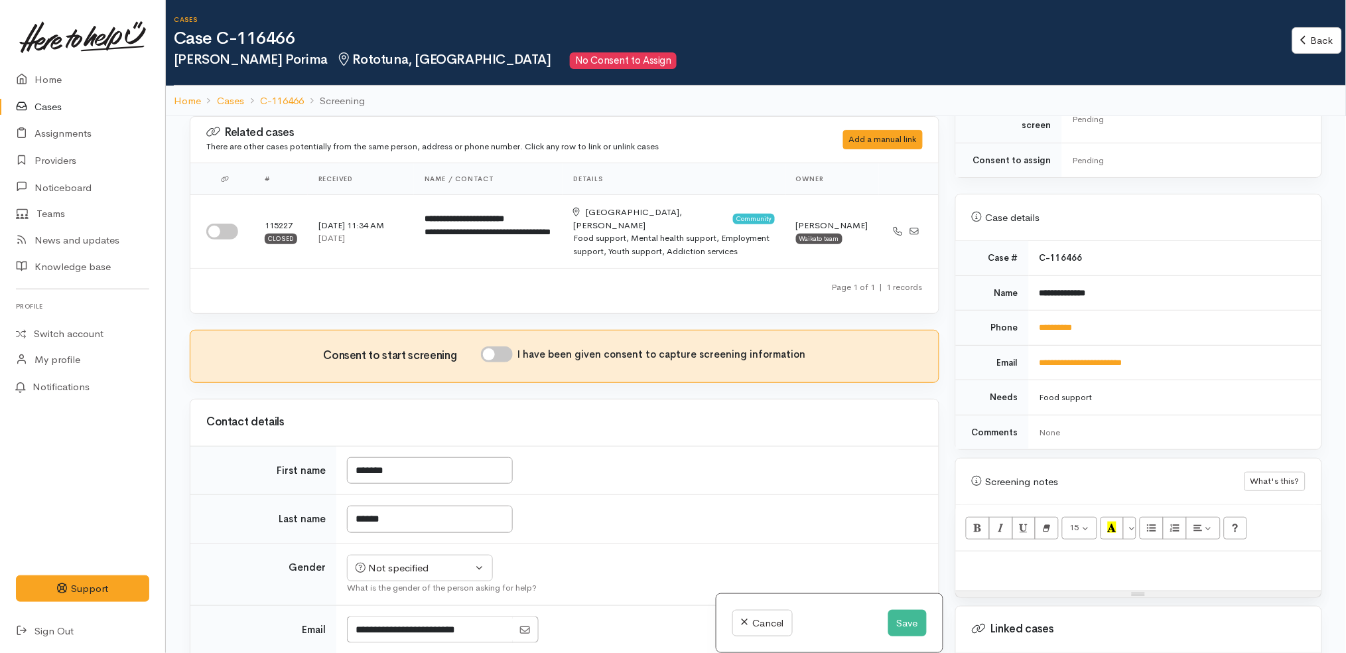
scroll to position [446, 0]
drag, startPoint x: 1107, startPoint y: 295, endPoint x: 1035, endPoint y: 299, distance: 72.4
click at [1035, 307] on td "**********" at bounding box center [1175, 324] width 293 height 35
copy link "**********"
click at [1147, 271] on td "**********" at bounding box center [1175, 288] width 293 height 35
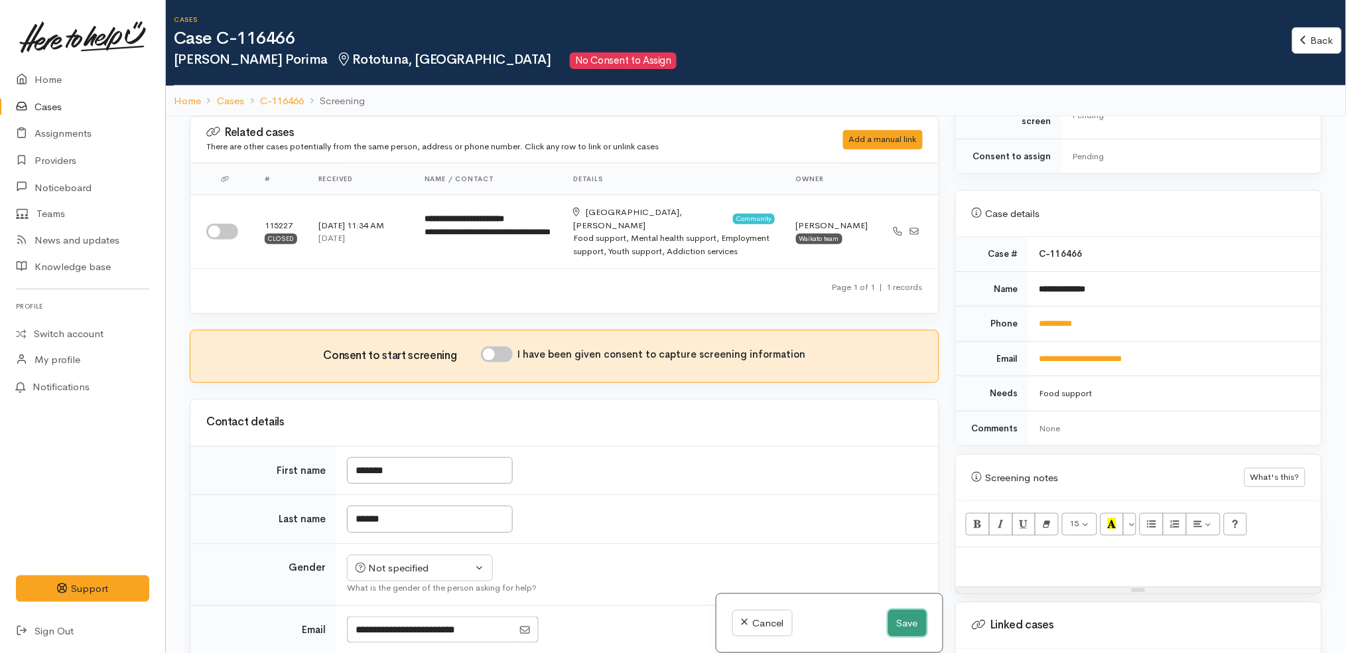
click at [894, 614] on button "Save" at bounding box center [908, 623] width 38 height 27
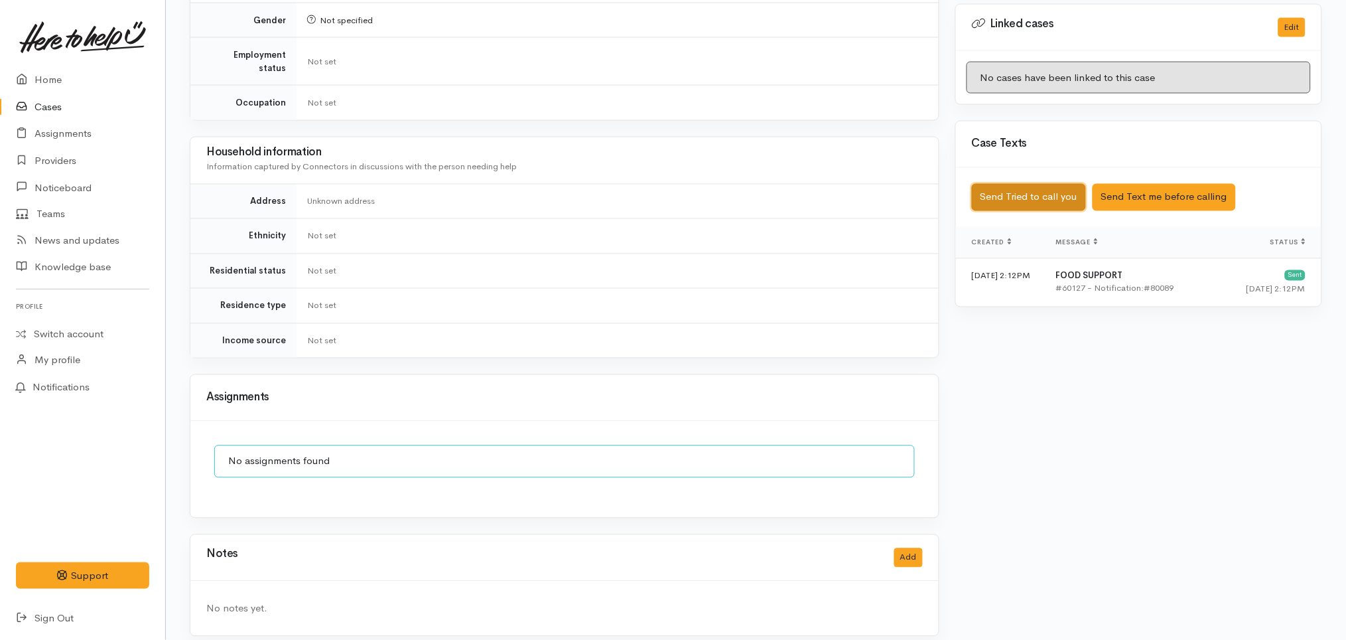
click at [1021, 186] on button "Send Tried to call you" at bounding box center [1029, 197] width 114 height 27
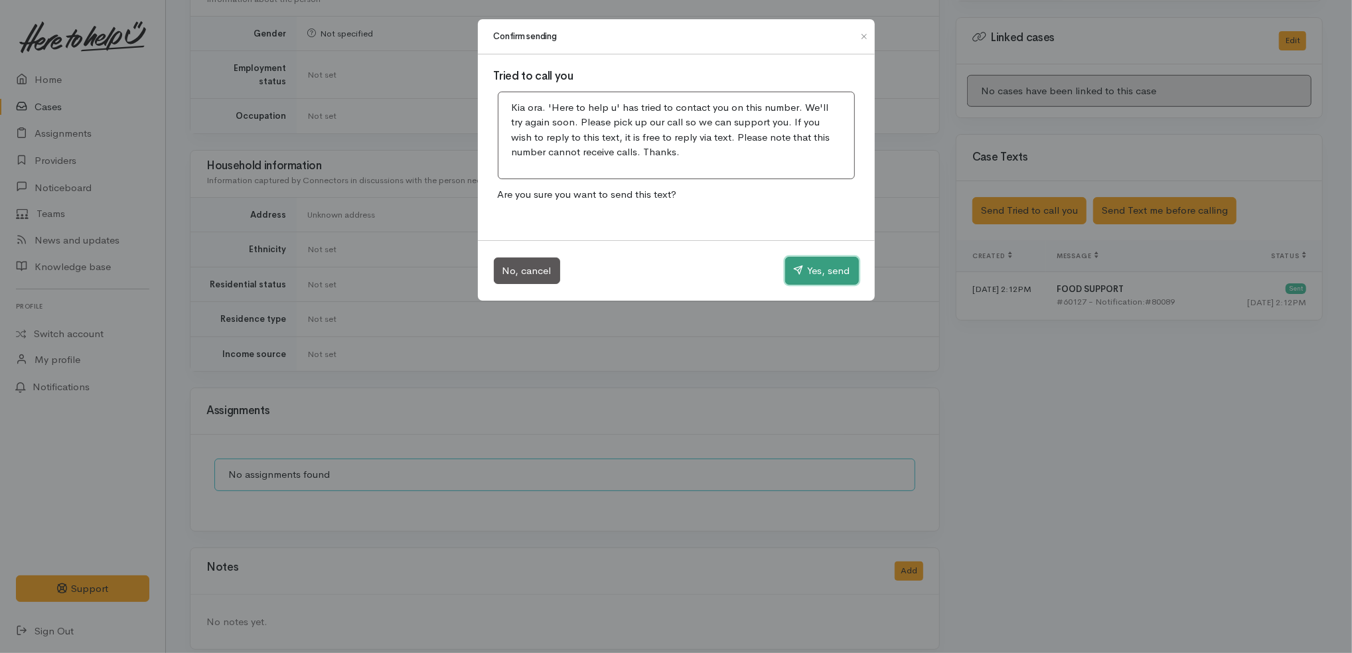
click at [835, 264] on button "Yes, send" at bounding box center [822, 271] width 74 height 28
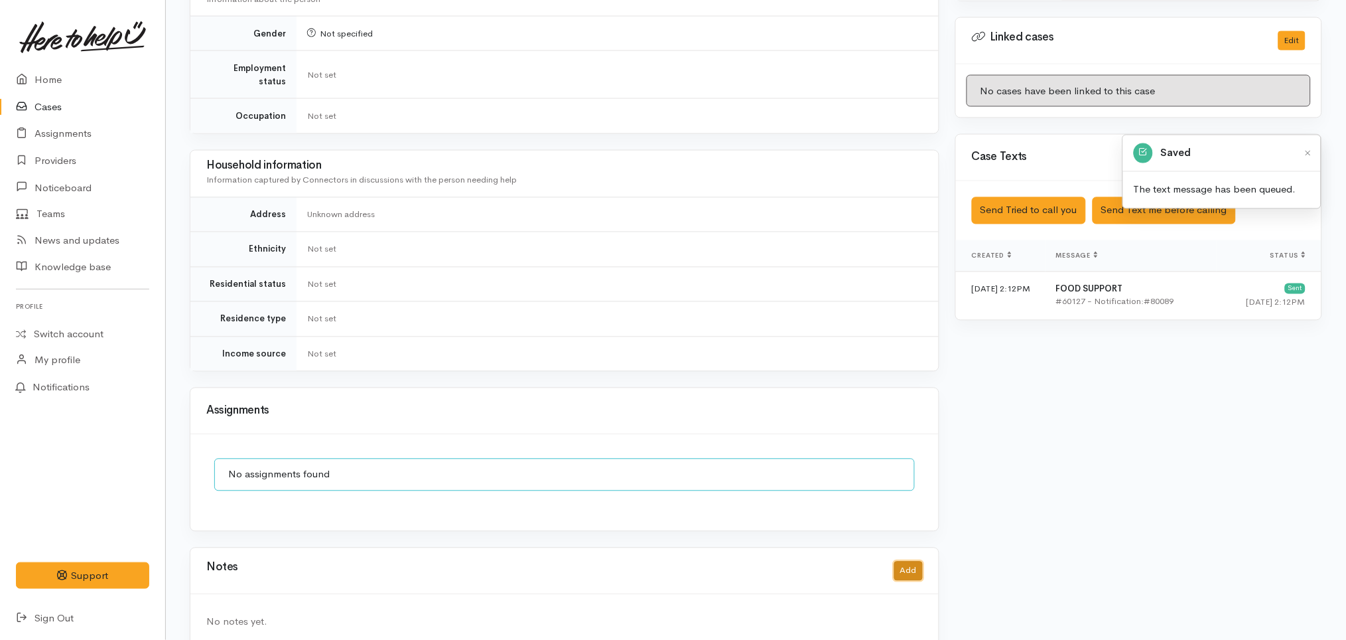
click at [913, 561] on button "Add" at bounding box center [908, 570] width 29 height 19
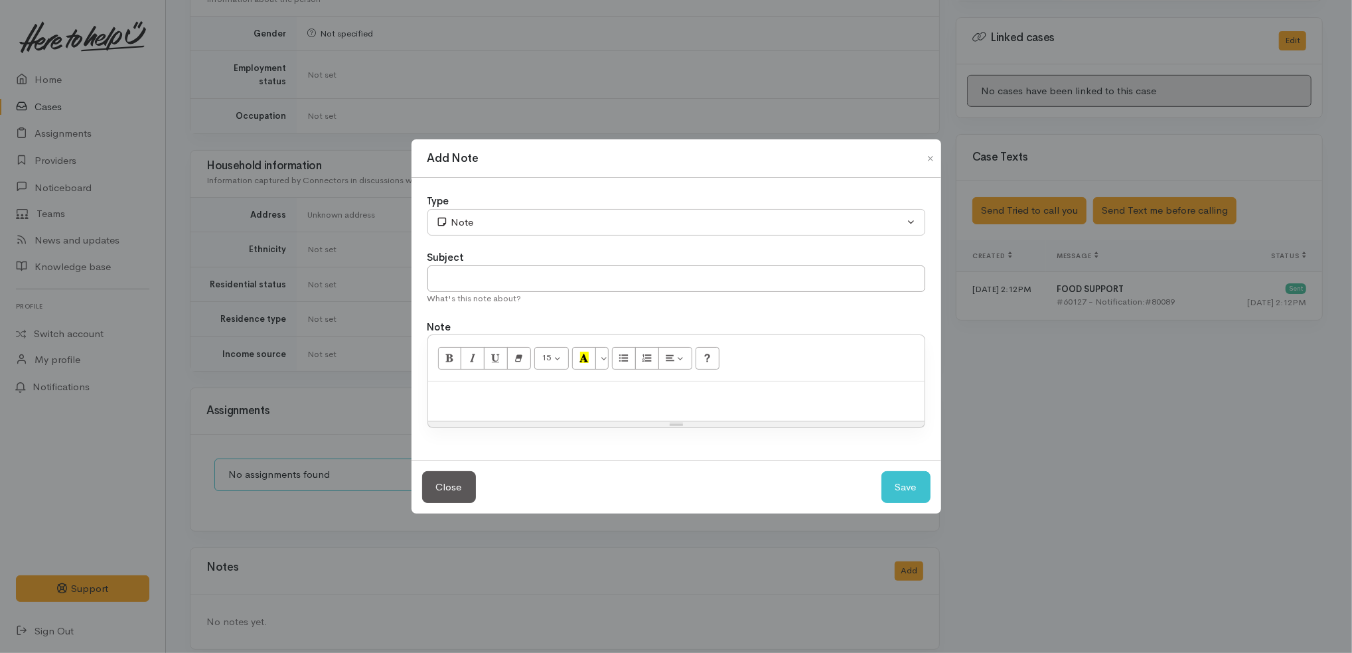
click at [578, 381] on div "15 8 9 10 11 12 14 18 24 36 Background Color Transparent Select #ffff00 Text Co…" at bounding box center [676, 358] width 496 height 46
click at [574, 395] on p at bounding box center [676, 395] width 483 height 15
paste div
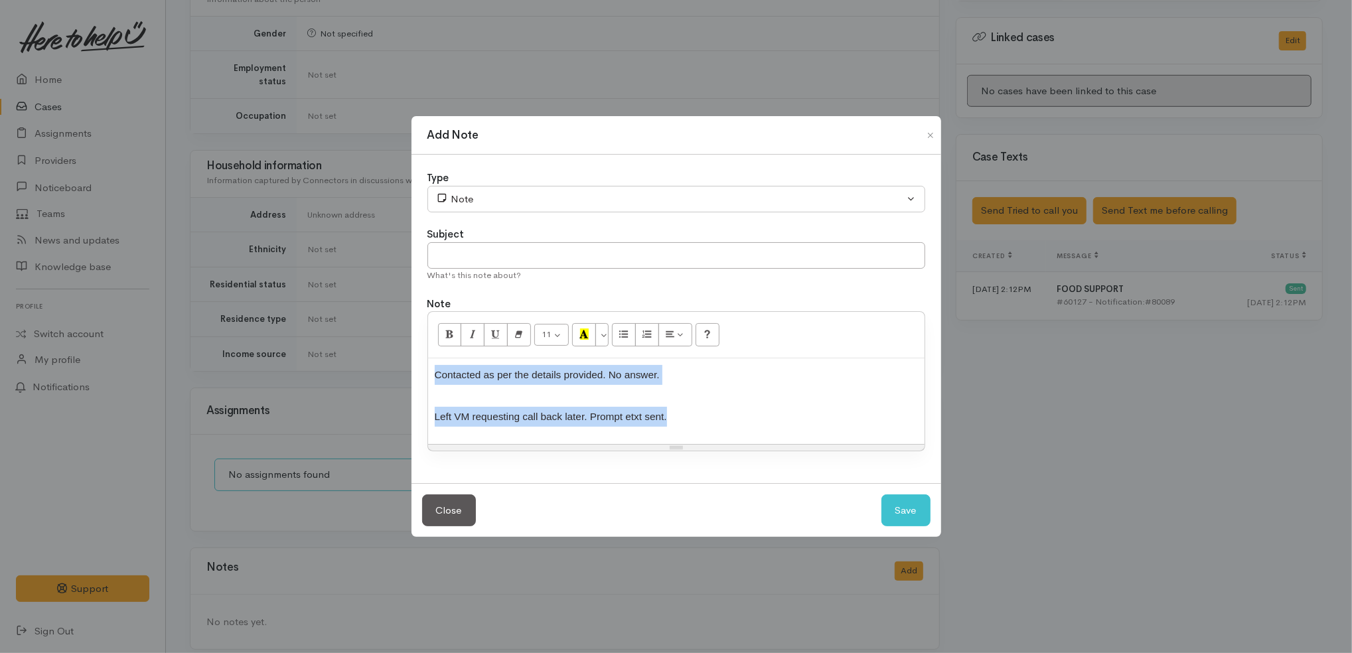
click at [532, 394] on p "Contacted as per the details provided. No answer." at bounding box center [676, 380] width 483 height 31
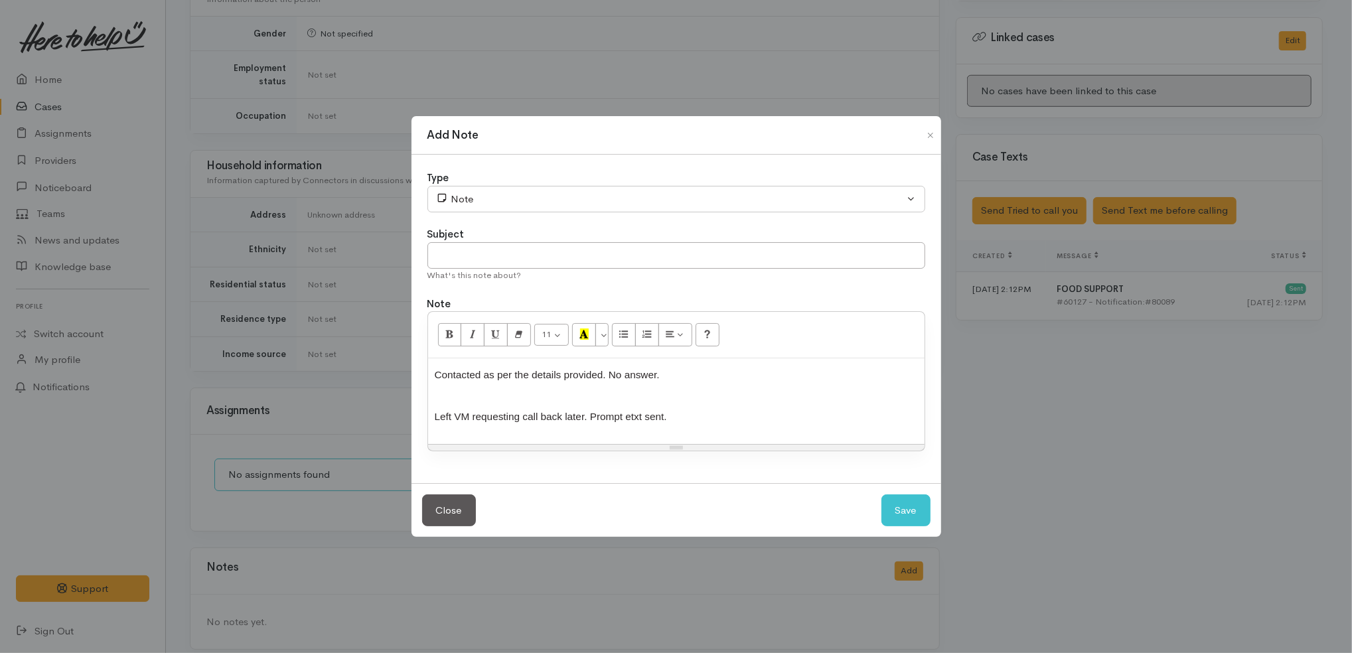
click at [432, 416] on div "Contacted as per the details provided. No answer. Left VM requesting call back …" at bounding box center [676, 401] width 496 height 86
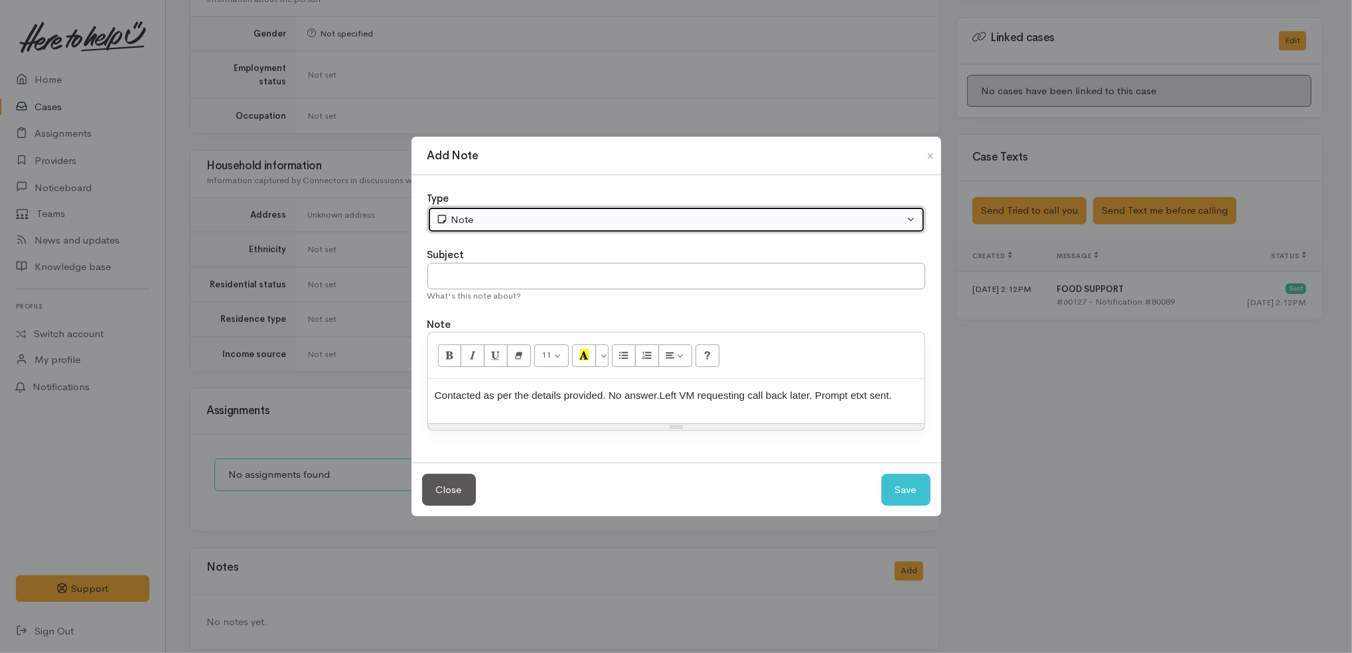
click at [501, 226] on div "Note" at bounding box center [670, 219] width 468 height 15
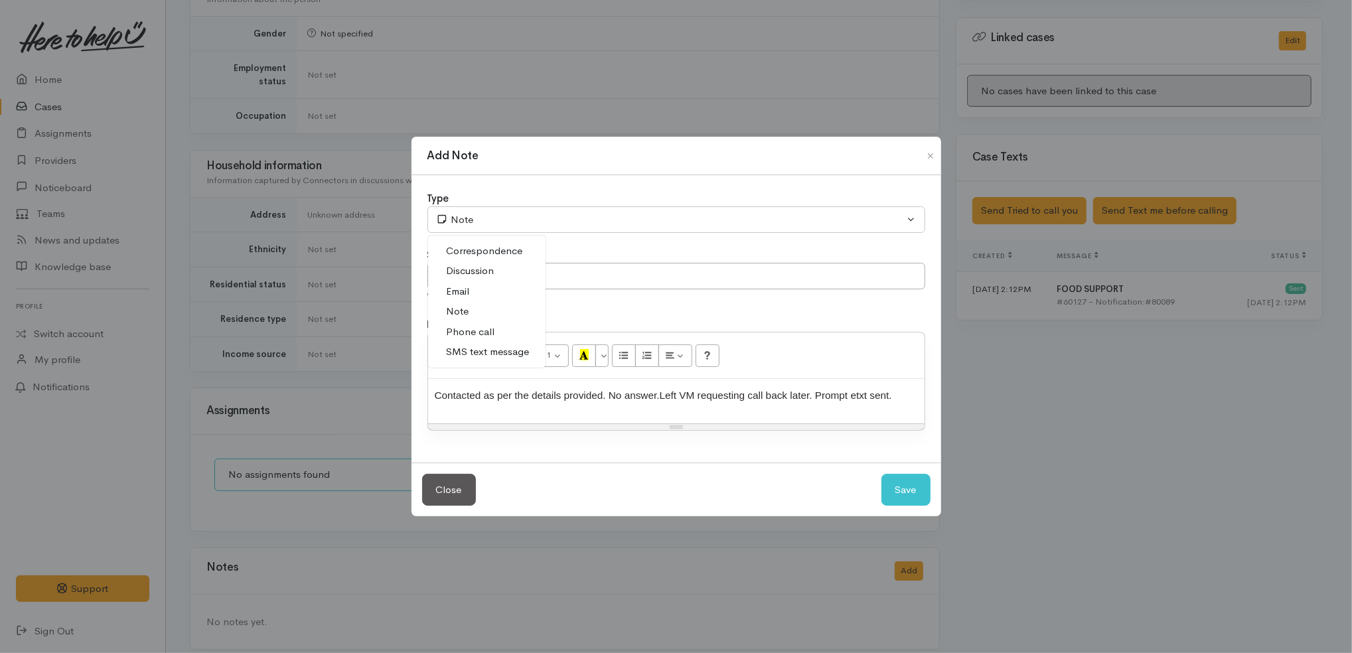
click at [480, 330] on span "Phone call" at bounding box center [471, 331] width 48 height 15
click at [897, 390] on p "Contacted as per the details provided. No answer. Left VM requesting call back …" at bounding box center [676, 401] width 483 height 31
click at [905, 480] on button "Save" at bounding box center [905, 490] width 49 height 33
select select "1"
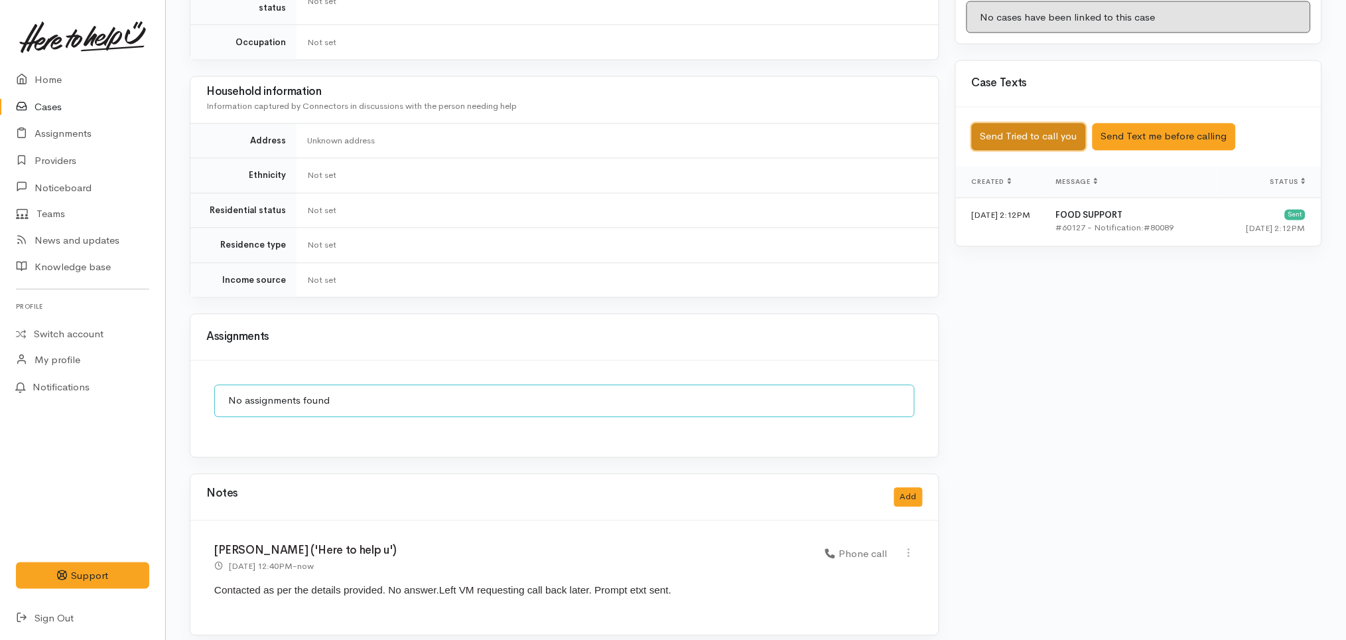
click at [1073, 123] on button "Send Tried to call you" at bounding box center [1029, 136] width 114 height 27
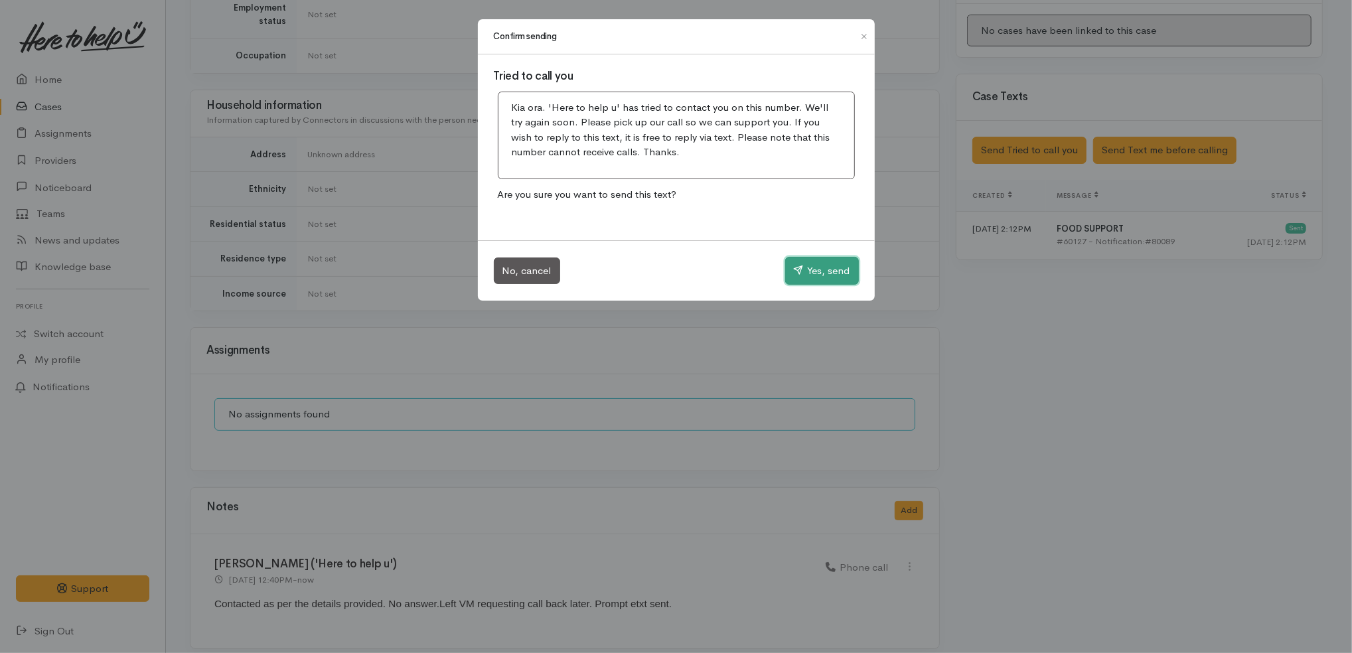
click at [829, 265] on button "Yes, send" at bounding box center [822, 271] width 74 height 28
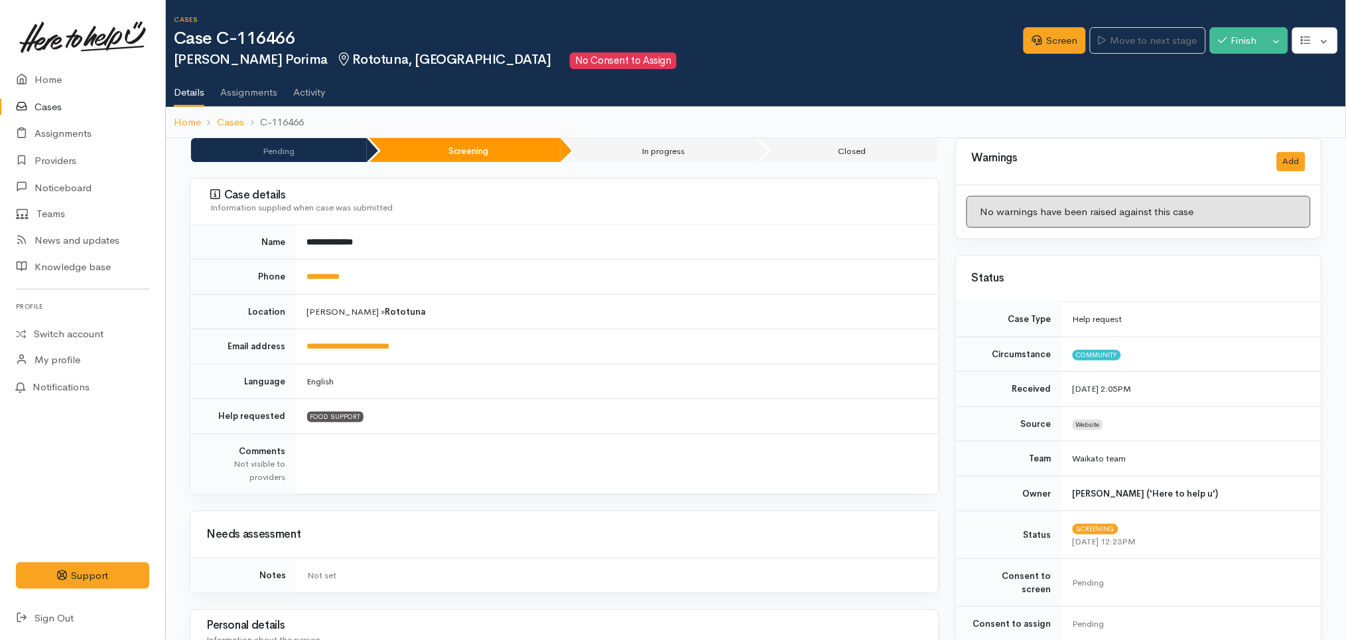
scroll to position [714, 0]
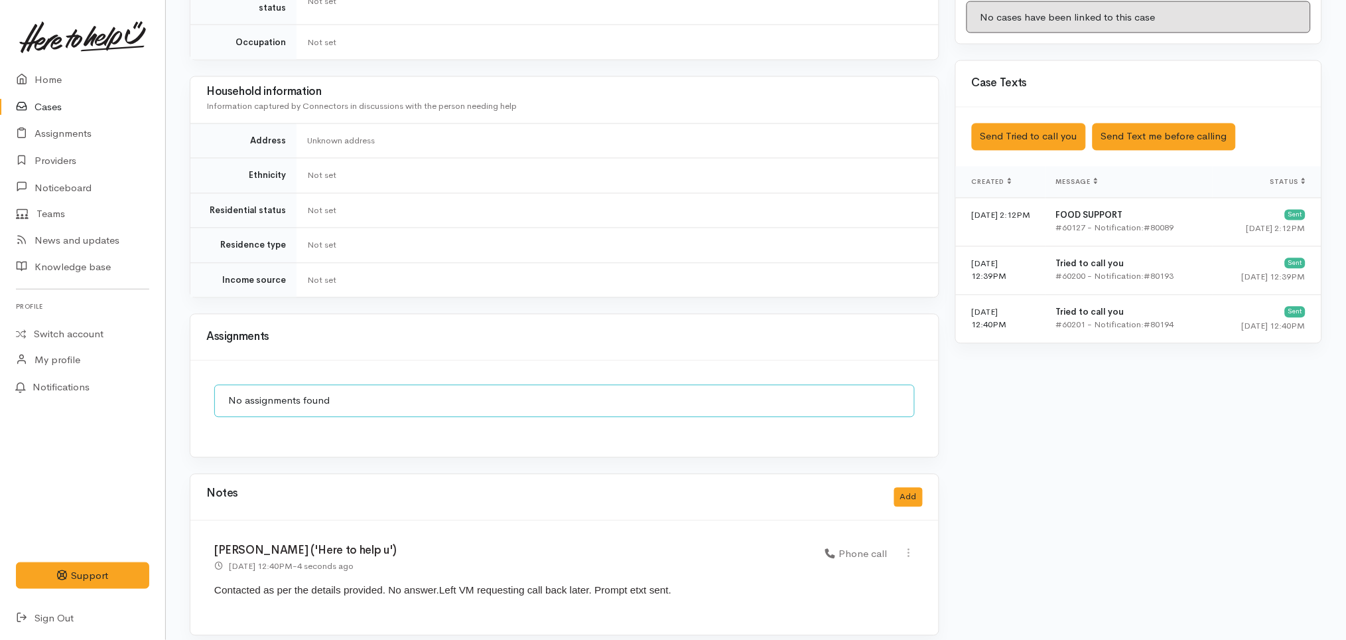
click at [71, 106] on link "Cases" at bounding box center [82, 107] width 165 height 27
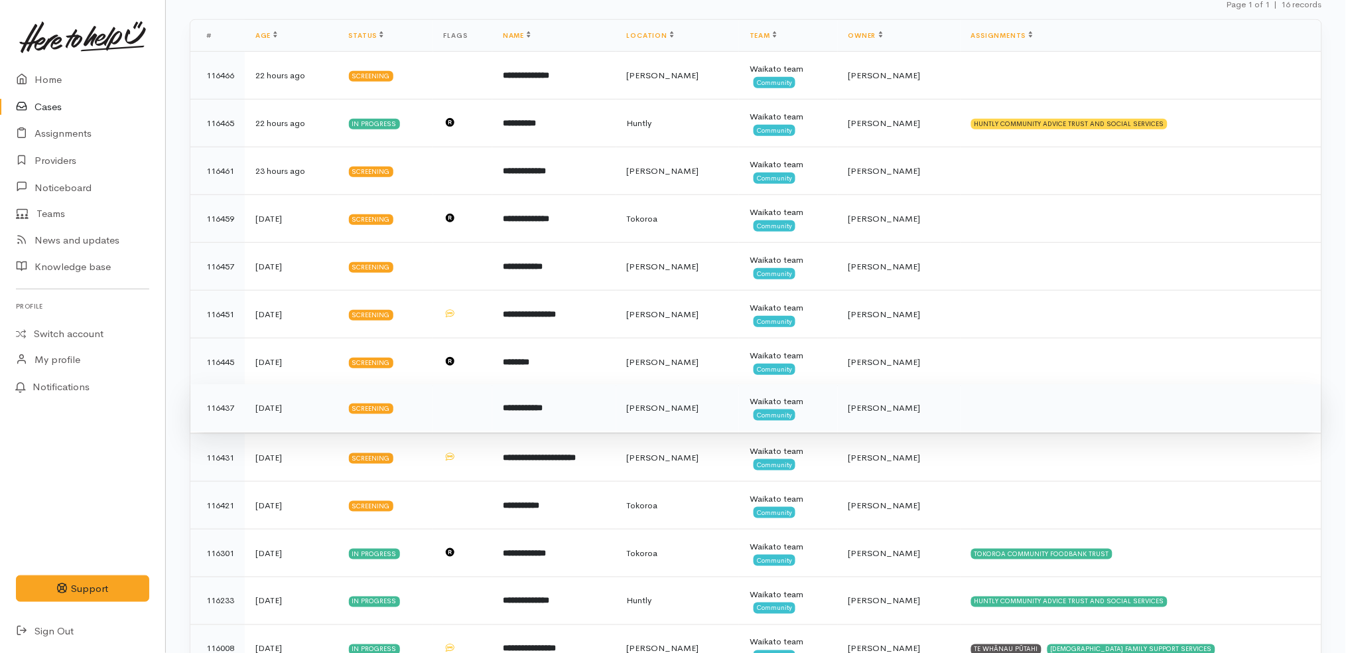
scroll to position [177, 0]
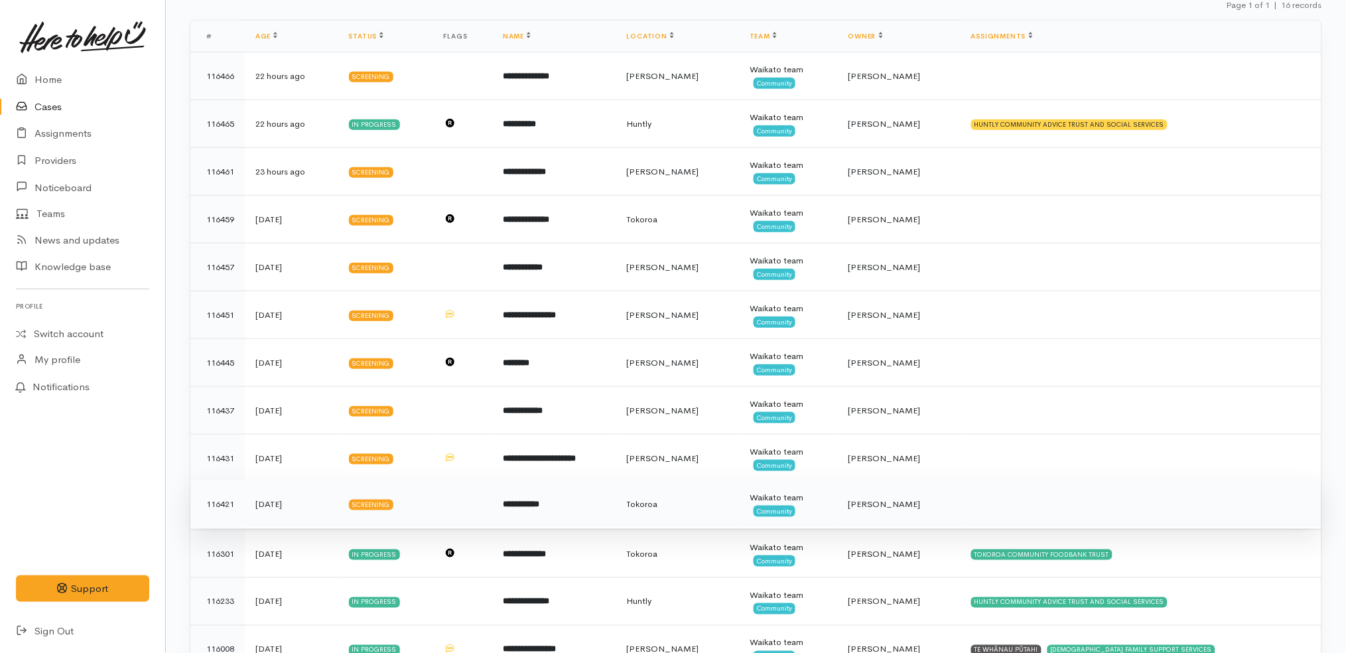
click at [539, 506] on b "**********" at bounding box center [521, 504] width 36 height 9
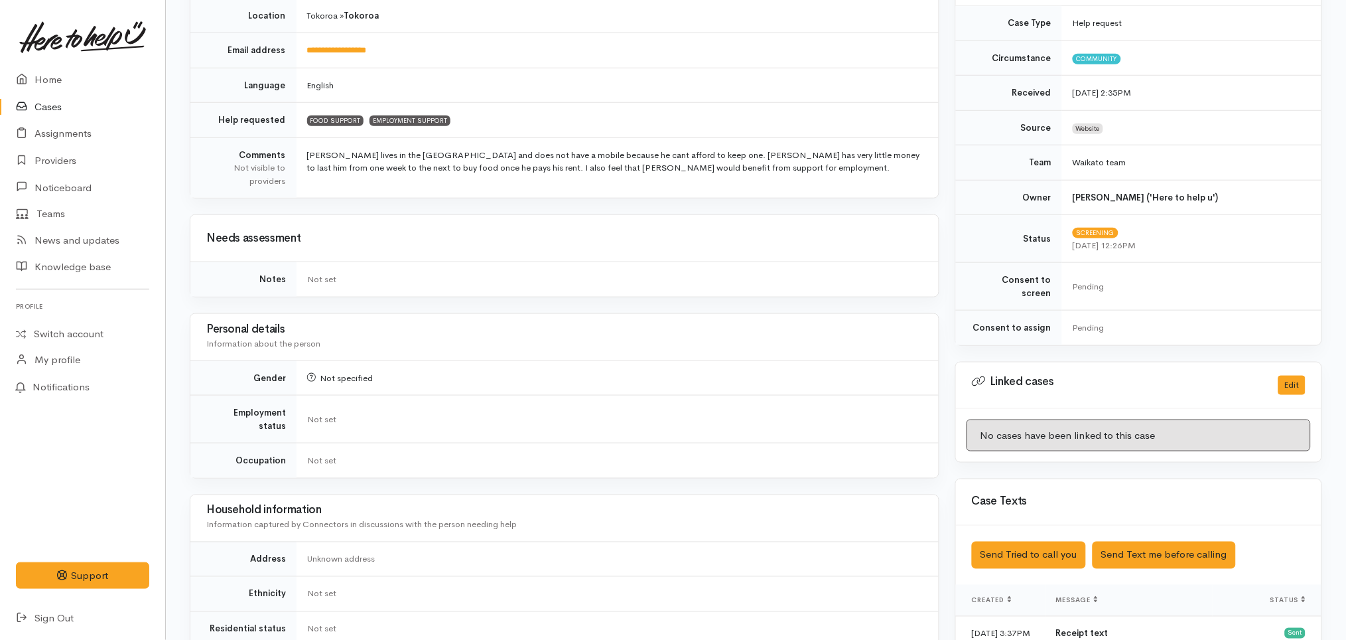
scroll to position [186, 0]
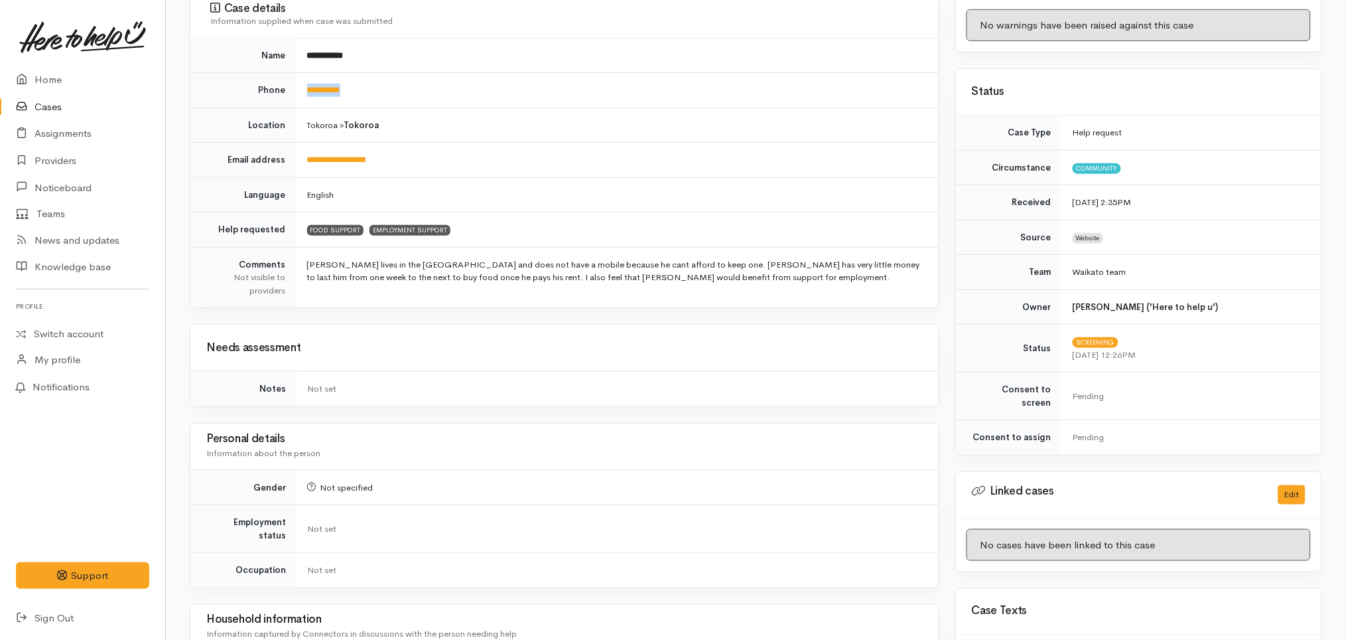
drag, startPoint x: 382, startPoint y: 76, endPoint x: 306, endPoint y: 81, distance: 76.5
click at [306, 81] on td "**********" at bounding box center [618, 90] width 642 height 35
copy link "**********"
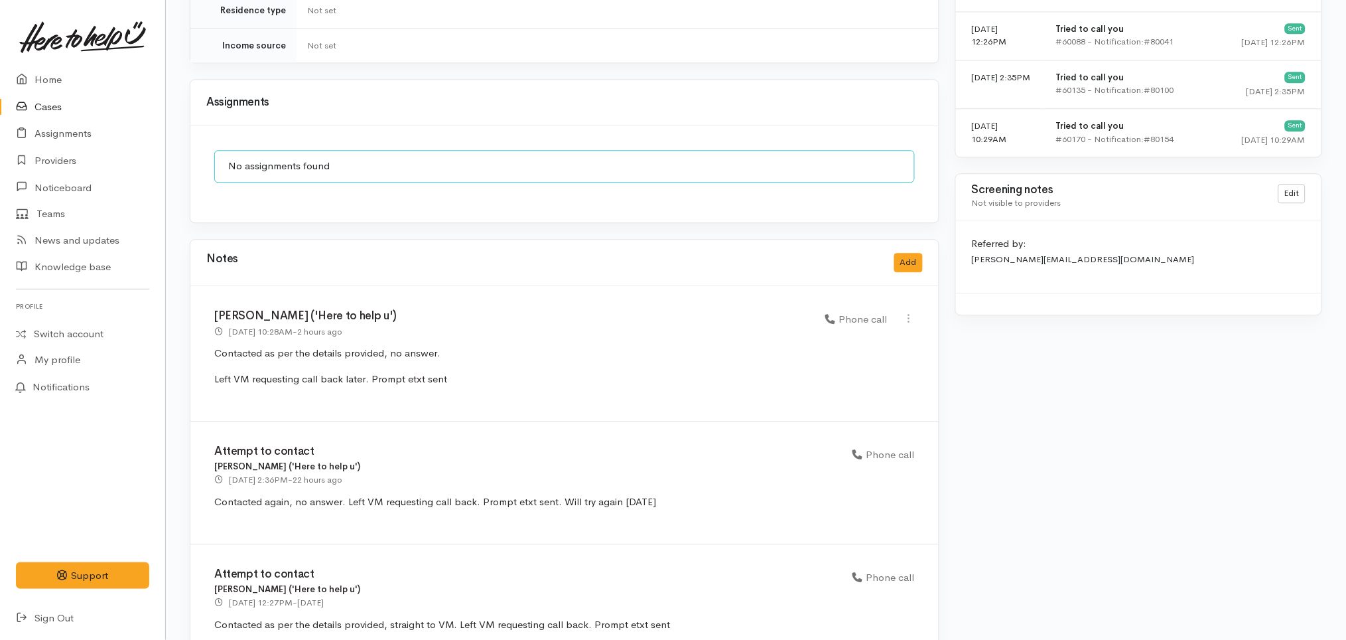
scroll to position [980, 0]
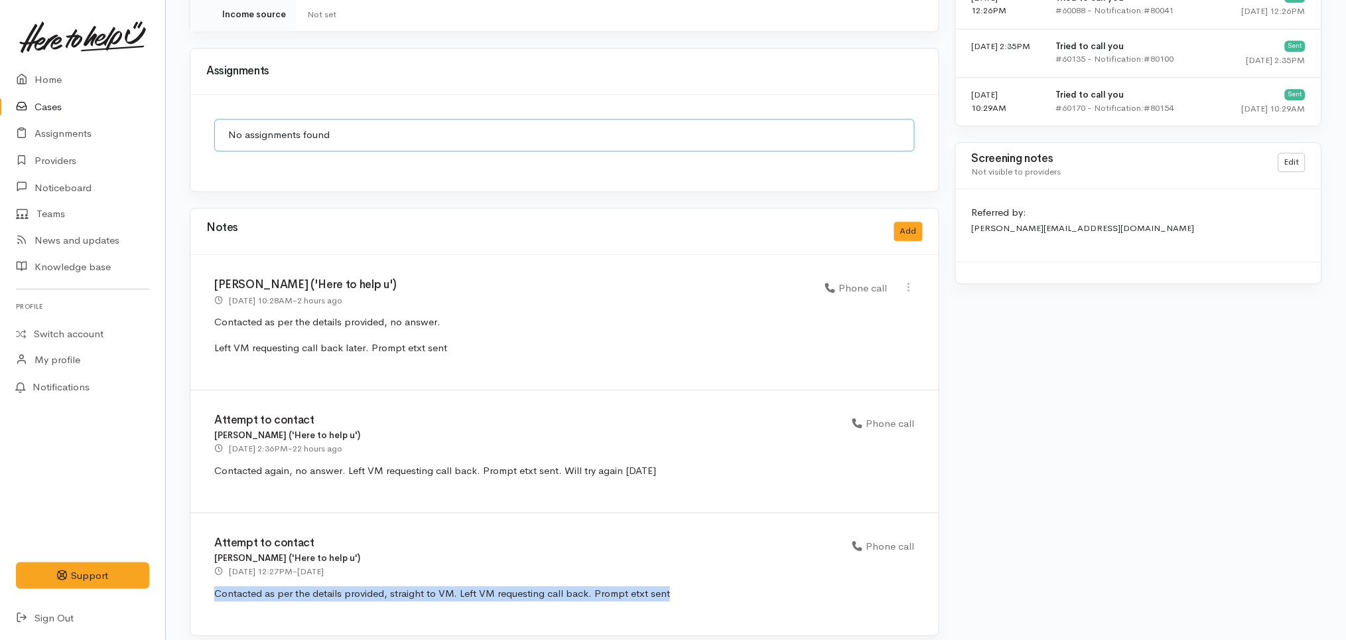
drag, startPoint x: 695, startPoint y: 580, endPoint x: 214, endPoint y: 585, distance: 481.8
click at [214, 586] on p "Contacted as per the details provided, straight to VM. Left VM requesting call …" at bounding box center [564, 593] width 701 height 15
copy p "Contacted as per the details provided, straight to VM. Left VM requesting call …"
click at [910, 222] on button "Add" at bounding box center [908, 231] width 29 height 19
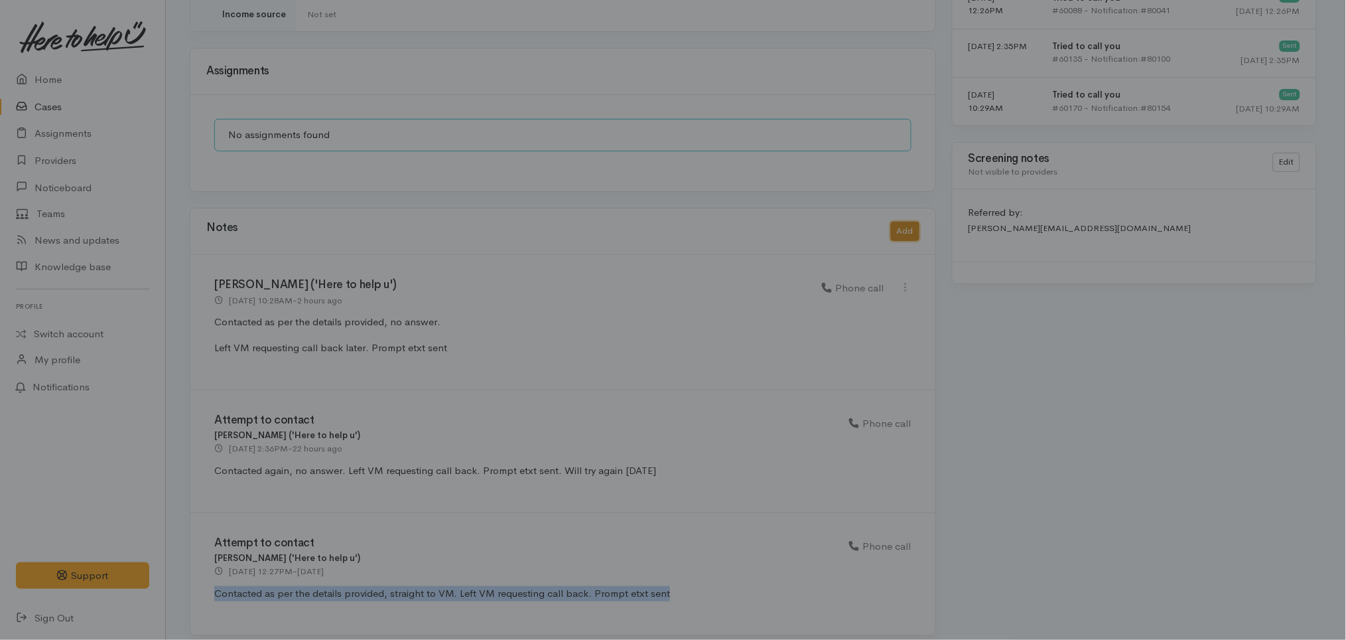
scroll to position [967, 0]
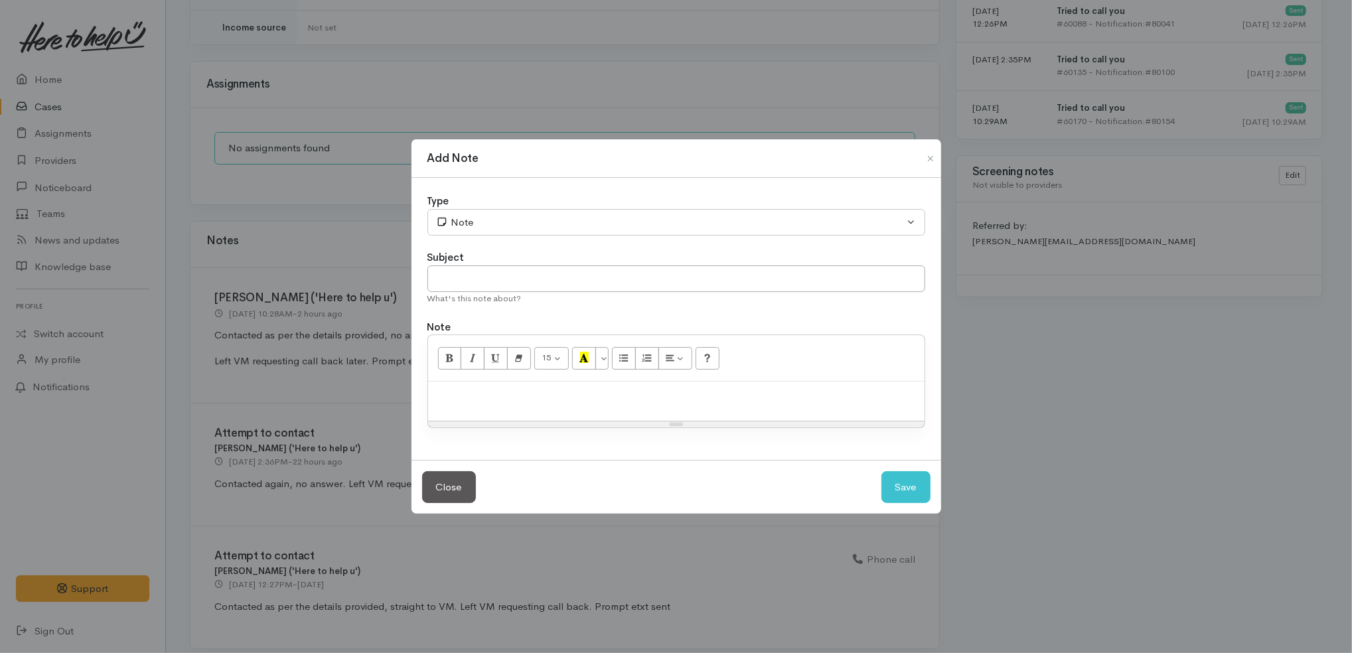
click at [599, 392] on p at bounding box center [676, 395] width 483 height 15
paste div
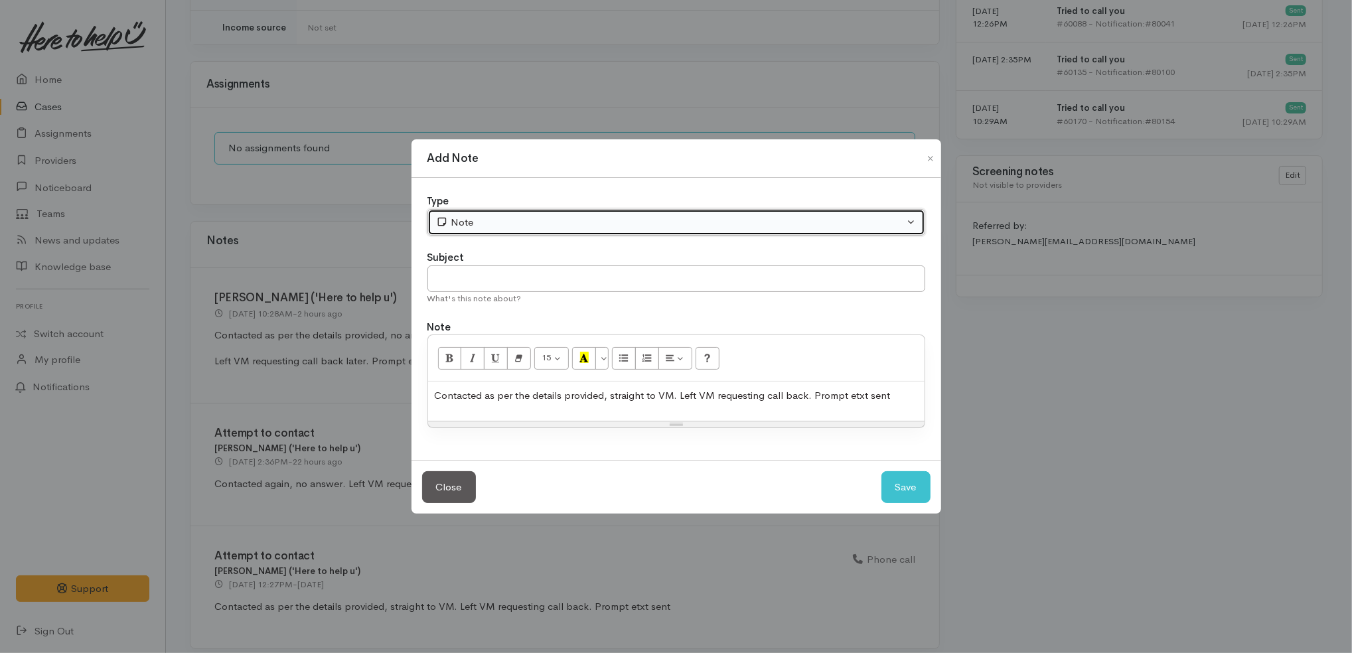
click at [496, 218] on div "Note" at bounding box center [670, 222] width 468 height 15
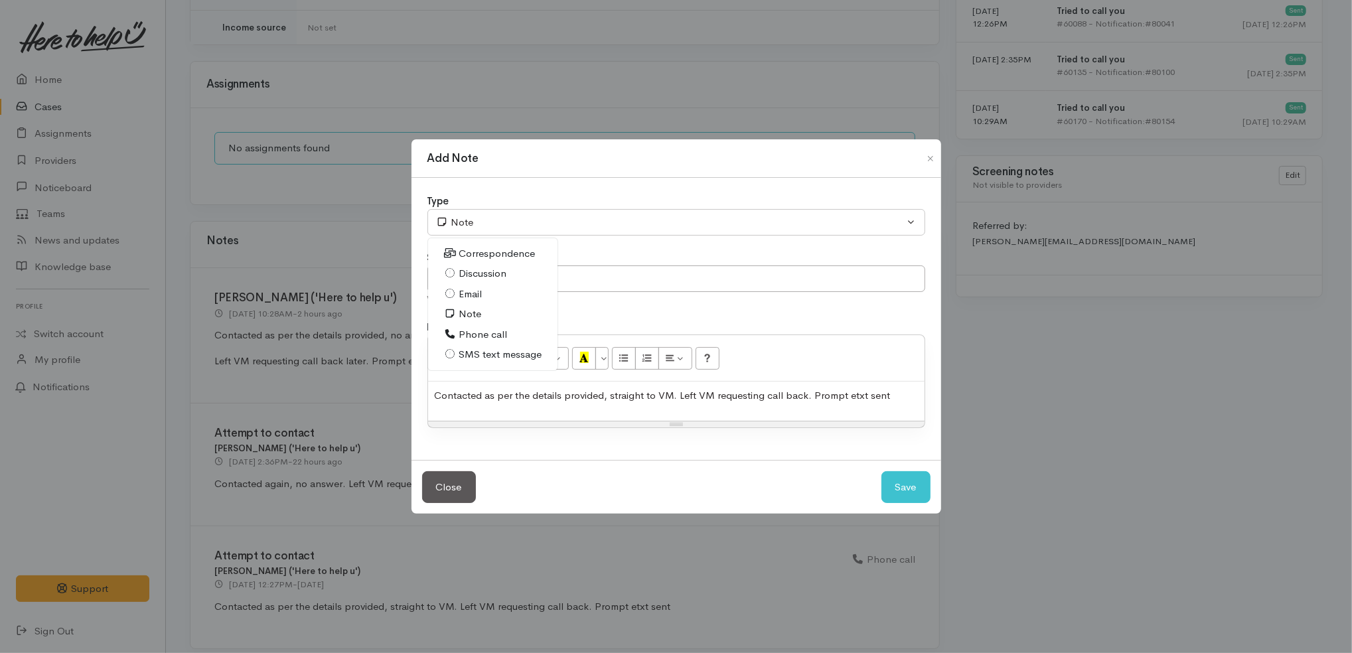
click at [511, 335] on link "Phone call" at bounding box center [493, 334] width 130 height 21
click at [568, 401] on span "Contacted as per the details provided, straight to VM. Left VM requesting call …" at bounding box center [663, 395] width 456 height 13
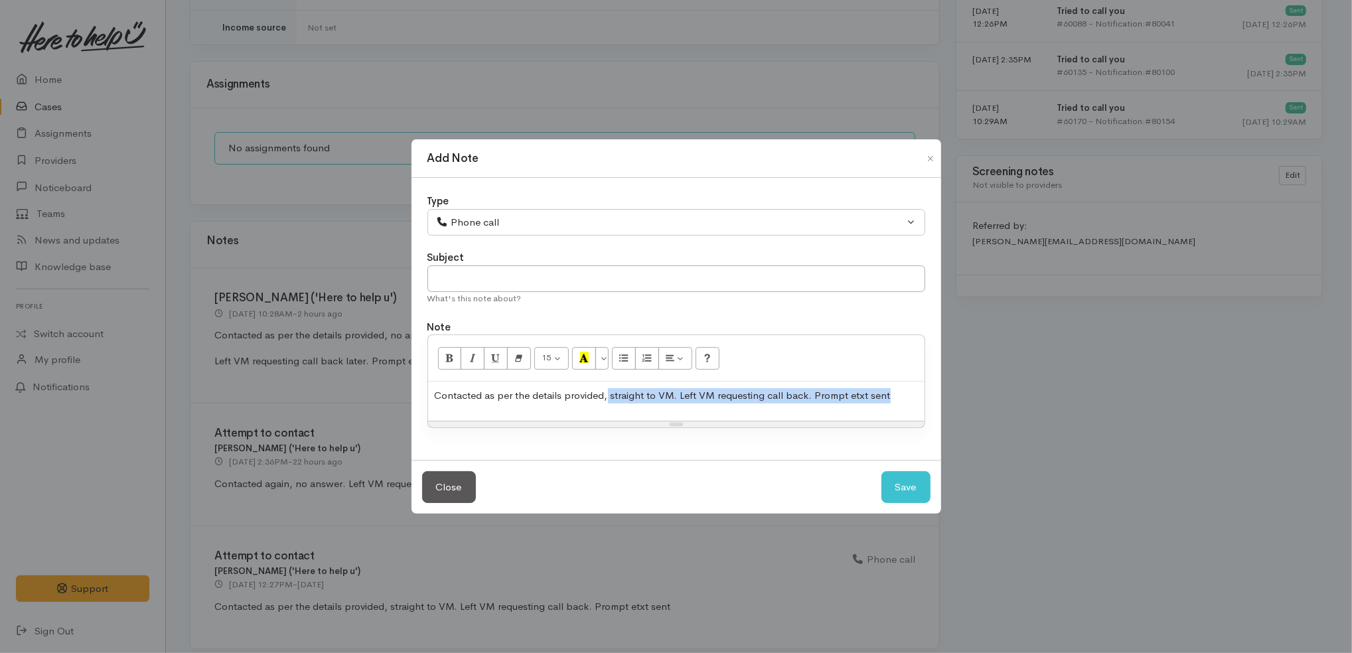
drag, startPoint x: 606, startPoint y: 394, endPoint x: 1054, endPoint y: 386, distance: 448.0
click at [1054, 386] on div "Add Note Type Correspondence Discussion Email Note Phone call SMS text message …" at bounding box center [676, 326] width 1352 height 653
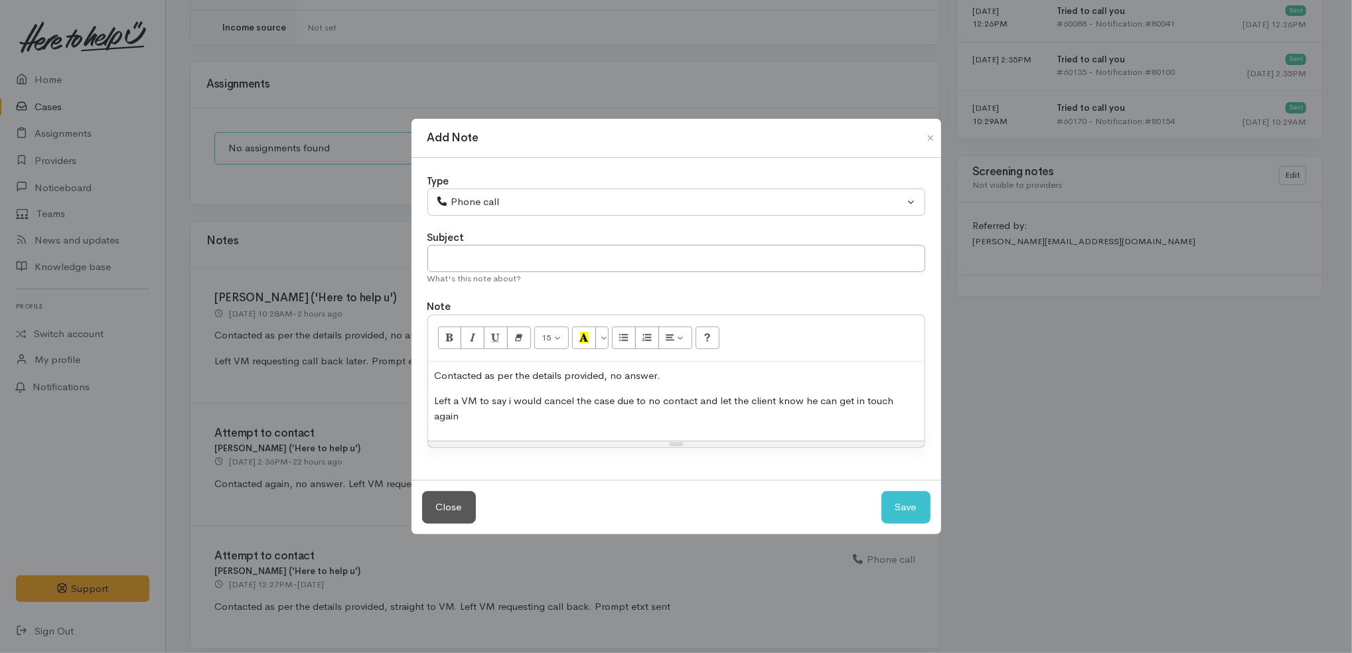
click at [699, 397] on span "Left a VM to say i would cancel the case due to no contact and let the client k…" at bounding box center [664, 408] width 459 height 28
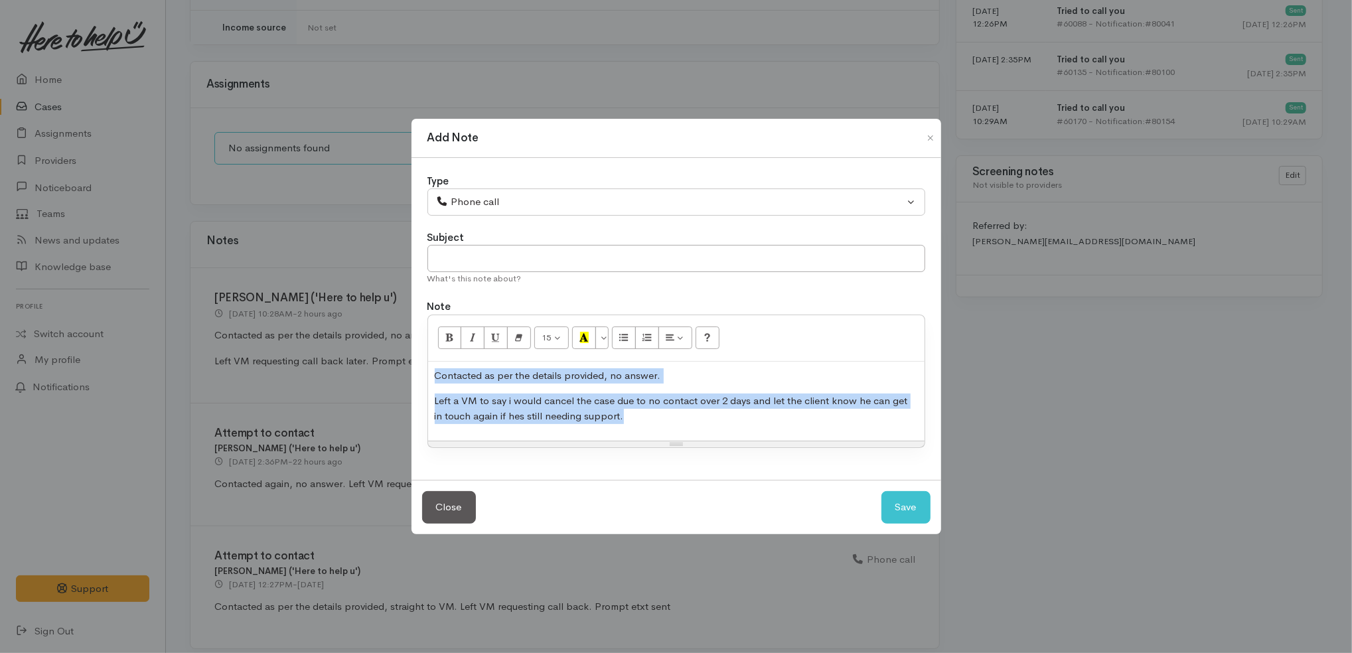
copy div "Contacted as per the details provided, no answer. Left a VM to say i would canc…"
click at [904, 494] on button "Save" at bounding box center [905, 507] width 49 height 33
select select "1"
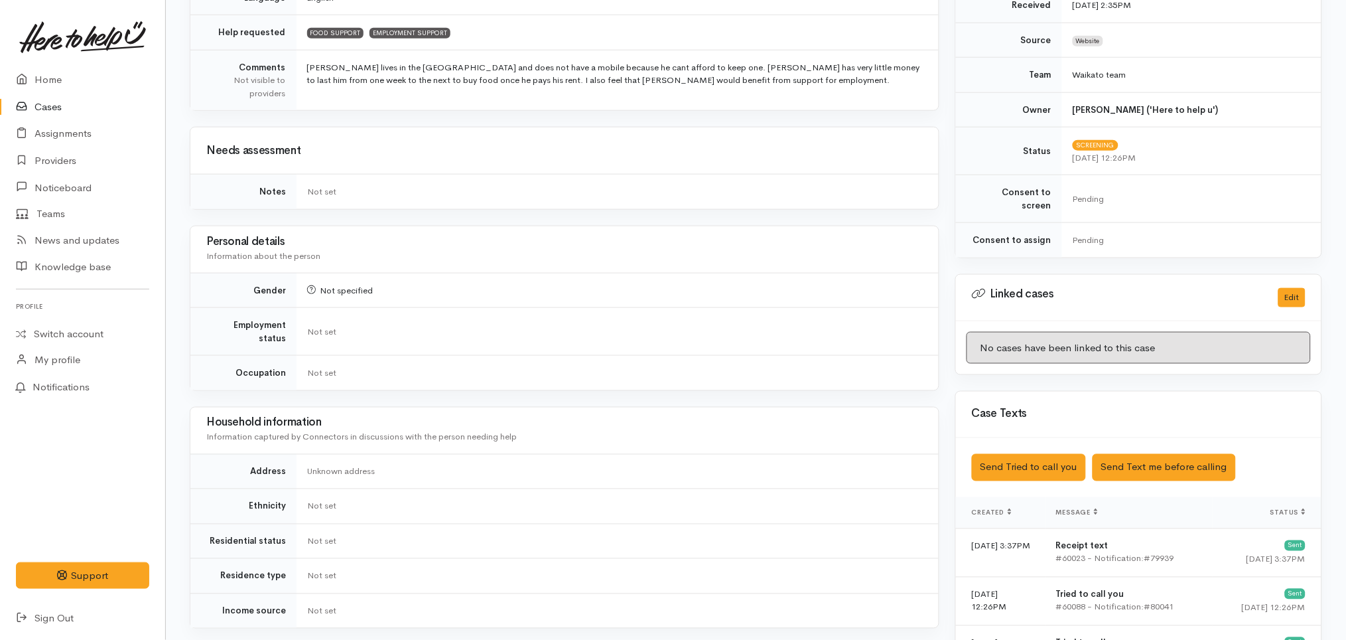
scroll to position [0, 0]
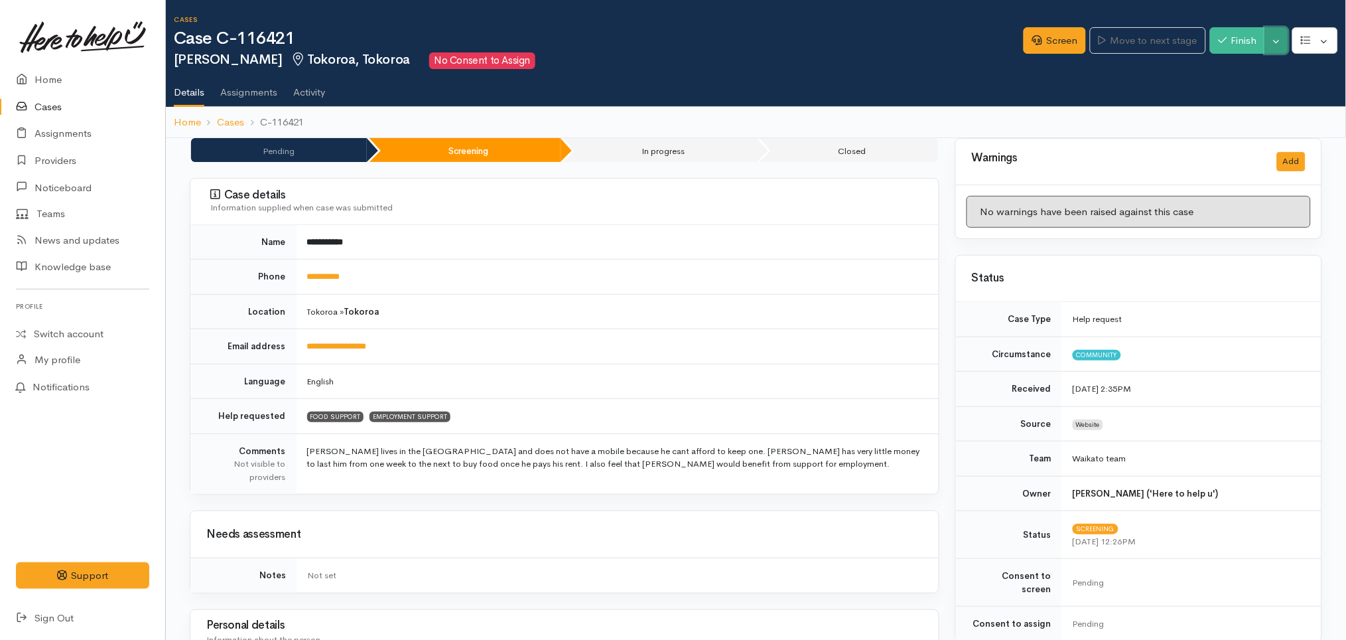
click at [1285, 33] on button "Toggle Dropdown" at bounding box center [1276, 40] width 23 height 27
click at [1243, 95] on link "Cancel" at bounding box center [1236, 92] width 105 height 21
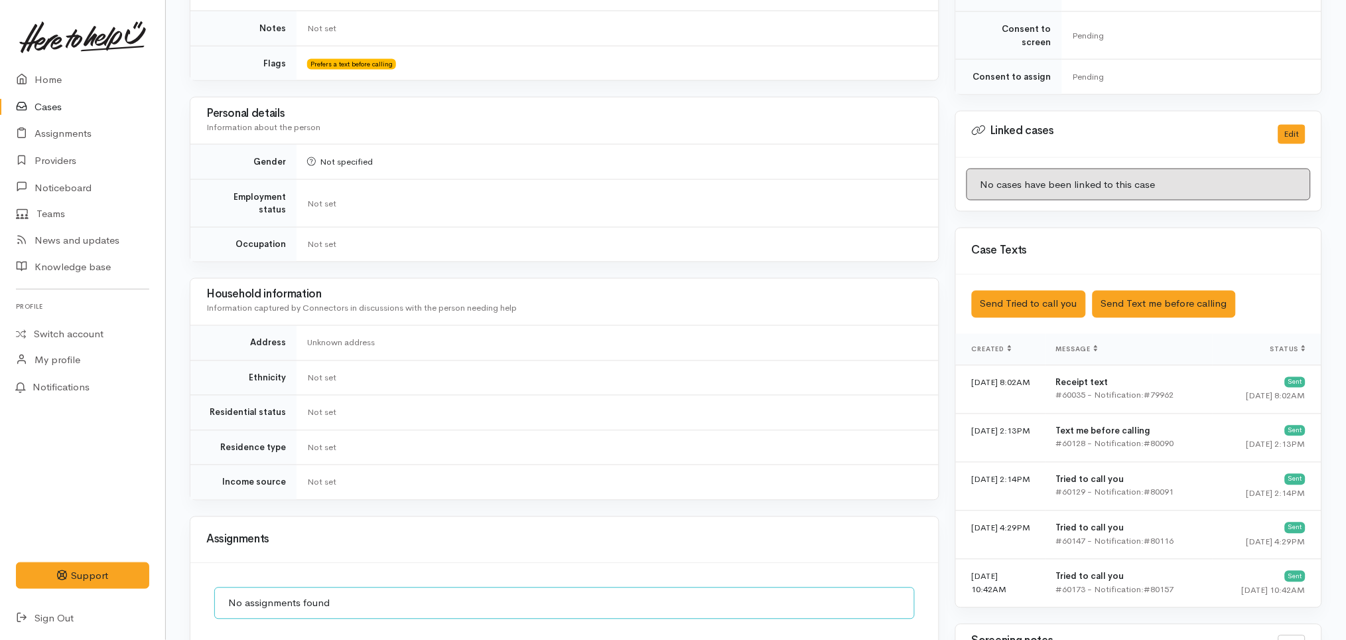
scroll to position [1149, 0]
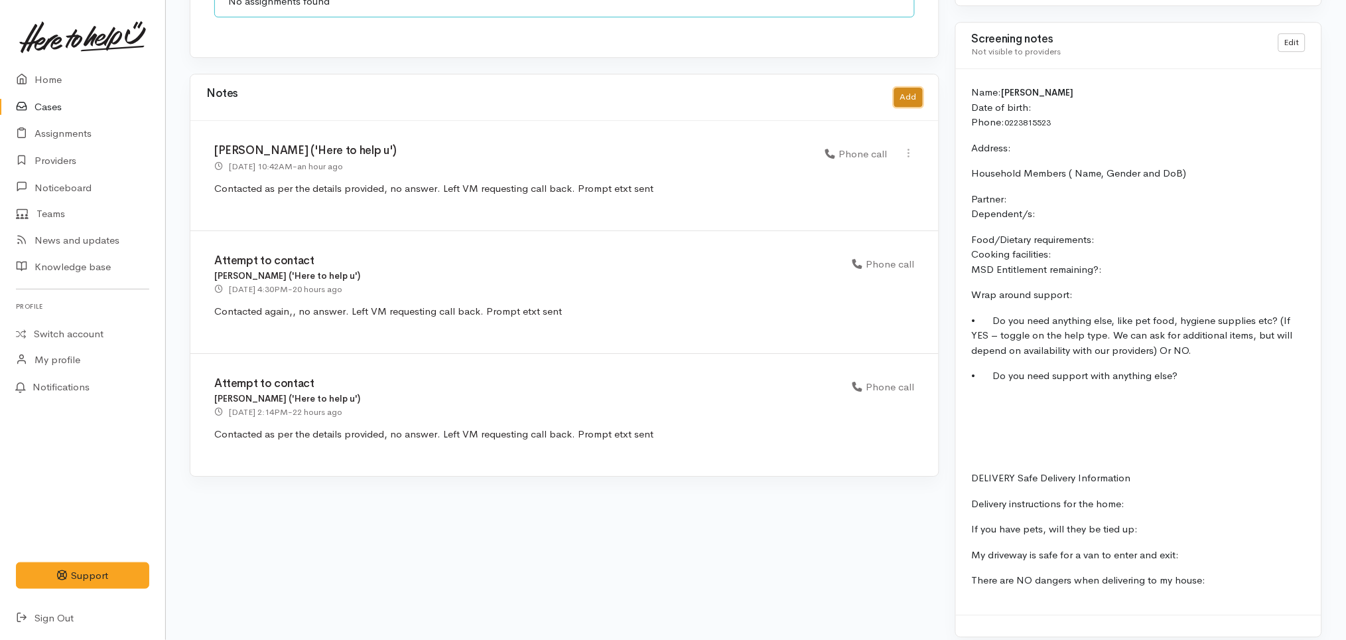
click at [916, 88] on button "Add" at bounding box center [908, 97] width 29 height 19
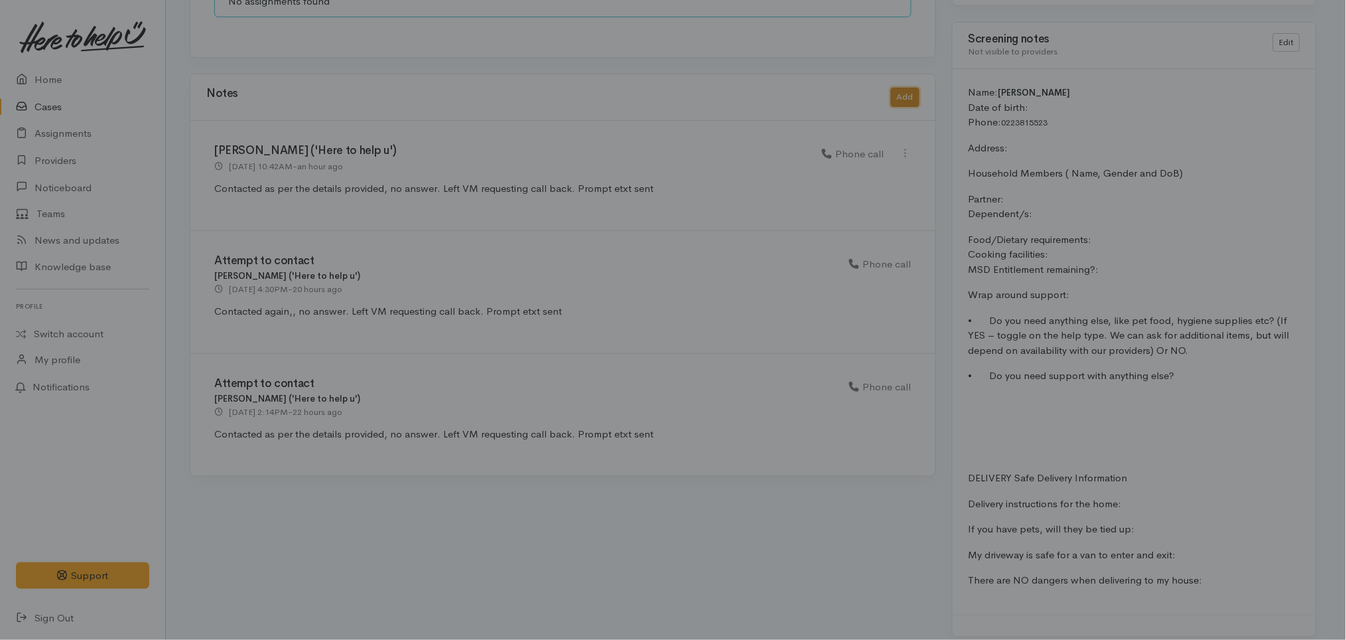
scroll to position [1135, 0]
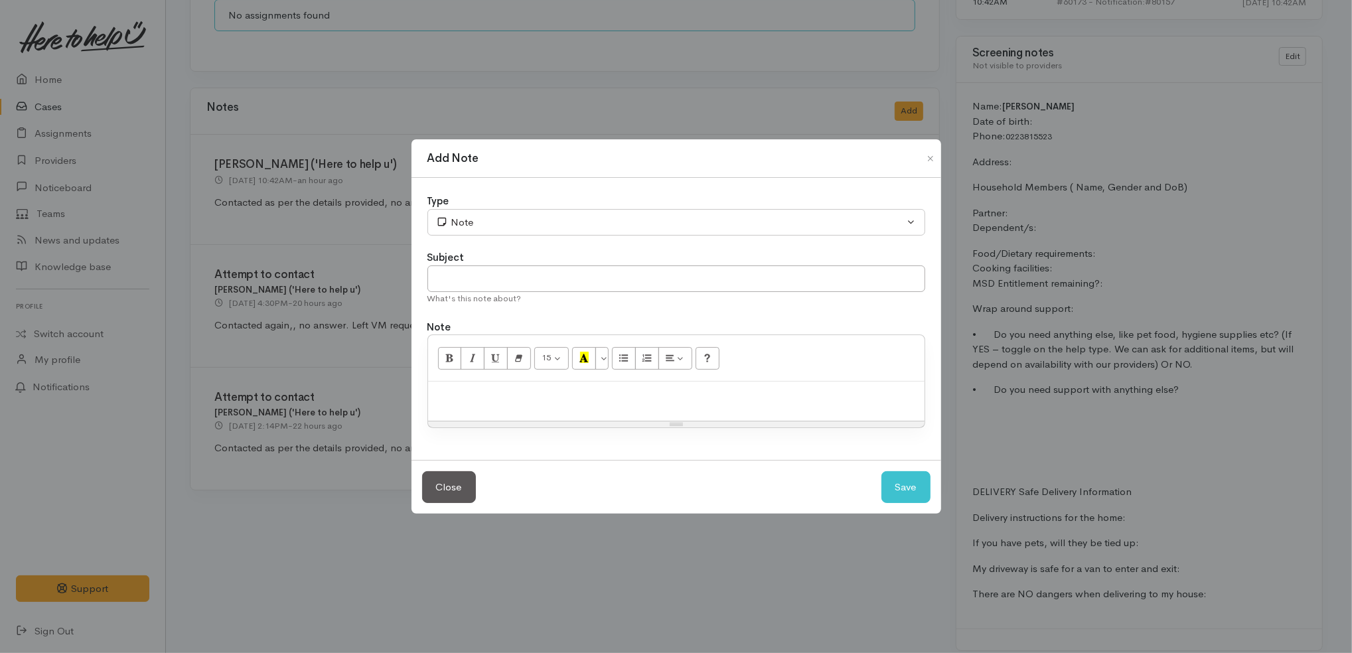
click at [652, 398] on p at bounding box center [676, 395] width 483 height 15
paste div
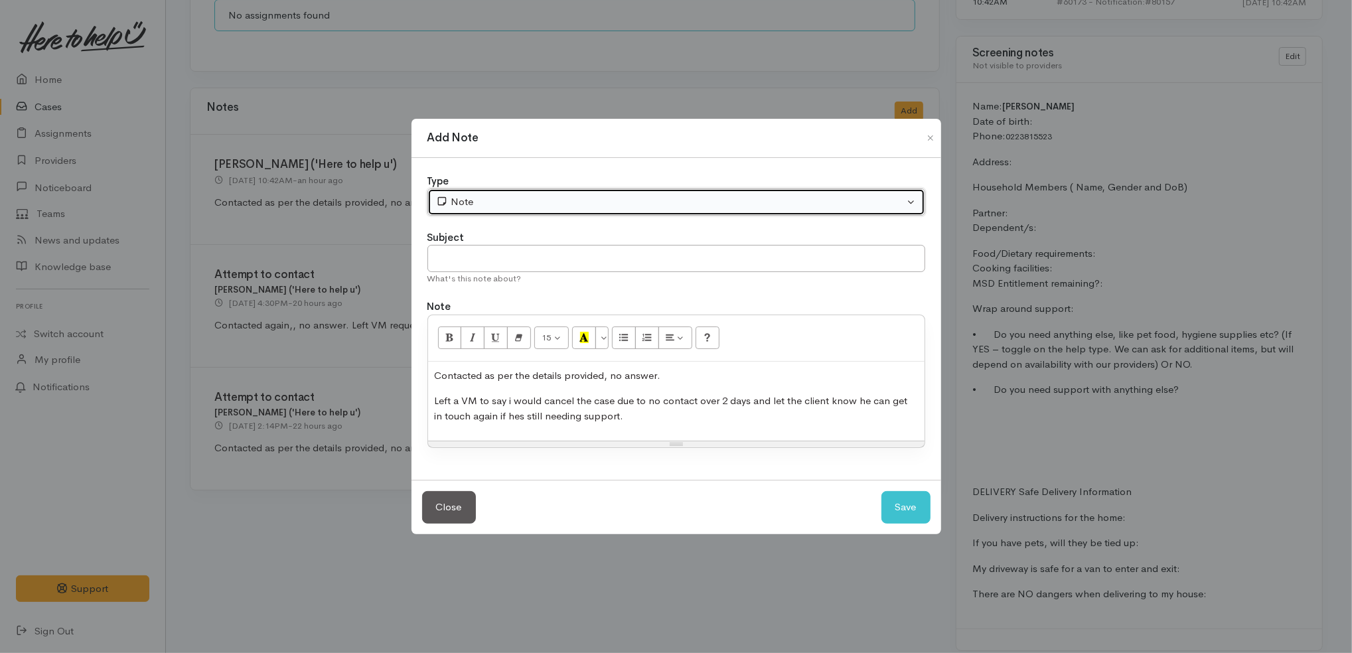
click at [524, 202] on div "Note" at bounding box center [670, 201] width 468 height 15
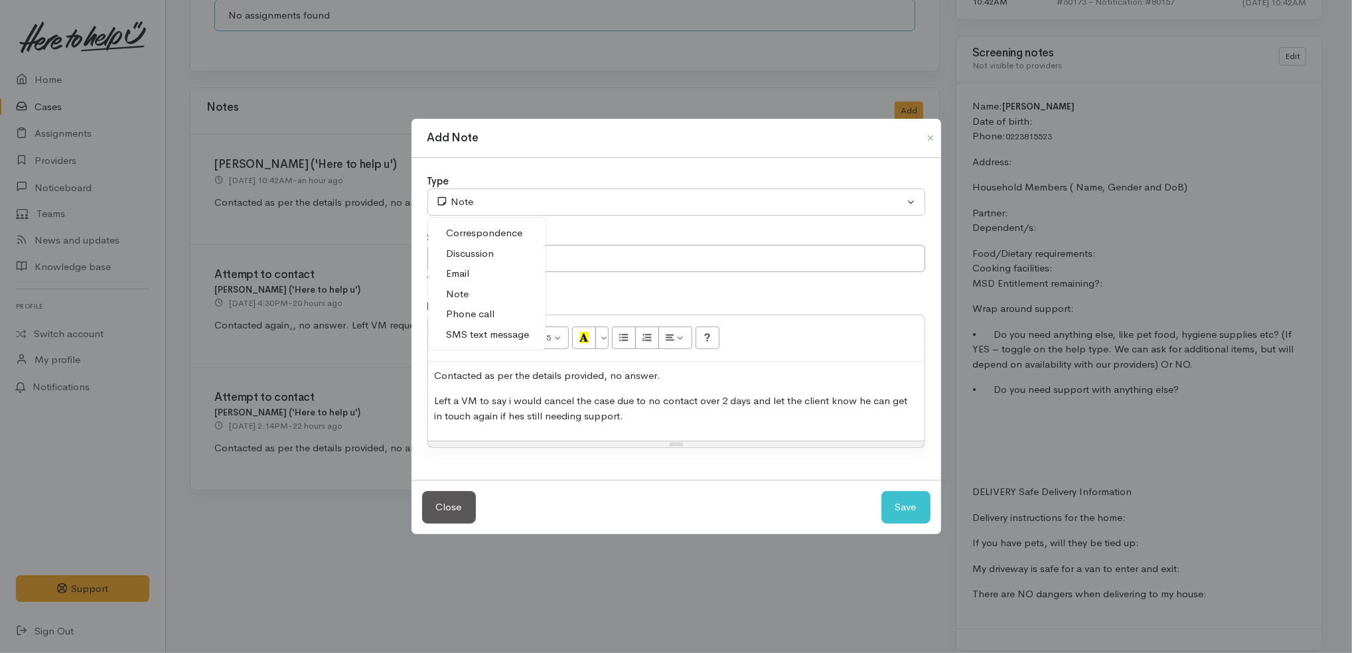
click at [476, 314] on span "Phone call" at bounding box center [471, 314] width 48 height 15
click at [905, 498] on button "Save" at bounding box center [905, 507] width 49 height 33
select select "1"
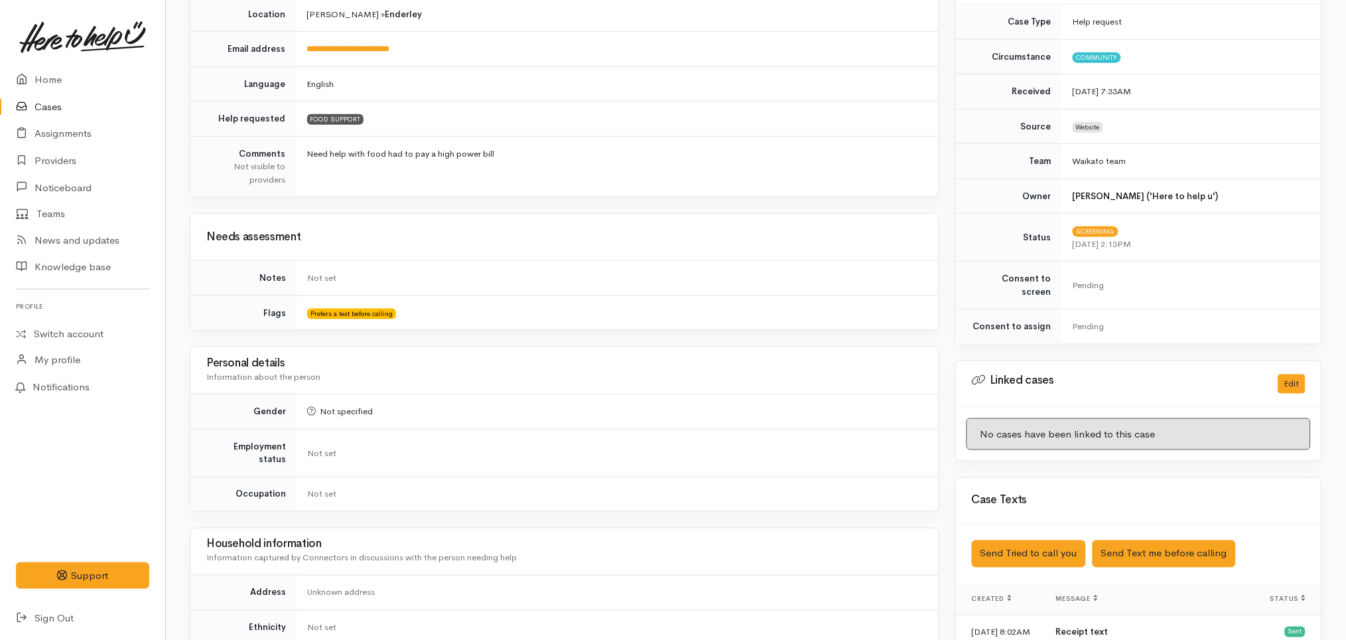
scroll to position [0, 0]
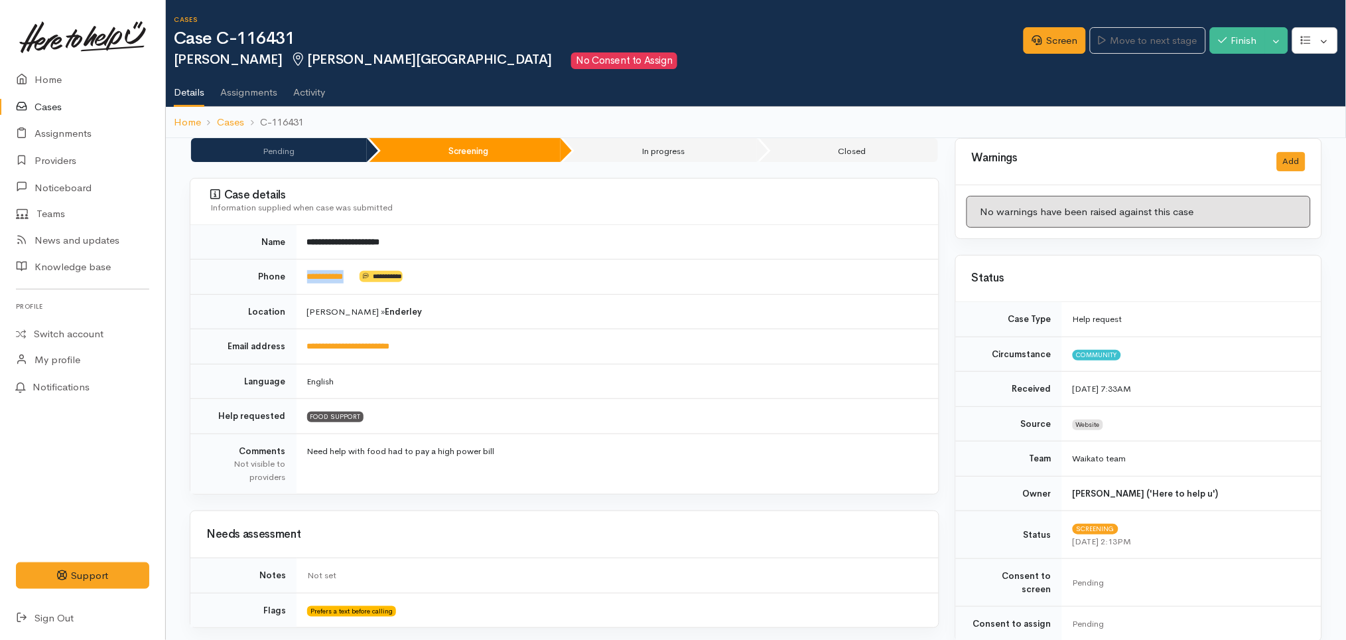
drag, startPoint x: 363, startPoint y: 275, endPoint x: 298, endPoint y: 265, distance: 65.9
click at [298, 265] on td "**********" at bounding box center [618, 276] width 642 height 35
copy td "**********"
click at [1280, 48] on button "Toggle Dropdown" at bounding box center [1276, 40] width 23 height 27
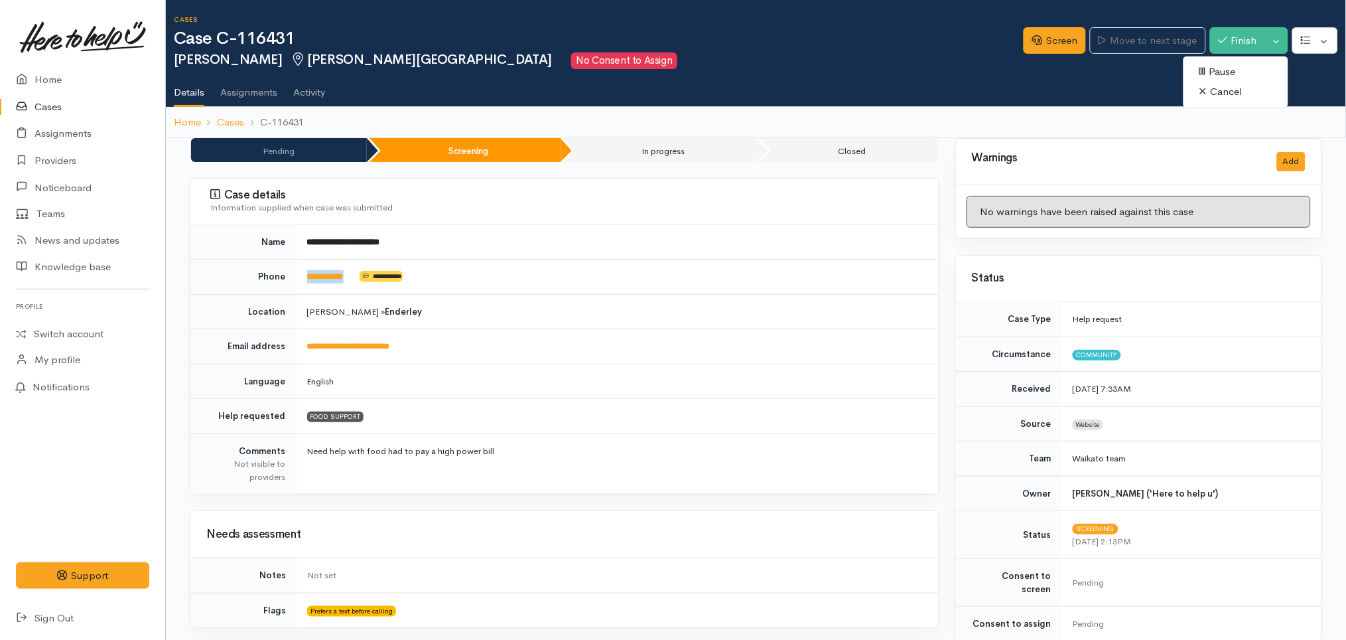
click at [1234, 94] on link "Cancel" at bounding box center [1236, 92] width 105 height 21
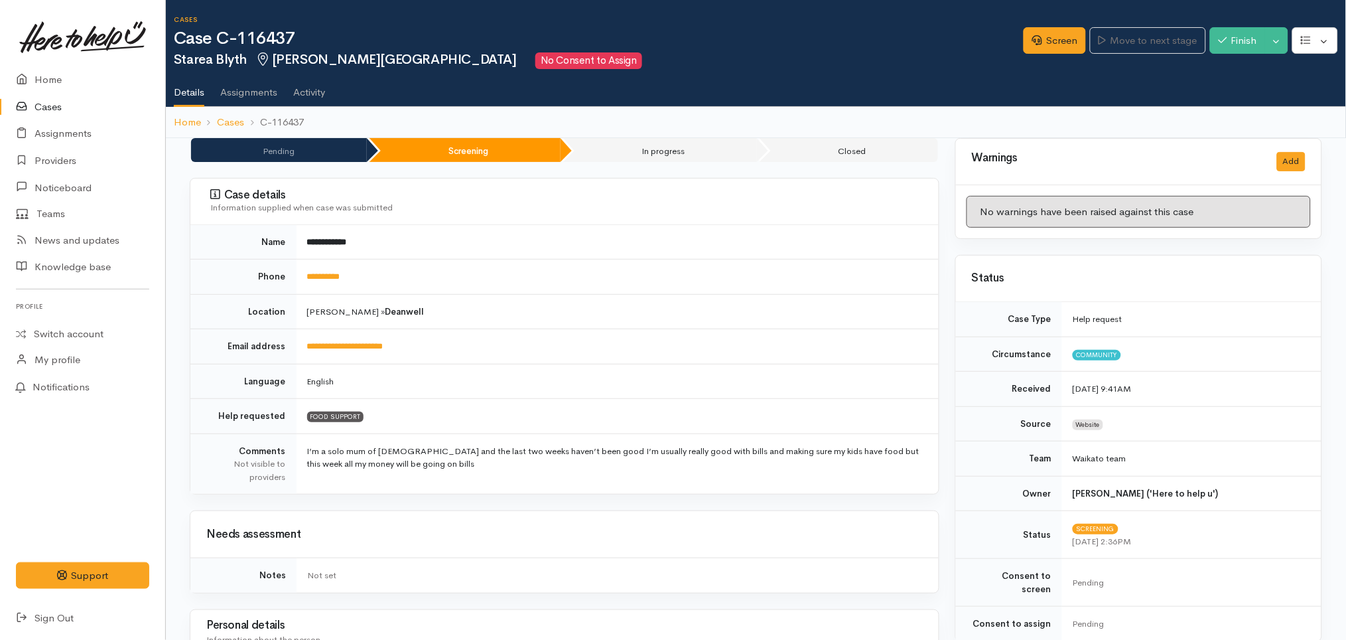
scroll to position [969, 0]
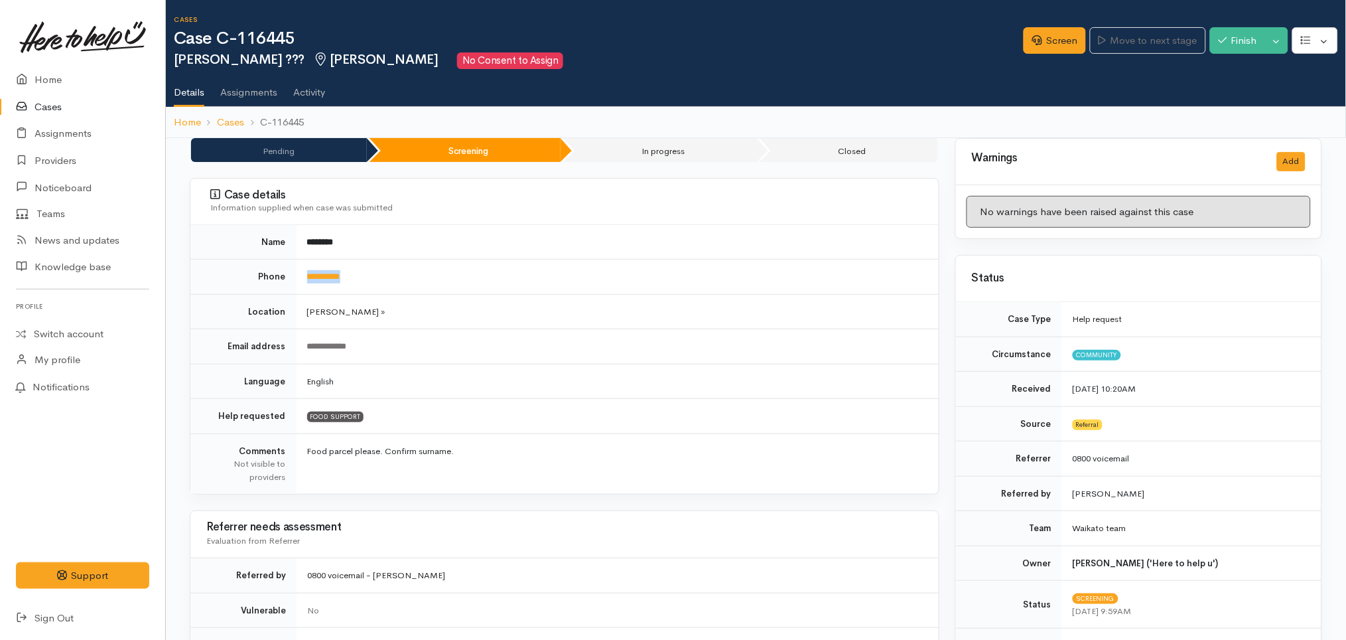
drag, startPoint x: 369, startPoint y: 278, endPoint x: 303, endPoint y: 265, distance: 67.5
click at [303, 265] on td "**********" at bounding box center [618, 276] width 642 height 35
copy link "**********"
click at [512, 325] on td "[PERSON_NAME] »" at bounding box center [618, 311] width 642 height 35
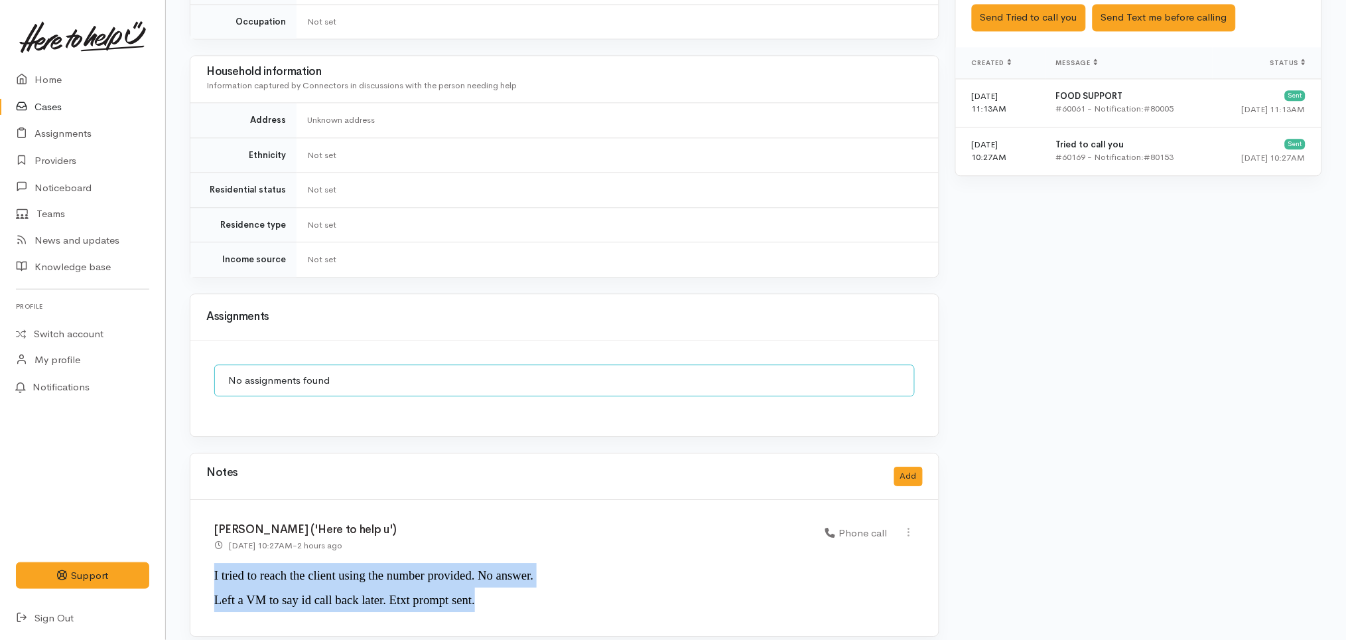
drag, startPoint x: 500, startPoint y: 593, endPoint x: 198, endPoint y: 571, distance: 302.7
click at [198, 571] on div "Katarina Daly ('Here to help u') 13 Aug 2025 10:27AM - 2 hours ago Phone call" at bounding box center [564, 567] width 749 height 135
copy div "I tried to reach the client using the number provided. No answer. Left a VM to …"
click at [916, 466] on button "Add" at bounding box center [908, 475] width 29 height 19
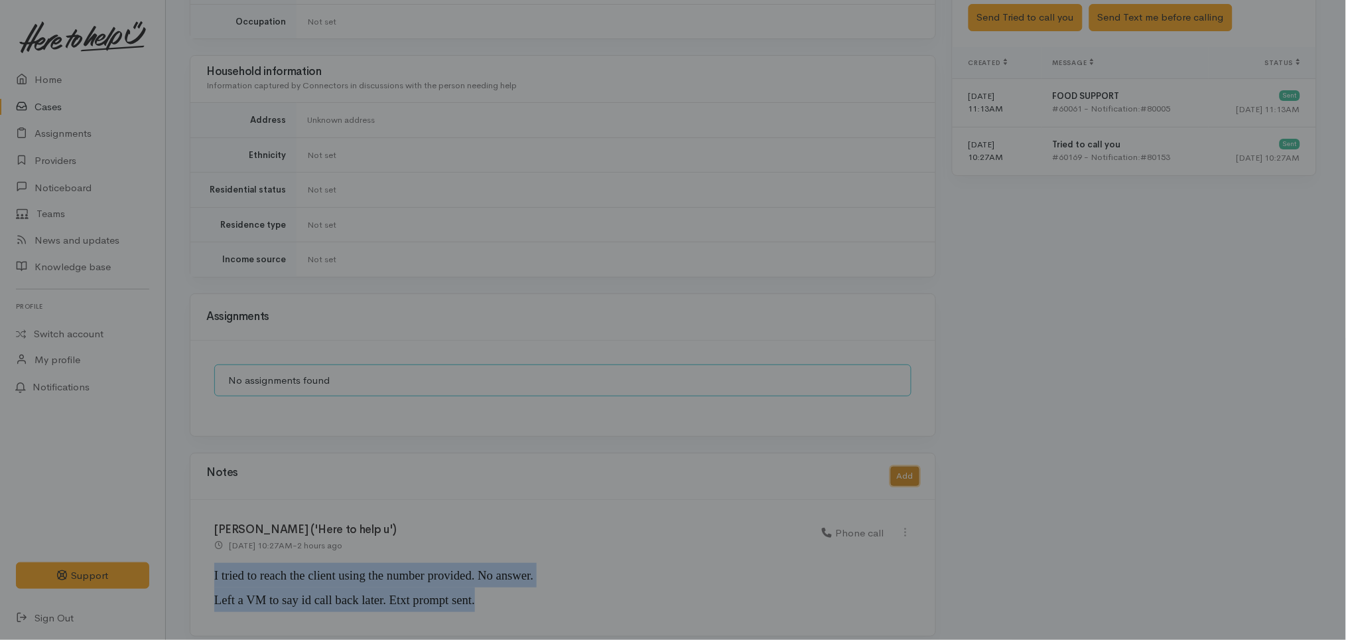
scroll to position [889, 0]
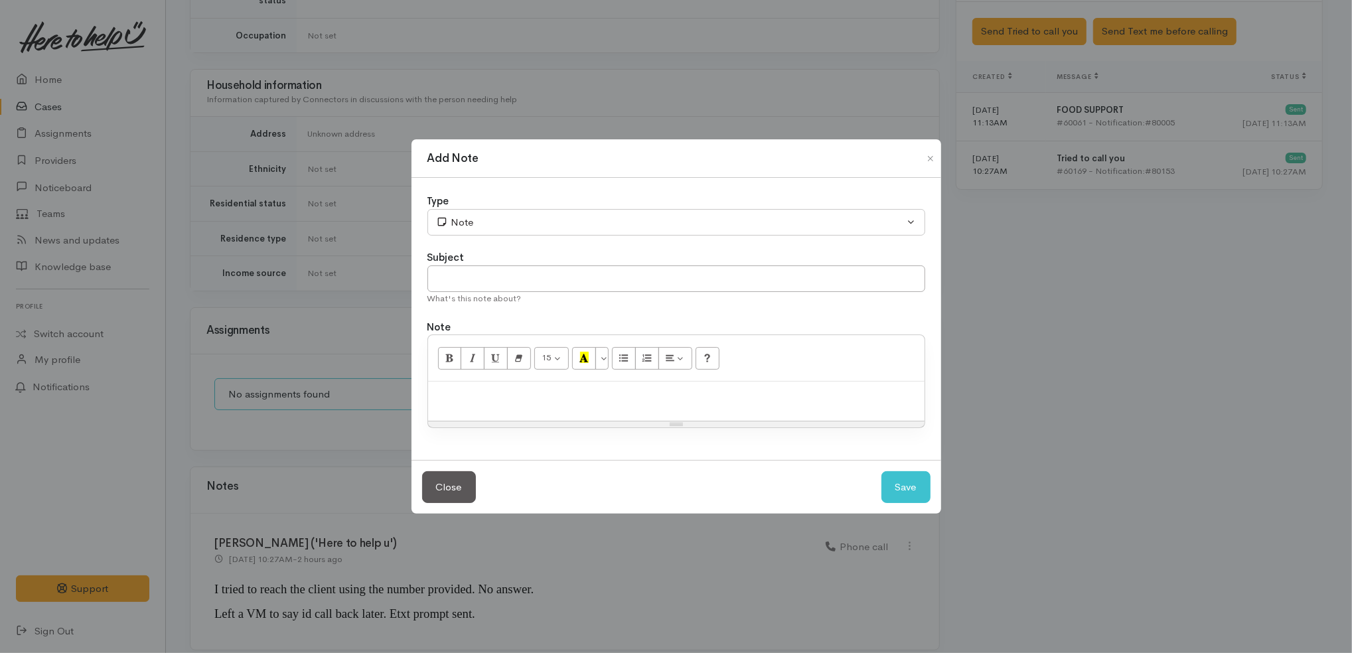
click at [656, 406] on div at bounding box center [676, 401] width 496 height 39
paste div
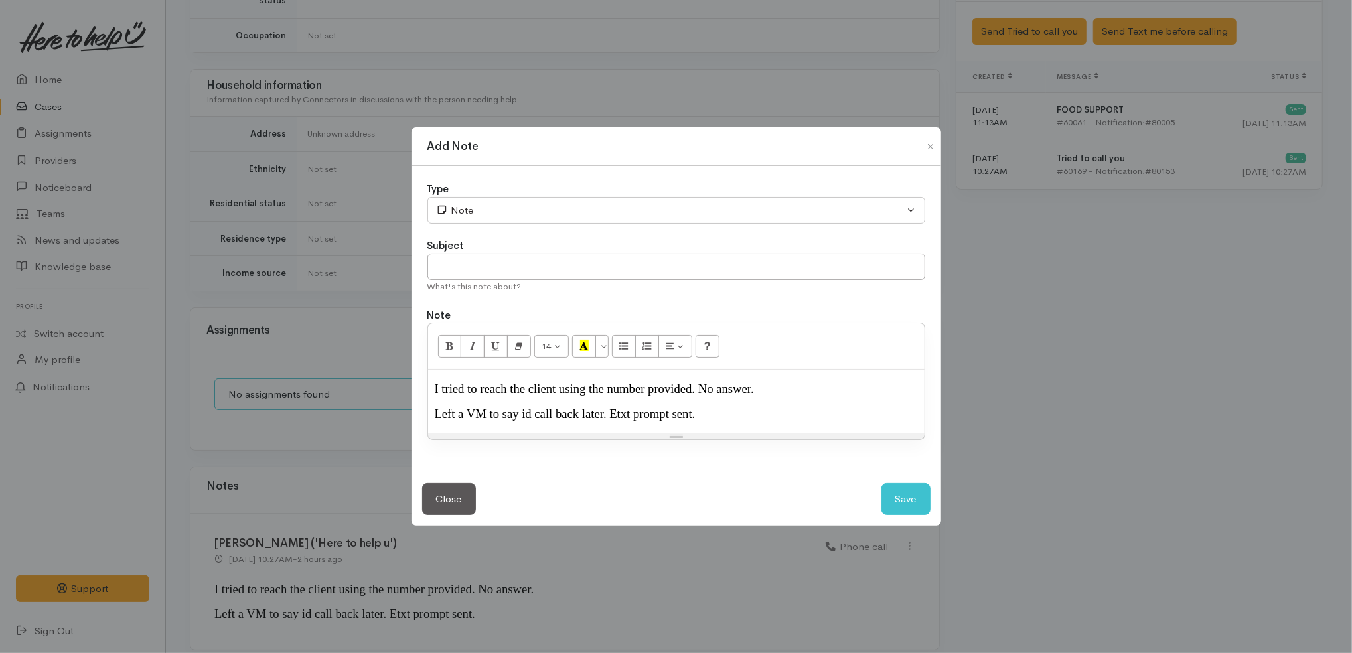
click at [592, 419] on span "Left a VM to say id call back later. Etxt prompt sent." at bounding box center [565, 414] width 261 height 14
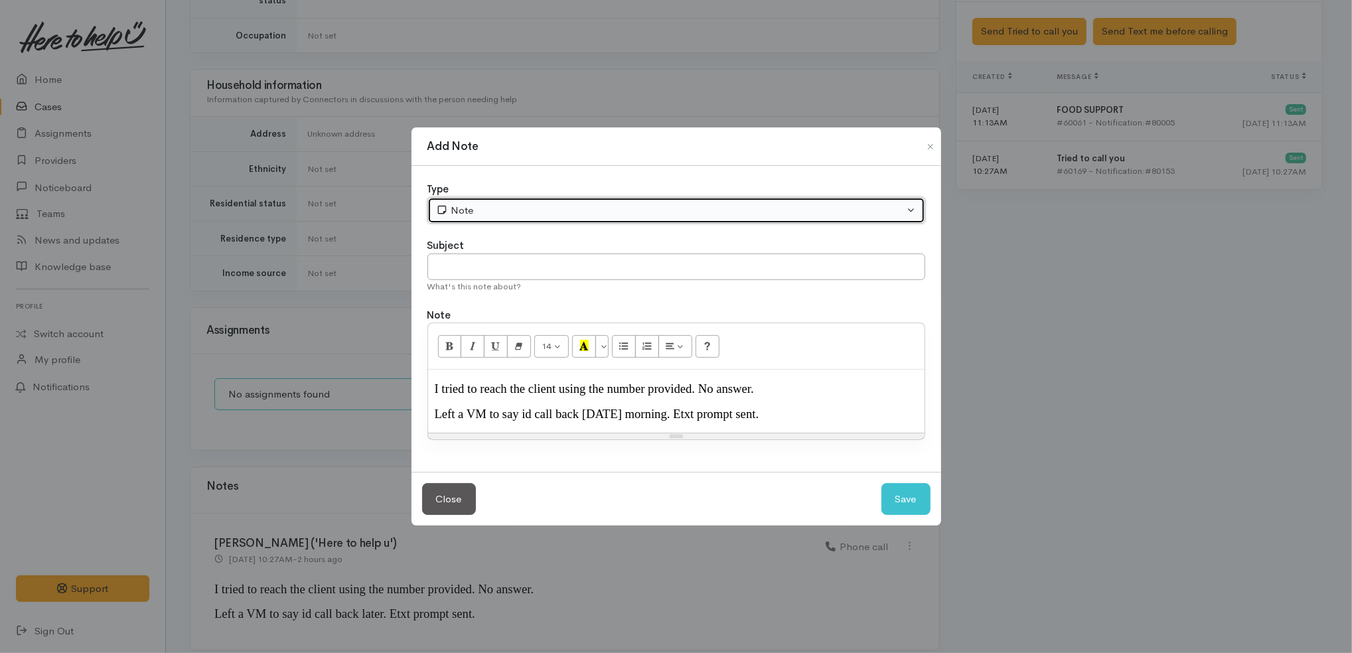
click at [535, 208] on div "Note" at bounding box center [670, 210] width 468 height 15
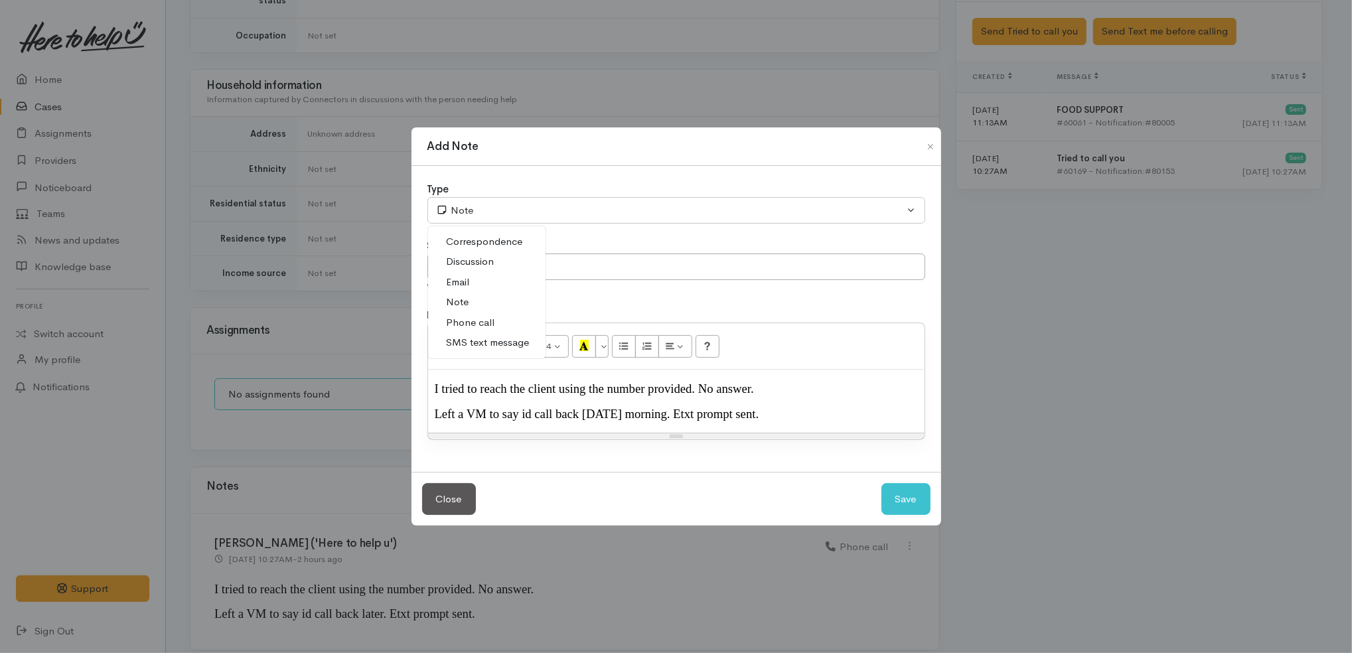
click at [486, 321] on span "Phone call" at bounding box center [471, 322] width 48 height 15
click at [893, 497] on button "Save" at bounding box center [905, 499] width 49 height 33
select select "1"
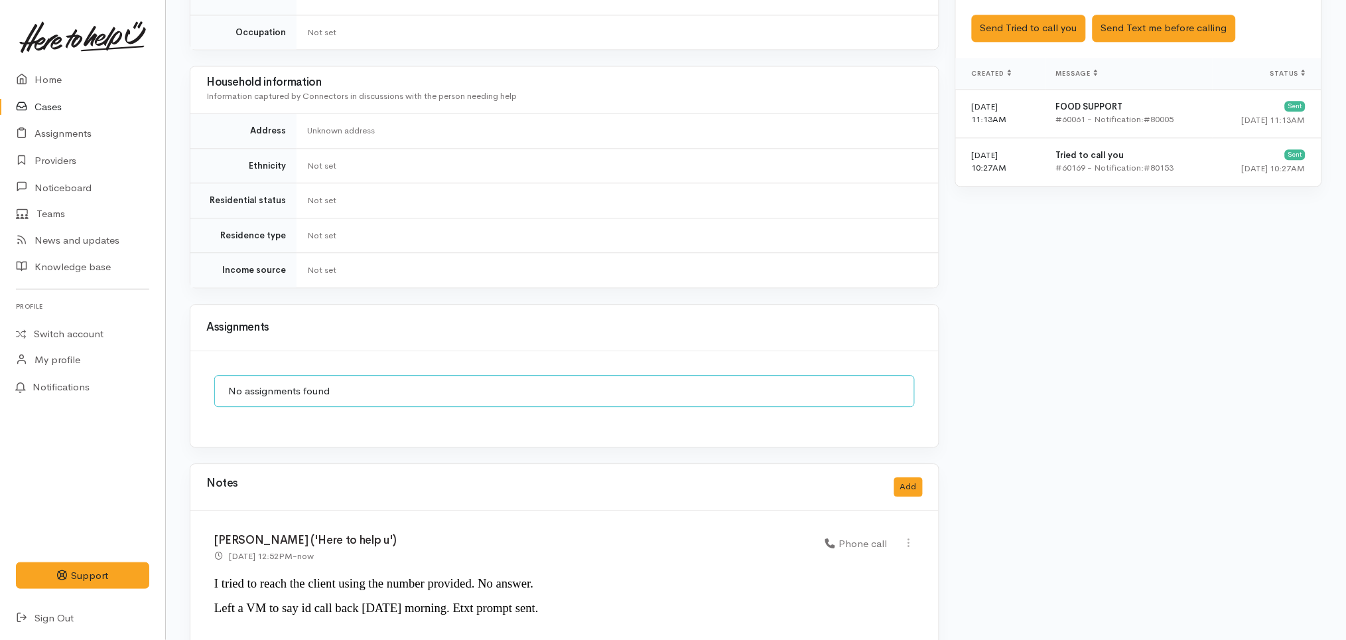
scroll to position [1036, 0]
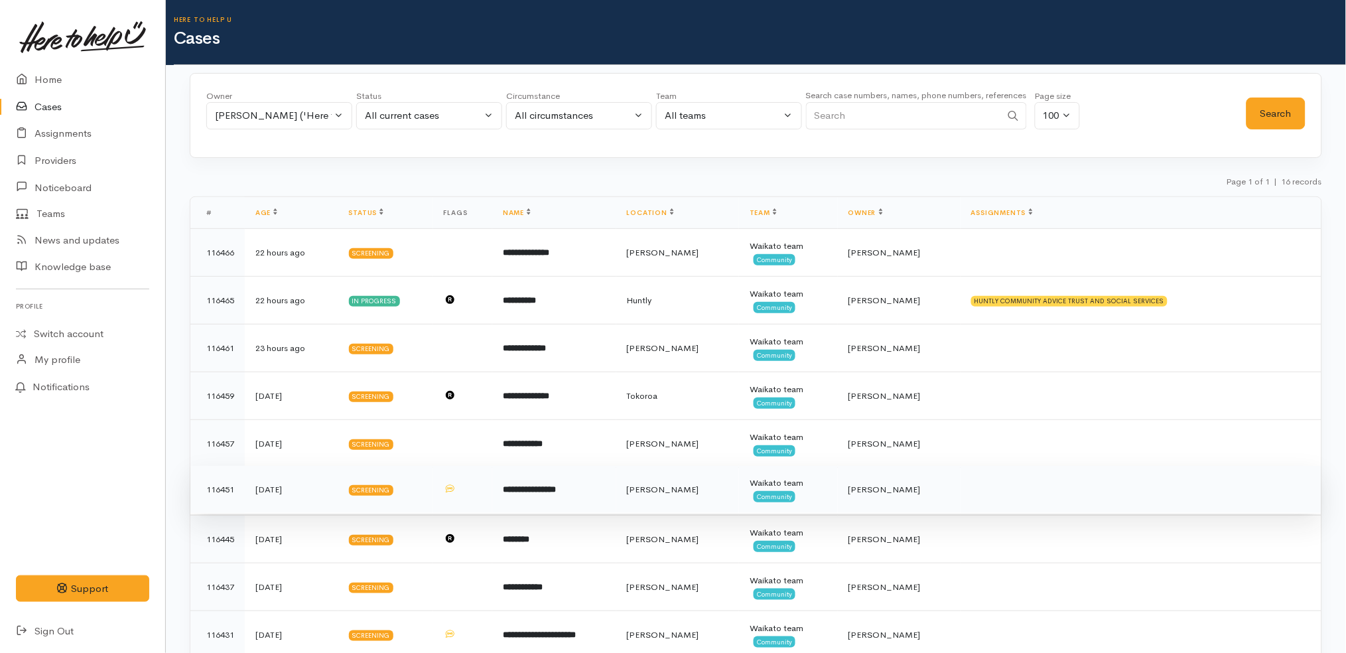
click at [556, 494] on b "**********" at bounding box center [529, 489] width 53 height 9
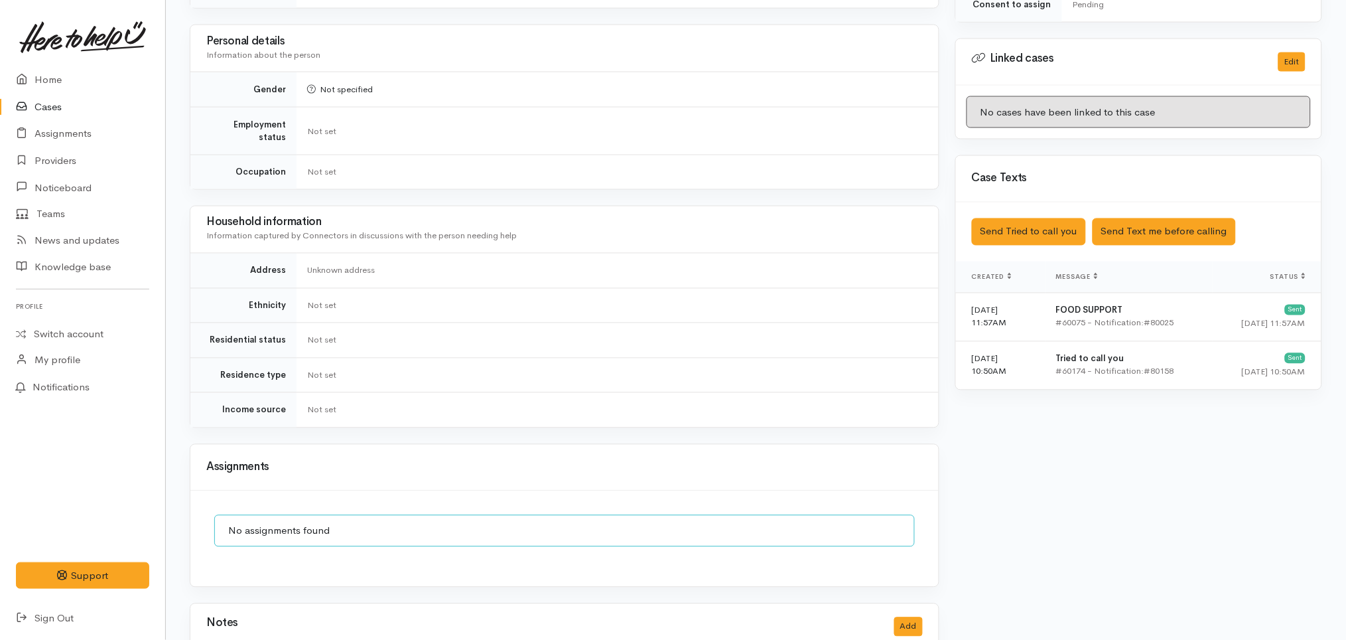
scroll to position [749, 0]
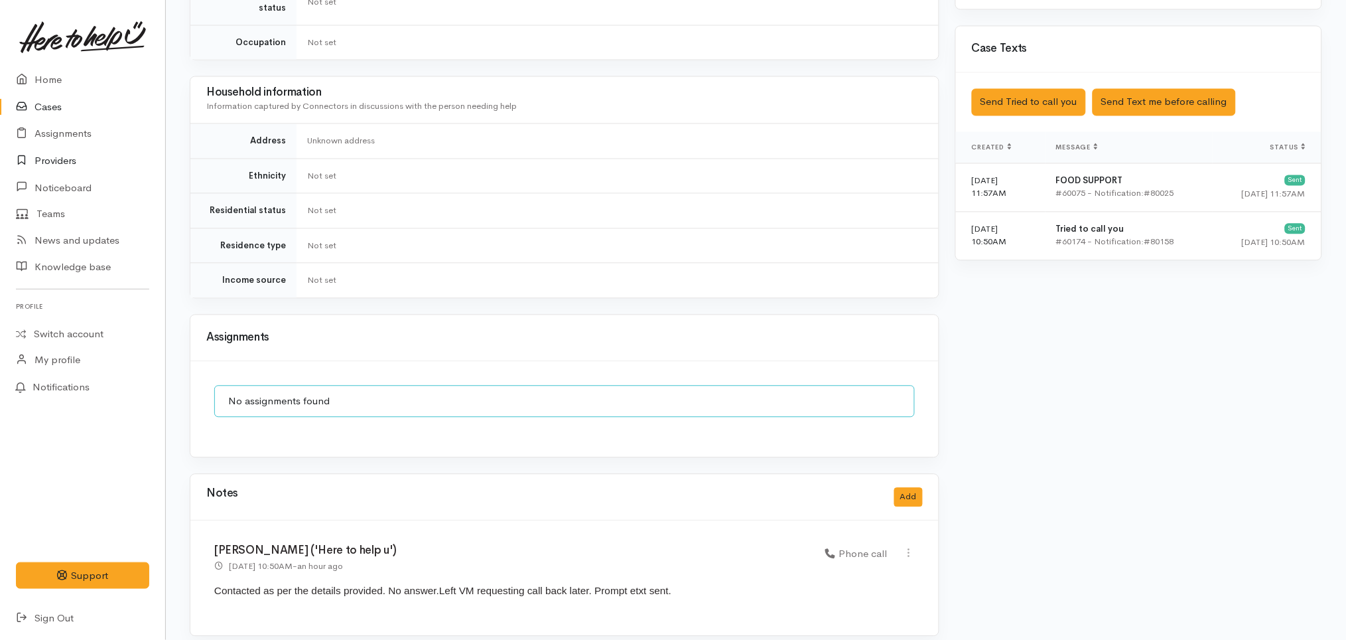
click at [79, 161] on link "Providers" at bounding box center [82, 160] width 165 height 27
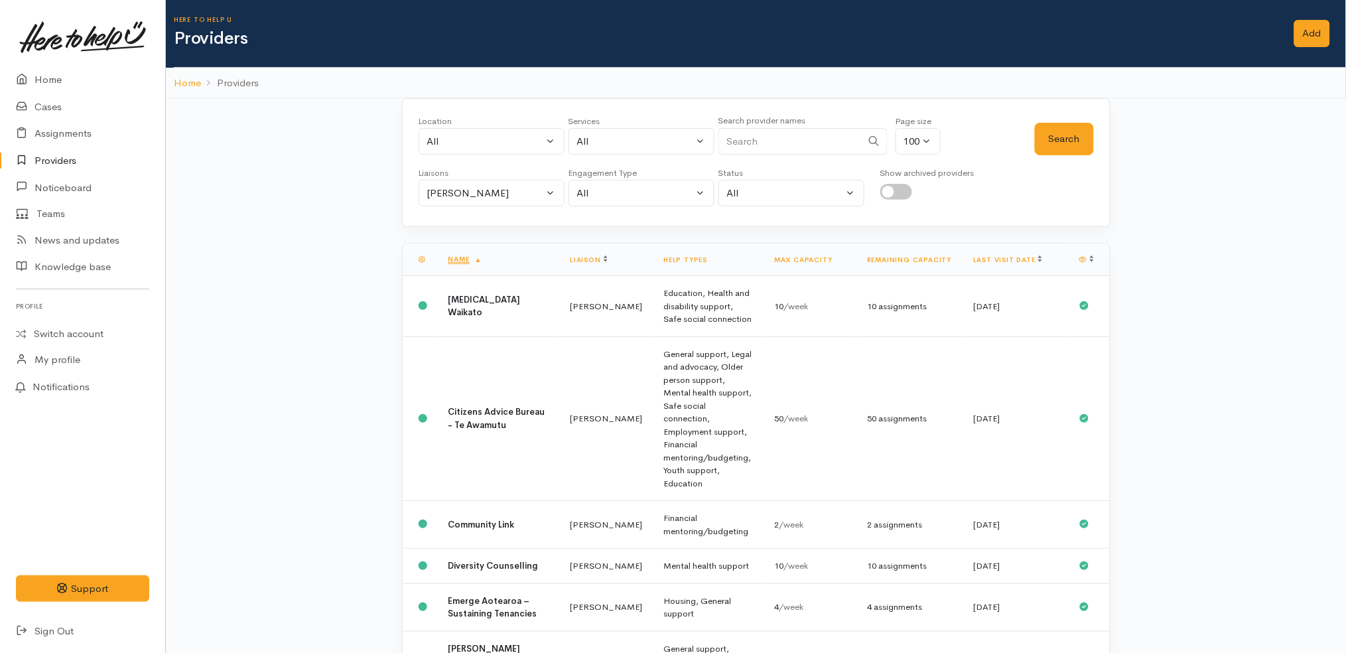
click at [898, 188] on input "checkbox" at bounding box center [897, 192] width 32 height 16
checkbox input "true"
click at [1013, 255] on link "Last visit date" at bounding box center [1007, 259] width 69 height 9
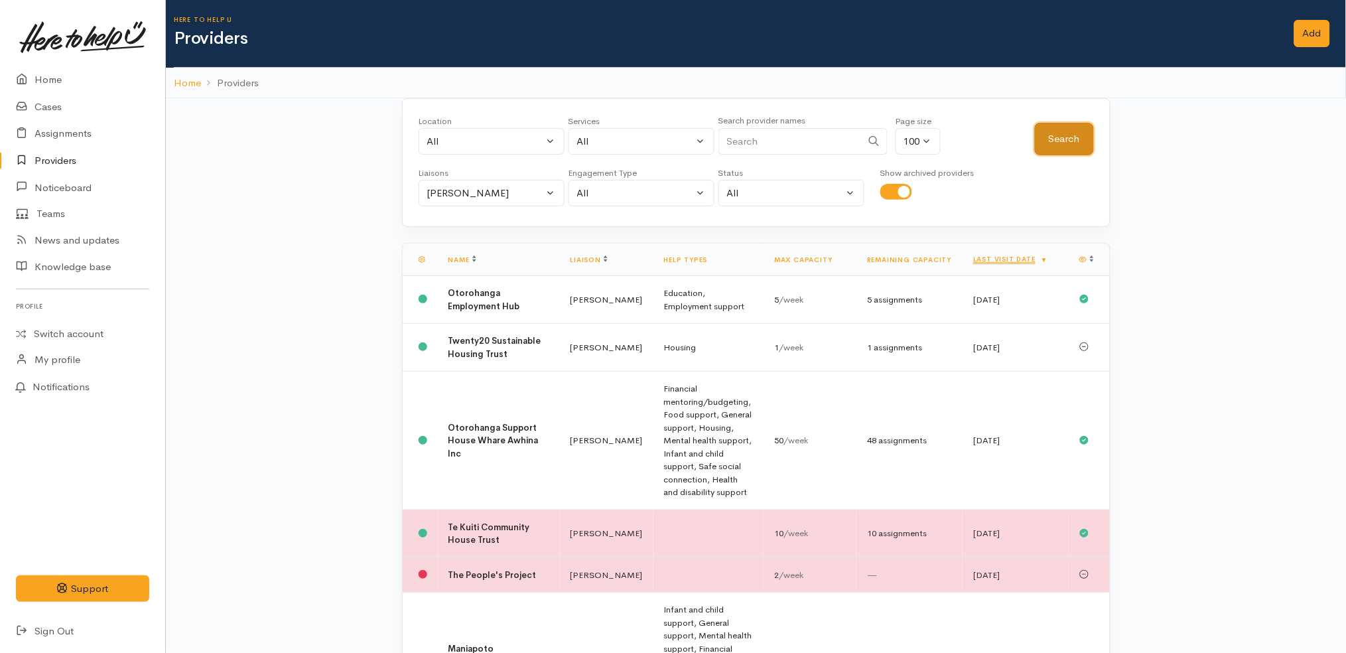
click at [1069, 140] on button "Search" at bounding box center [1064, 139] width 59 height 33
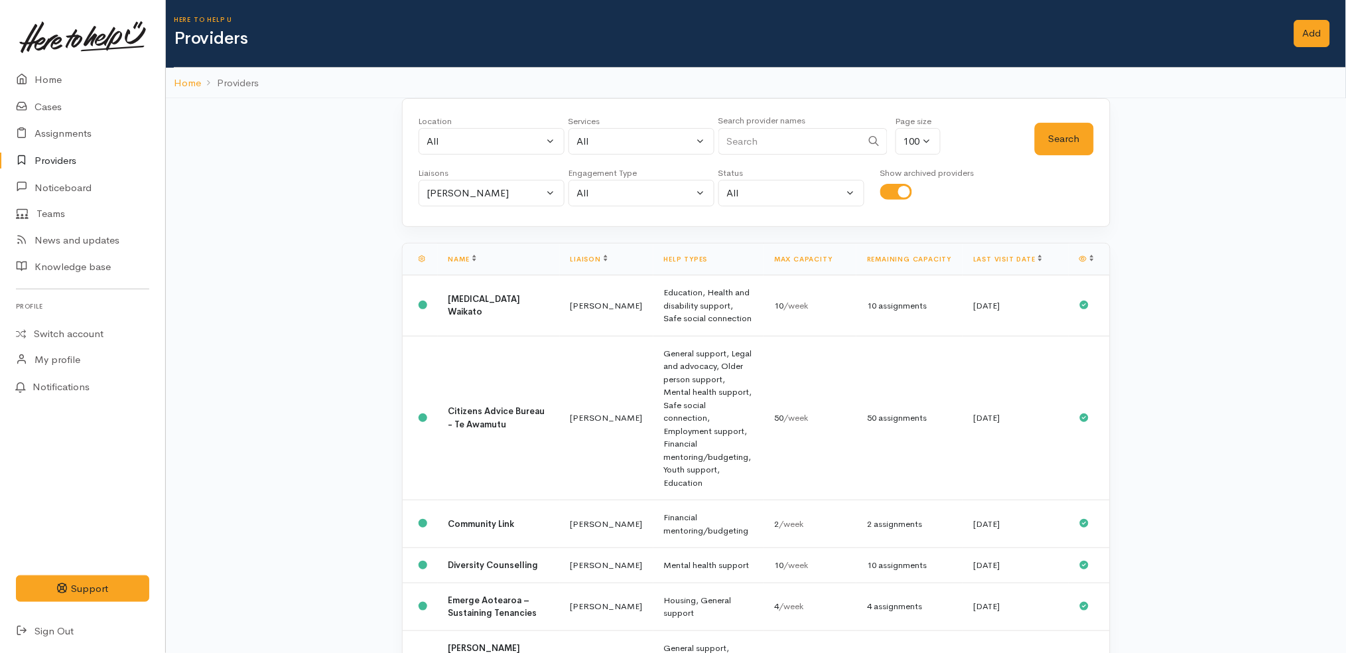
click at [1005, 262] on link "Last visit date" at bounding box center [1007, 259] width 69 height 9
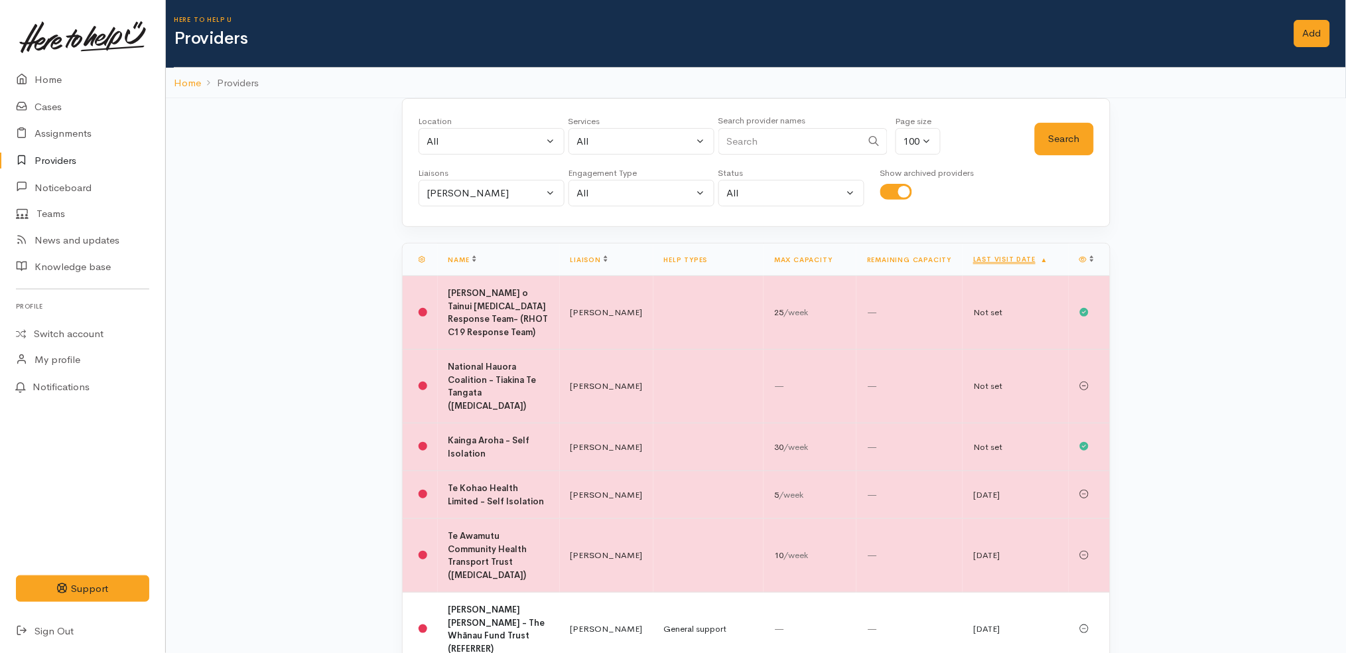
click at [1005, 262] on link "Last visit date" at bounding box center [1010, 259] width 75 height 9
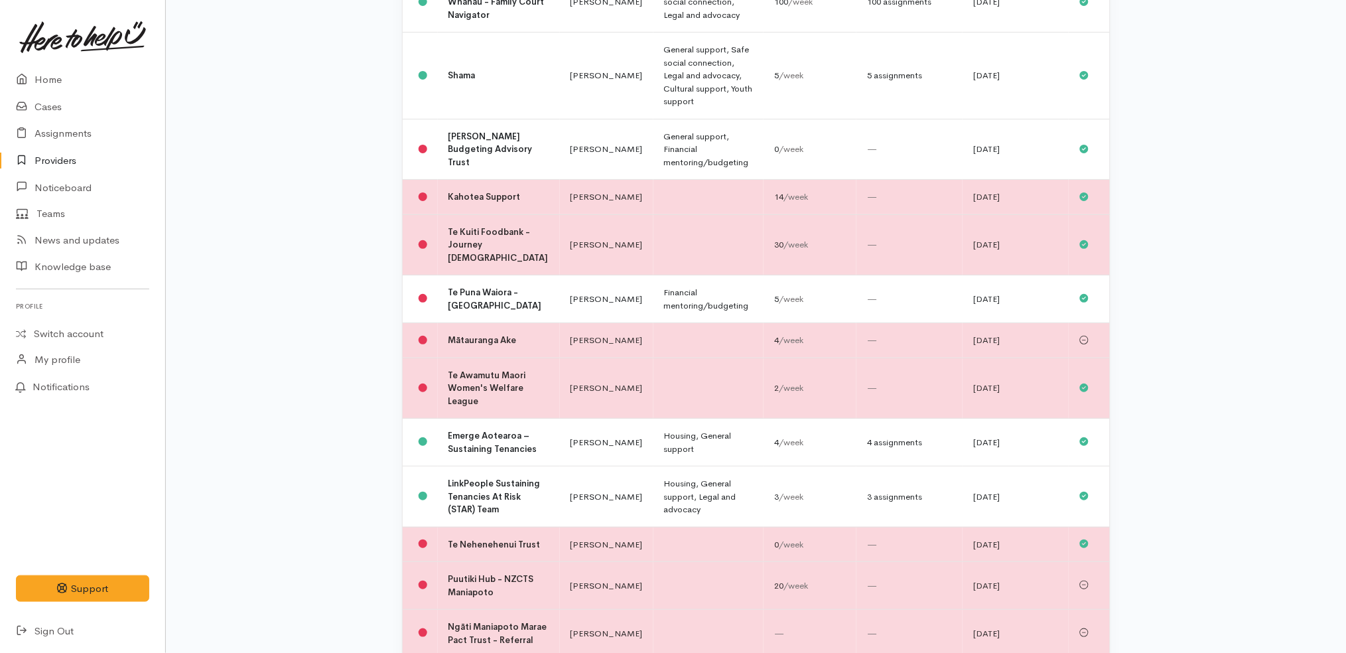
scroll to position [1543, 0]
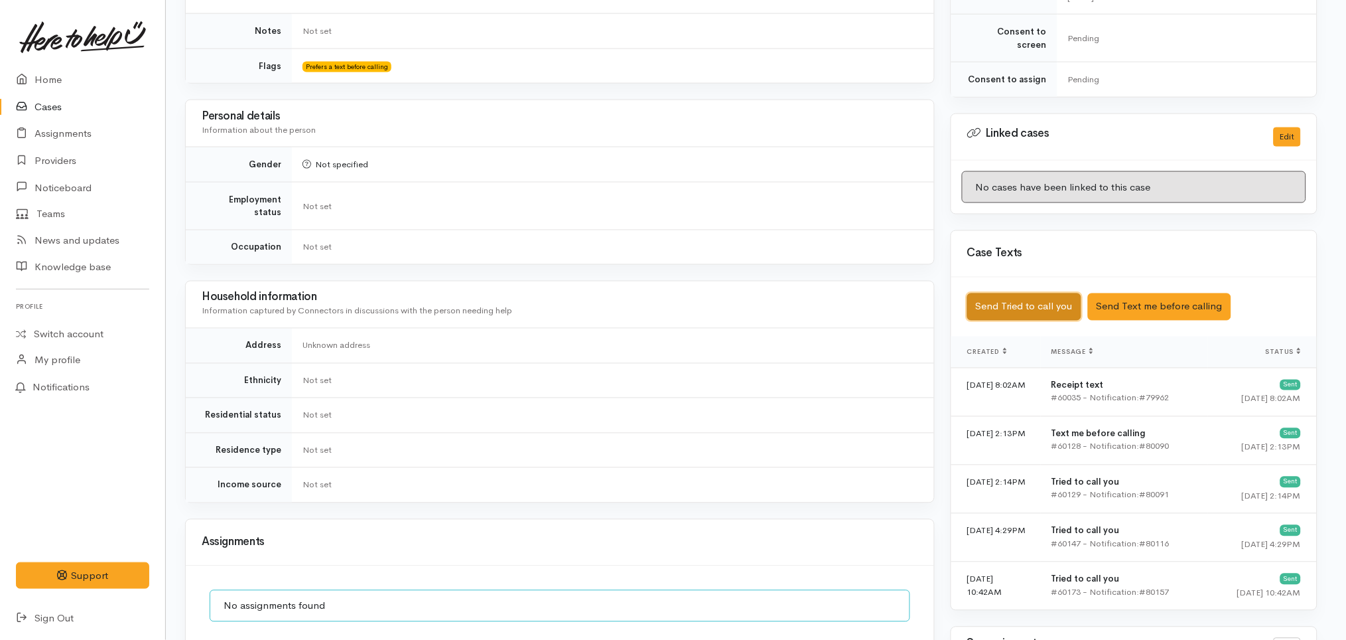
click at [1051, 295] on button "Send Tried to call you" at bounding box center [1024, 306] width 114 height 27
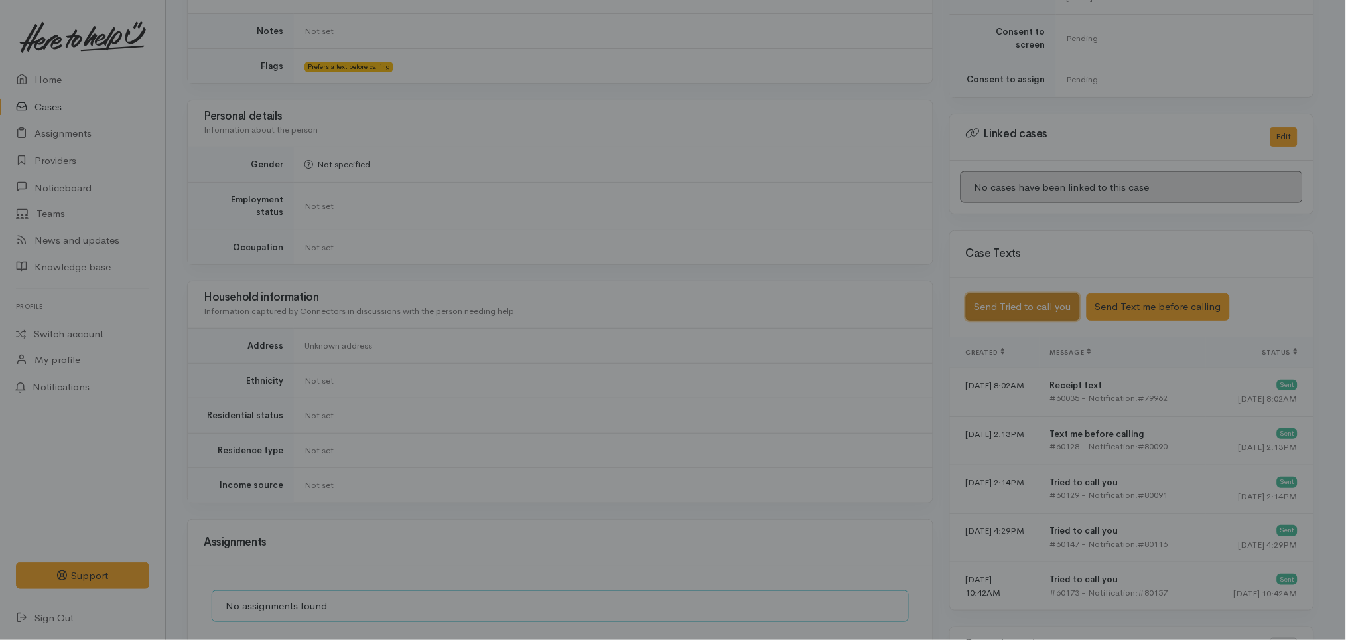
scroll to position [544, 3]
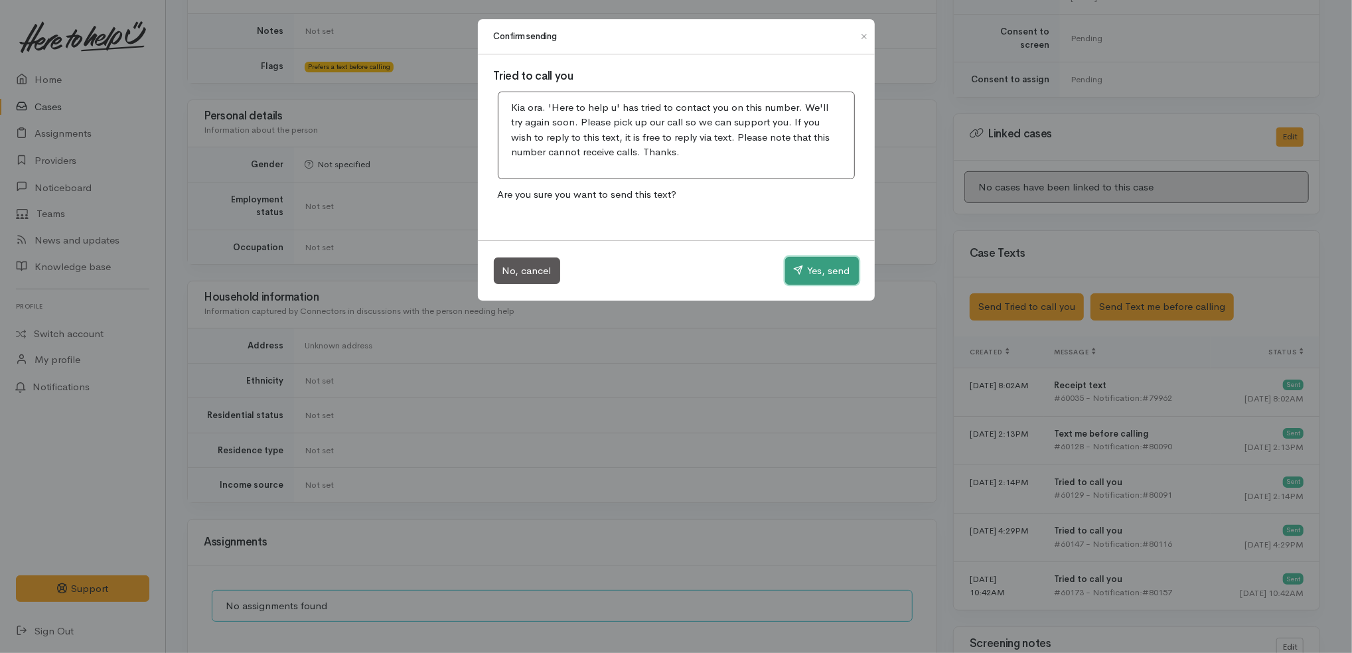
click at [823, 265] on button "Yes, send" at bounding box center [822, 271] width 74 height 28
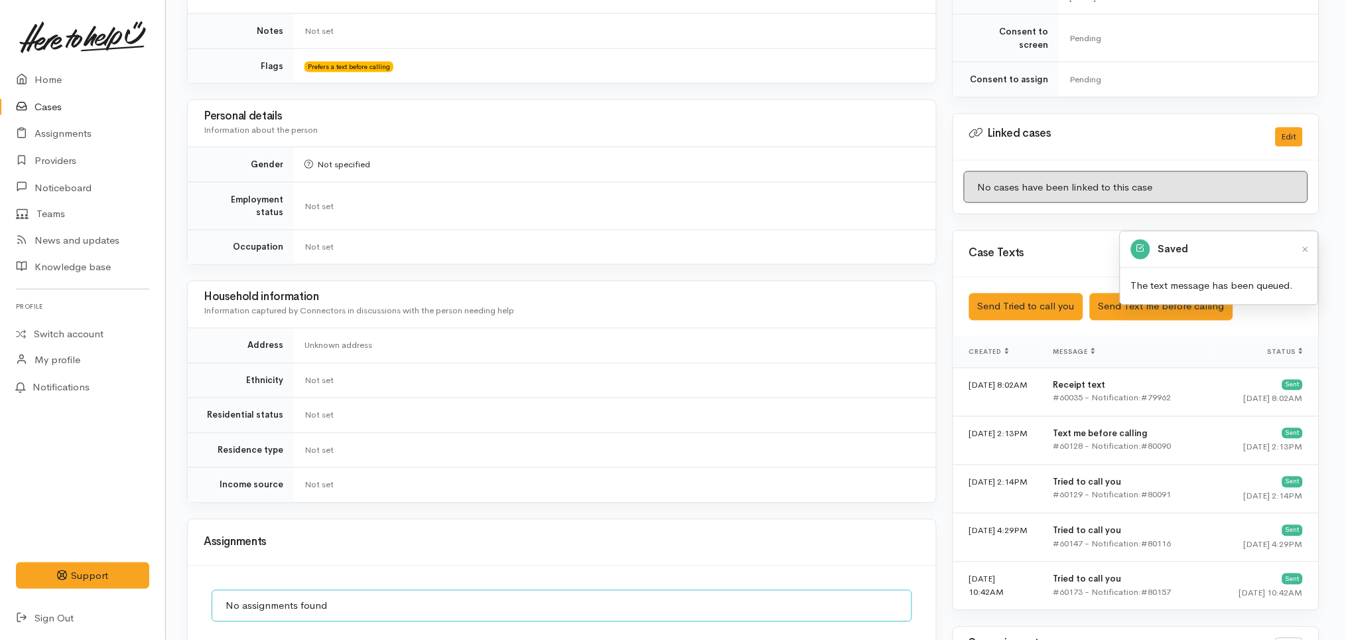
click at [816, 177] on td "Not specified" at bounding box center [615, 164] width 642 height 35
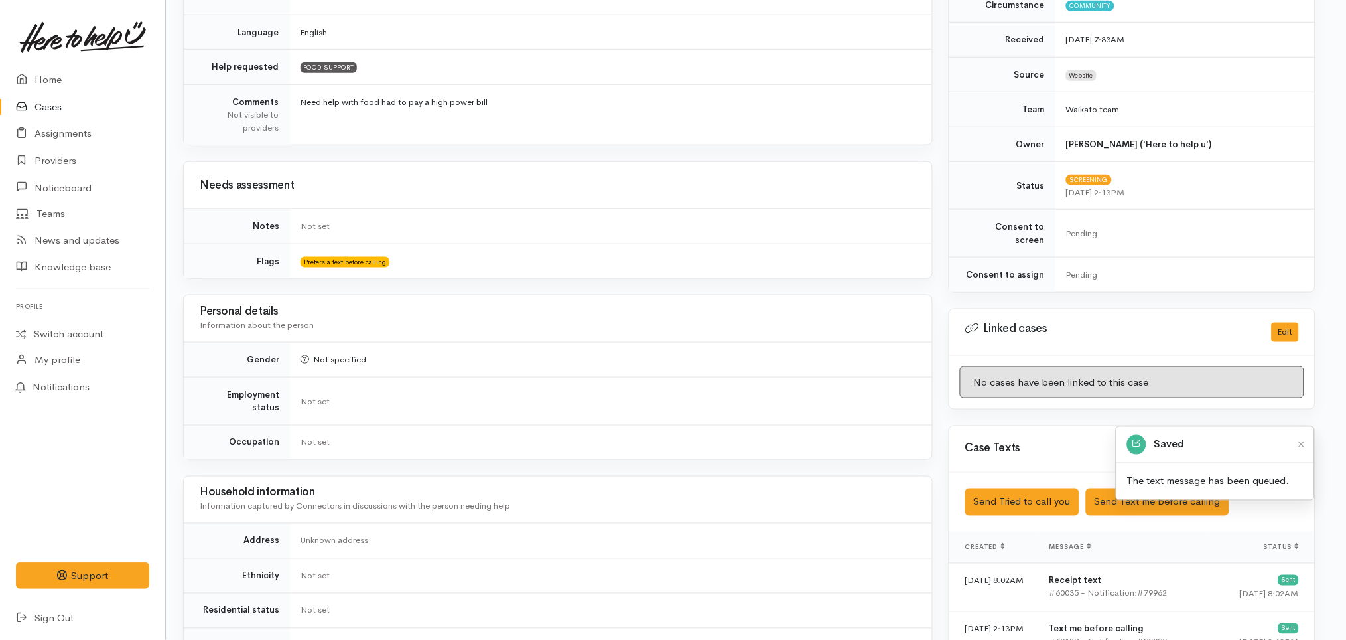
scroll to position [0, 7]
